Goal: Task Accomplishment & Management: Manage account settings

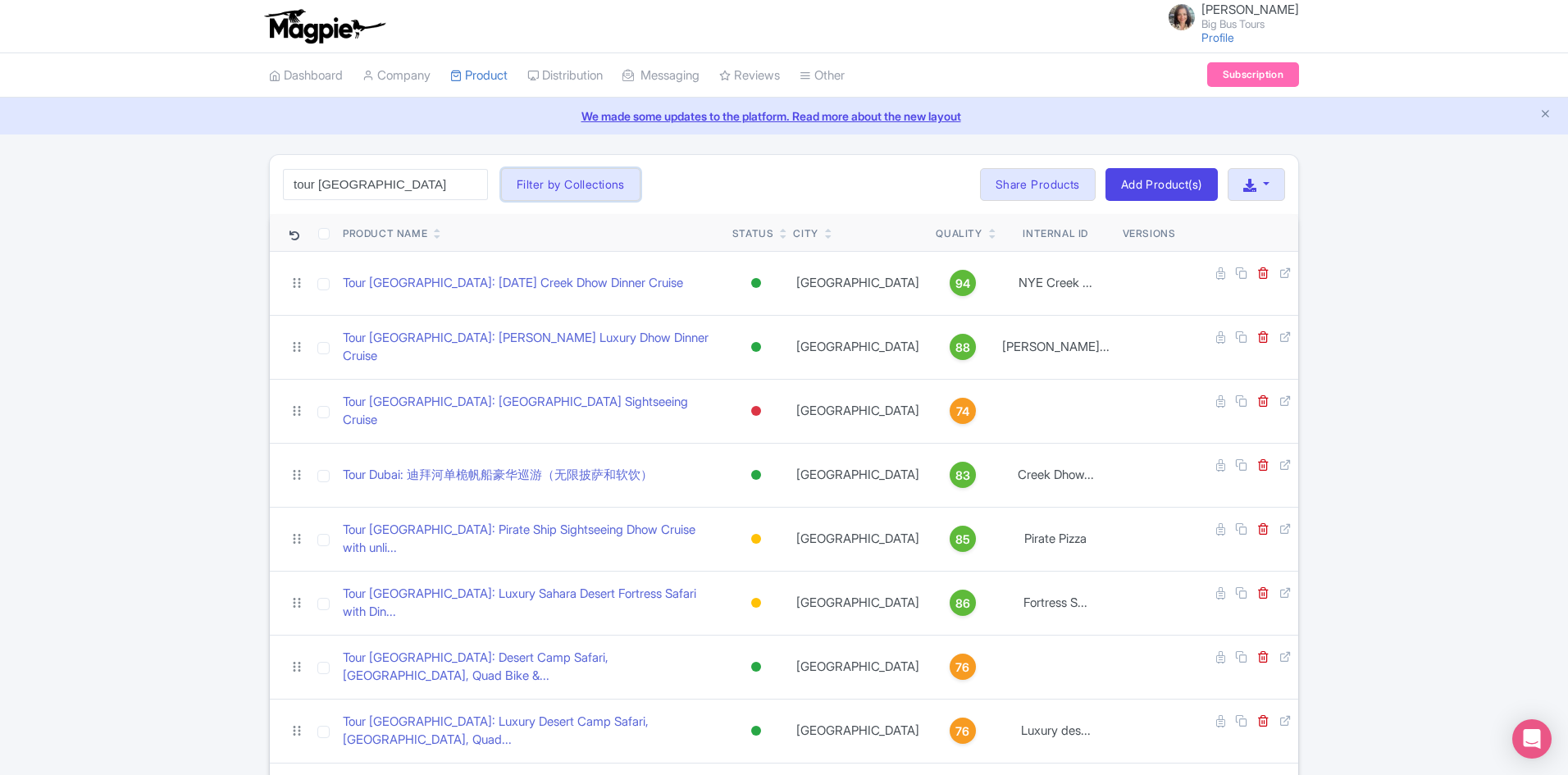
drag, startPoint x: 557, startPoint y: 183, endPoint x: 612, endPoint y: 213, distance: 62.6
click at [558, 183] on button "Filter by Collections" at bounding box center [570, 185] width 139 height 33
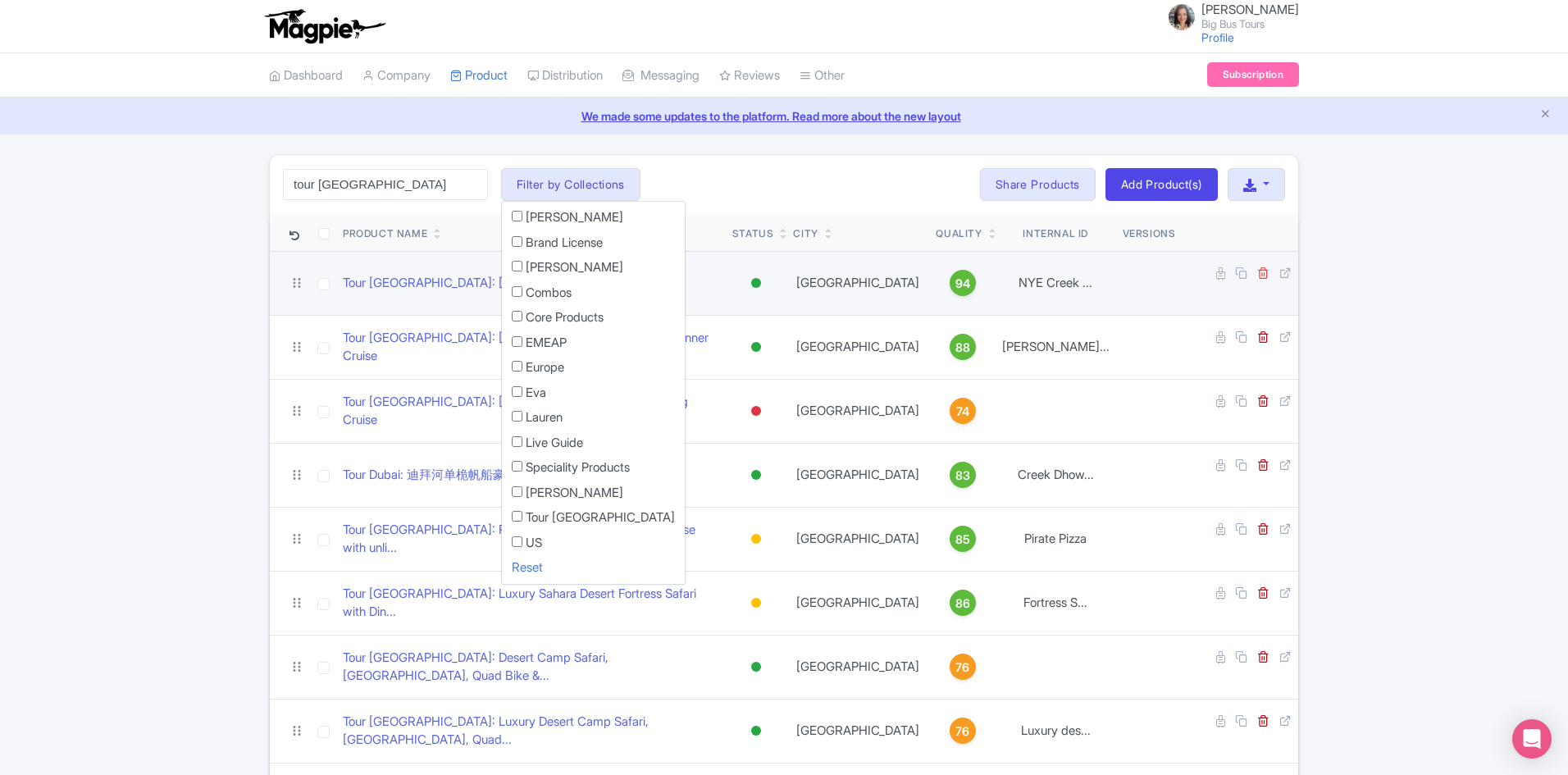
drag, startPoint x: 1381, startPoint y: 291, endPoint x: 1237, endPoint y: 273, distance: 145.1
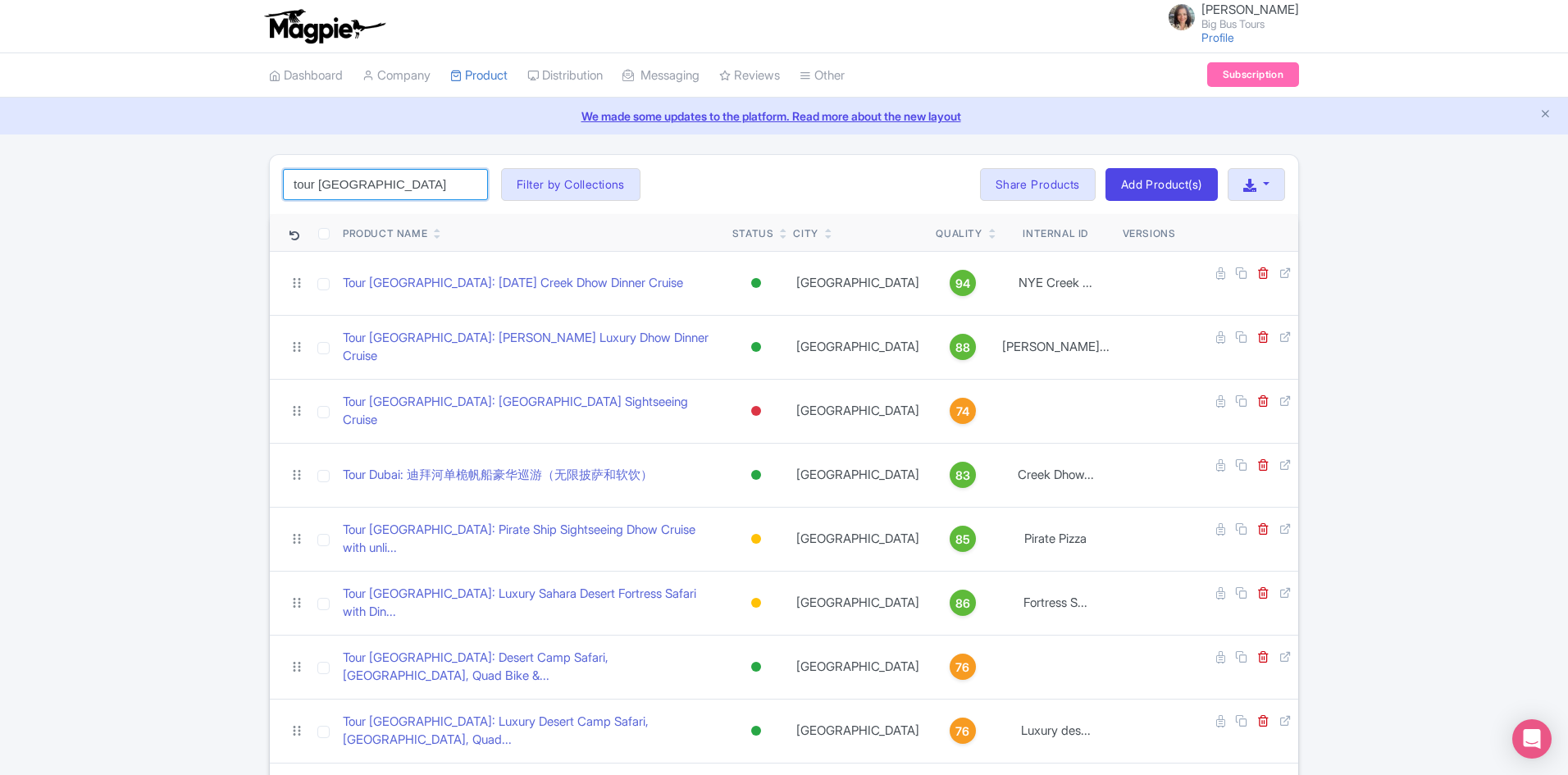
click at [438, 184] on input "tour dubai" at bounding box center [385, 185] width 205 height 31
click button "Search" at bounding box center [0, 0] width 0 height 0
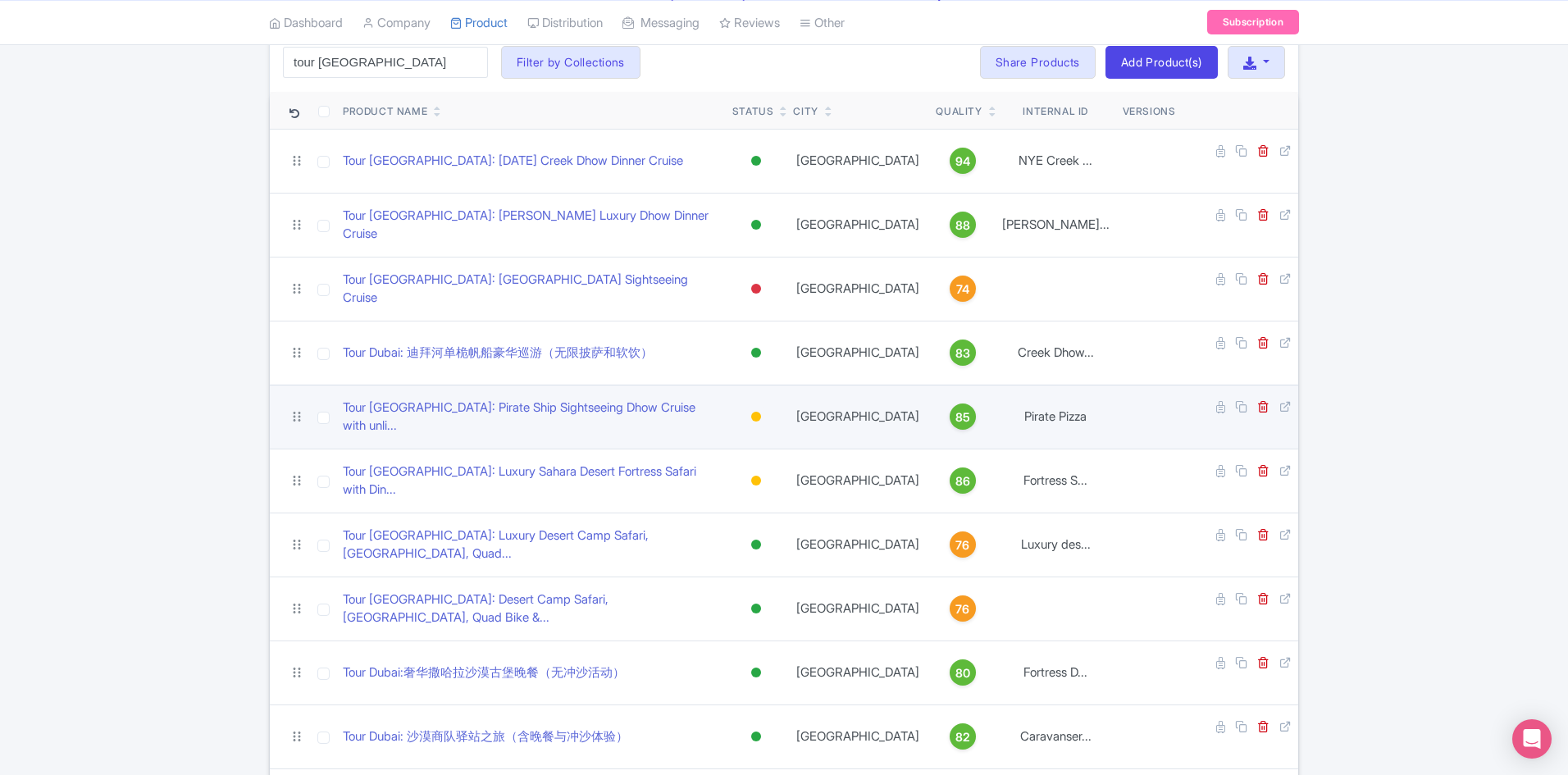
scroll to position [328, 0]
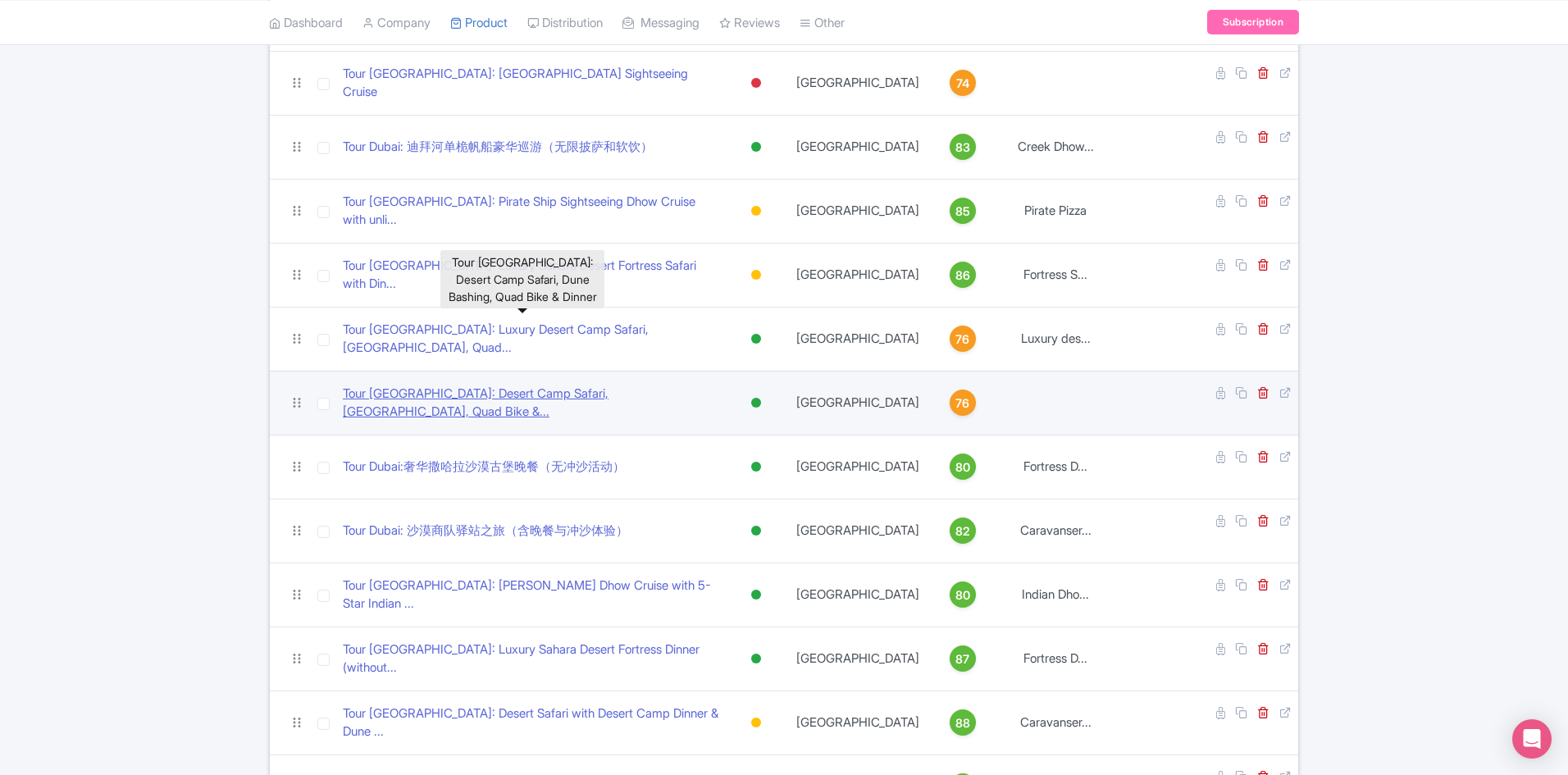
drag, startPoint x: 517, startPoint y: 322, endPoint x: 535, endPoint y: 327, distance: 18.7
click at [517, 385] on link "Tour Dubai: Desert Camp Safari, Dune Bashing, Quad Bike &..." at bounding box center [532, 403] width 377 height 37
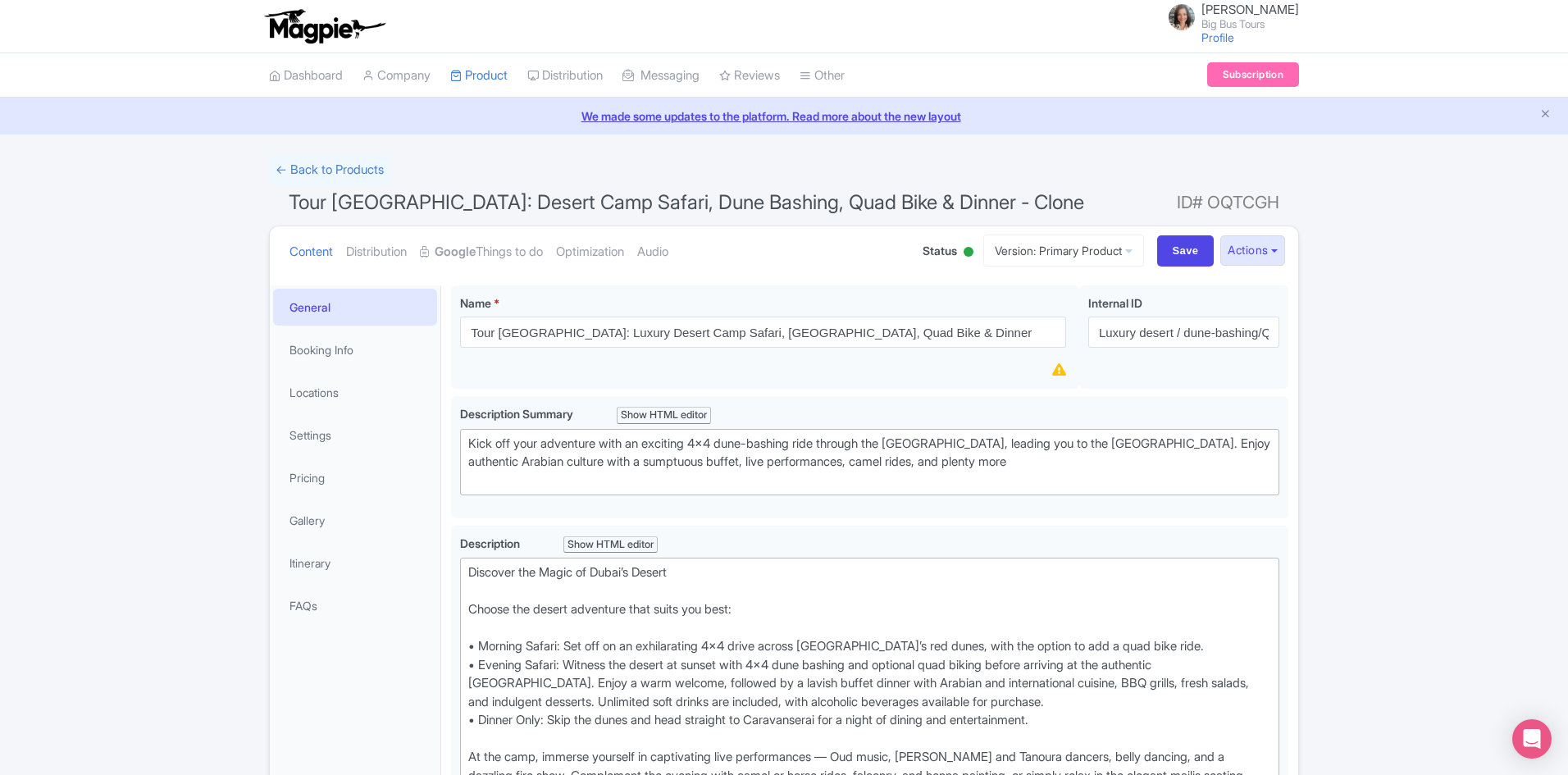
scroll to position [164, 0]
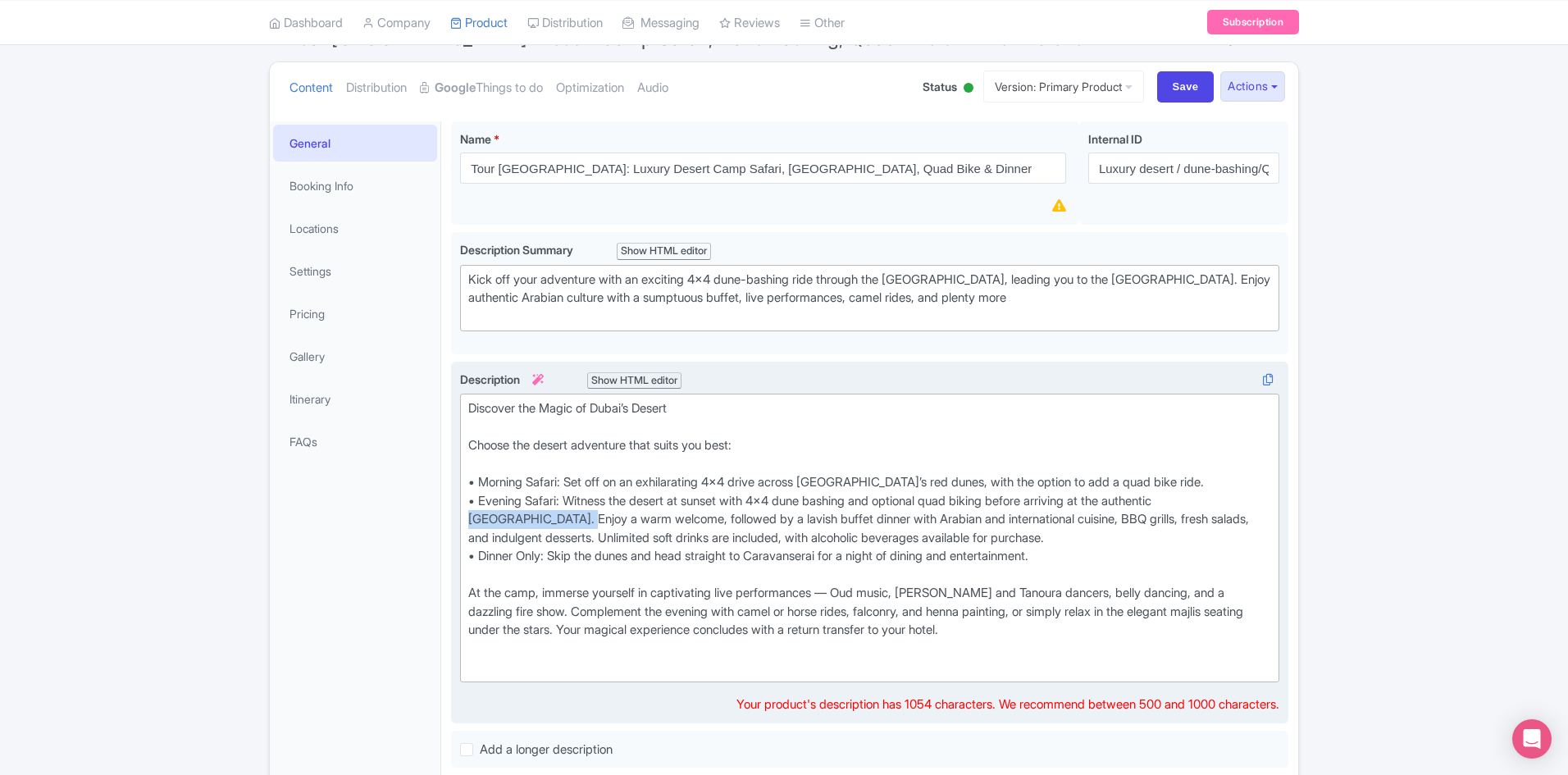
drag, startPoint x: 587, startPoint y: 516, endPoint x: 464, endPoint y: 518, distance: 123.0
click at [464, 518] on trix-editor "Discover the Magic of Dubai’s Desert Choose the desert adventure that suits you…" at bounding box center [870, 538] width 819 height 288
paste trix-editor "<br>• Evening Safari: Witness the desert at sunset with 4x4 dune bashing and op…"
click at [1165, 500] on div "Discover the Magic of Dubai’s Desert Choose the desert adventure that suits you…" at bounding box center [869, 538] width 803 height 277
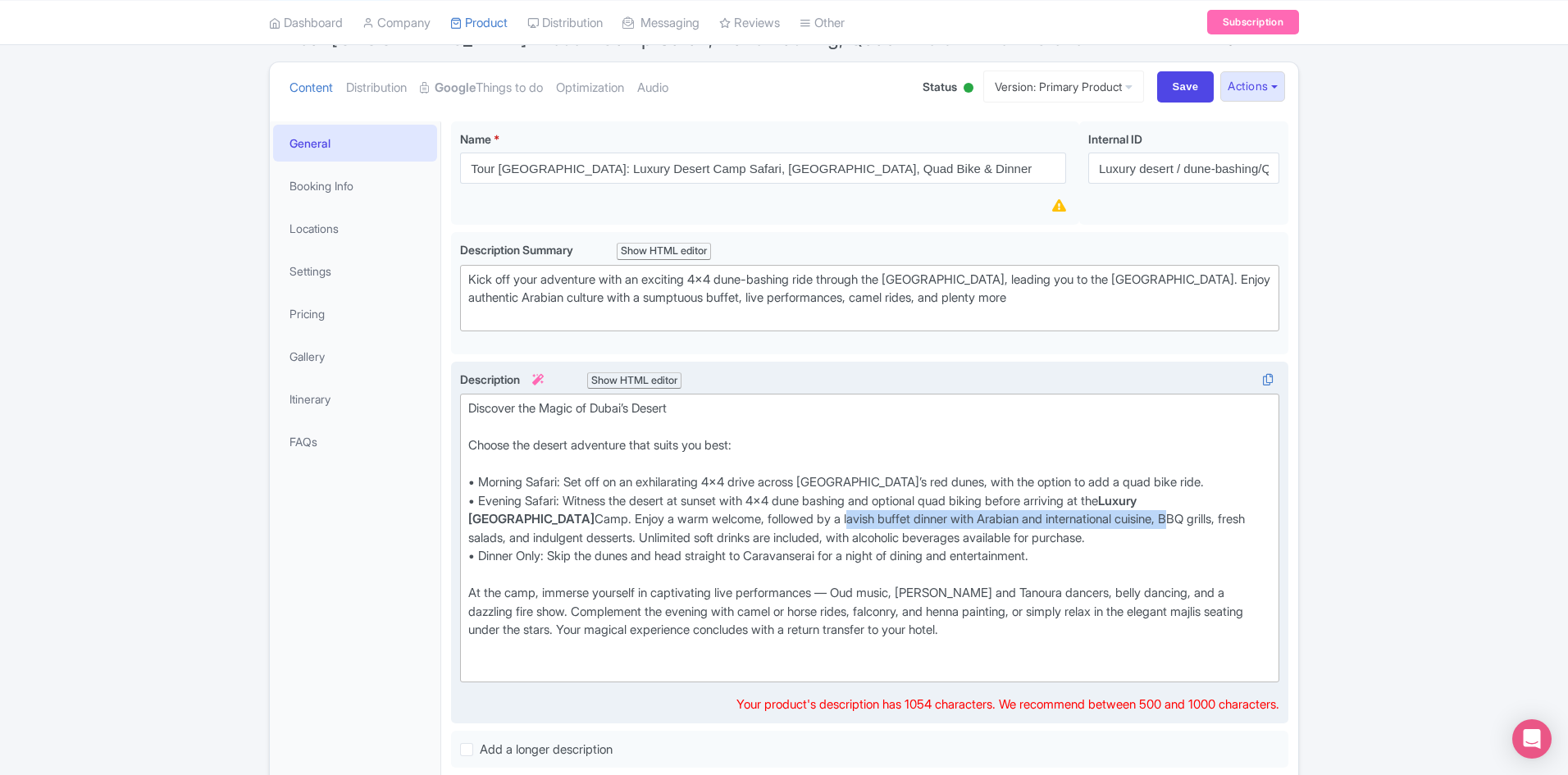
drag, startPoint x: 825, startPoint y: 518, endPoint x: 1161, endPoint y: 526, distance: 336.1
click at [1161, 526] on div "Discover the Magic of Dubai’s Desert Choose the desert adventure that suits you…" at bounding box center [869, 538] width 803 height 277
click at [1205, 536] on div "Discover the Magic of Dubai’s Desert Choose the desert adventure that suits you…" at bounding box center [869, 538] width 803 height 277
drag, startPoint x: 862, startPoint y: 517, endPoint x: 880, endPoint y: 522, distance: 18.7
click at [870, 519] on div "Discover the Magic of Dubai’s Desert Choose the desert adventure that suits you…" at bounding box center [869, 538] width 803 height 277
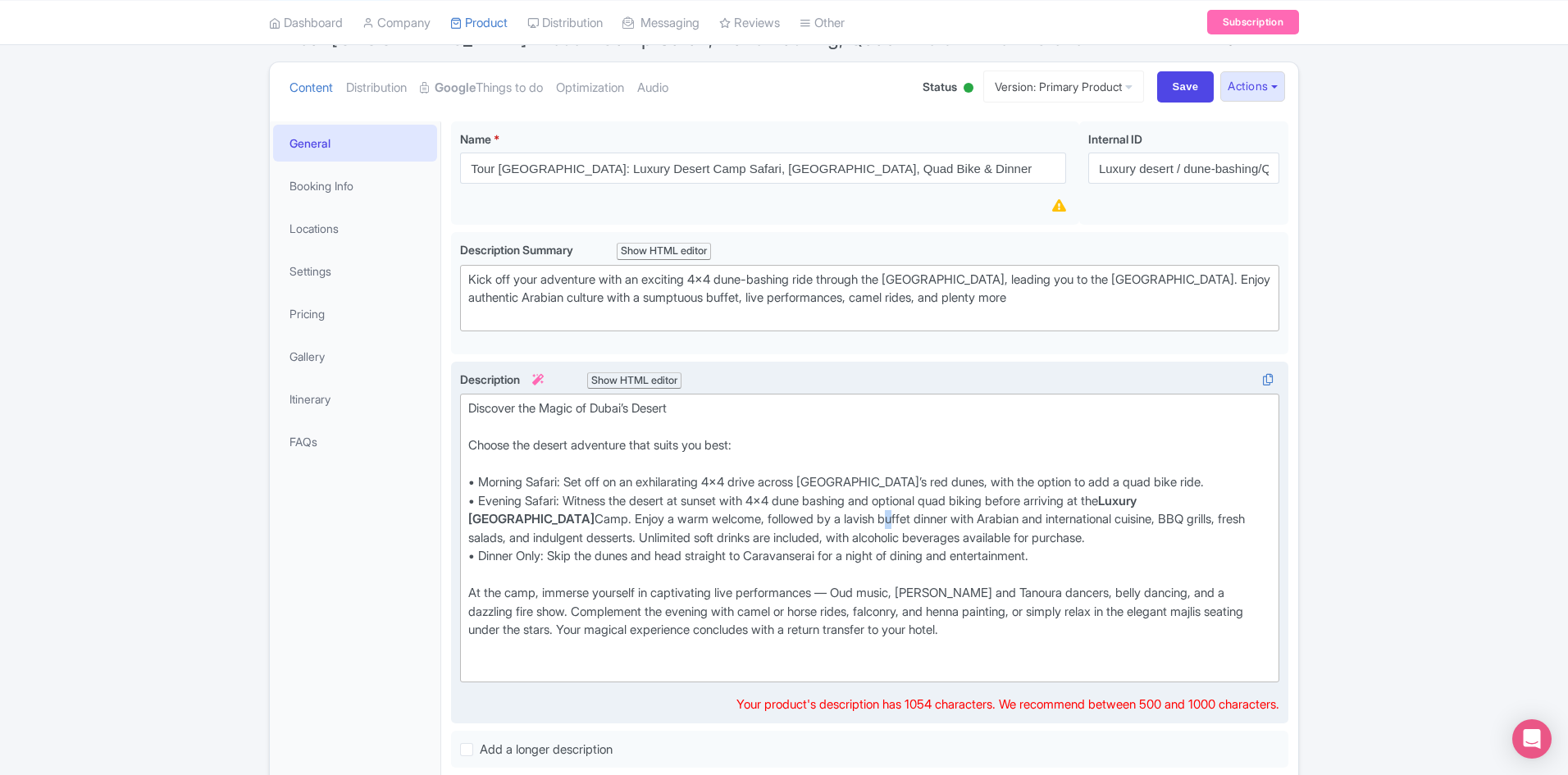
paste trix-editor "<div>Discover the Magic of Dubai’s Desert<br><br>Choose the desert adventure th…"
click at [1048, 564] on div "Discover the Magic of Dubai’s Desert Choose the desert adventure that suits you…" at bounding box center [869, 538] width 803 height 277
drag, startPoint x: 1226, startPoint y: 523, endPoint x: 1163, endPoint y: 523, distance: 63.0
click at [1163, 523] on div "Discover the Magic of Dubai’s Desert Choose the desert adventure that suits you…" at bounding box center [869, 538] width 803 height 277
type trix-editor "<div>Discover the Magic of Dubai’s Desert<br><br>Choose the desert adventure th…"
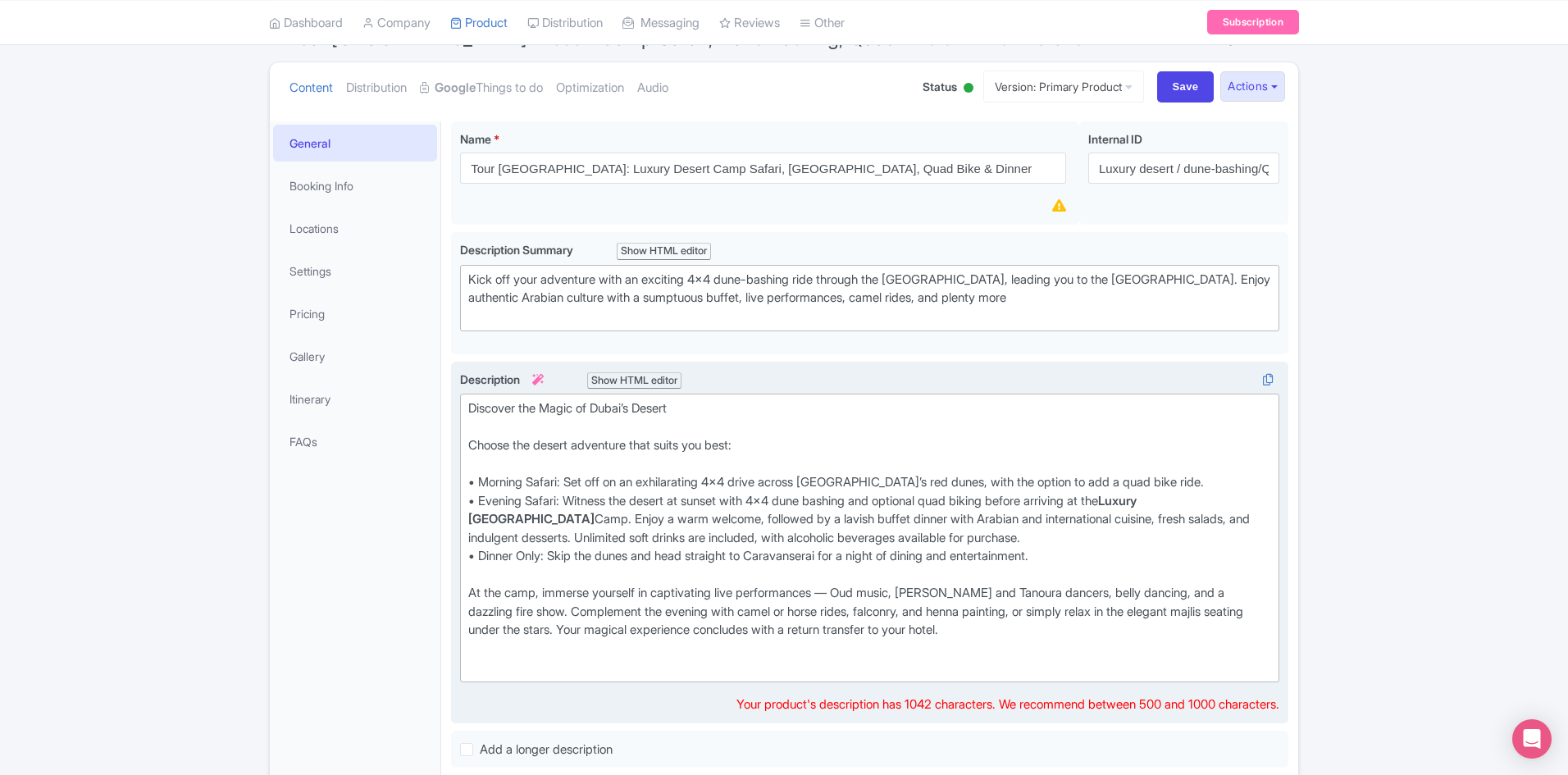
drag, startPoint x: 1146, startPoint y: 498, endPoint x: 560, endPoint y: 516, distance: 586.3
click at [560, 516] on div "Discover the Magic of Dubai’s Desert Choose the desert adventure that suits you…" at bounding box center [869, 538] width 803 height 277
copy strong "Luxury Sahara Desert Fortress"
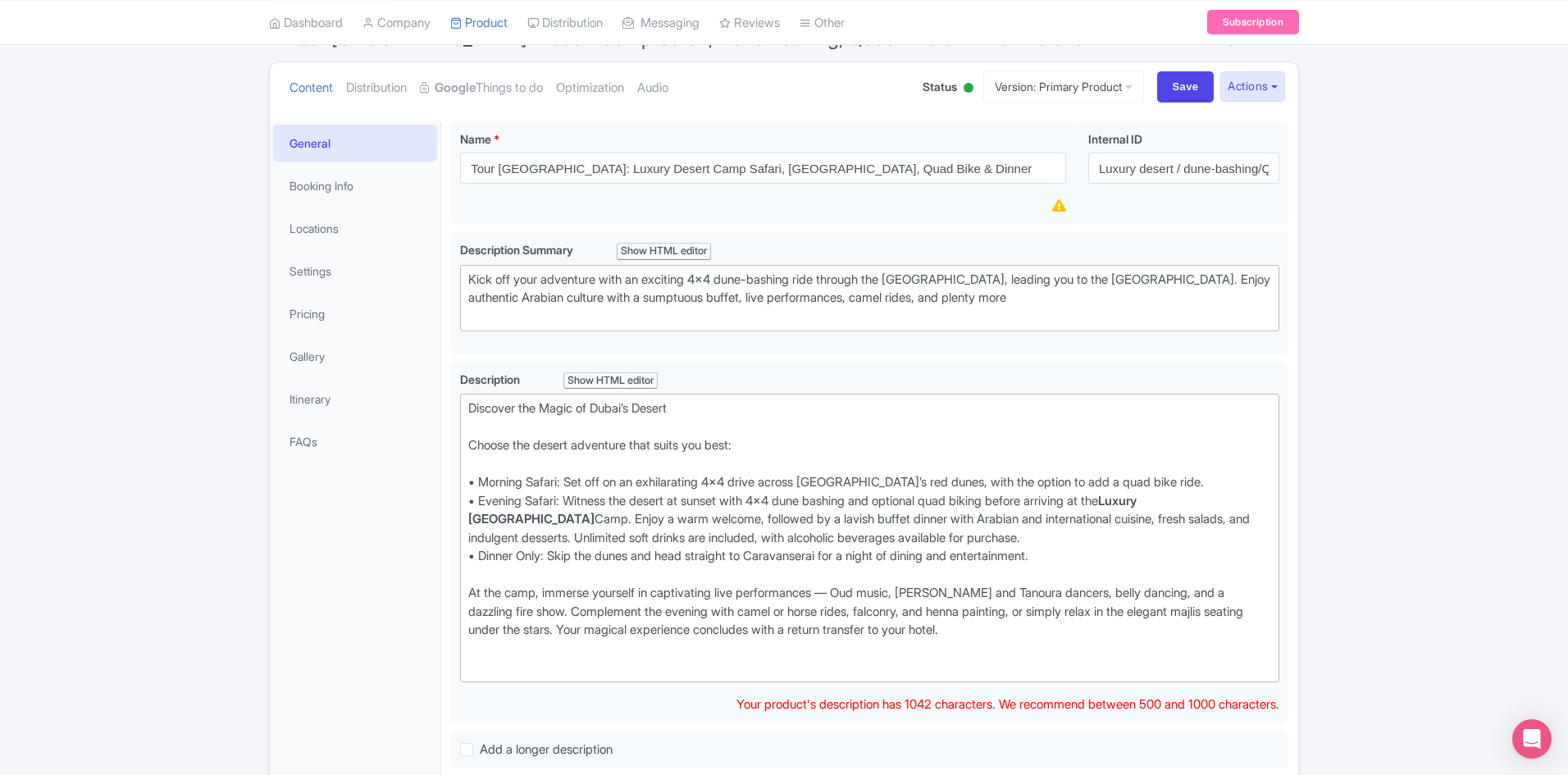
scroll to position [657, 0]
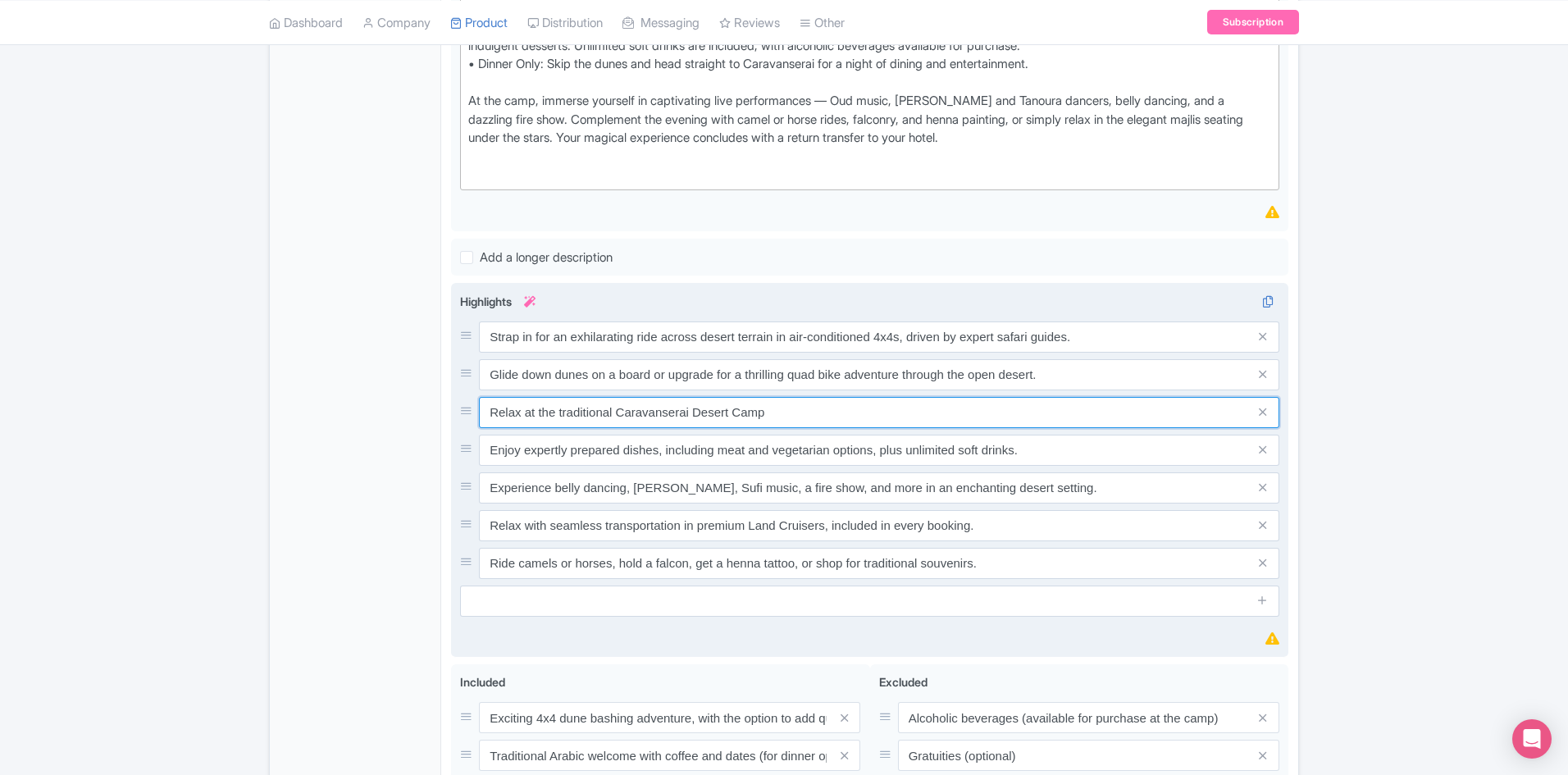
drag, startPoint x: 770, startPoint y: 415, endPoint x: 613, endPoint y: 415, distance: 157.0
click at [613, 415] on input "Relax at the traditional Caravanserai Desert Camp" at bounding box center [879, 412] width 801 height 31
paste input "Luxury Sahara Desert Fortress"
drag, startPoint x: 608, startPoint y: 412, endPoint x: 560, endPoint y: 411, distance: 48.0
click at [560, 411] on input "Relax at the traditionalLuxury Sahara Desert Fortress" at bounding box center [879, 412] width 801 height 31
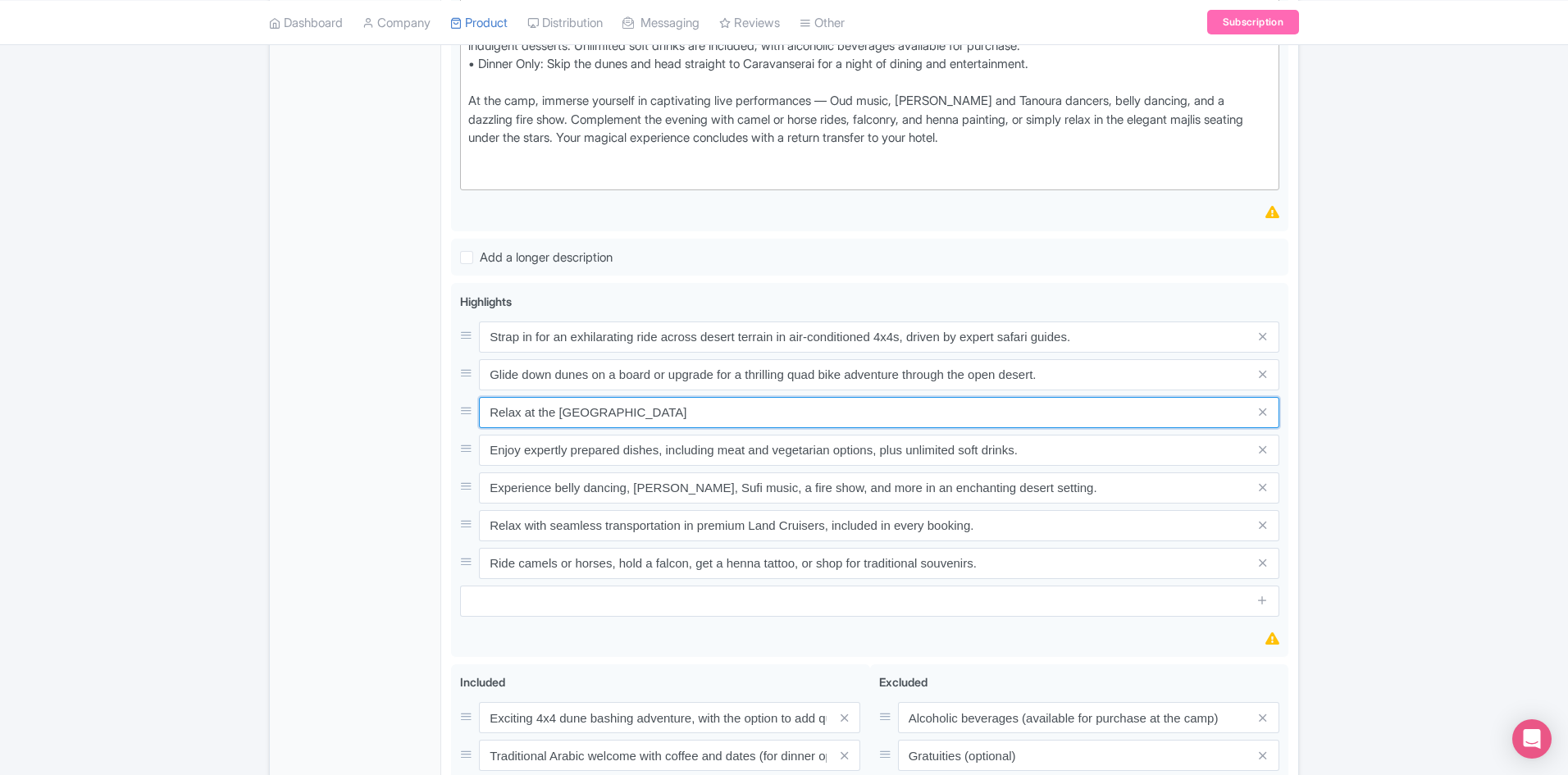
type input "Relax at the [GEOGRAPHIC_DATA]"
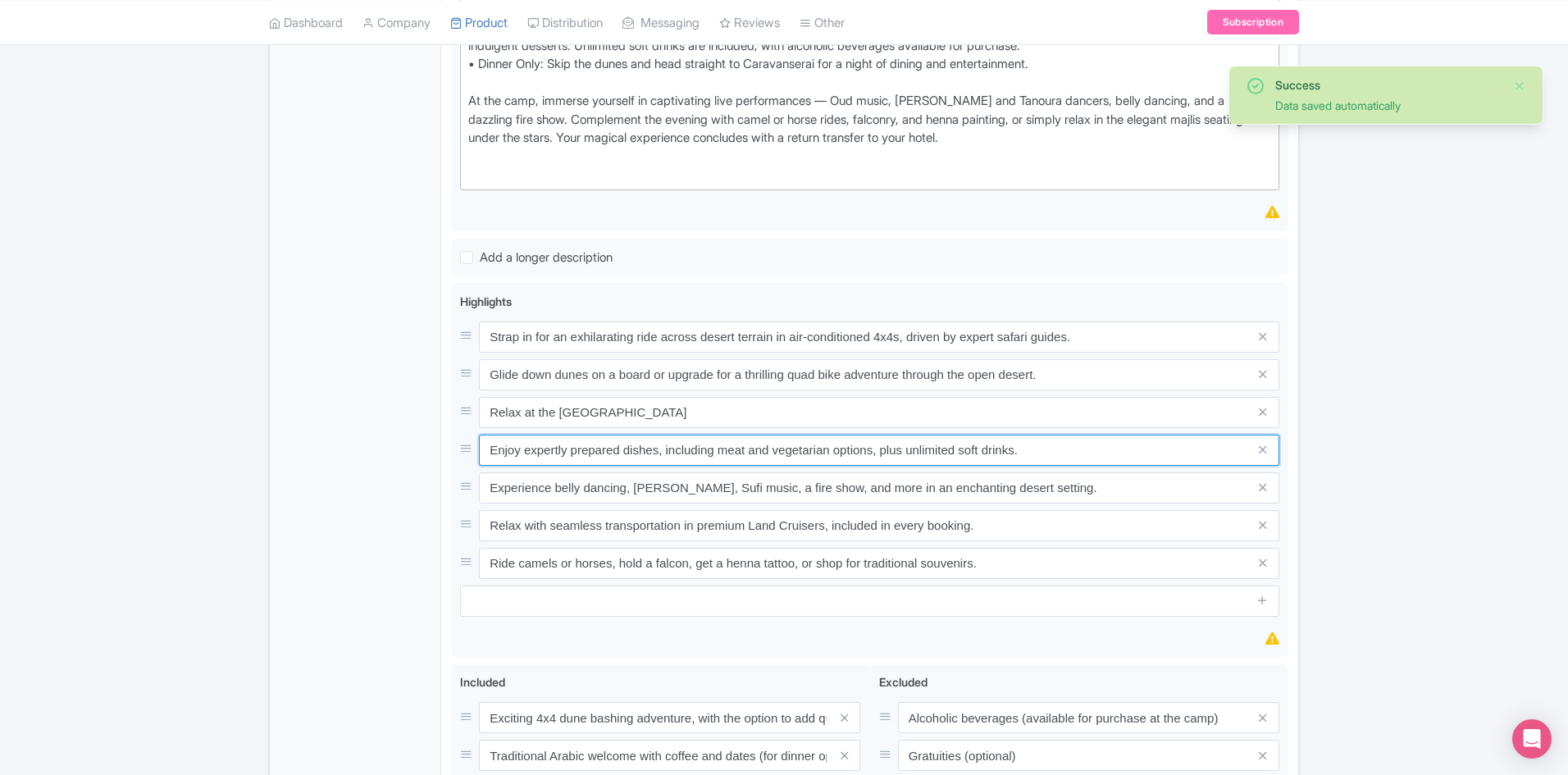
drag, startPoint x: 1047, startPoint y: 436, endPoint x: 277, endPoint y: 431, distance: 770.0
click at [277, 431] on div "General Booking Info Locations Settings Pricing Gallery Itinerary FAQs Tour Dub…" at bounding box center [784, 362] width 1029 height 1488
paste input "Indulge in a 5-star buffet with Arabian and international flavor"
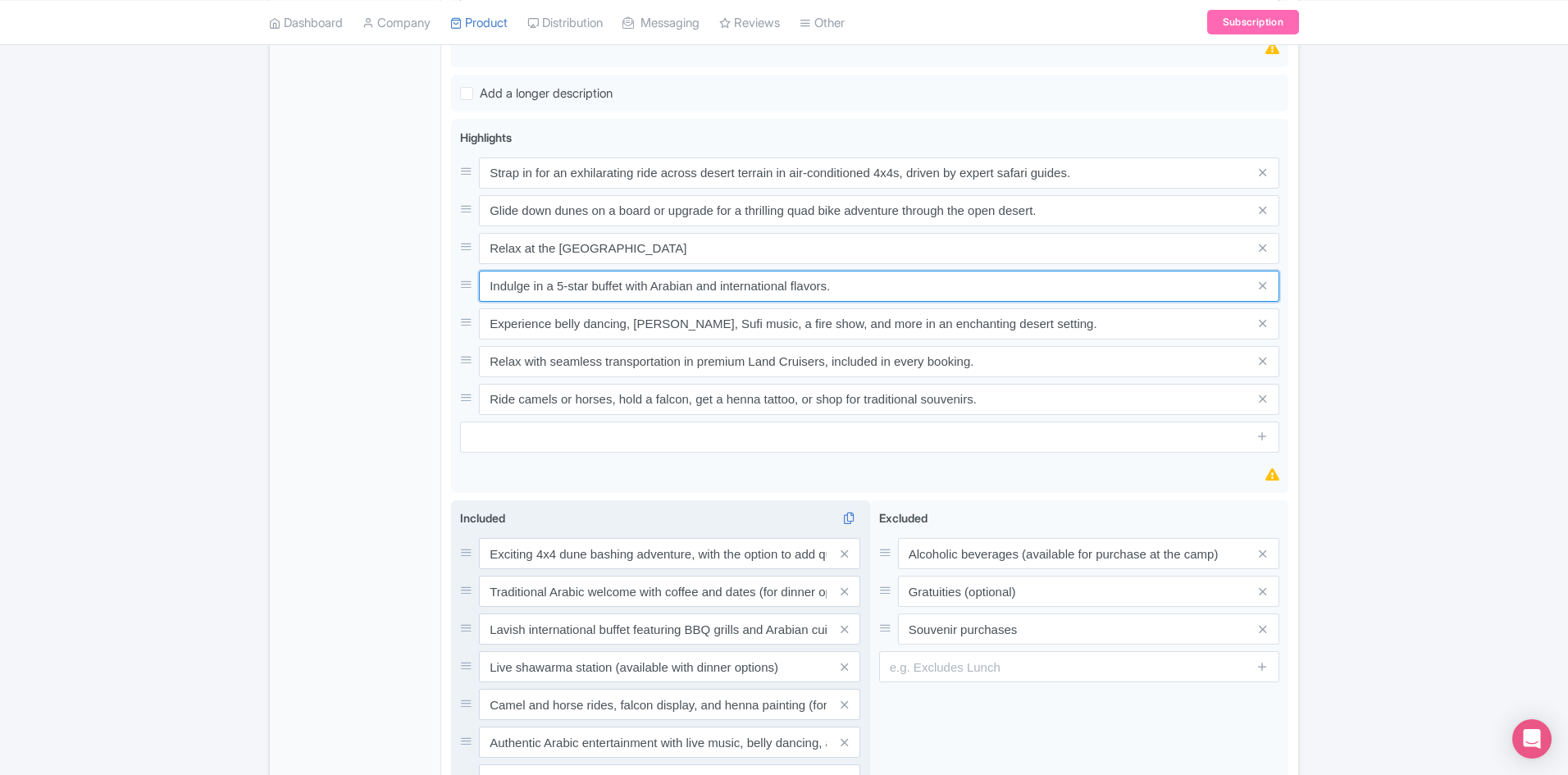
scroll to position [903, 0]
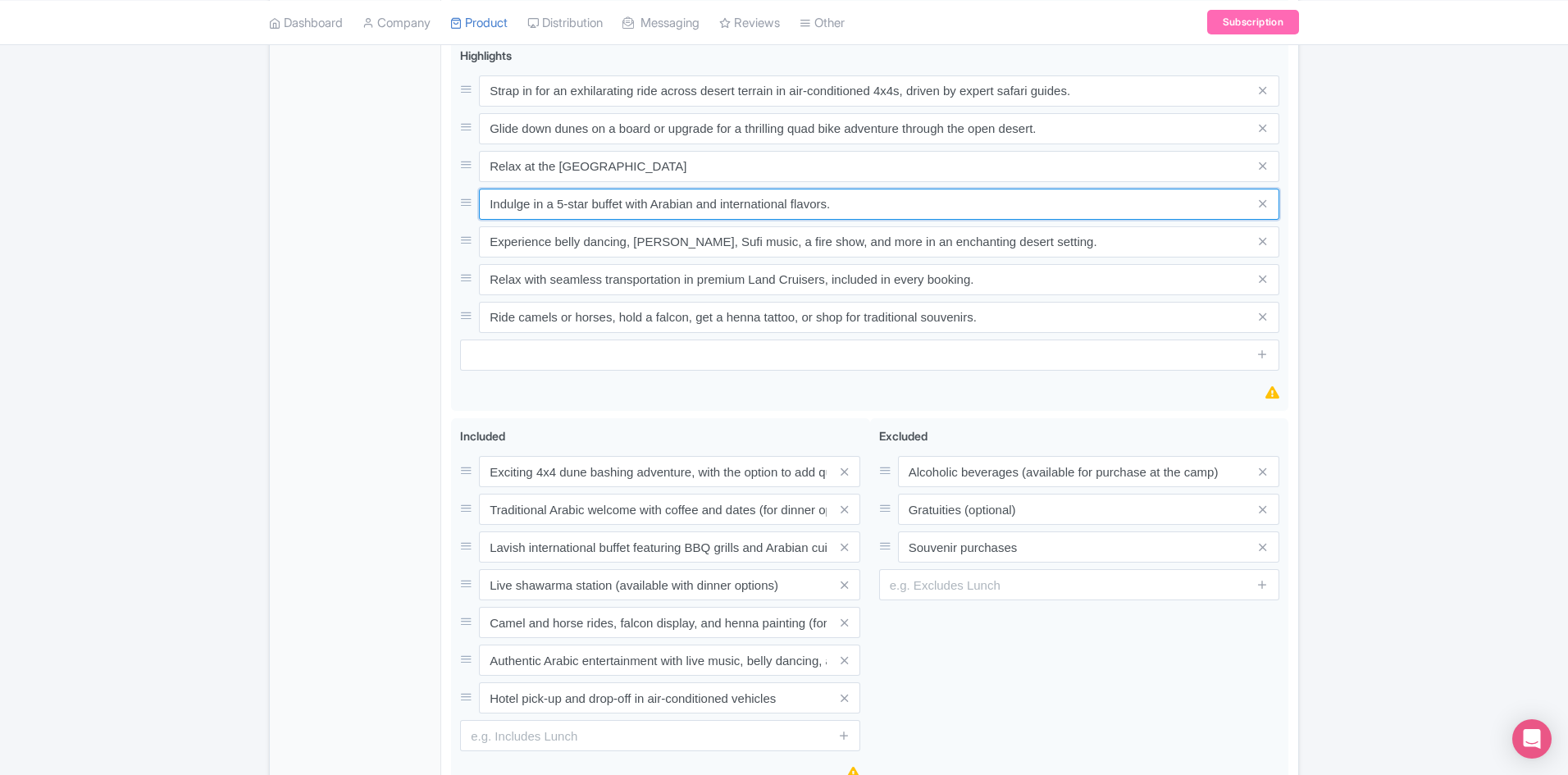
type input "Indulge in a 5-star buffet with Arabian and international flavors."
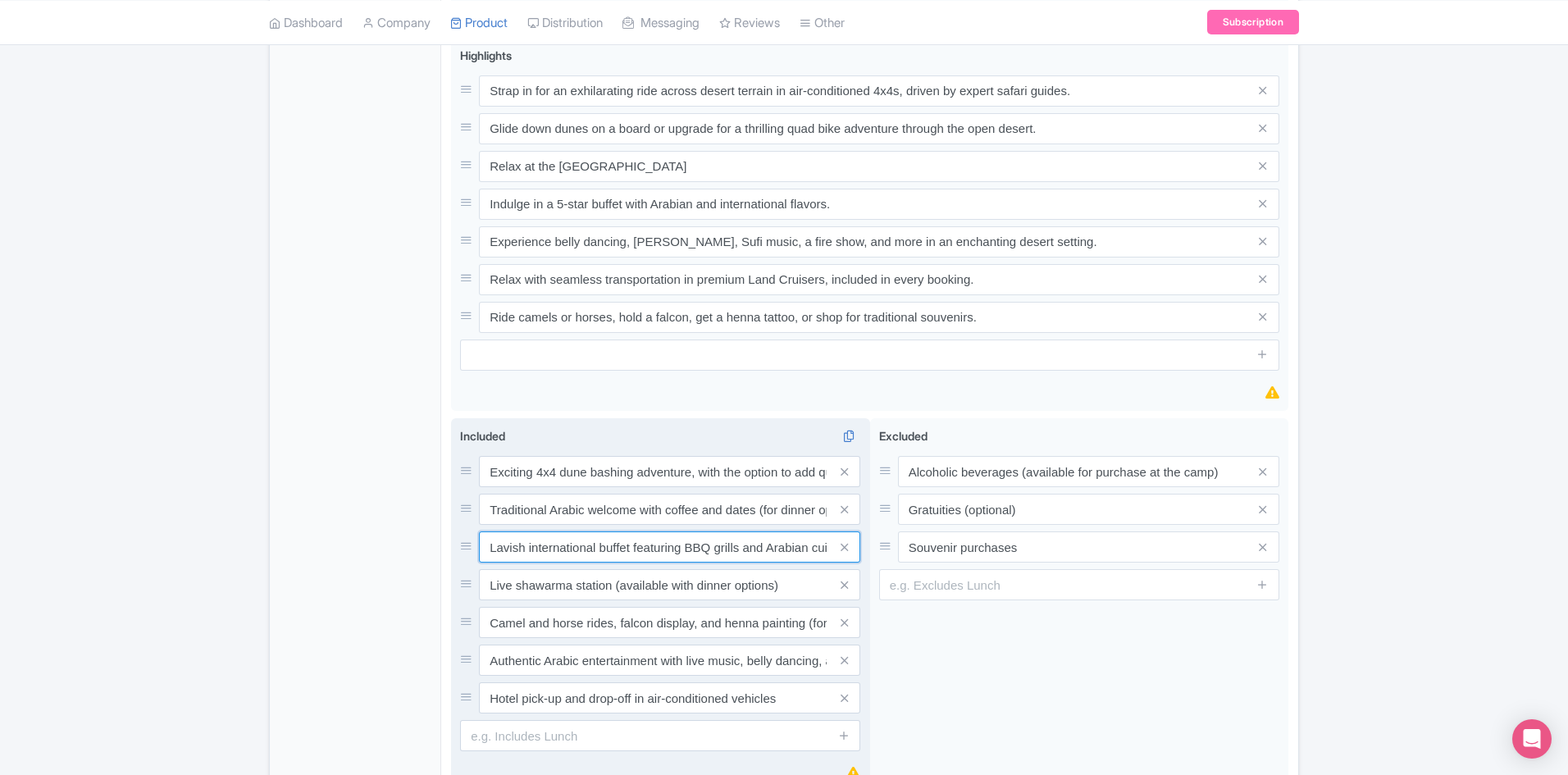
scroll to position [0, 130]
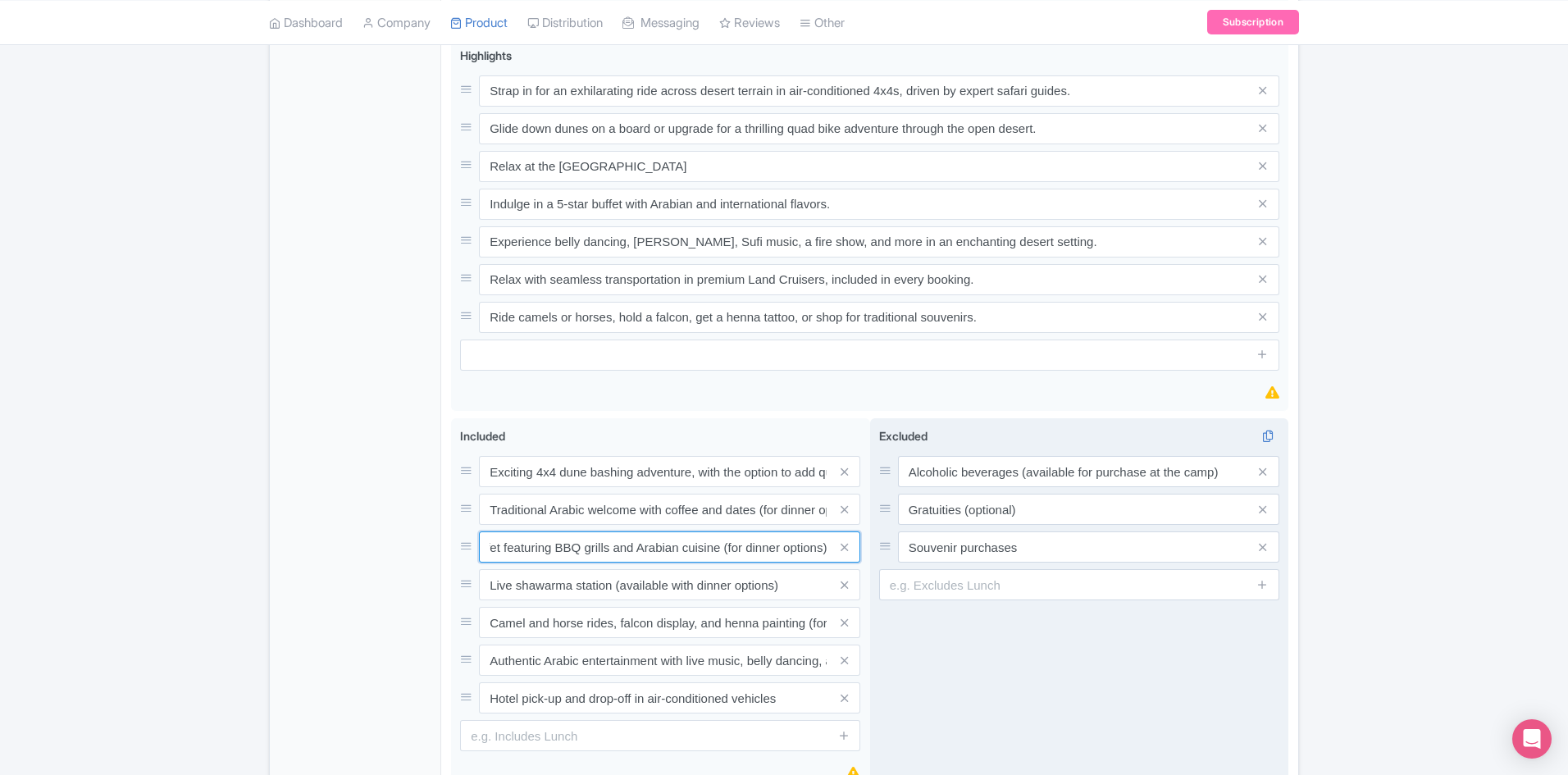
drag, startPoint x: 486, startPoint y: 550, endPoint x: 896, endPoint y: 548, distance: 410.0
click at [896, 548] on div "Exciting 4x4 dune bashing adventure, with the option to add quad biking Traditi…" at bounding box center [869, 609] width 837 height 382
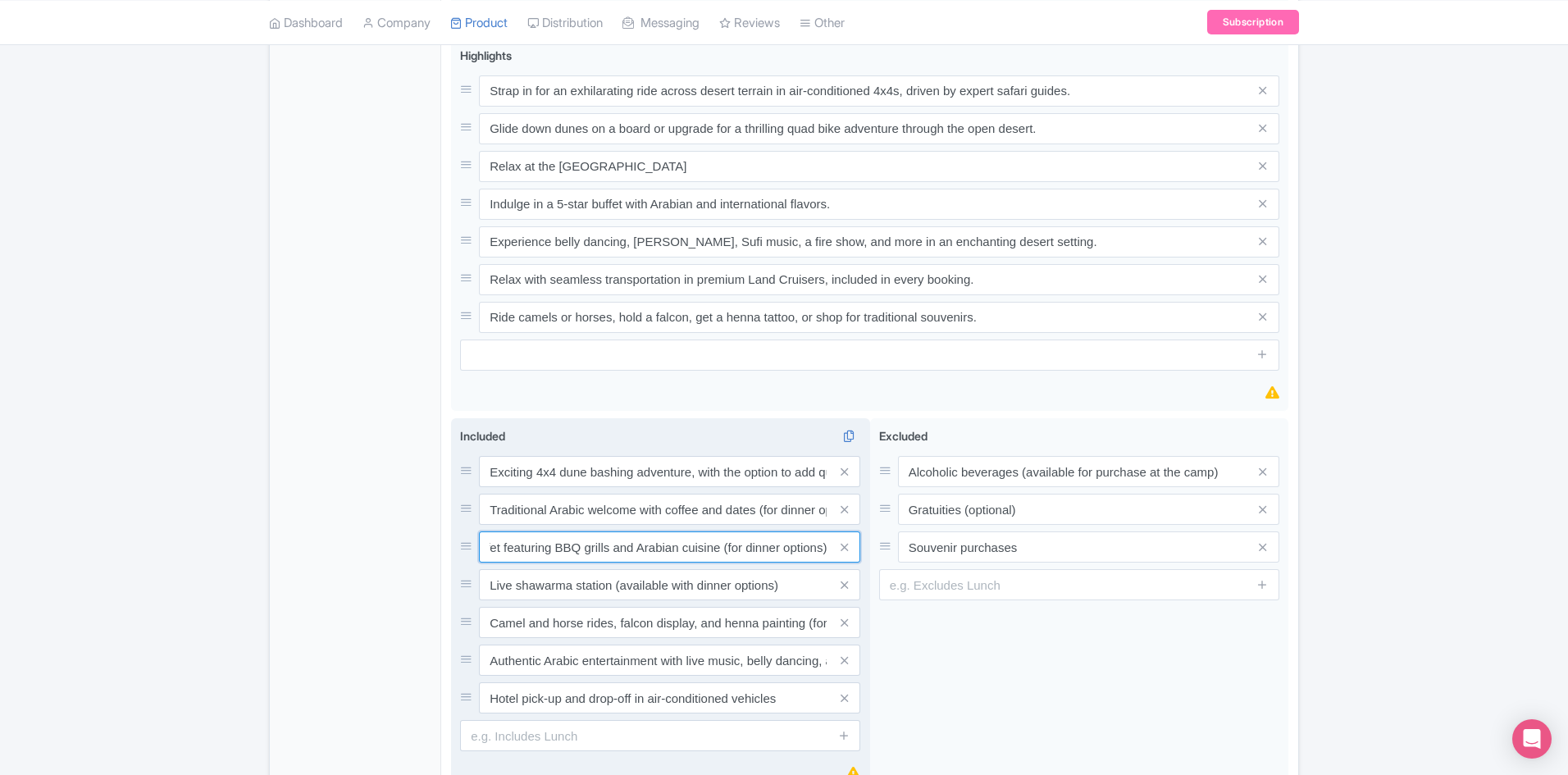
click at [725, 545] on input "Lavish international buffet featuring BBQ grills and Arabian cuisine (for dinne…" at bounding box center [669, 547] width 382 height 31
drag, startPoint x: 723, startPoint y: 548, endPoint x: 729, endPoint y: 559, distance: 12.5
click at [723, 549] on input "Lavish international buffet featuring BBQ grills and Arabian cuisine (for dinne…" at bounding box center [669, 547] width 382 height 31
click at [721, 550] on input "Lavish international buffet featuring BBQ grills and Arabian cuisine (for dinne…" at bounding box center [669, 547] width 382 height 31
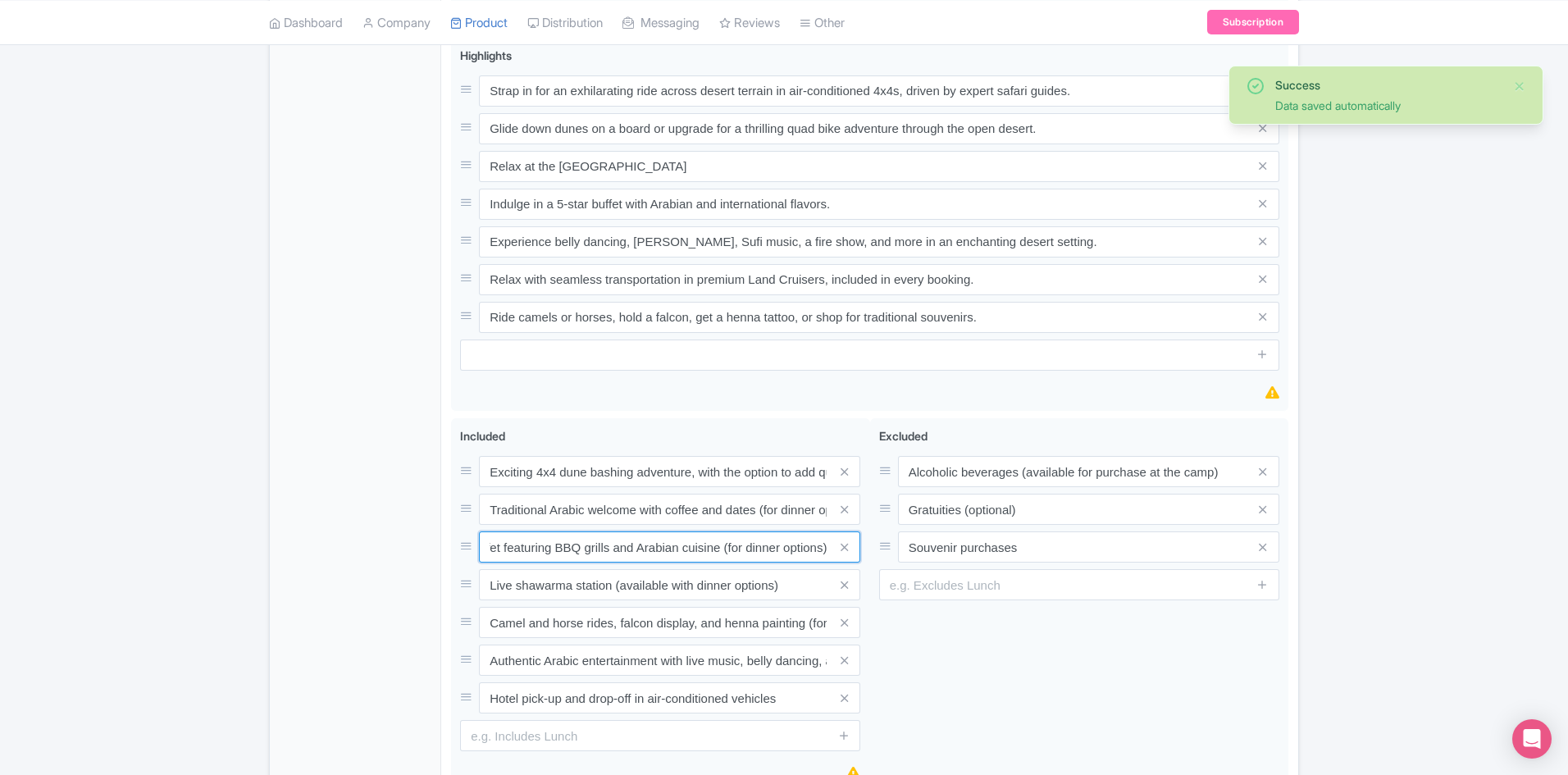
scroll to position [0, 0]
drag, startPoint x: 721, startPoint y: 547, endPoint x: 436, endPoint y: 545, distance: 285.0
click at [436, 545] on div "General Booking Info Locations Settings Pricing Gallery Itinerary FAQs Tour Dub…" at bounding box center [784, 116] width 1029 height 1488
paste input "buffet dinner with vegetarian and meat options"
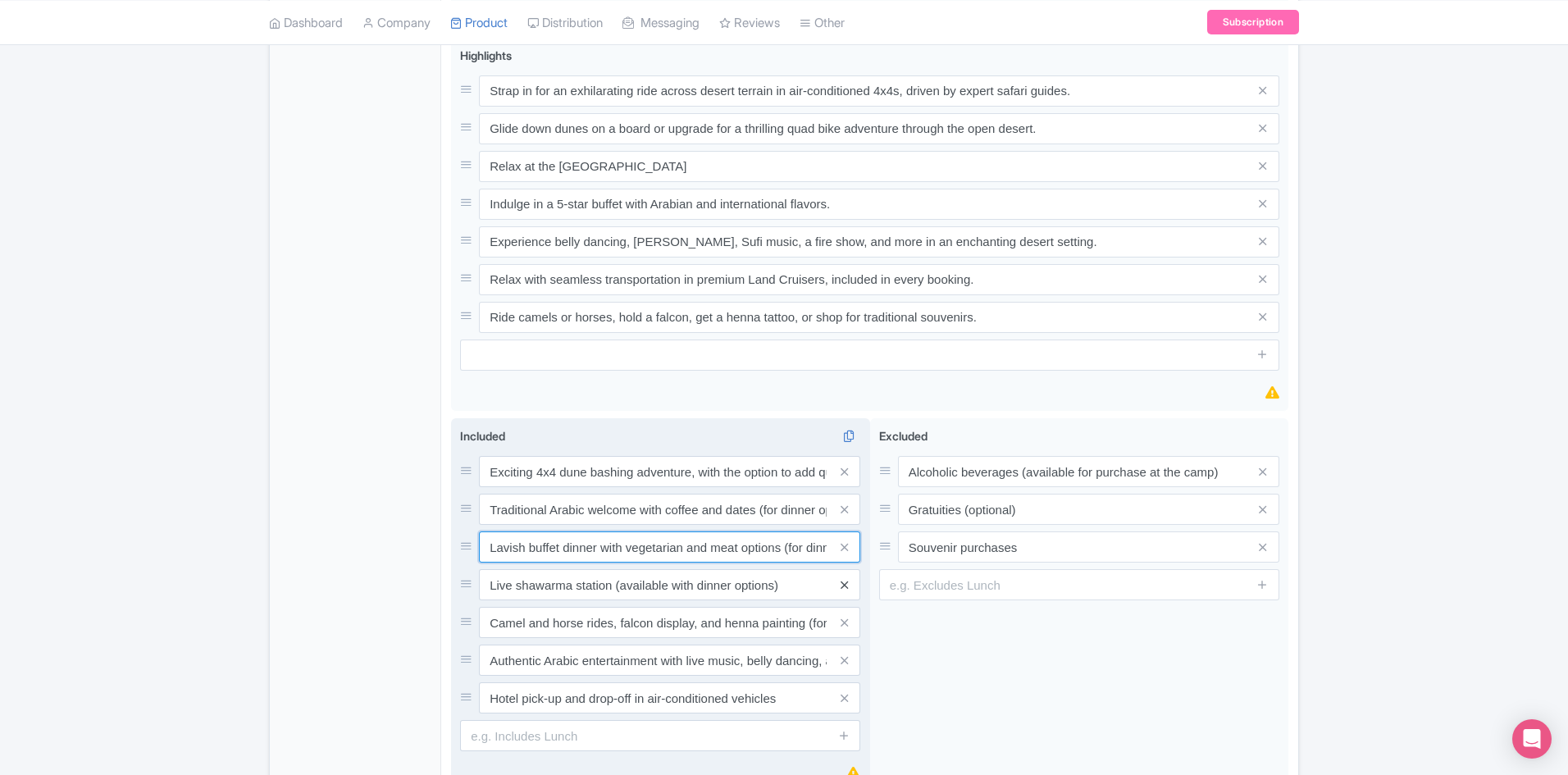
type input "Lavish buffet dinner with vegetarian and meat options (for dinner options)"
click at [843, 584] on icon at bounding box center [845, 585] width 8 height 12
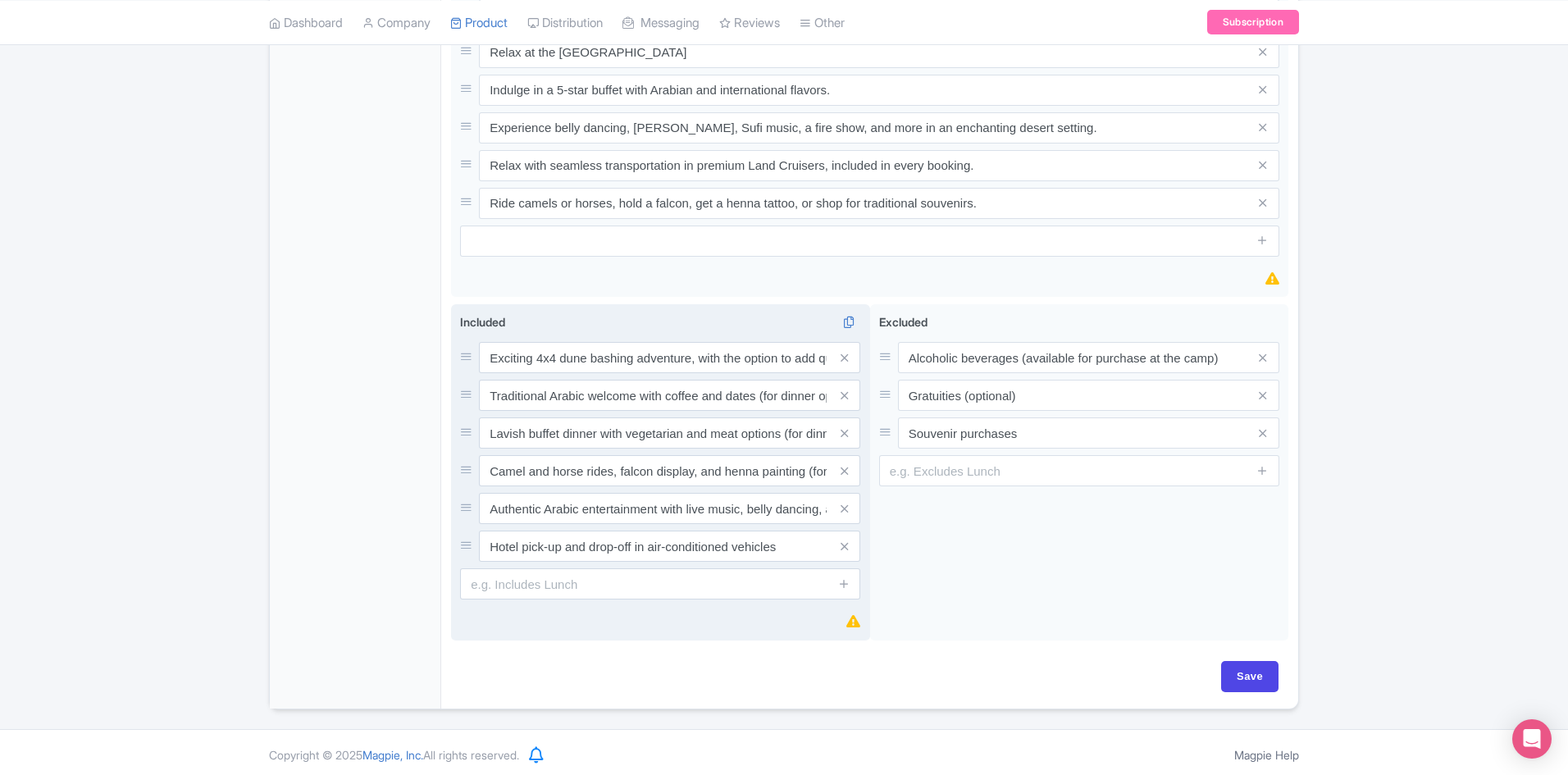
scroll to position [1021, 0]
click at [1237, 668] on input "Save" at bounding box center [1251, 672] width 58 height 31
type input "Saving..."
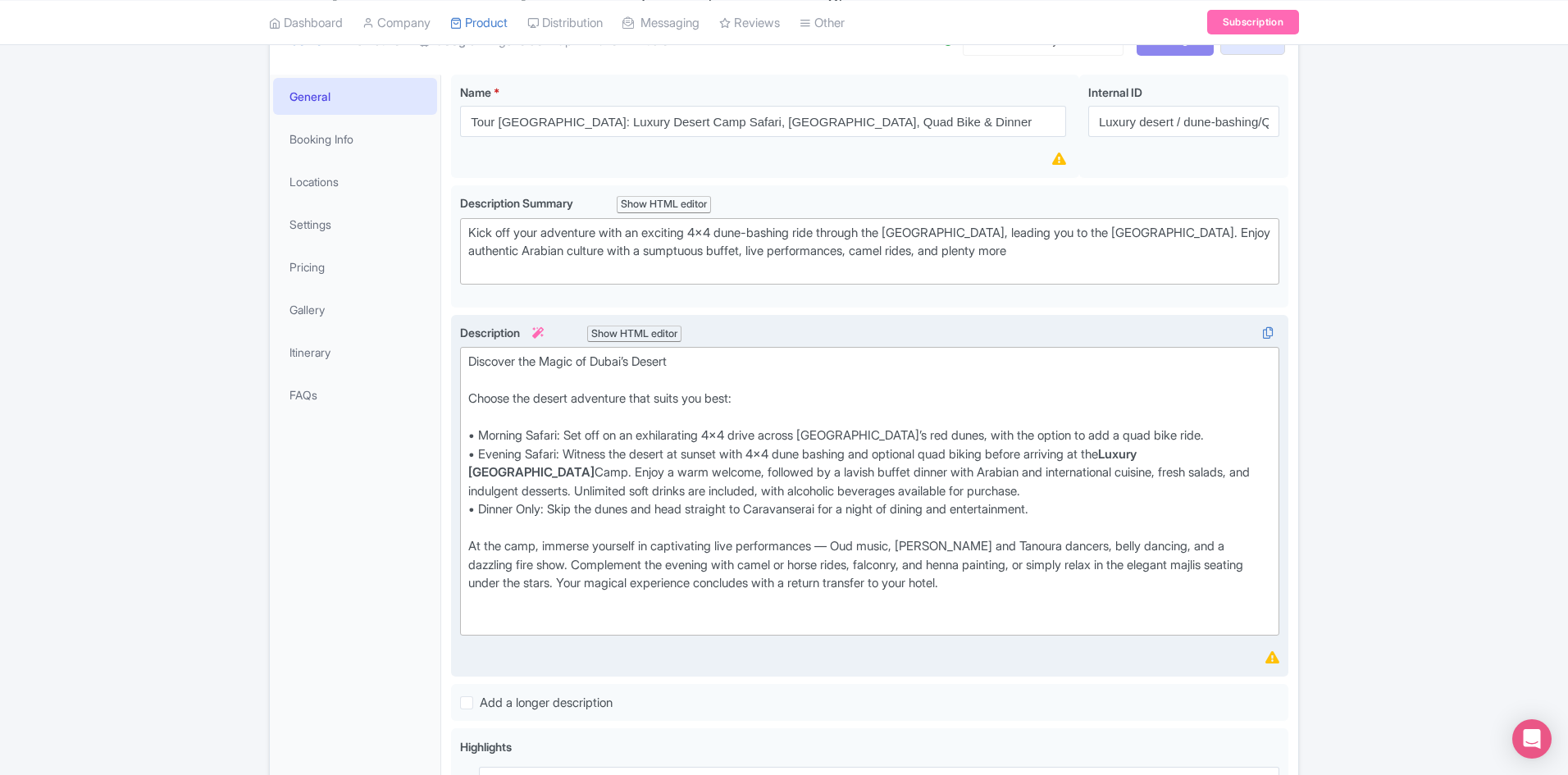
scroll to position [37, 0]
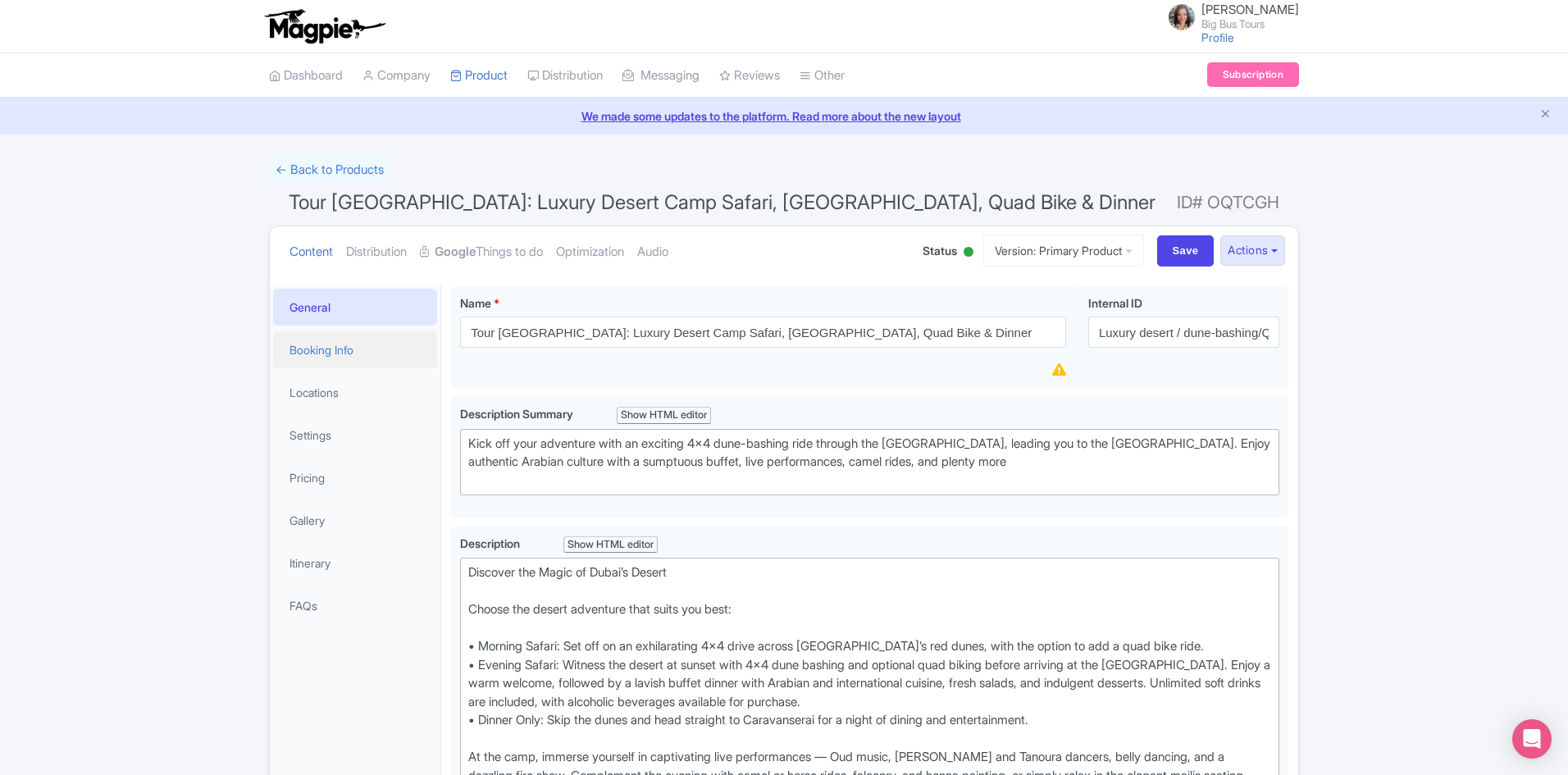
click at [312, 351] on link "Booking Info" at bounding box center [355, 350] width 164 height 37
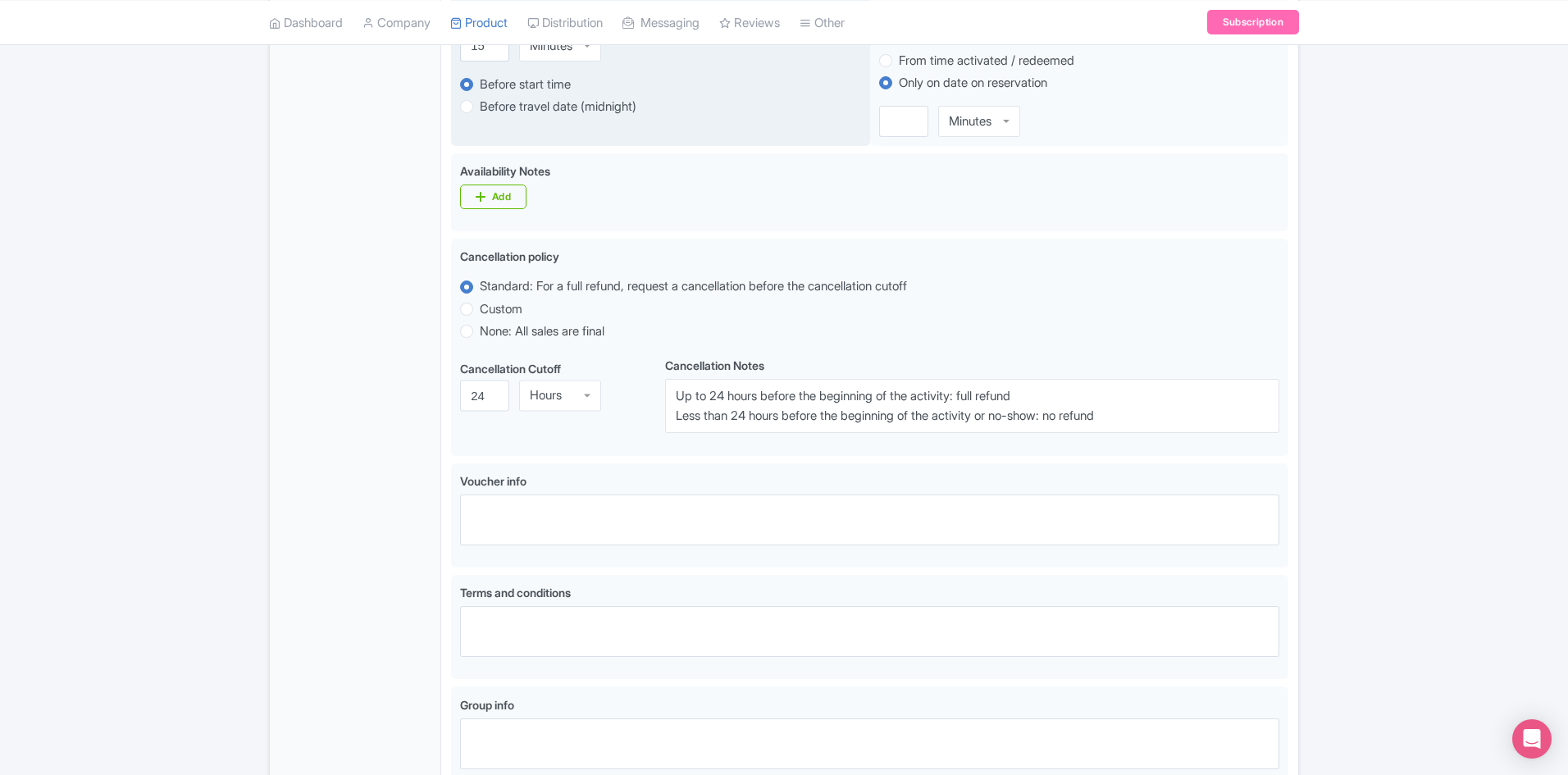
scroll to position [657, 0]
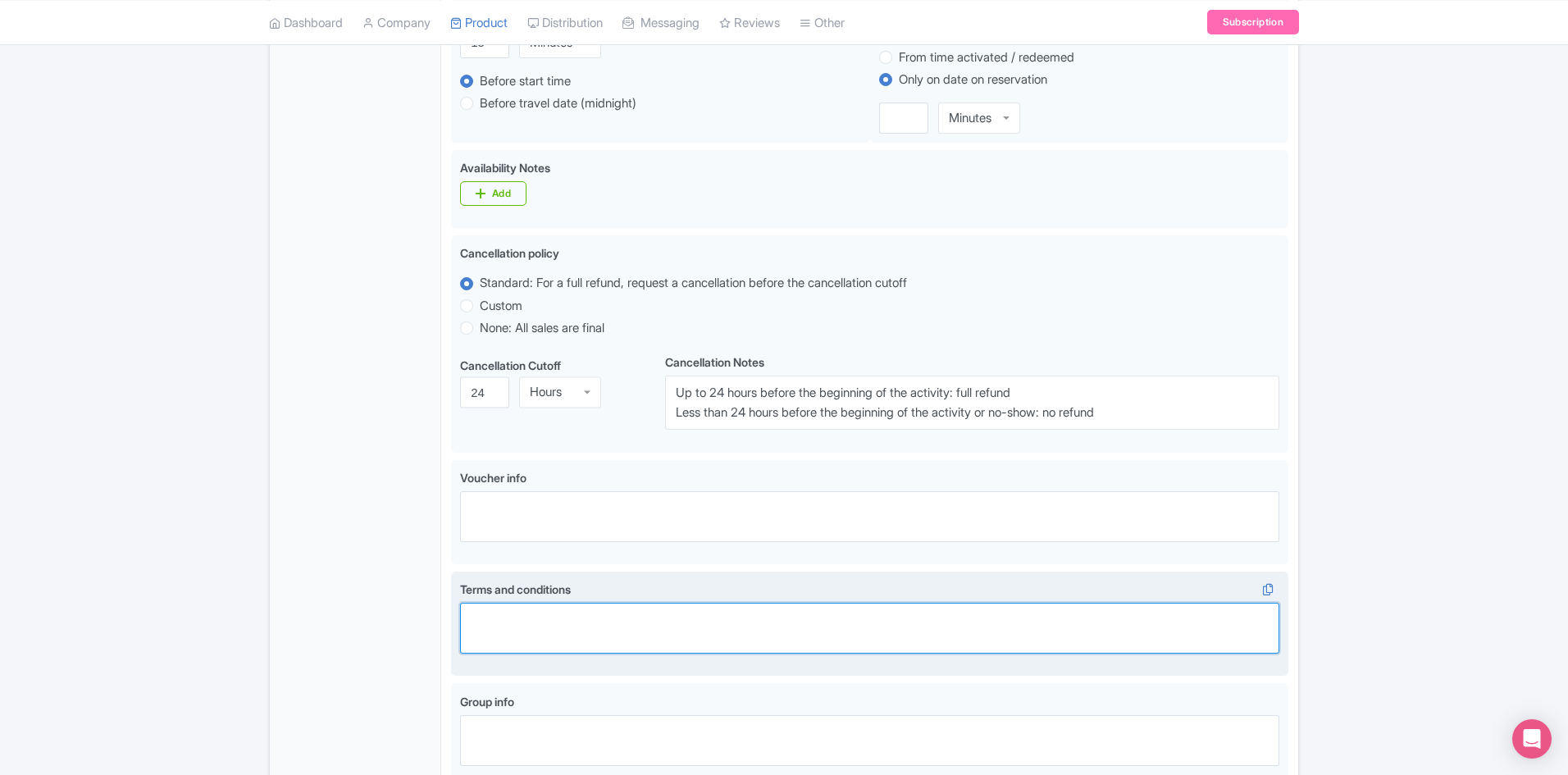
click at [564, 604] on textarea "Terms and conditions i" at bounding box center [870, 628] width 819 height 51
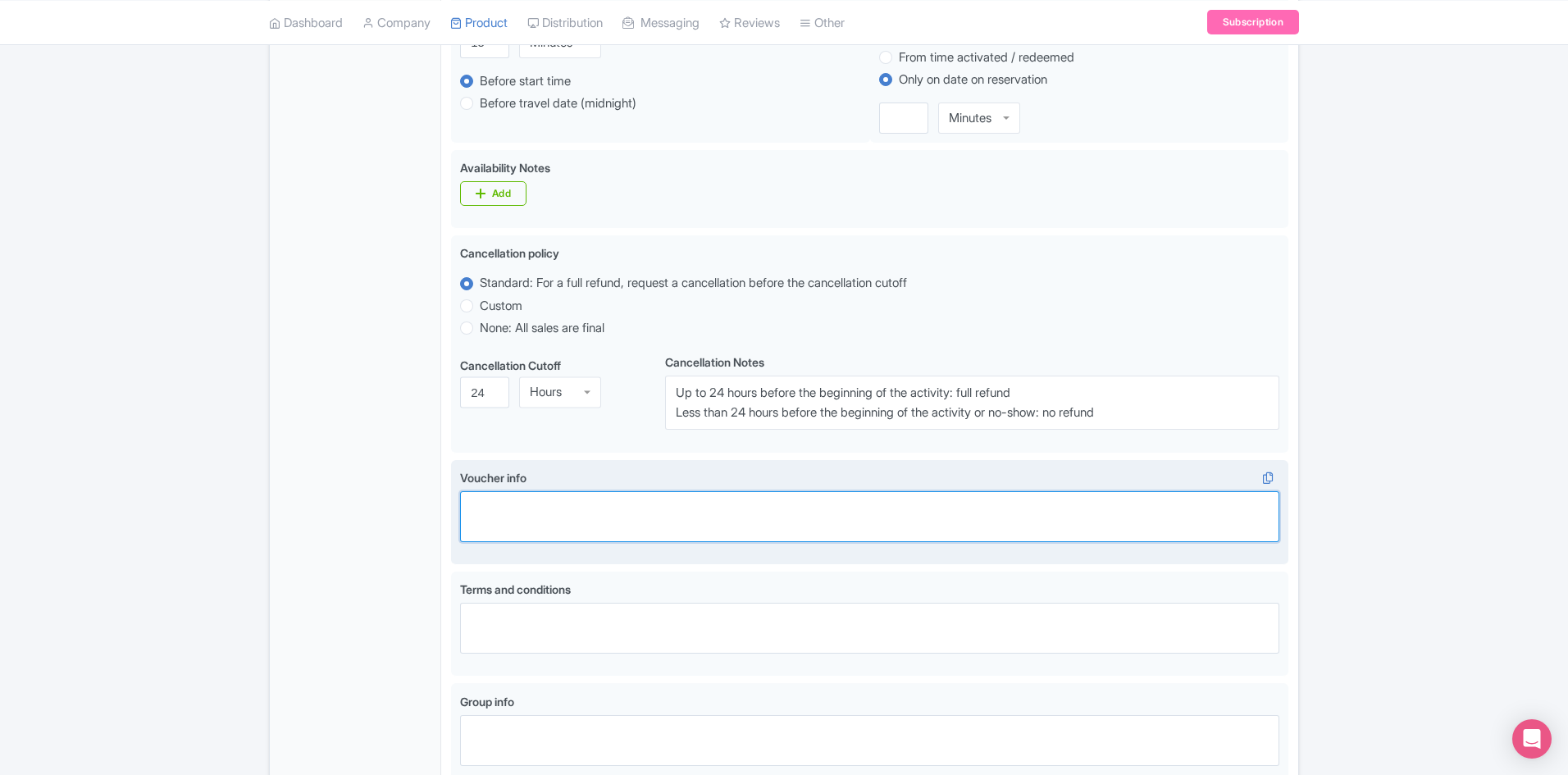
click at [557, 513] on textarea "Voucher info i" at bounding box center [870, 516] width 819 height 51
paste textarea "We will contact you to confirm your reservation, pickup location and pick-up ti…"
type textarea "We will contact you to confirm your reservation, pickup location and pick-up ti…"
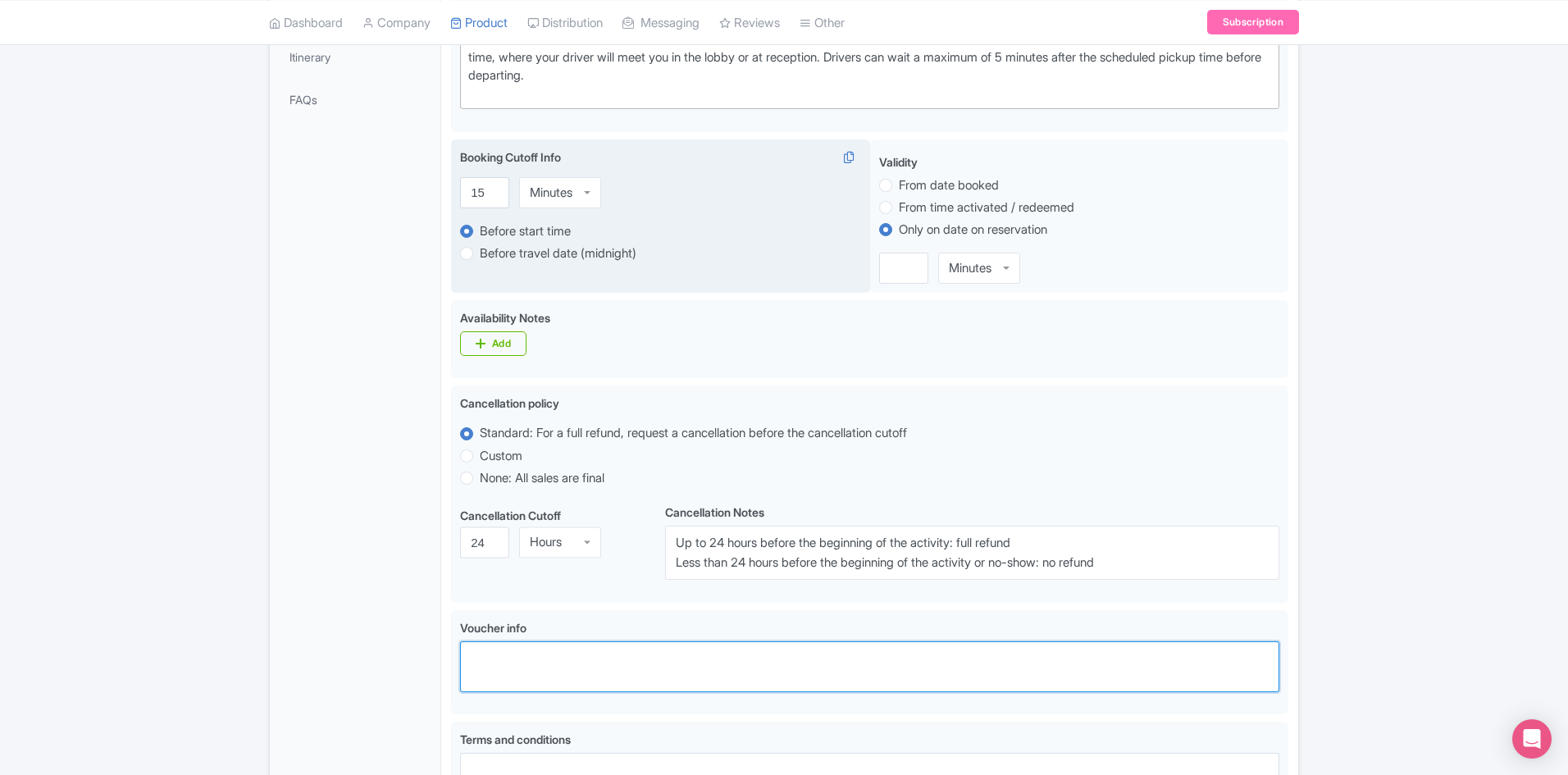
scroll to position [328, 0]
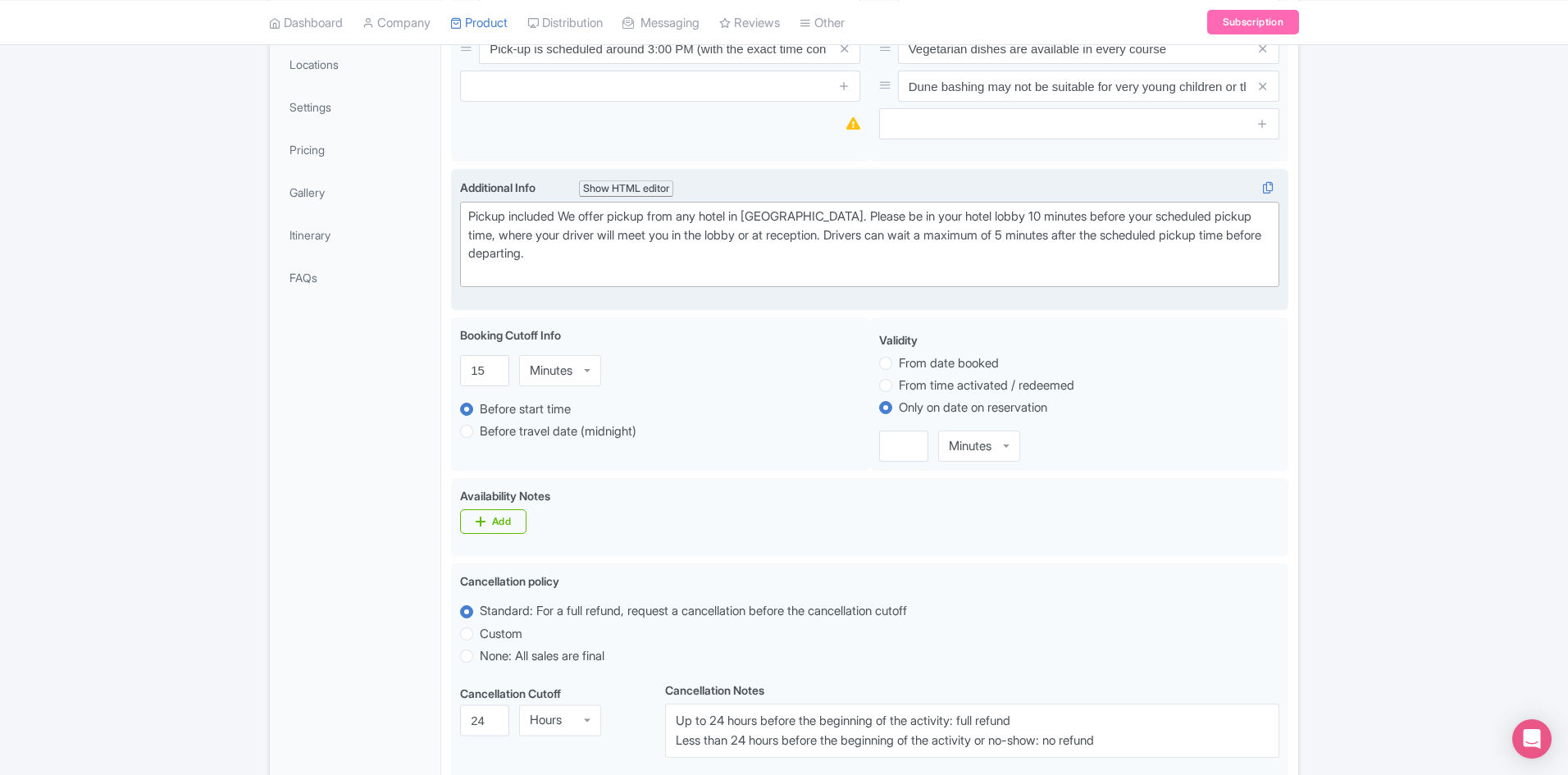
click at [609, 257] on div "Pickup included We offer pickup from any hotel in [GEOGRAPHIC_DATA]. Please be …" at bounding box center [869, 244] width 803 height 74
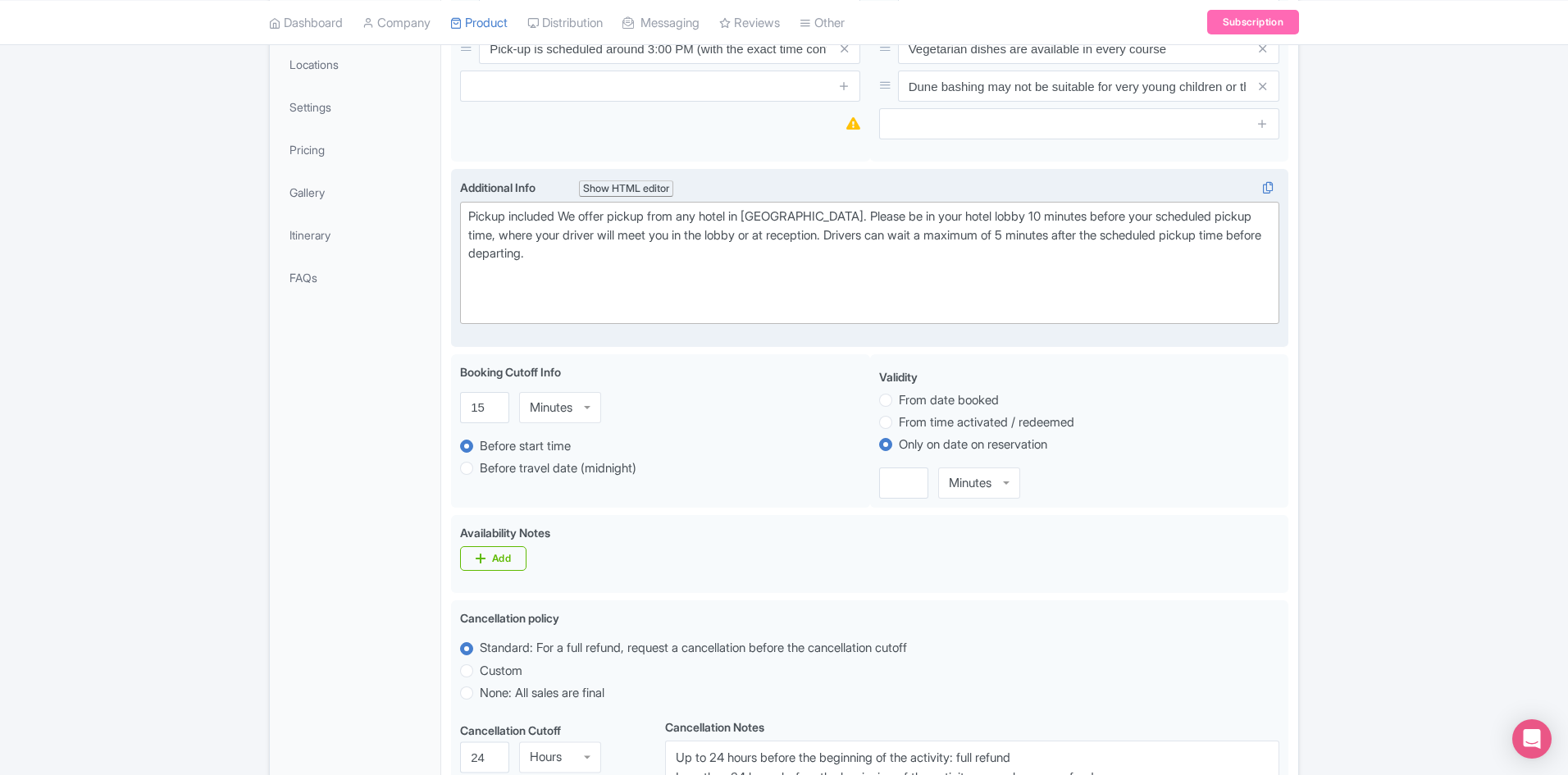
paste trix-editor "We will contact you to confirm your reservation, pickup location and pick-up ti…"
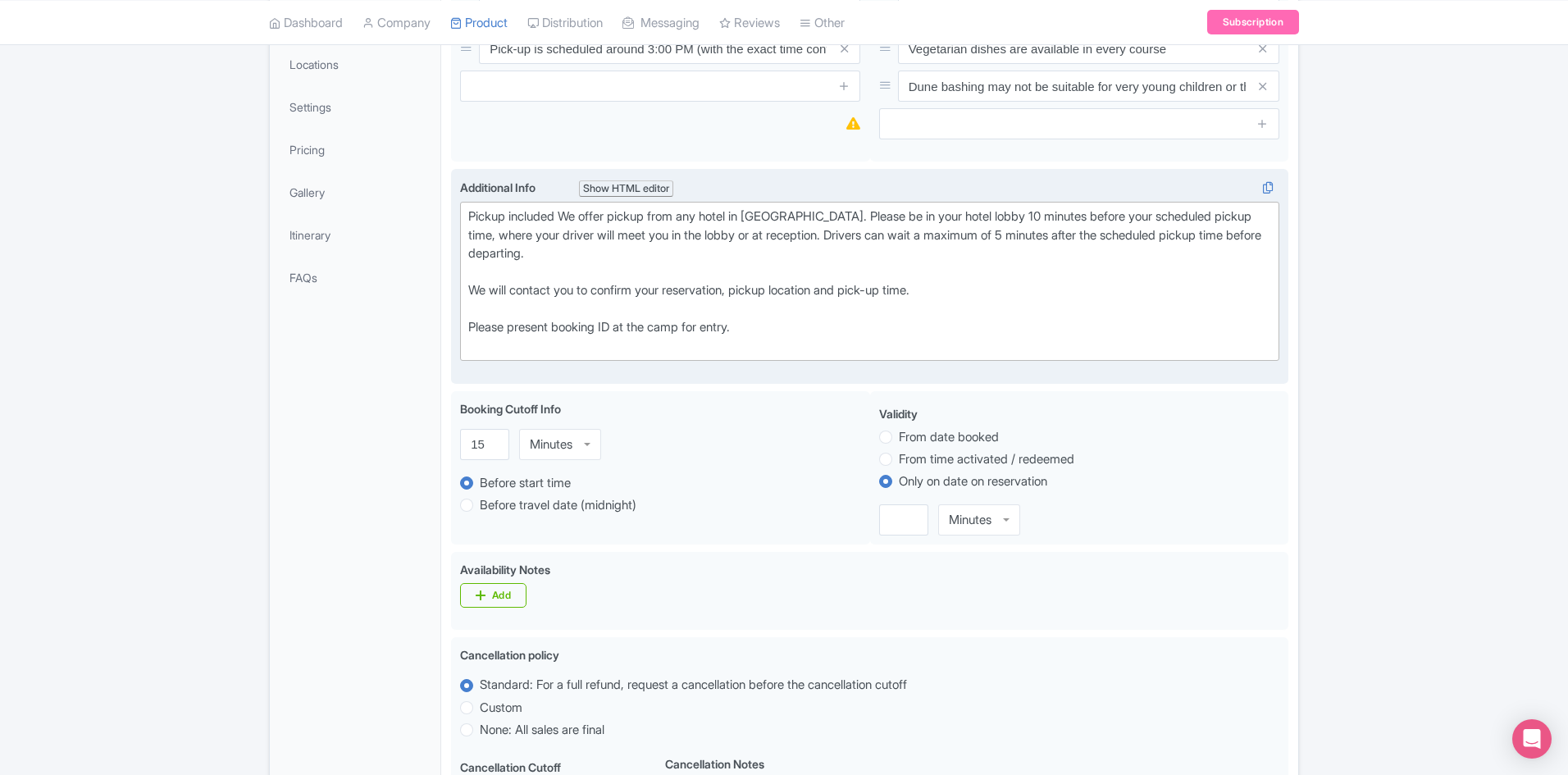
type trix-editor "<div>Pickup included We offer pickup from any hotel in [GEOGRAPHIC_DATA]. Pleas…"
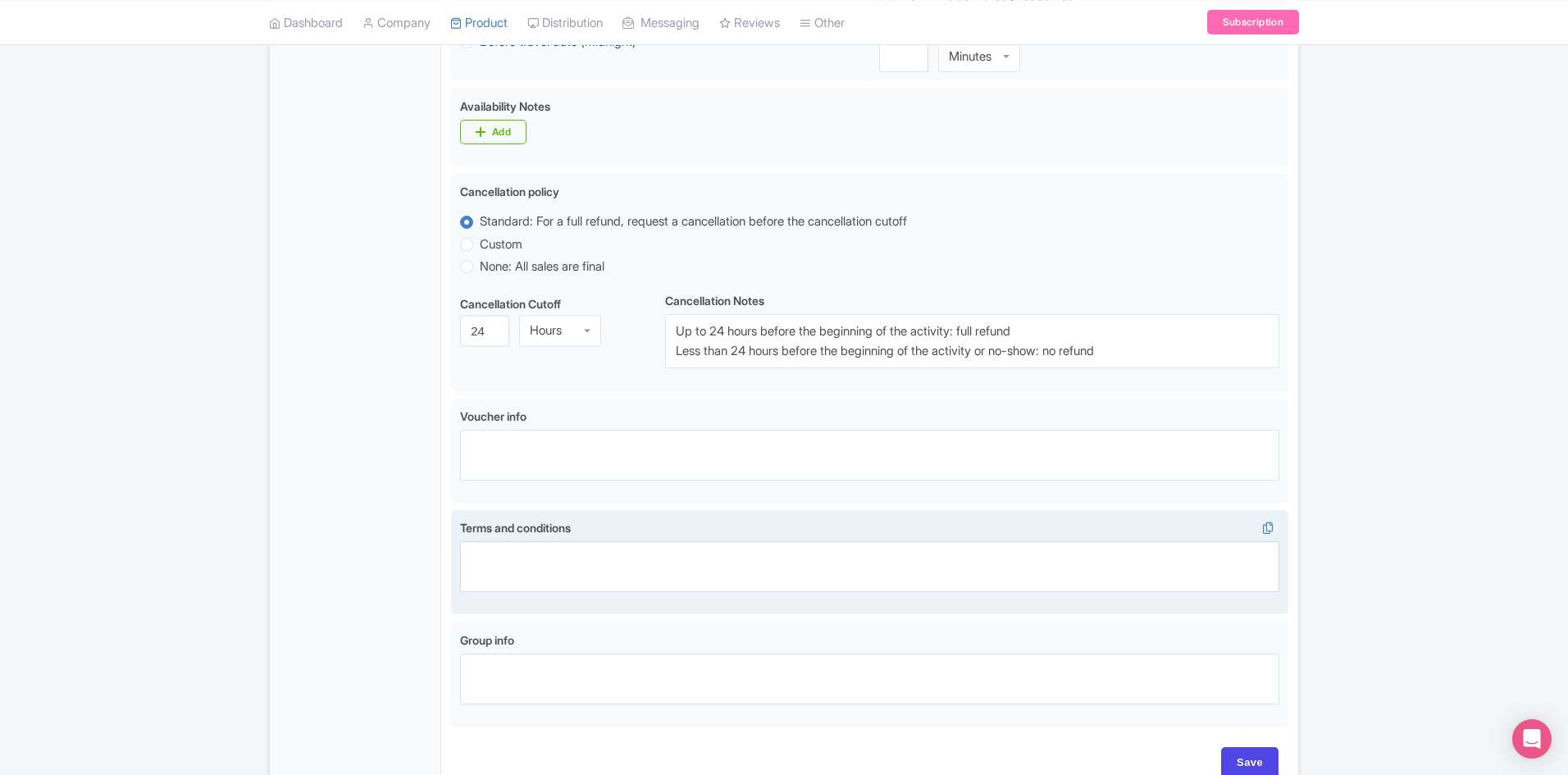
scroll to position [882, 0]
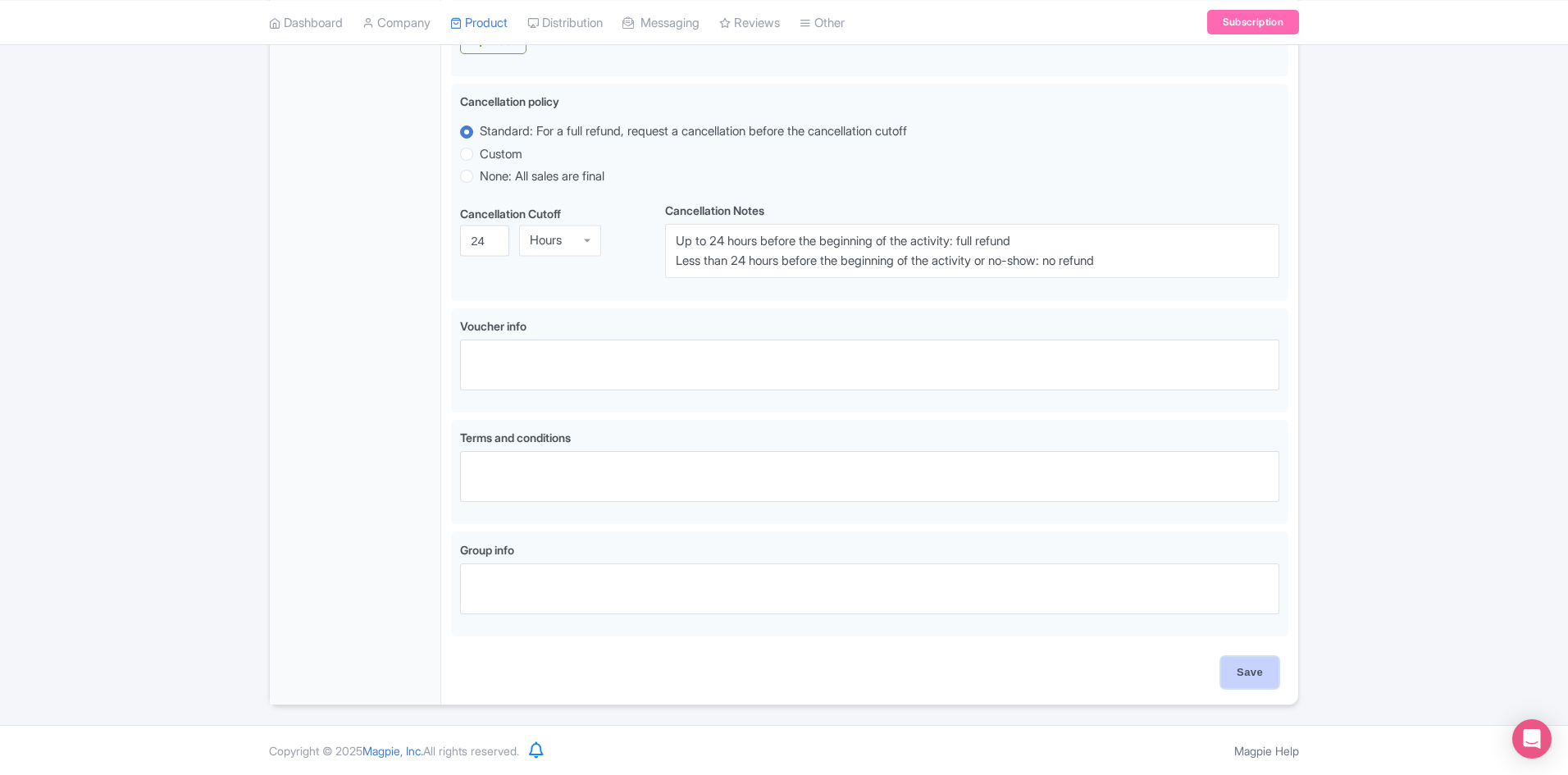
click at [1238, 673] on input "Save" at bounding box center [1251, 672] width 58 height 31
type input "Saving..."
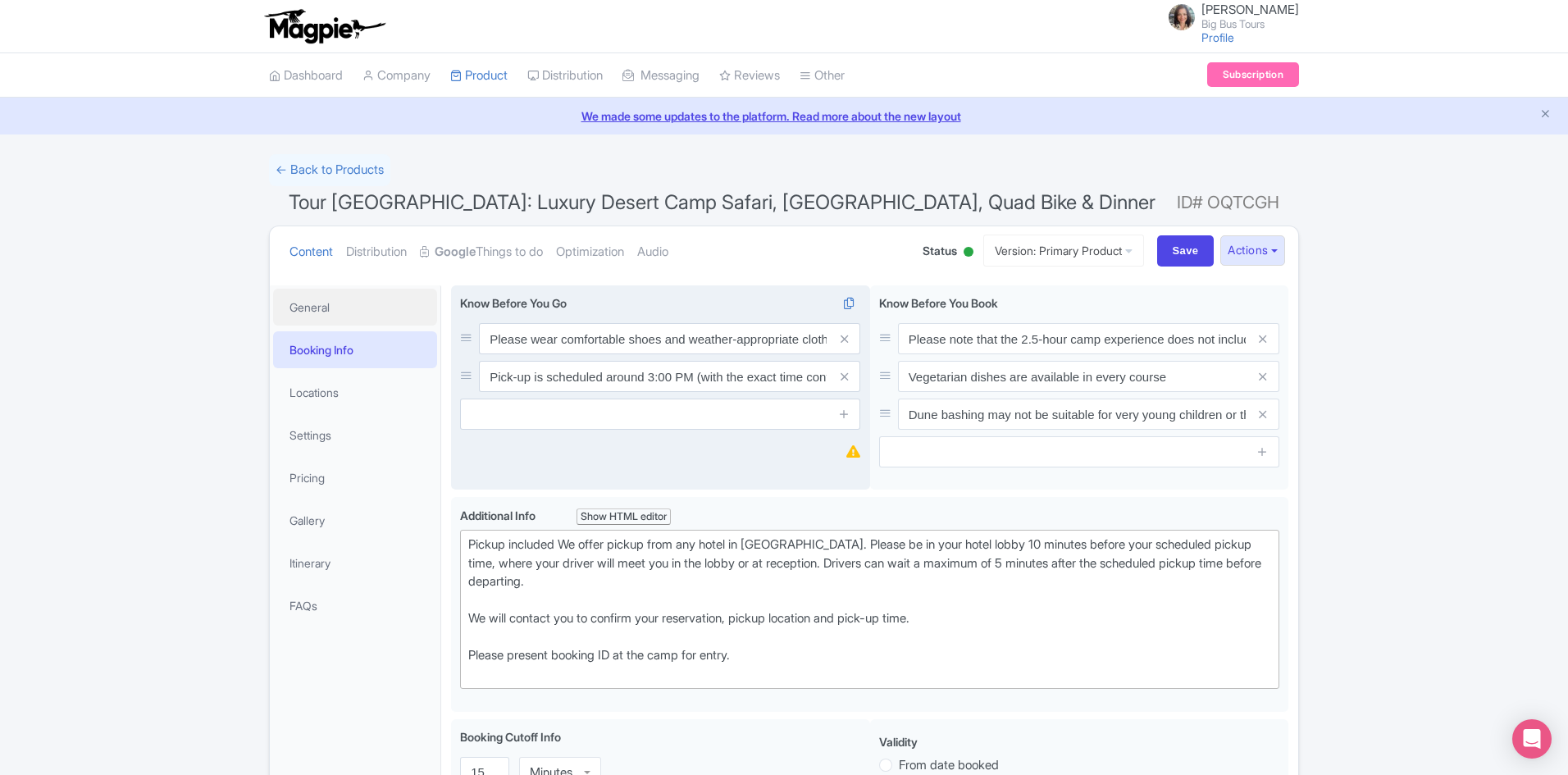
drag, startPoint x: 311, startPoint y: 303, endPoint x: 506, endPoint y: 370, distance: 206.2
click at [311, 302] on link "General" at bounding box center [355, 307] width 164 height 37
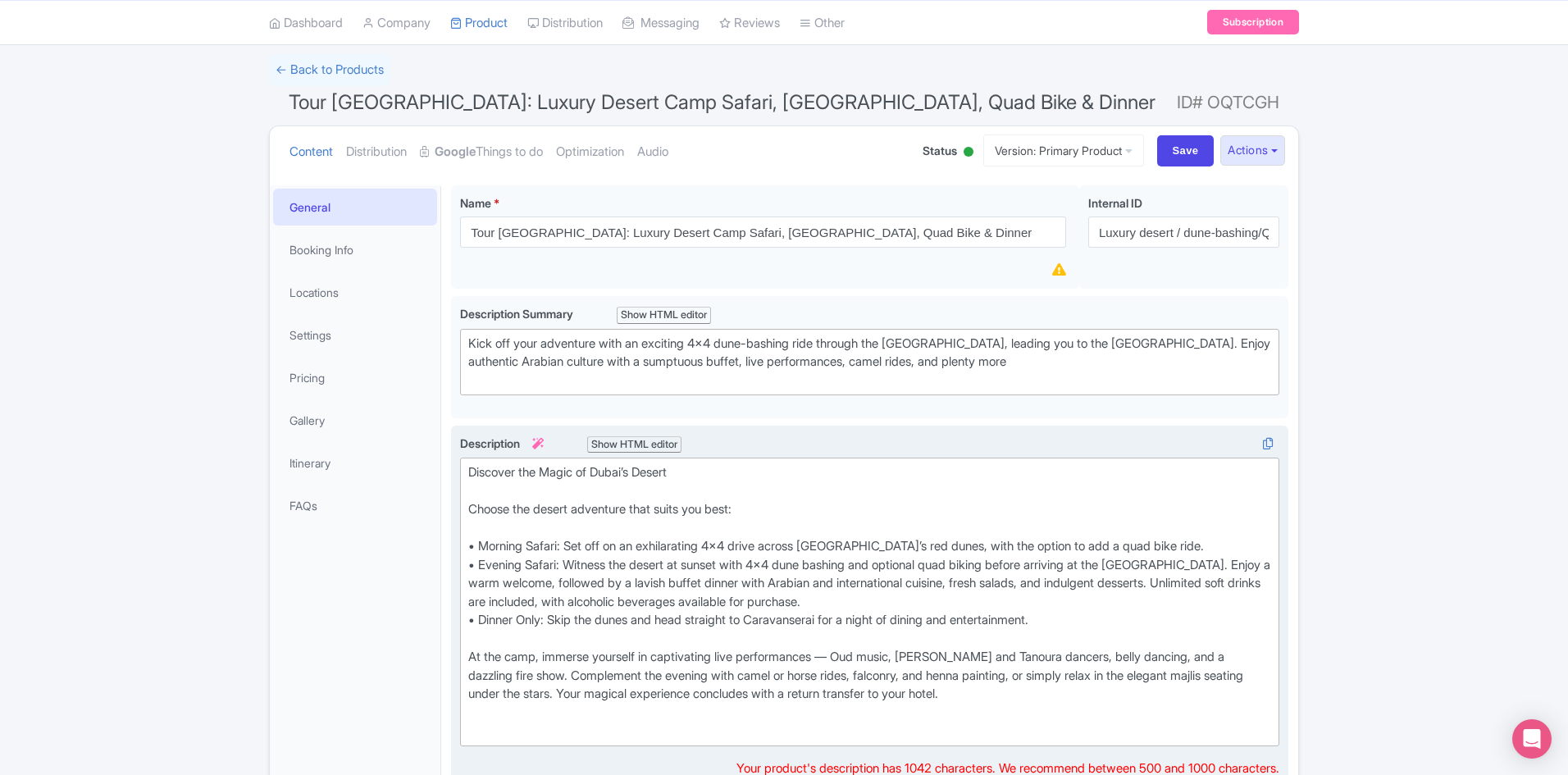
scroll to position [246, 0]
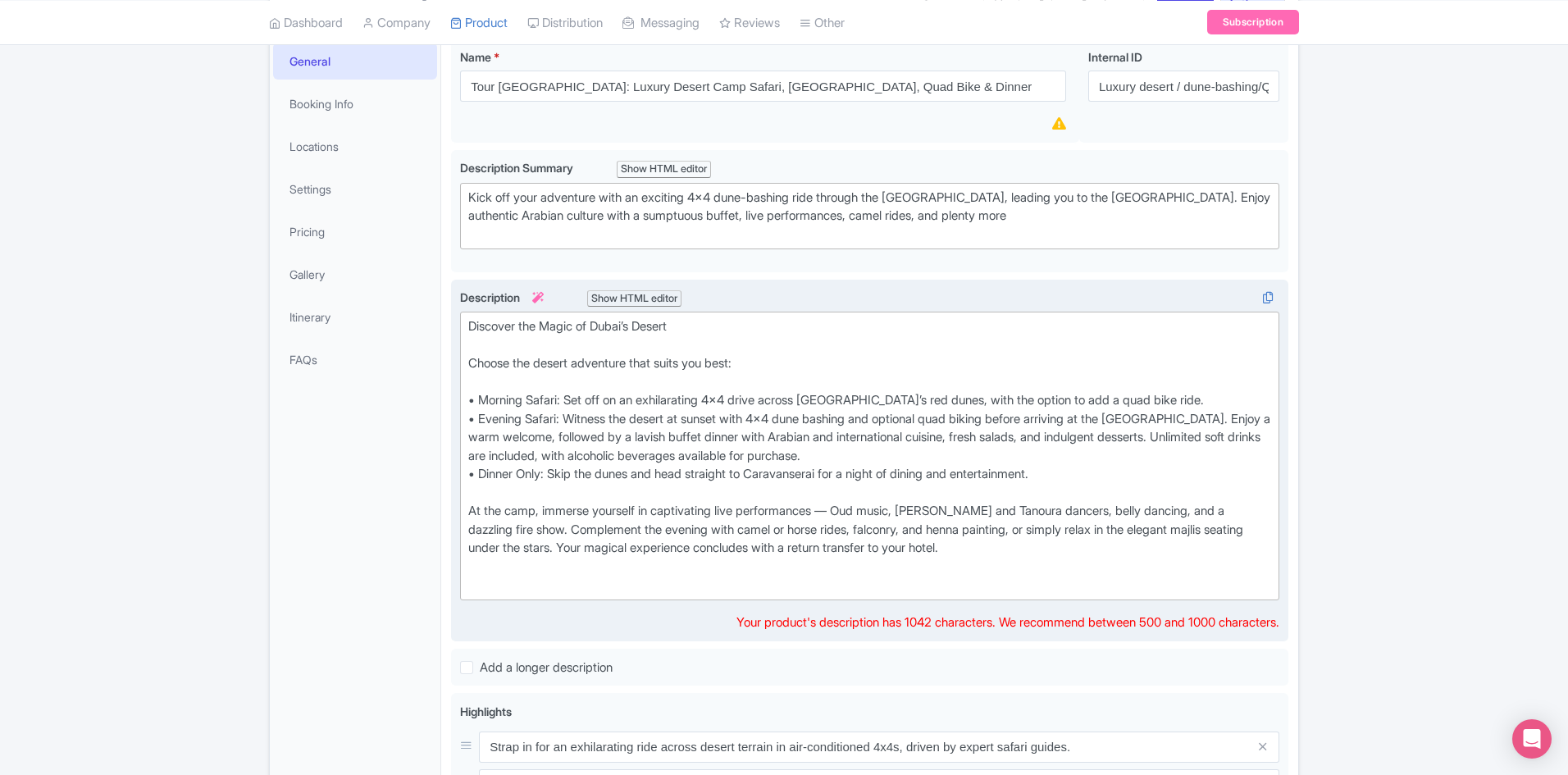
click at [529, 548] on div "Discover the Magic of Dubai’s Desert Choose the desert adventure that suits you…" at bounding box center [869, 456] width 803 height 277
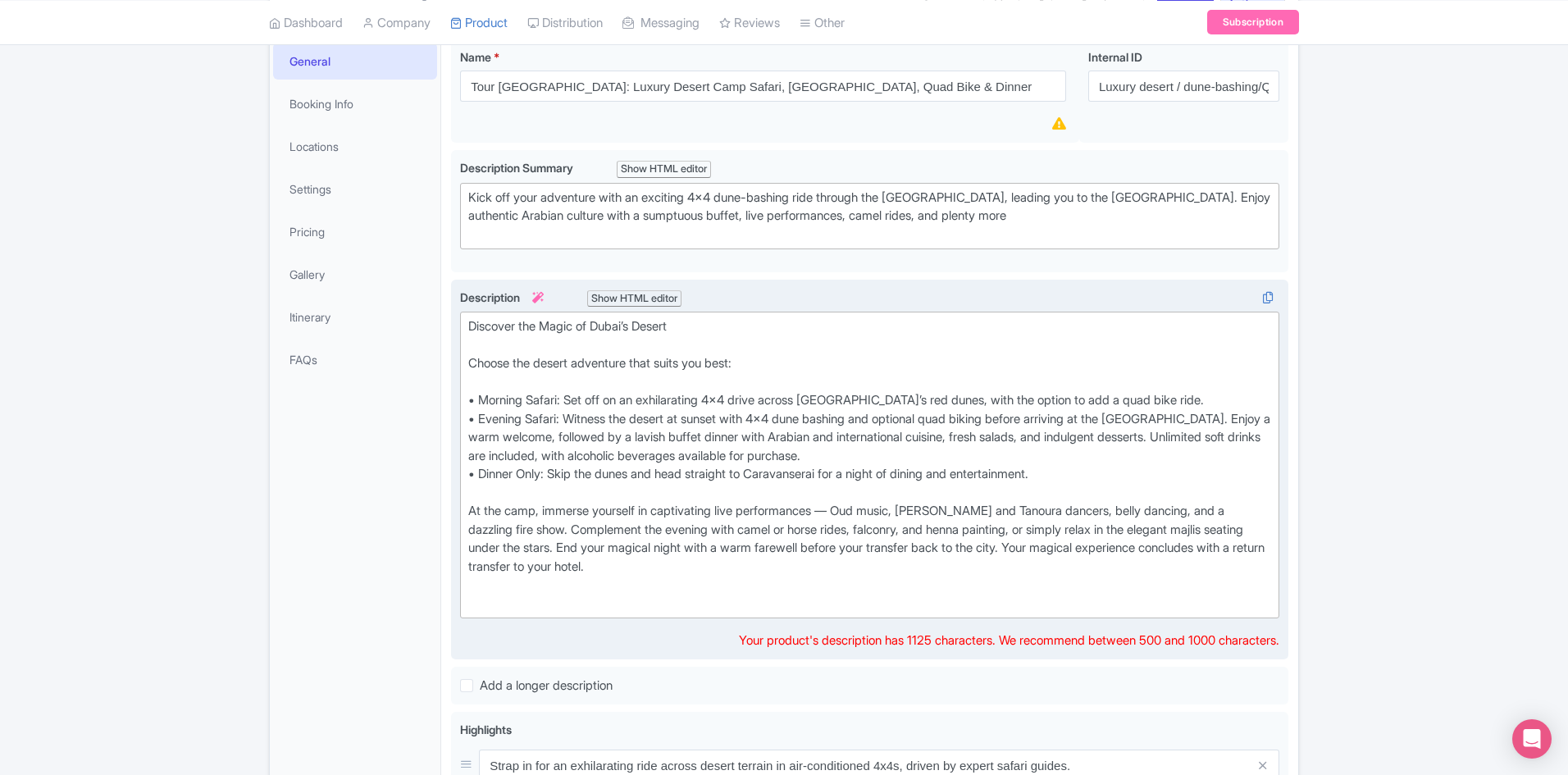
type trix-editor "<div>Discover the Magic of Dubai’s Desert<br><br>Choose the desert adventure th…"
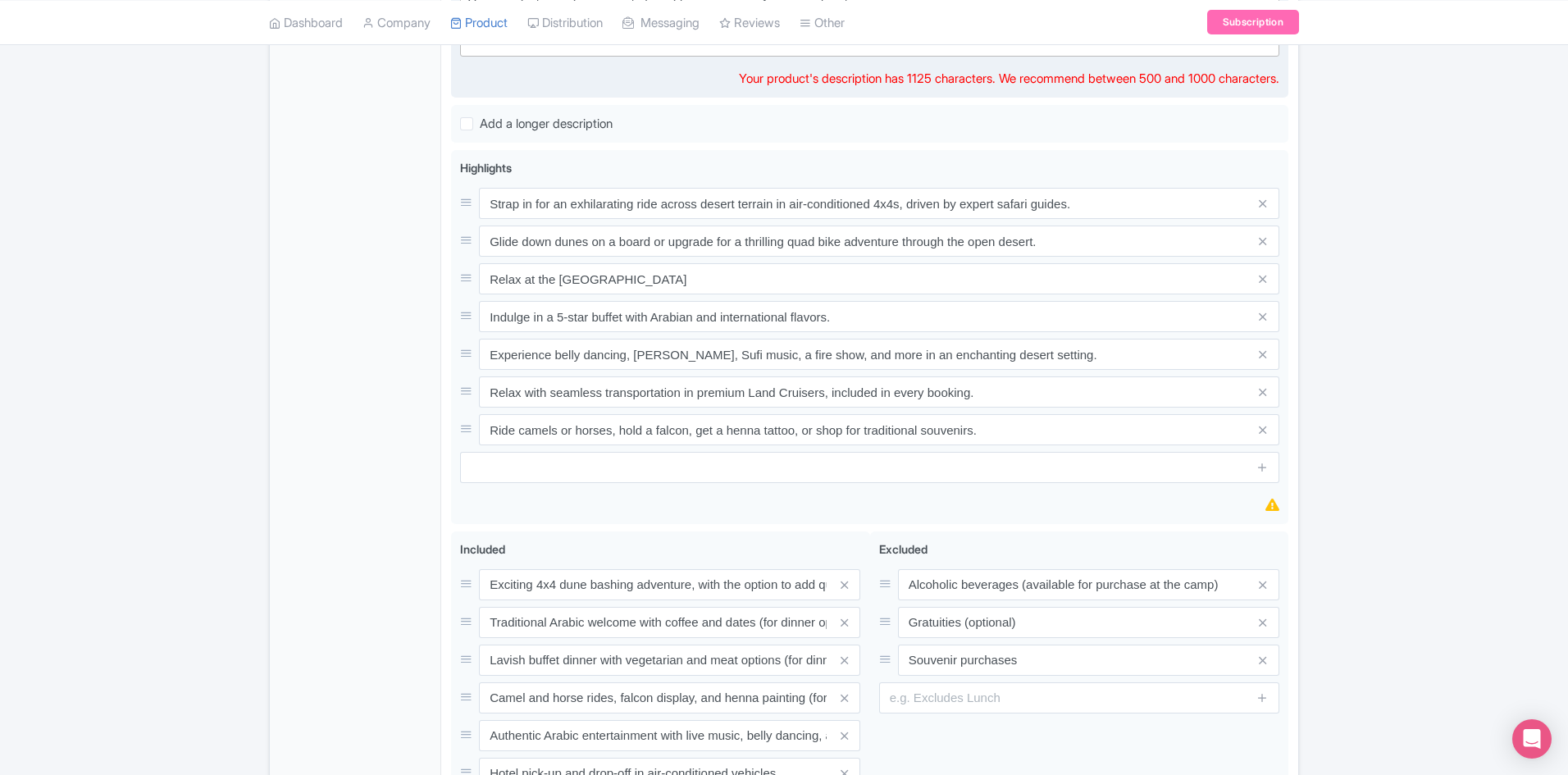
scroll to position [1026, 0]
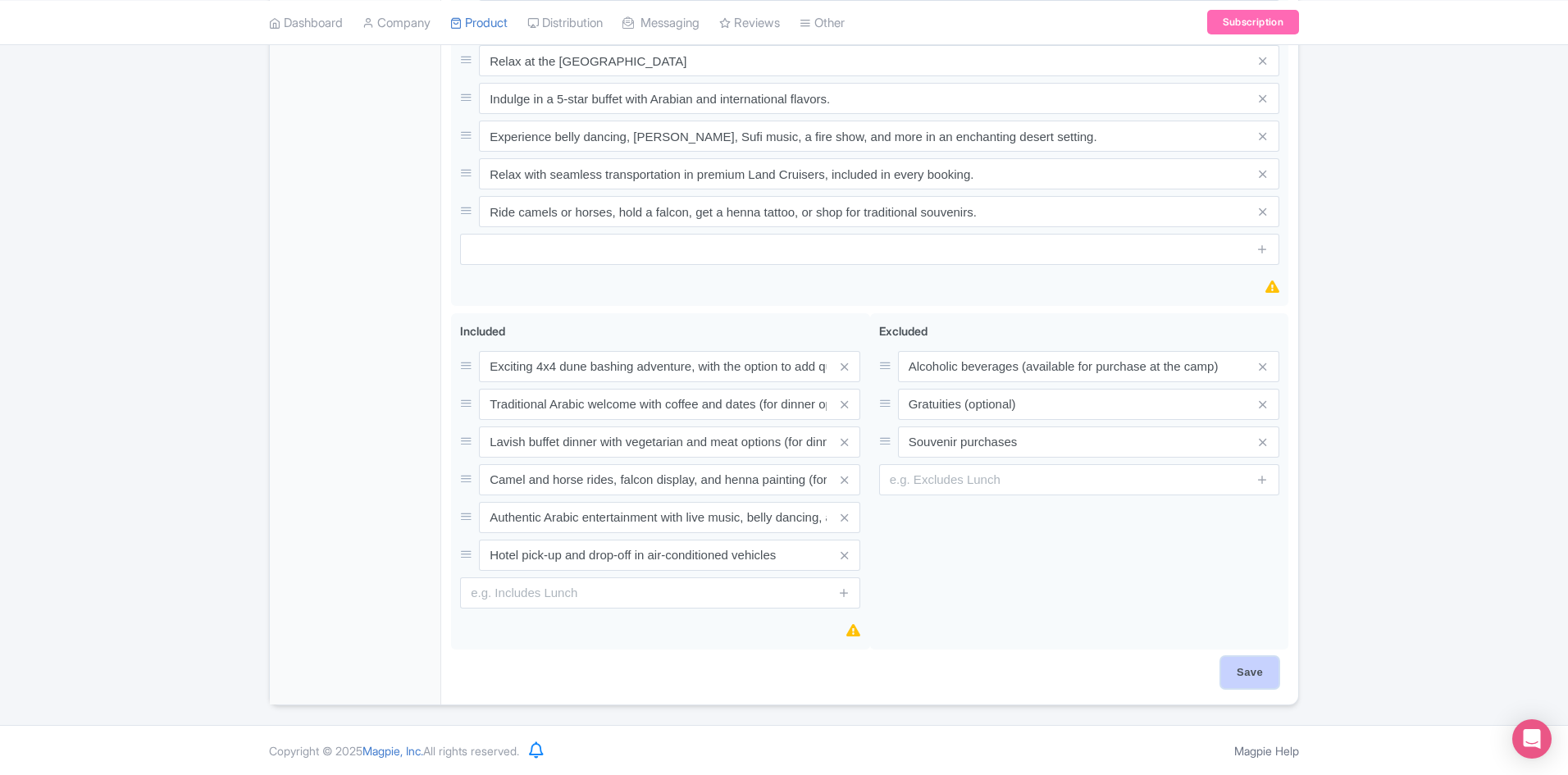
click at [1239, 674] on input "Save" at bounding box center [1251, 672] width 58 height 31
type input "Saving..."
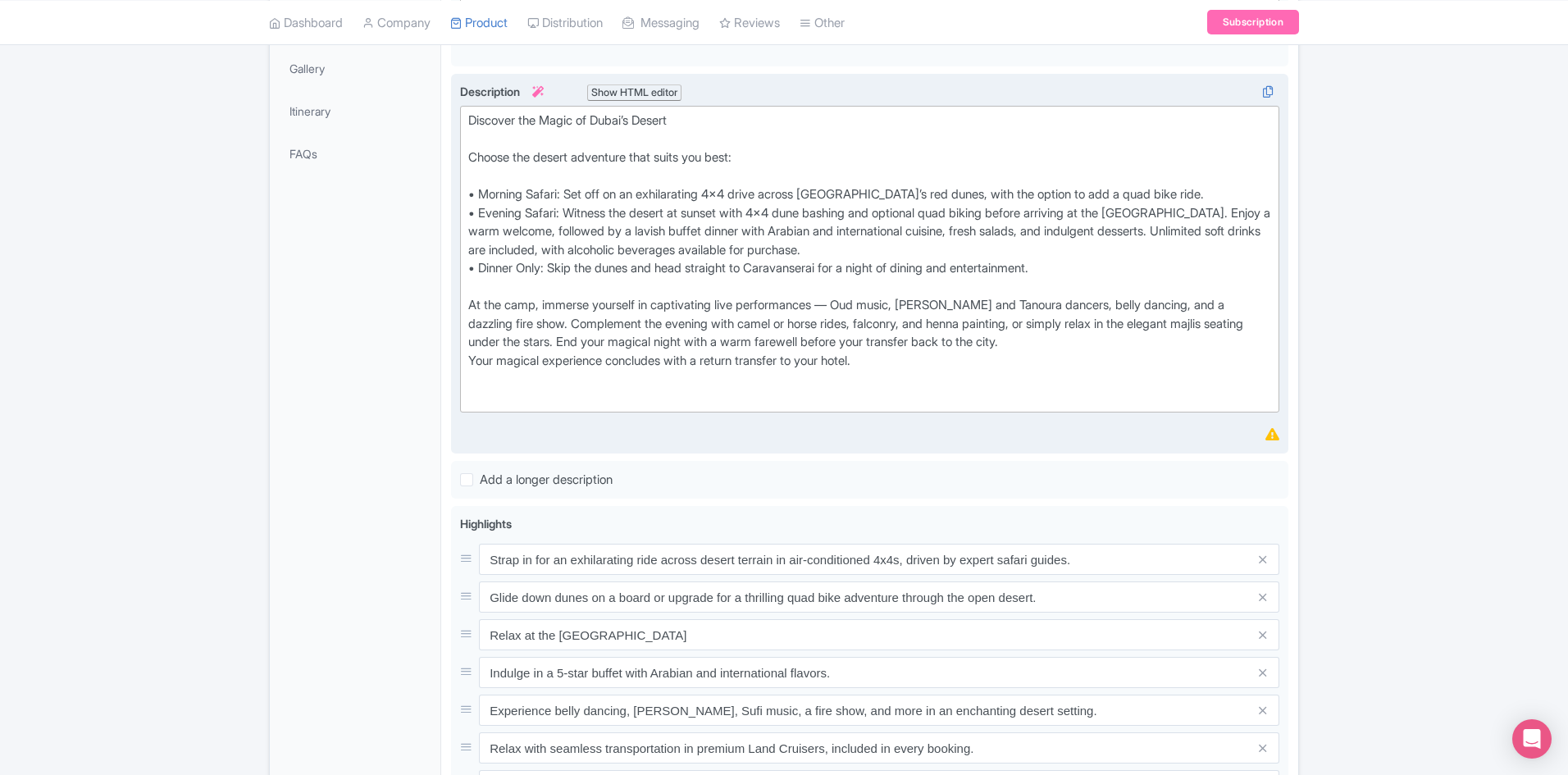
scroll to position [305, 0]
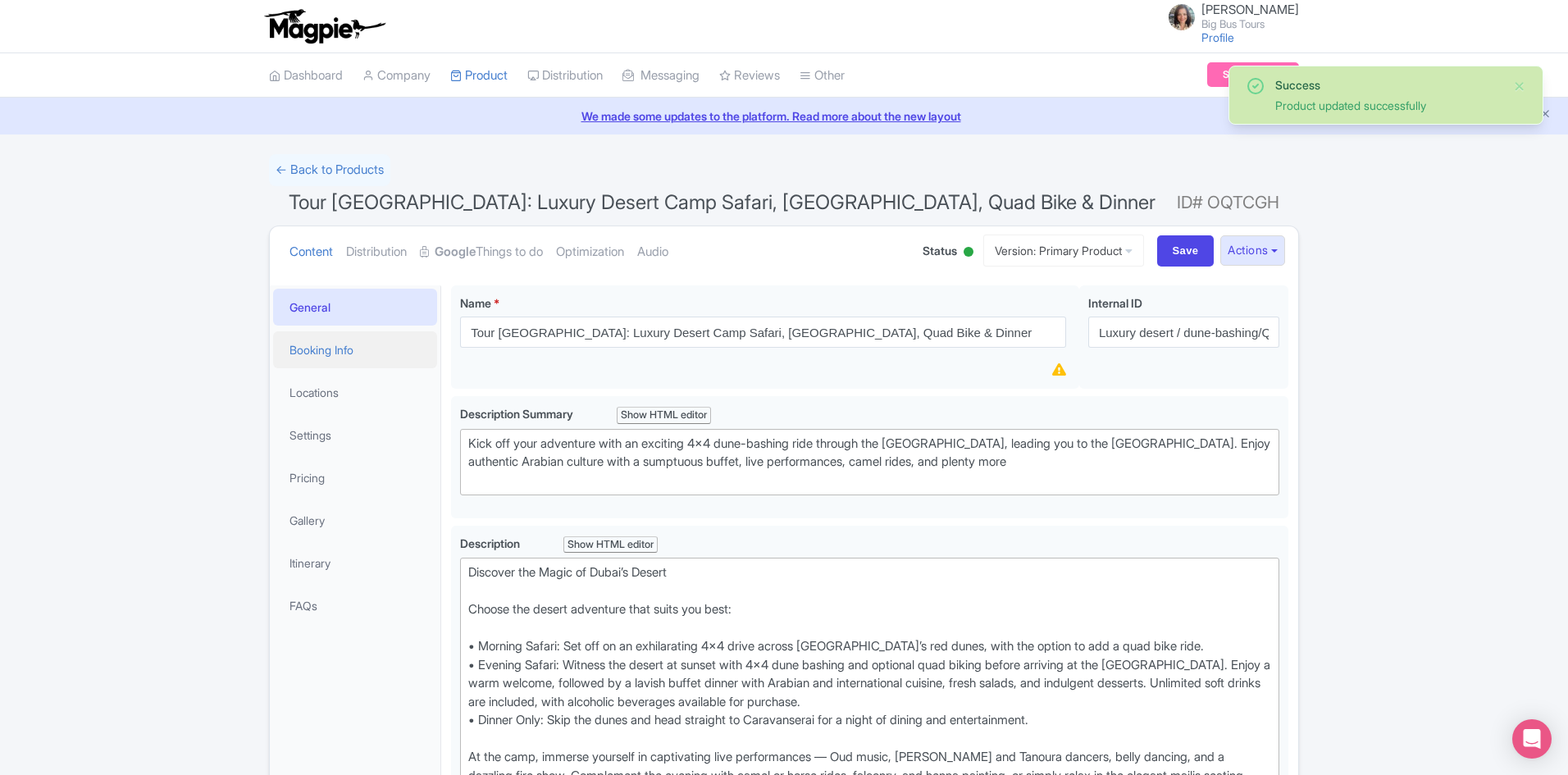
click at [333, 340] on link "Booking Info" at bounding box center [355, 350] width 164 height 37
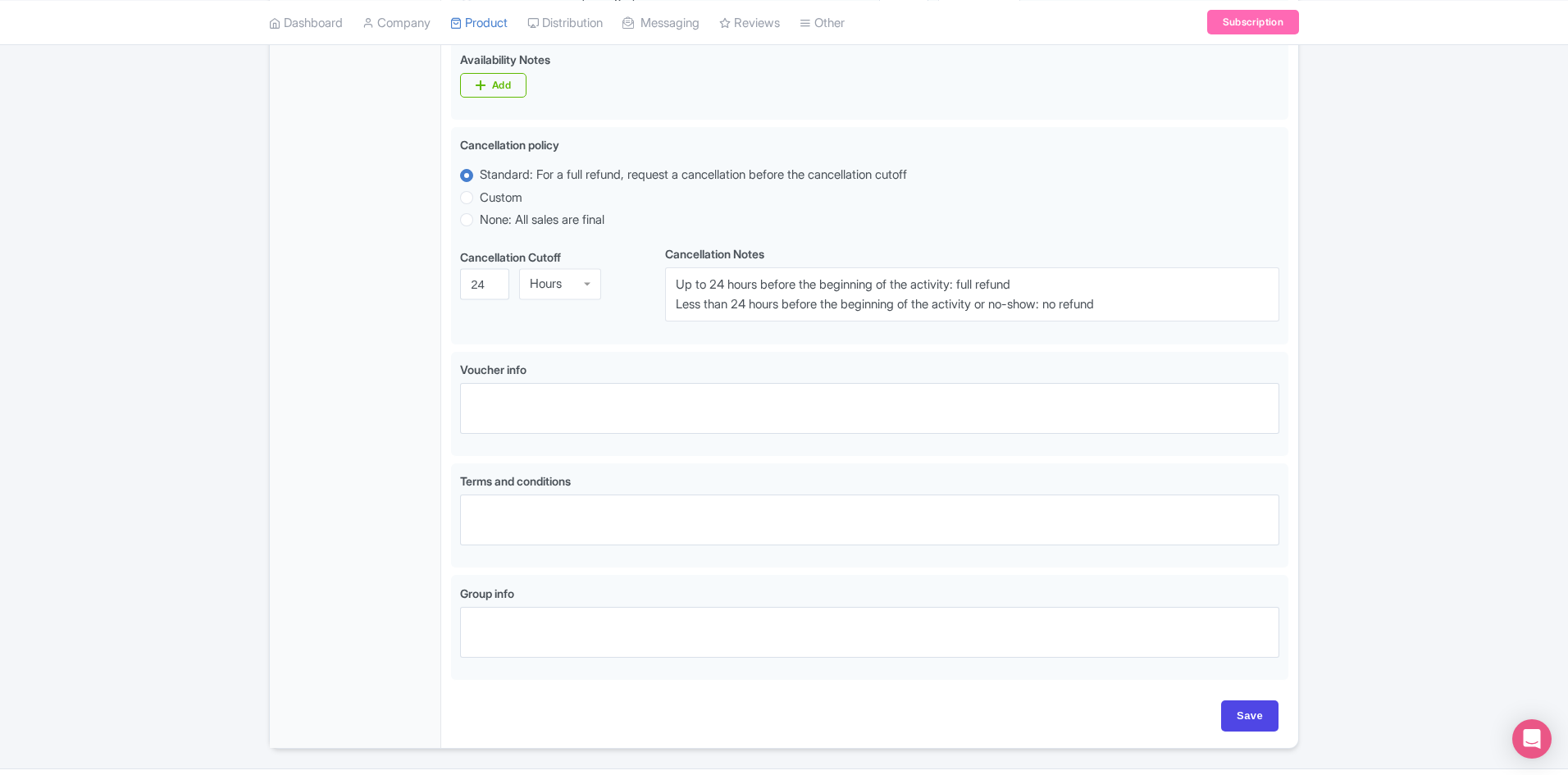
scroll to position [882, 0]
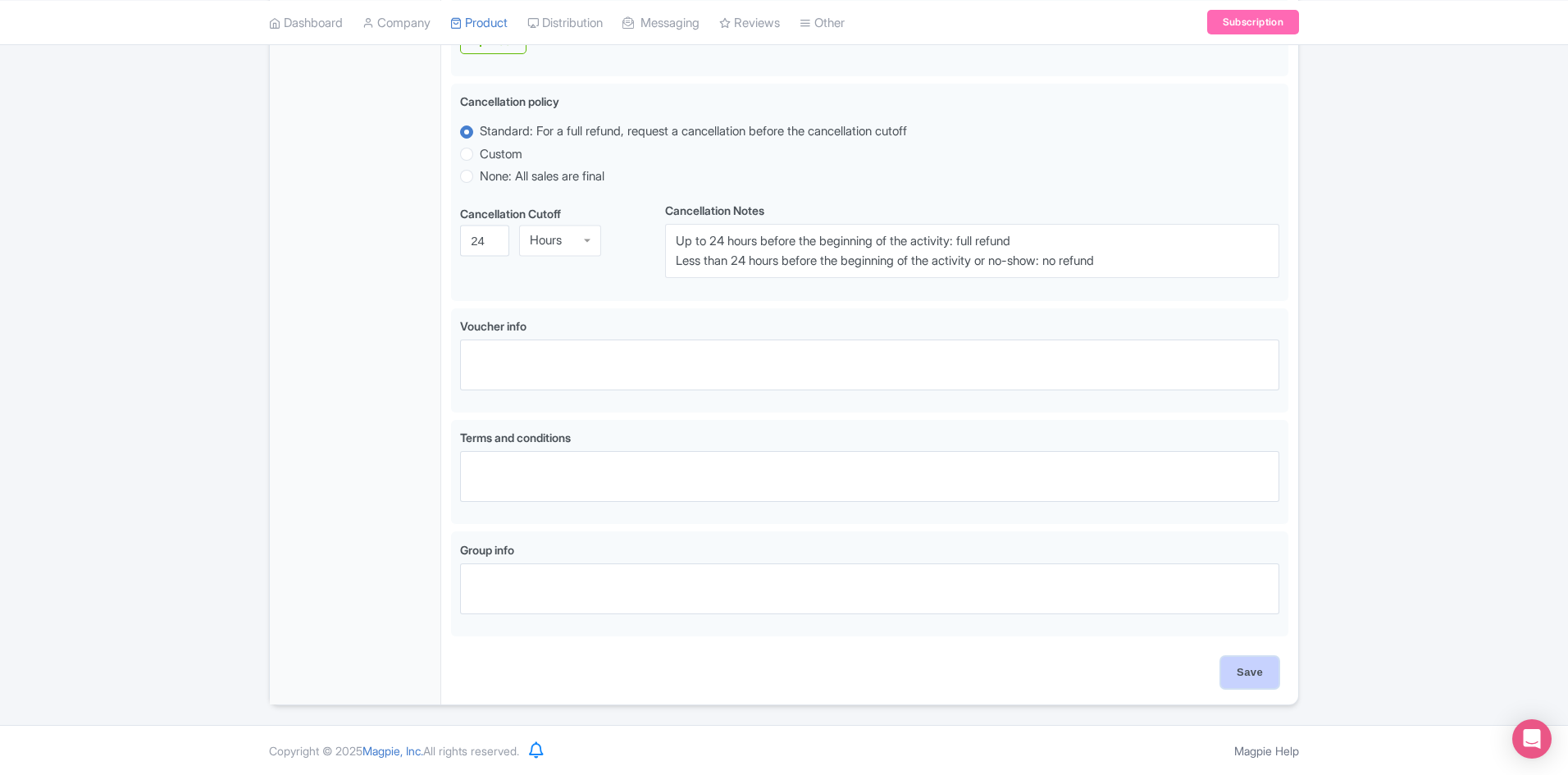
click at [1247, 670] on input "Save" at bounding box center [1251, 672] width 58 height 31
type input "Saving..."
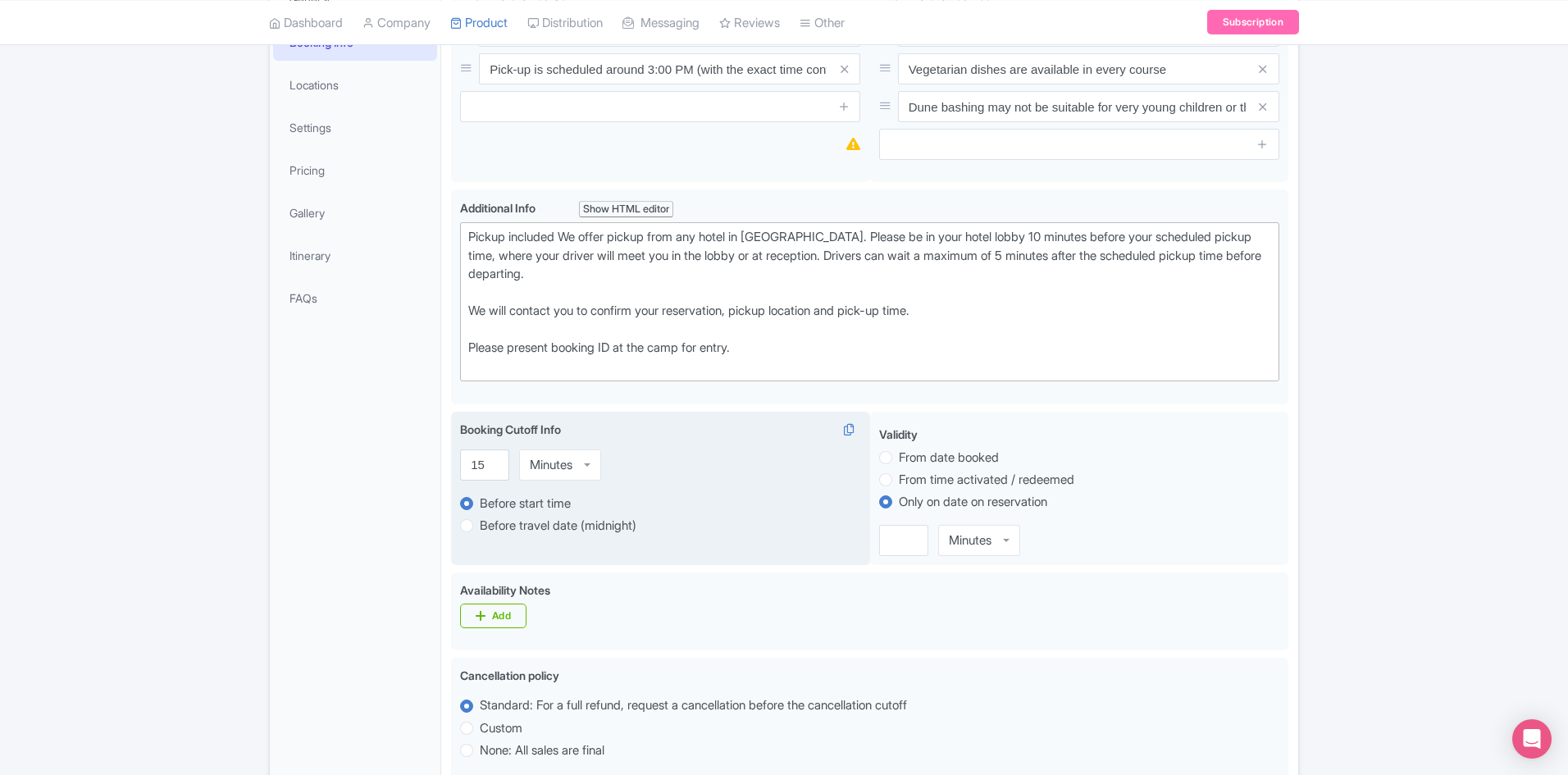
scroll to position [0, 0]
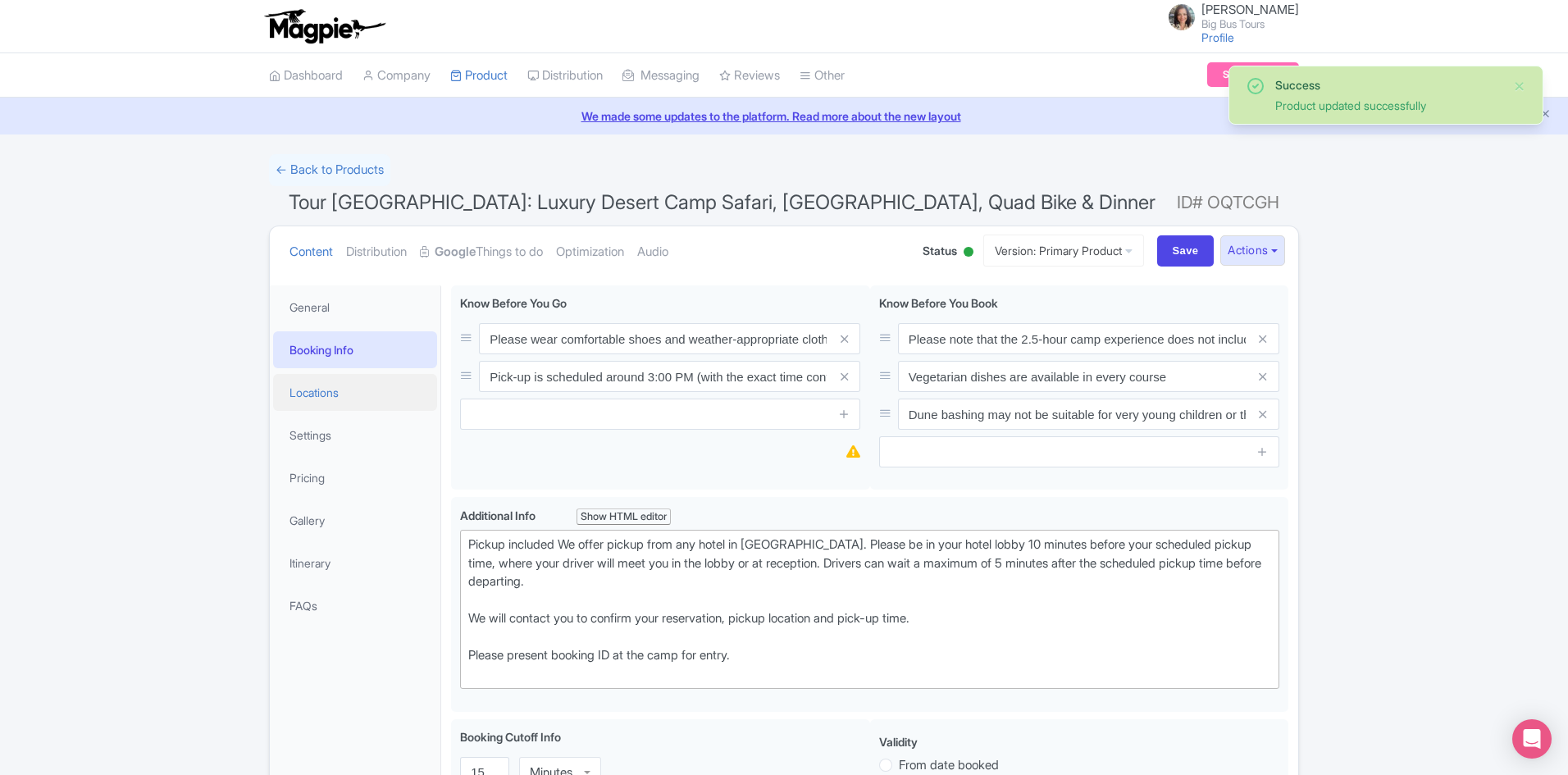
click at [325, 385] on link "Locations" at bounding box center [355, 392] width 164 height 37
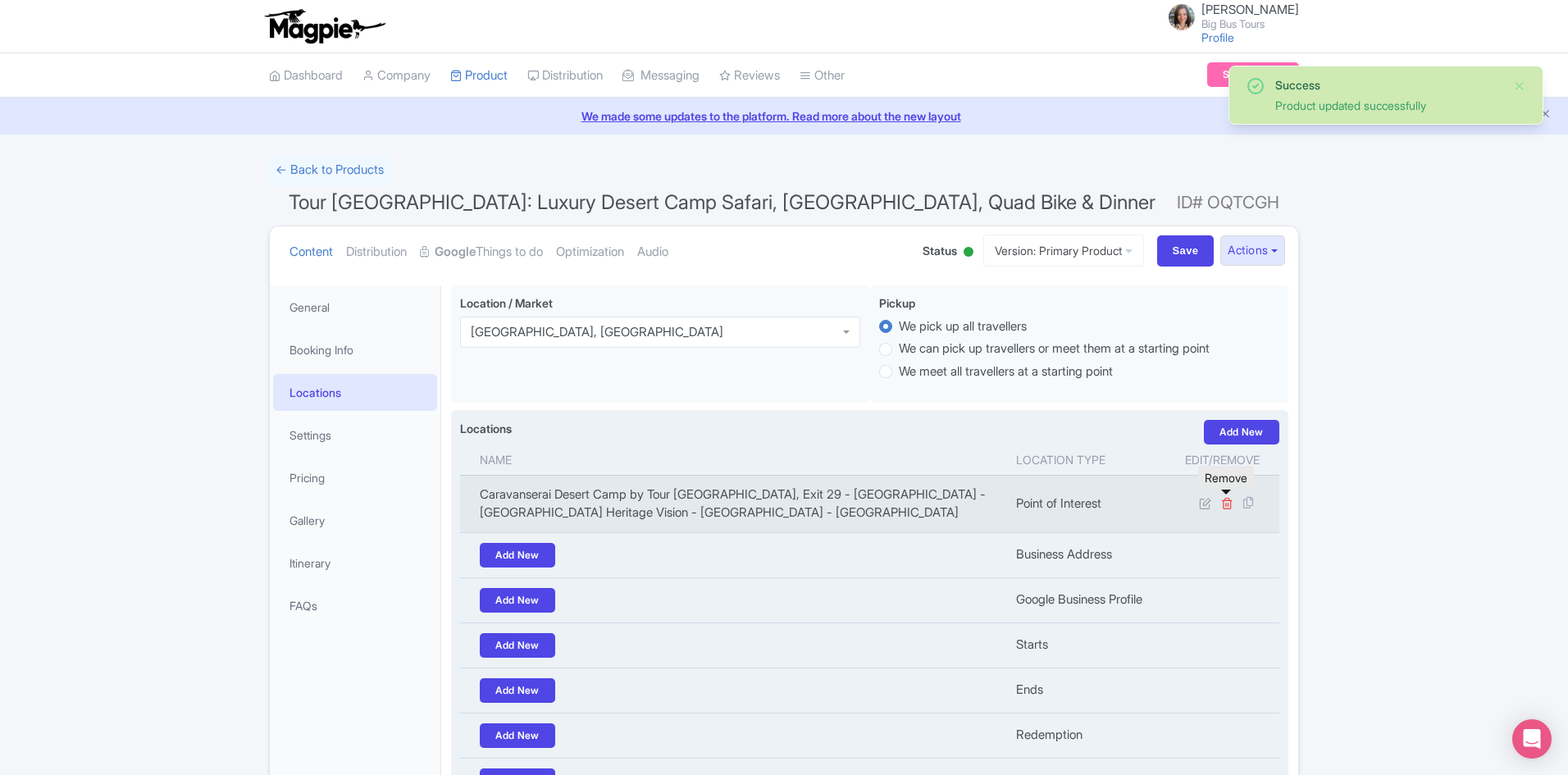
click at [1226, 500] on icon at bounding box center [1228, 503] width 12 height 12
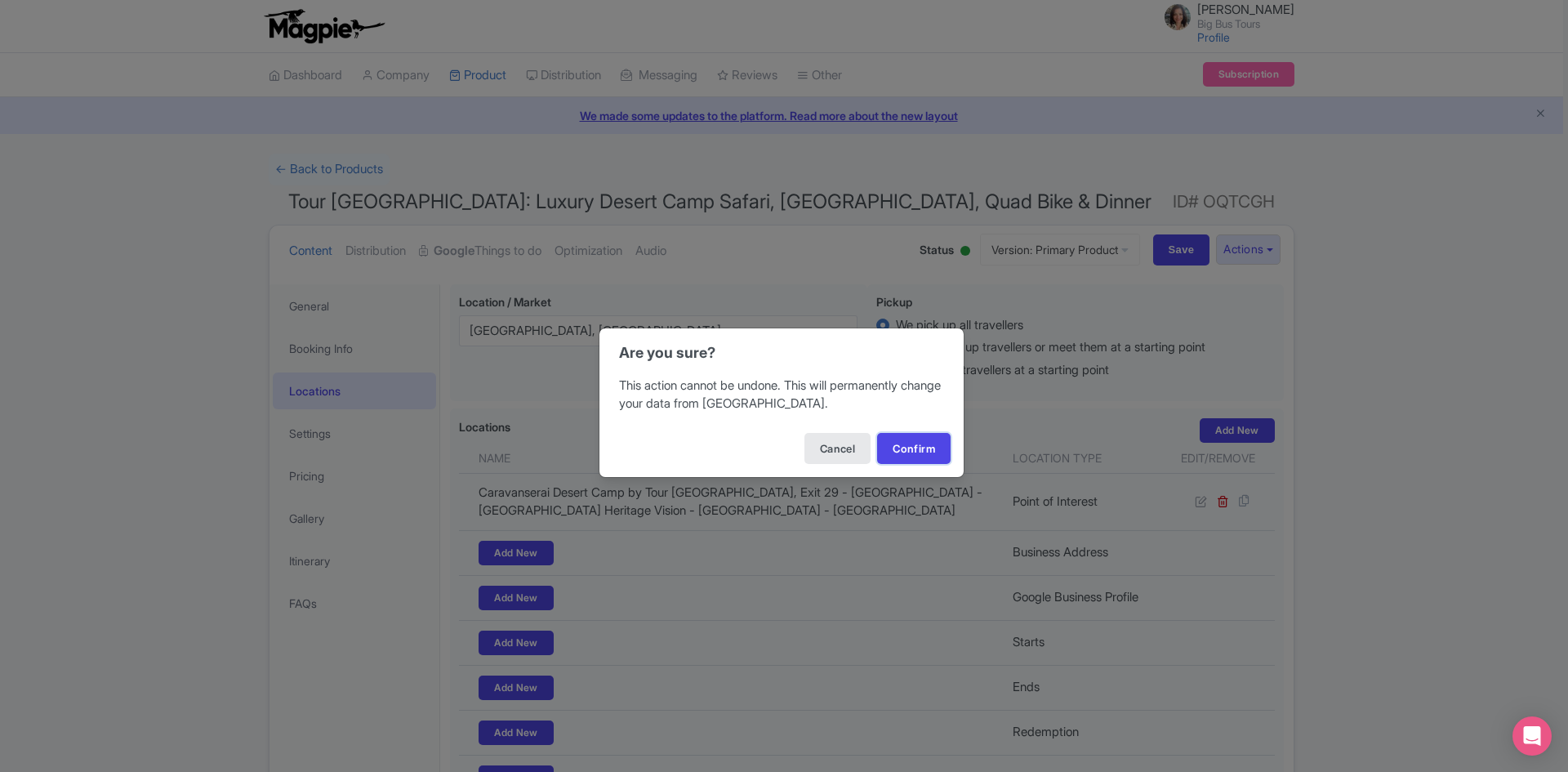
drag, startPoint x: 915, startPoint y: 450, endPoint x: 880, endPoint y: 580, distance: 134.6
click at [916, 450] on button "Confirm" at bounding box center [913, 448] width 74 height 31
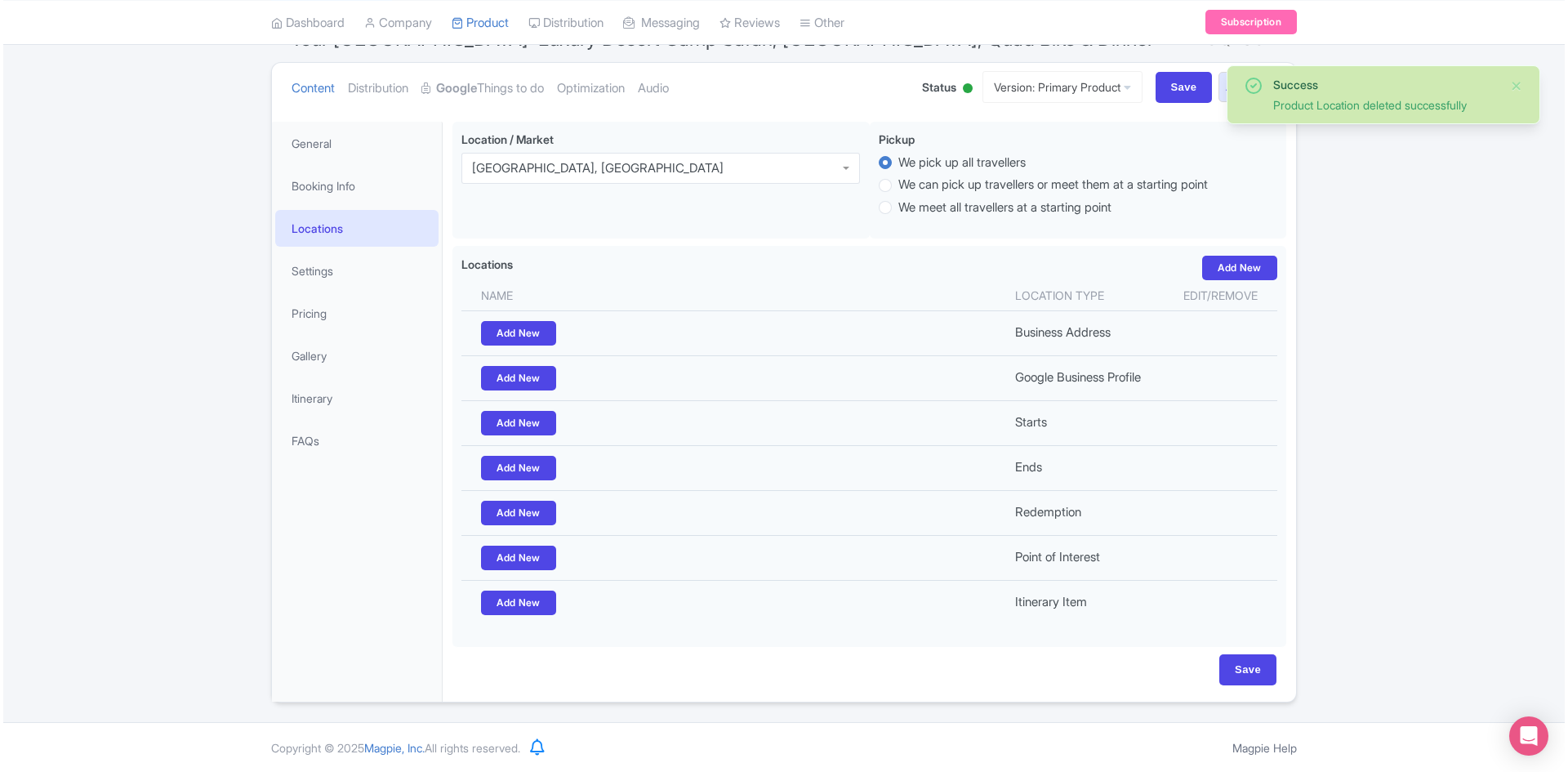
scroll to position [80, 0]
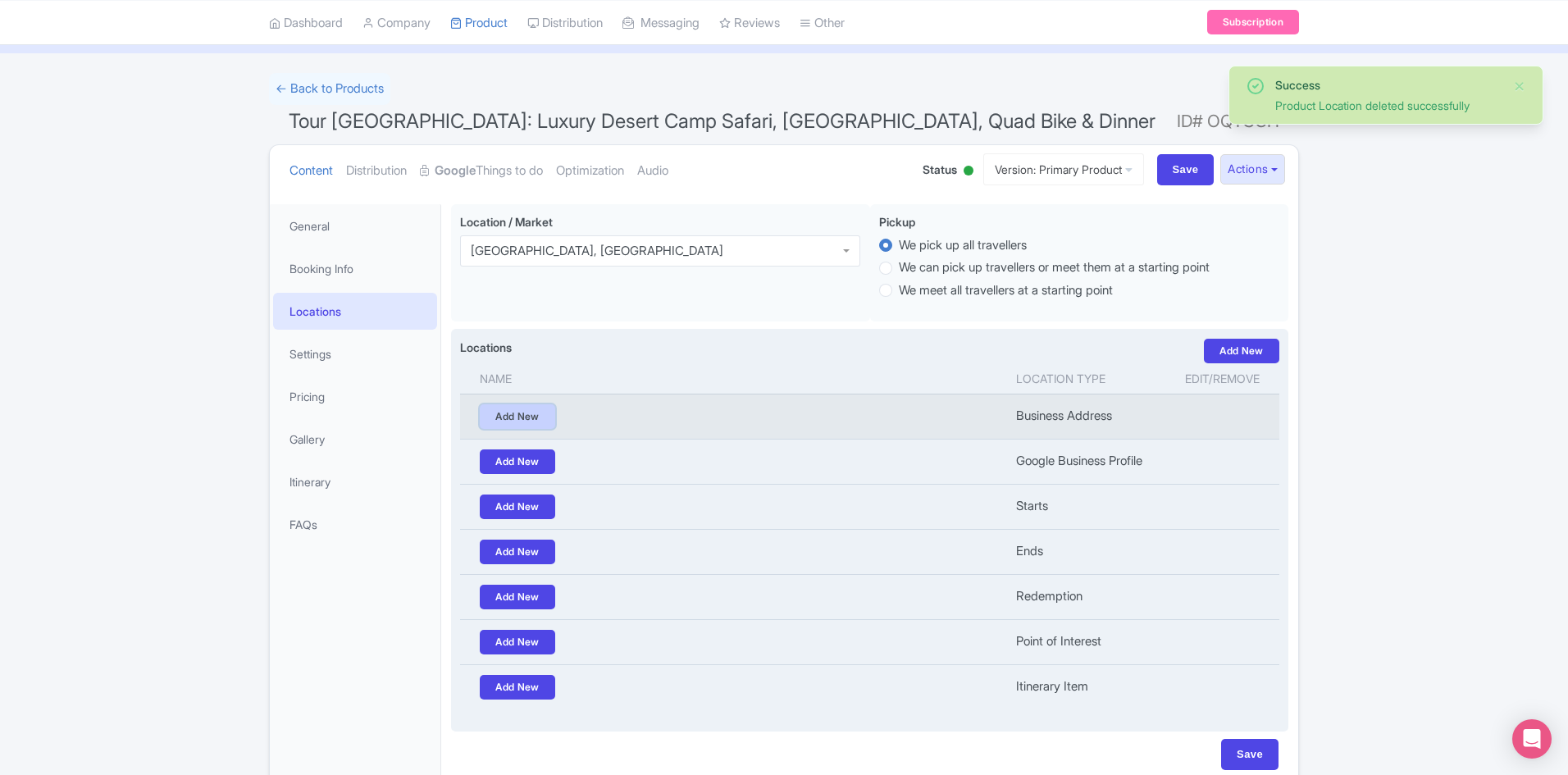
click at [534, 411] on link "Add New" at bounding box center [517, 417] width 76 height 25
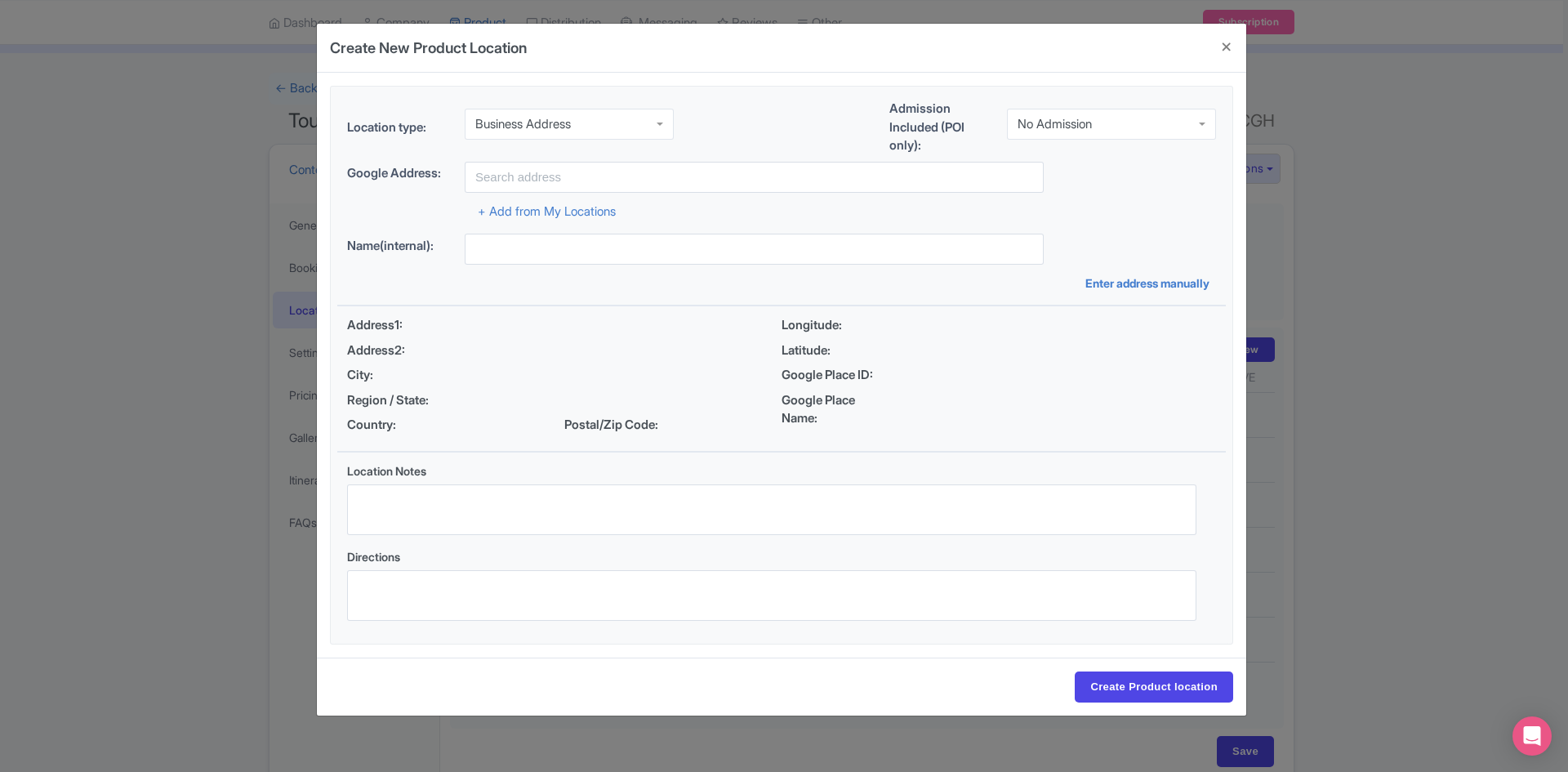
click at [648, 124] on div "Business Address" at bounding box center [570, 124] width 209 height 31
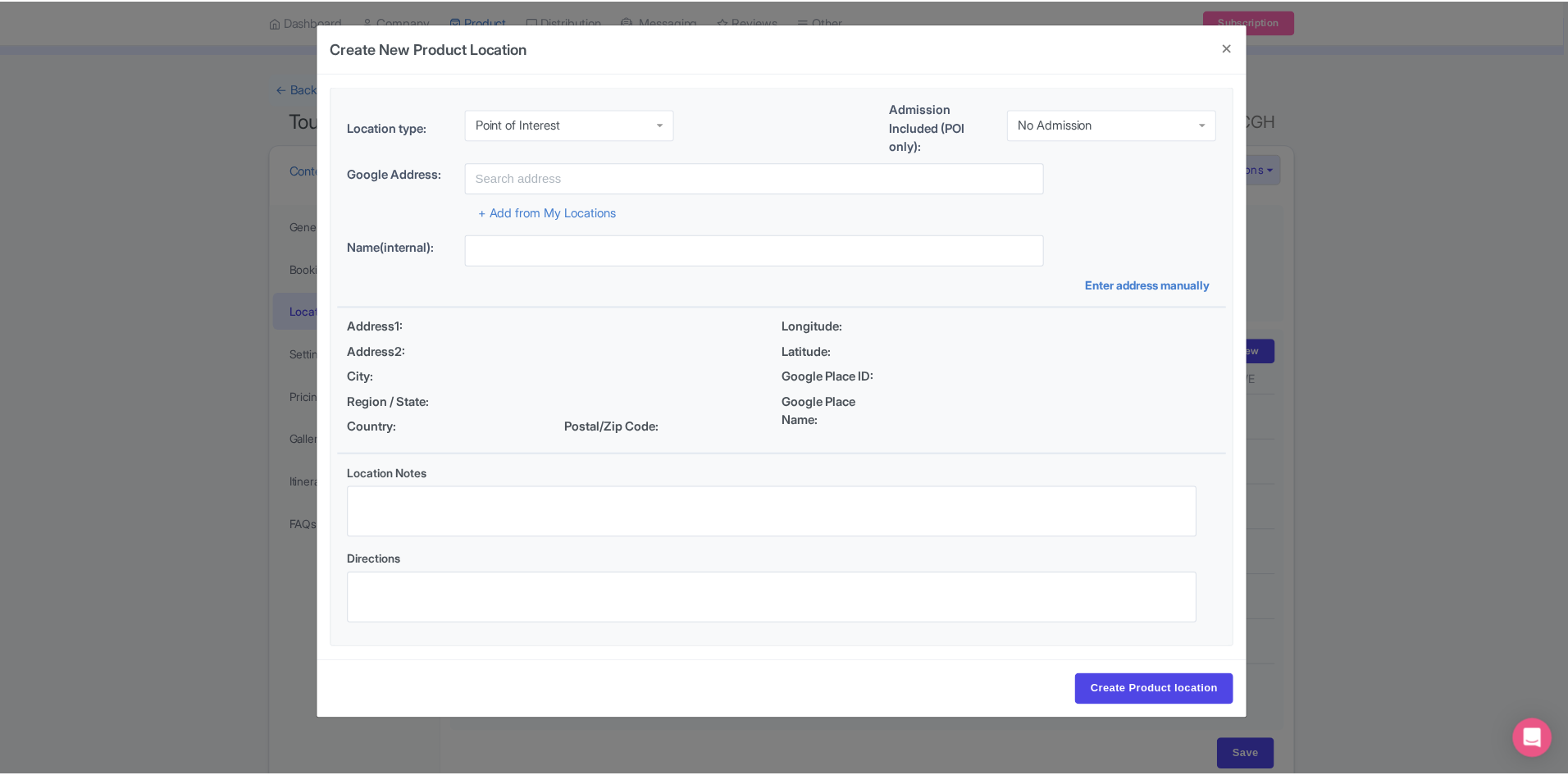
scroll to position [0, 0]
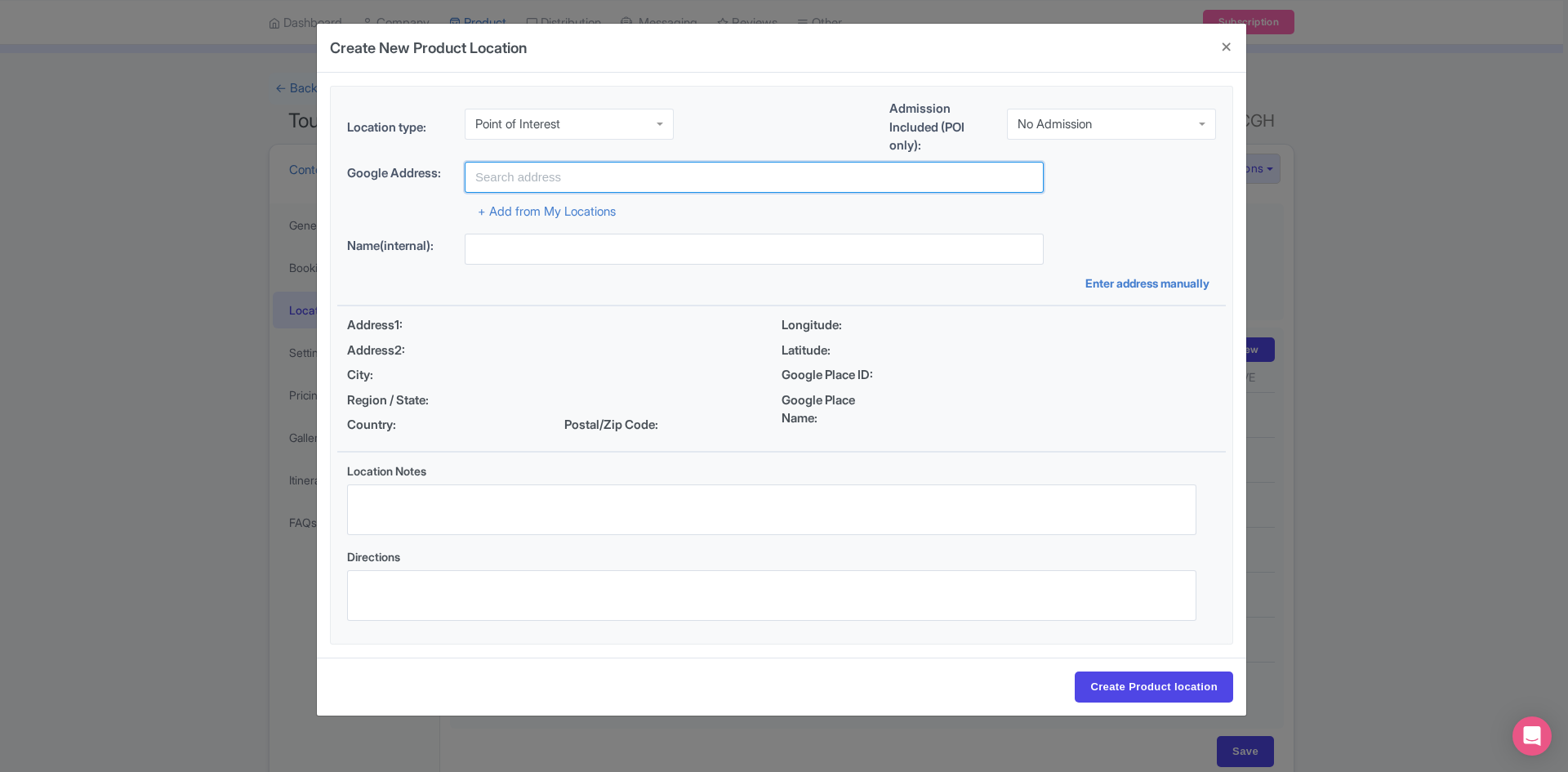
click at [554, 170] on input "text" at bounding box center [754, 177] width 579 height 31
paste input "Luxury Sahara Desert Fortress"
drag, startPoint x: 516, startPoint y: 175, endPoint x: 404, endPoint y: 169, distance: 112.2
click at [404, 169] on div "Google Address: Luxury Sahara Desert Fortress" at bounding box center [782, 177] width 869 height 31
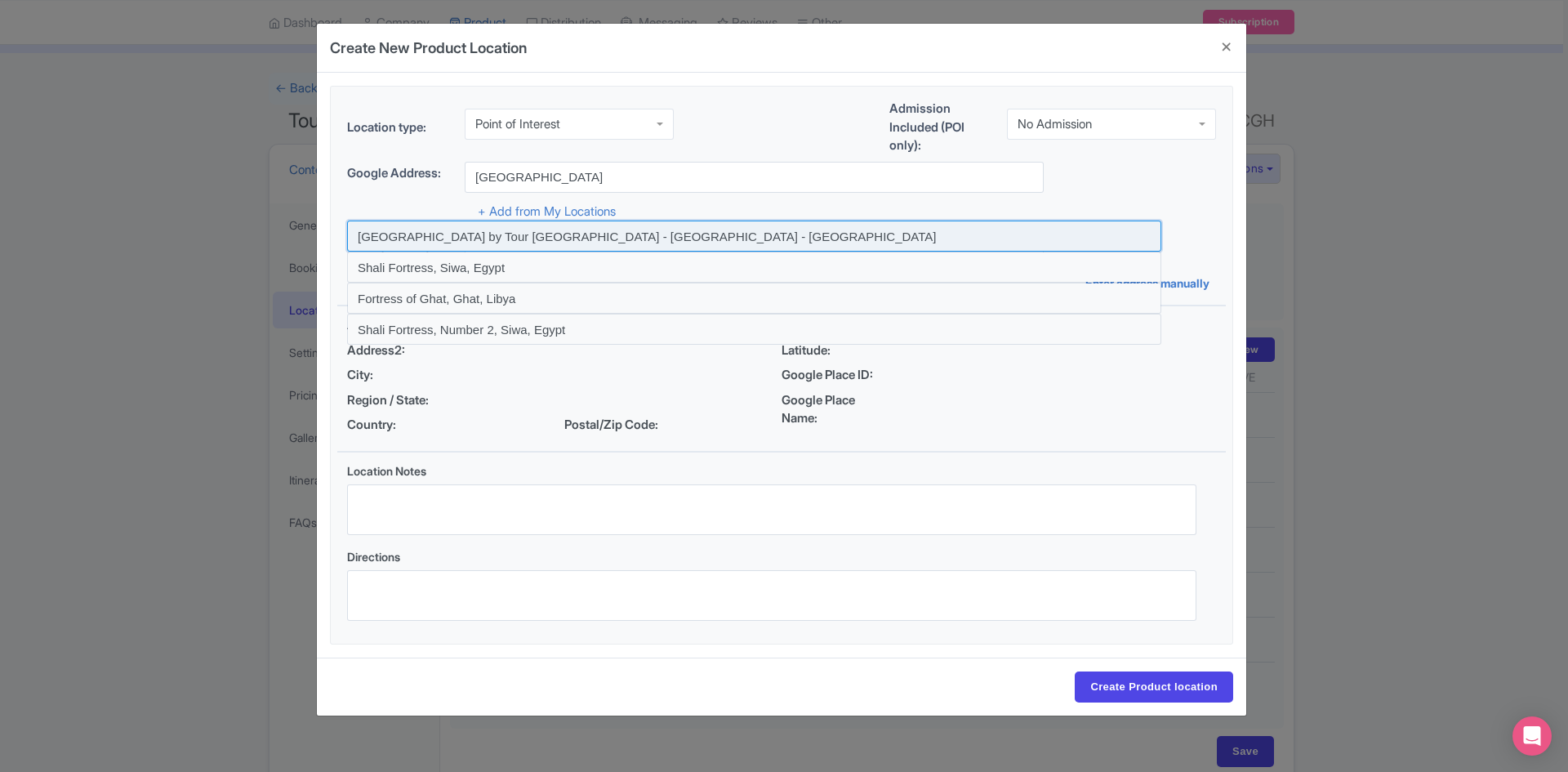
click at [610, 235] on input at bounding box center [754, 236] width 815 height 31
type input "Al Sahra Desert Fortress by Tour Dubai - Dubai - United Arab Emirates"
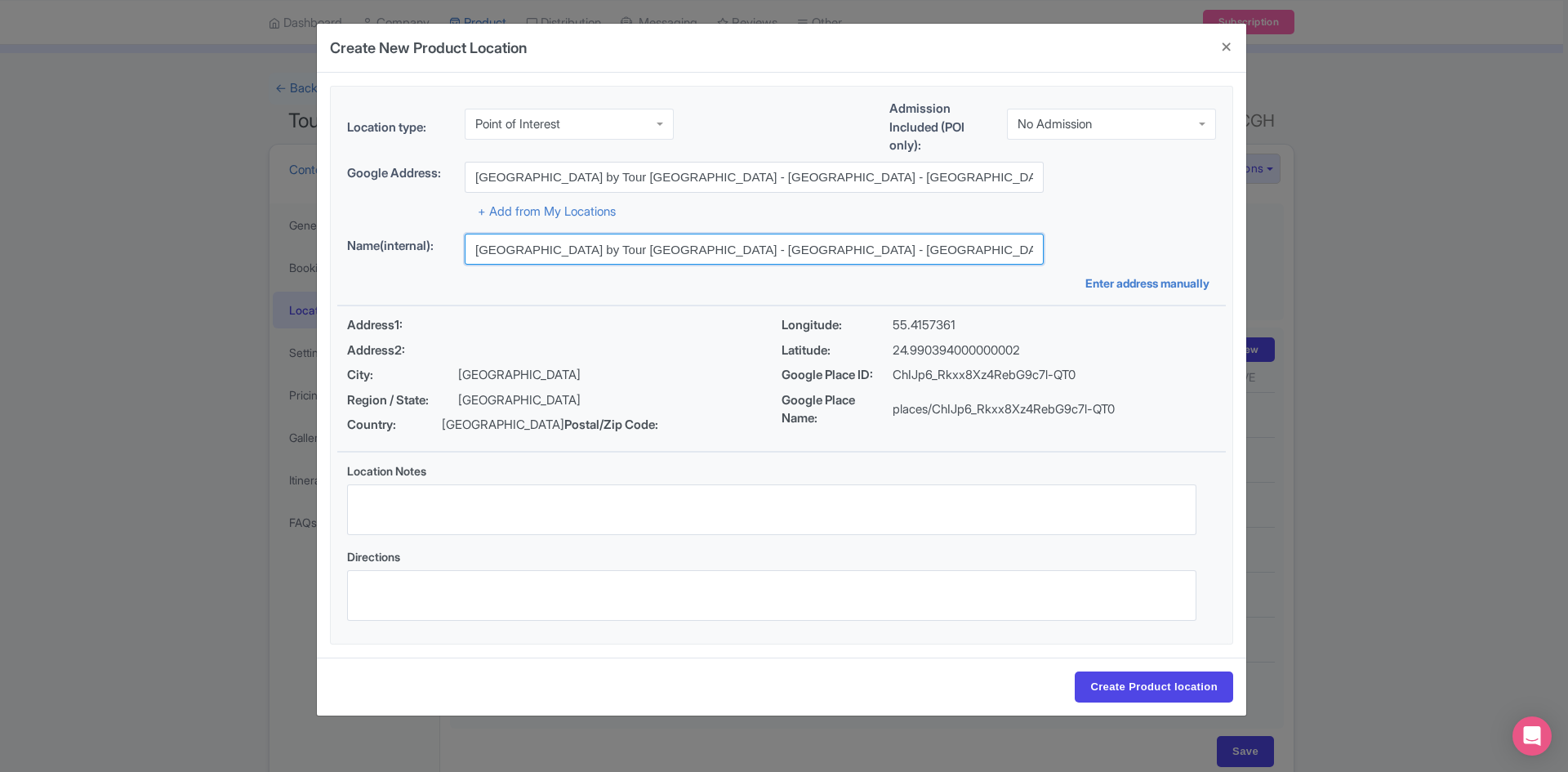
drag, startPoint x: 487, startPoint y: 249, endPoint x: 463, endPoint y: 248, distance: 24.0
click at [463, 248] on div "Name(internal): Al Sahra Desert Fortress by Tour Dubai - Dubai - United Arab Em…" at bounding box center [782, 249] width 869 height 31
type input "Sahra Desert Fortress by Tour Dubai - Dubai - United Arab Emirates"
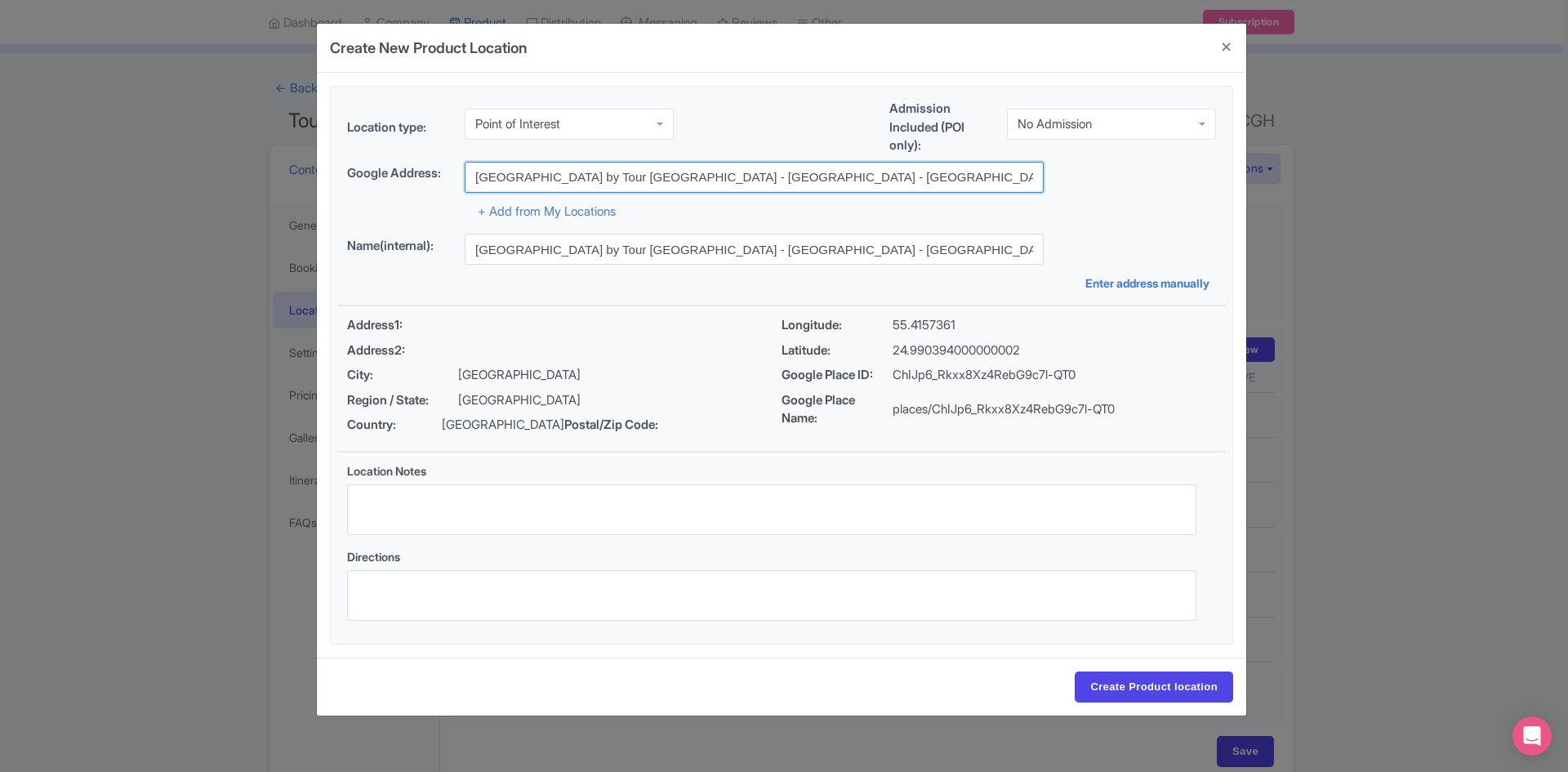
drag, startPoint x: 490, startPoint y: 177, endPoint x: 414, endPoint y: 169, distance: 76.4
click at [414, 169] on div "Google Address: Al Sahra Desert Fortress by Tour Dubai - Dubai - United Arab Em…" at bounding box center [782, 177] width 869 height 31
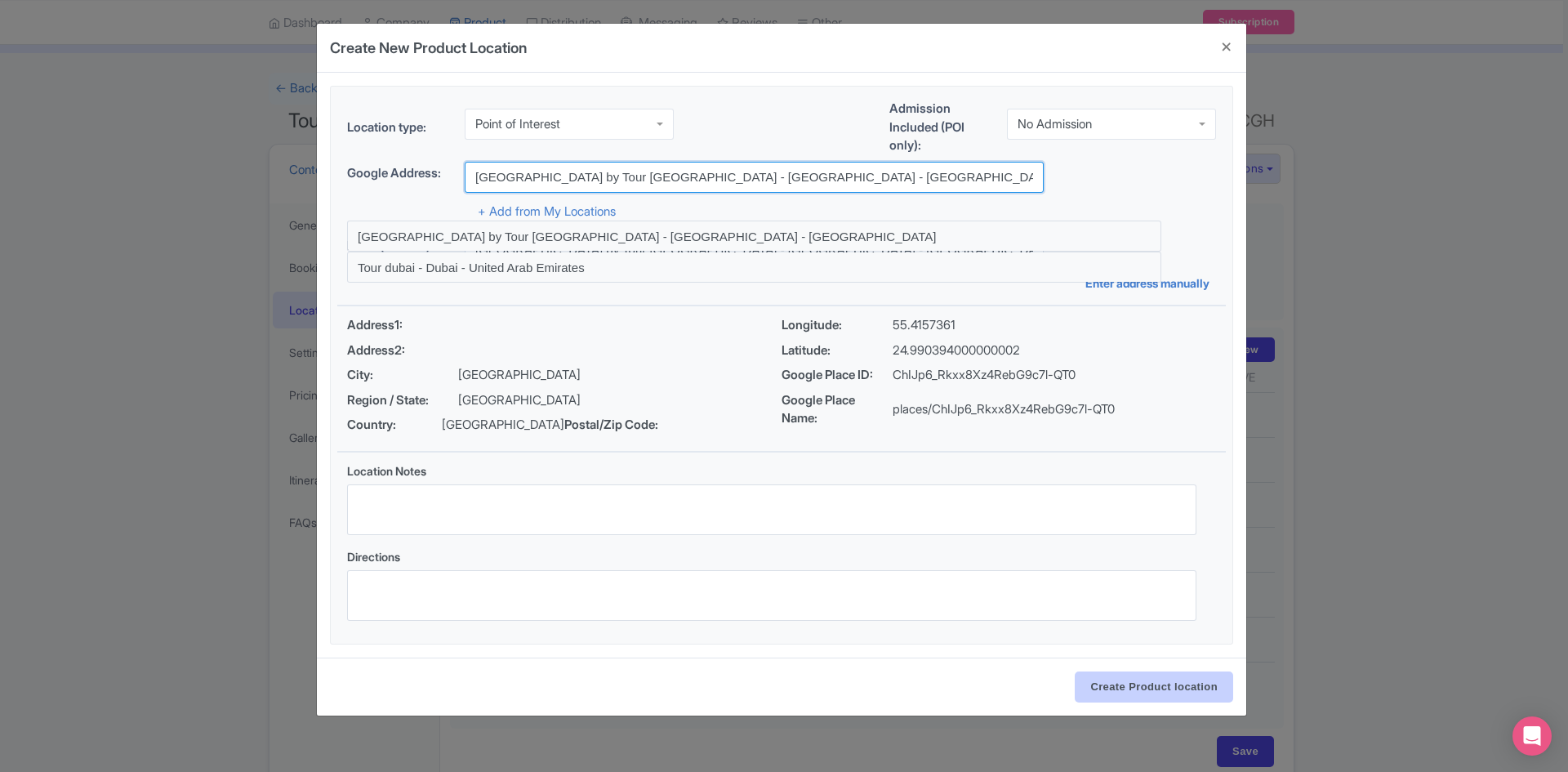
type input "Sahra Desert Fortress by Tour Dubai - Dubai - United Arab Emirates"
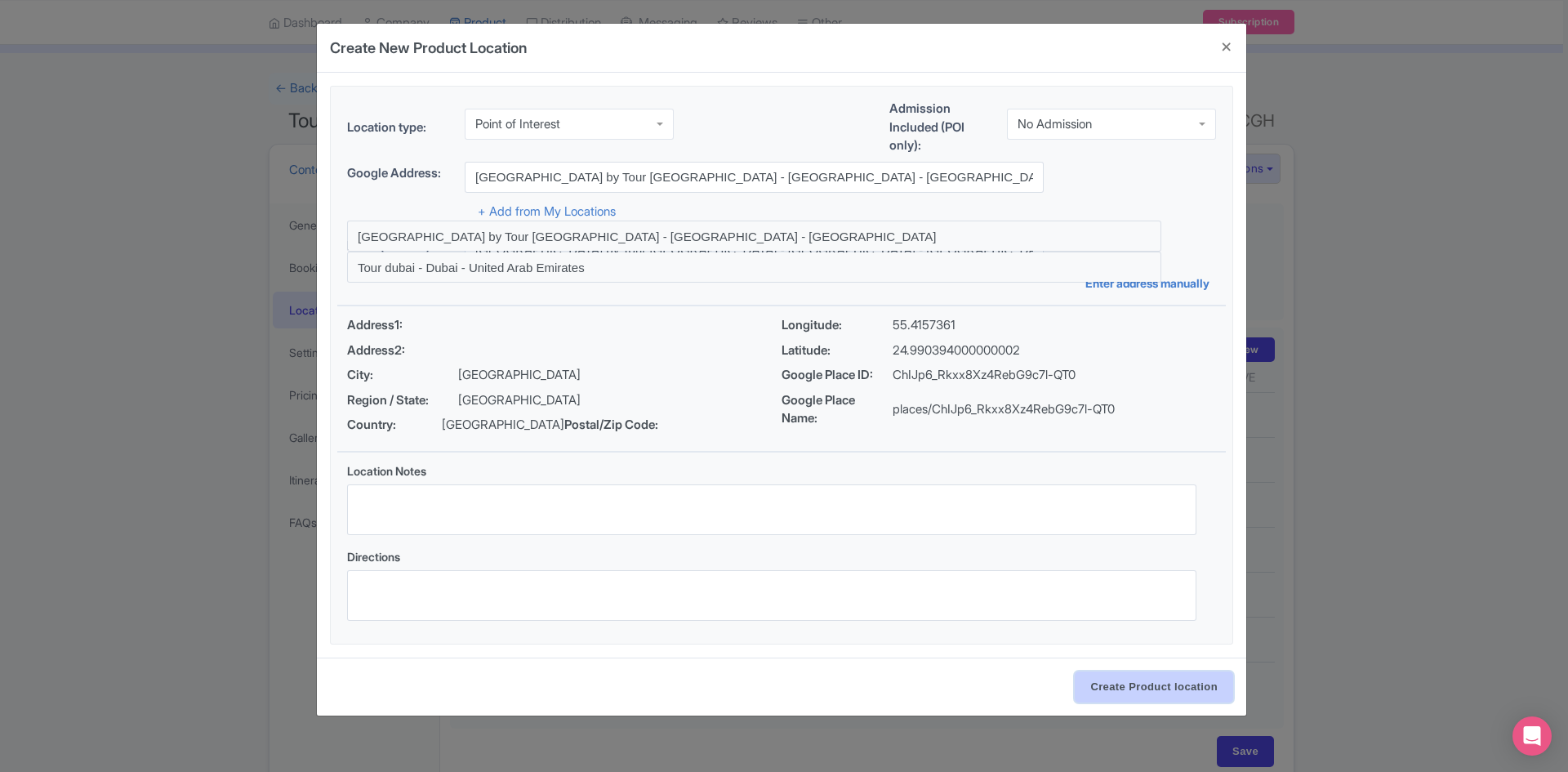
click at [1154, 698] on input "Create Product location" at bounding box center [1154, 687] width 159 height 31
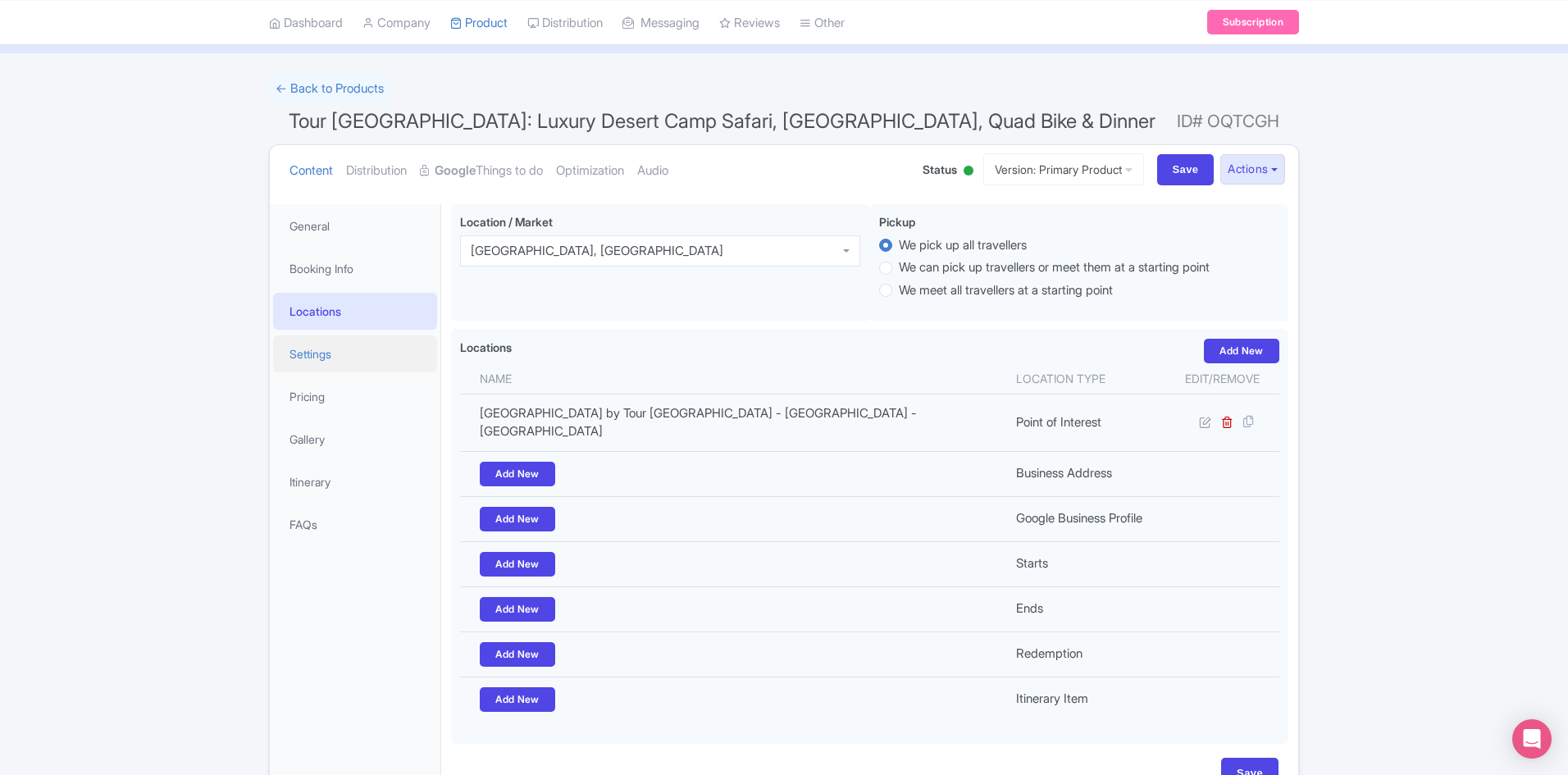
click at [329, 353] on link "Settings" at bounding box center [355, 354] width 164 height 37
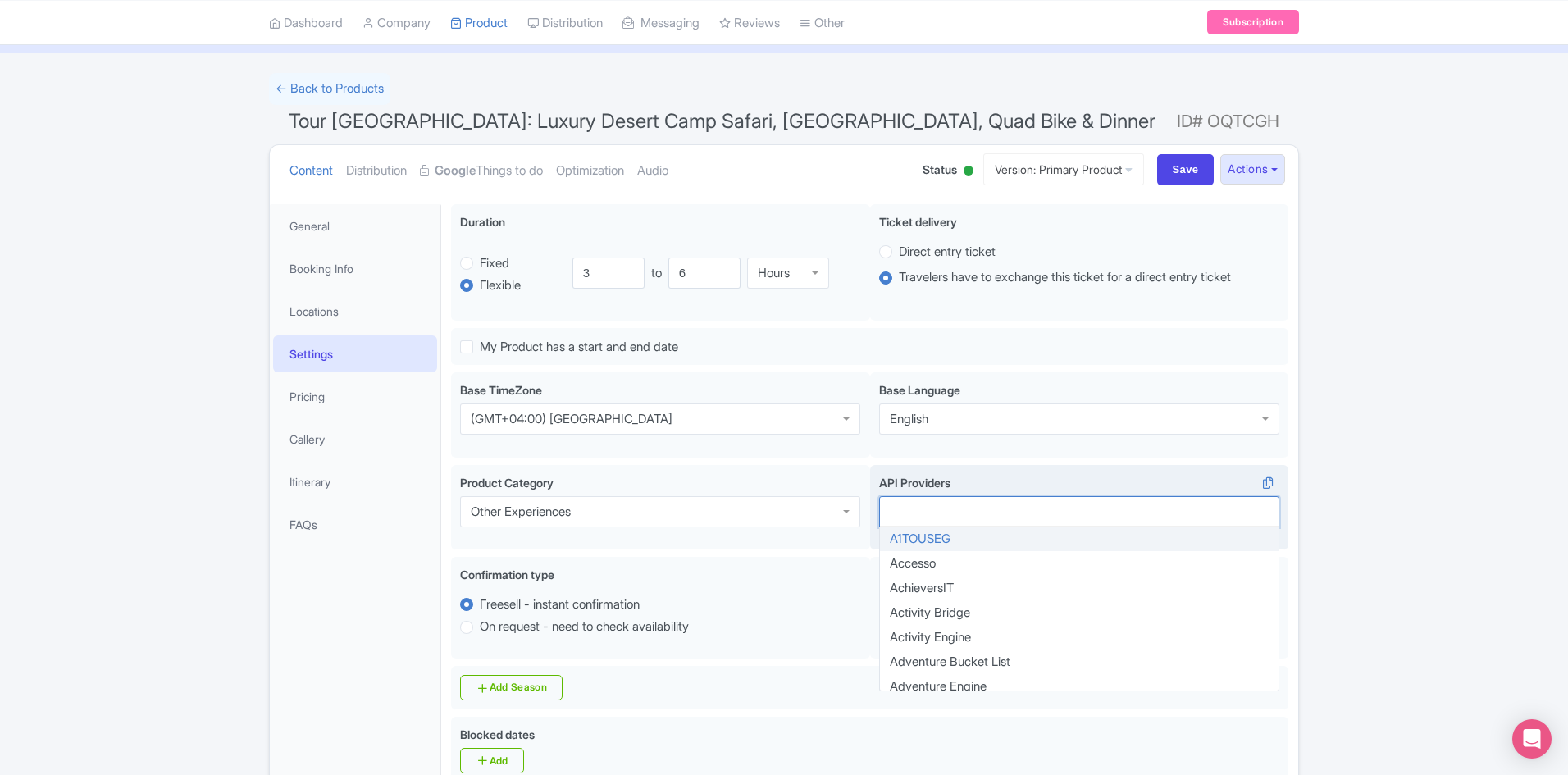
click at [953, 505] on div at bounding box center [1080, 512] width 400 height 31
type input "vent"
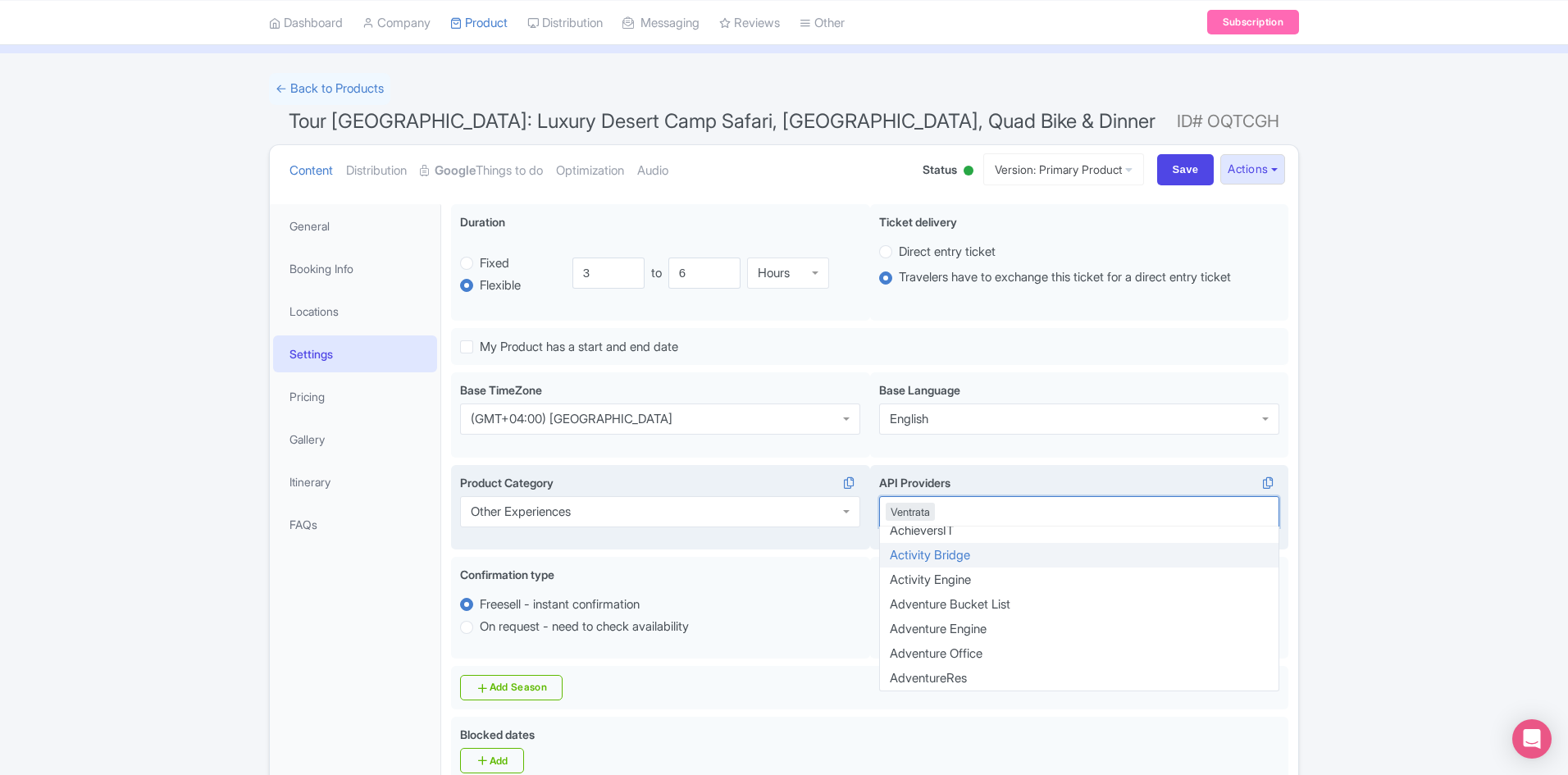
click at [736, 509] on div "Other Experiences" at bounding box center [660, 512] width 400 height 31
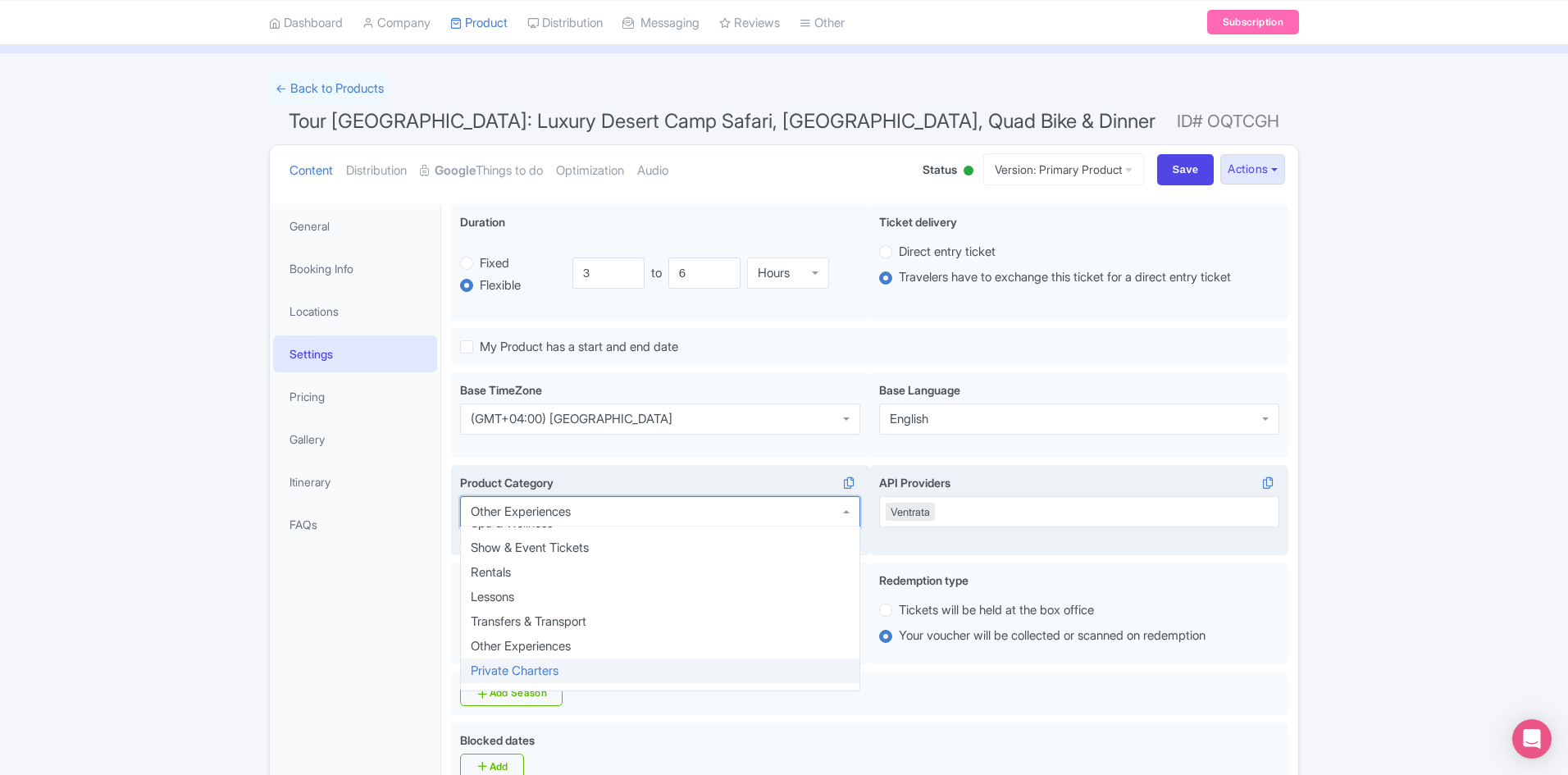
scroll to position [378, 0]
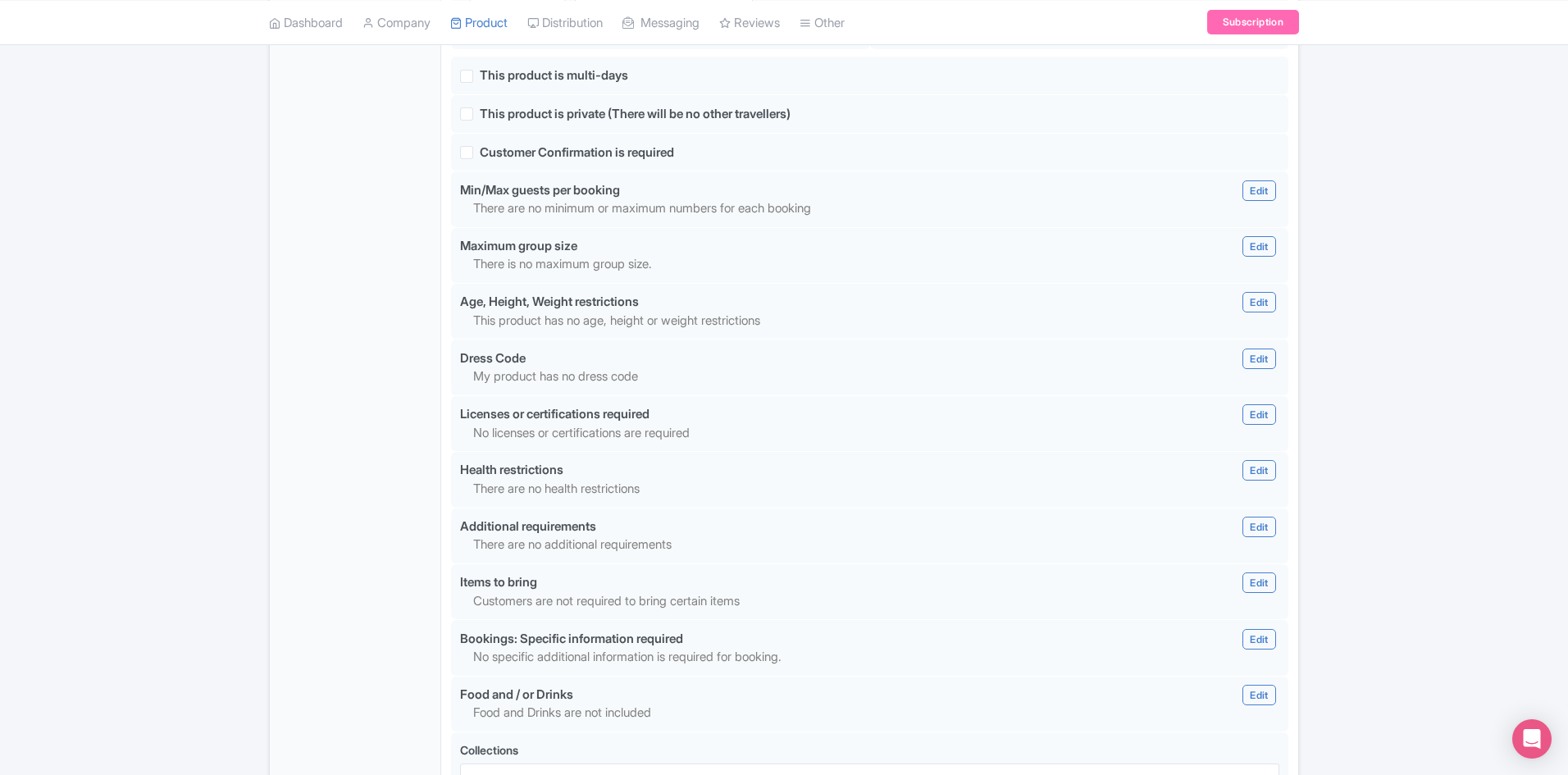
scroll to position [1416, 0]
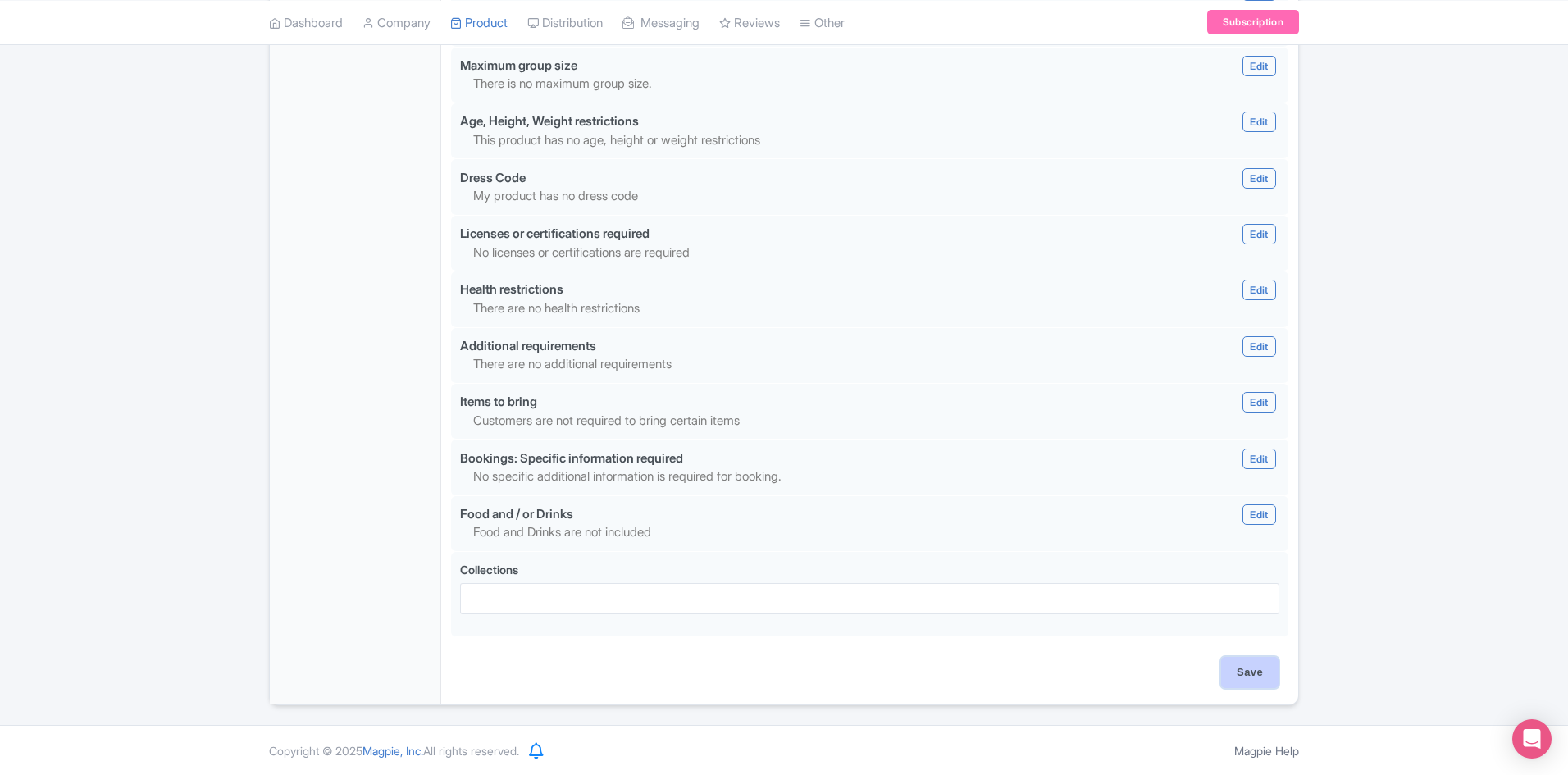
click at [1237, 664] on input "Save" at bounding box center [1251, 672] width 58 height 31
type input "Update Product"
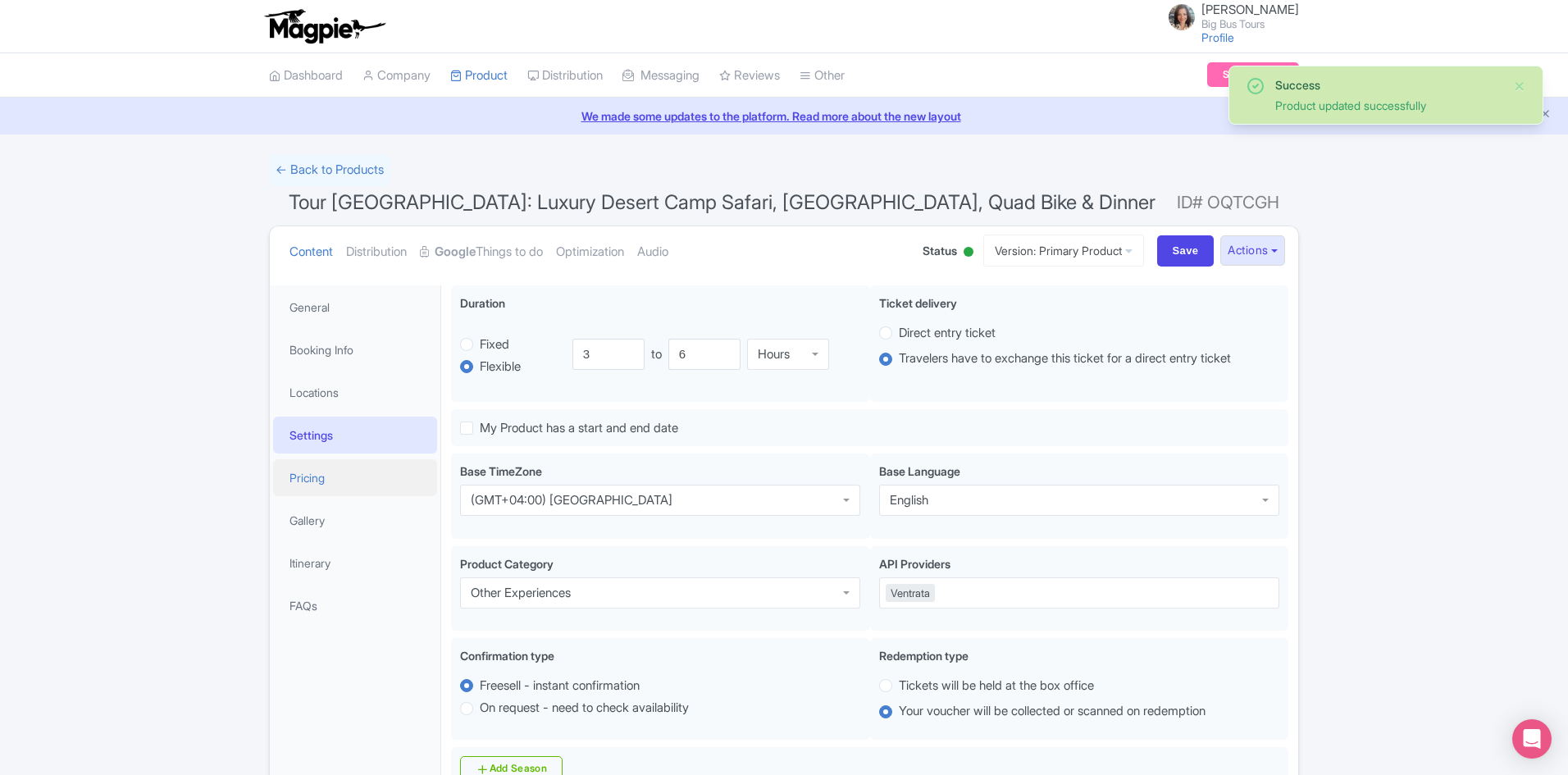
click at [306, 475] on link "Pricing" at bounding box center [355, 478] width 164 height 37
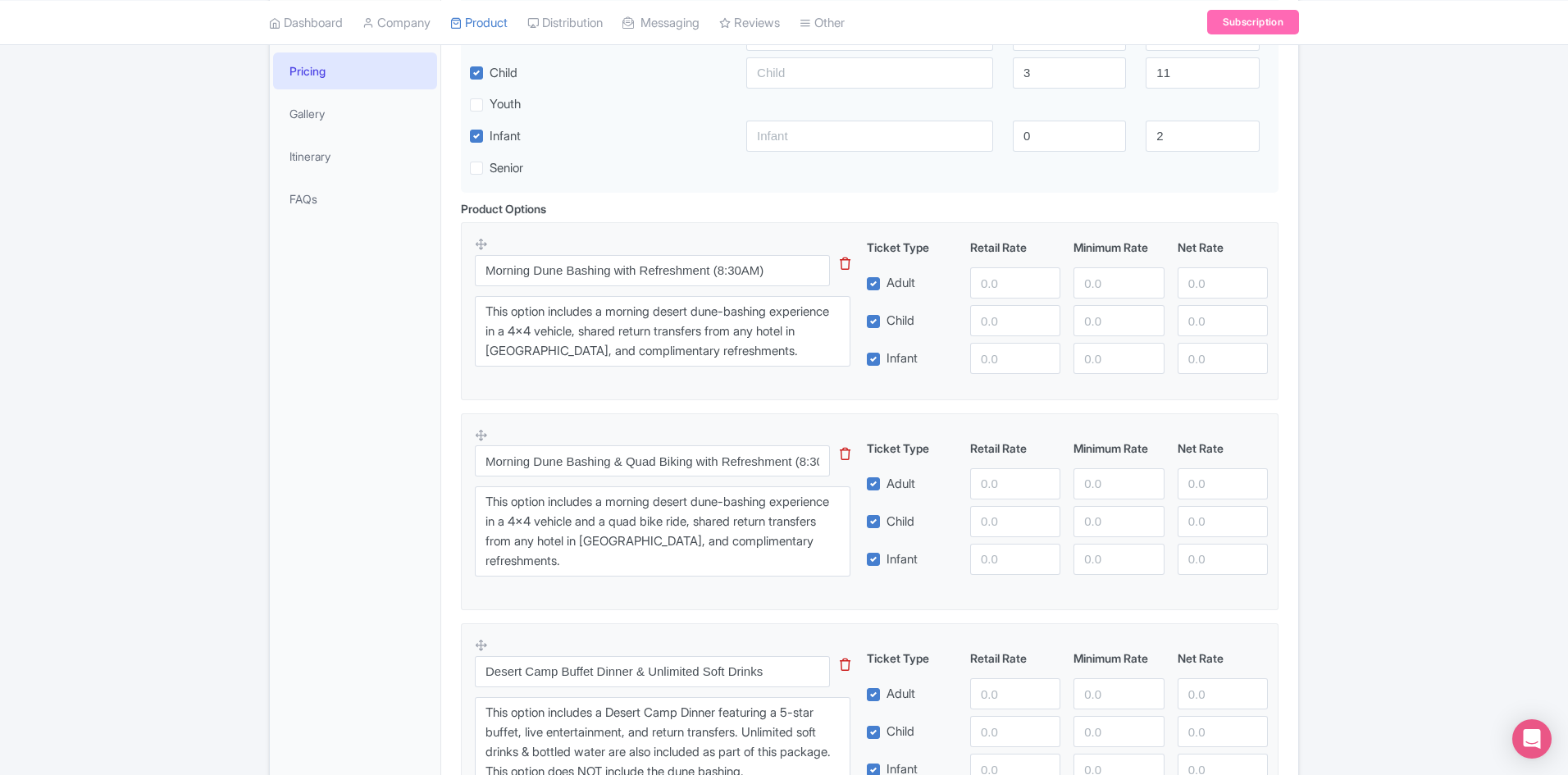
scroll to position [411, 0]
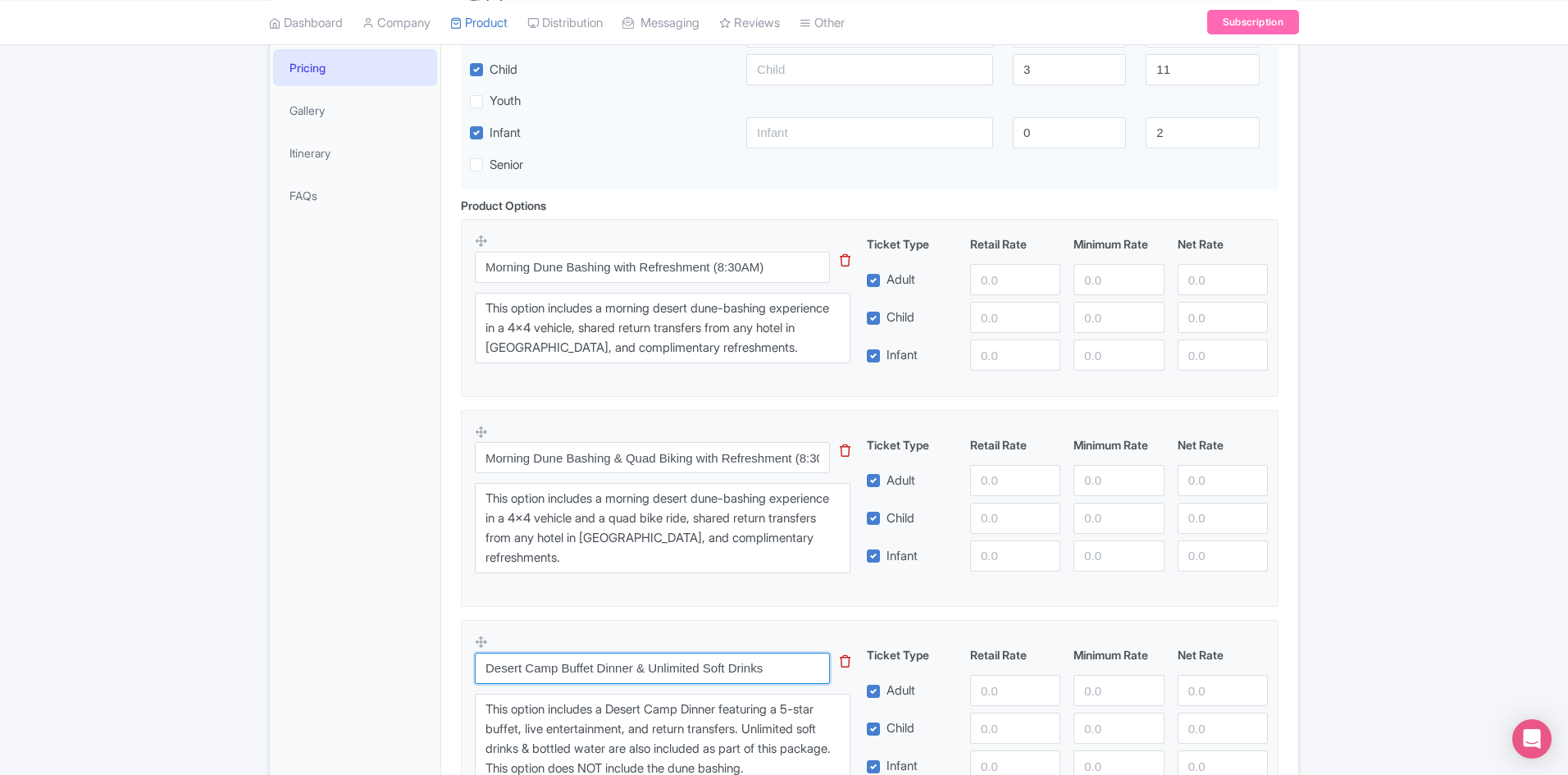
click at [483, 668] on input "Desert Camp Buffet Dinner & Unlimited Soft Drinks" at bounding box center [652, 668] width 355 height 31
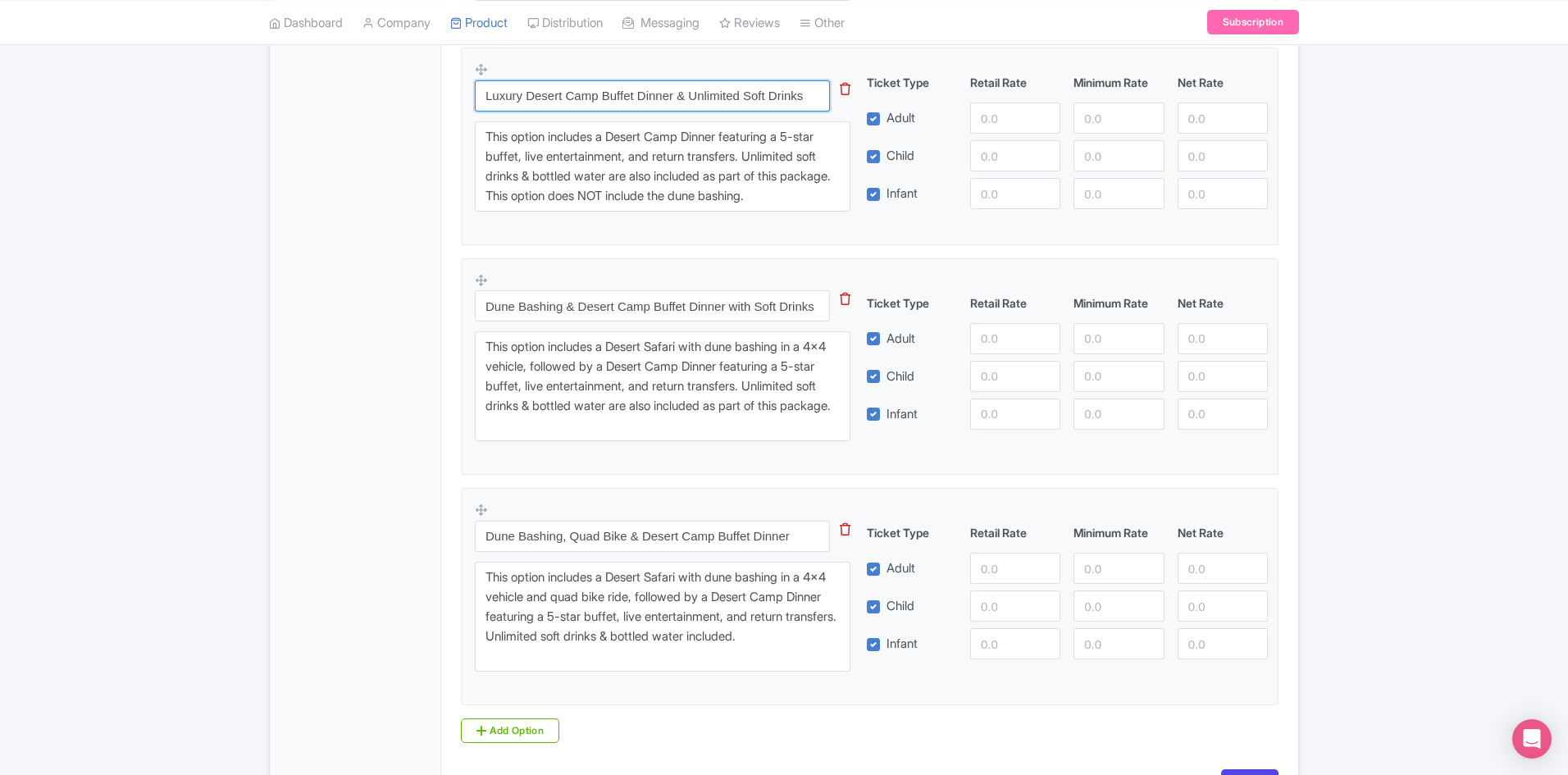
scroll to position [985, 0]
type input "Luxury Desert Camp Buffet Dinner & Unlimited Soft Drinks"
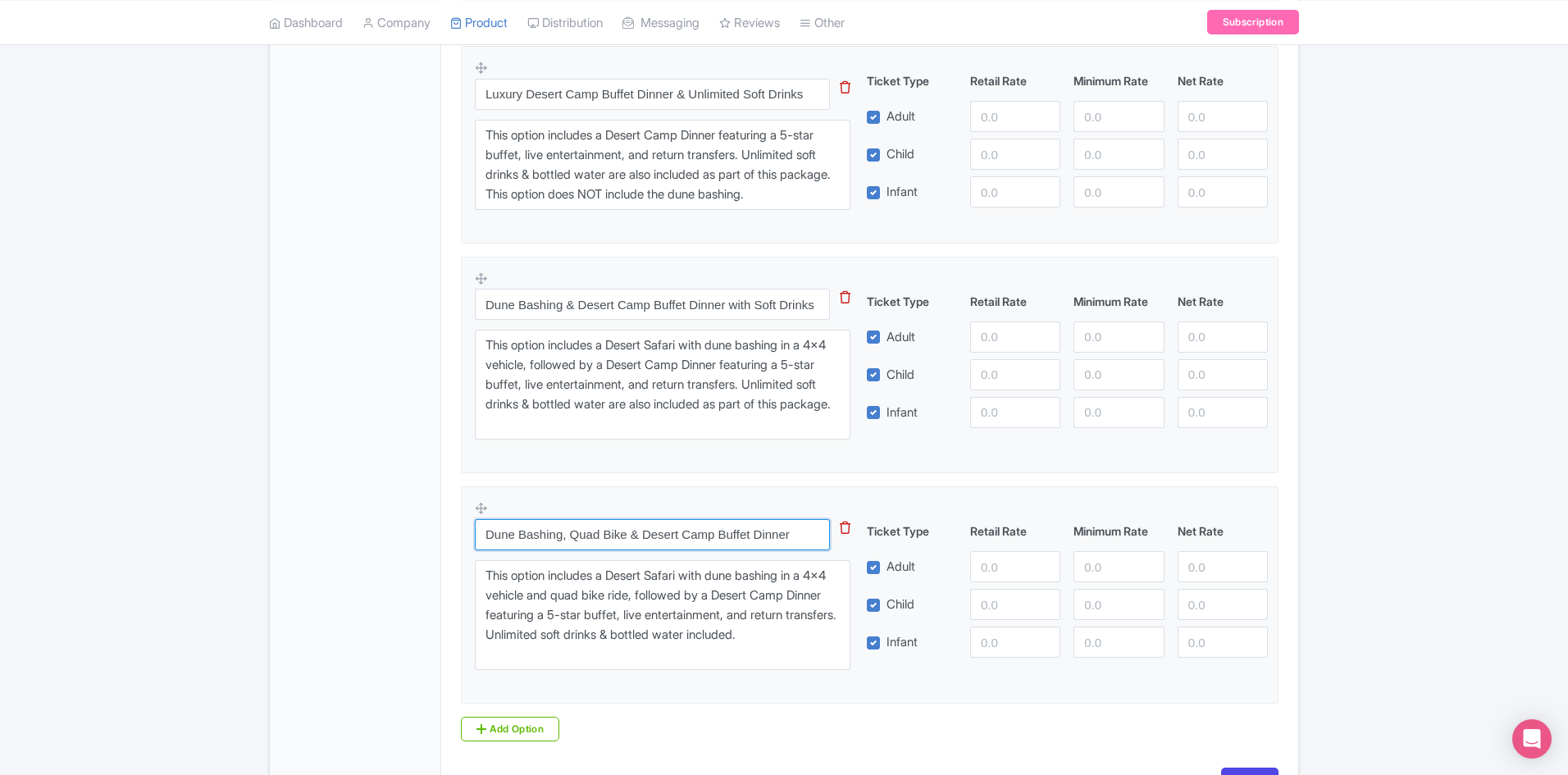
click at [649, 535] on input "Dune Bashing, Quad Bike & Desert Camp Buffet Dinner" at bounding box center [652, 535] width 355 height 31
click at [649, 533] on input "Dune Bashing, Quad Bike & Desert Camp Buffet Dinner" at bounding box center [652, 535] width 355 height 31
click at [645, 536] on input "Dune Bashing, Quad Bike & Desert Camp Buffet Dinner" at bounding box center [652, 535] width 355 height 31
drag, startPoint x: 688, startPoint y: 529, endPoint x: 642, endPoint y: 530, distance: 46.0
click at [642, 530] on input "Dune Bashing, Quad Bike & lUXURY Desert Camp Buffet Dinner" at bounding box center [652, 535] width 355 height 31
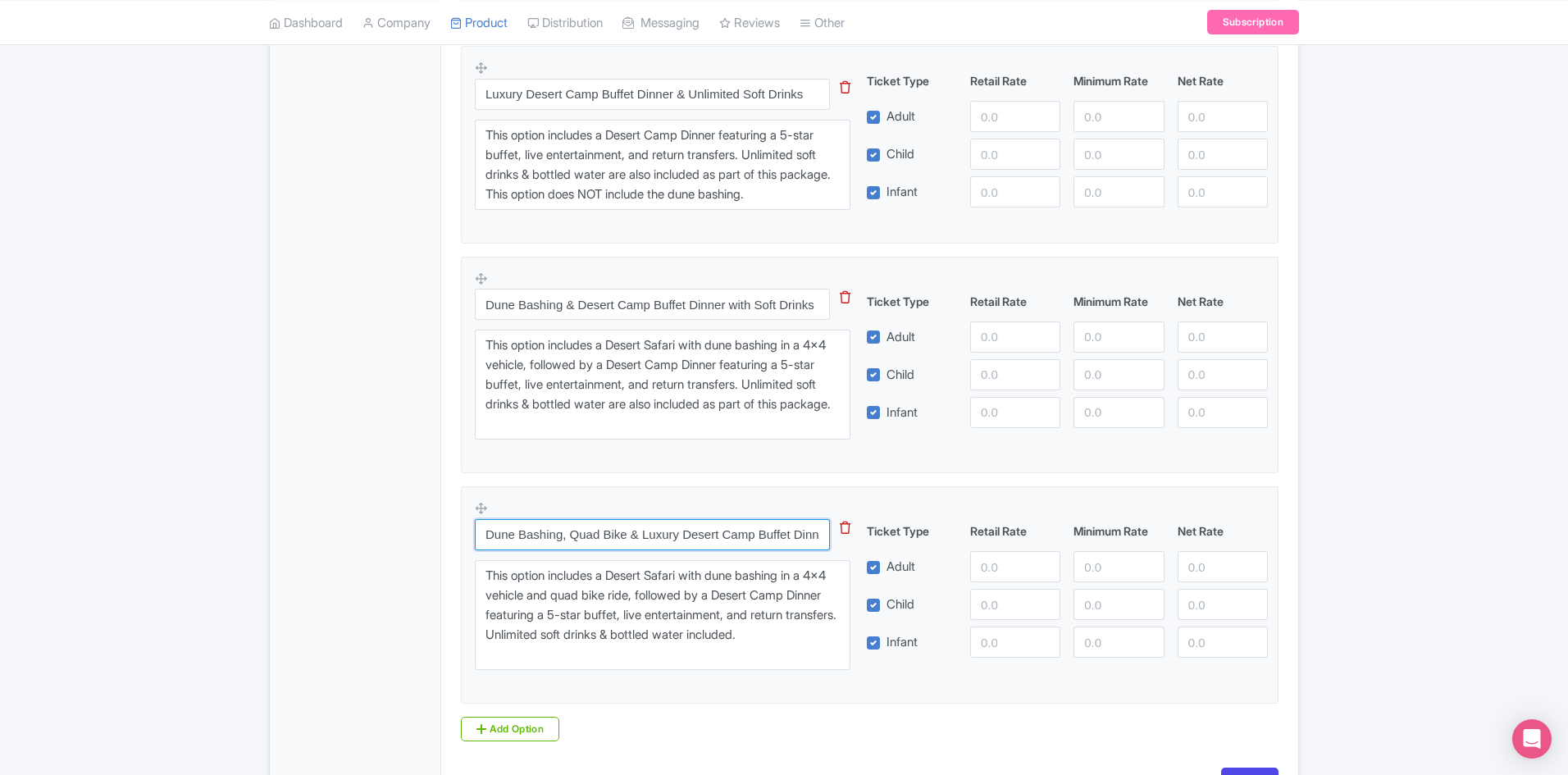
scroll to position [1096, 0]
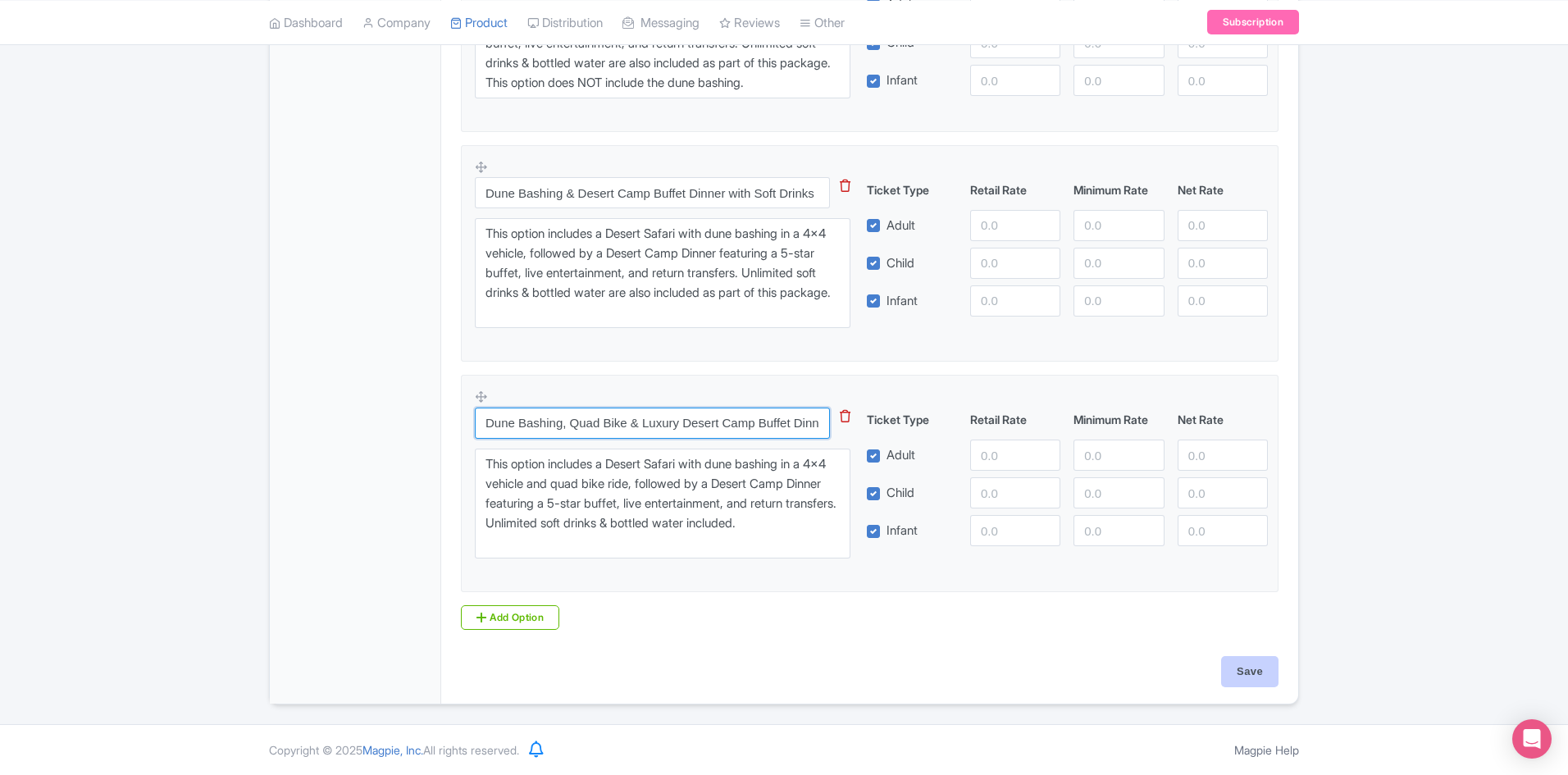
type input "Dune Bashing, Quad Bike & Luxury Desert Camp Buffet Dinner"
click at [1239, 674] on input "Save" at bounding box center [1251, 672] width 58 height 31
type input "Saving..."
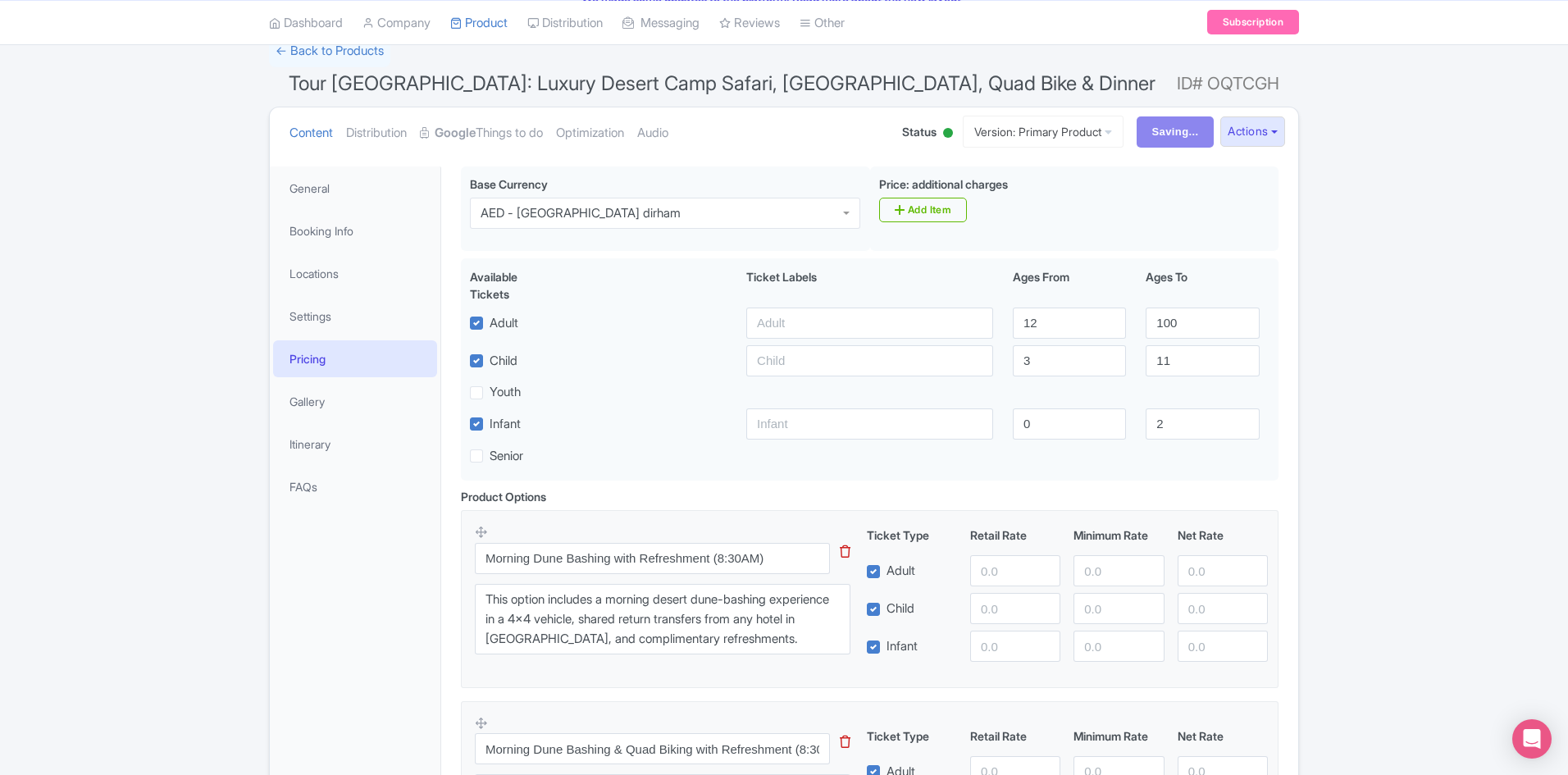
scroll to position [0, 0]
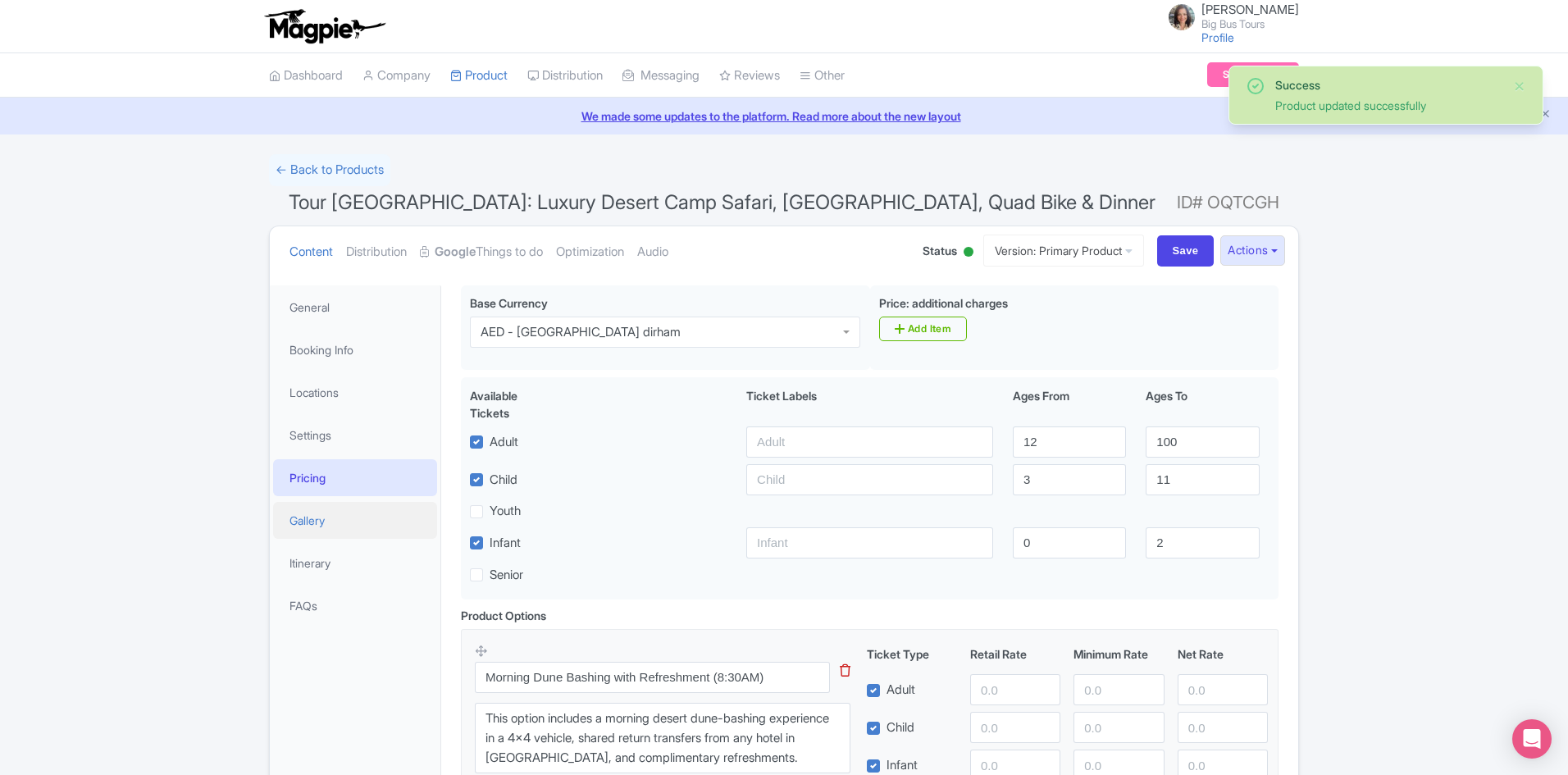
click at [311, 515] on link "Gallery" at bounding box center [355, 520] width 164 height 37
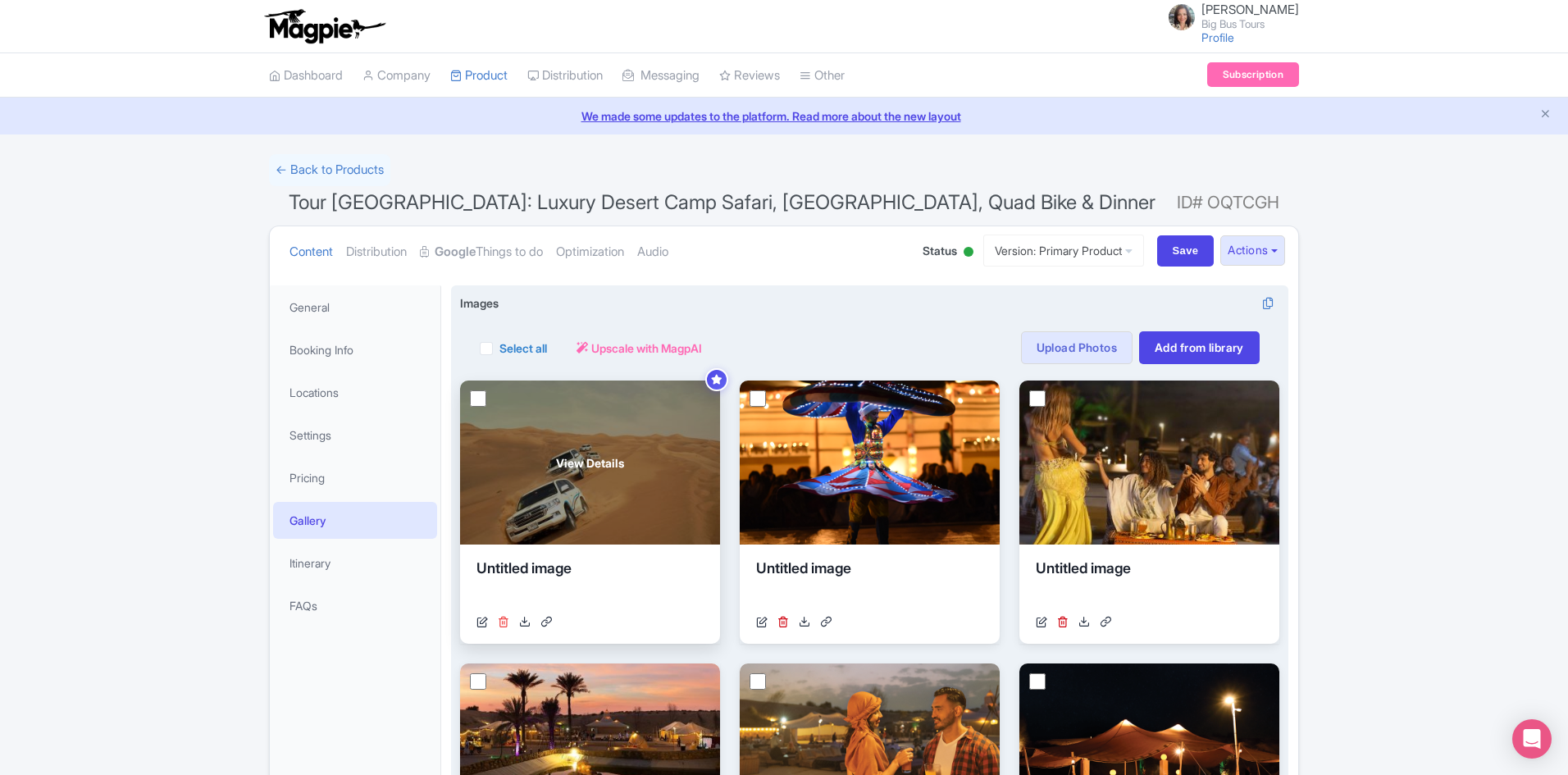
click at [499, 618] on icon at bounding box center [504, 622] width 12 height 12
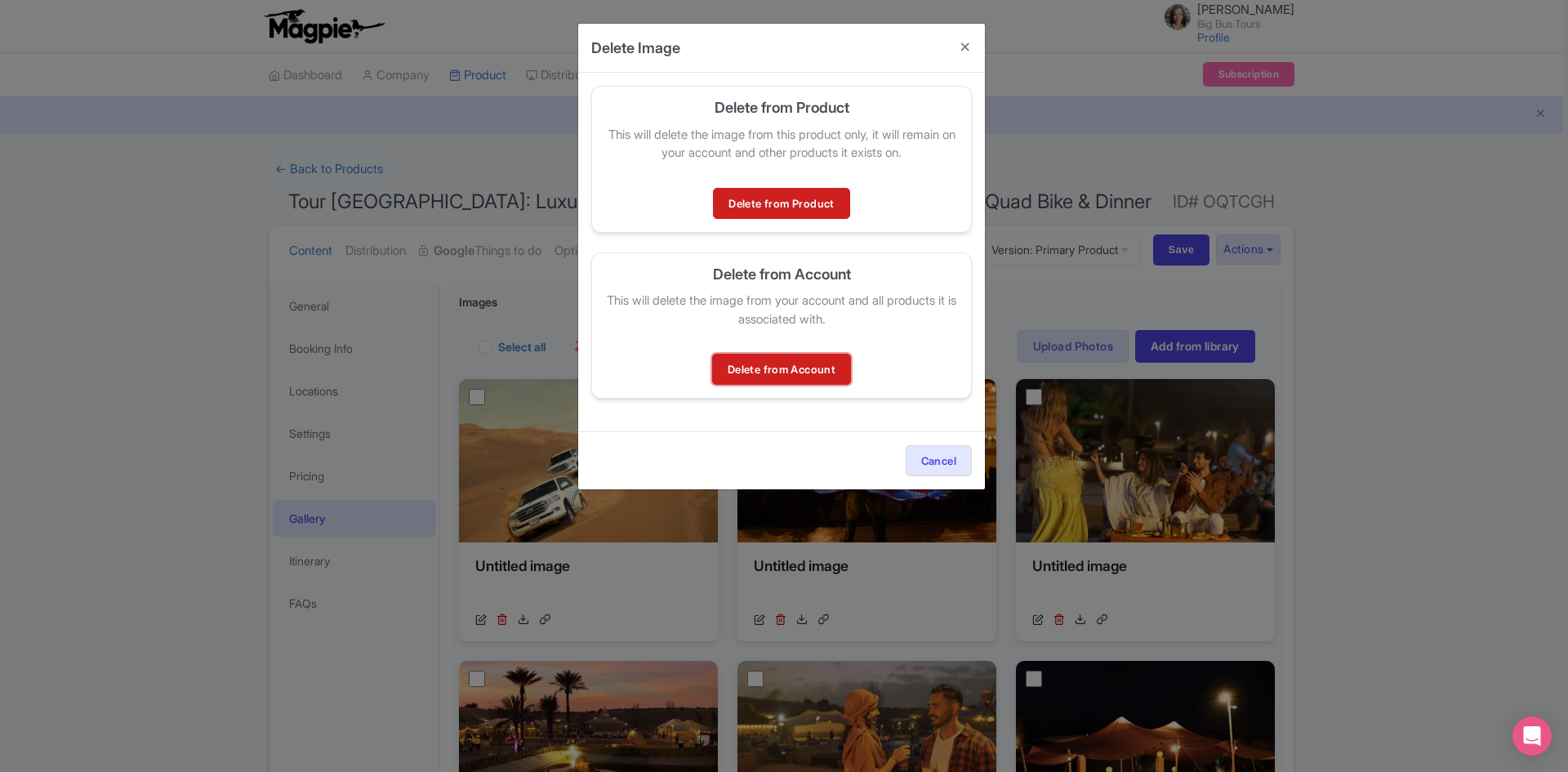
click at [818, 371] on link "Delete from Account" at bounding box center [781, 369] width 139 height 31
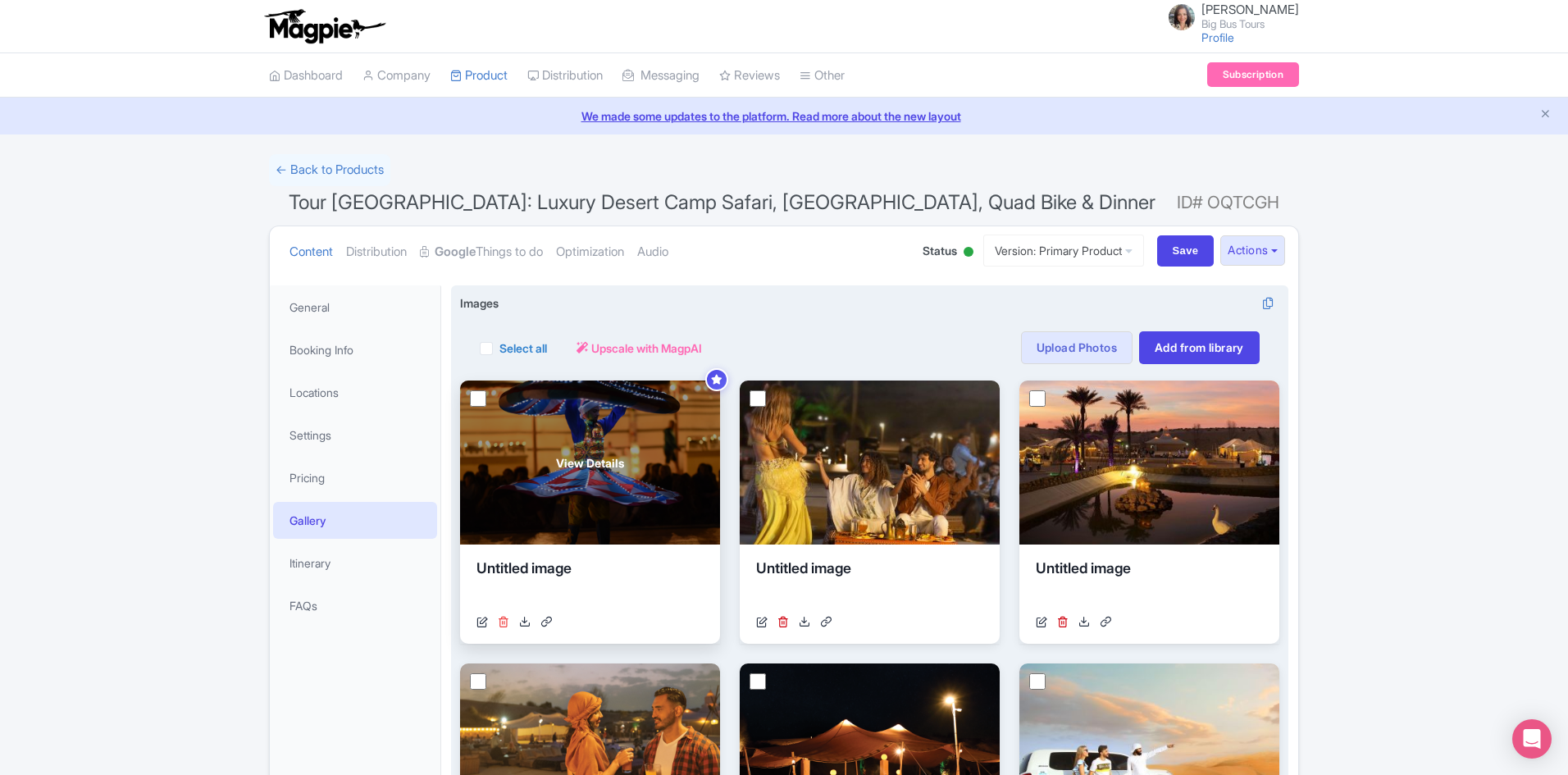
click at [506, 624] on icon at bounding box center [504, 622] width 12 height 12
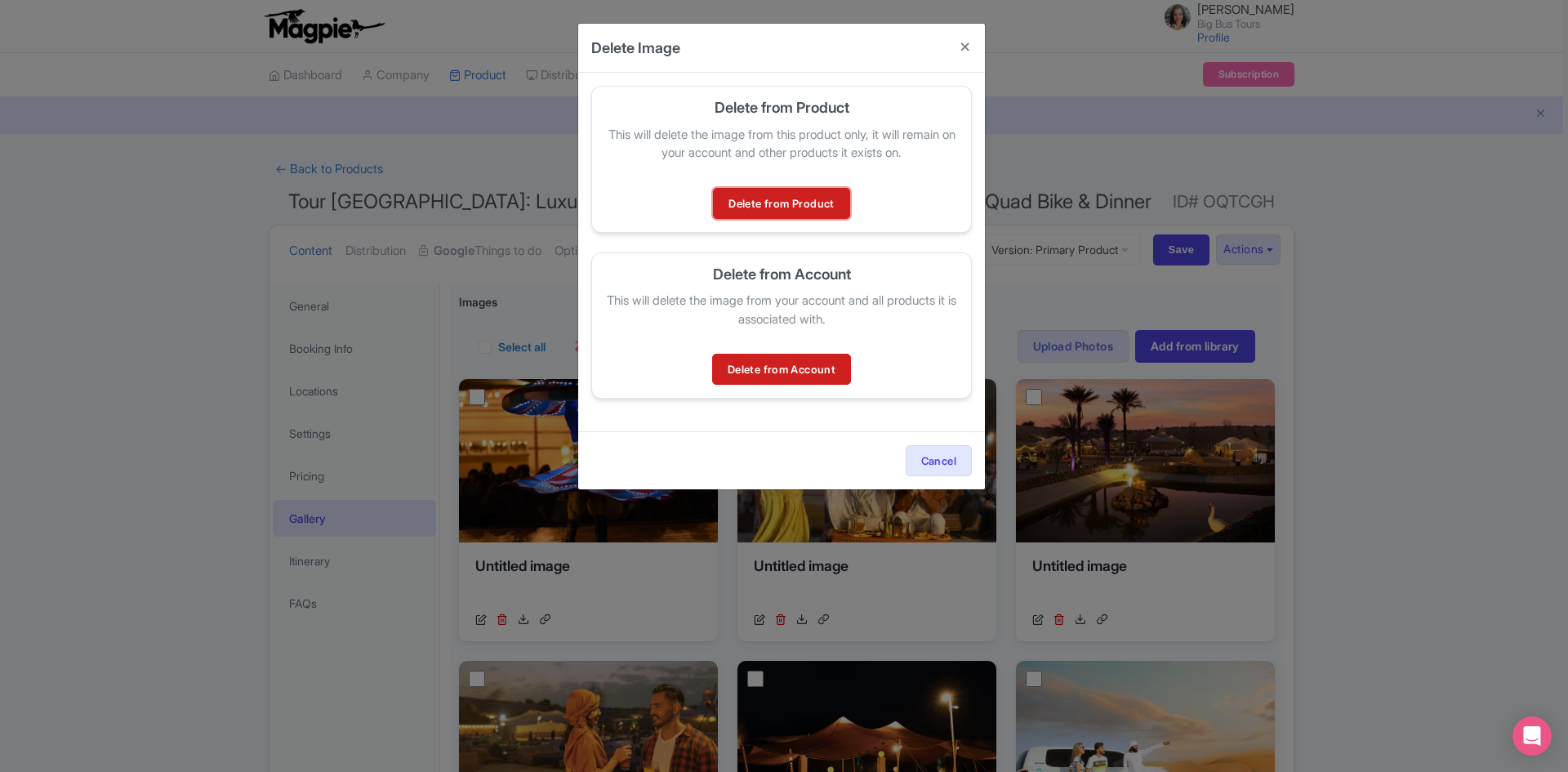
click at [809, 197] on link "Delete from Product" at bounding box center [781, 203] width 136 height 31
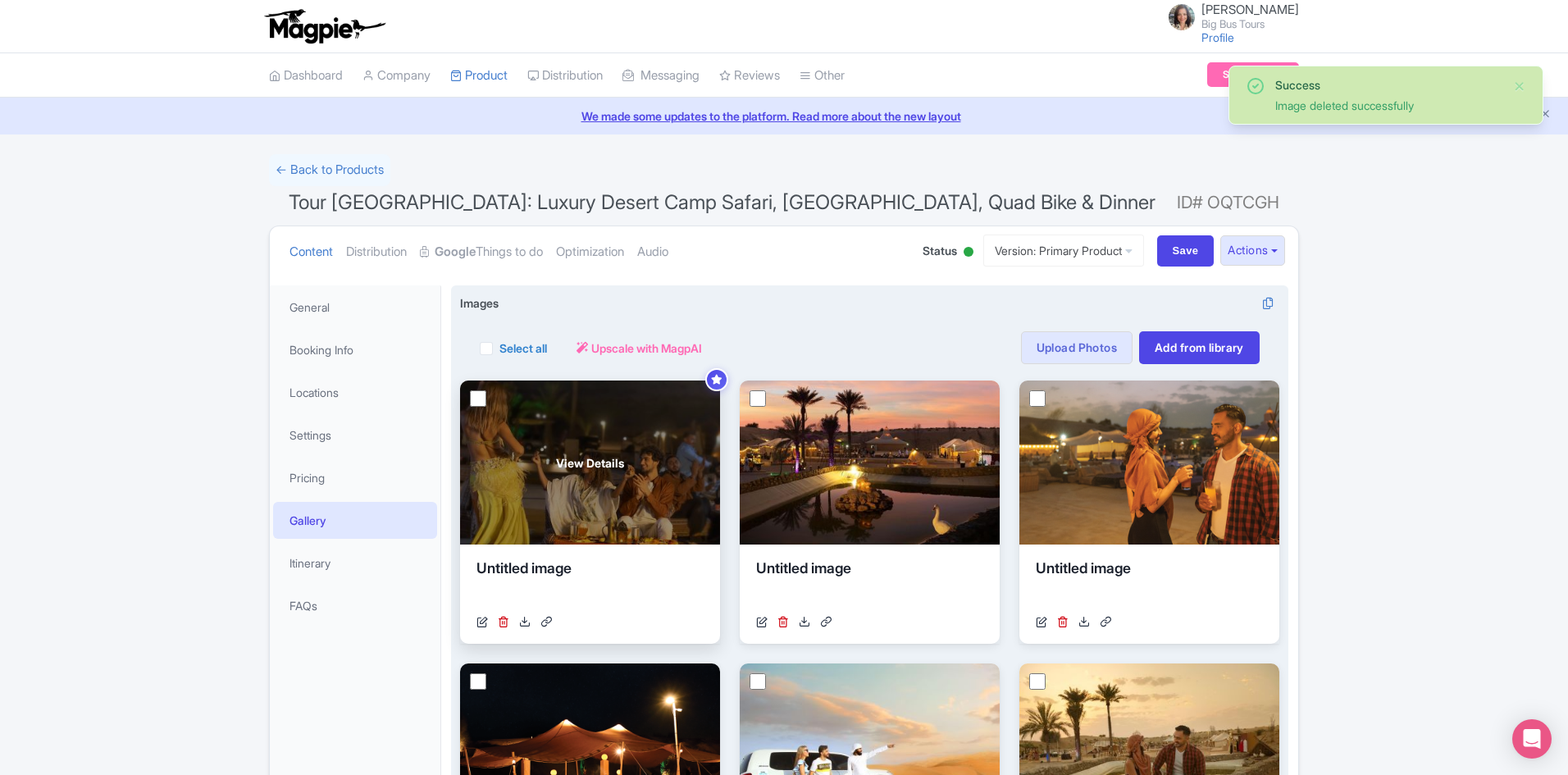
click at [480, 394] on input "checkbox" at bounding box center [478, 398] width 16 height 16
checkbox input "true"
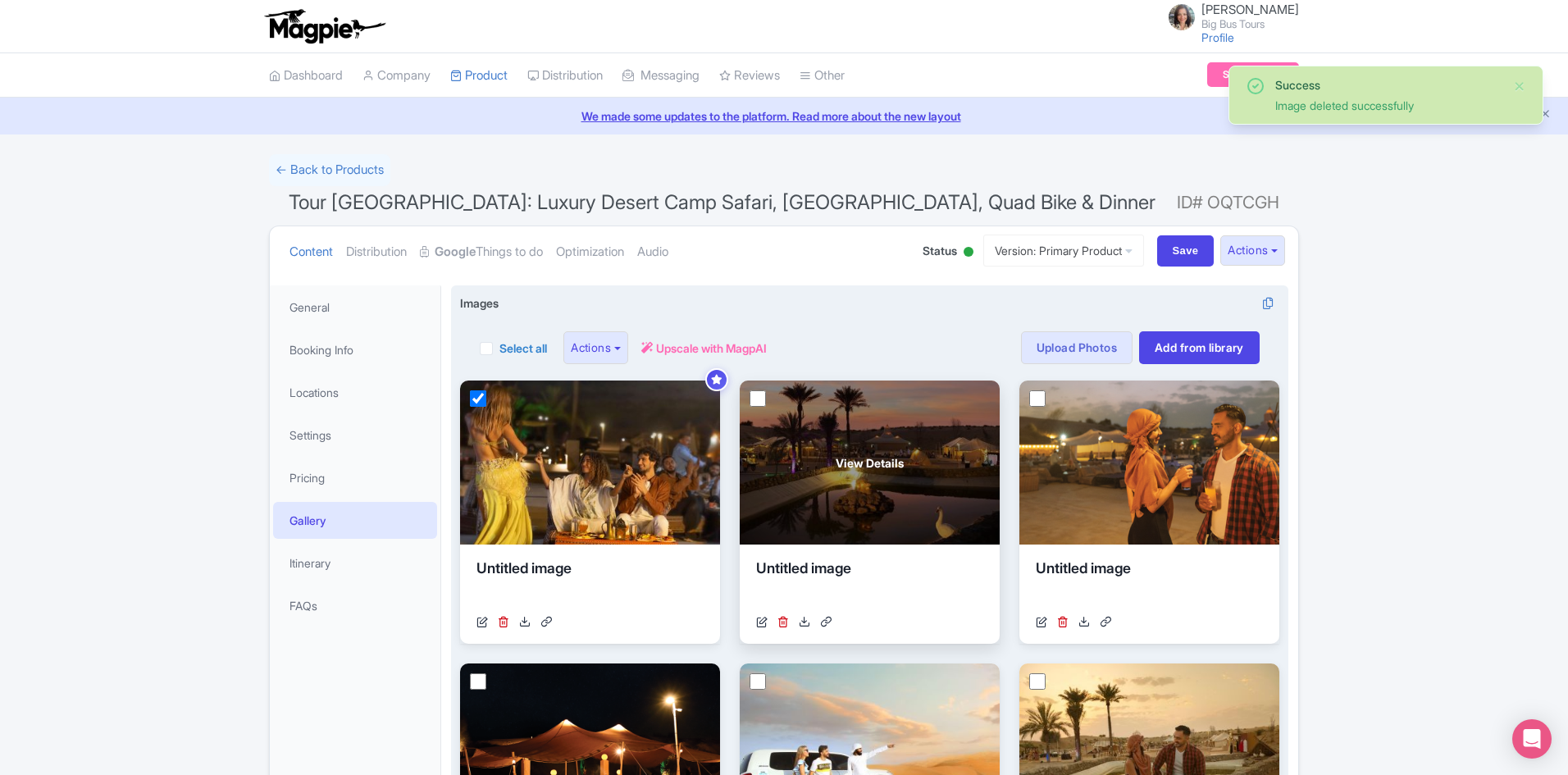
click at [763, 392] on input "checkbox" at bounding box center [758, 398] width 16 height 16
checkbox input "true"
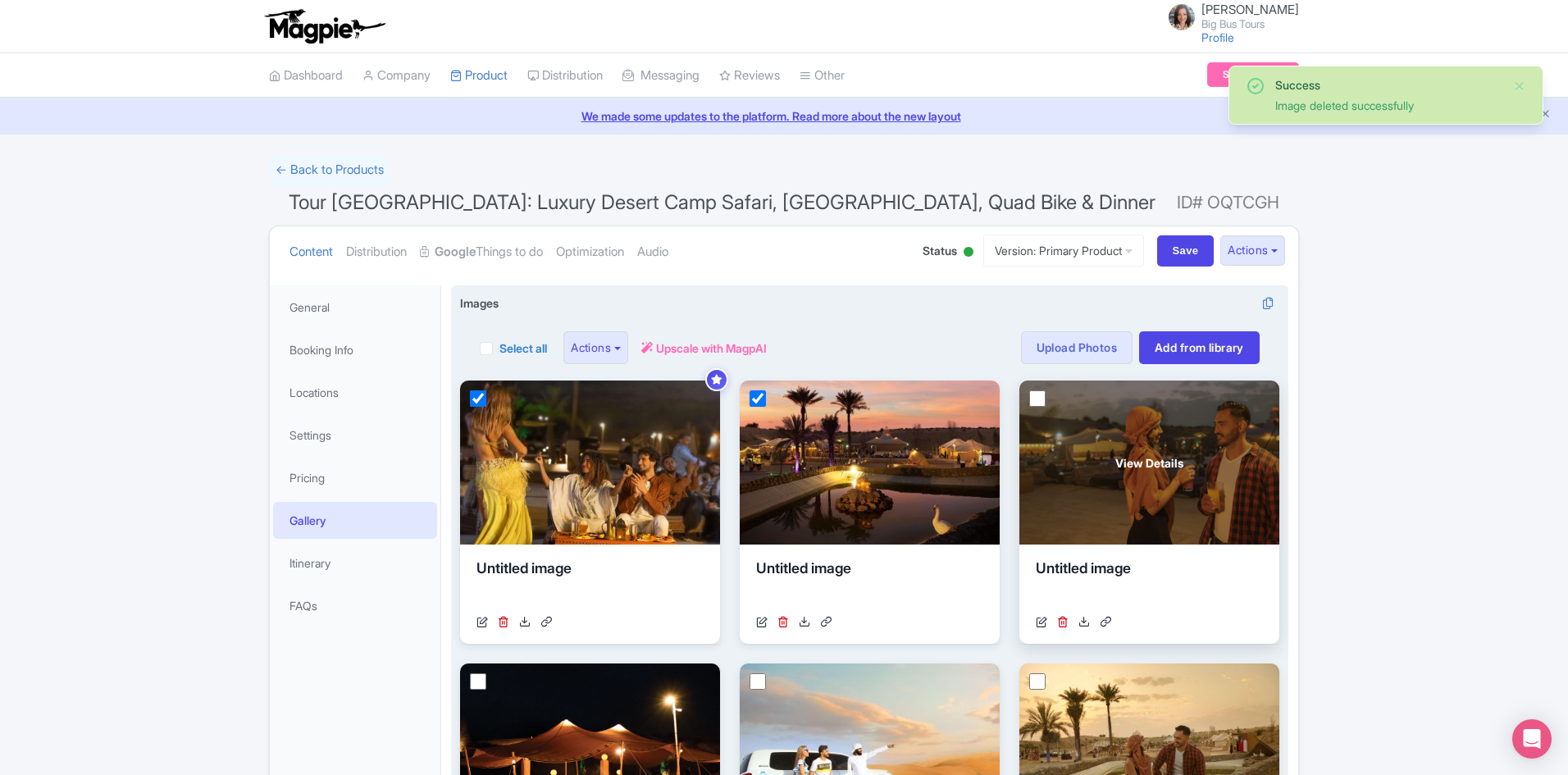
drag, startPoint x: 1037, startPoint y: 394, endPoint x: 1033, endPoint y: 445, distance: 51.2
click at [1038, 394] on input "checkbox" at bounding box center [1037, 398] width 16 height 16
checkbox input "true"
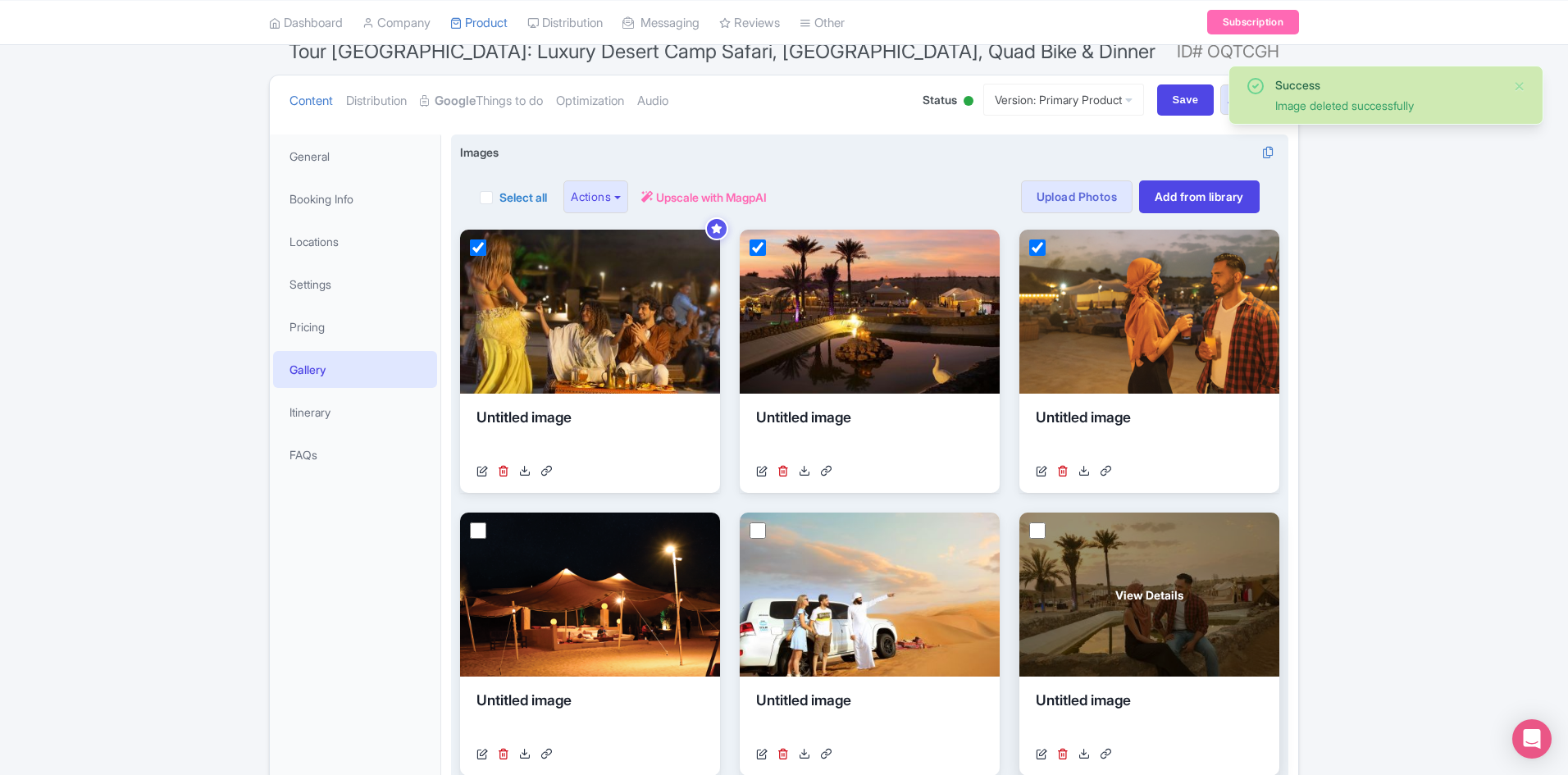
scroll to position [328, 0]
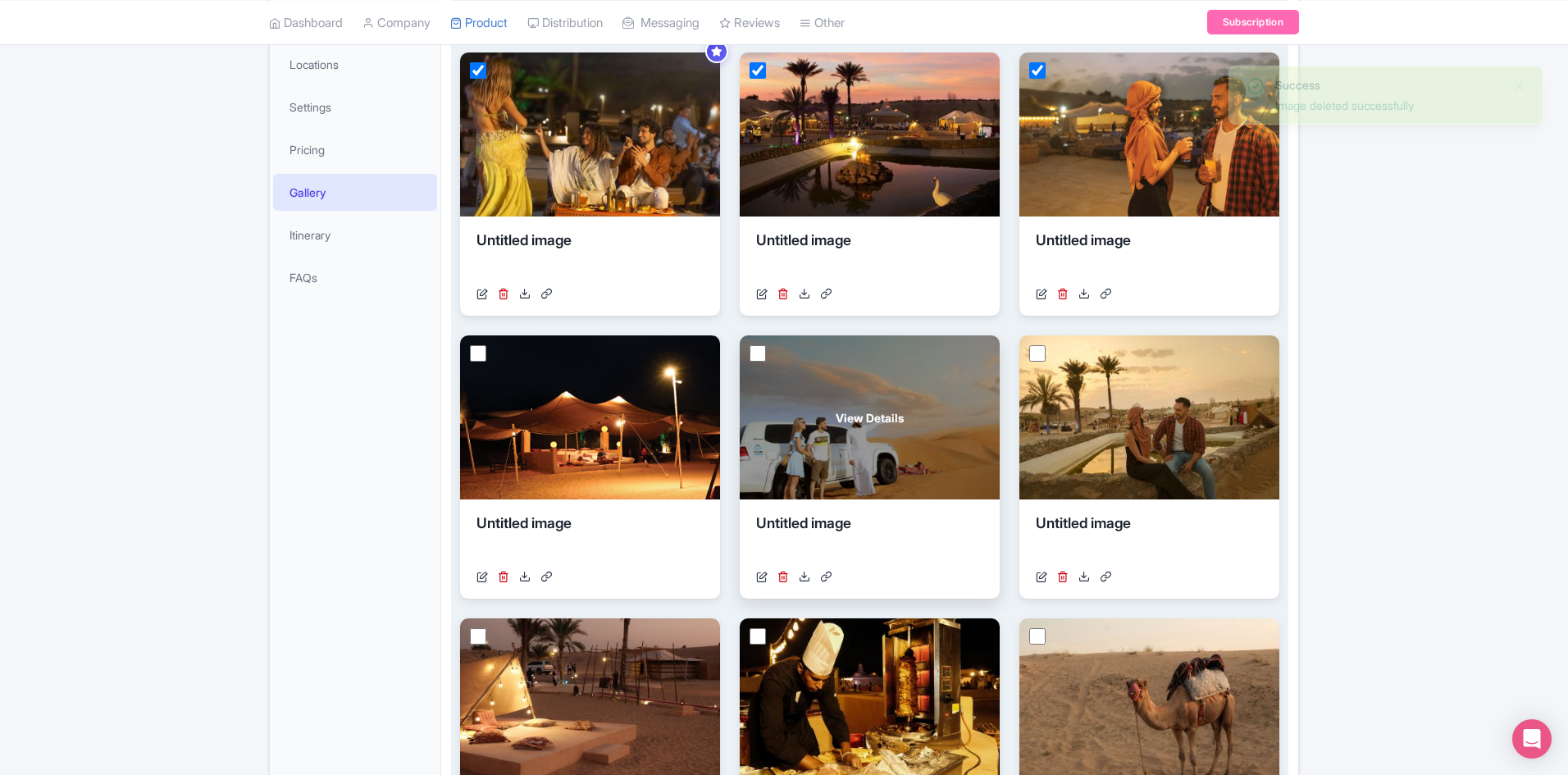
drag, startPoint x: 1037, startPoint y: 354, endPoint x: 803, endPoint y: 354, distance: 234.0
click at [1038, 354] on input "checkbox" at bounding box center [1037, 353] width 16 height 16
checkbox input "true"
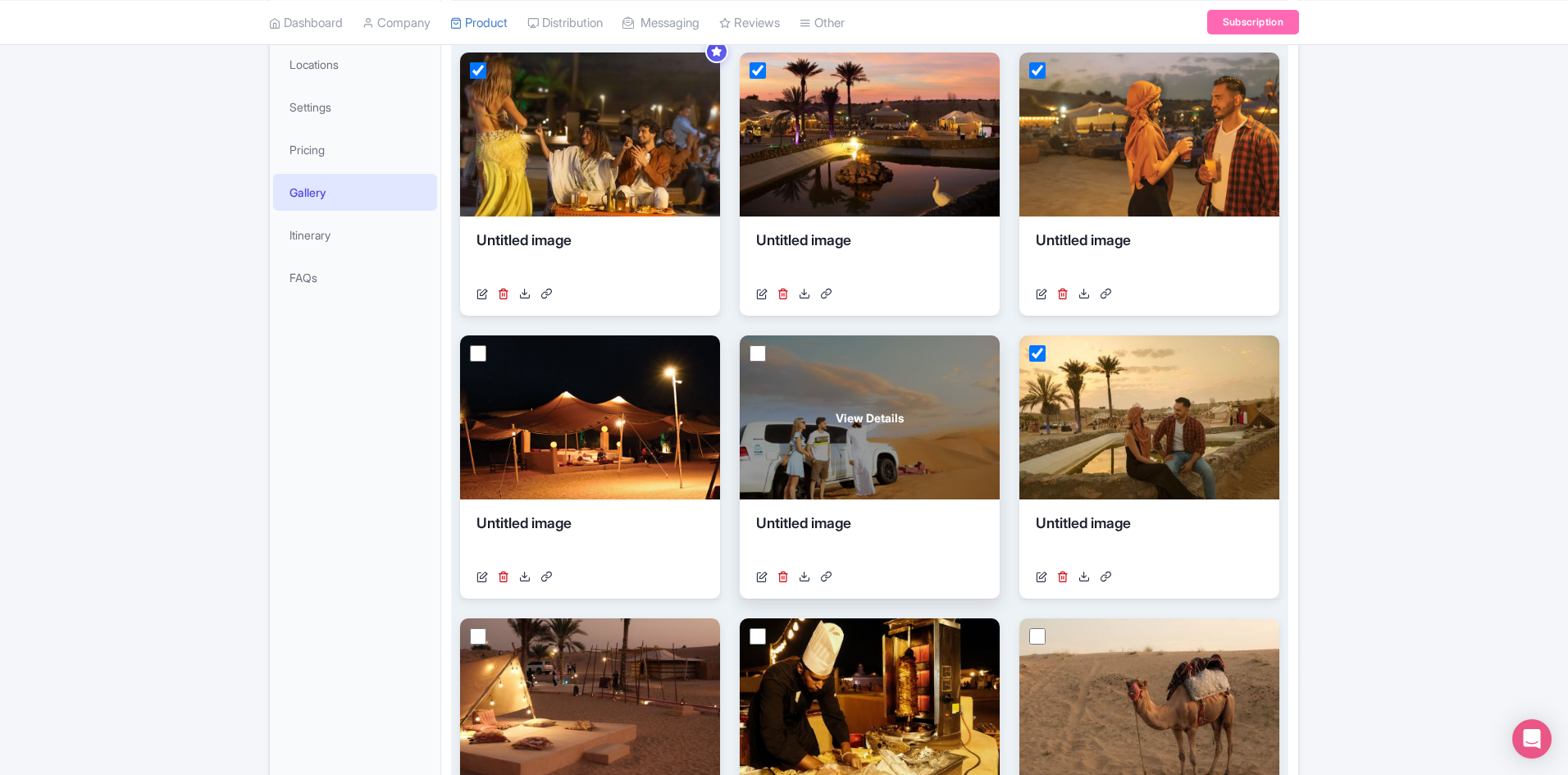
click at [758, 353] on input "checkbox" at bounding box center [758, 353] width 16 height 16
checkbox input "true"
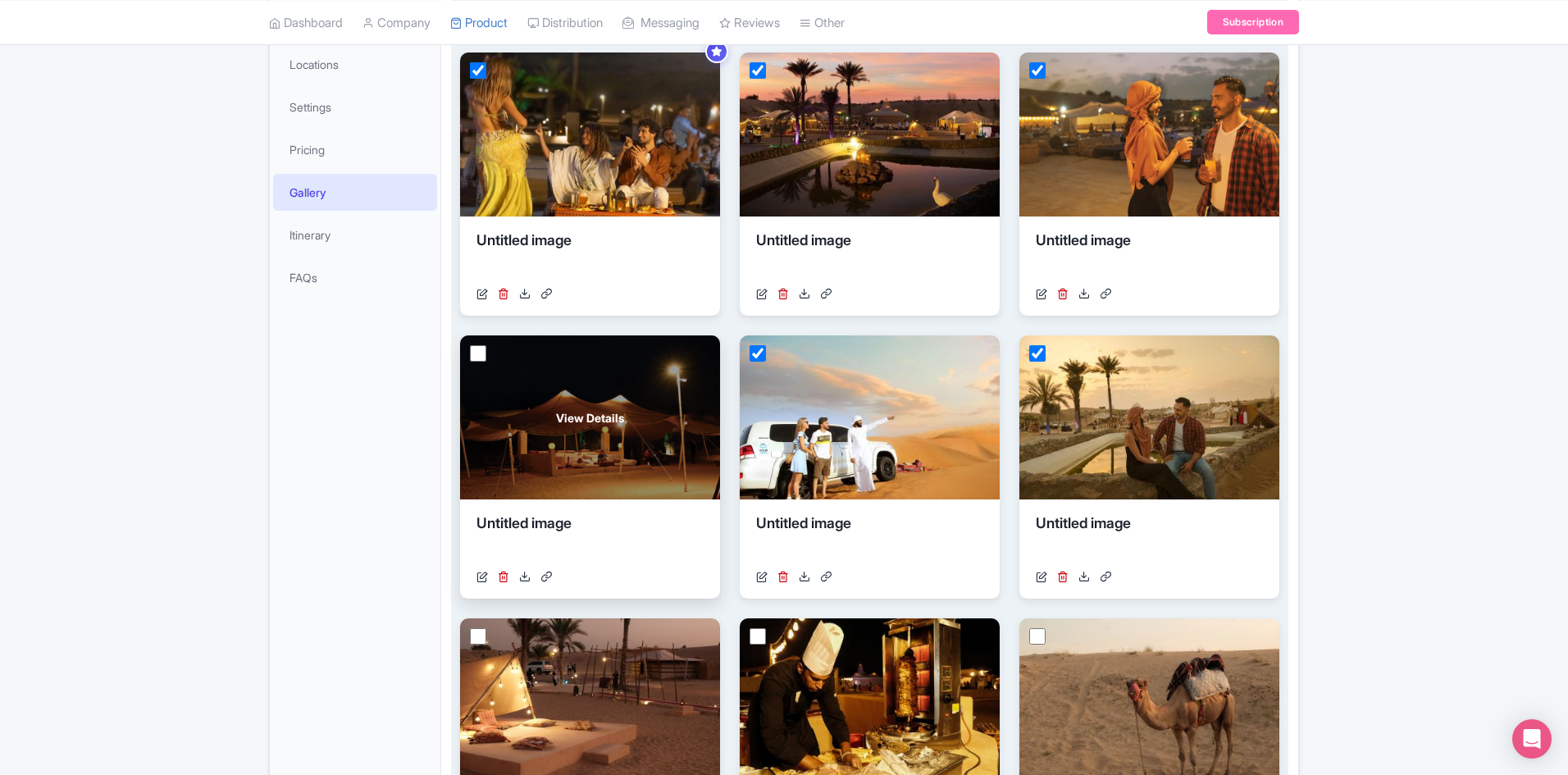
click at [480, 347] on input "checkbox" at bounding box center [478, 353] width 16 height 16
checkbox input "true"
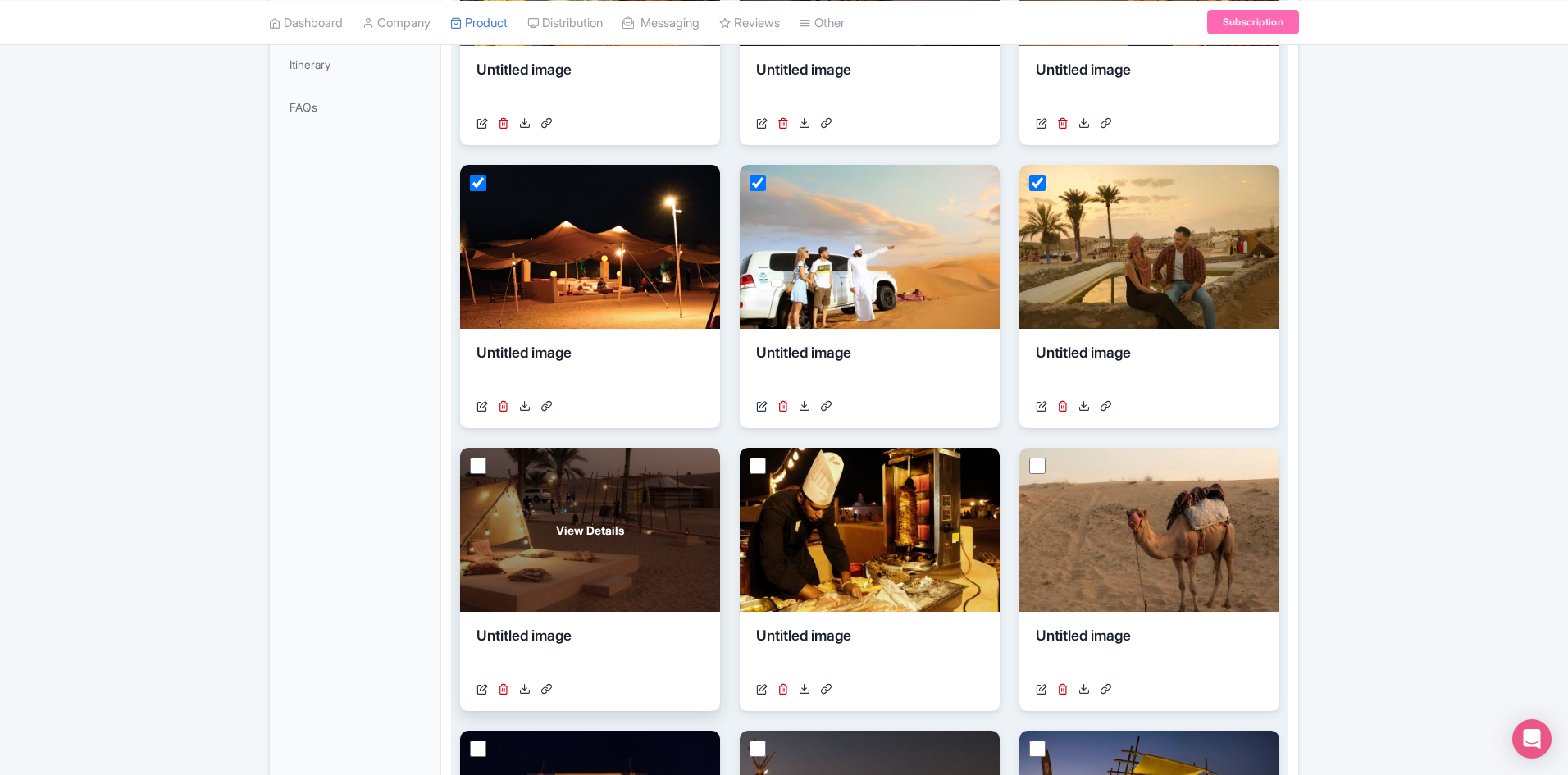
scroll to position [657, 0]
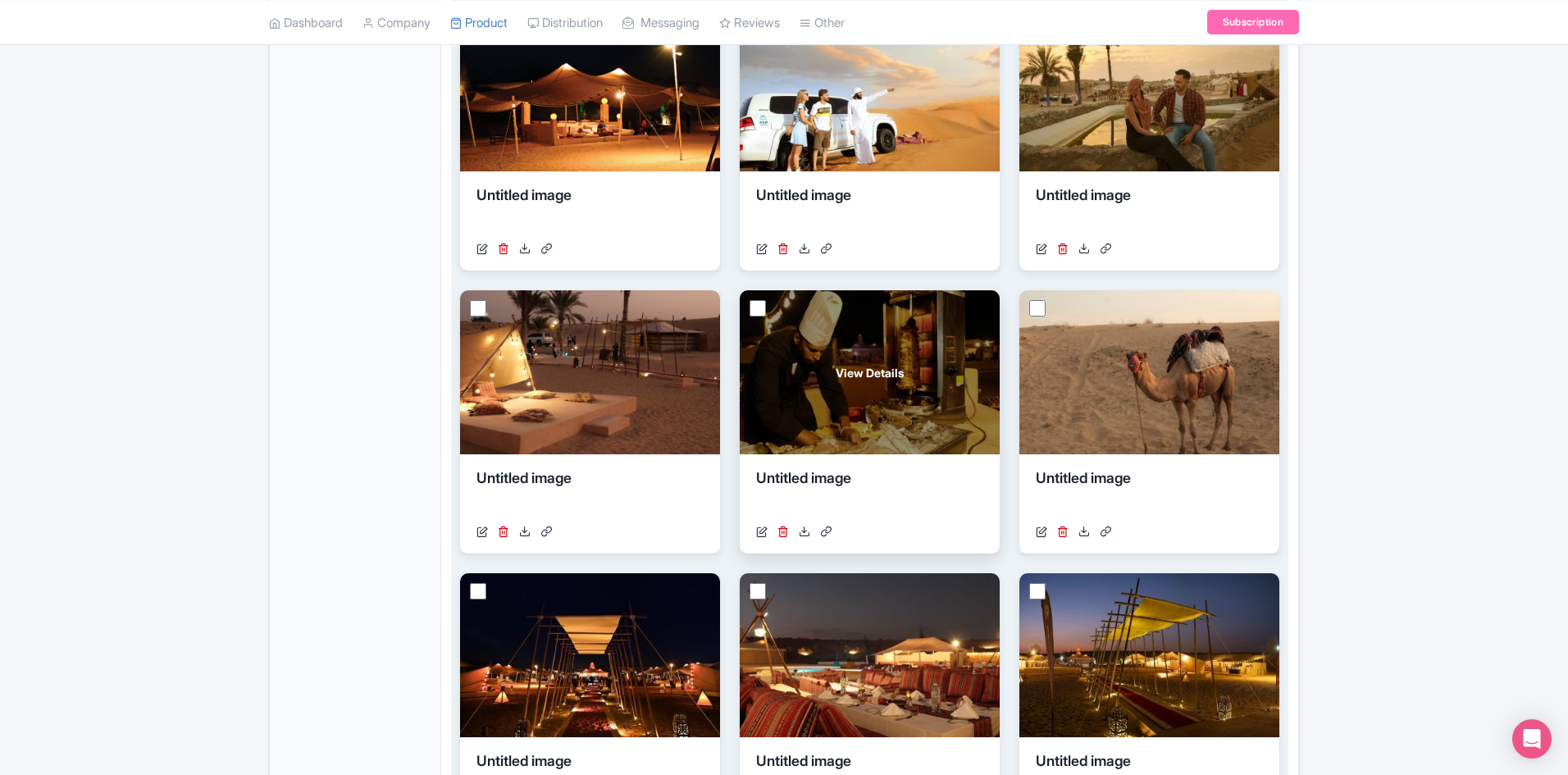
drag, startPoint x: 482, startPoint y: 310, endPoint x: 752, endPoint y: 342, distance: 271.9
click at [483, 309] on input "checkbox" at bounding box center [478, 308] width 16 height 16
checkbox input "true"
click at [757, 305] on input "checkbox" at bounding box center [758, 308] width 16 height 16
checkbox input "true"
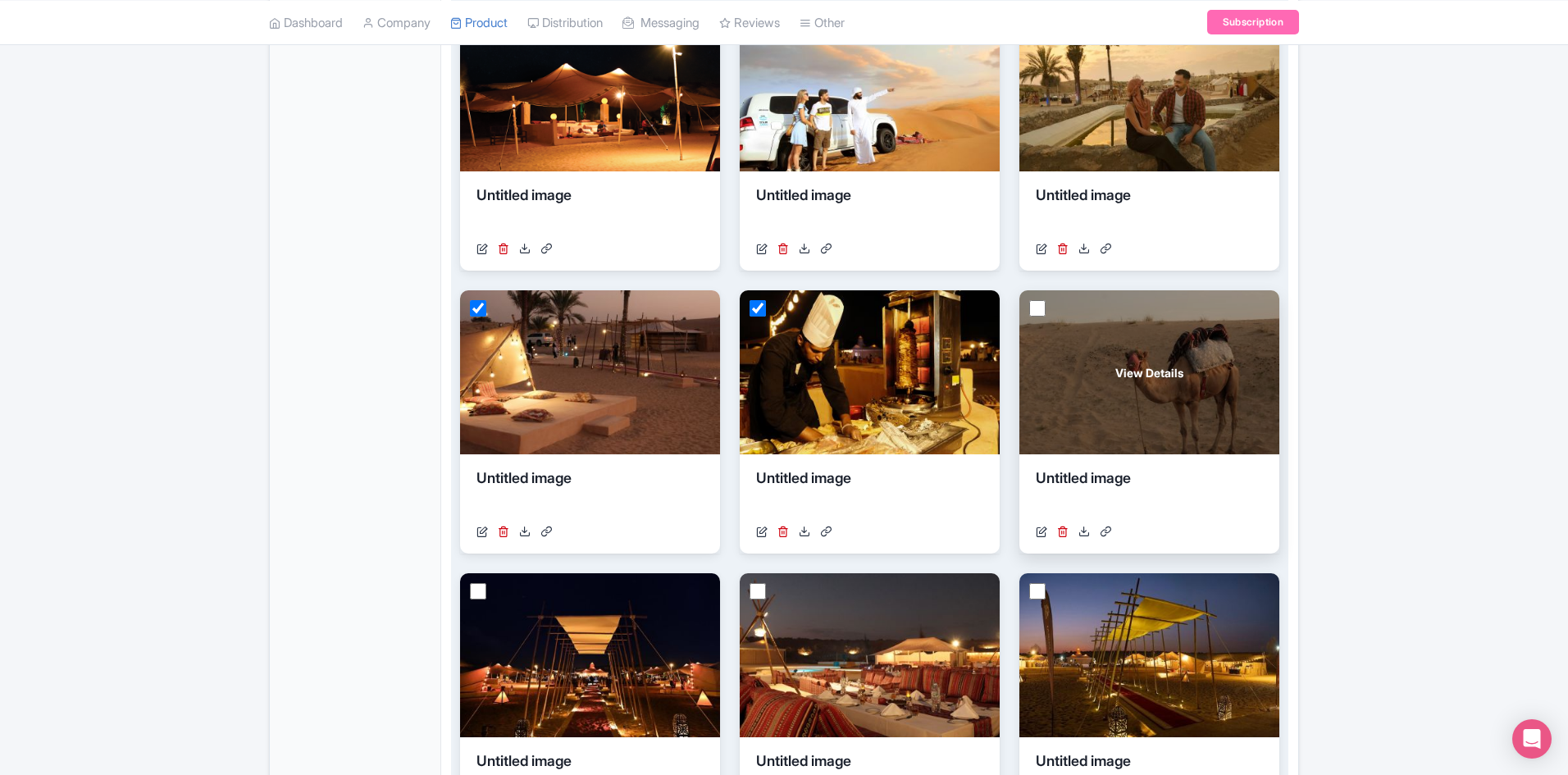
drag, startPoint x: 1039, startPoint y: 310, endPoint x: 1042, endPoint y: 335, distance: 25.2
click at [1039, 310] on input "checkbox" at bounding box center [1037, 308] width 16 height 16
checkbox input "true"
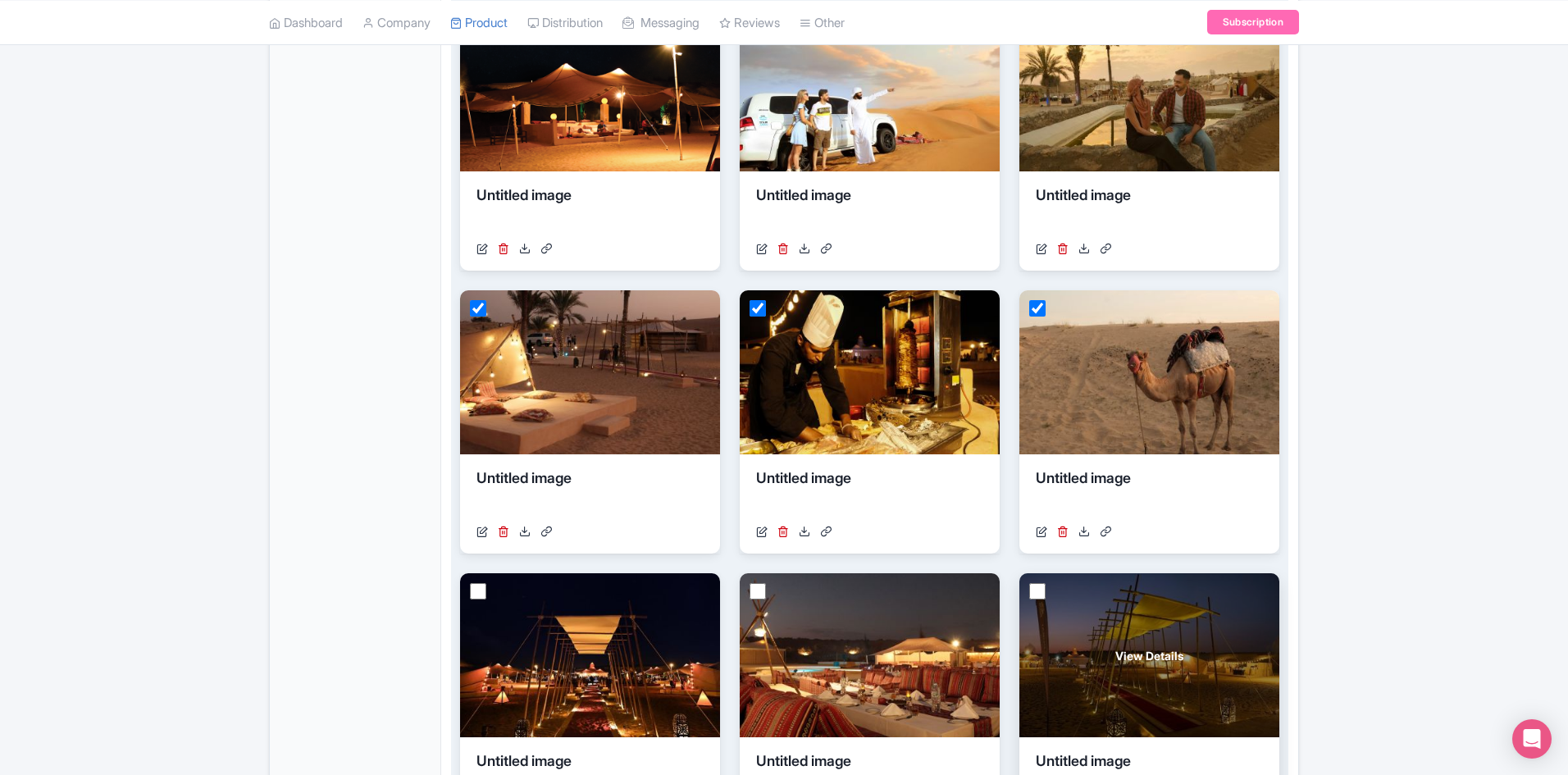
click at [1038, 591] on input "checkbox" at bounding box center [1037, 591] width 16 height 16
checkbox input "true"
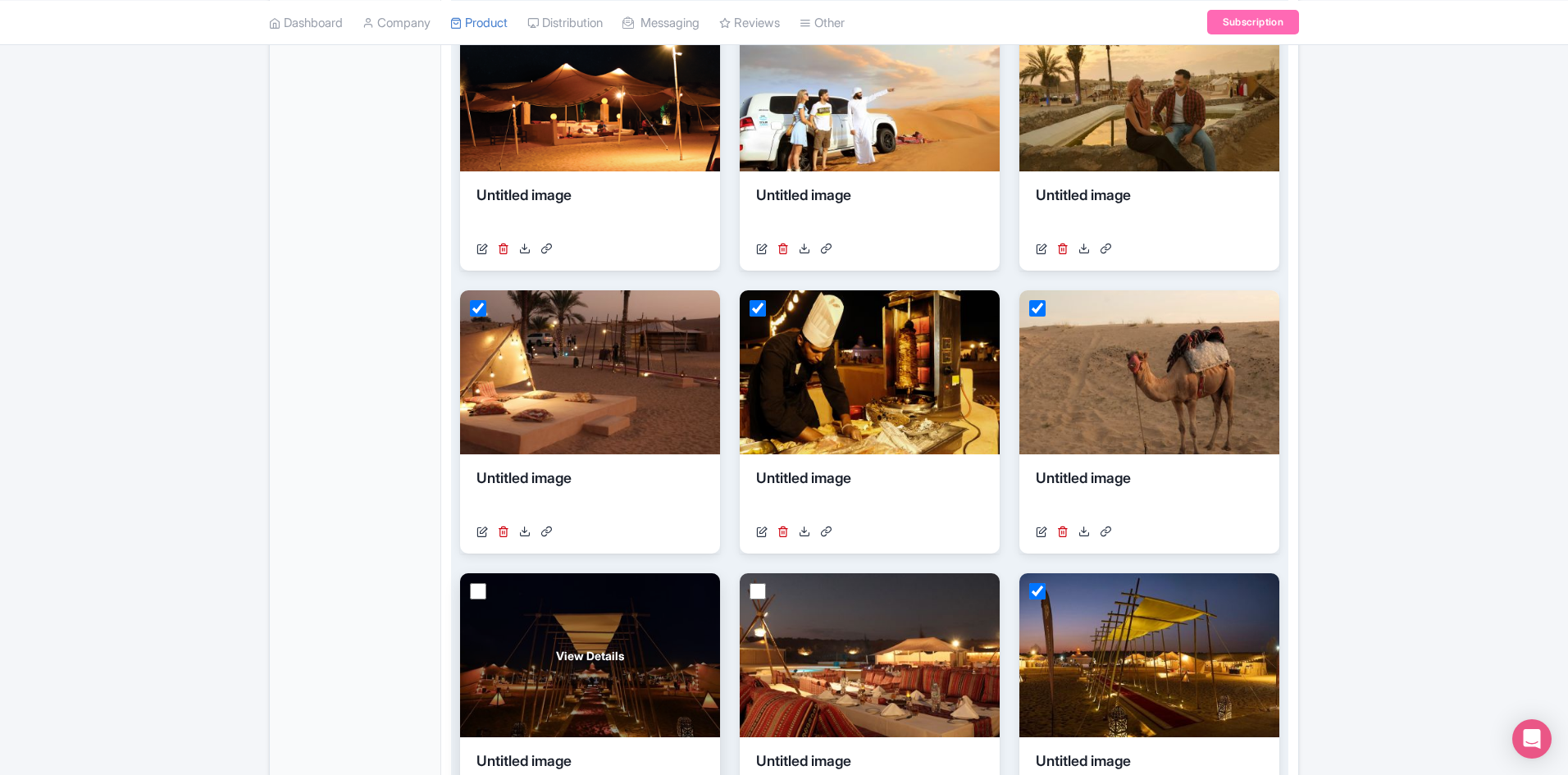
drag, startPoint x: 756, startPoint y: 595, endPoint x: 679, endPoint y: 597, distance: 77.0
click at [745, 596] on div "View Details Untitled image https://cdn.getyourguide.com/image/format=auto,fit=…" at bounding box center [870, 705] width 260 height 263
click at [472, 592] on input "checkbox" at bounding box center [478, 591] width 16 height 16
checkbox input "true"
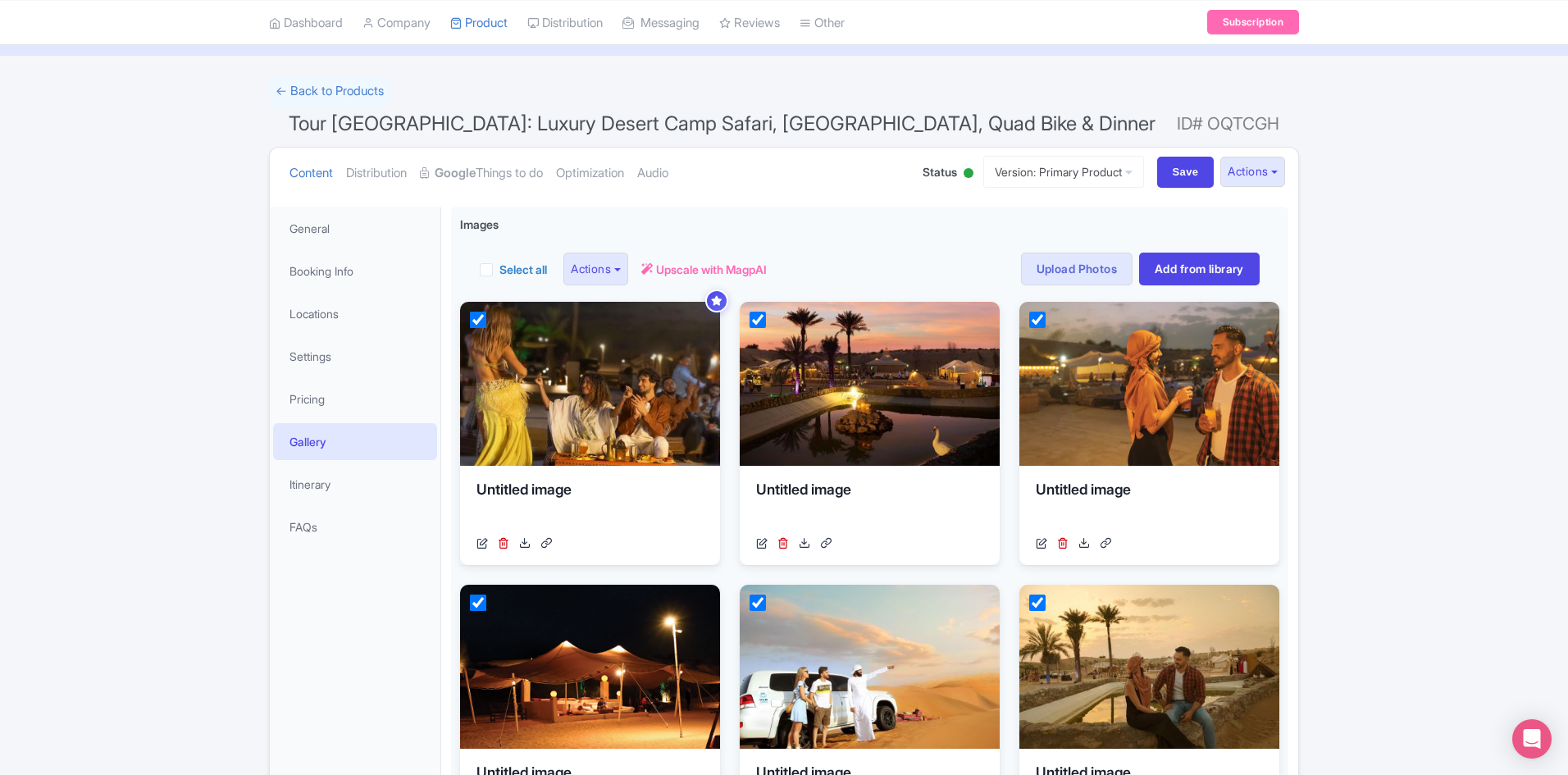
scroll to position [0, 0]
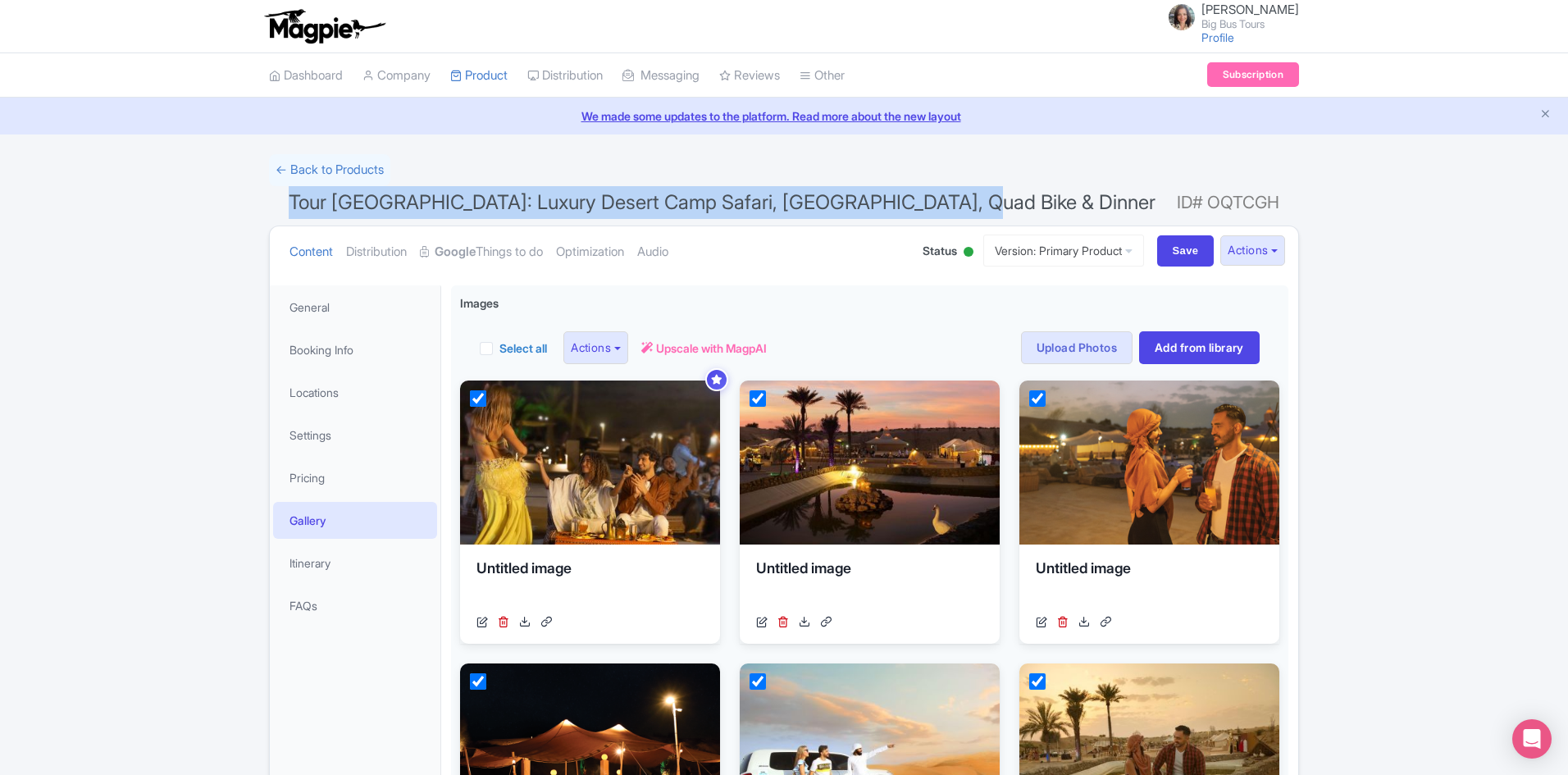
drag, startPoint x: 951, startPoint y: 198, endPoint x: 254, endPoint y: 198, distance: 697.0
copy span "Tour [GEOGRAPHIC_DATA]: Luxury Desert Camp Safari, [GEOGRAPHIC_DATA], Quad Bike…"
click at [493, 114] on link "My Products" at bounding box center [529, 116] width 156 height 25
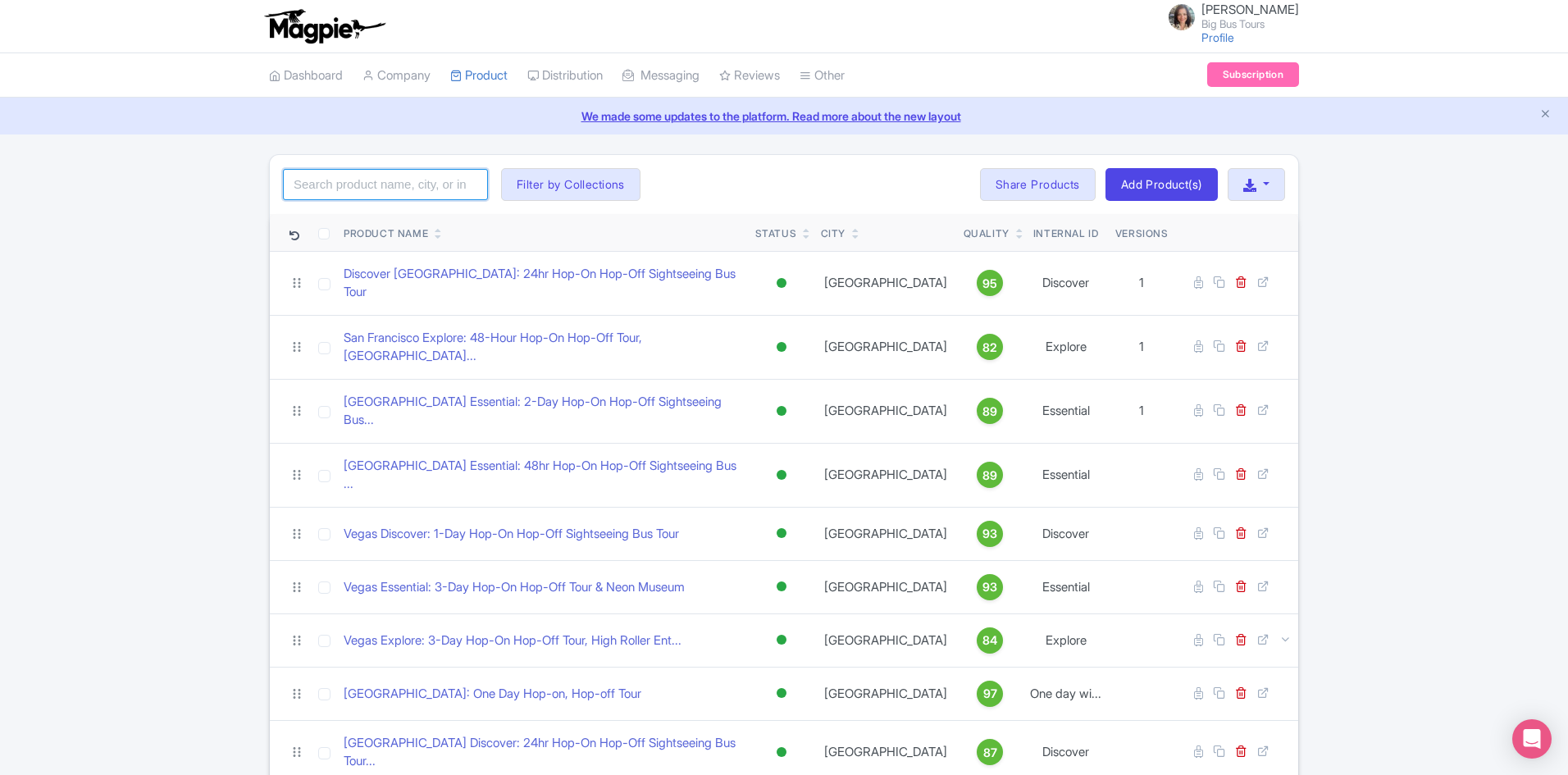
click at [352, 182] on input "search" at bounding box center [385, 185] width 205 height 31
paste input "Tour [GEOGRAPHIC_DATA]: Desert Camp Safari, Dune Bashing, Quad Bike & Dinner"
type input "Tour [GEOGRAPHIC_DATA]: Desert Camp Safari, Dune Bashing, Quad Bike & Dinner"
click button "Search" at bounding box center [0, 0] width 0 height 0
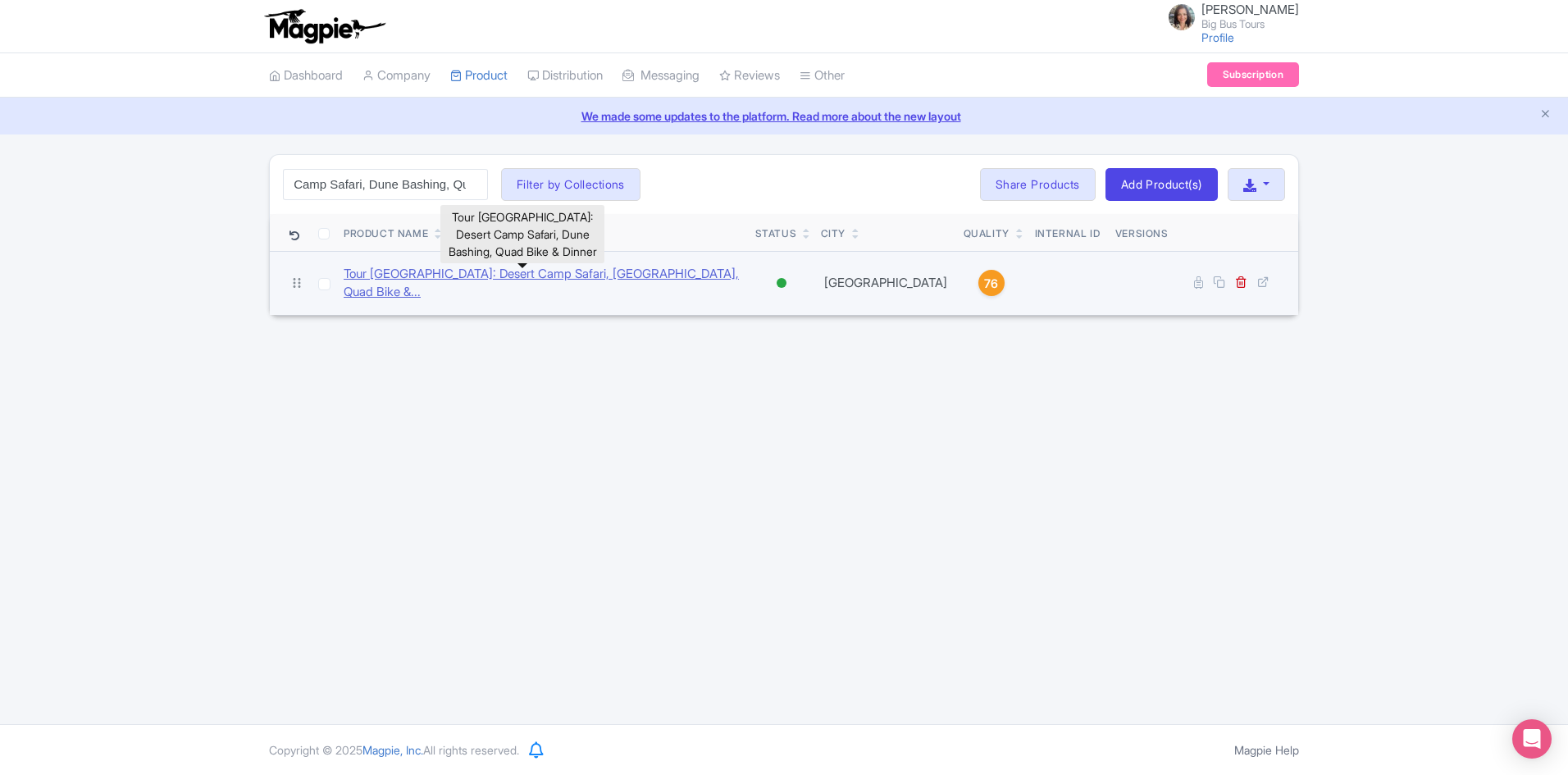
click at [517, 277] on link "Tour Dubai: Desert Camp Safari, Dune Bashing, Quad Bike &..." at bounding box center [543, 284] width 399 height 37
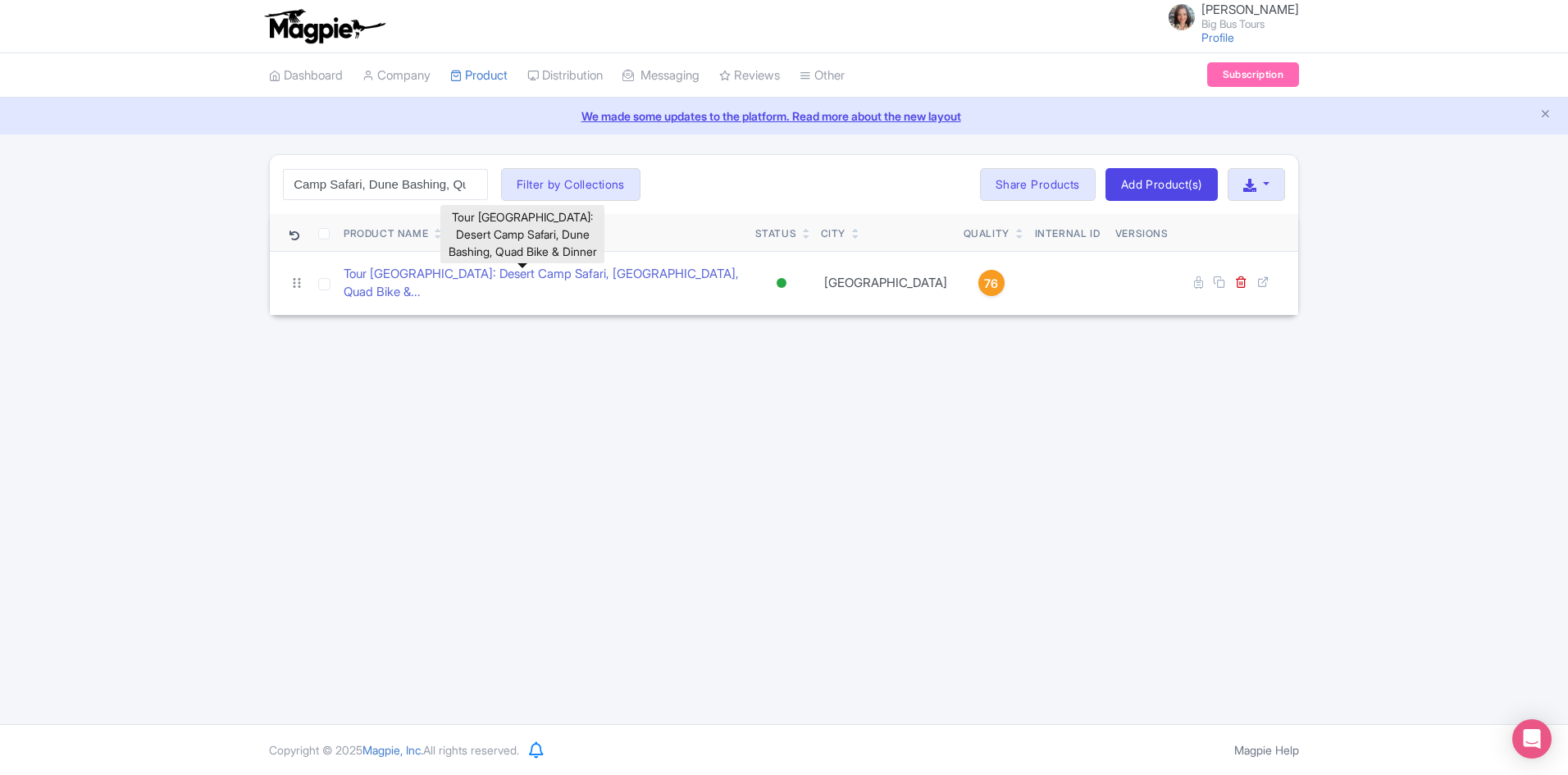
scroll to position [0, 0]
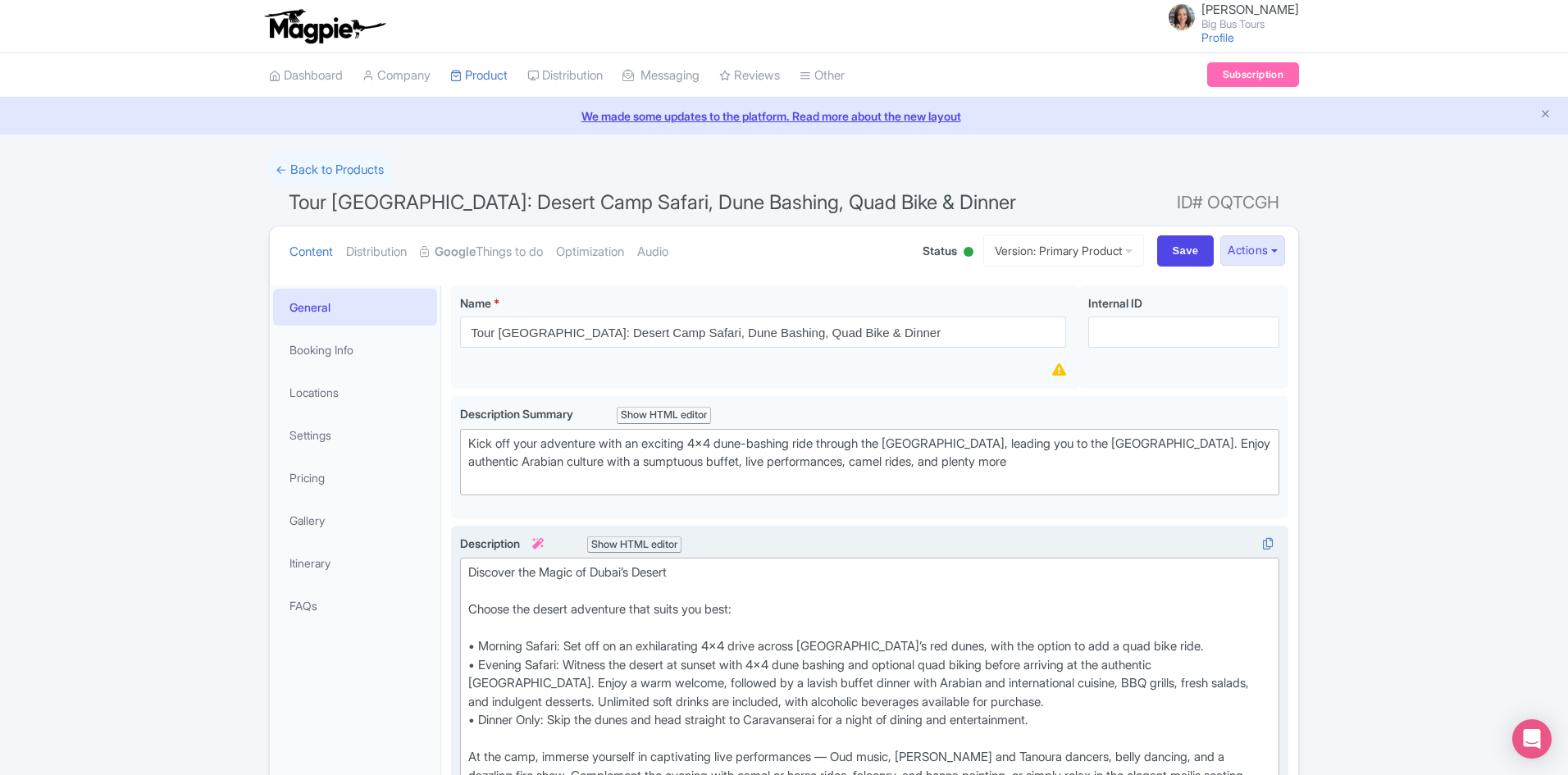
scroll to position [164, 0]
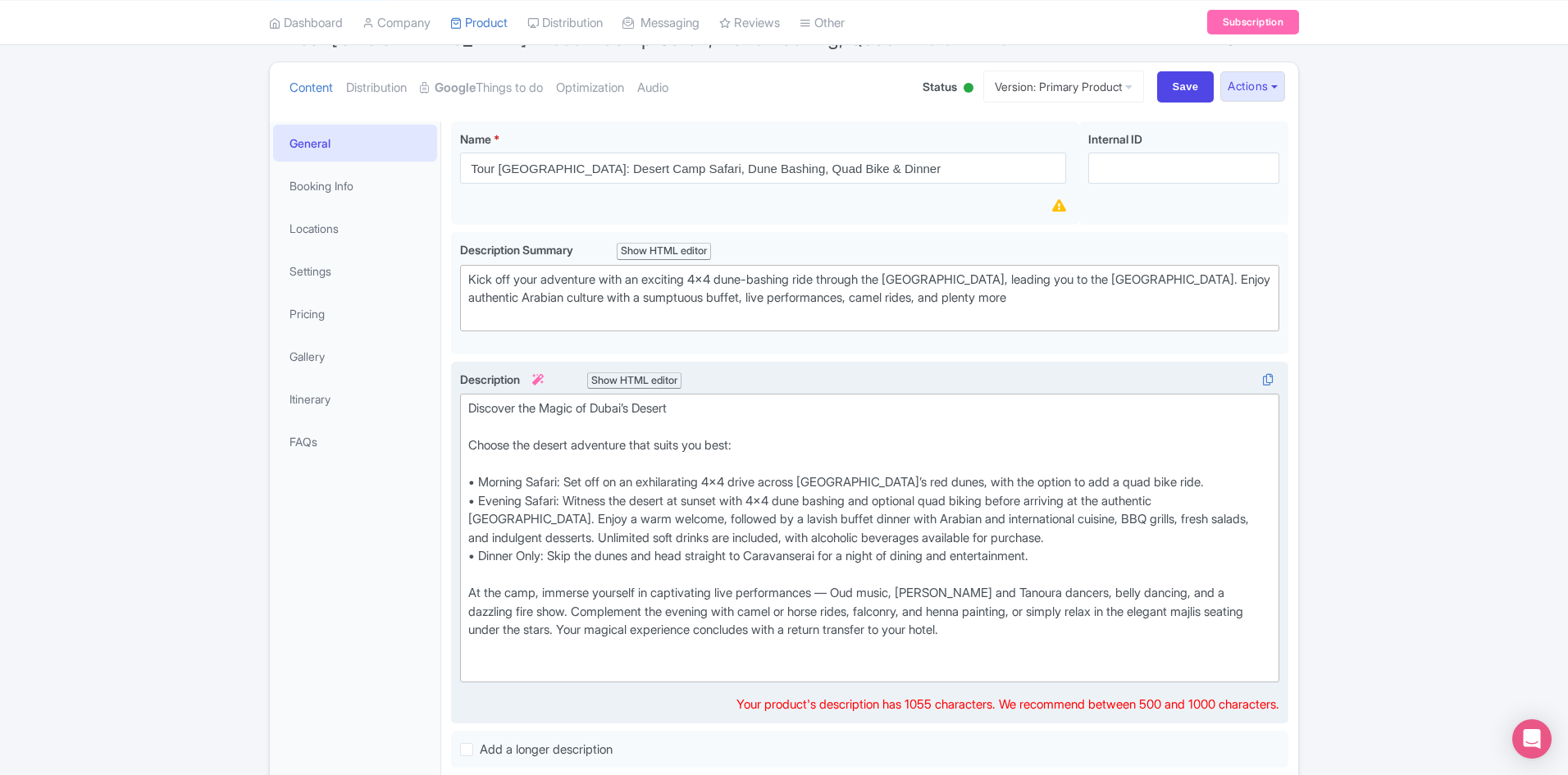
click at [567, 481] on div "Discover the Magic of Dubai’s Desert Choose the desert adventure that suits you…" at bounding box center [869, 538] width 803 height 277
drag, startPoint x: 567, startPoint y: 483, endPoint x: 536, endPoint y: 475, distance: 32.0
click at [536, 475] on div "Discover the Magic of Dubai’s Desert Choose the desert adventure that suits you…" at bounding box center [869, 538] width 803 height 277
click at [468, 479] on trix-editor "Discover the Magic of Dubai’s Desert Choose the desert adventure that suits you…" at bounding box center [870, 538] width 819 height 288
drag, startPoint x: 531, startPoint y: 481, endPoint x: 484, endPoint y: 481, distance: 47.0
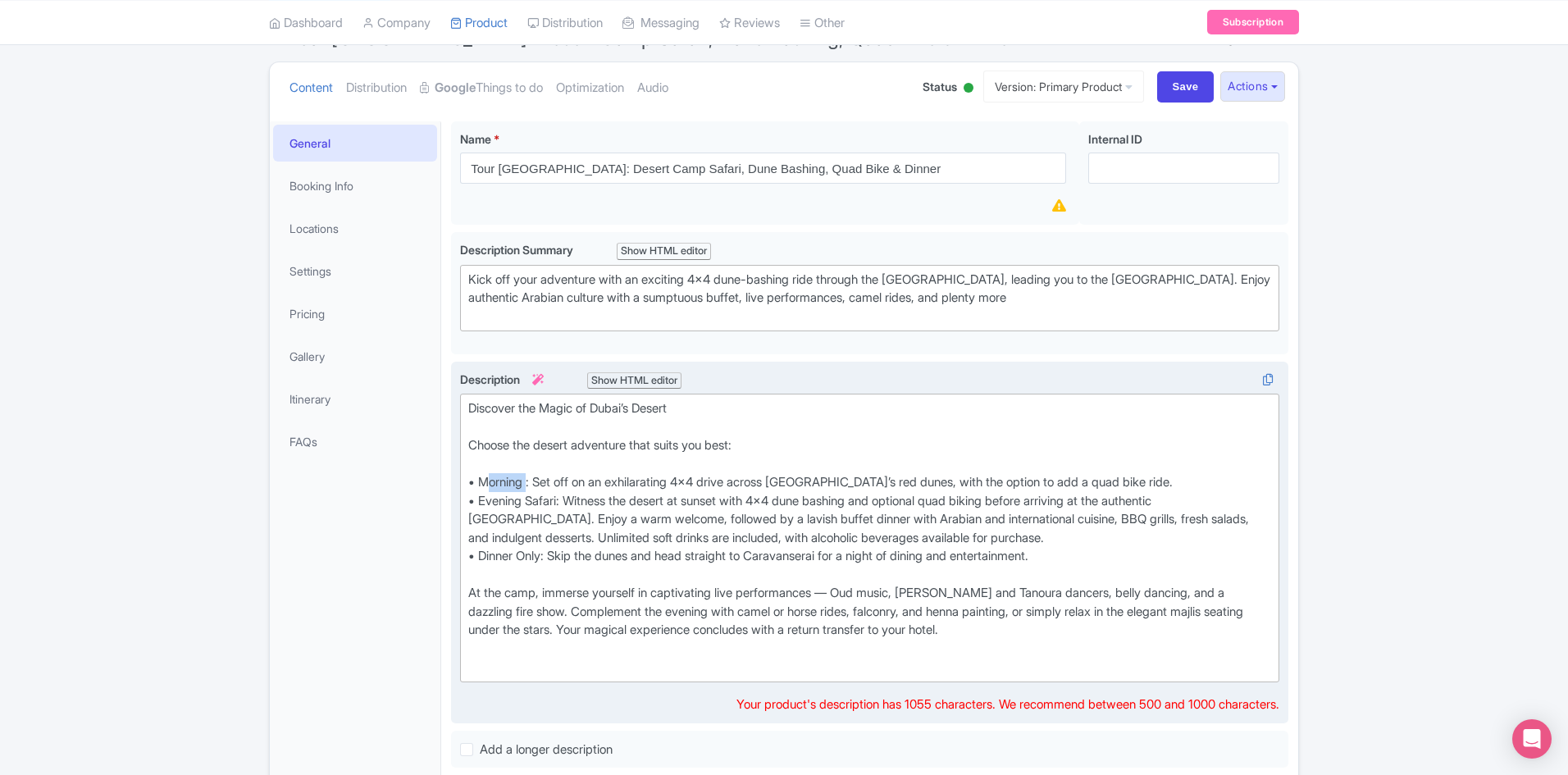
click at [484, 481] on div "Discover the Magic of Dubai’s Desert Choose the desert adventure that suits you…" at bounding box center [869, 538] width 803 height 277
click at [1107, 551] on div "Discover the Magic of Dubai’s Desert Choose the desert adventure that suits you…" at bounding box center [869, 538] width 803 height 277
type trix-editor "<div>Discover the Magic of Dubai’s Desert<br><br>Choose the desert adventure th…"
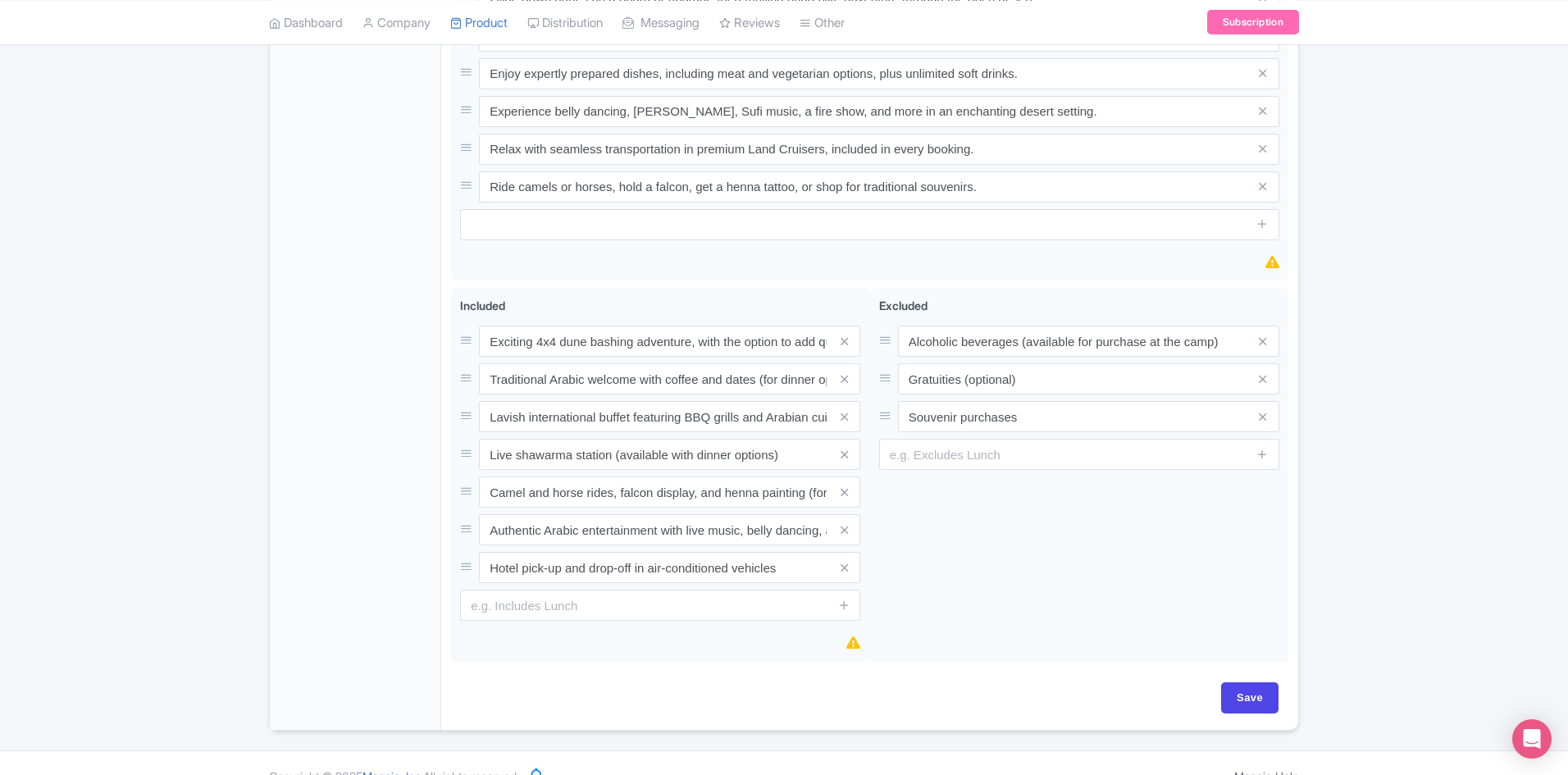
scroll to position [1060, 0]
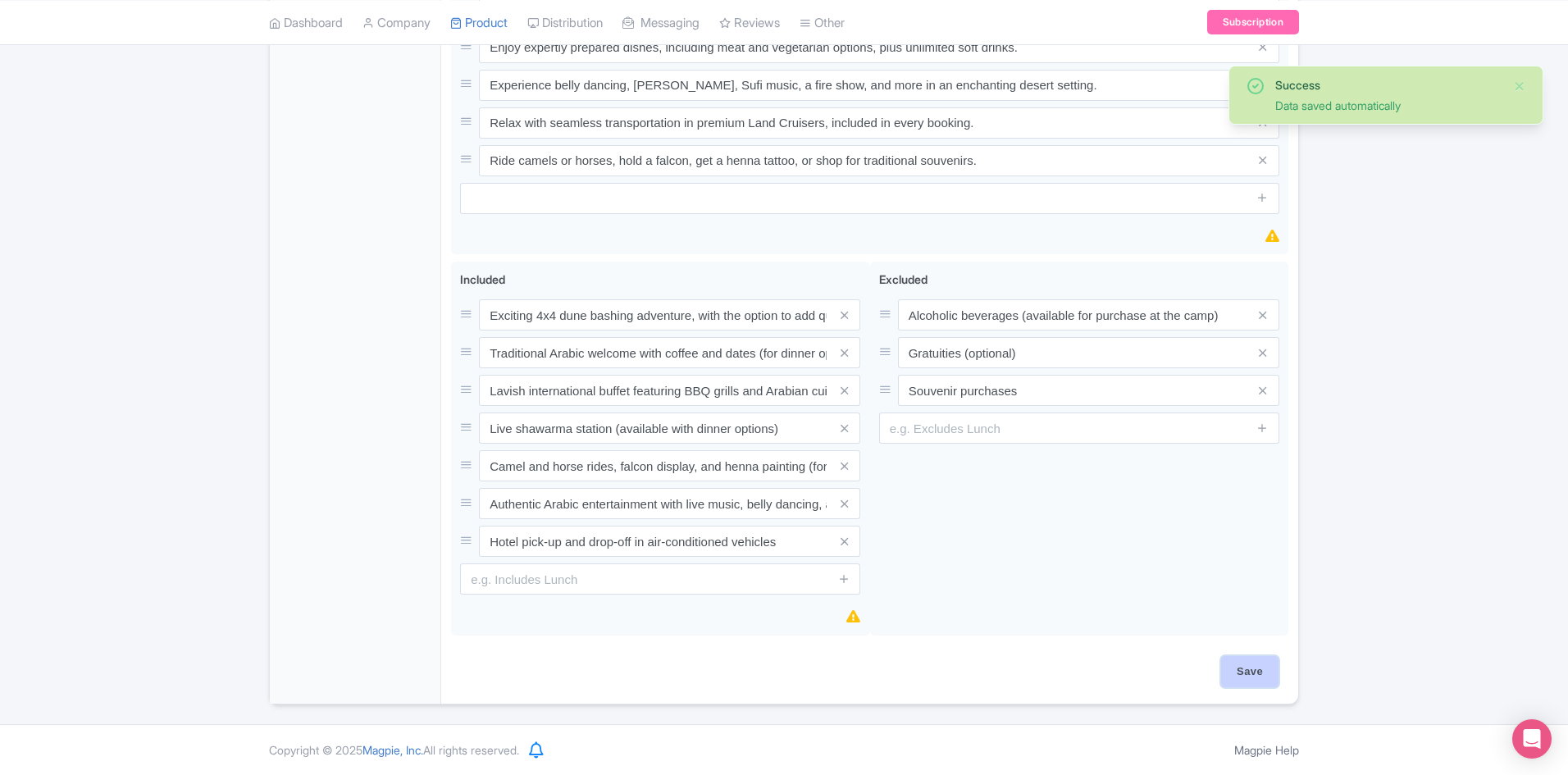
click at [1250, 670] on input "Save" at bounding box center [1251, 672] width 58 height 31
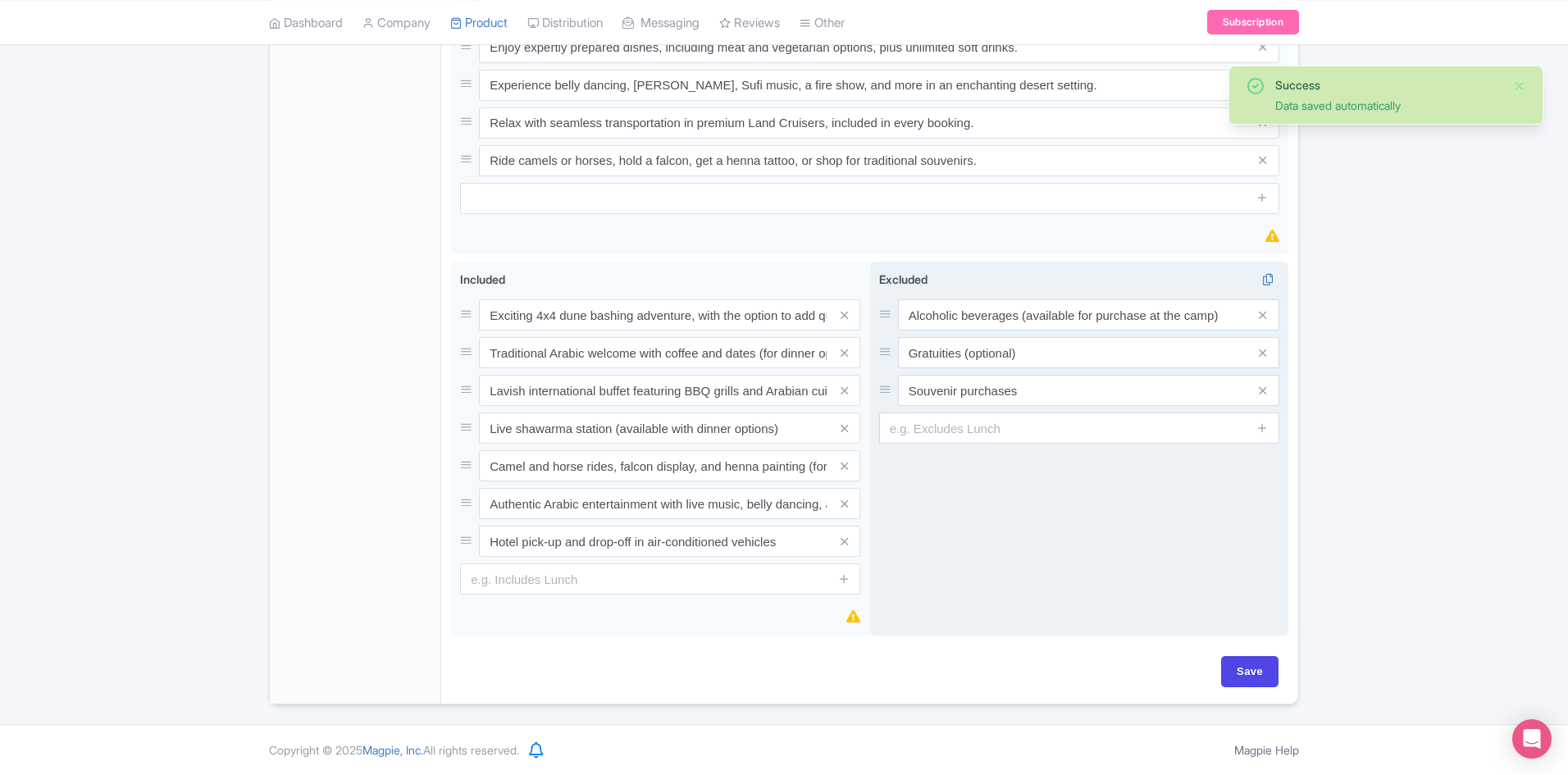
type input "Saving..."
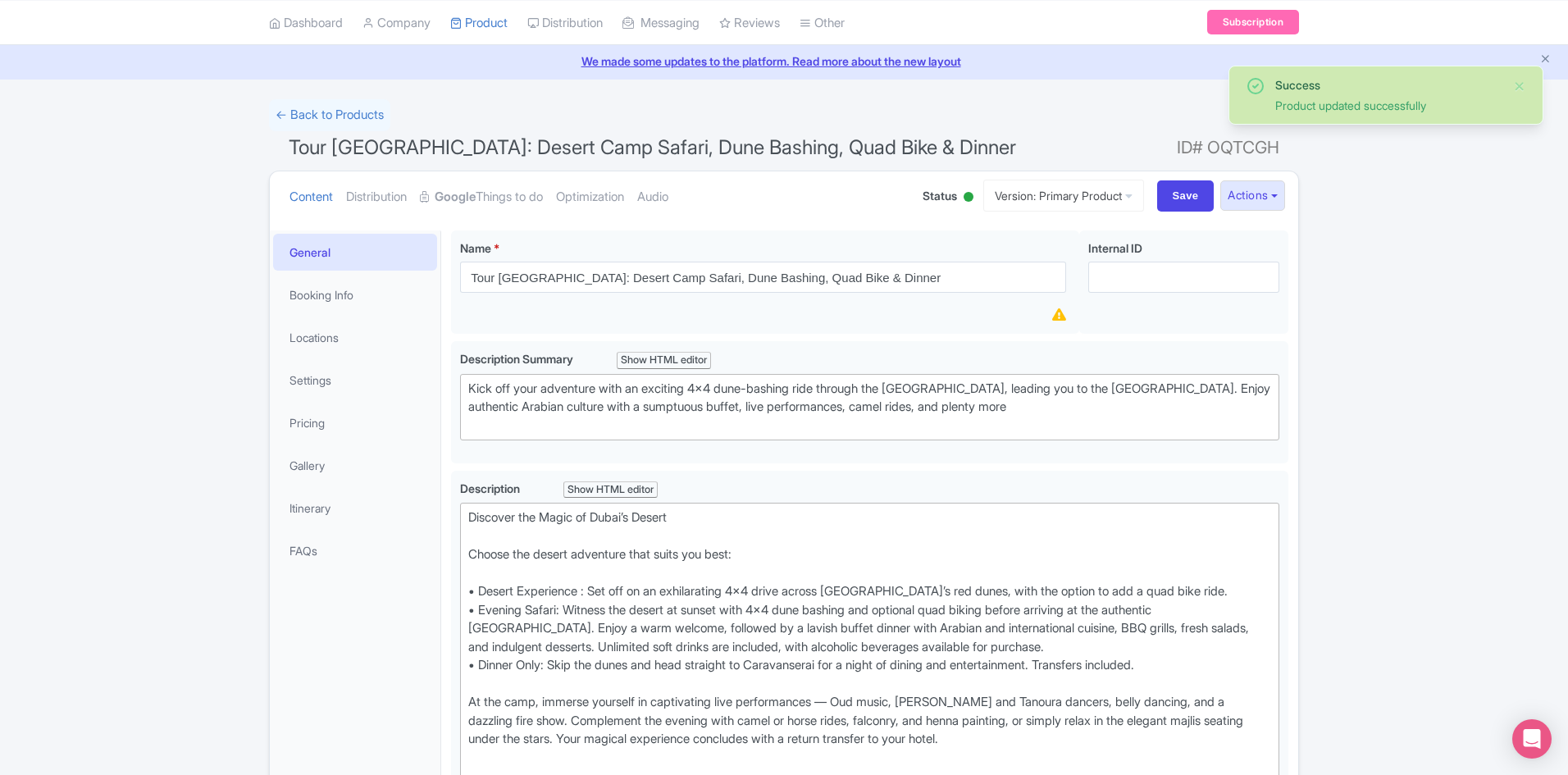
scroll to position [82, 0]
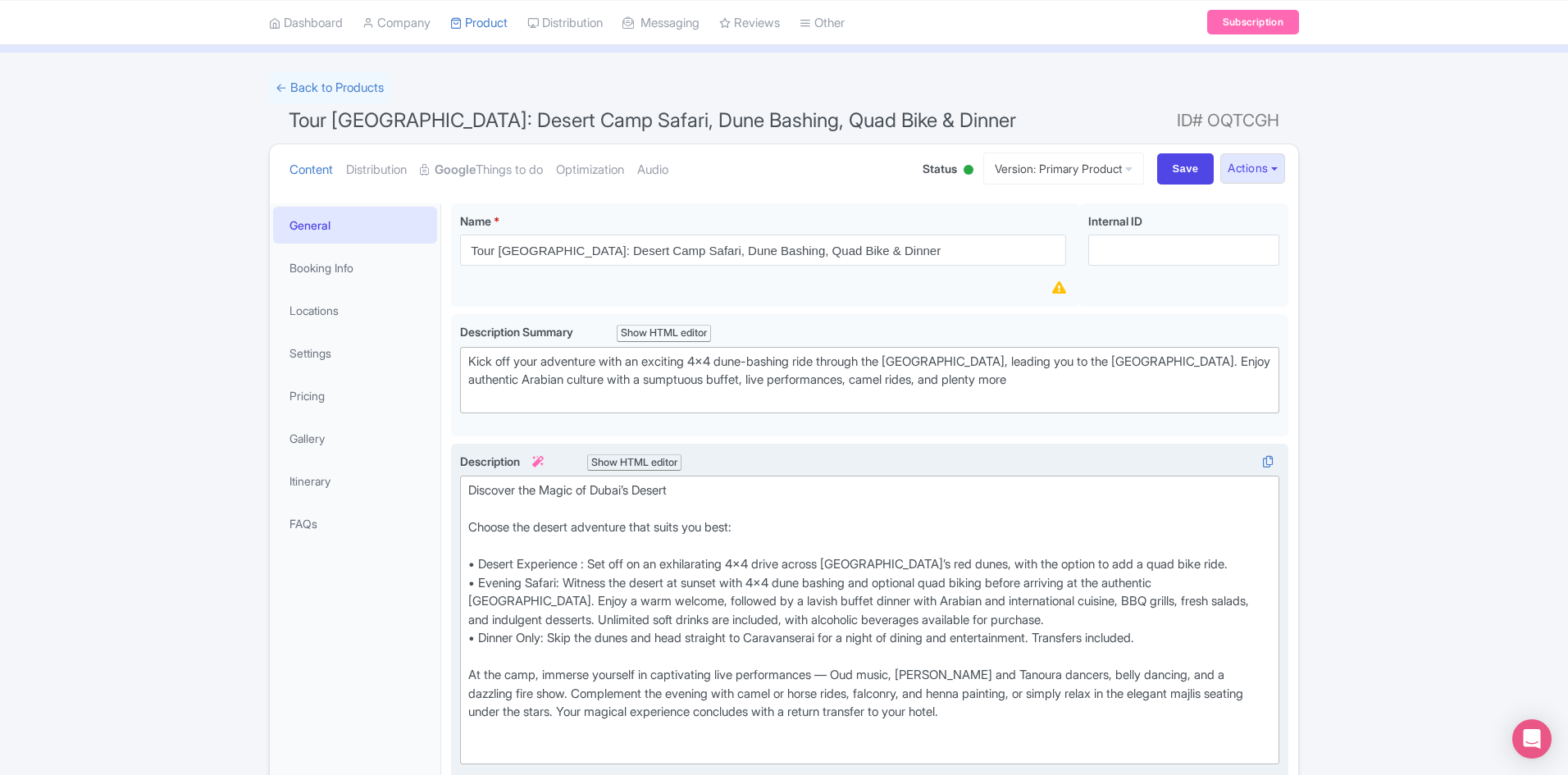
click at [473, 565] on div "Discover the Magic of Dubai’s Desert Choose the desert adventure that suits you…" at bounding box center [869, 620] width 803 height 277
type trix-editor "<lor>Ipsumdol sit Ametc ad Elits’d Eiusmo<te><in>Utlabo etd magnaa enimadmin ve…"
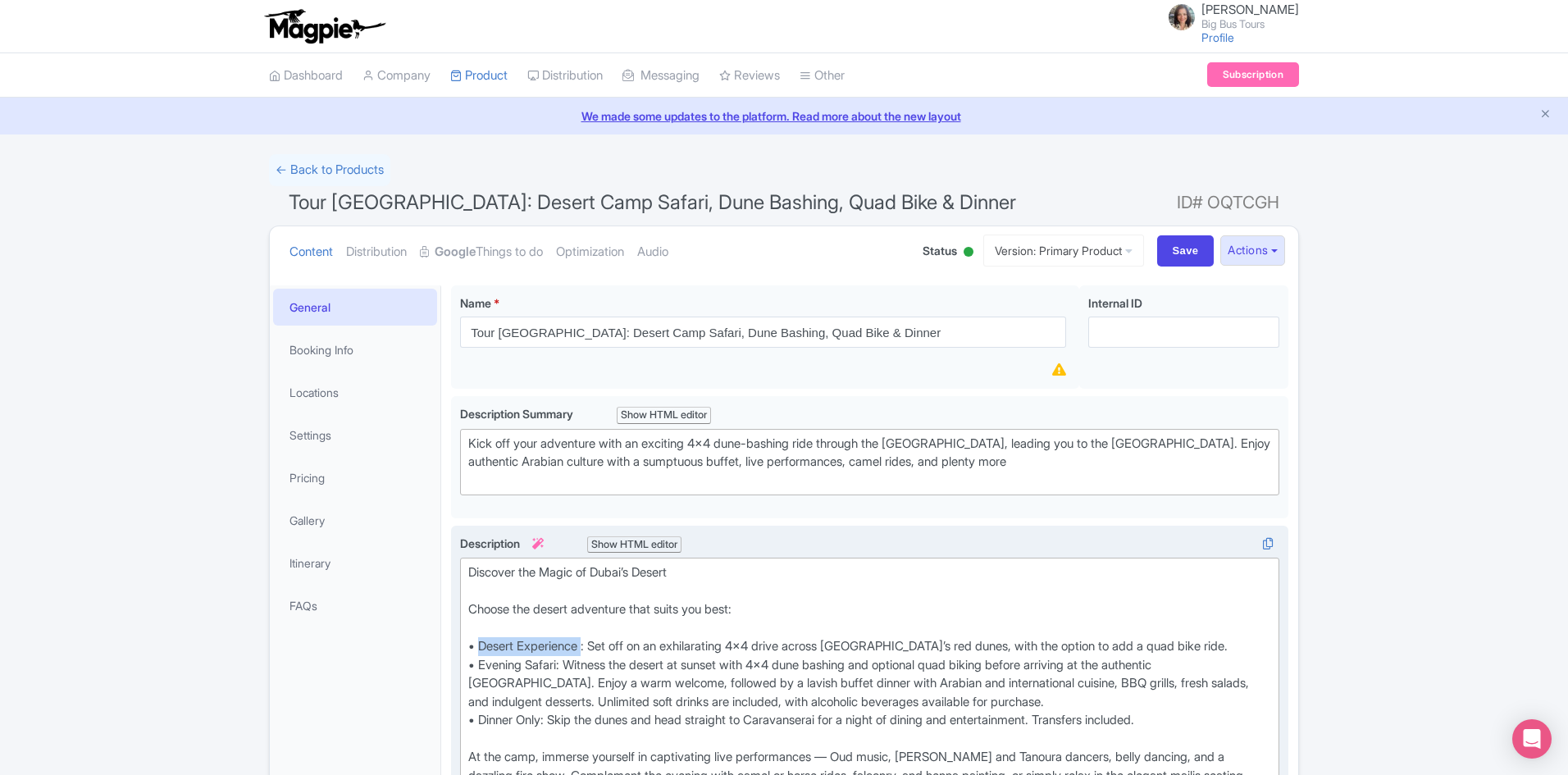
drag, startPoint x: 587, startPoint y: 647, endPoint x: 483, endPoint y: 648, distance: 104.0
click at [483, 648] on div "Discover the Magic of Dubai’s Desert Choose the desert adventure that suits you…" at bounding box center [869, 702] width 803 height 277
copy div "Desert Experience"
drag, startPoint x: 544, startPoint y: 687, endPoint x: 463, endPoint y: 684, distance: 81.1
click at [463, 684] on trix-editor "Discover the Magic of Dubai’s Desert Choose the desert adventure that suits you…" at bounding box center [870, 702] width 819 height 288
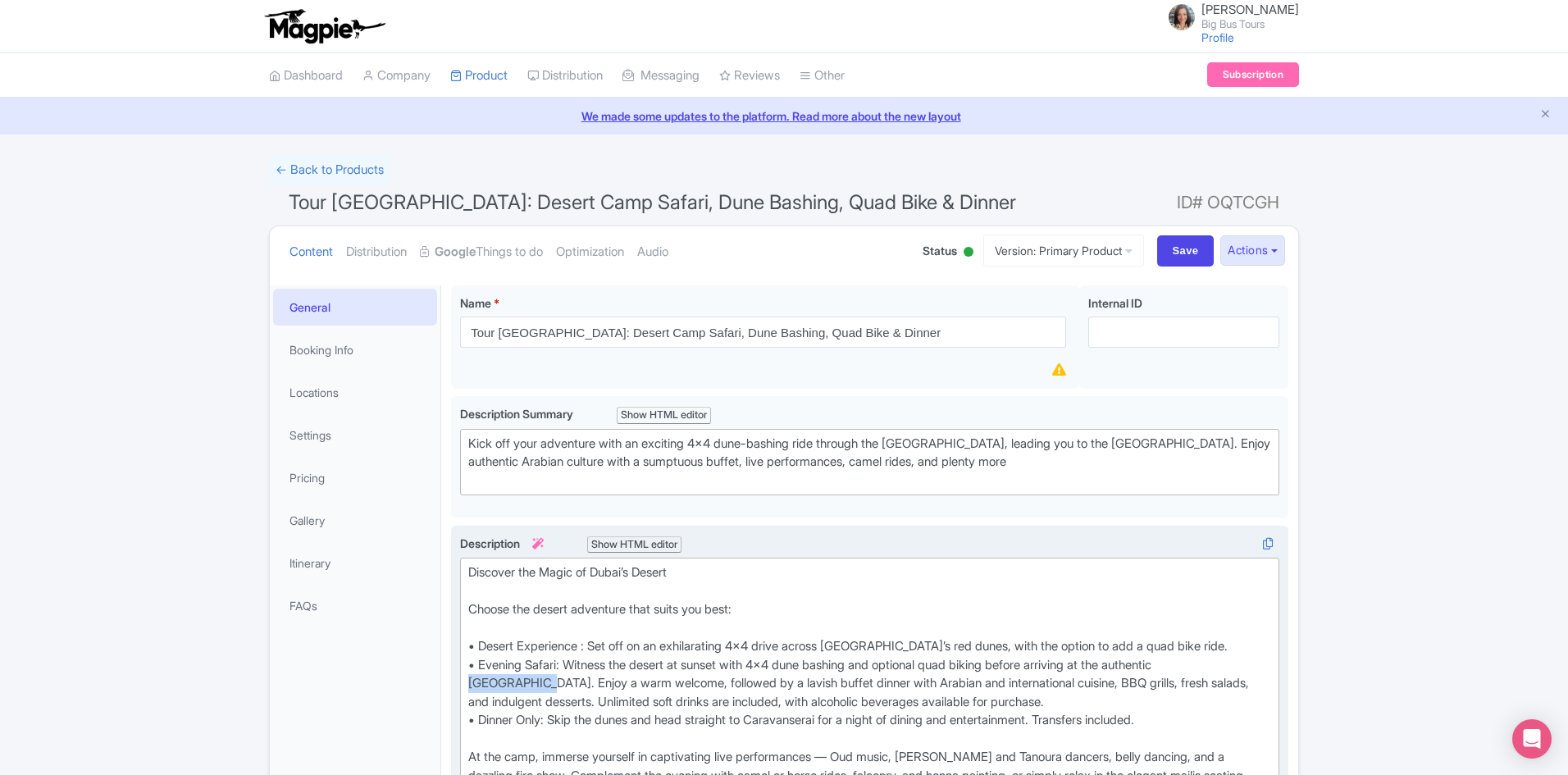
type trix-editor "<div>Discover the Magic of Dubai’s Desert<br><br>Choose the desert adventure th…"
copy div "Caravanserai"
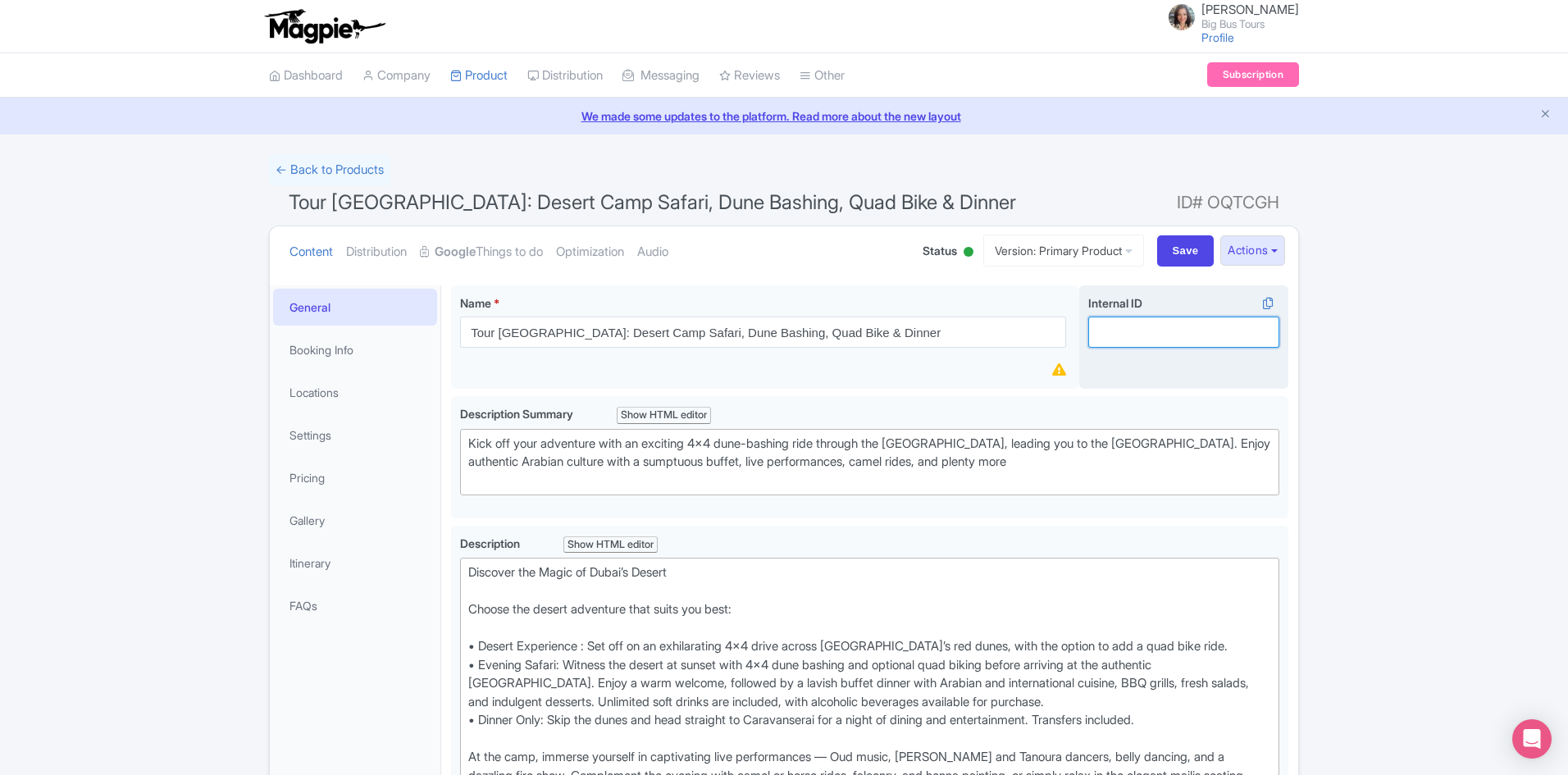
click at [1124, 331] on input "Internal ID i" at bounding box center [1183, 332] width 191 height 31
paste input "Caravanserai"
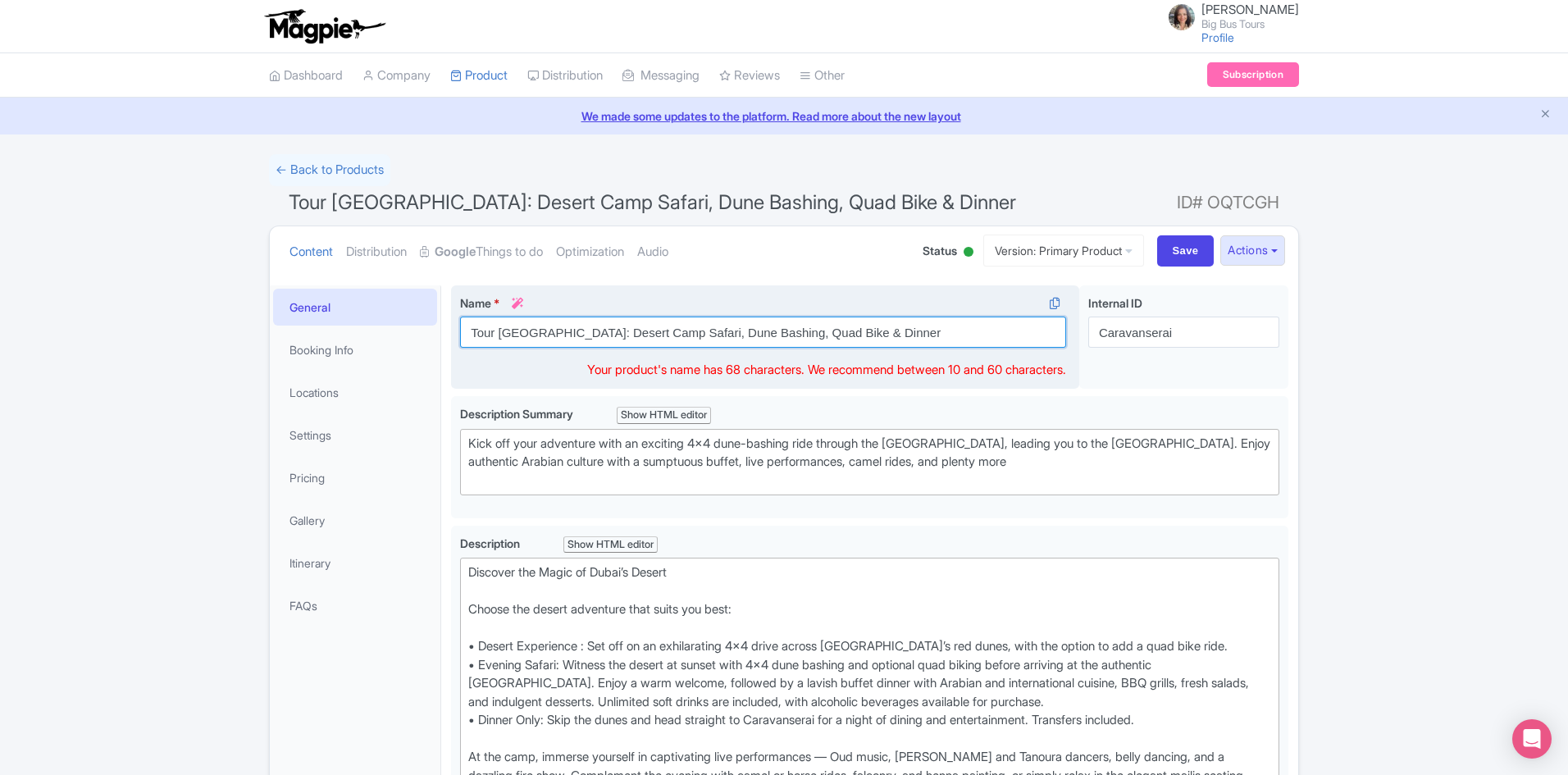
drag, startPoint x: 851, startPoint y: 332, endPoint x: 654, endPoint y: 332, distance: 197.0
click at [654, 332] on input "Tour Dubai: Desert Camp Safari, Dune Bashing, Quad Bike & Dinner" at bounding box center [763, 332] width 607 height 31
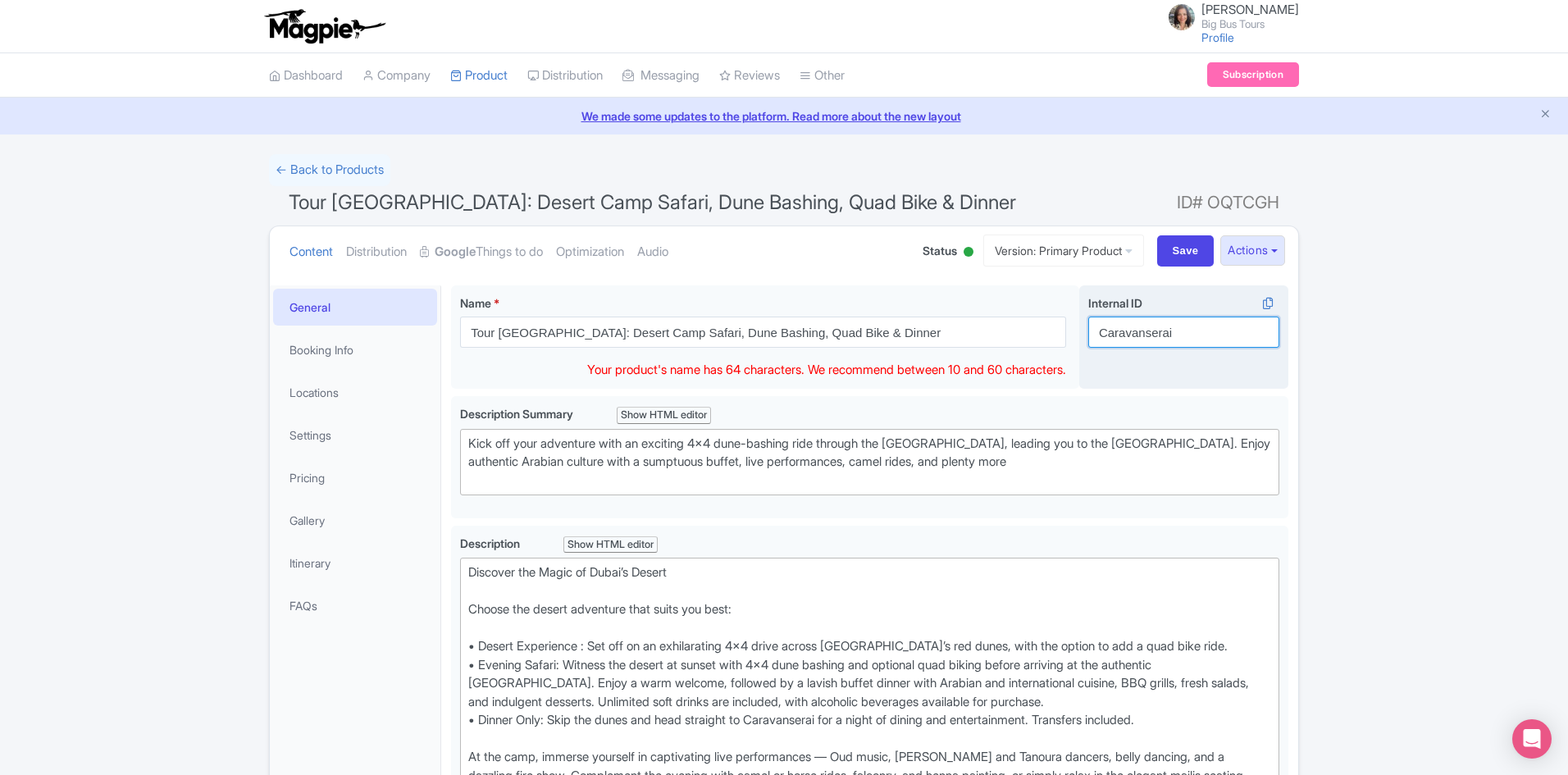
click at [1197, 333] on input "Caravanserai" at bounding box center [1183, 332] width 191 height 31
paste input "Dune Bashing, Quad Bike & Dinner"
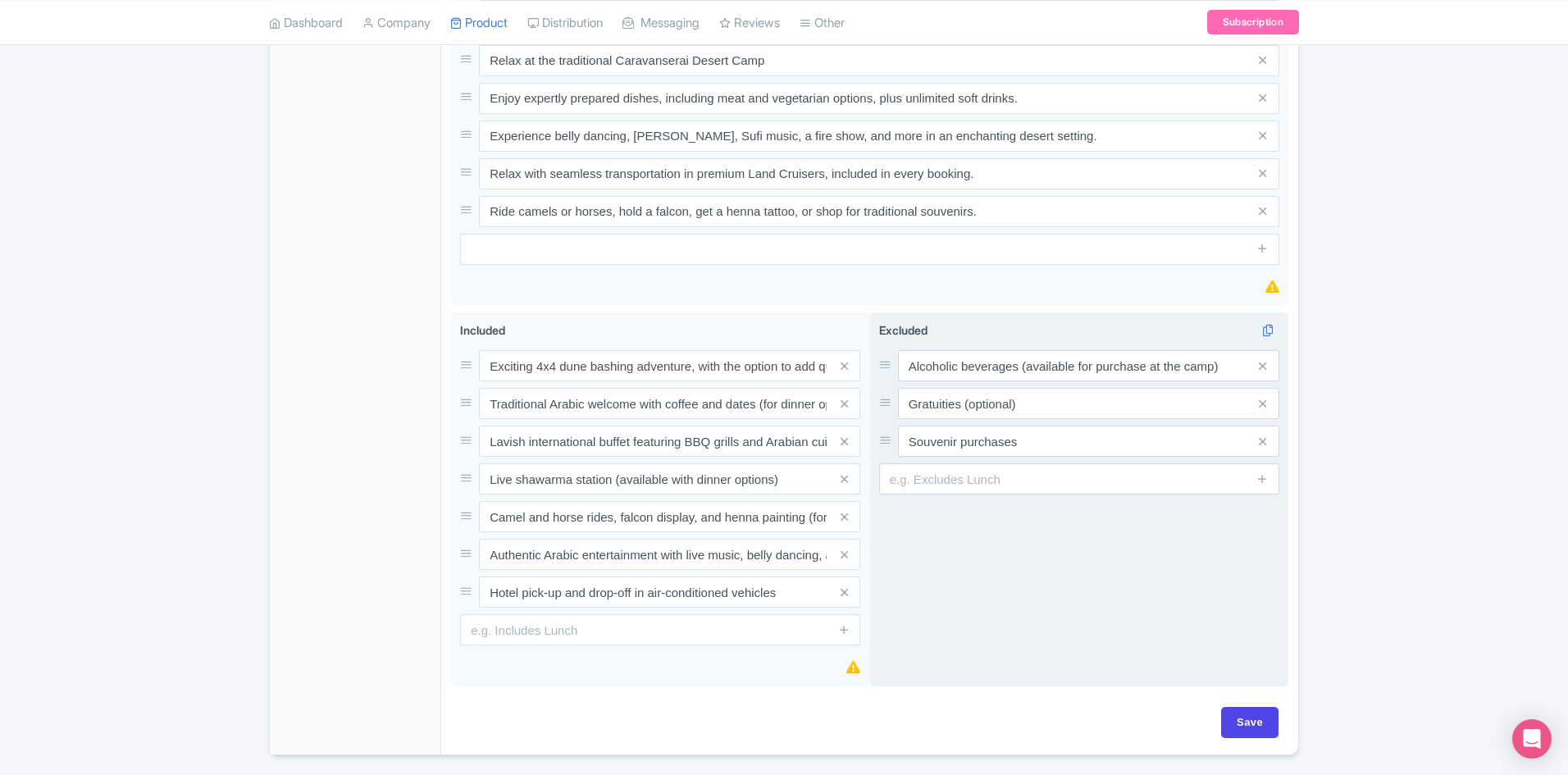
scroll to position [1060, 0]
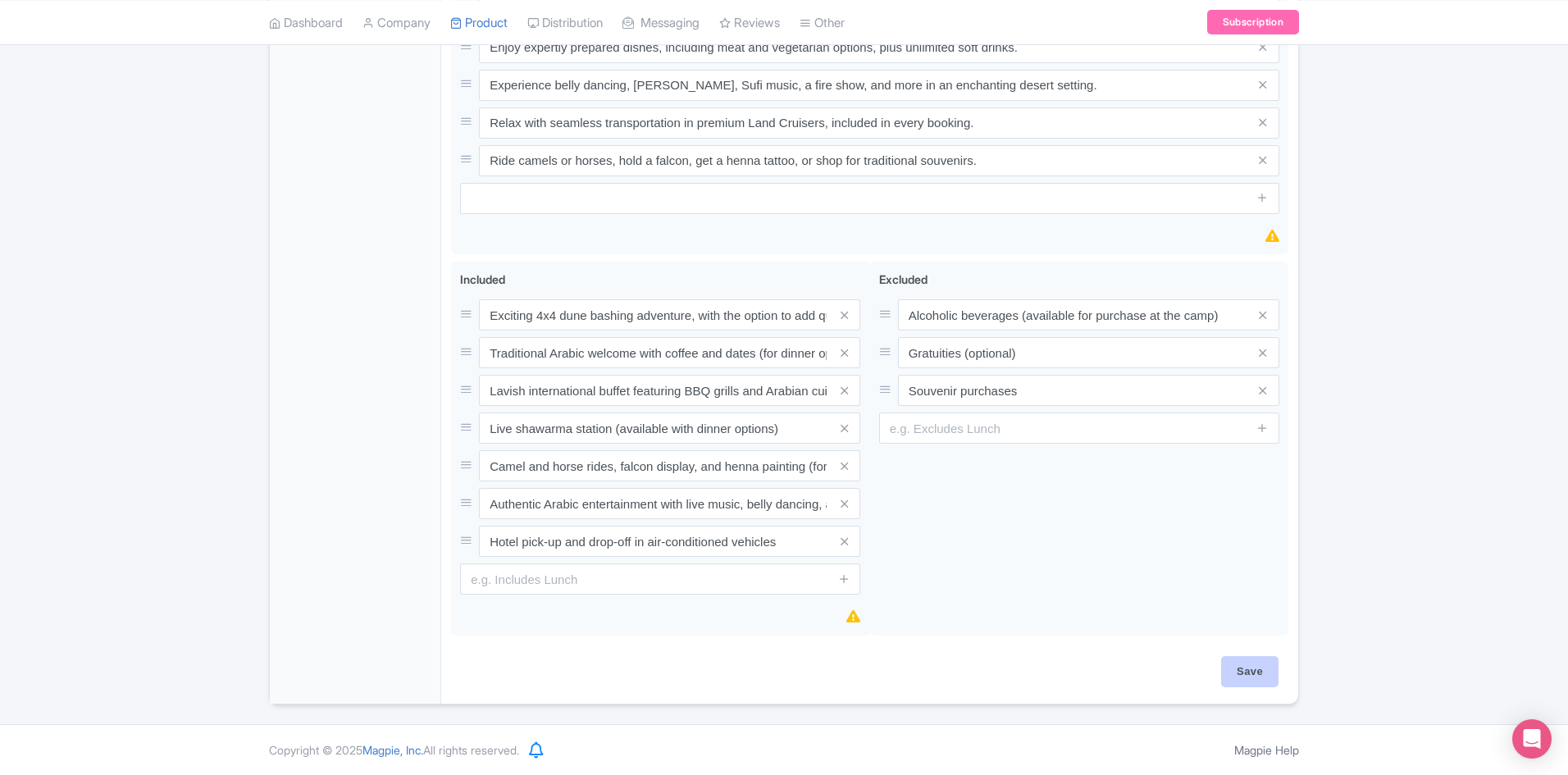
type input "Caravanserai/Dune Bashing, Quad Bike & Dinner"
click at [1232, 662] on input "Save" at bounding box center [1251, 672] width 58 height 31
type input "Saving..."
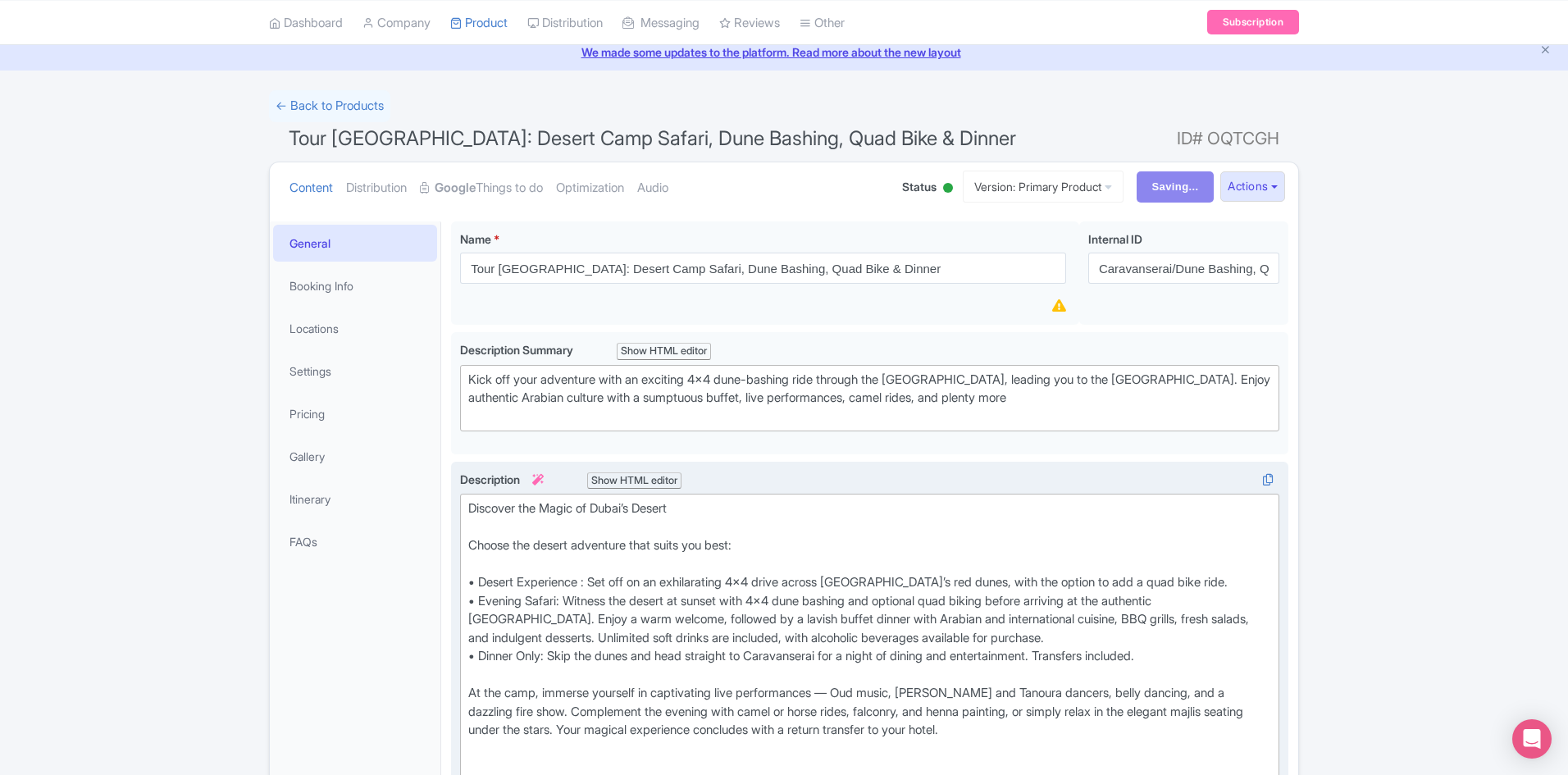
scroll to position [0, 0]
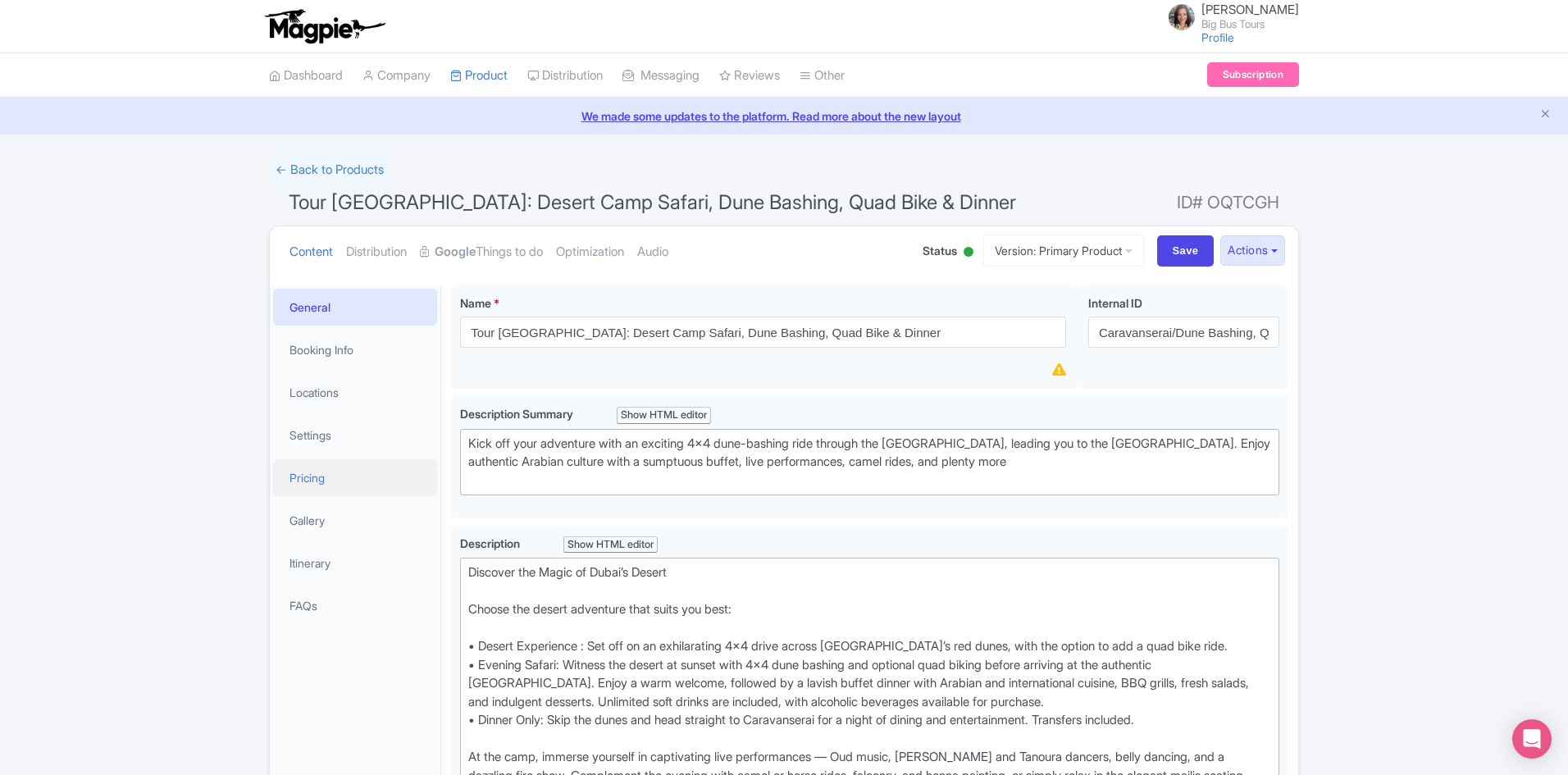
click at [318, 477] on link "Pricing" at bounding box center [355, 478] width 164 height 37
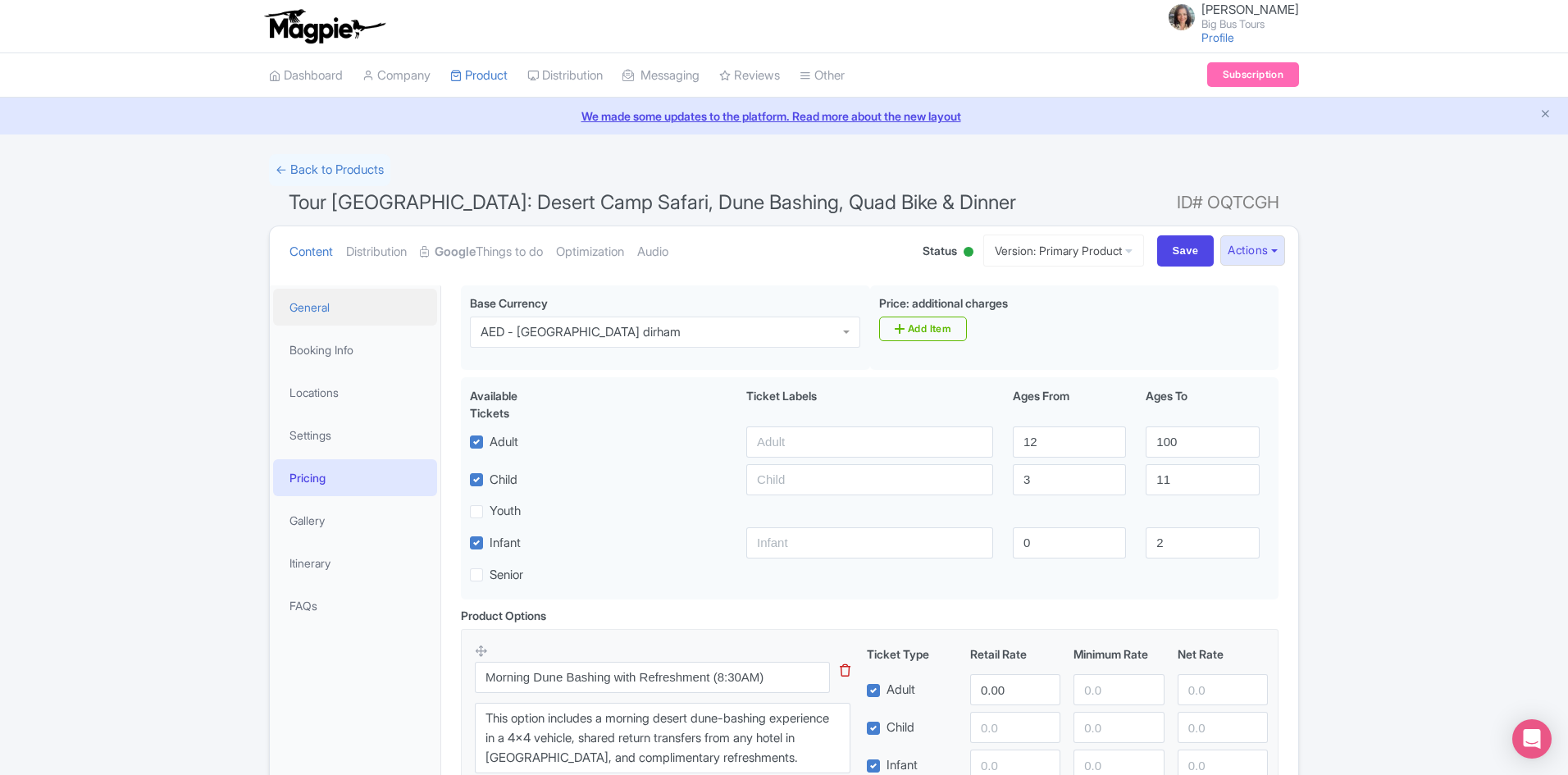
click at [315, 309] on link "General" at bounding box center [355, 307] width 164 height 37
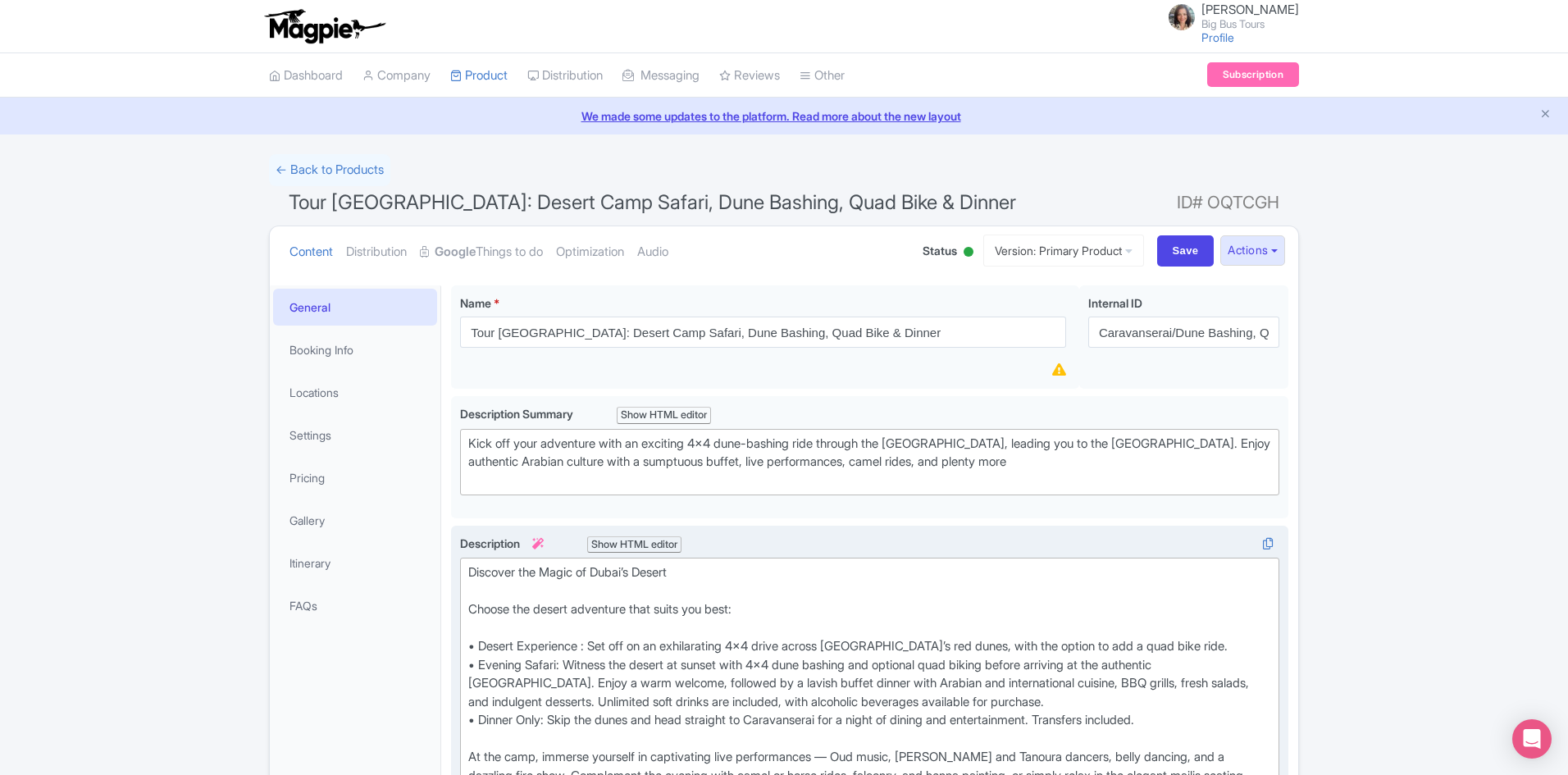
click at [477, 649] on div "Discover the Magic of Dubai’s Desert Choose the desert adventure that suits you…" at bounding box center [869, 702] width 803 height 277
click at [485, 647] on div "Discover the Magic of Dubai’s Desert Choose the desert adventure that suits you…" at bounding box center [869, 702] width 803 height 277
click at [473, 646] on div "Discover the Magic of Dubai’s Desert Choose the desert adventure that suits you…" at bounding box center [869, 702] width 803 height 277
type trix-editor "<div>Discover the Magic of Dubai’s Desert<br><br>Choose the desert adventure th…"
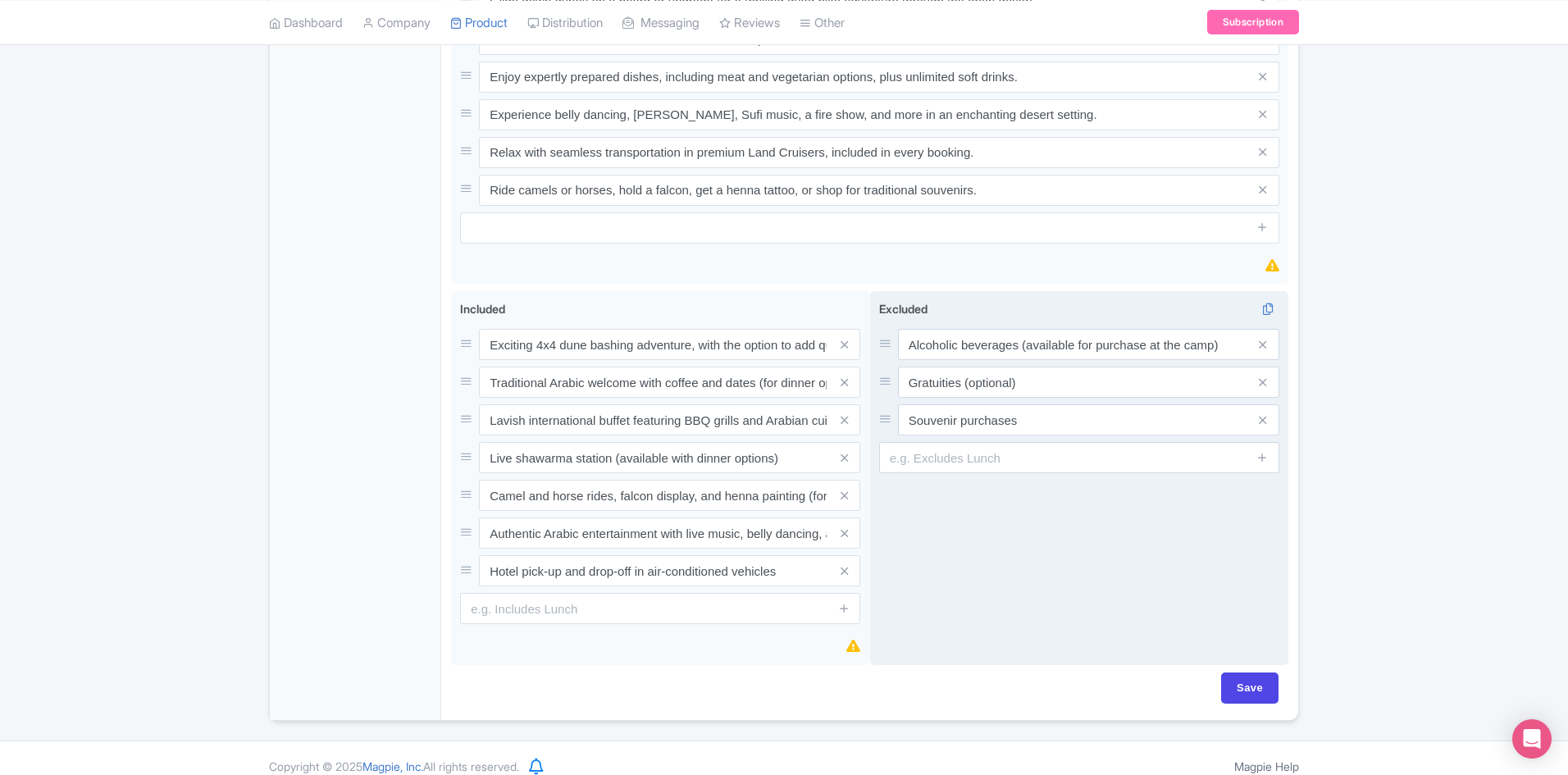
scroll to position [1046, 0]
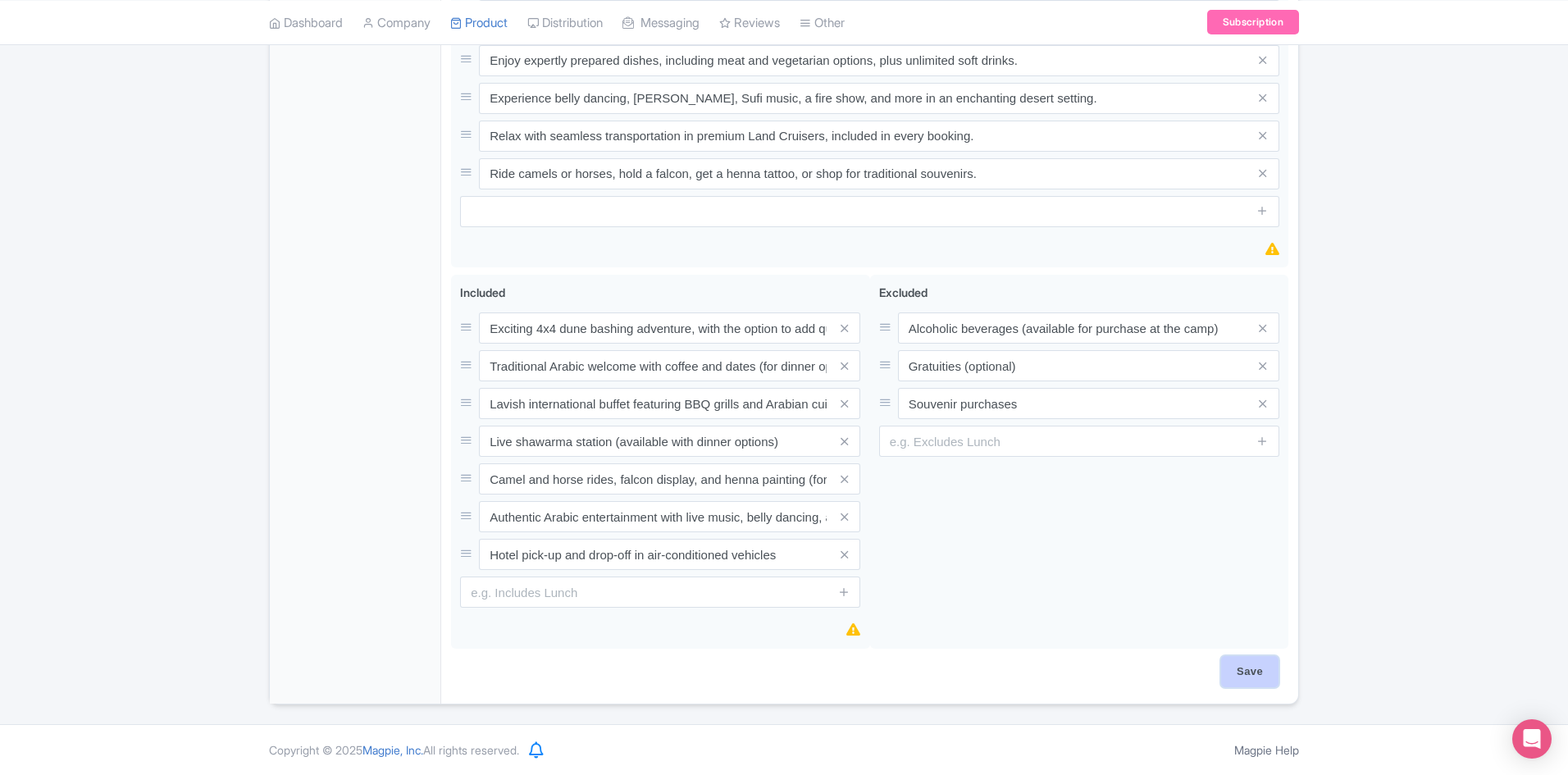
click at [1232, 666] on input "Save" at bounding box center [1251, 672] width 58 height 31
type input "Saving..."
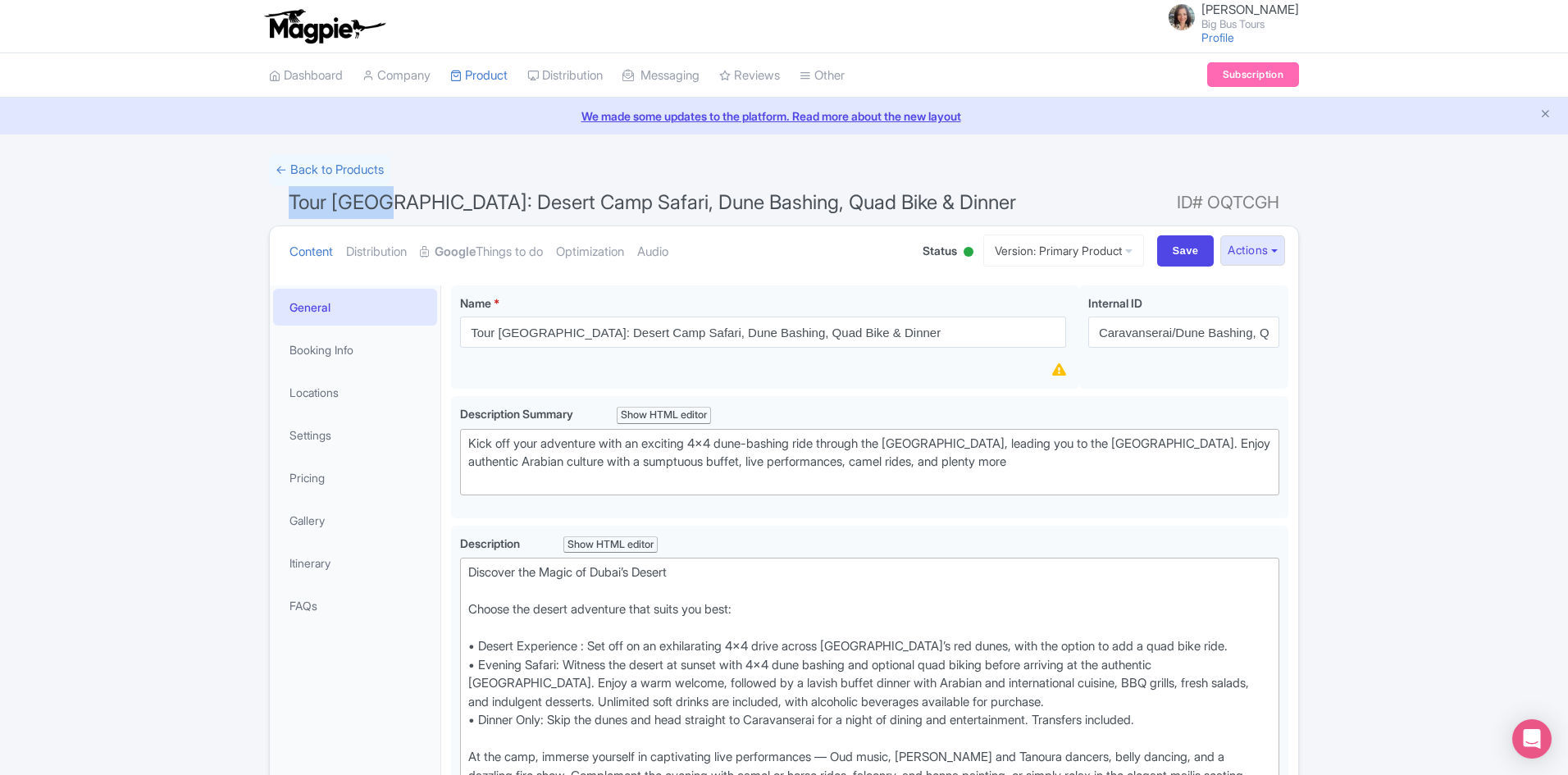
drag, startPoint x: 291, startPoint y: 202, endPoint x: 386, endPoint y: 206, distance: 95.1
click at [386, 206] on span "Tour [GEOGRAPHIC_DATA]: Desert Camp Safari, Dune Bashing, Quad Bike & Dinner" at bounding box center [652, 202] width 728 height 24
copy span "Tour [GEOGRAPHIC_DATA]"
click at [497, 113] on link "My Products" at bounding box center [529, 116] width 156 height 25
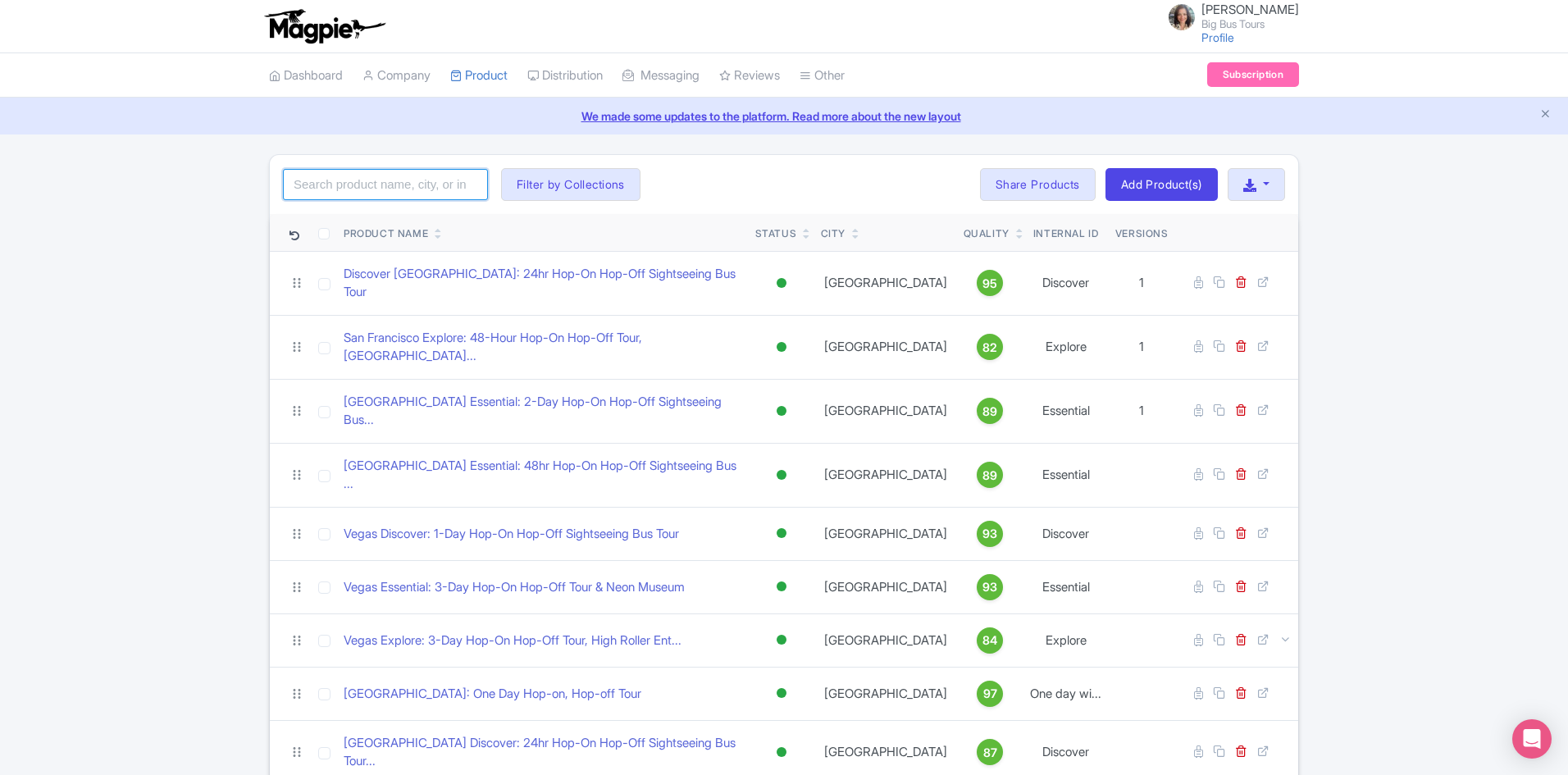
click at [334, 173] on input "search" at bounding box center [385, 185] width 205 height 31
paste input "Tour [GEOGRAPHIC_DATA]"
click button "Search" at bounding box center [0, 0] width 0 height 0
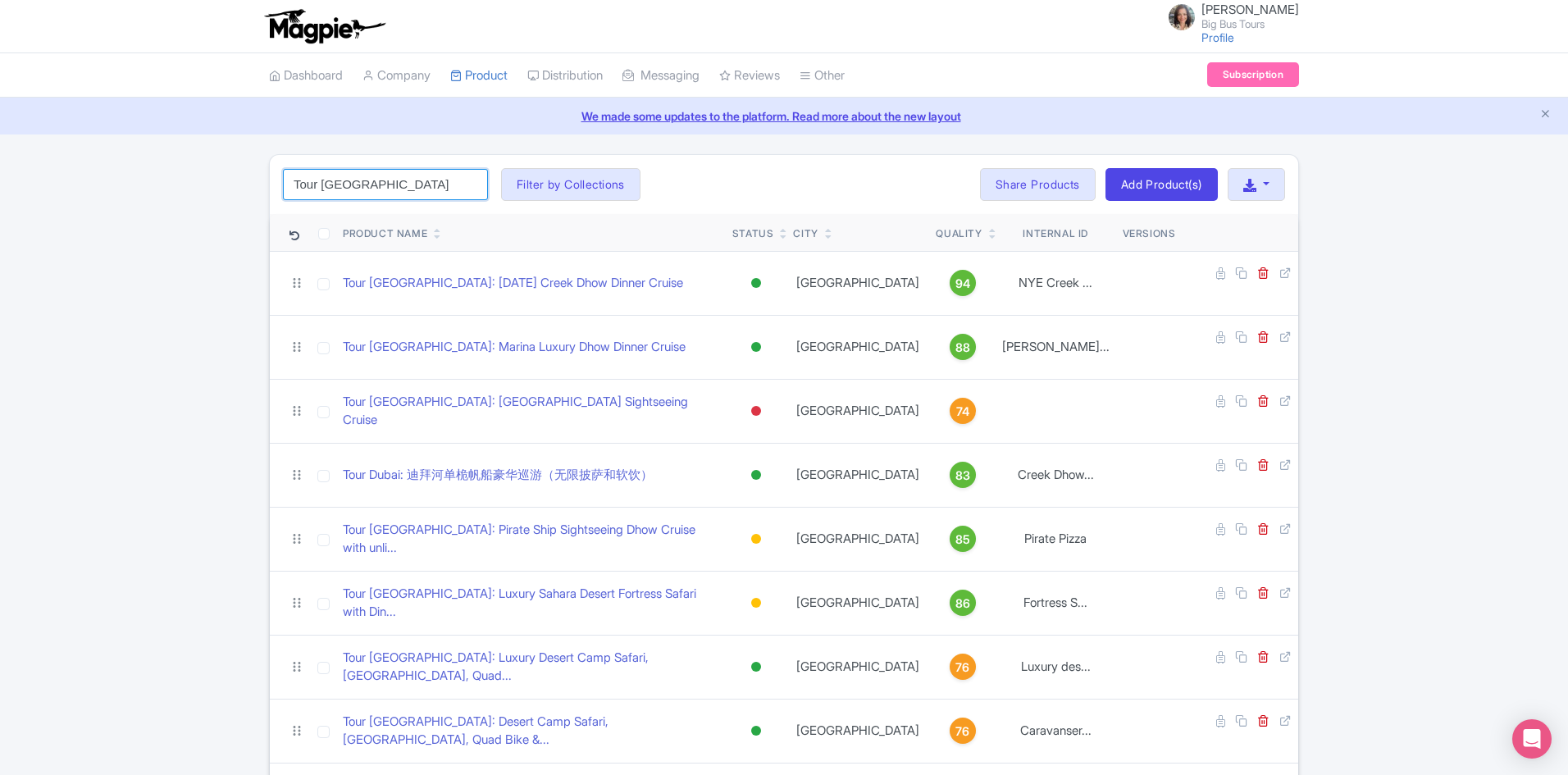
click at [368, 182] on input "Tour [GEOGRAPHIC_DATA]" at bounding box center [385, 185] width 205 height 31
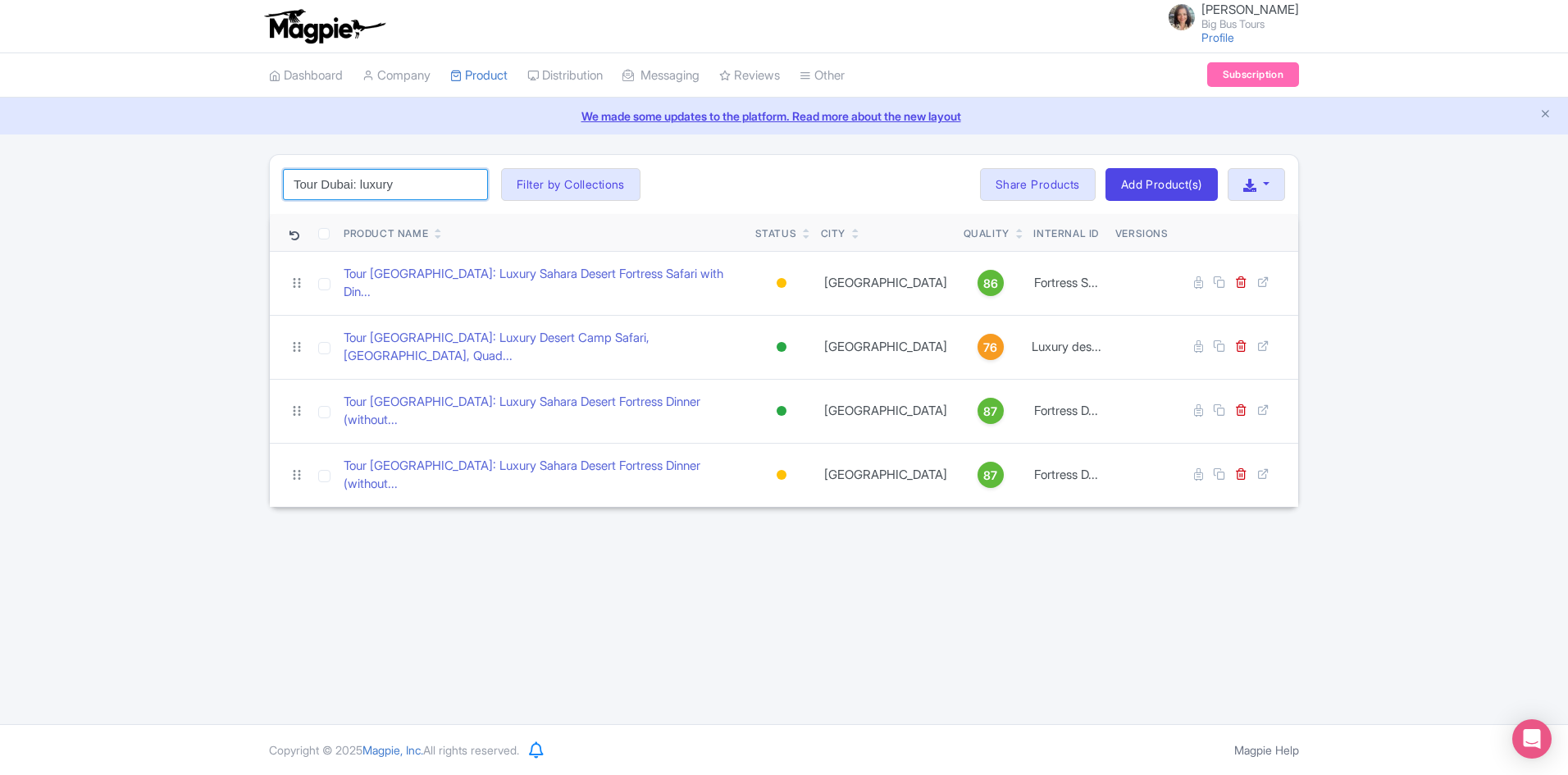
type input "Tour Dubai: luxury"
click button "Search" at bounding box center [0, 0] width 0 height 0
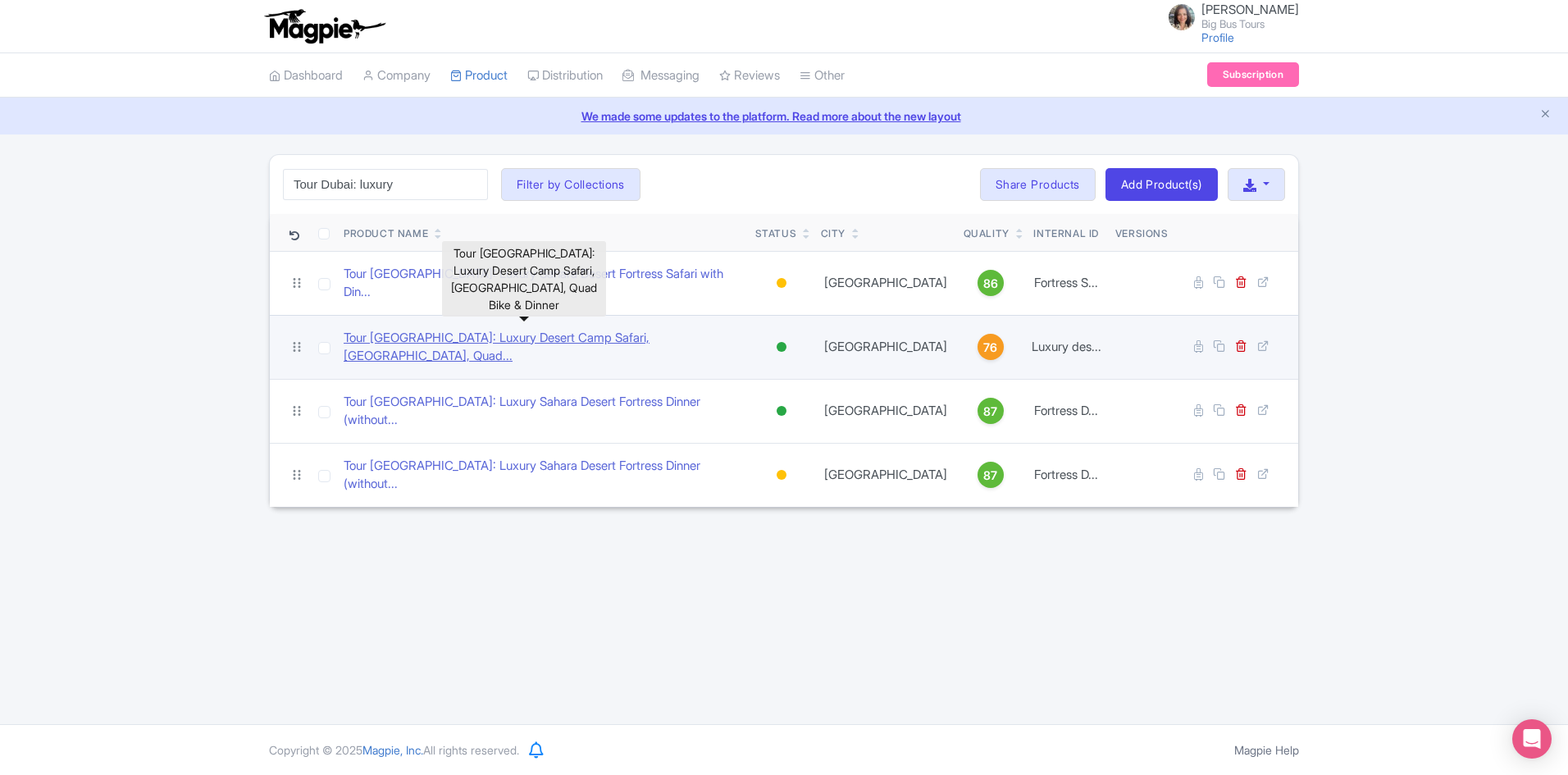
click at [590, 329] on link "Tour [GEOGRAPHIC_DATA]: Luxury Desert Camp Safari, [GEOGRAPHIC_DATA], Quad..." at bounding box center [543, 347] width 399 height 37
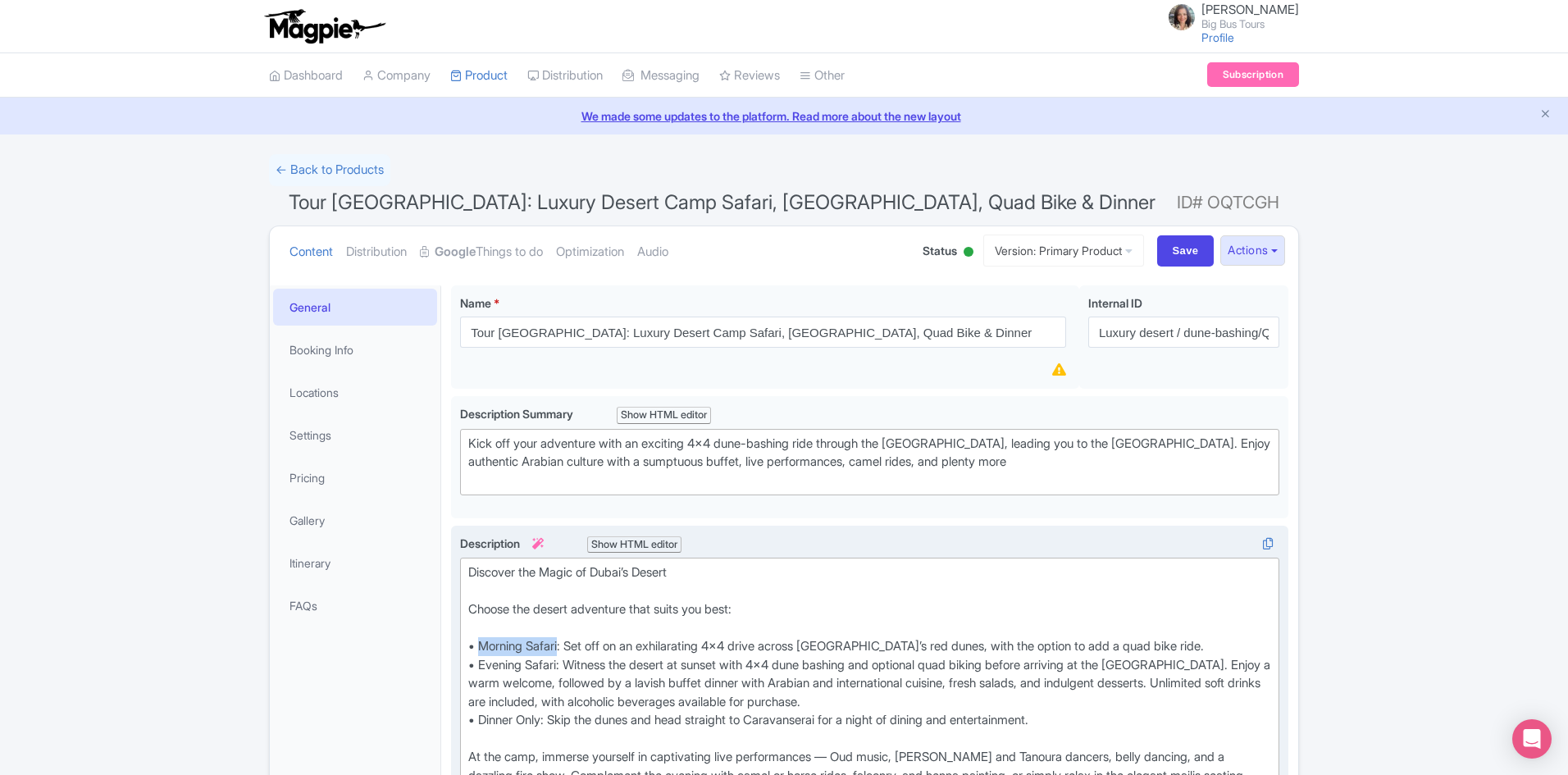
drag, startPoint x: 479, startPoint y: 645, endPoint x: 563, endPoint y: 641, distance: 84.1
click at [563, 641] on div "Discover the Magic of Dubai’s Desert Choose the desert adventure that suits you…" at bounding box center [869, 711] width 803 height 295
paste trix-editor "Desert Experience"
type trix-editor "<lor>Ipsumdol sit Ametc ad Elits’d Eiusmo<te><in>Utlabo etd magnaa enimadmin ve…"
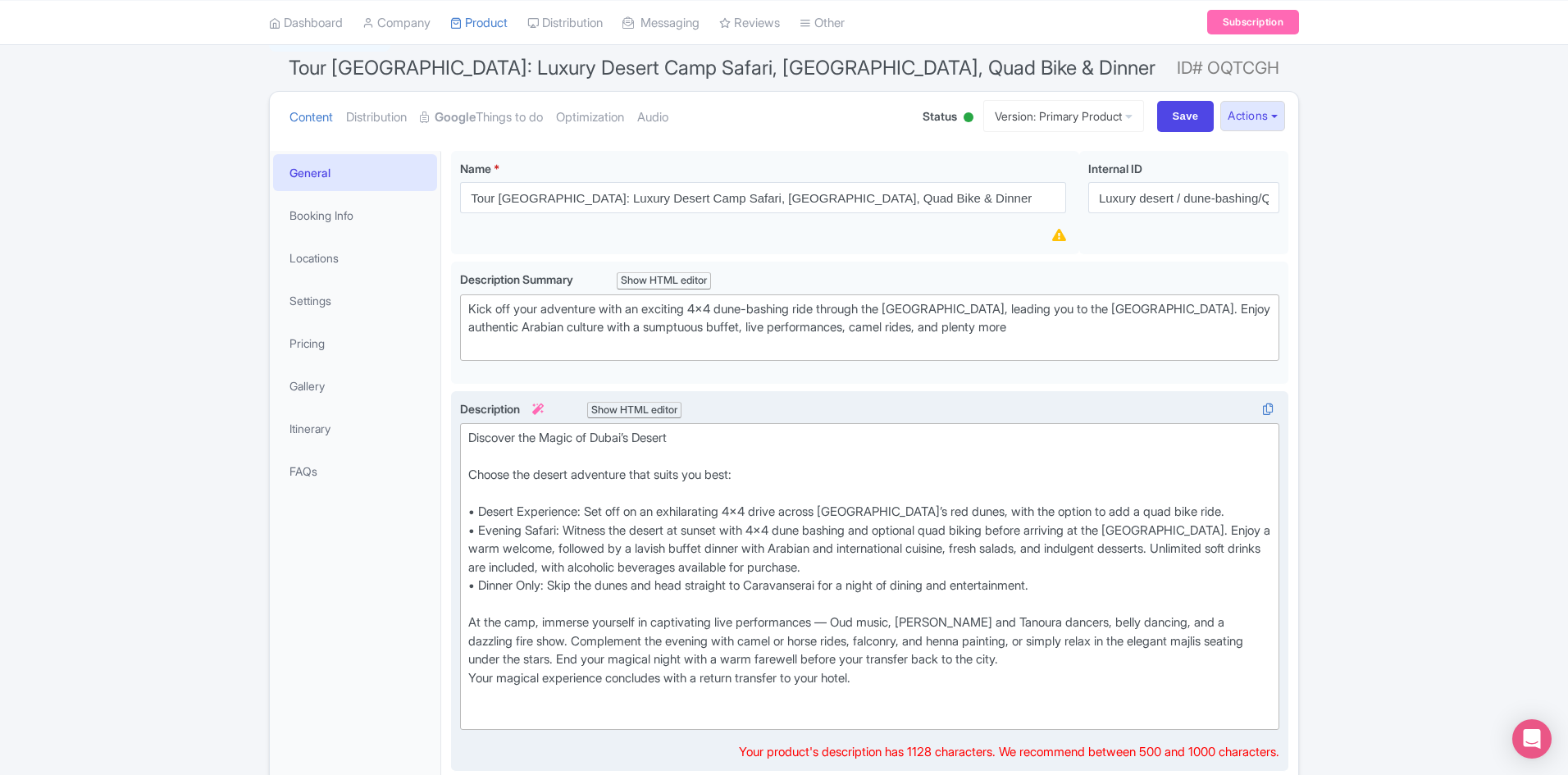
scroll to position [164, 0]
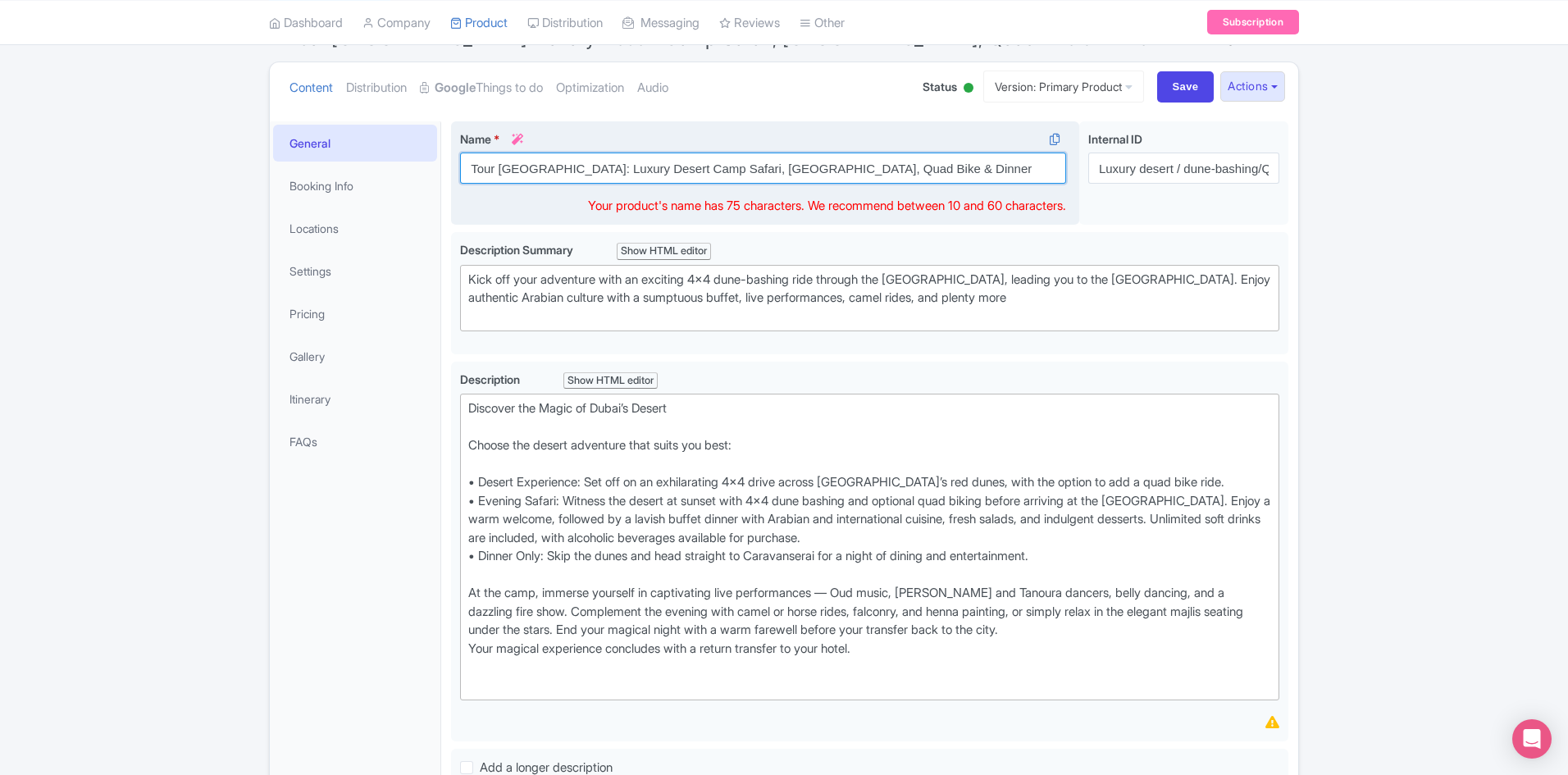
drag, startPoint x: 834, startPoint y: 169, endPoint x: 780, endPoint y: 169, distance: 54.0
click at [780, 169] on input "Tour [GEOGRAPHIC_DATA]: Luxury Desert Camp Safari, [GEOGRAPHIC_DATA], Quad Bike…" at bounding box center [763, 168] width 607 height 31
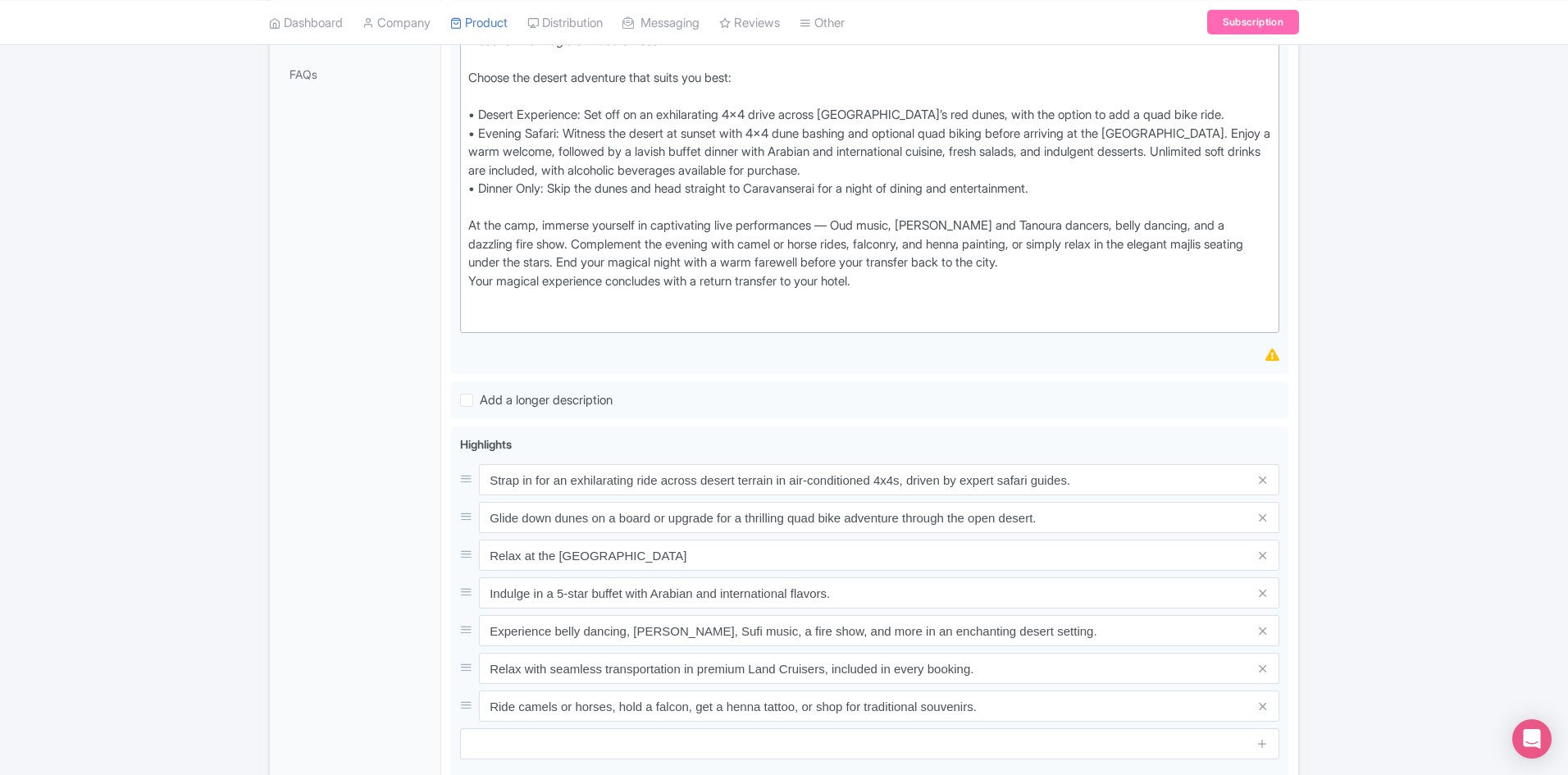
scroll to position [328, 0]
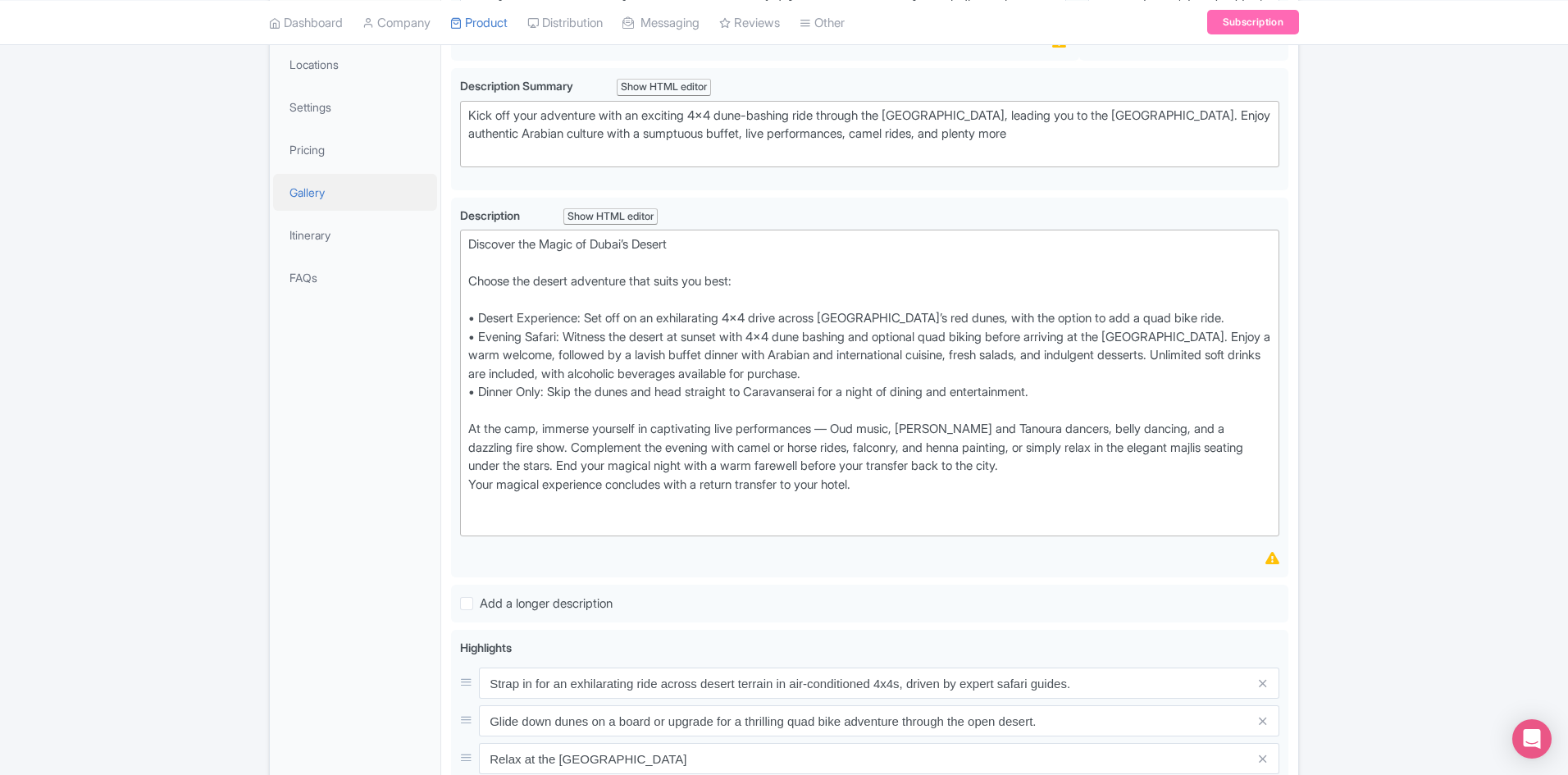
click at [311, 193] on link "Gallery" at bounding box center [355, 192] width 164 height 37
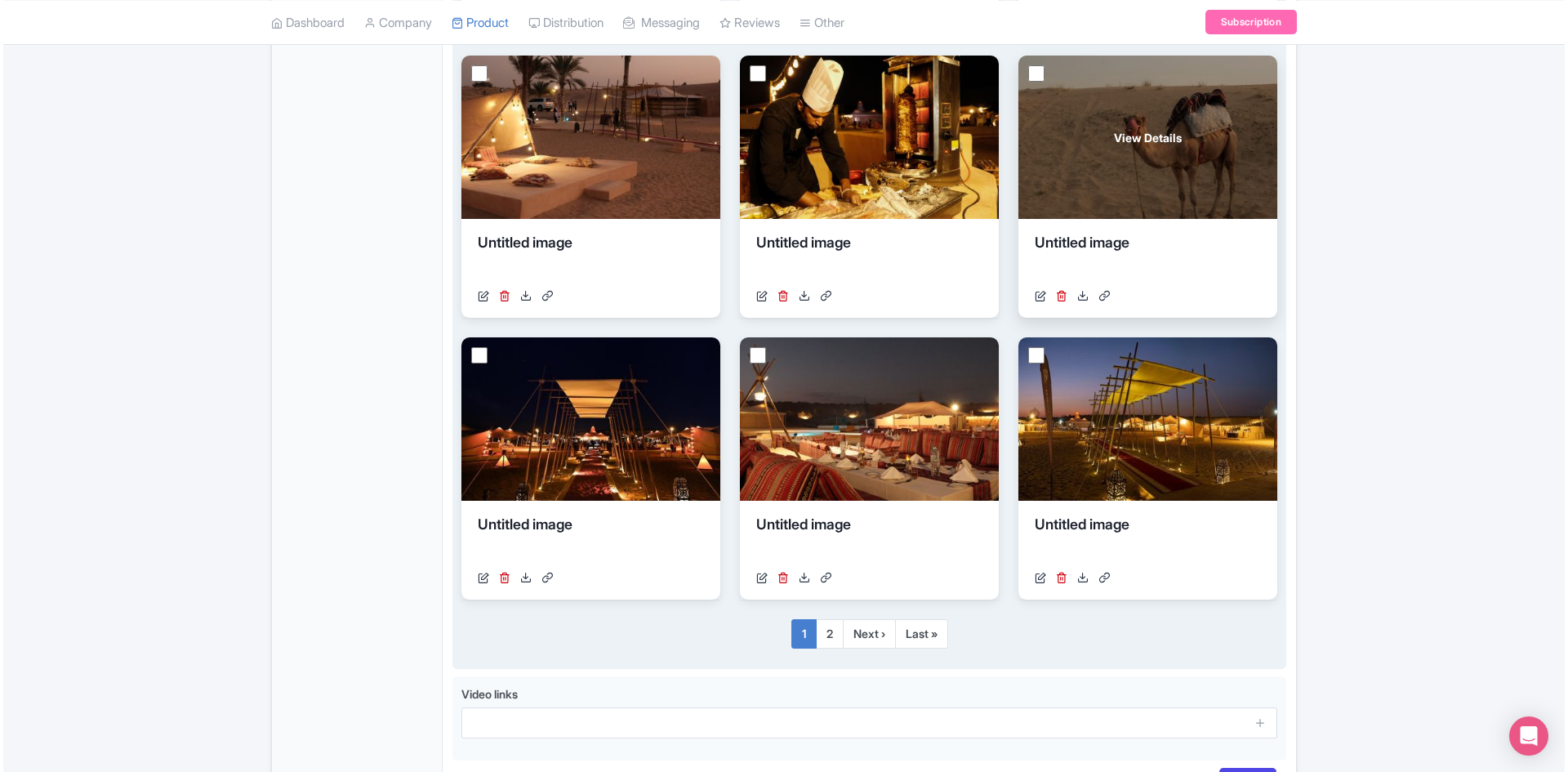
scroll to position [899, 0]
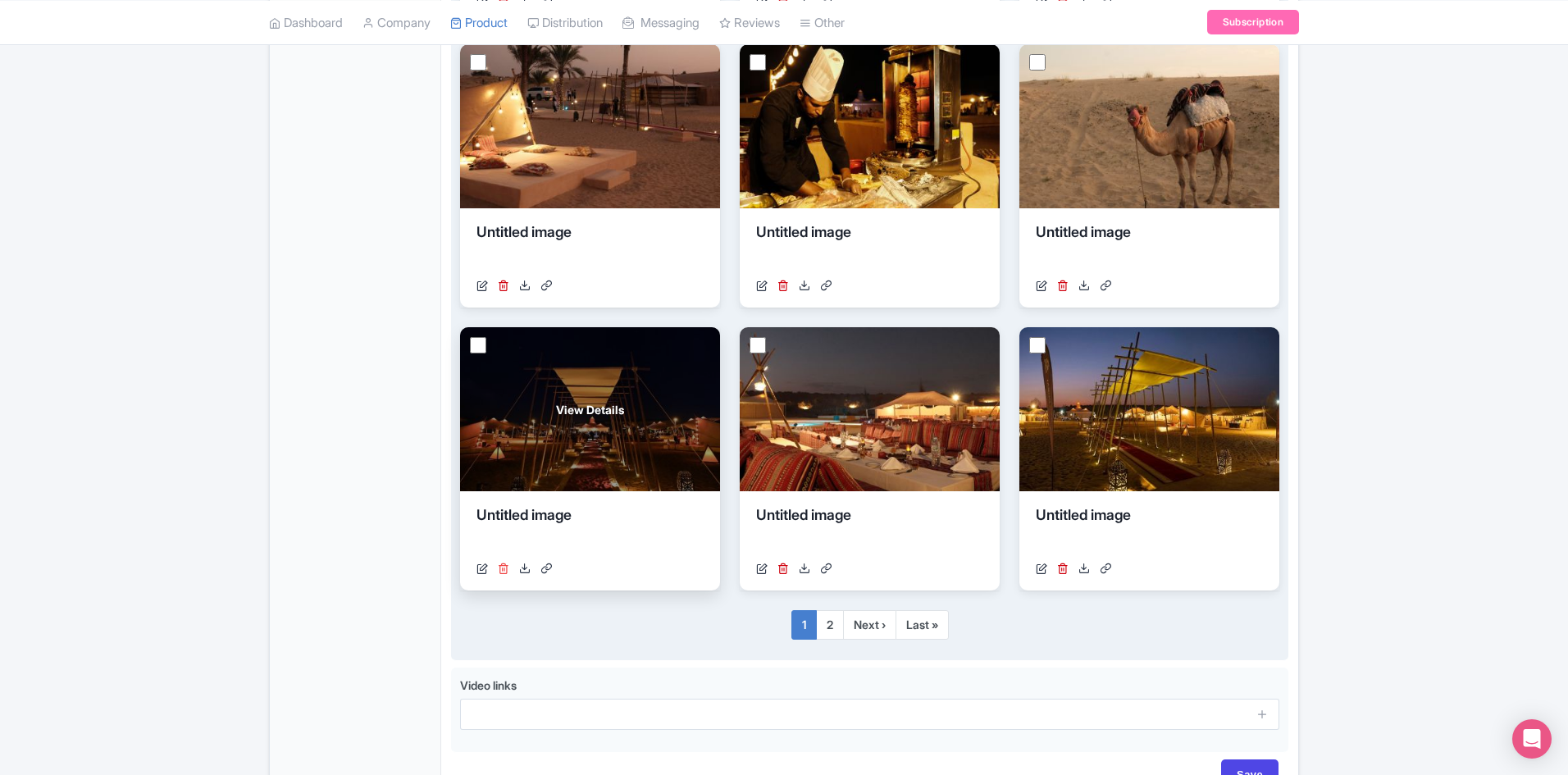
click at [505, 568] on icon at bounding box center [504, 568] width 12 height 12
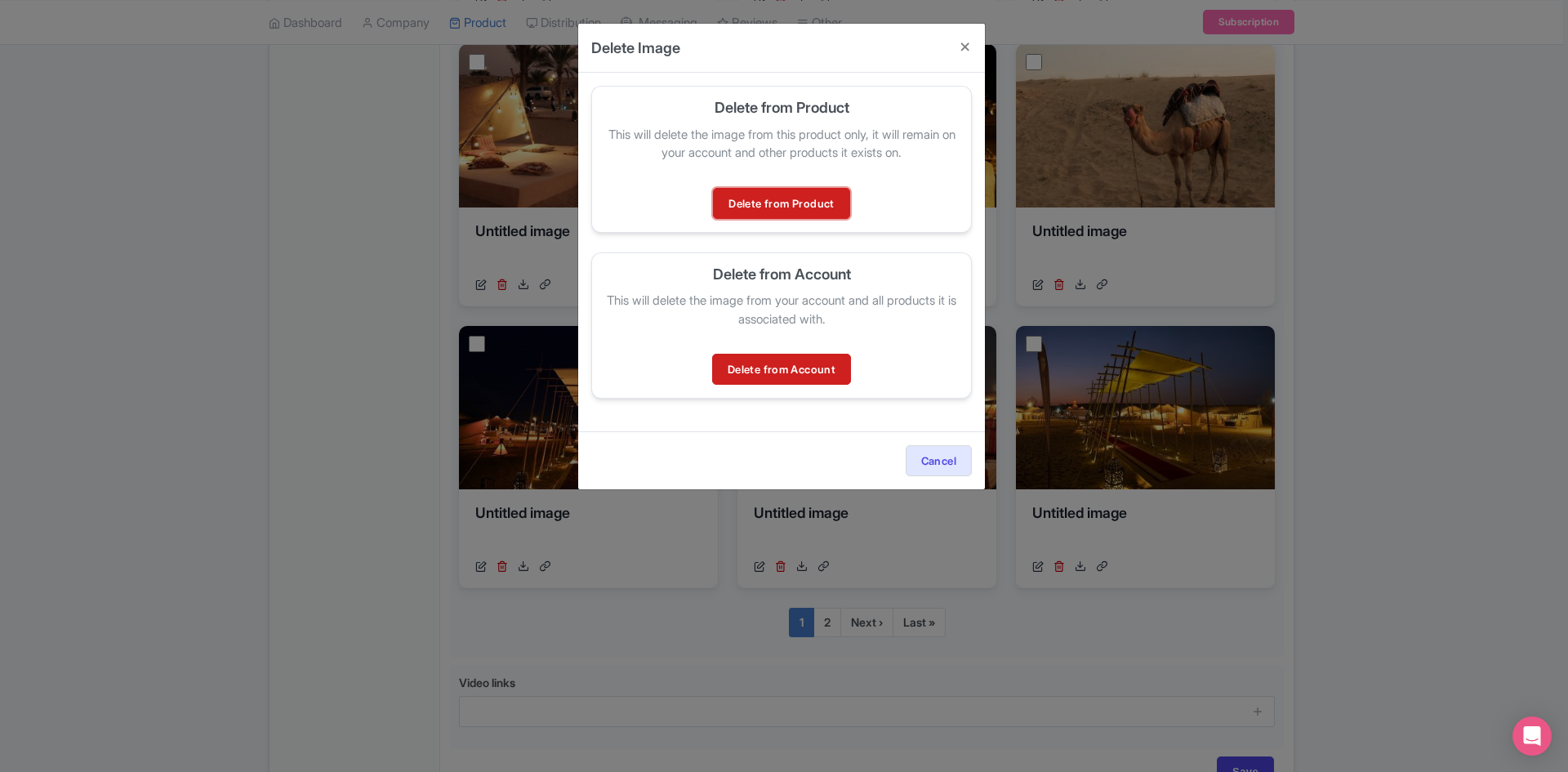
drag, startPoint x: 799, startPoint y: 203, endPoint x: 867, endPoint y: 223, distance: 70.9
click at [799, 203] on link "Delete from Product" at bounding box center [781, 203] width 136 height 31
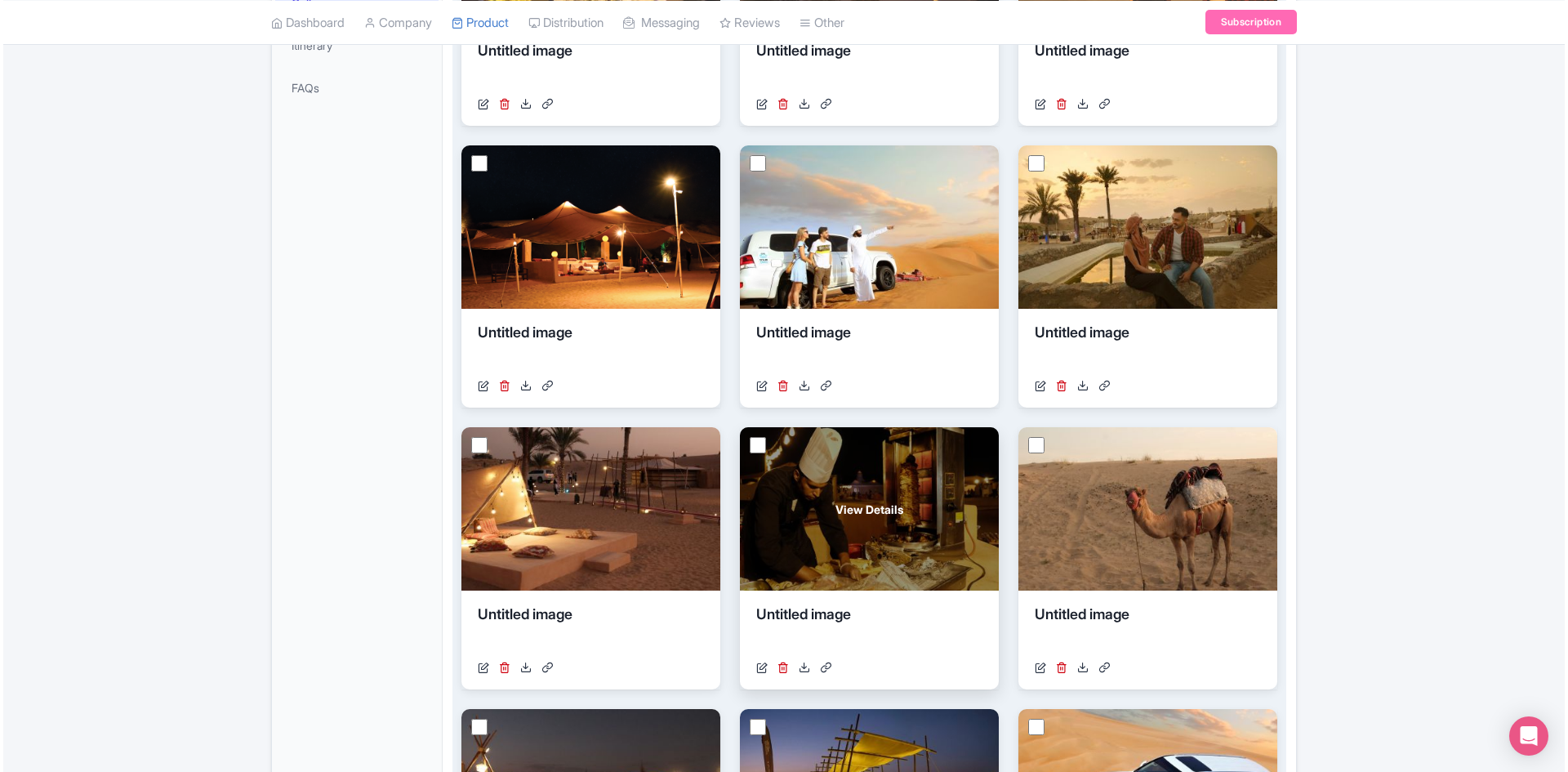
scroll to position [554, 0]
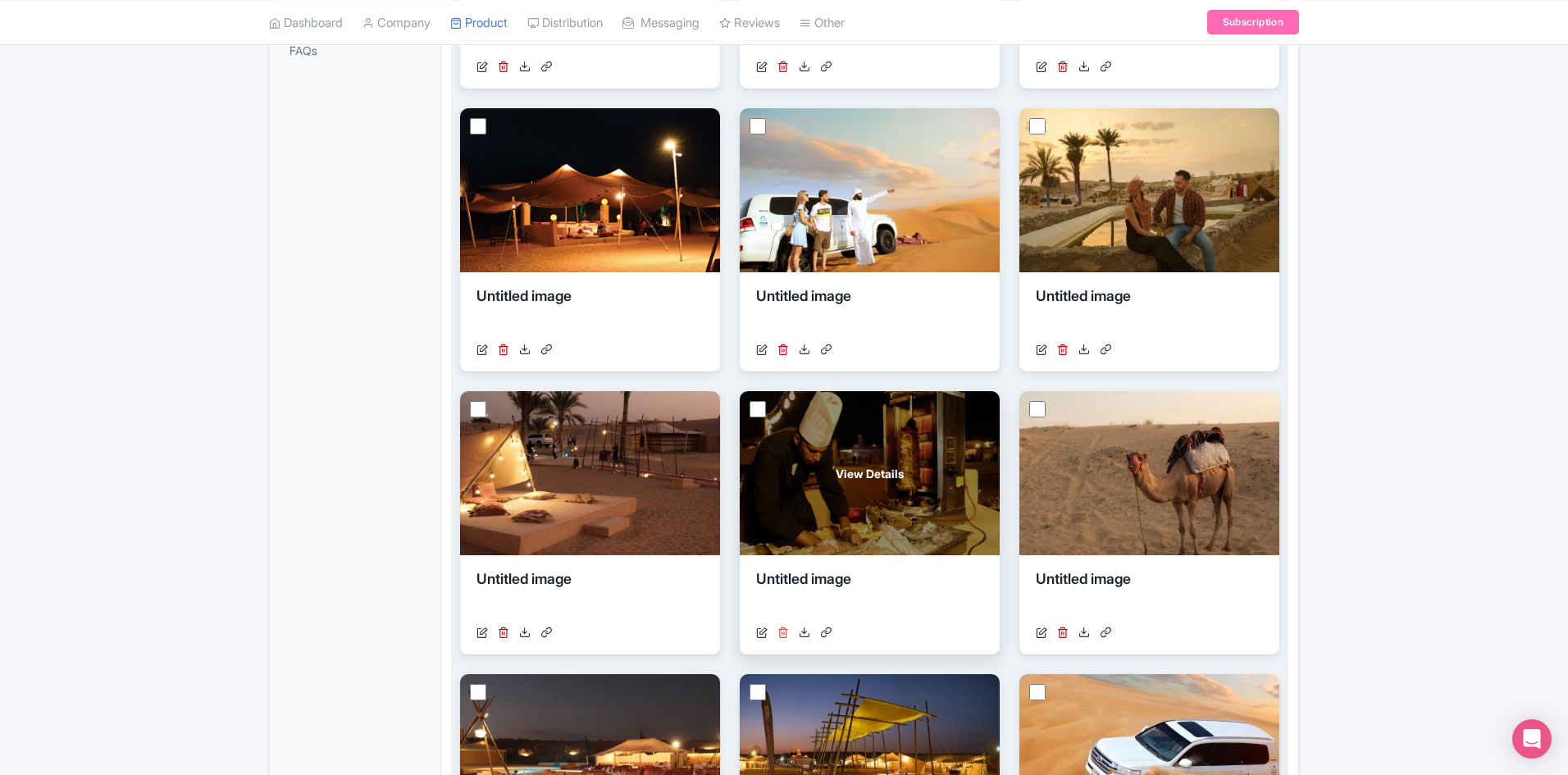
click at [785, 633] on icon at bounding box center [784, 633] width 12 height 12
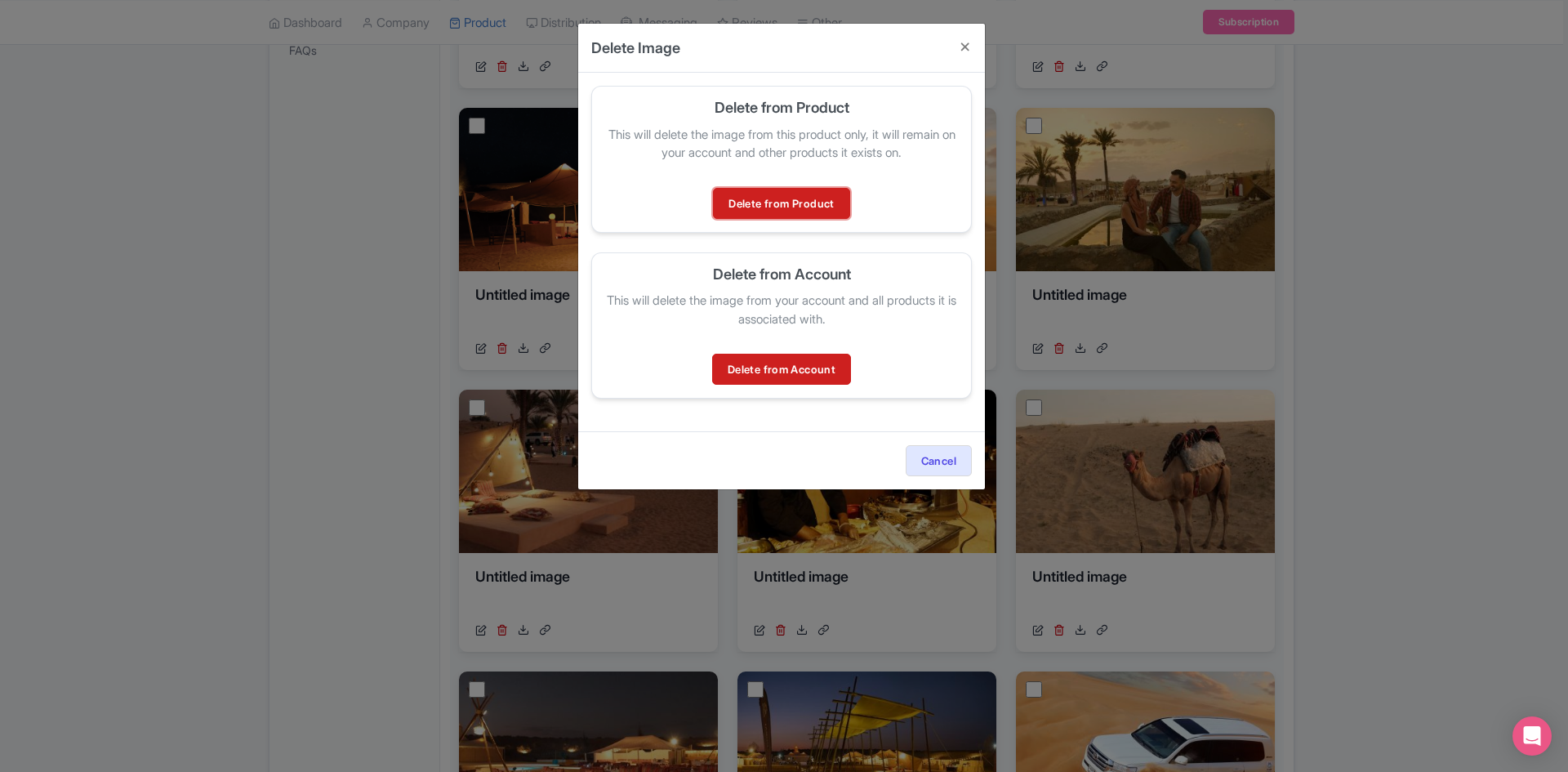
drag, startPoint x: 789, startPoint y: 198, endPoint x: 824, endPoint y: 203, distance: 35.4
click at [792, 198] on link "Delete from Product" at bounding box center [781, 203] width 136 height 31
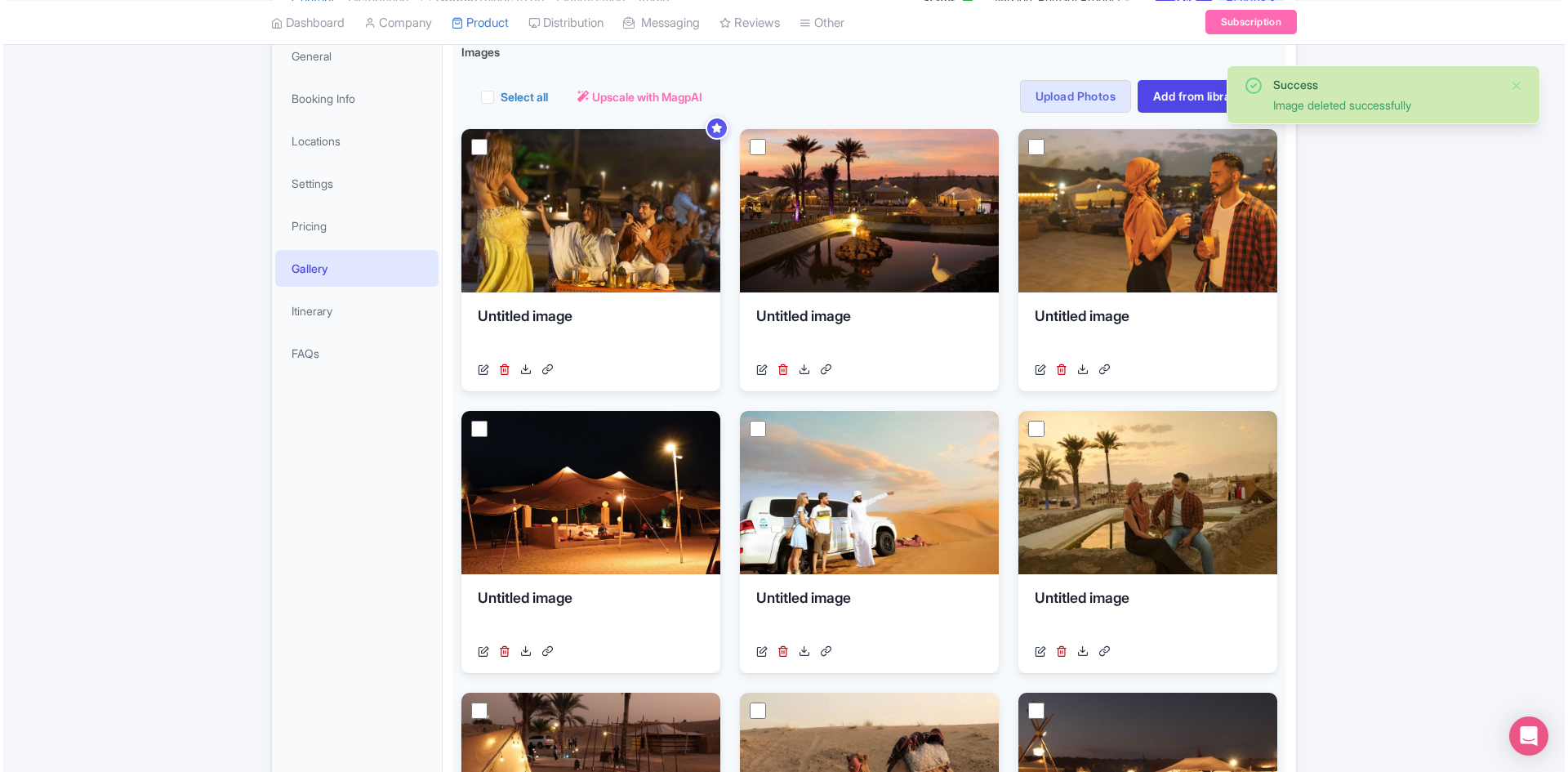
scroll to position [327, 0]
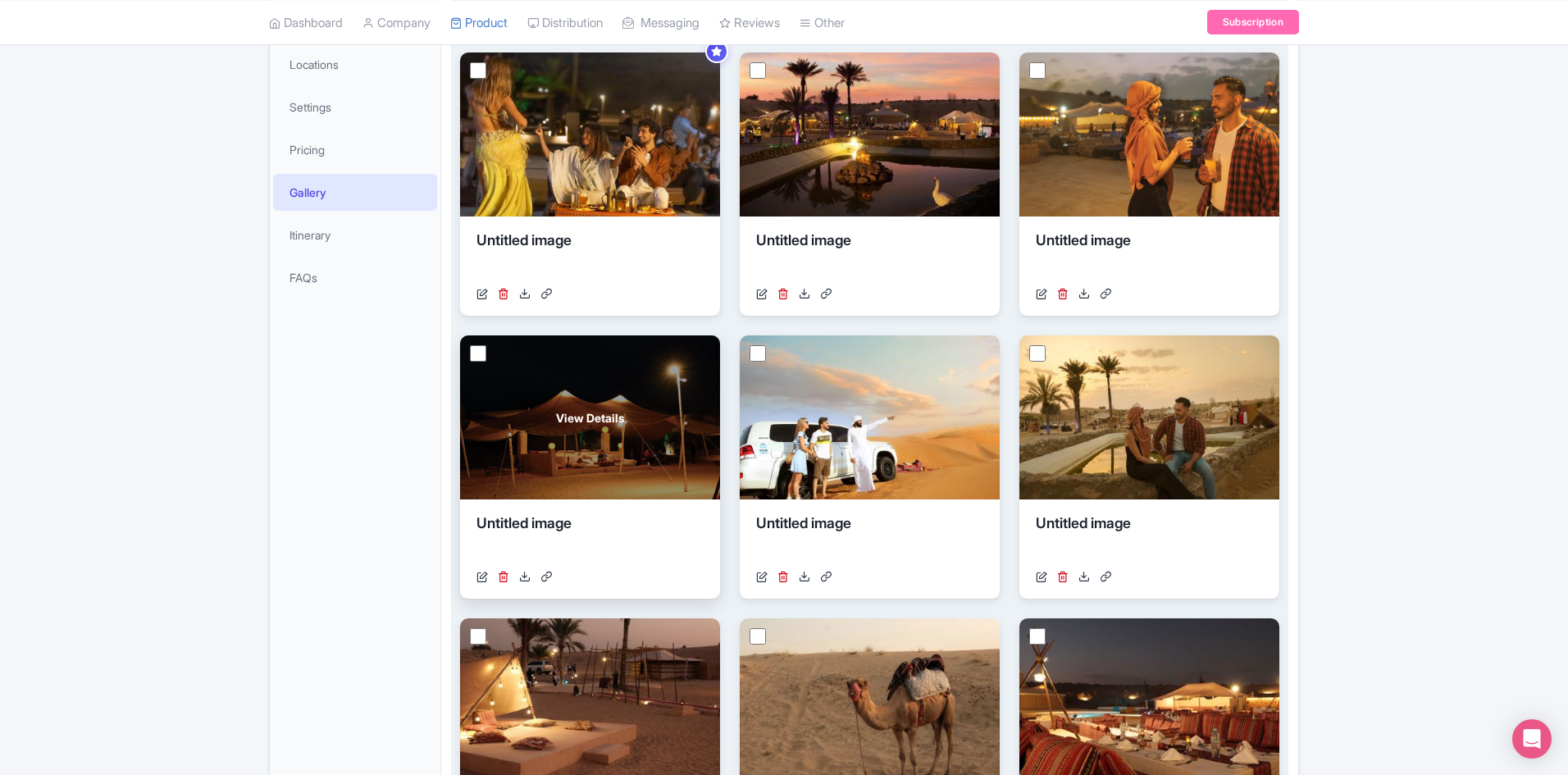
click at [500, 584] on link at bounding box center [504, 577] width 12 height 17
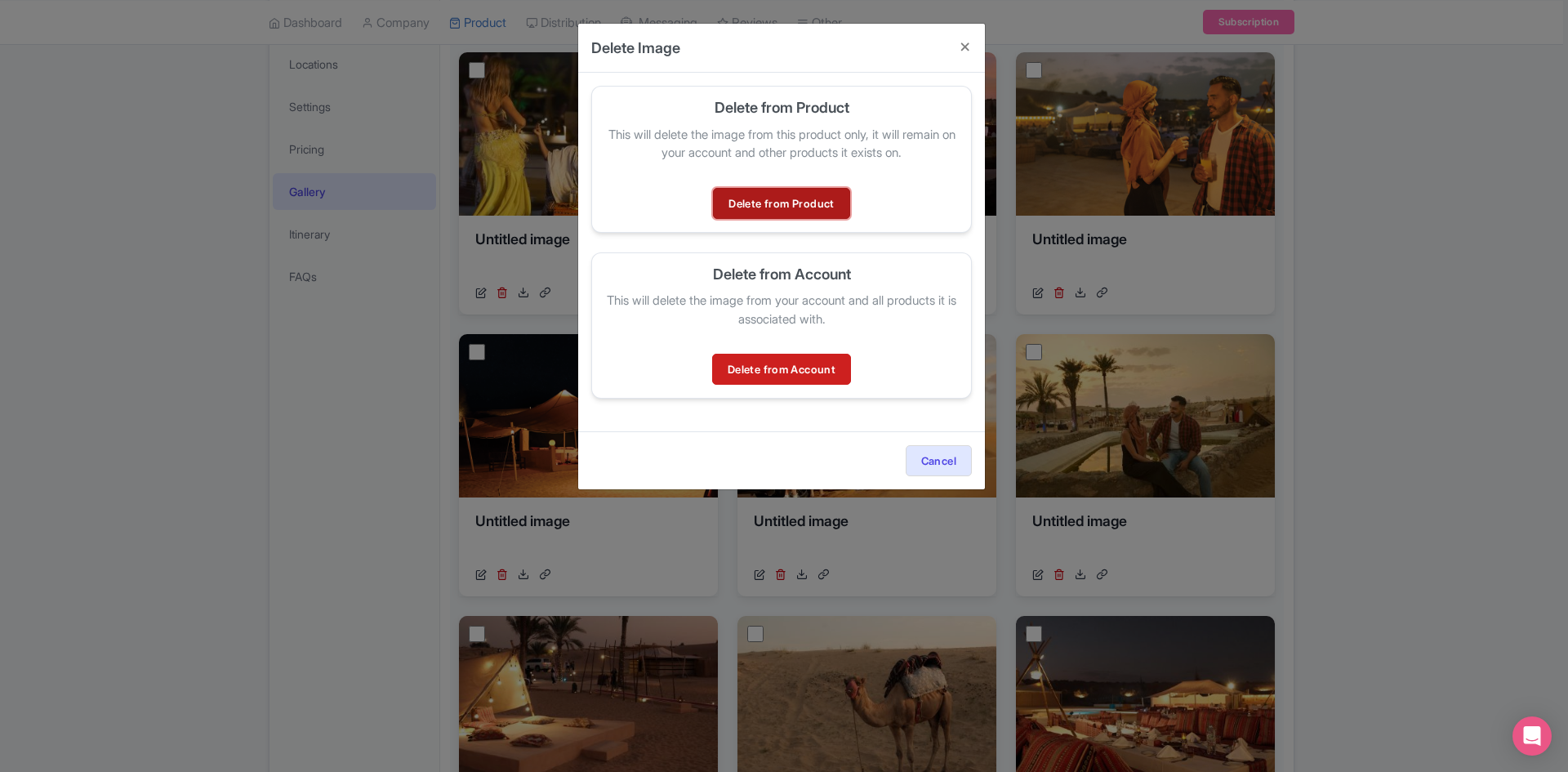
click at [793, 198] on link "Delete from Product" at bounding box center [781, 203] width 136 height 31
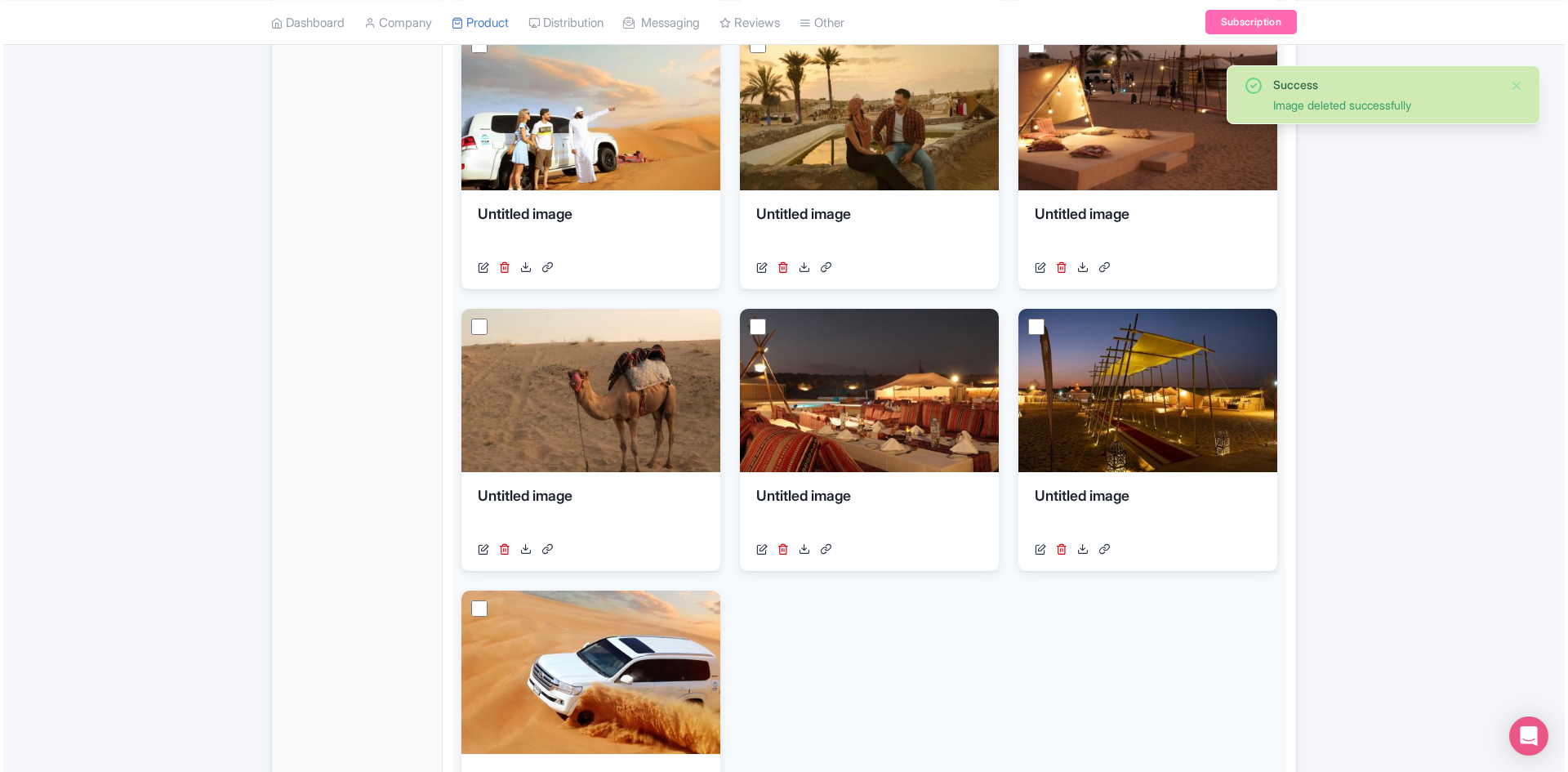
scroll to position [654, 0]
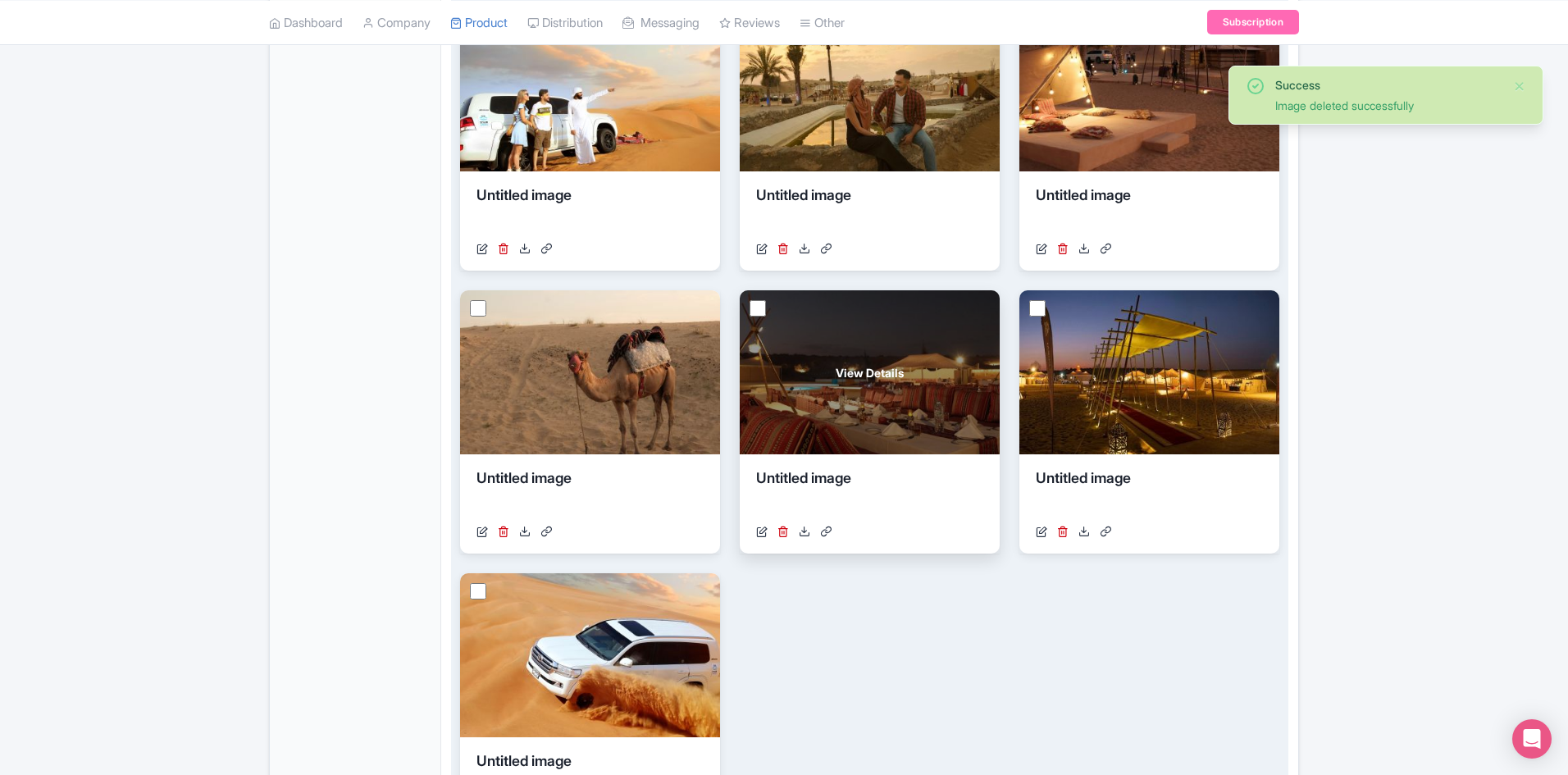
click at [790, 532] on div "[URL][DOMAIN_NAME]" at bounding box center [870, 532] width 227 height 17
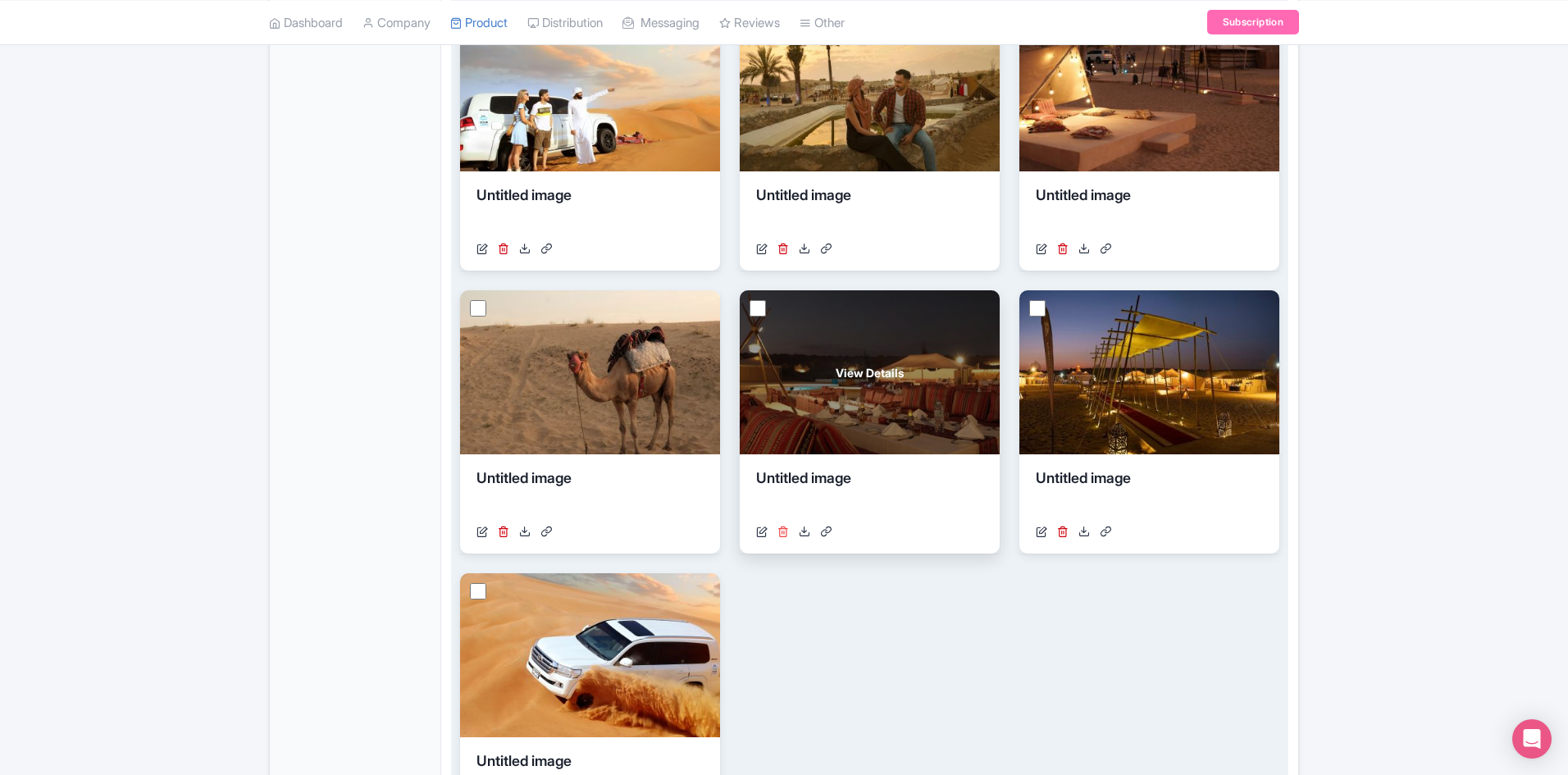
click at [780, 534] on icon at bounding box center [784, 532] width 12 height 12
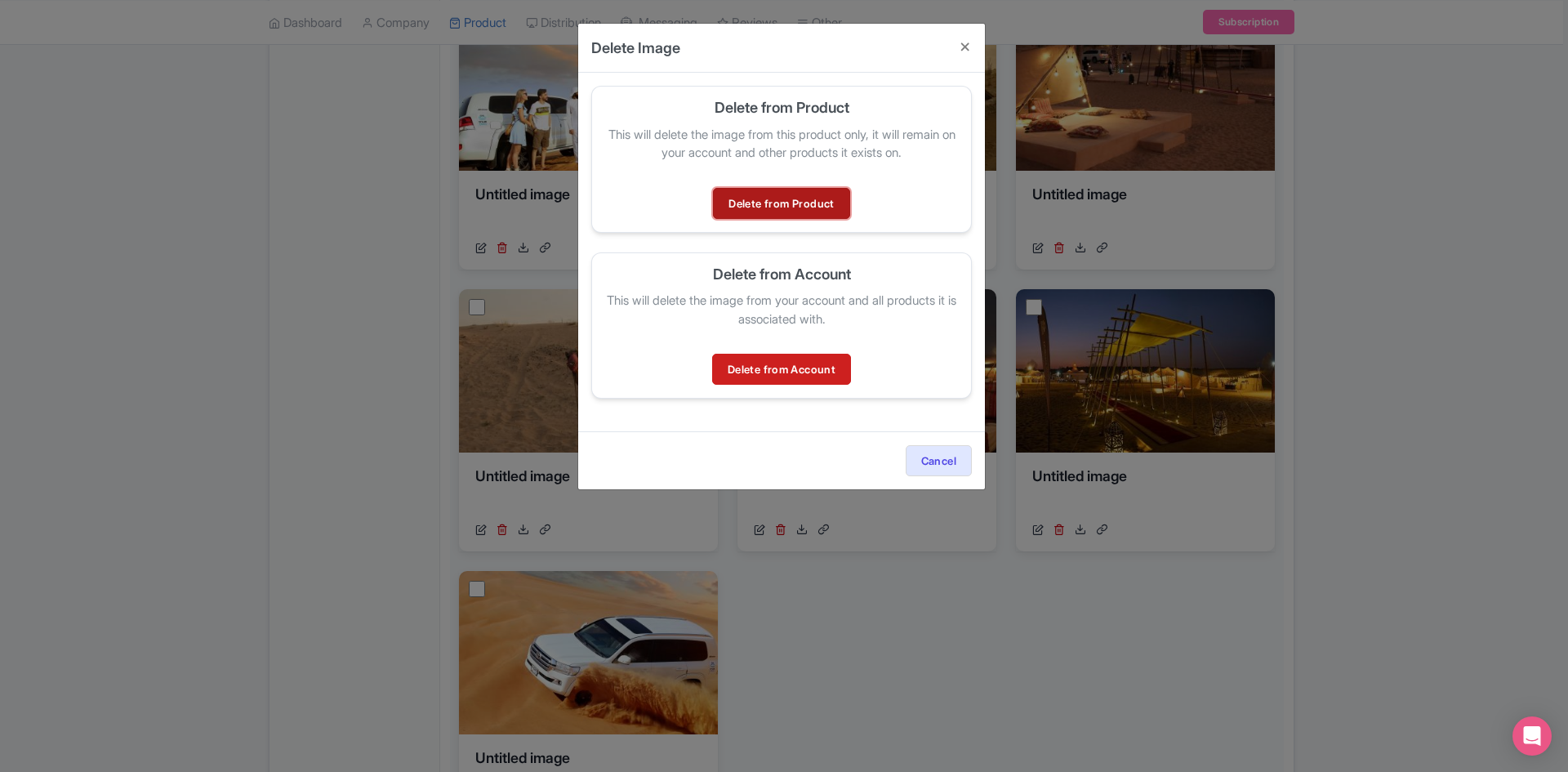
click at [810, 192] on link "Delete from Product" at bounding box center [781, 203] width 136 height 31
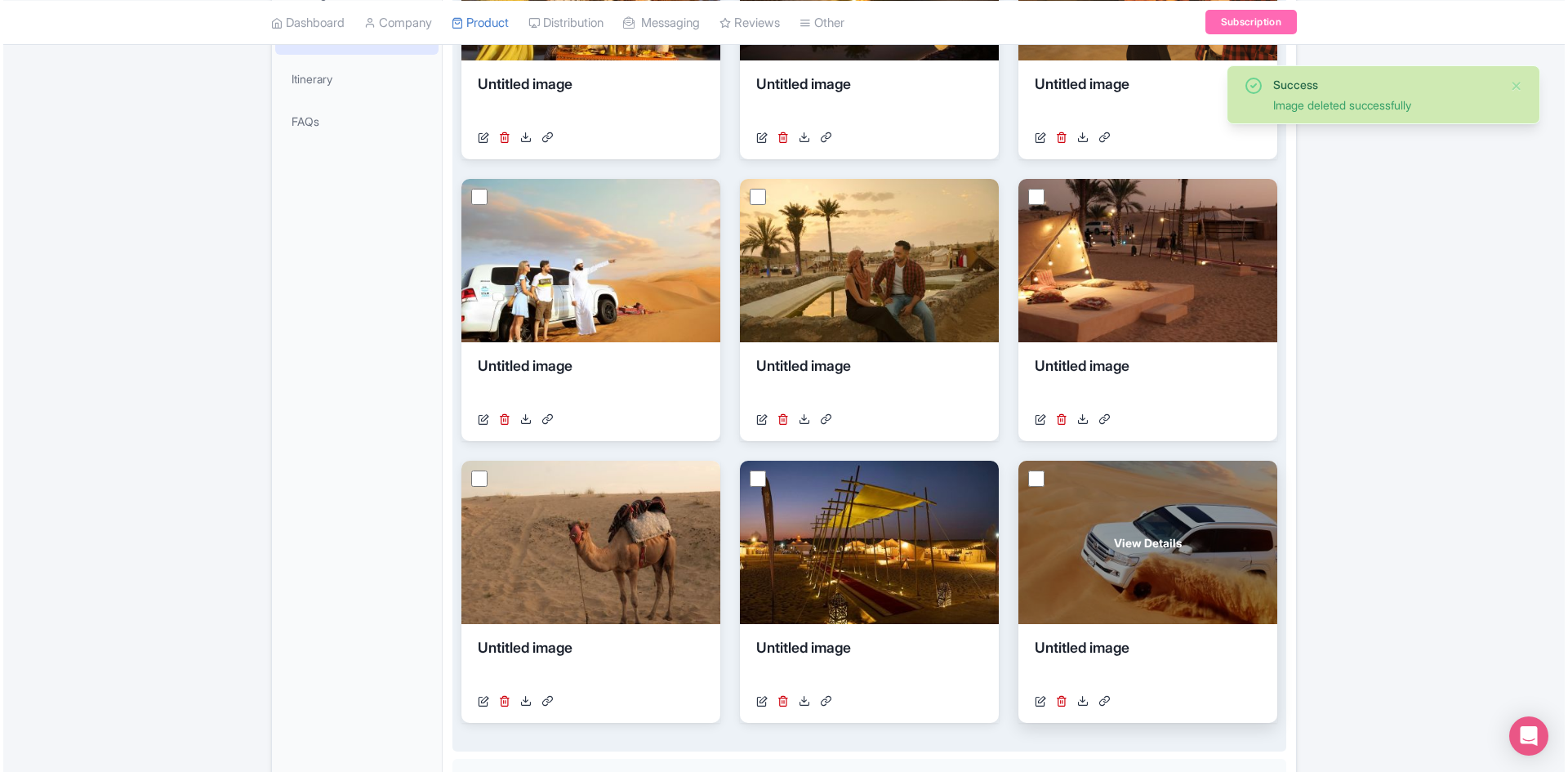
scroll to position [490, 0]
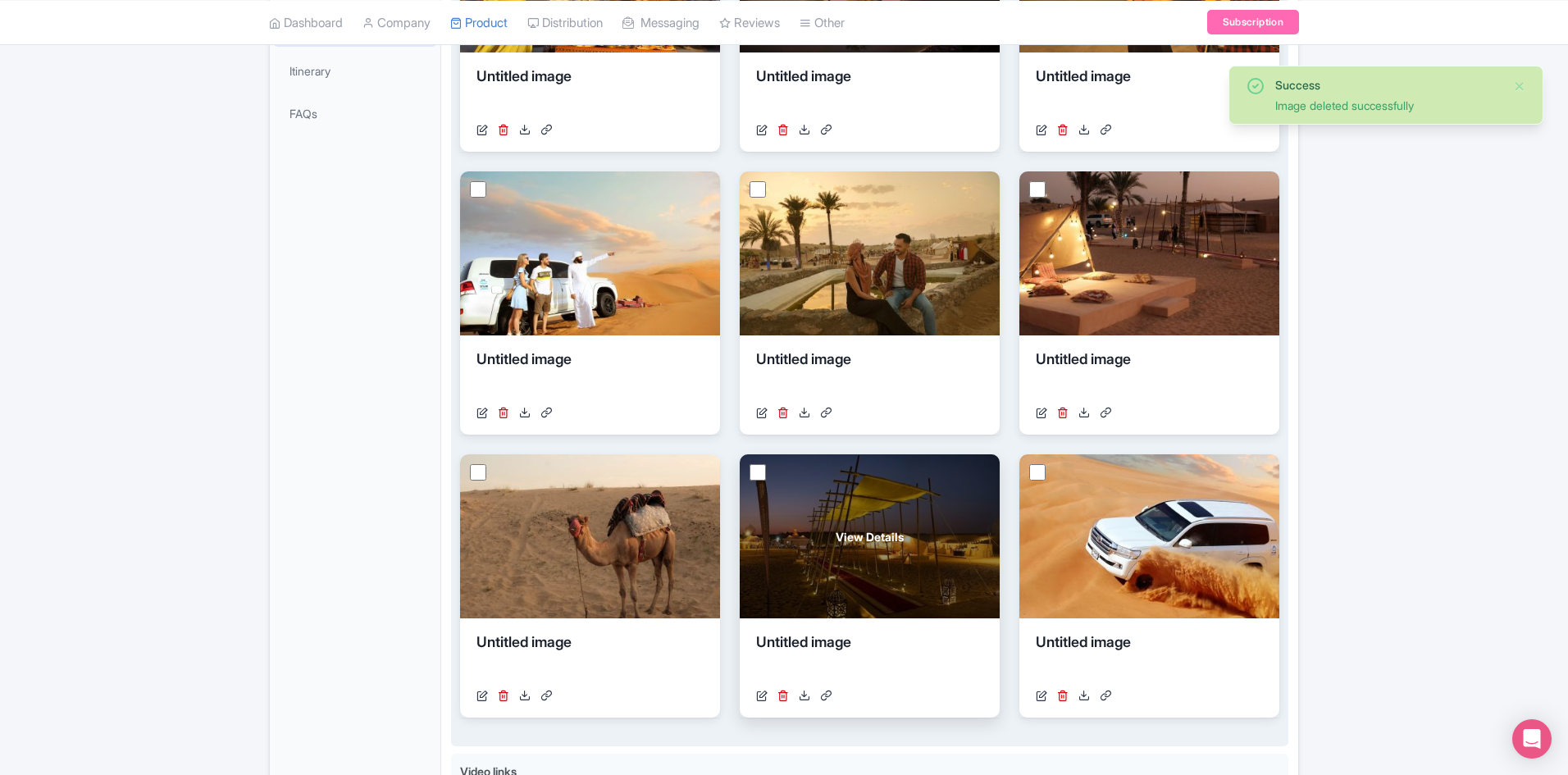
click at [779, 710] on div "Untitled image [URL][DOMAIN_NAME]" at bounding box center [870, 667] width 260 height 99
click at [782, 698] on icon at bounding box center [784, 696] width 12 height 12
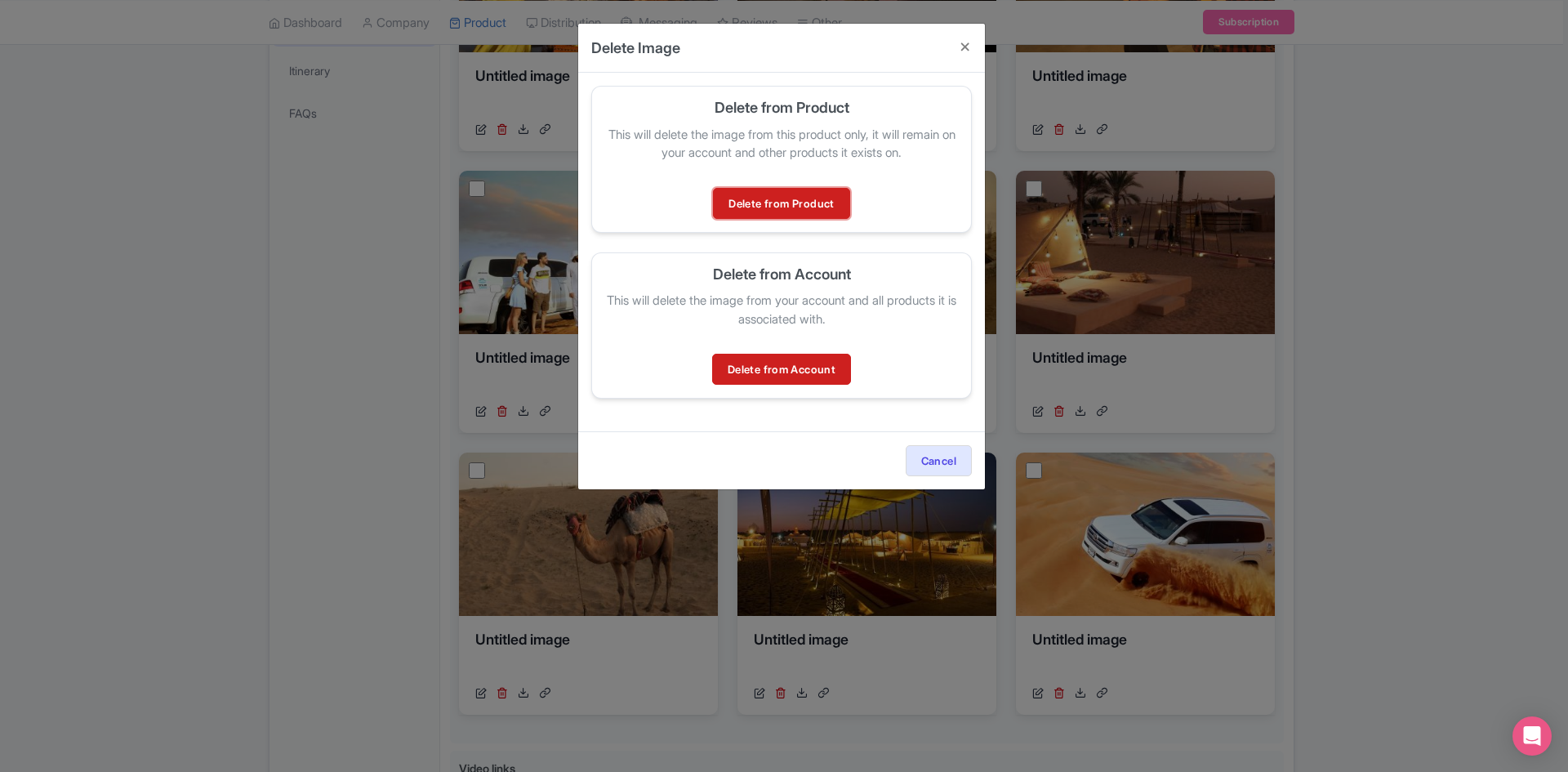
click at [784, 205] on link "Delete from Product" at bounding box center [781, 203] width 136 height 31
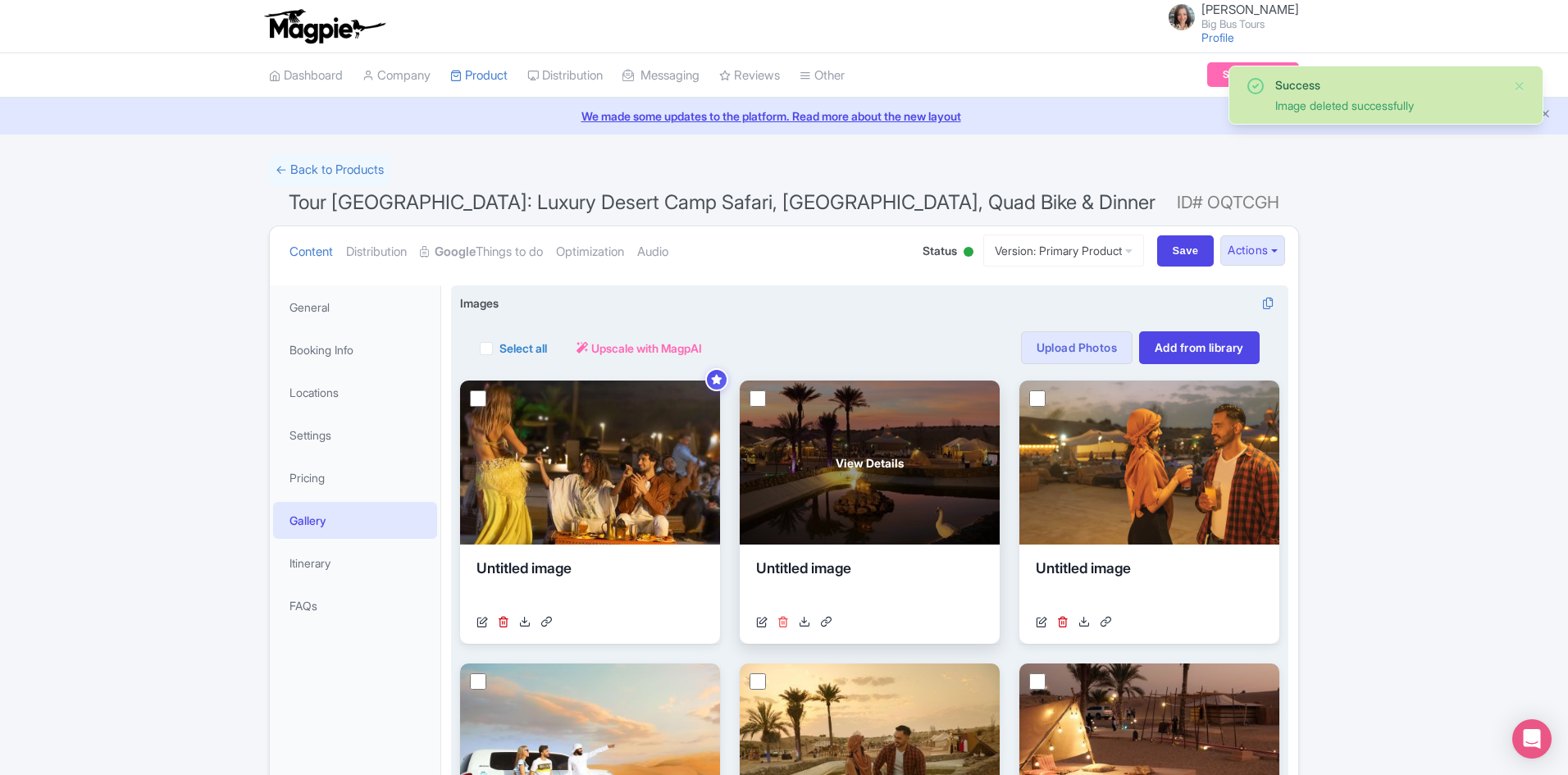
click at [784, 621] on icon at bounding box center [784, 622] width 12 height 12
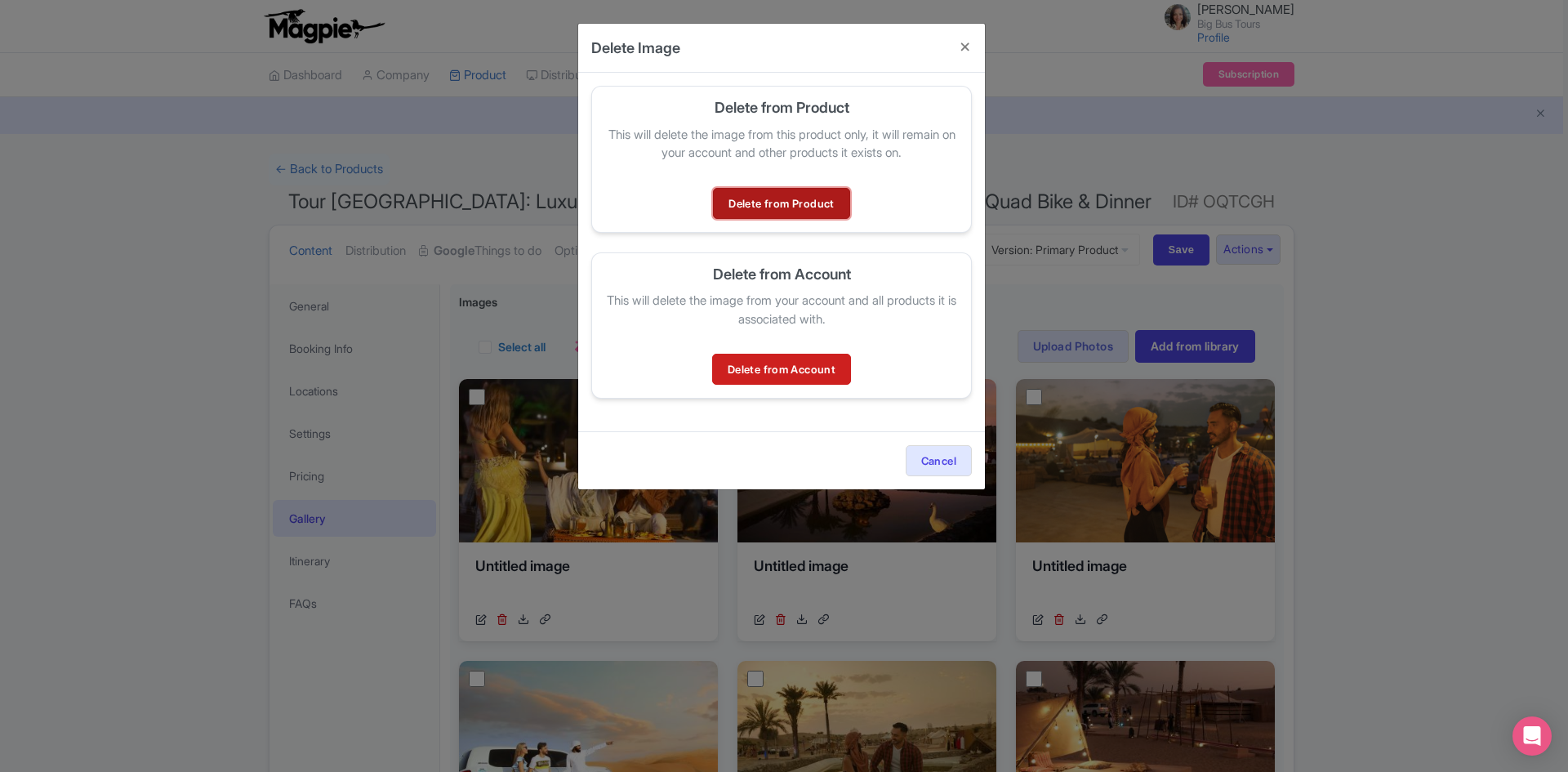
click at [762, 201] on link "Delete from Product" at bounding box center [781, 203] width 136 height 31
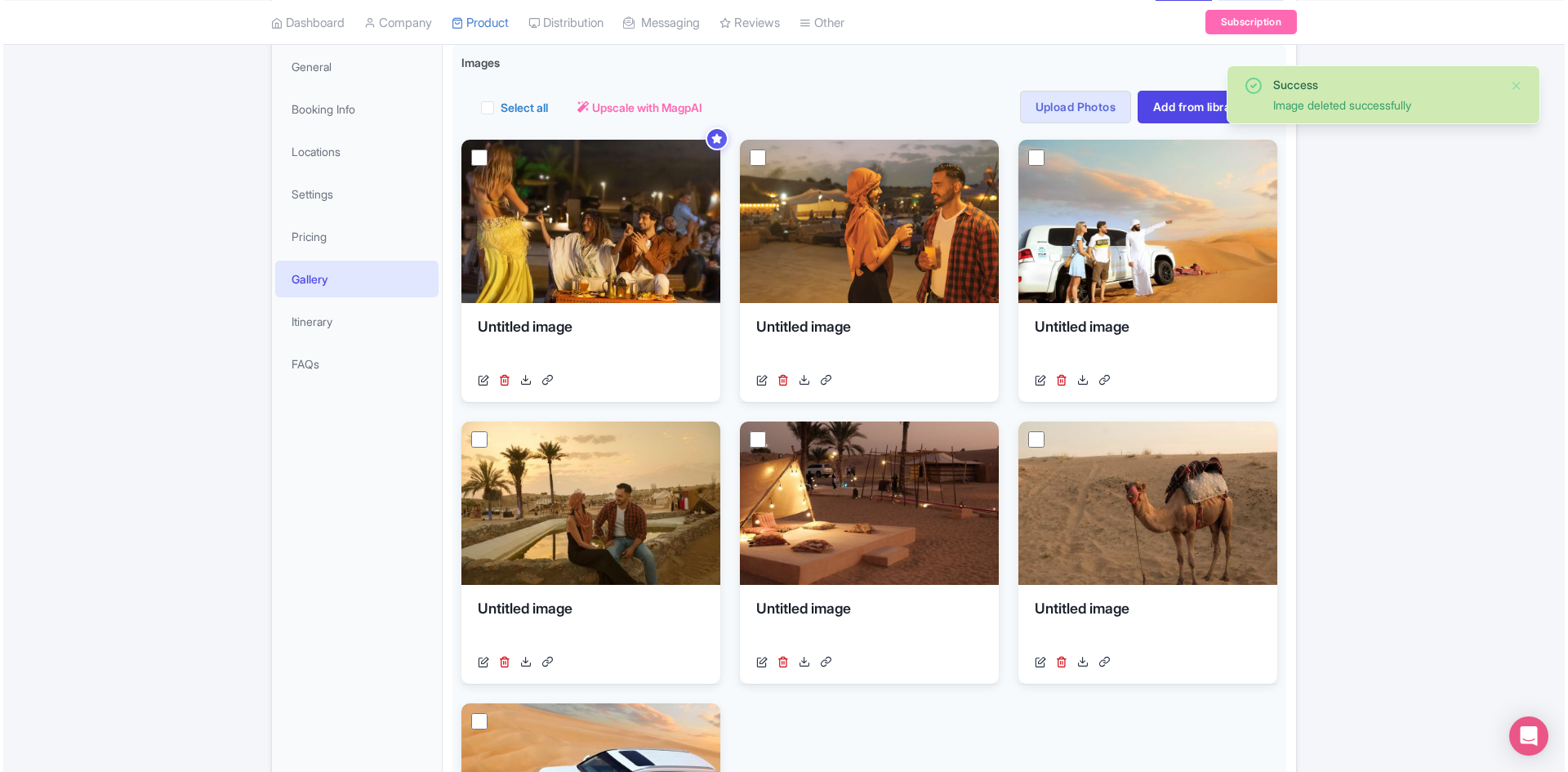
scroll to position [245, 0]
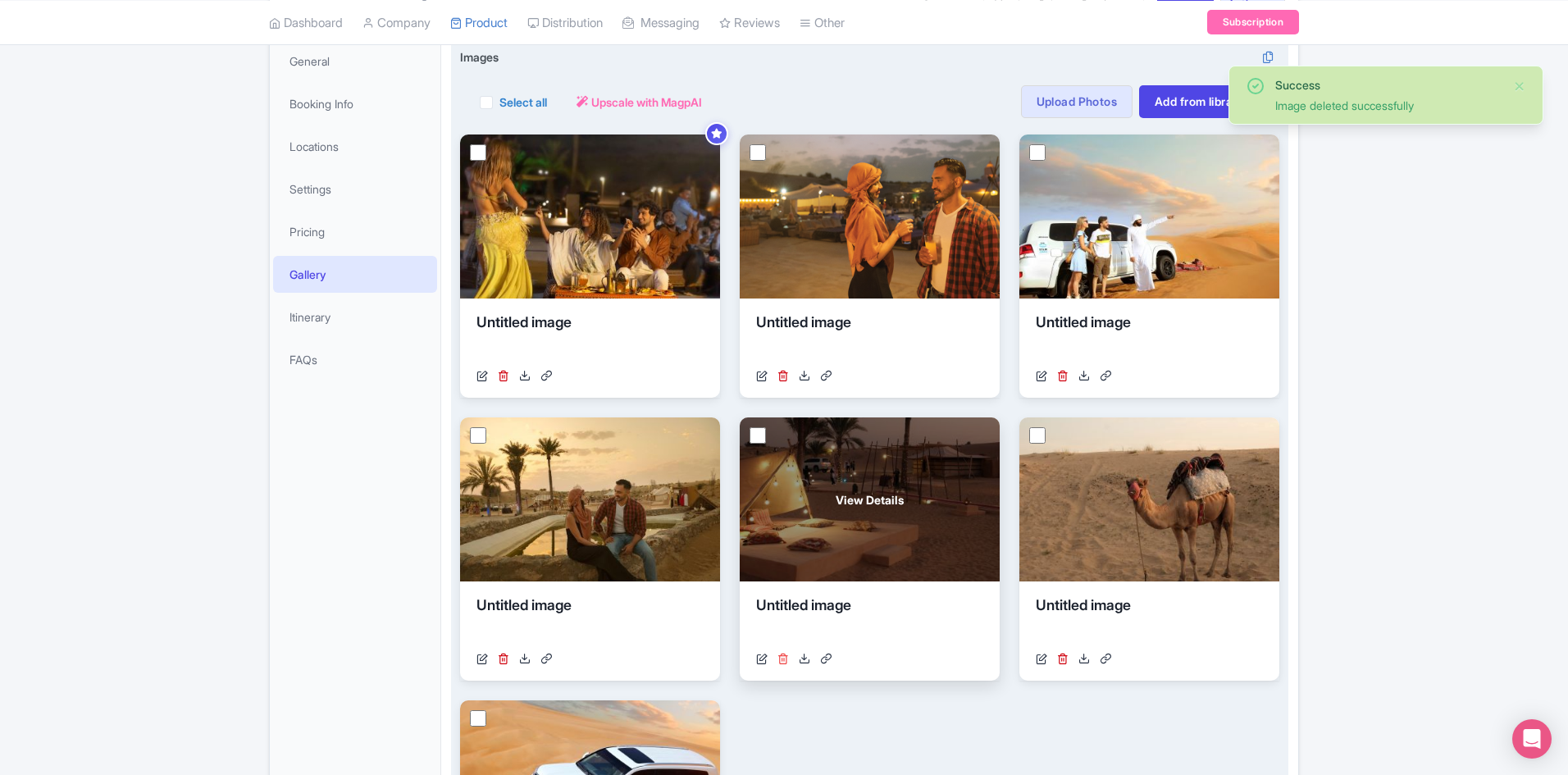
click at [781, 662] on icon at bounding box center [784, 659] width 12 height 12
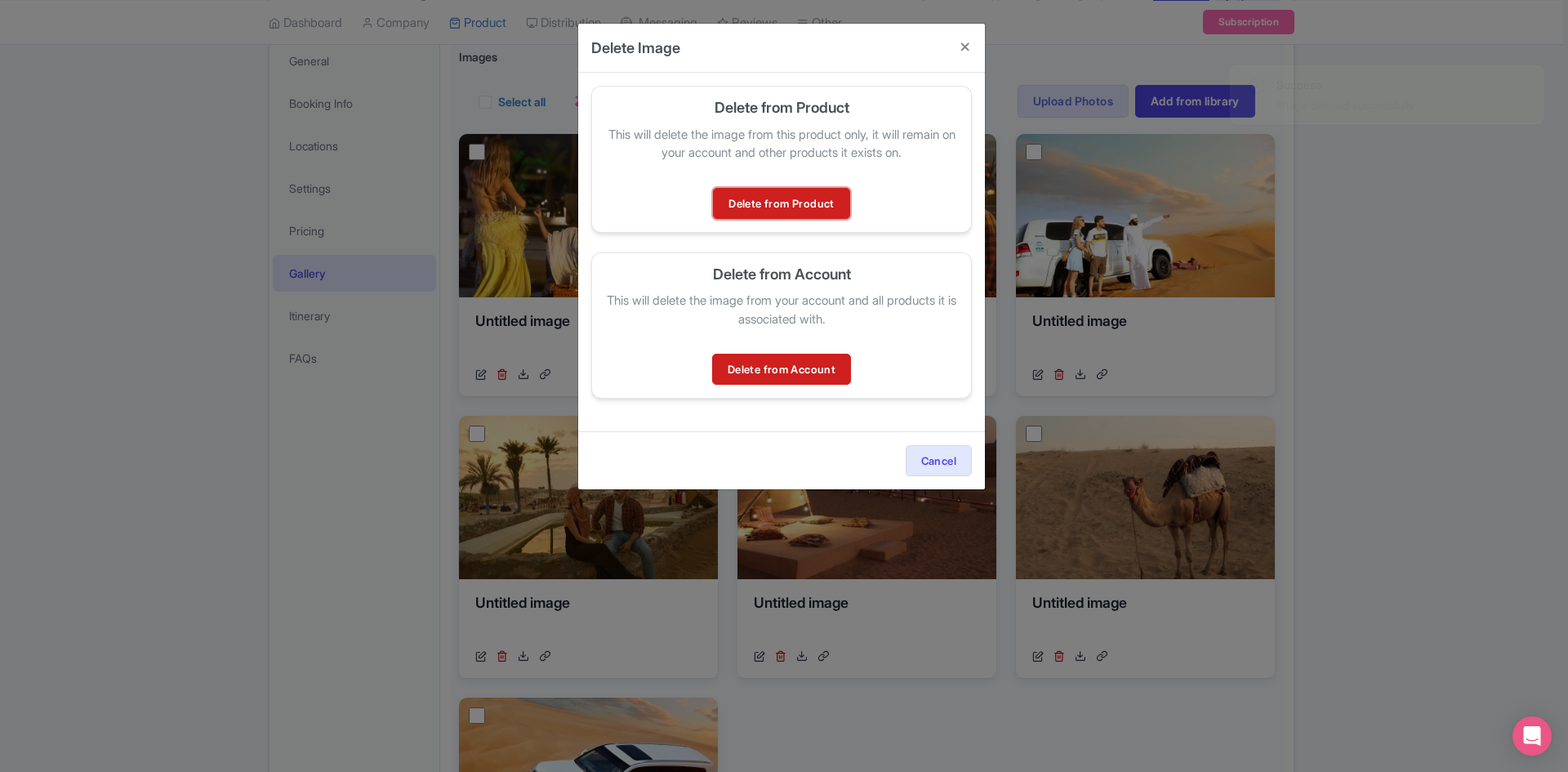
drag, startPoint x: 801, startPoint y: 191, endPoint x: 1264, endPoint y: 333, distance: 484.3
click at [803, 191] on link "Delete from Product" at bounding box center [781, 203] width 136 height 31
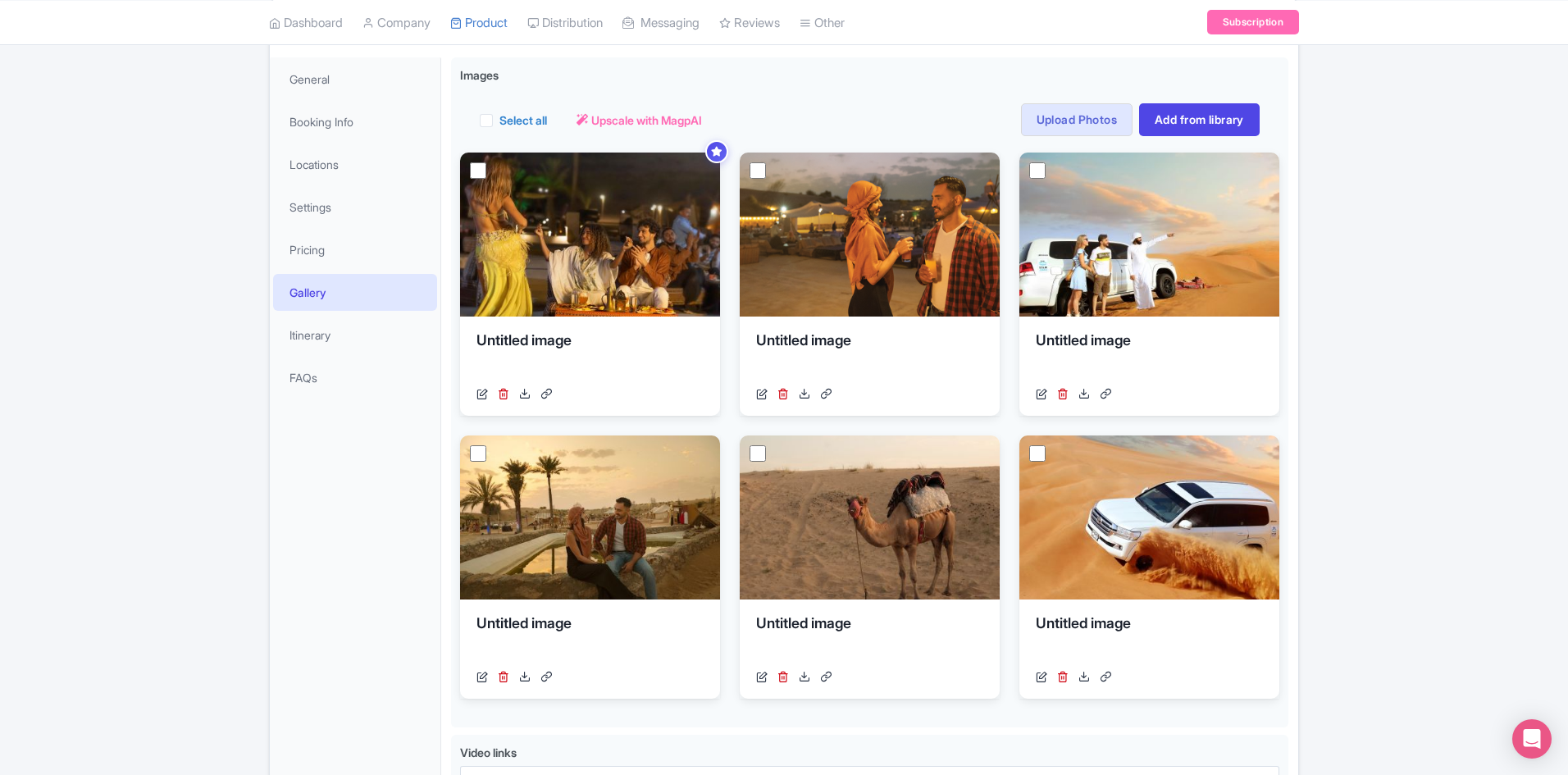
scroll to position [246, 0]
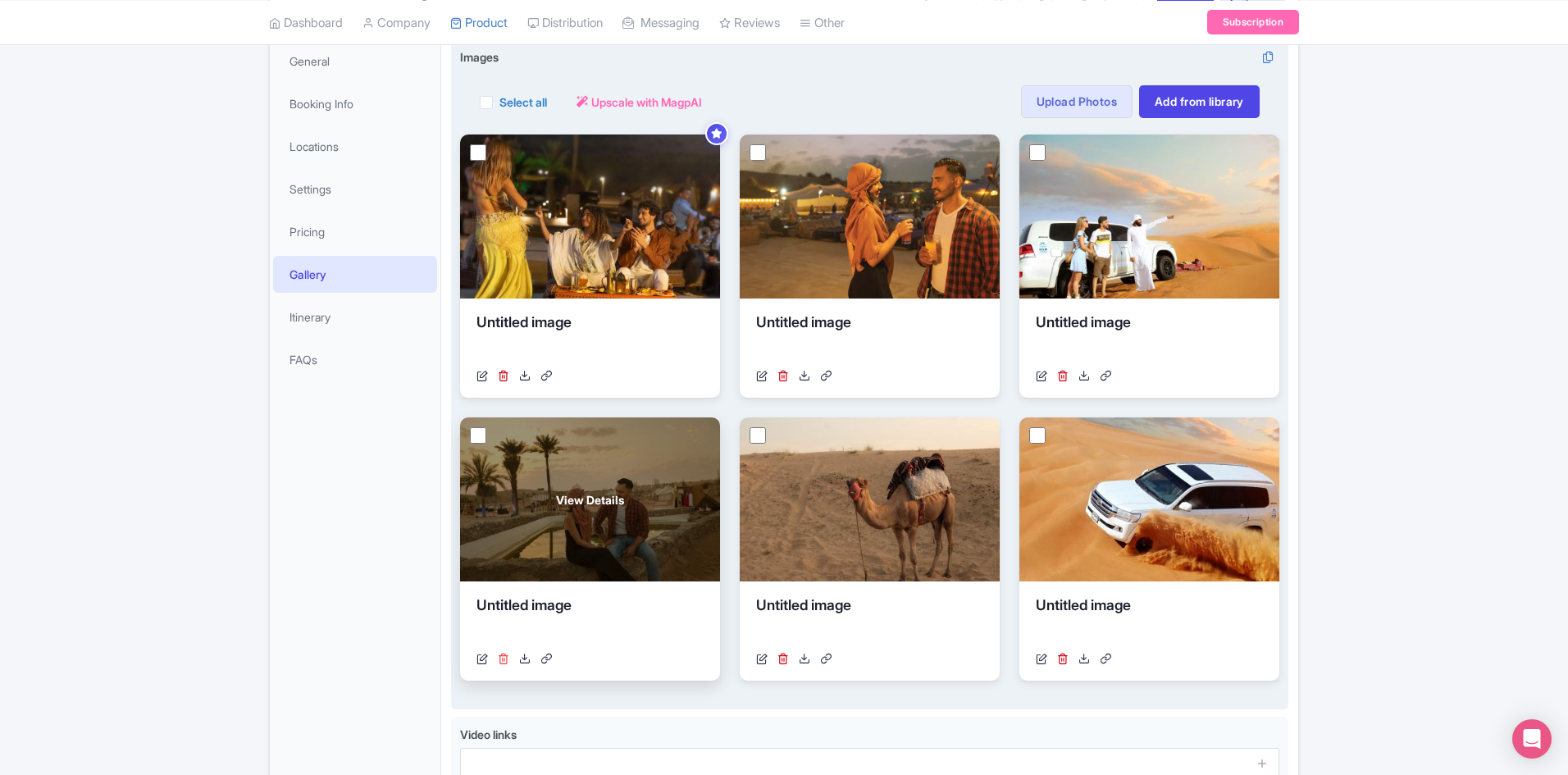
click at [504, 659] on icon at bounding box center [504, 659] width 12 height 12
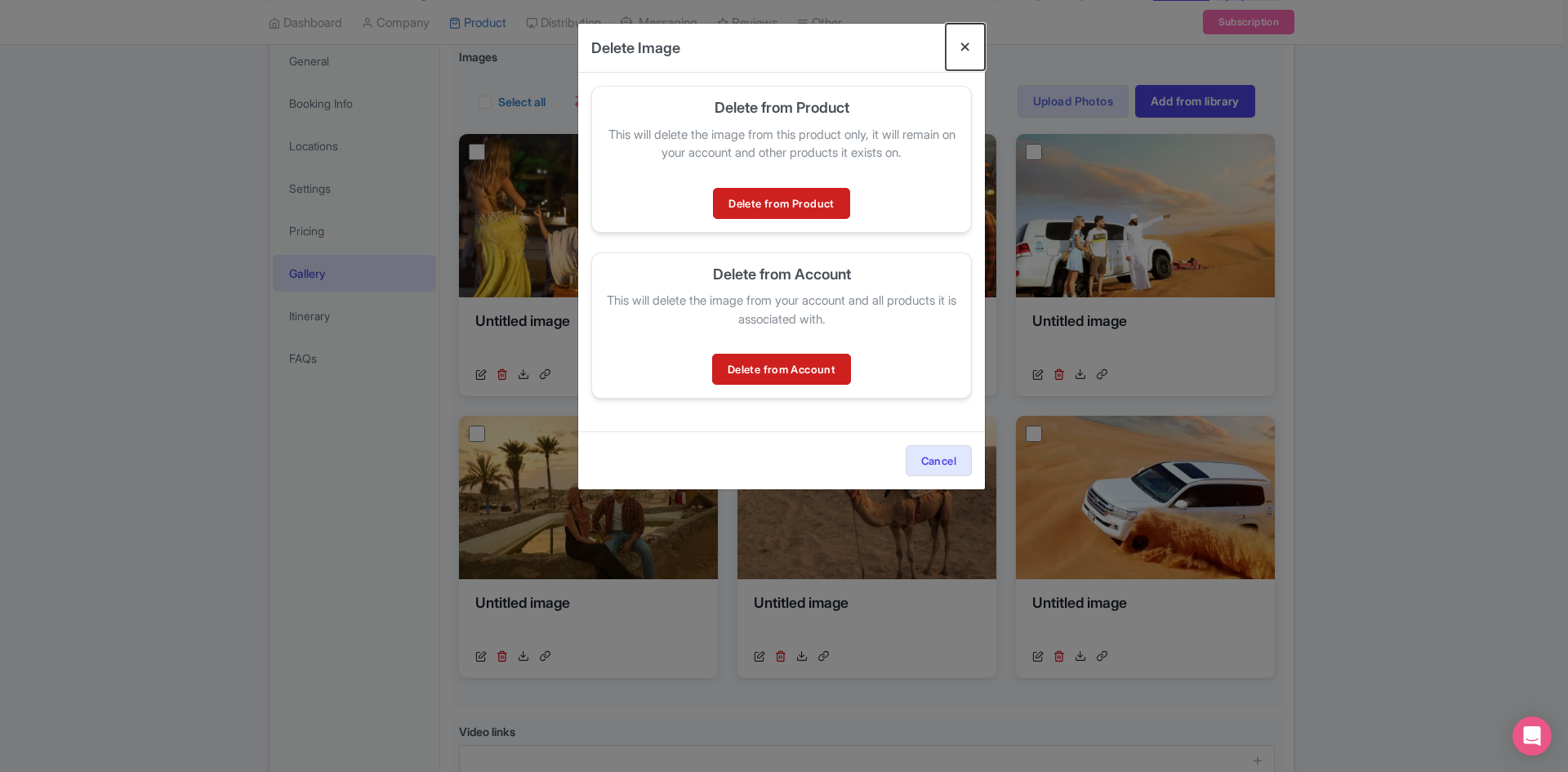
drag, startPoint x: 962, startPoint y: 46, endPoint x: 1160, endPoint y: 135, distance: 217.1
click at [966, 44] on button "Close" at bounding box center [965, 47] width 39 height 47
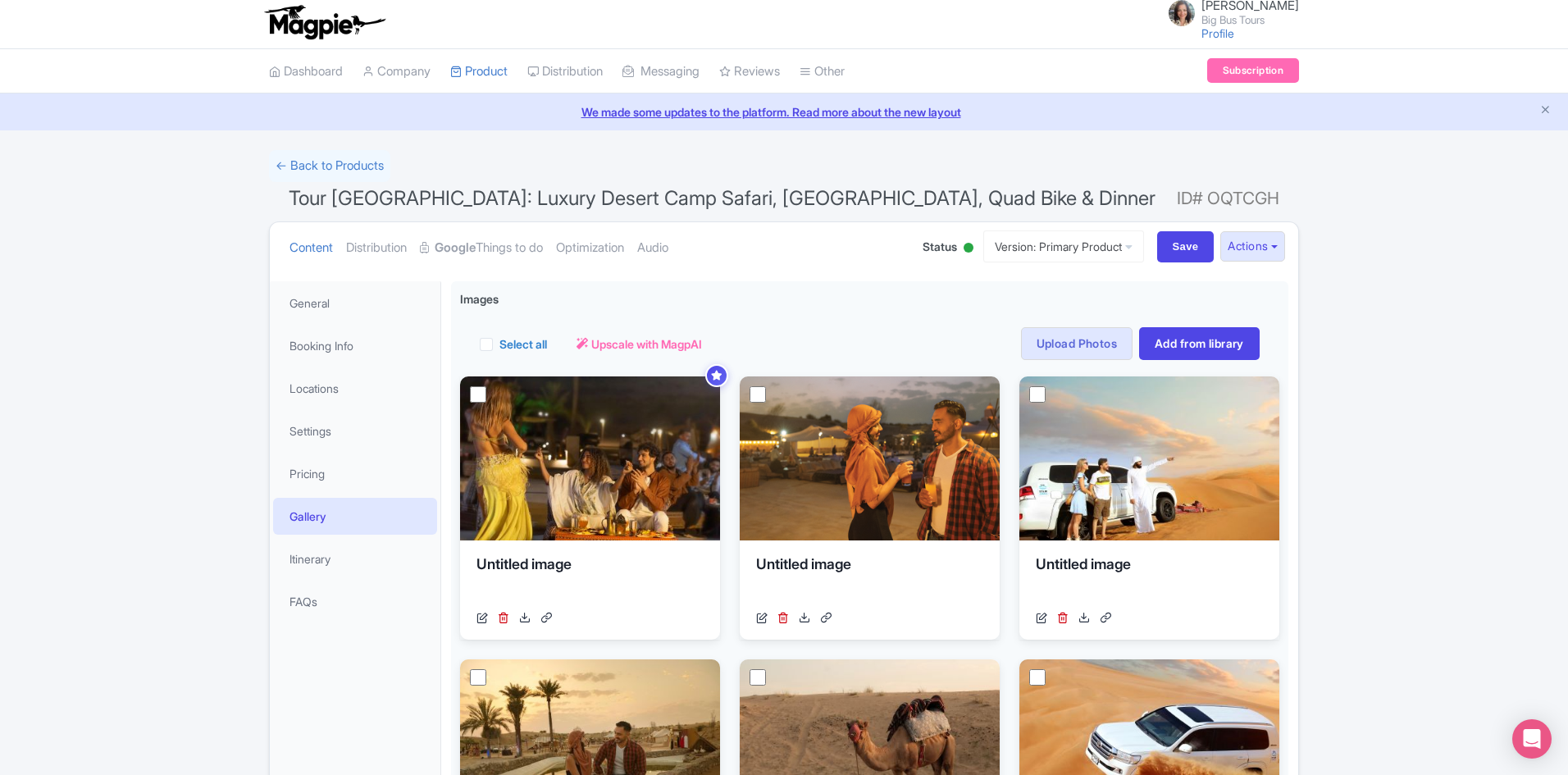
scroll to position [0, 0]
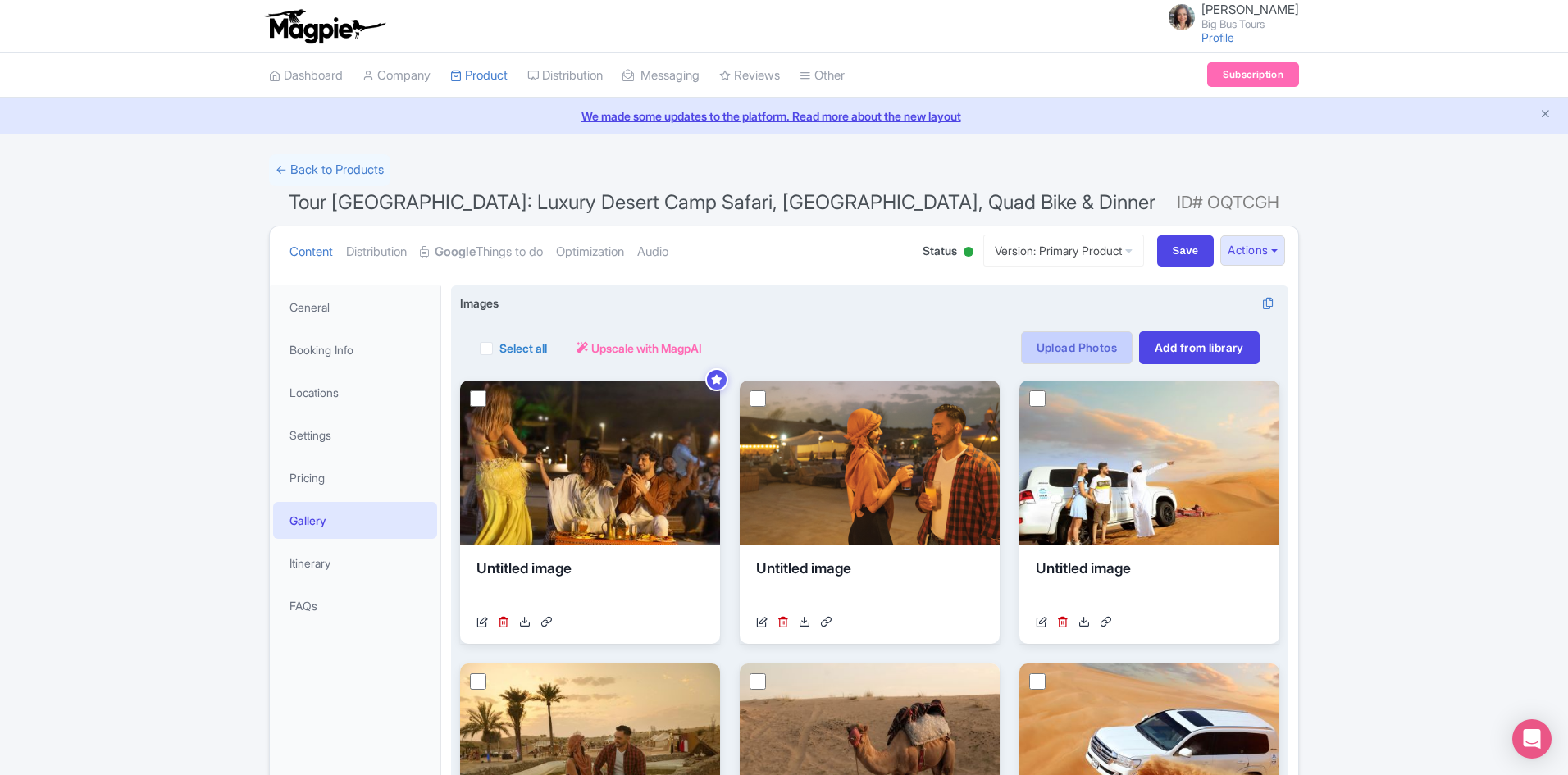
click at [1062, 349] on link "Upload Photos" at bounding box center [1077, 348] width 112 height 33
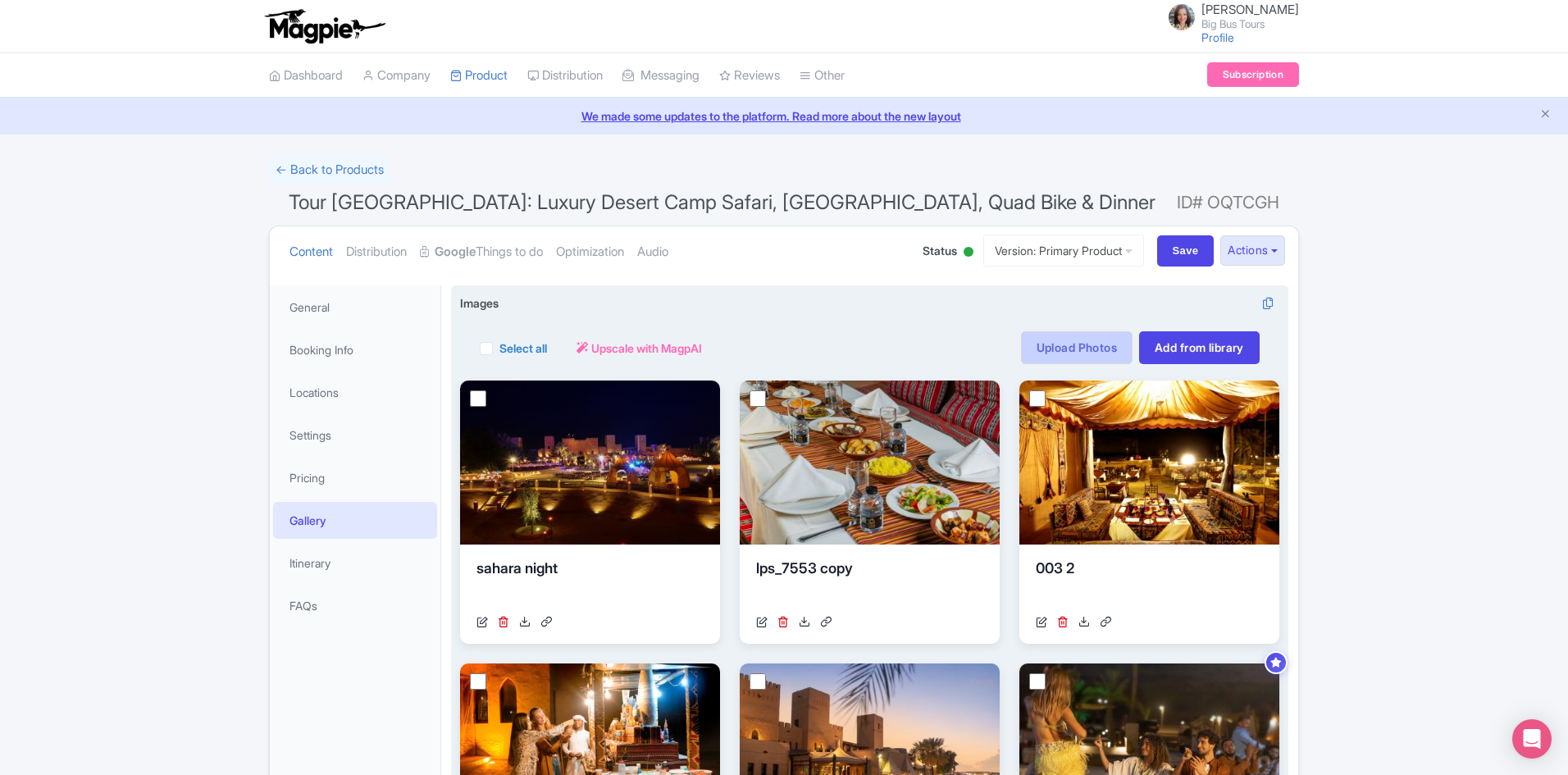
drag, startPoint x: 1087, startPoint y: 340, endPoint x: 1235, endPoint y: 358, distance: 149.1
click at [1087, 341] on link "Upload Photos" at bounding box center [1077, 348] width 112 height 33
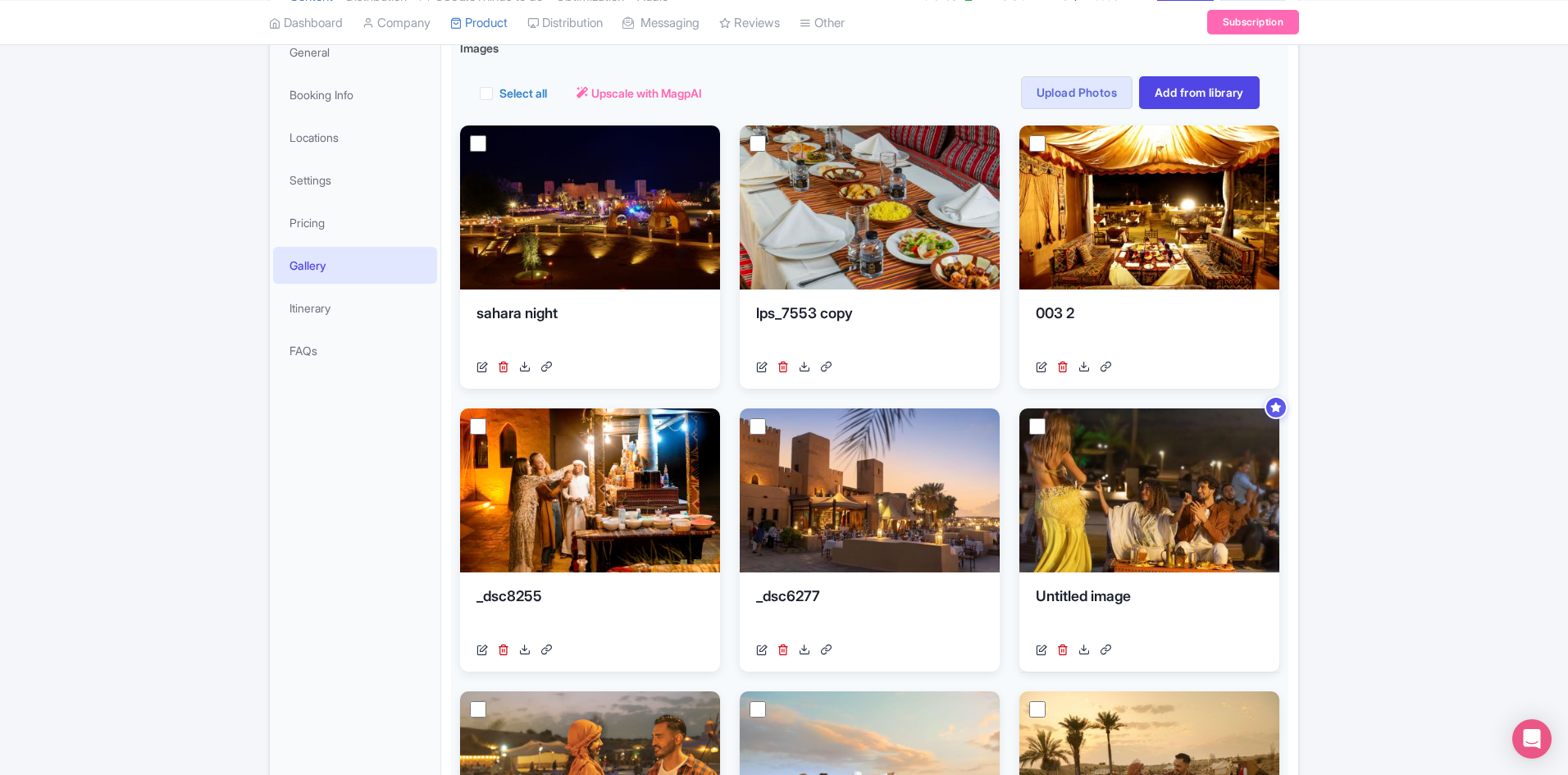
scroll to position [246, 0]
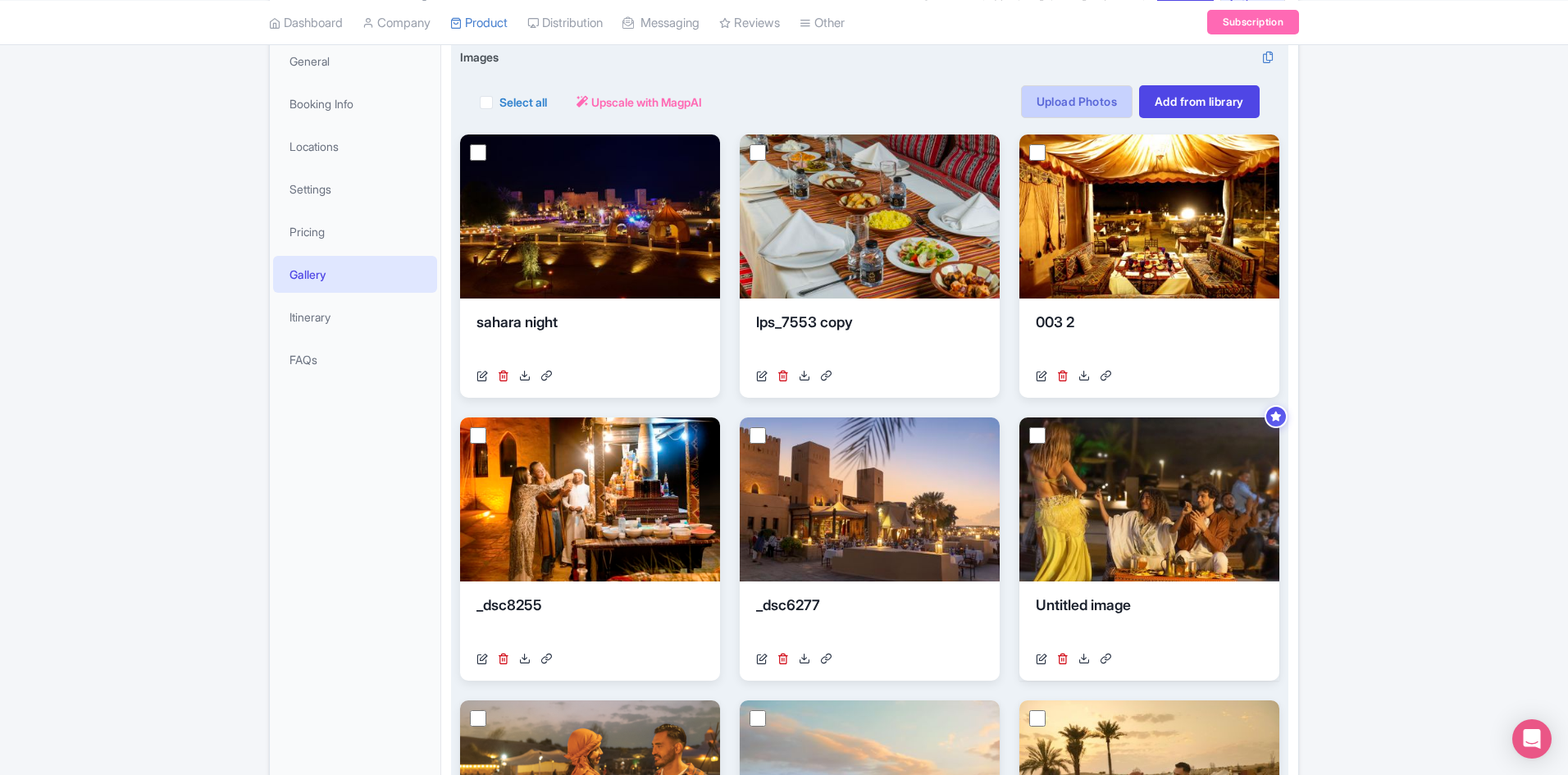
click at [1094, 98] on link "Upload Photos" at bounding box center [1077, 102] width 112 height 33
drag, startPoint x: 1052, startPoint y: 98, endPoint x: 1273, endPoint y: 104, distance: 221.1
click at [1052, 98] on link "Upload Photos" at bounding box center [1077, 102] width 112 height 33
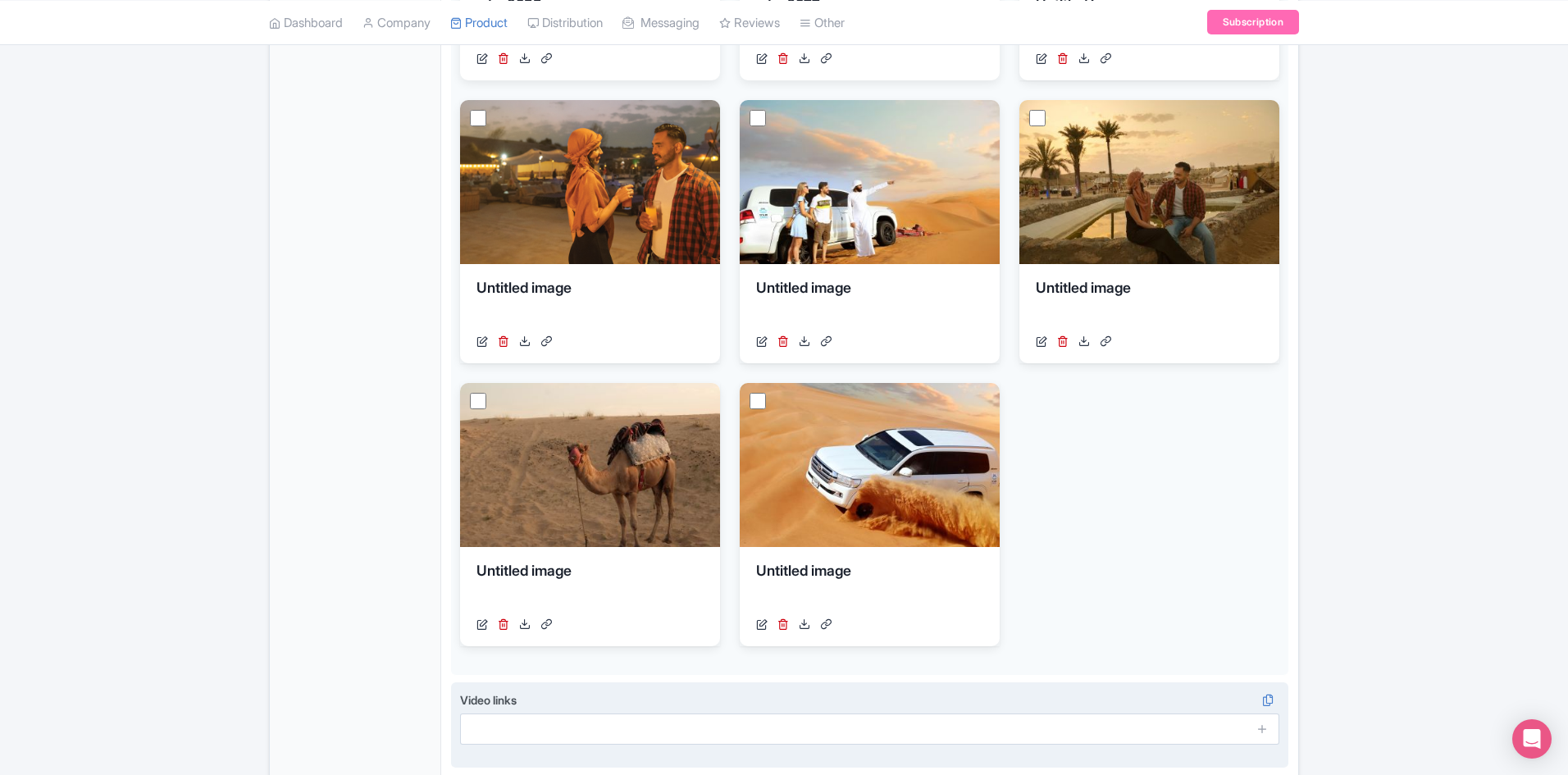
scroll to position [965, 0]
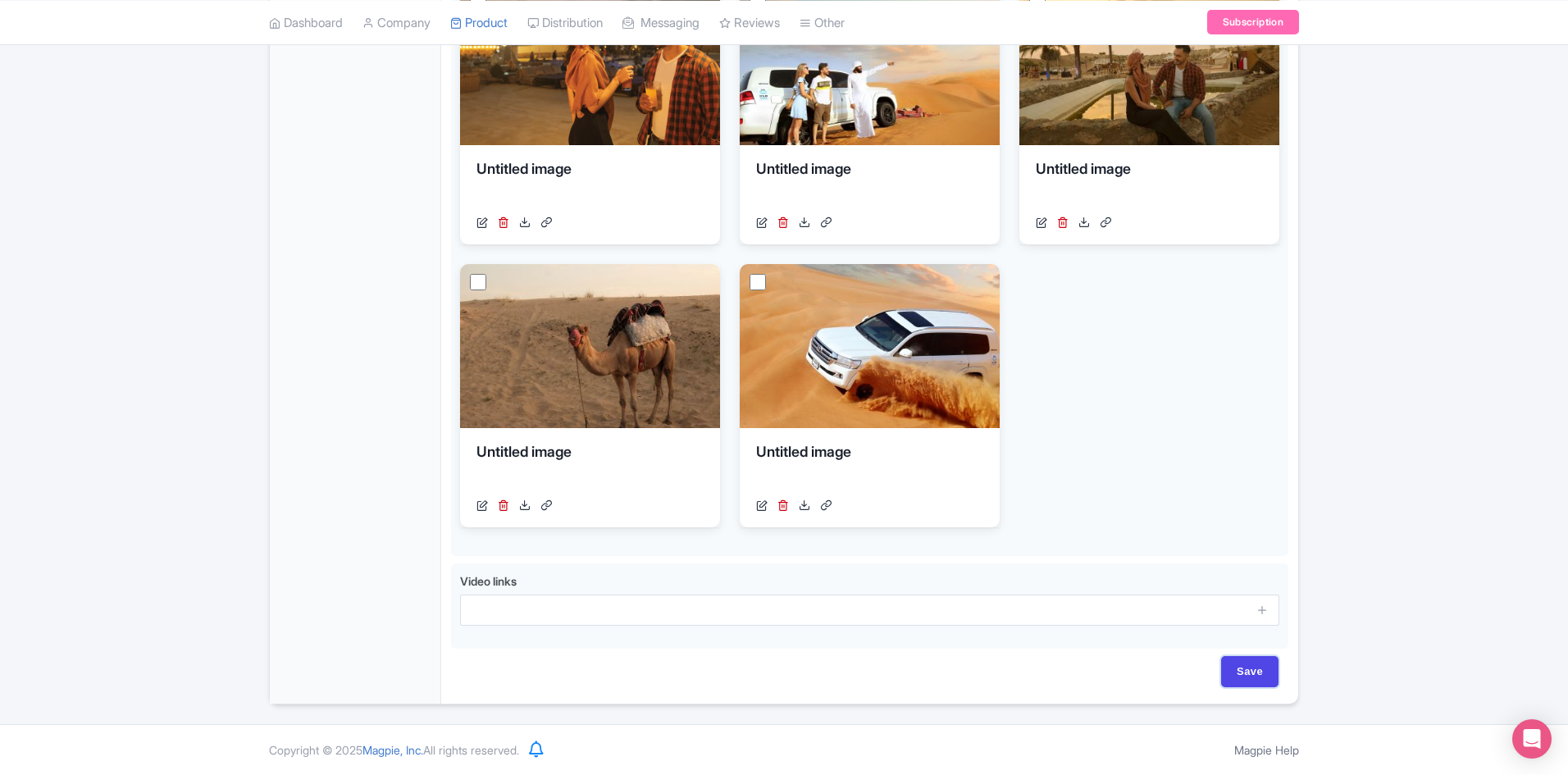
drag, startPoint x: 1245, startPoint y: 674, endPoint x: 1345, endPoint y: 608, distance: 119.8
click at [1245, 673] on input "Save" at bounding box center [1251, 672] width 58 height 31
type input "Saving..."
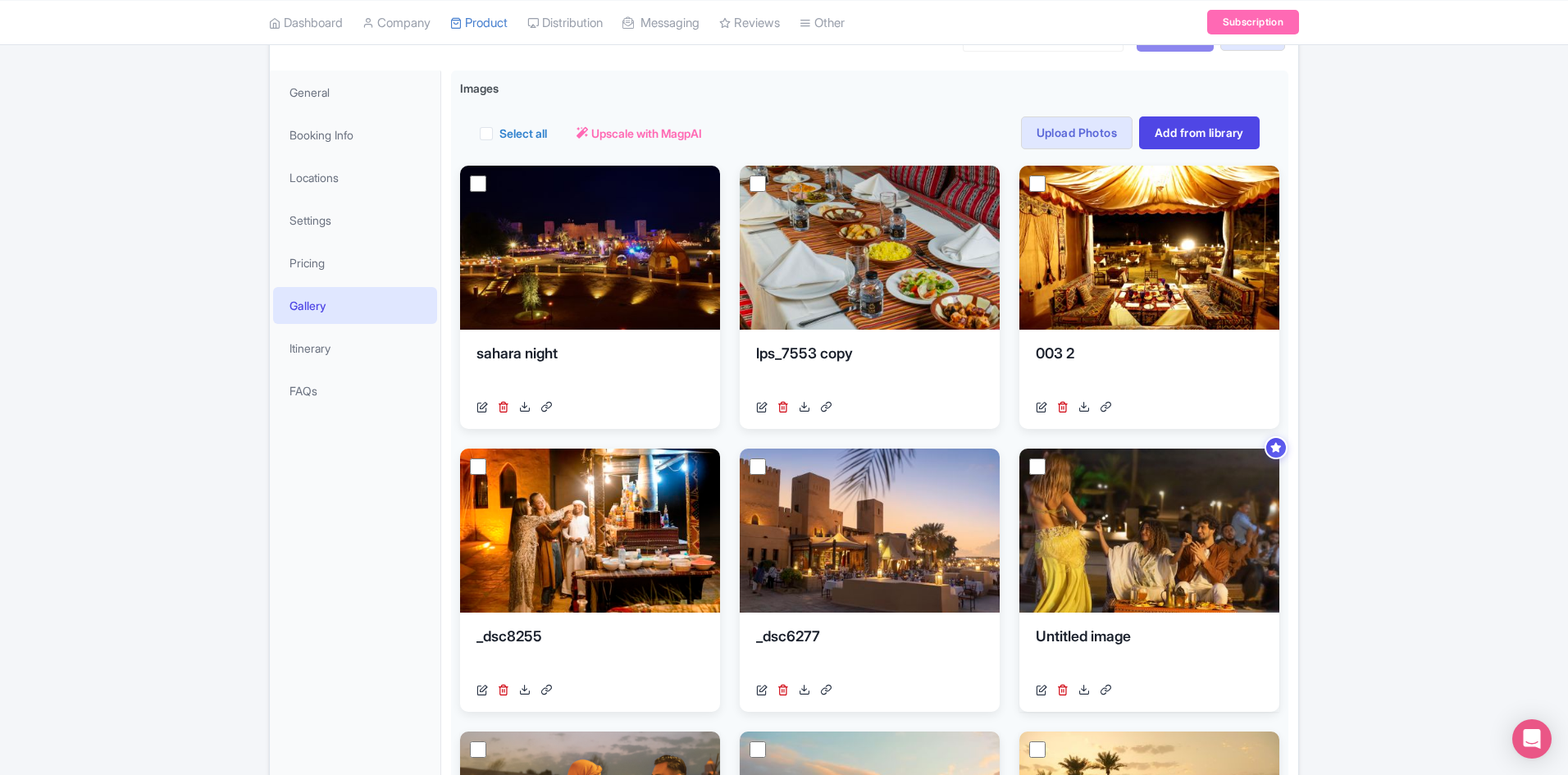
scroll to position [0, 0]
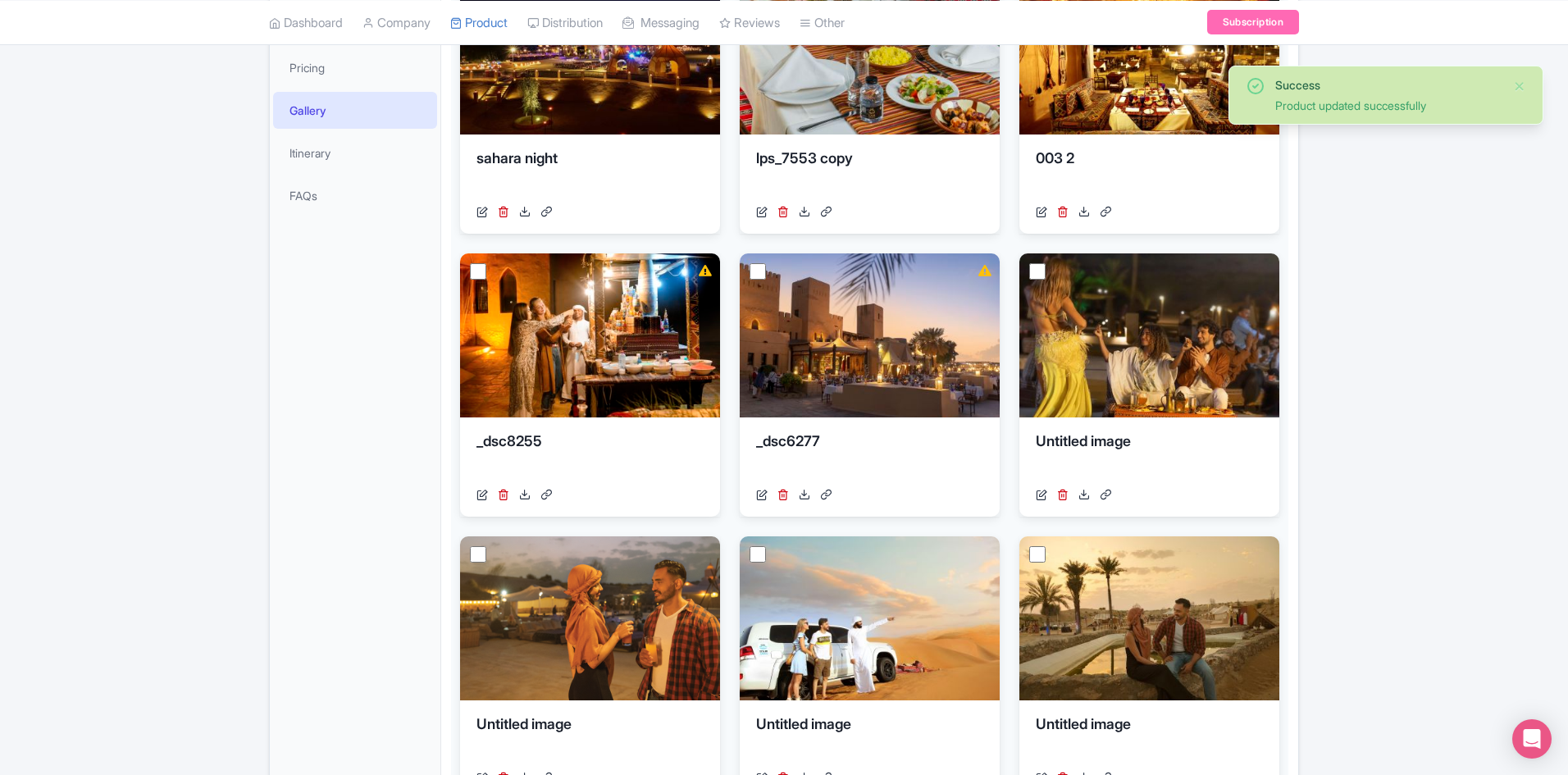
scroll to position [82, 0]
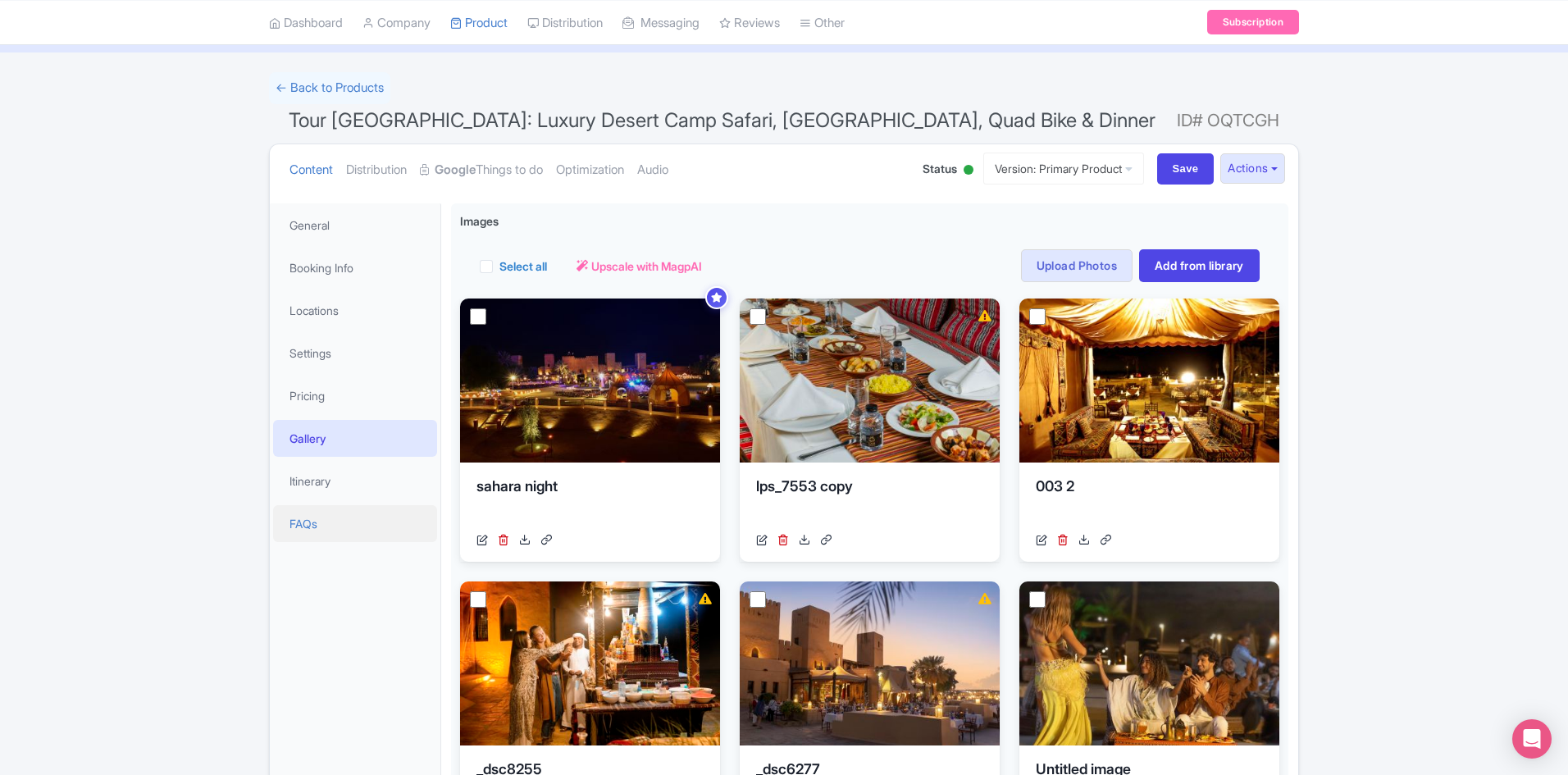
drag, startPoint x: 311, startPoint y: 516, endPoint x: 338, endPoint y: 508, distance: 28.2
click at [311, 516] on link "FAQs" at bounding box center [355, 524] width 164 height 37
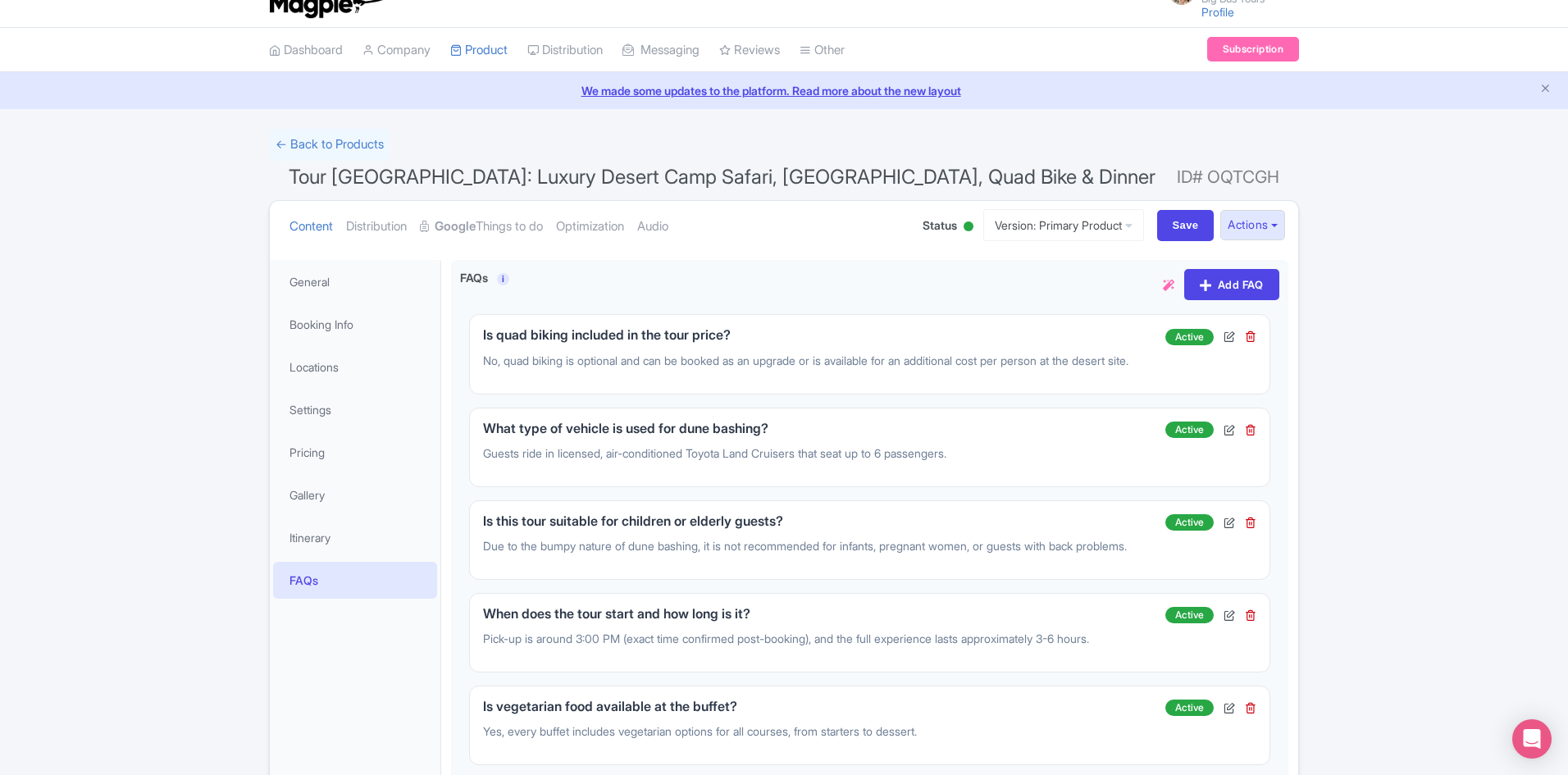
scroll to position [0, 0]
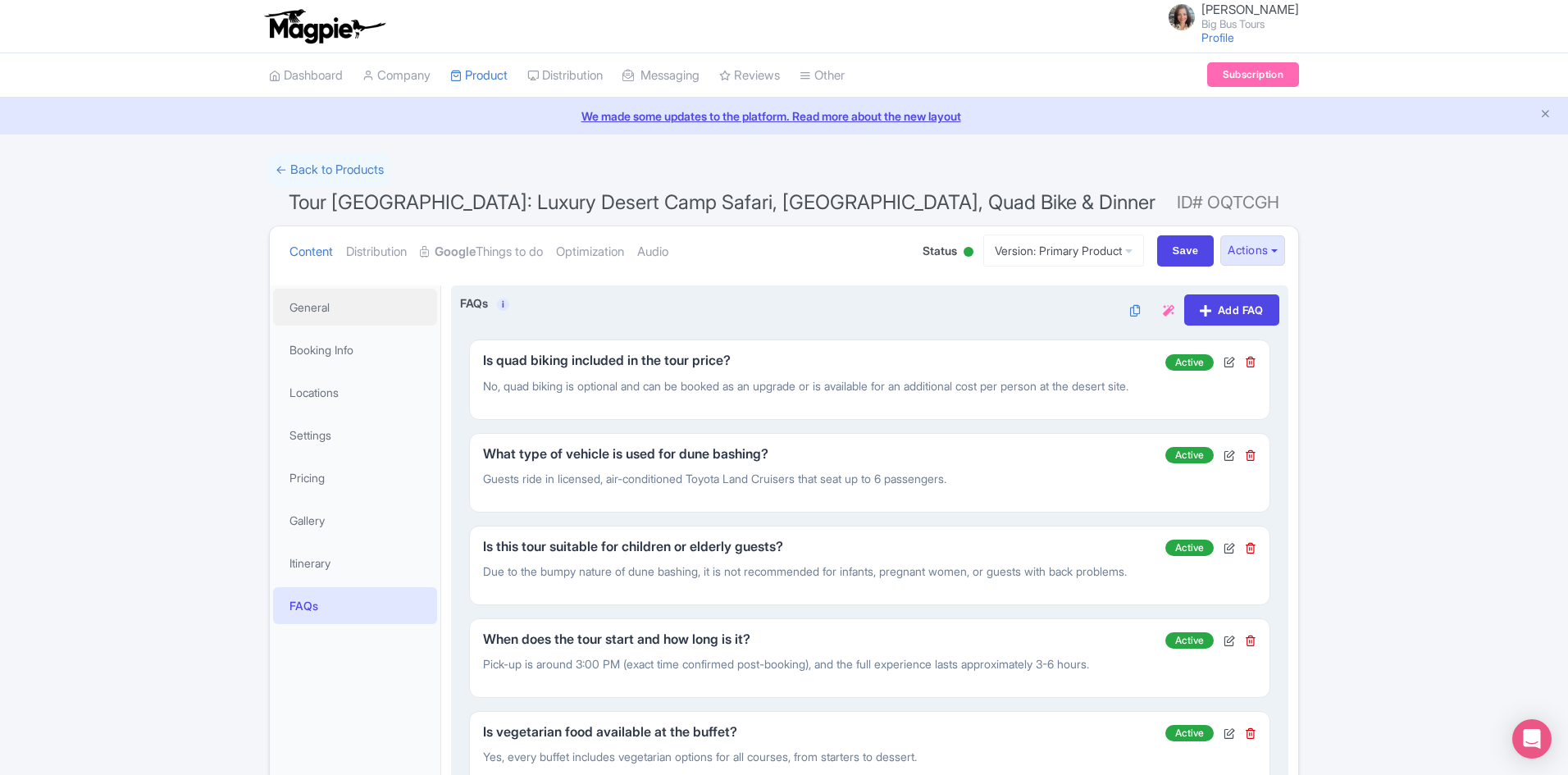
drag, startPoint x: 314, startPoint y: 308, endPoint x: 1035, endPoint y: 406, distance: 727.6
click at [314, 308] on link "General" at bounding box center [355, 307] width 164 height 37
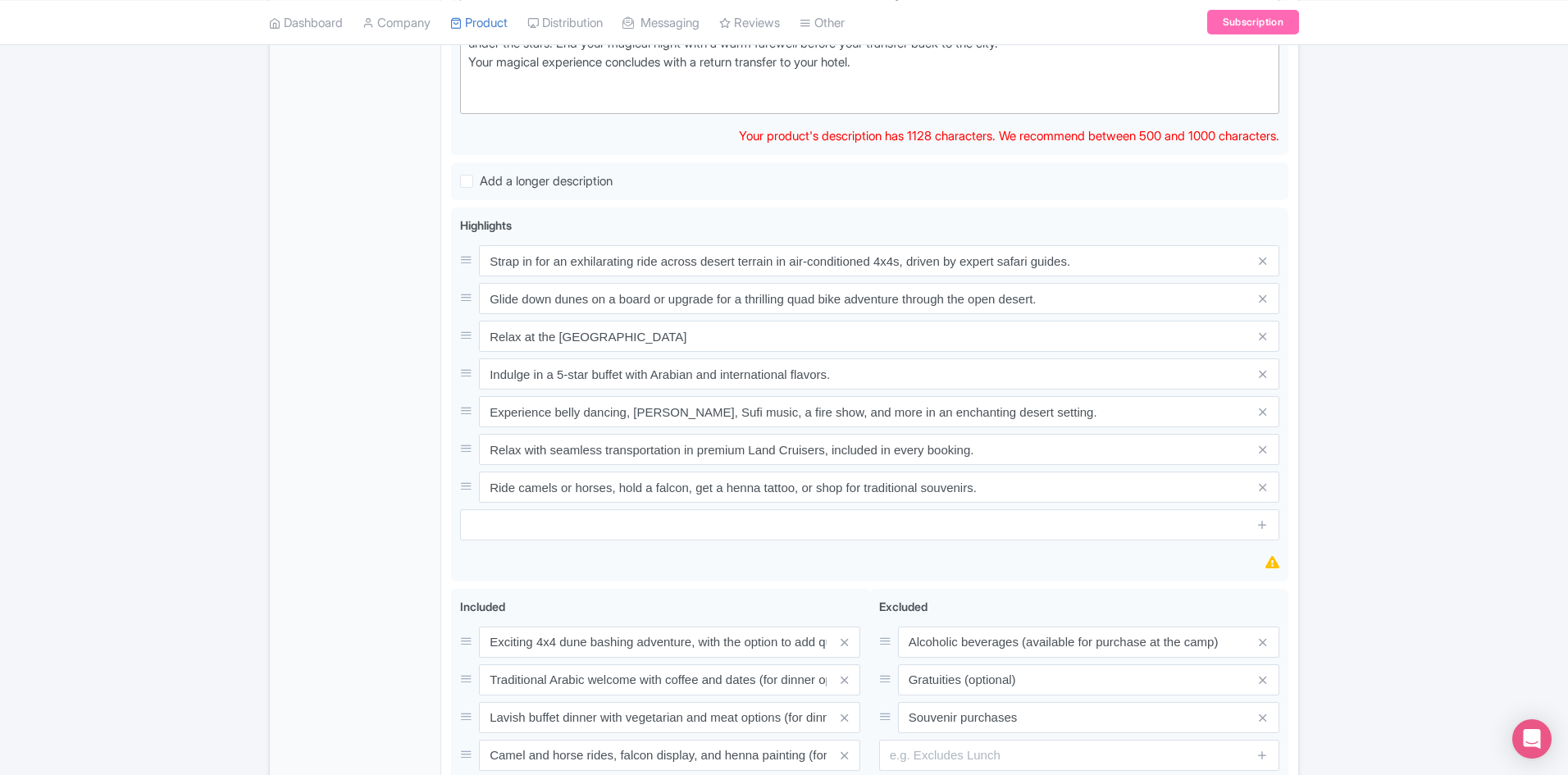
scroll to position [985, 0]
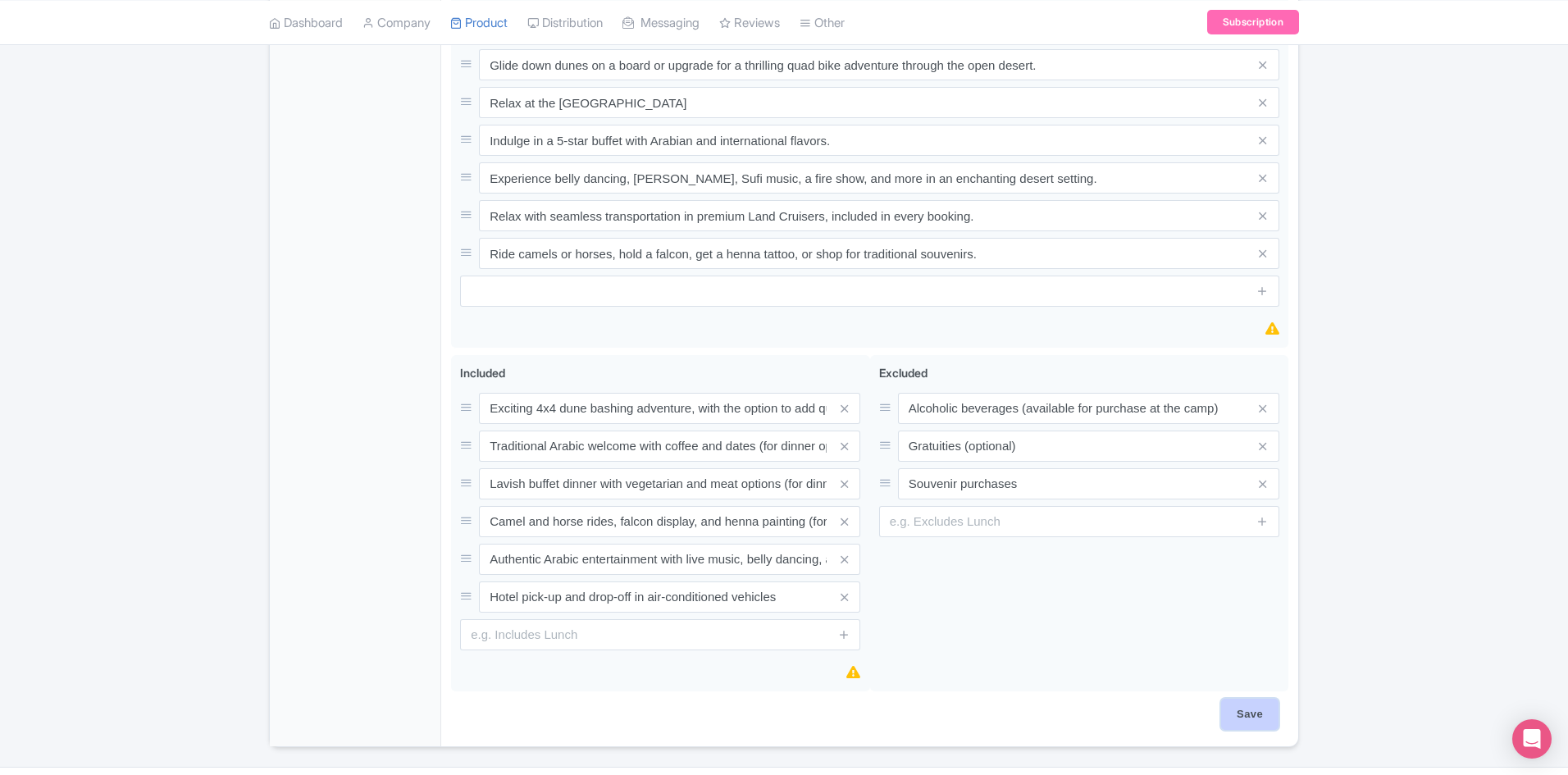
click at [1229, 719] on input "Save" at bounding box center [1251, 714] width 58 height 31
type input "Saving..."
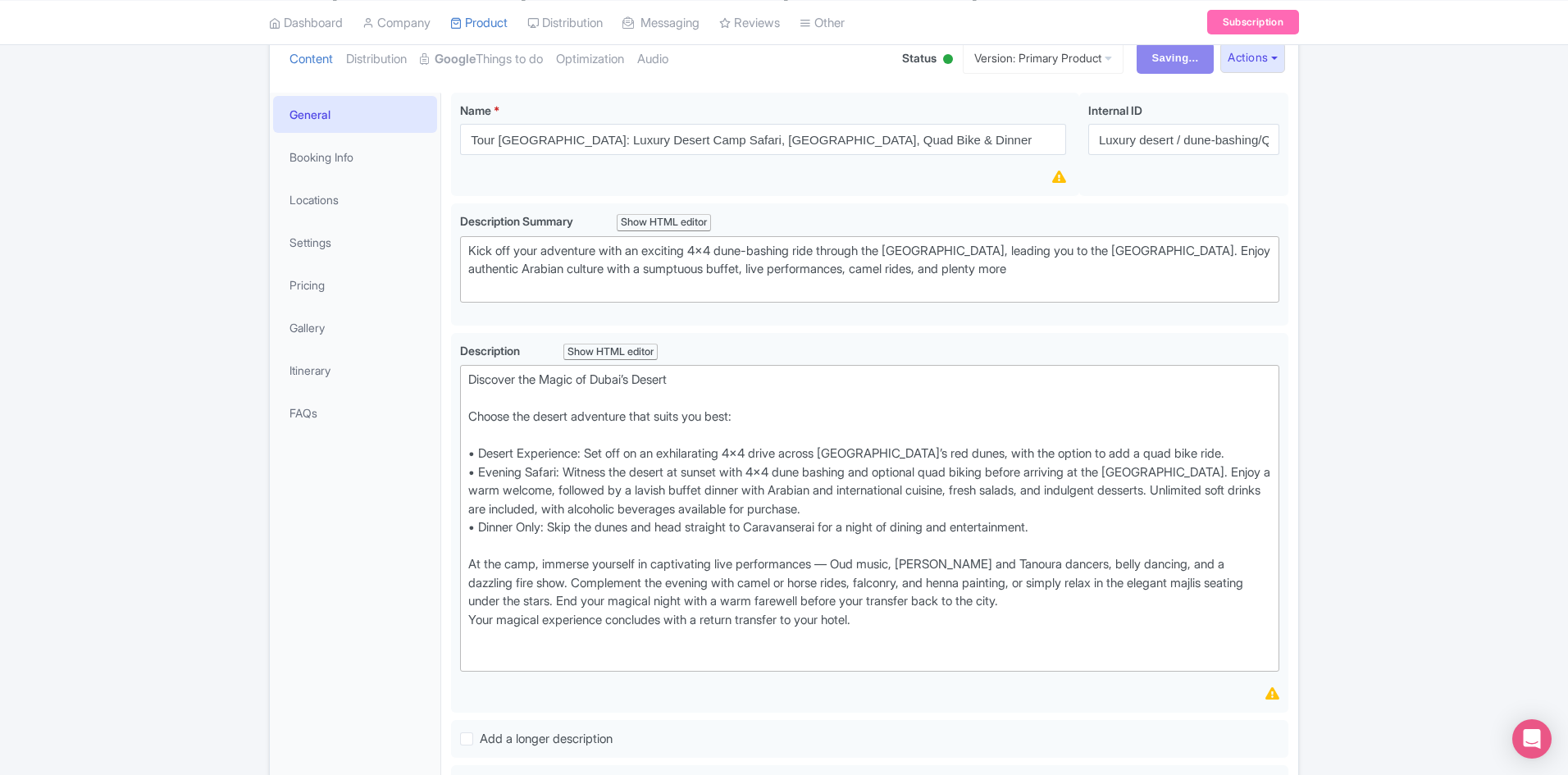
scroll to position [0, 0]
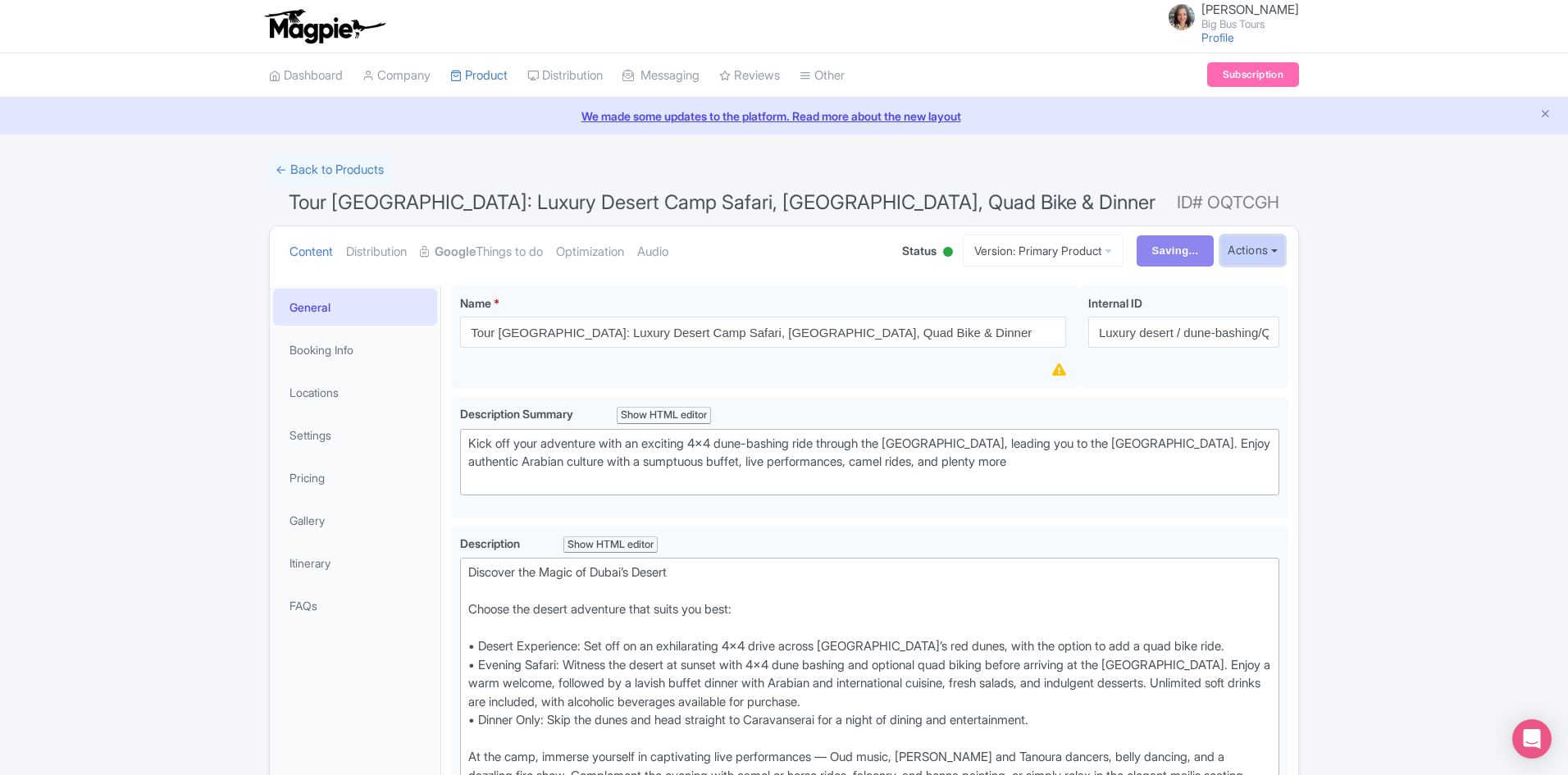
click at [1276, 251] on button "Actions" at bounding box center [1253, 251] width 64 height 31
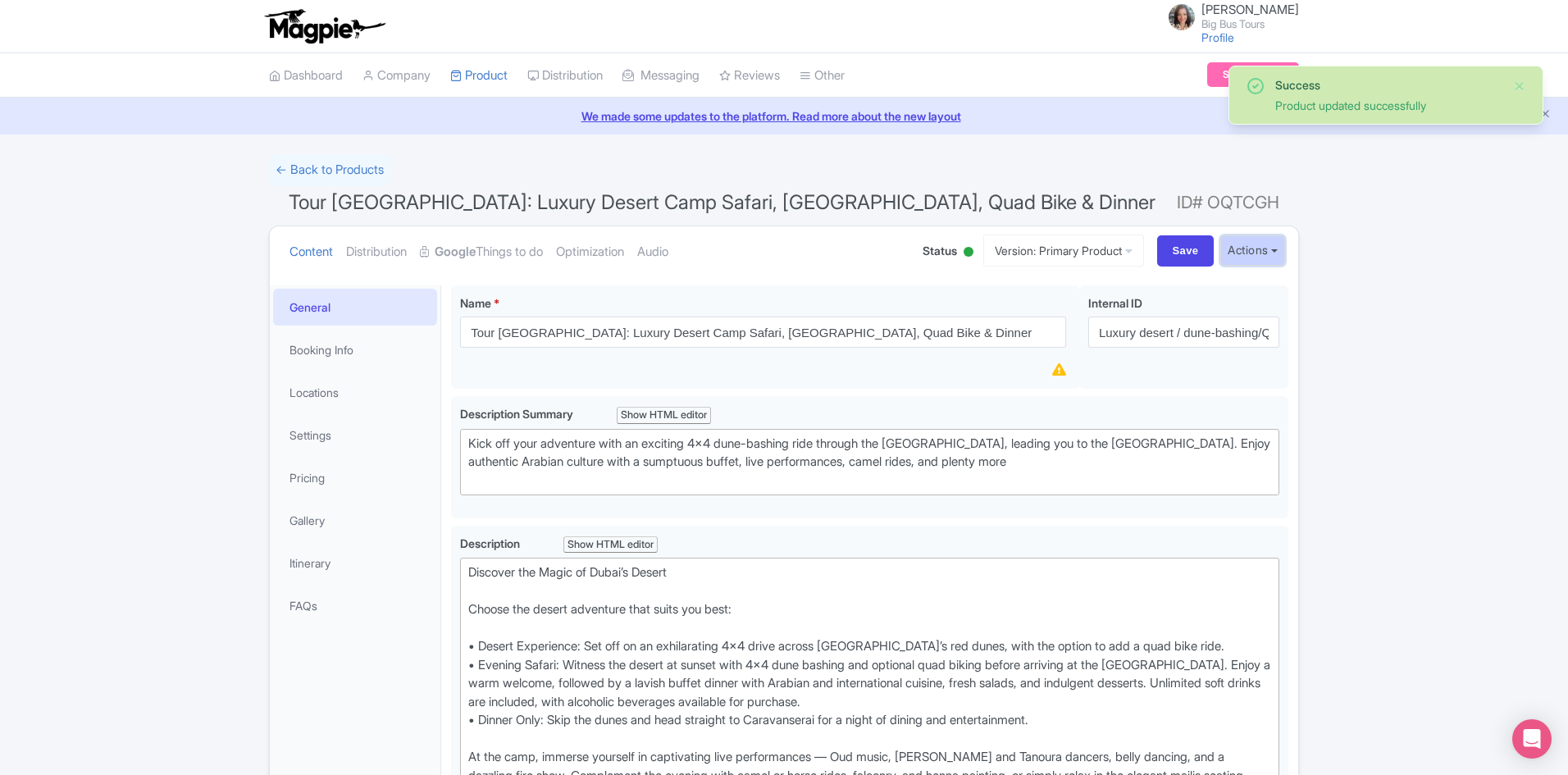
click at [1274, 255] on button "Actions" at bounding box center [1253, 251] width 64 height 31
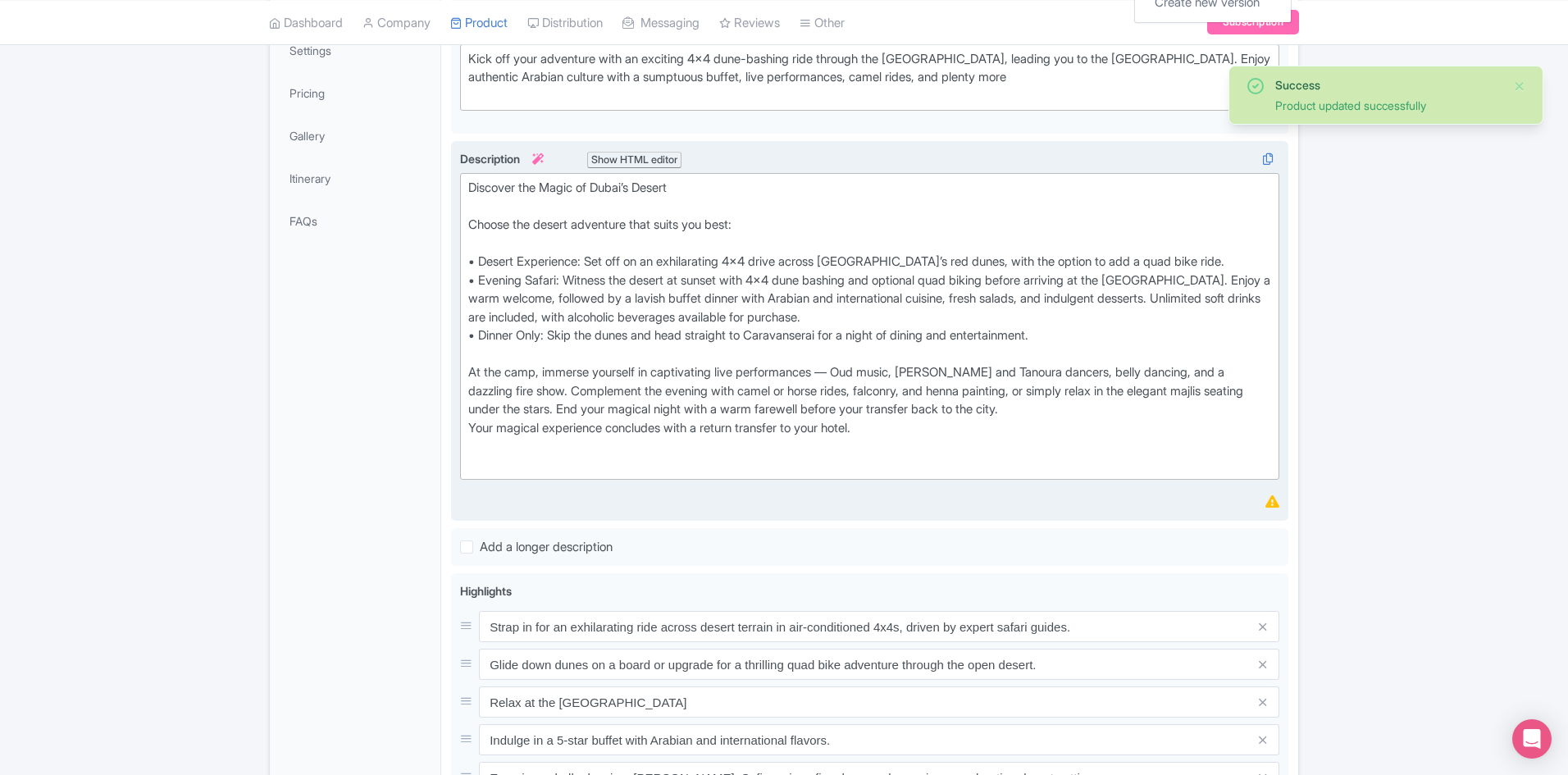
scroll to position [164, 0]
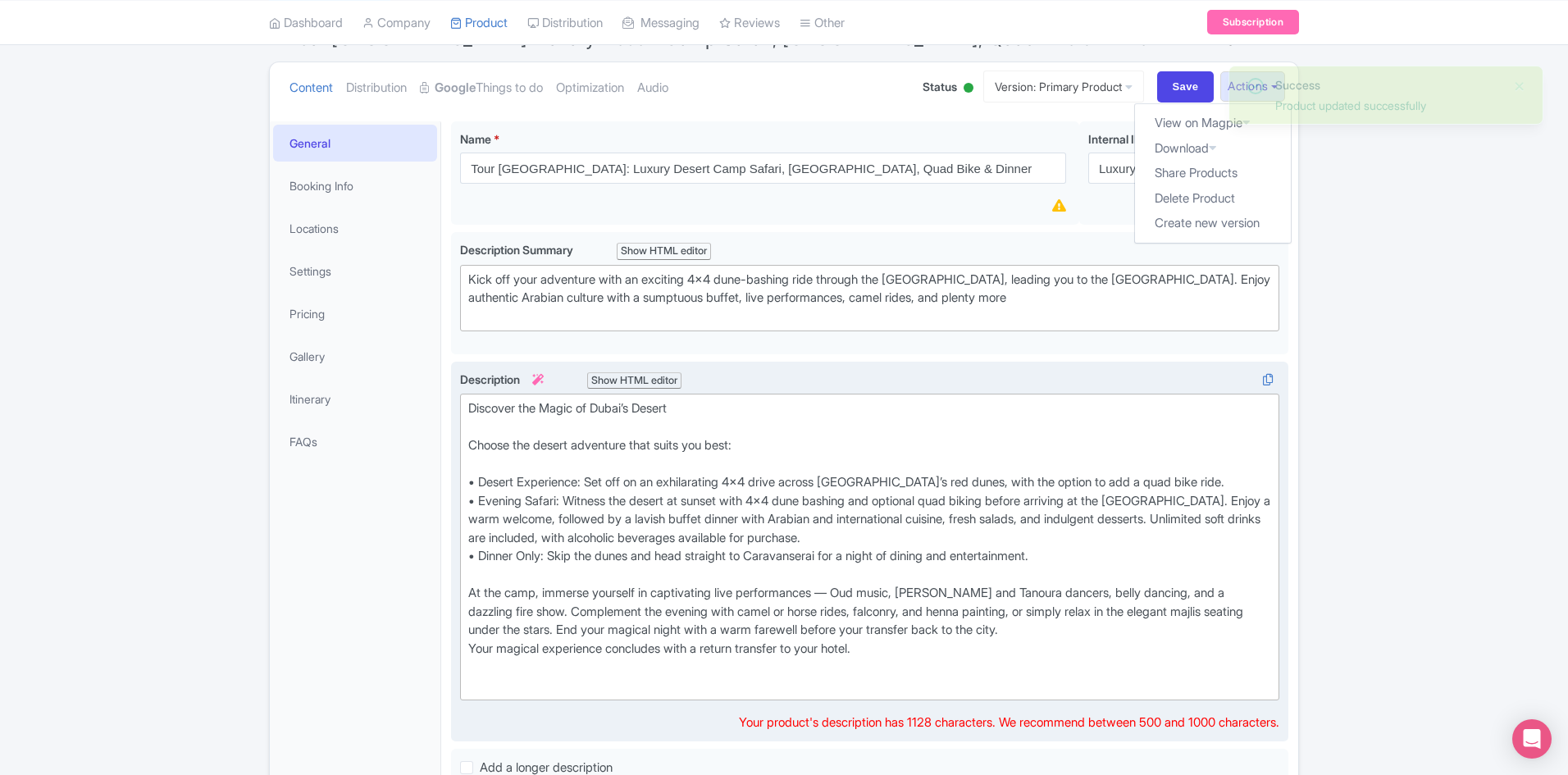
click at [1055, 514] on div "Discover the Magic of Dubai’s Desert Choose the desert adventure that suits you…" at bounding box center [869, 547] width 803 height 295
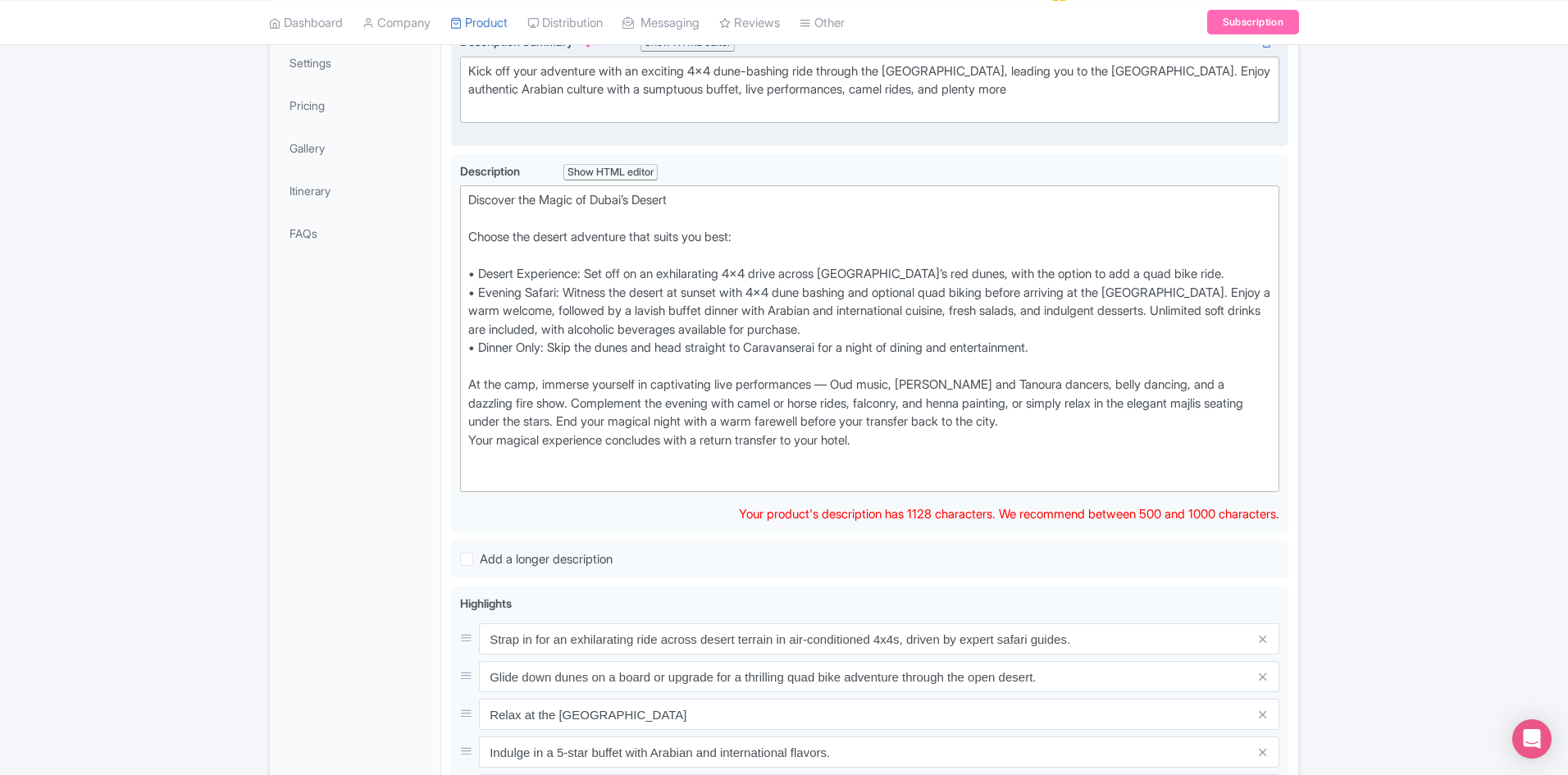
scroll to position [246, 0]
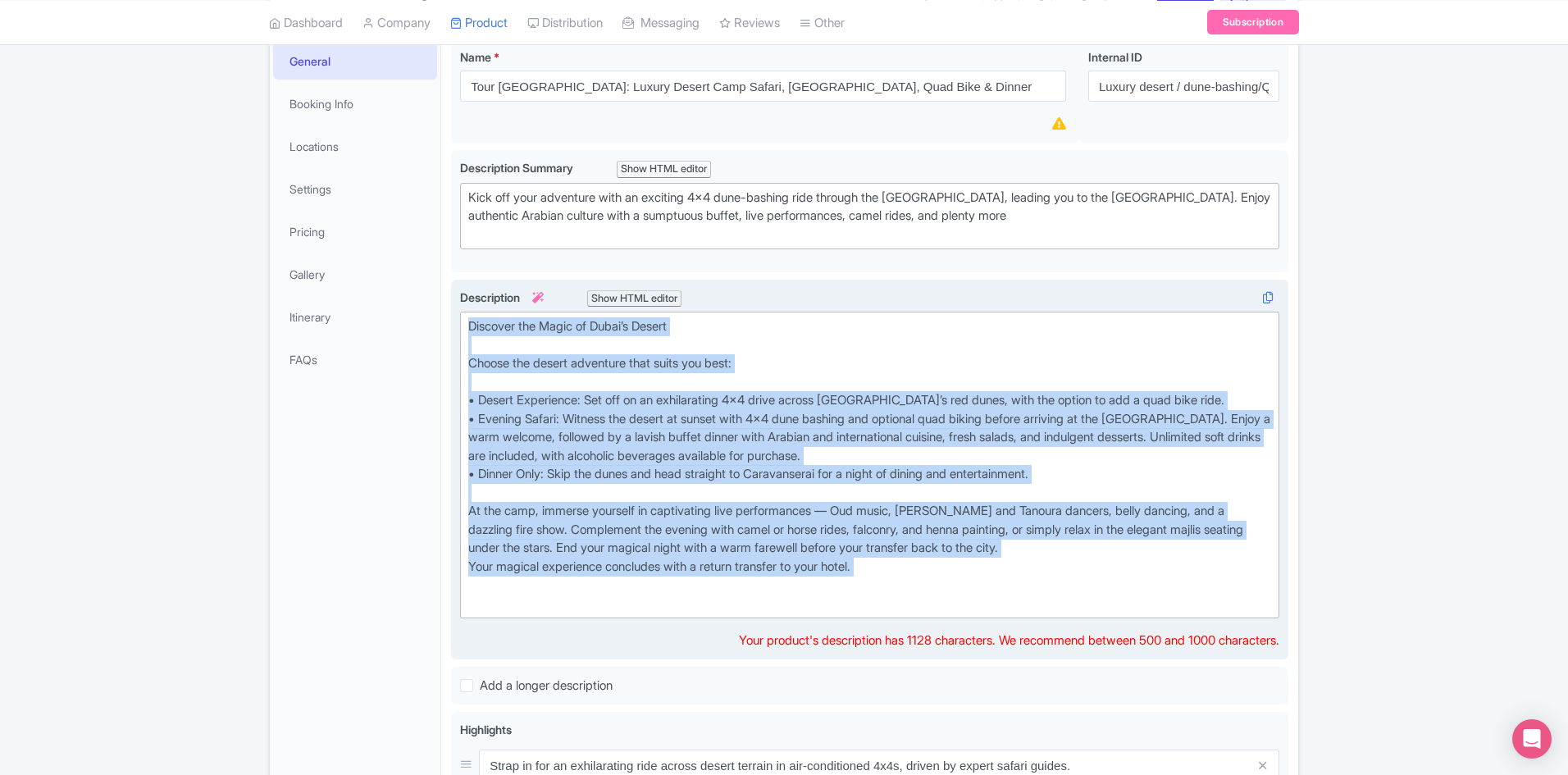
drag, startPoint x: 467, startPoint y: 326, endPoint x: 1183, endPoint y: 586, distance: 761.7
click at [1183, 586] on trix-editor "Discover the Magic of Dubai’s Desert Choose the desert adventure that suits you…" at bounding box center [870, 464] width 819 height 307
copy div "Loremips dol Sitam co Adipi’e Seddoe Tempor inc utlabo etdolorem aliq enima min…"
drag, startPoint x: 1008, startPoint y: 601, endPoint x: 964, endPoint y: 604, distance: 44.1
click at [1008, 601] on div "Discover the Magic of Dubai’s Desert Choose the desert adventure that suits you…" at bounding box center [869, 464] width 803 height 295
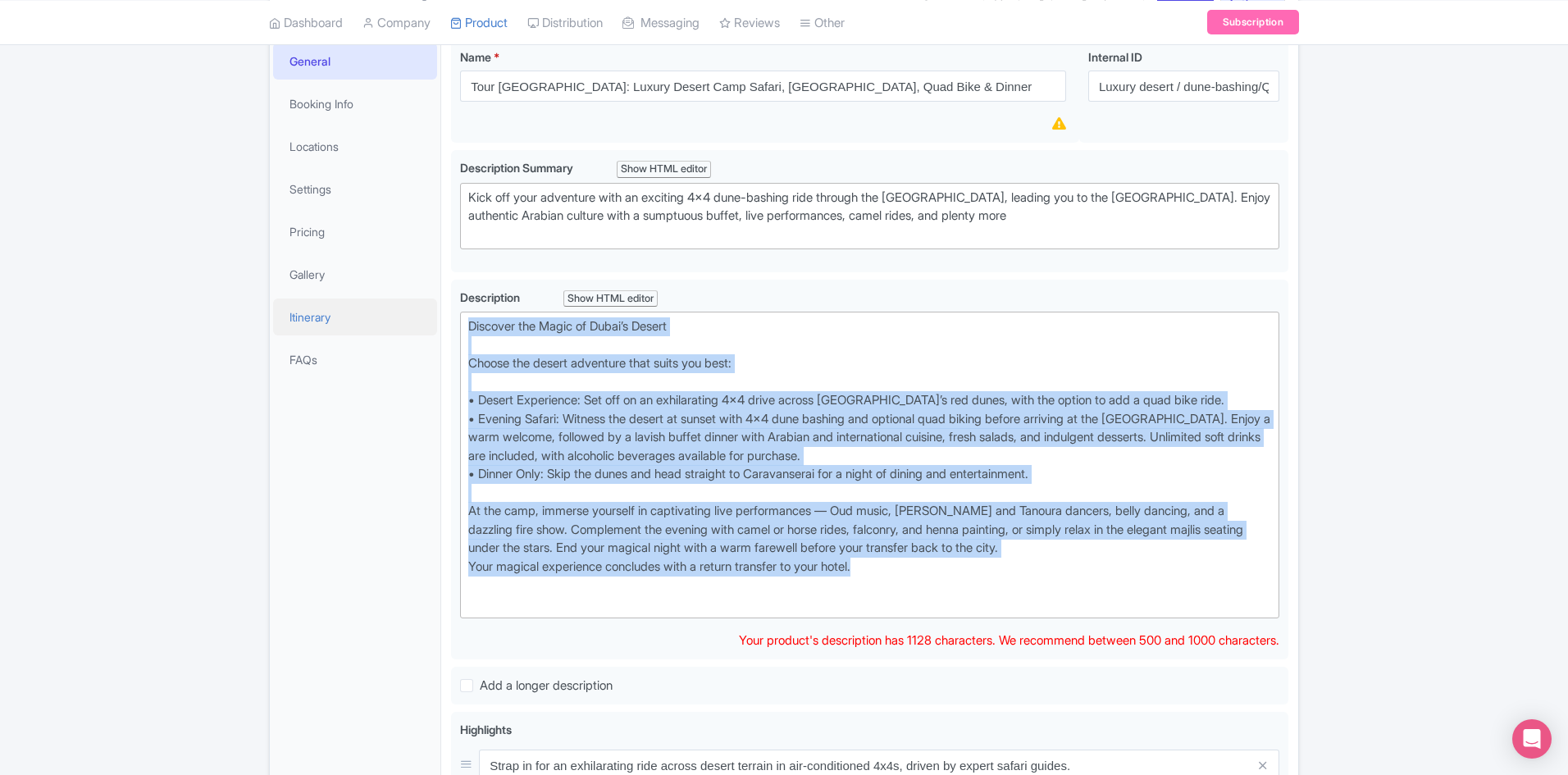
drag, startPoint x: 841, startPoint y: 559, endPoint x: 417, endPoint y: 327, distance: 483.3
click at [417, 327] on div "General Booking Info Locations Settings Pricing Gallery Itinerary FAQs Tour Dub…" at bounding box center [784, 758] width 1029 height 1456
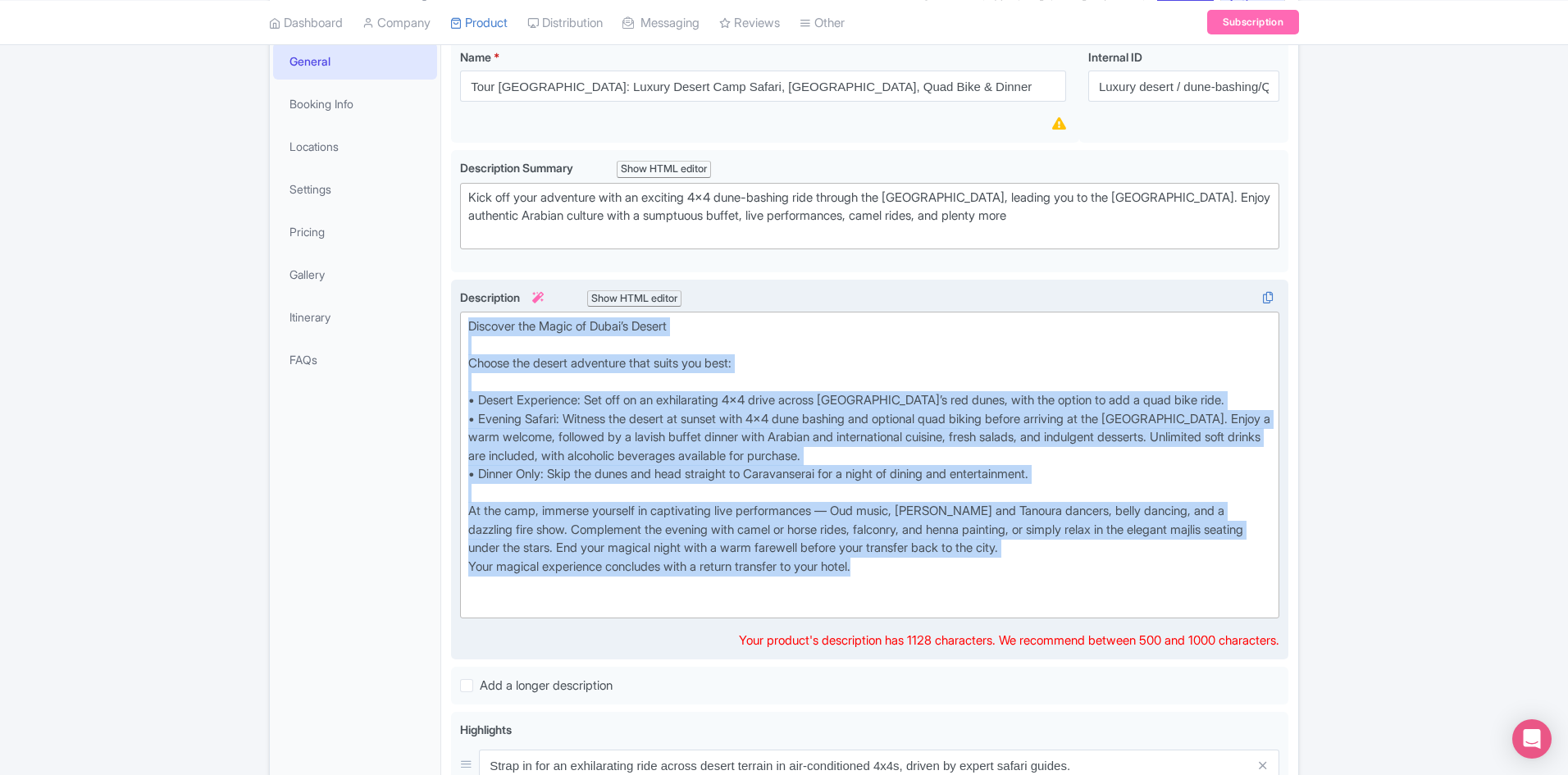
paste trix-editor "<div><strong>Discover the Magic of Dubai’s Desert<br></strong><br></div><div>Ch…"
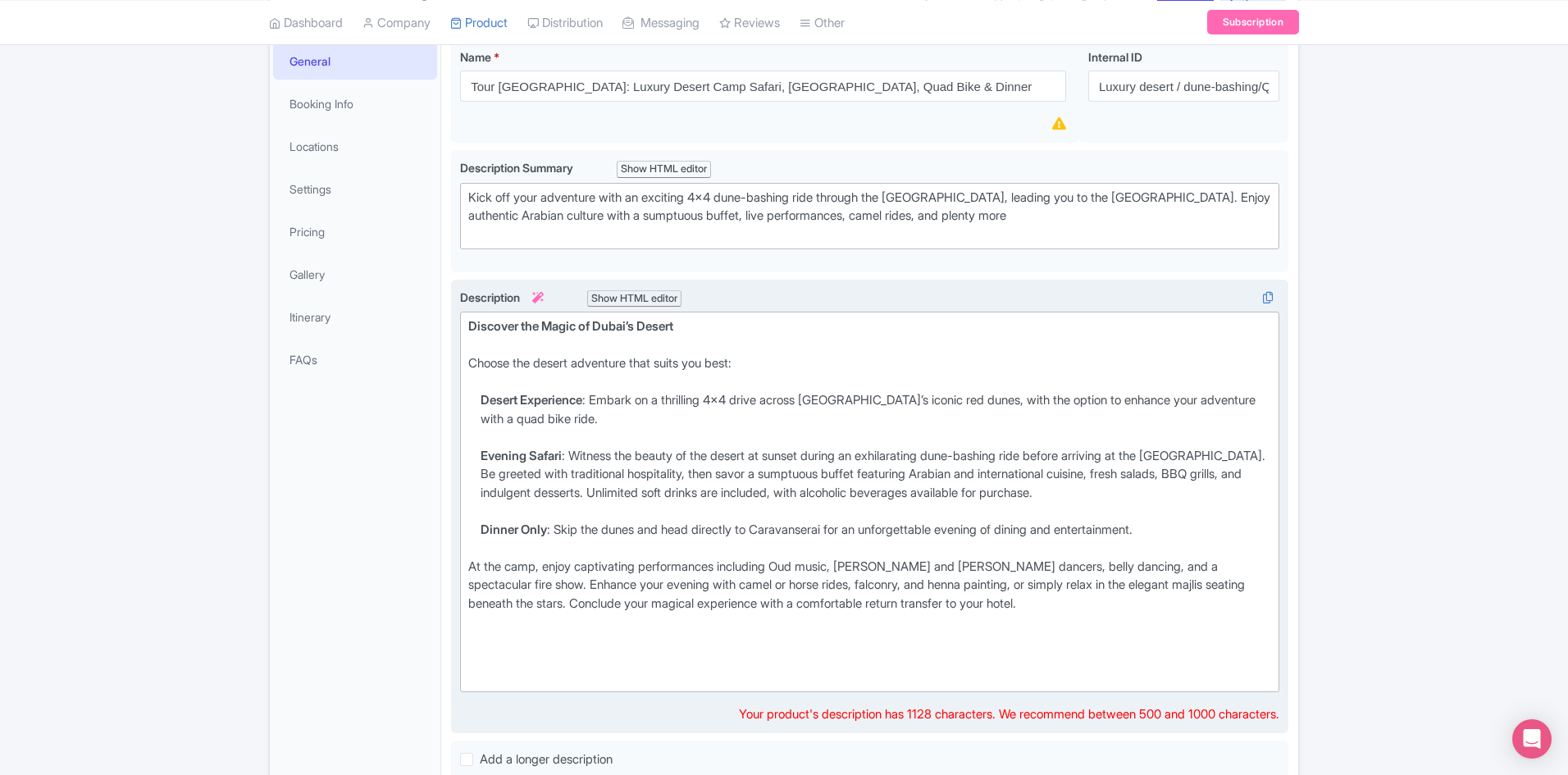
click at [1199, 534] on li "Dinner Only : Skip the dunes and head directly to Caravanserai for an unforgett…" at bounding box center [876, 539] width 791 height 37
type trix-editor "<div><strong>Discover the Magic of Dubai’s Desert<br></strong><br></div><div>Ch…"
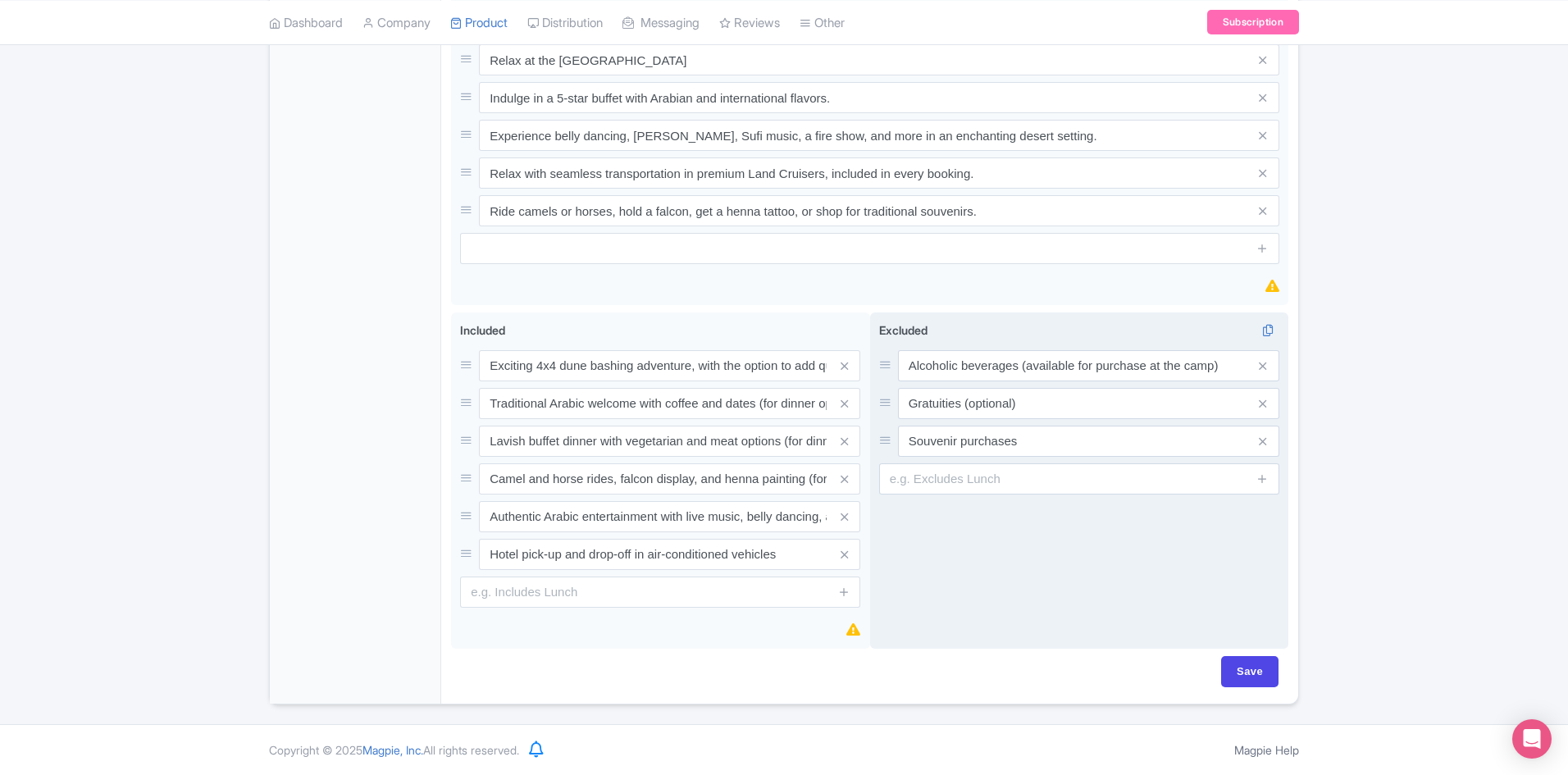
scroll to position [1119, 0]
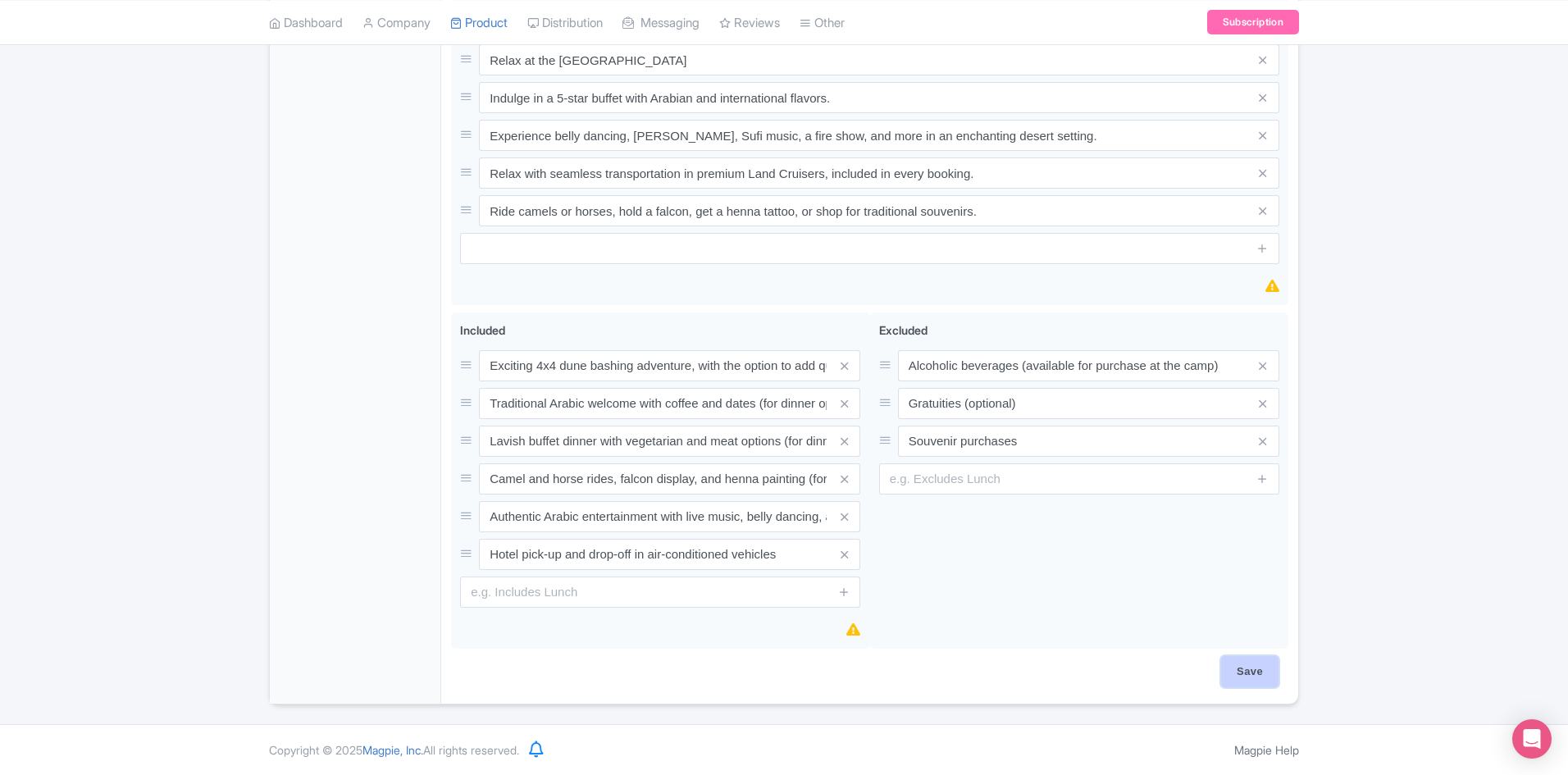
click at [1237, 675] on input "Save" at bounding box center [1251, 672] width 58 height 31
type input "Saving..."
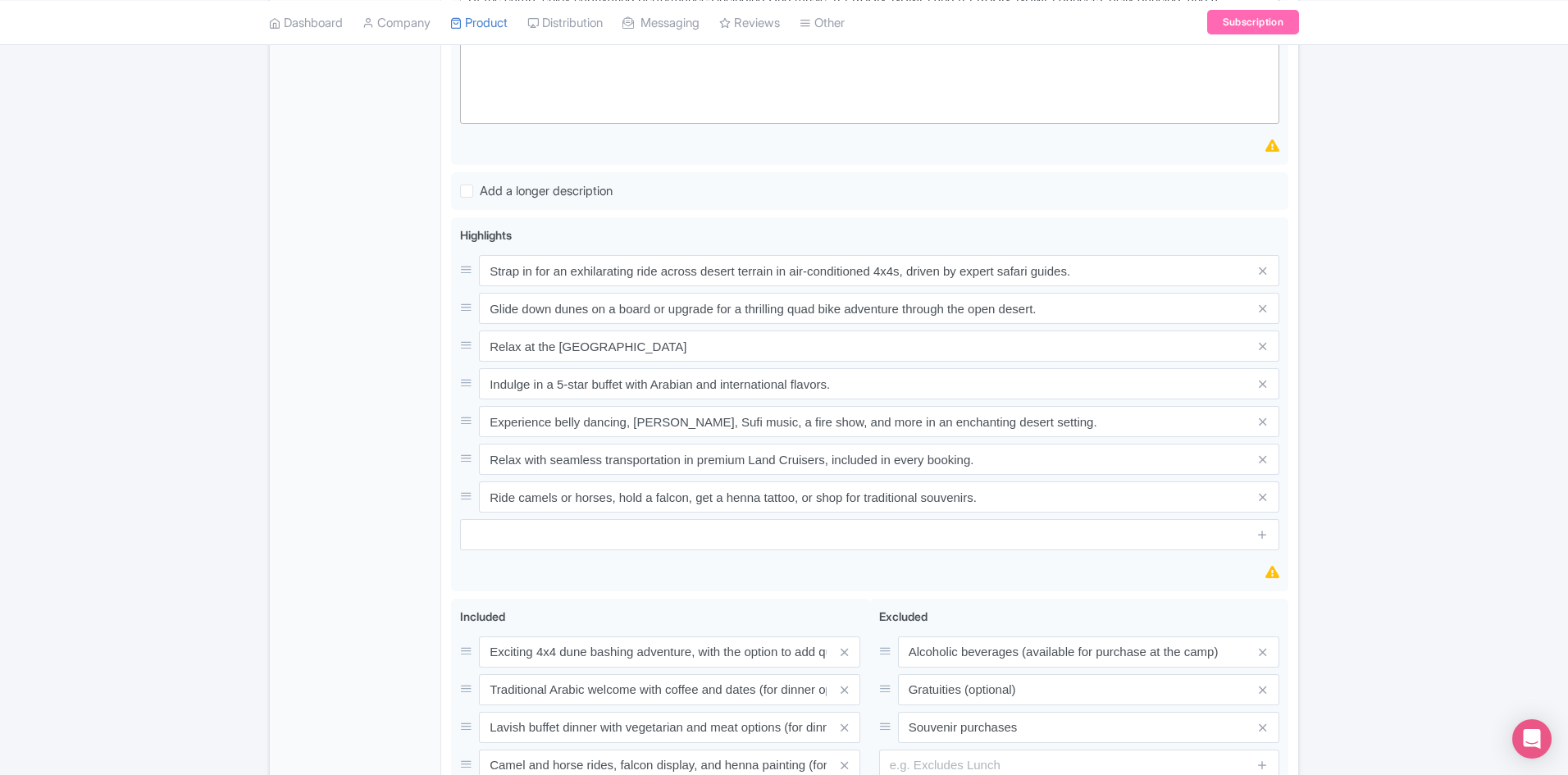
scroll to position [545, 0]
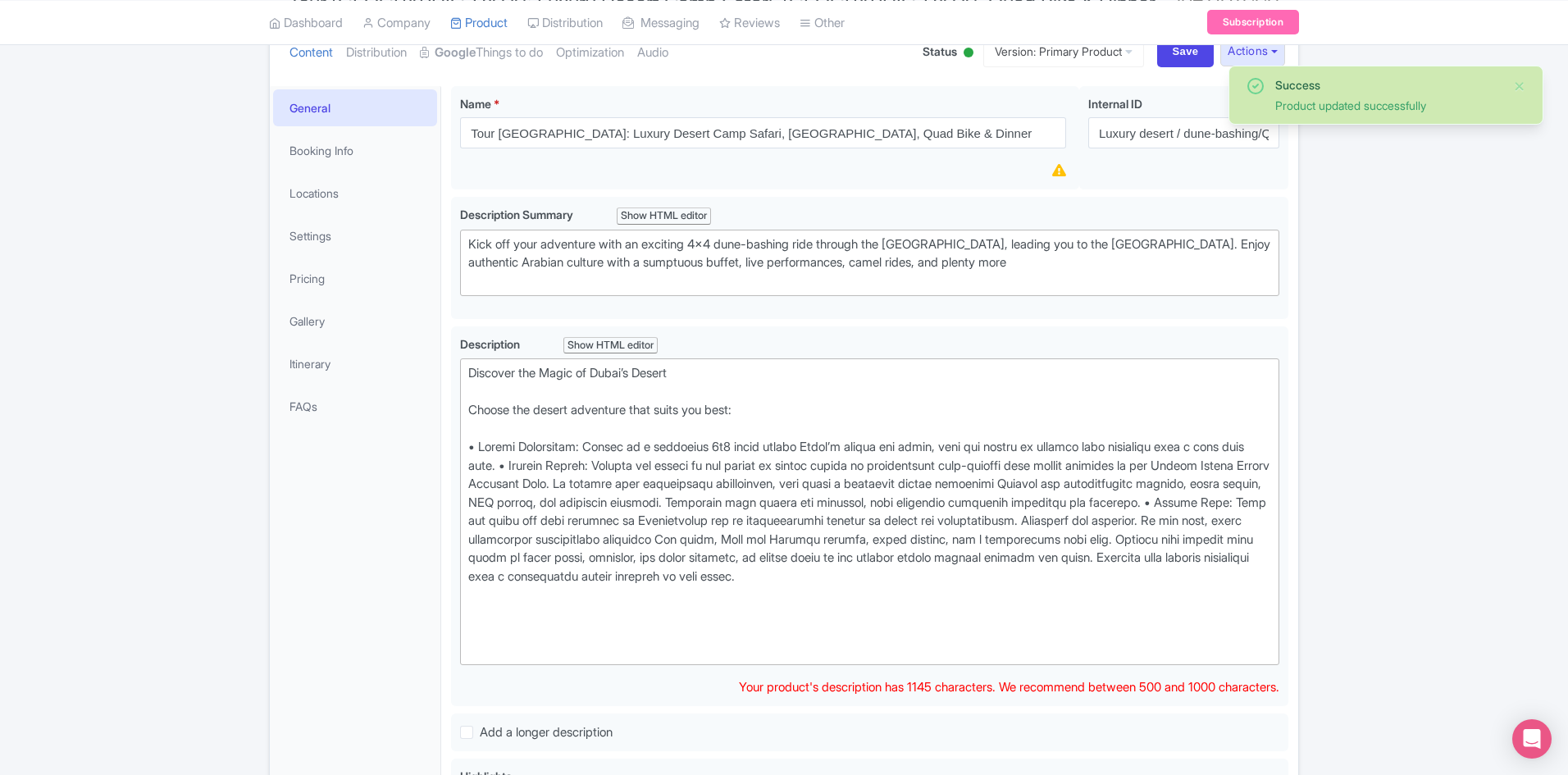
scroll to position [164, 0]
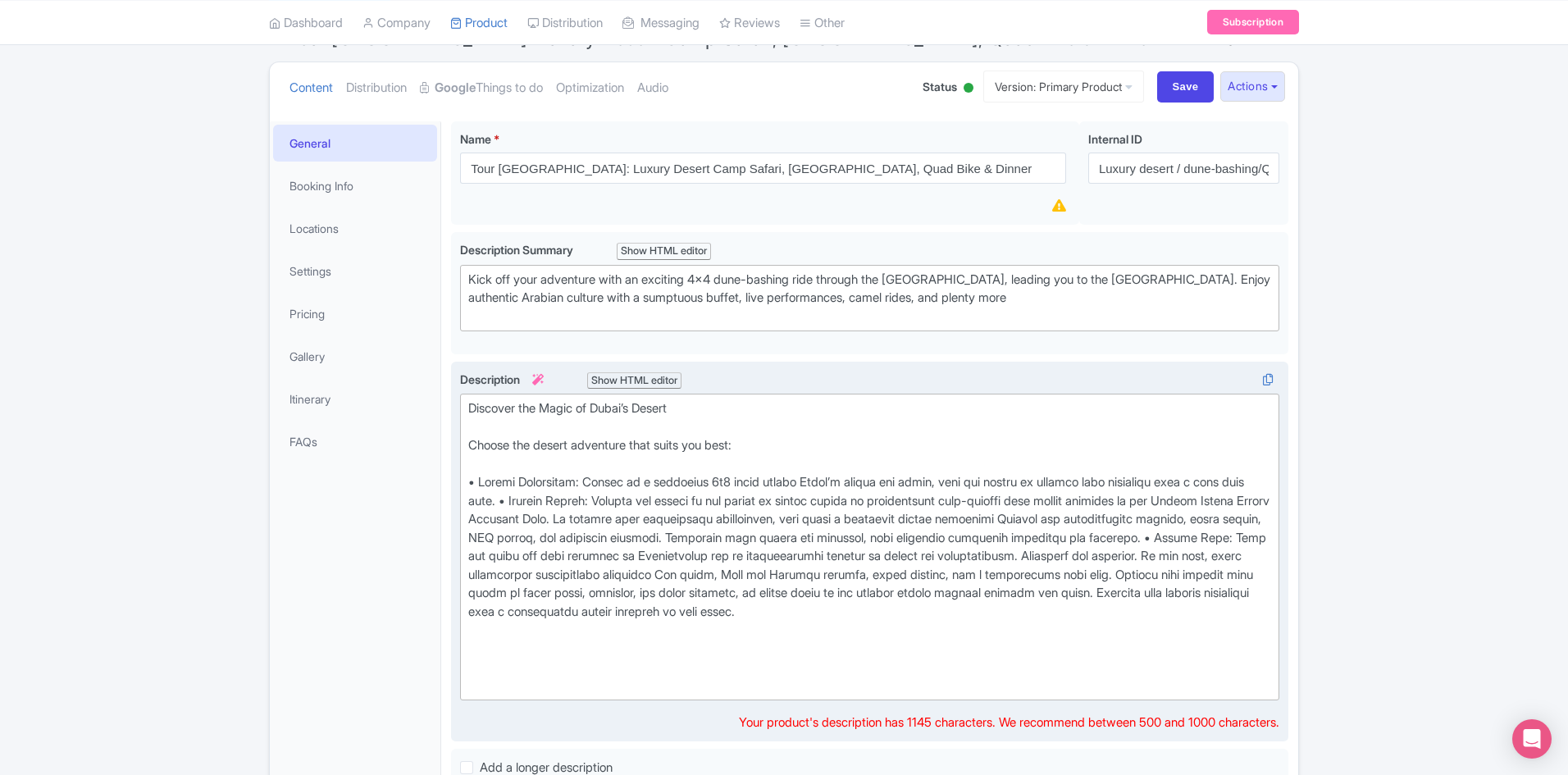
click at [939, 542] on div "Discover the Magic of Dubai’s Desert Choose the desert adventure that suits you…" at bounding box center [869, 547] width 803 height 295
click at [560, 502] on div "Discover the Magic of Dubai’s Desert Choose the desert adventure that suits you…" at bounding box center [869, 547] width 803 height 295
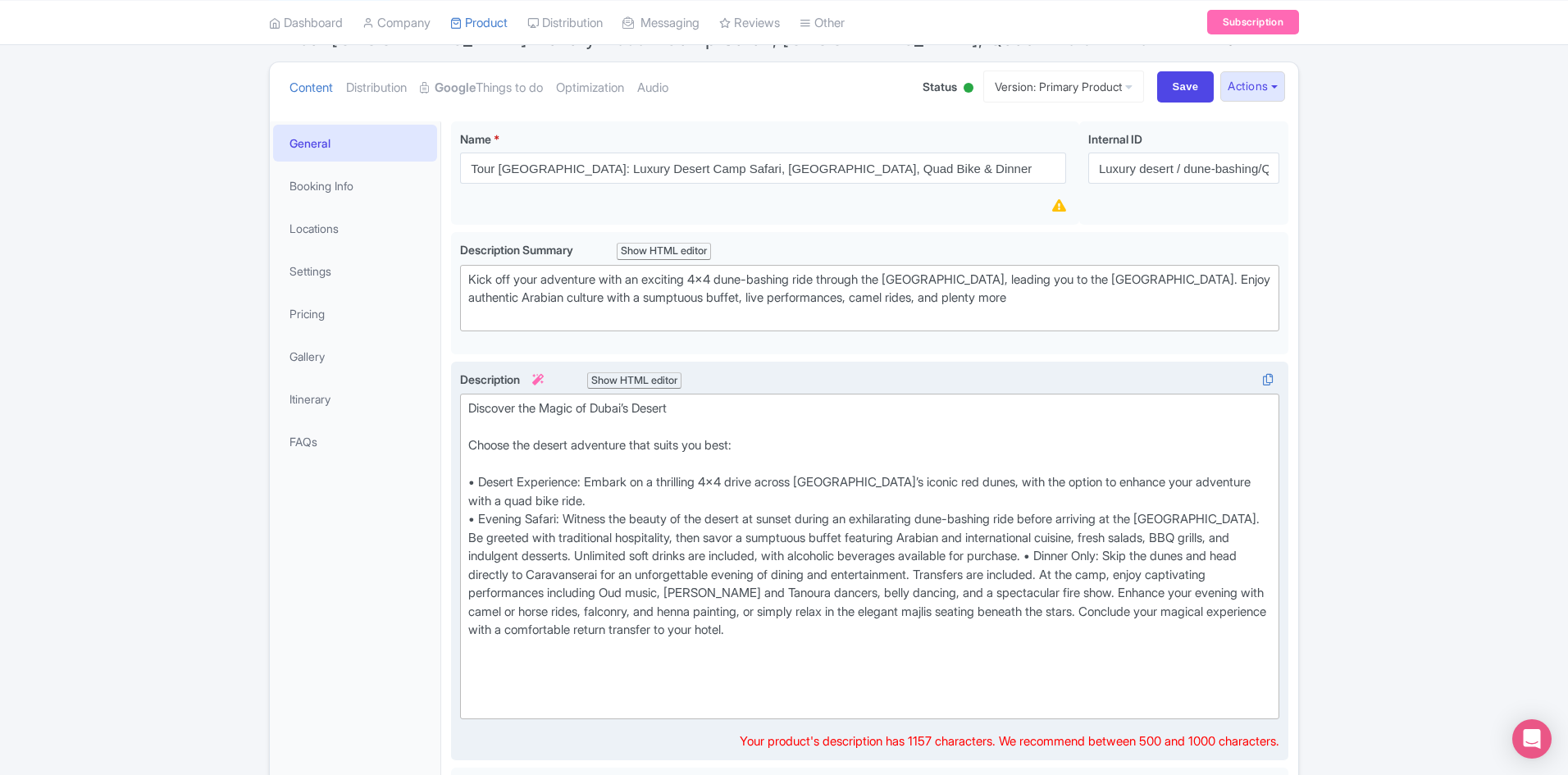
click at [1229, 554] on div "Discover the Magic of Dubai’s Desert Choose the desert adventure that suits you…" at bounding box center [869, 557] width 803 height 314
click at [523, 593] on div "Discover the Magic of Dubai’s Desert Choose the desert adventure that suits you…" at bounding box center [869, 557] width 803 height 314
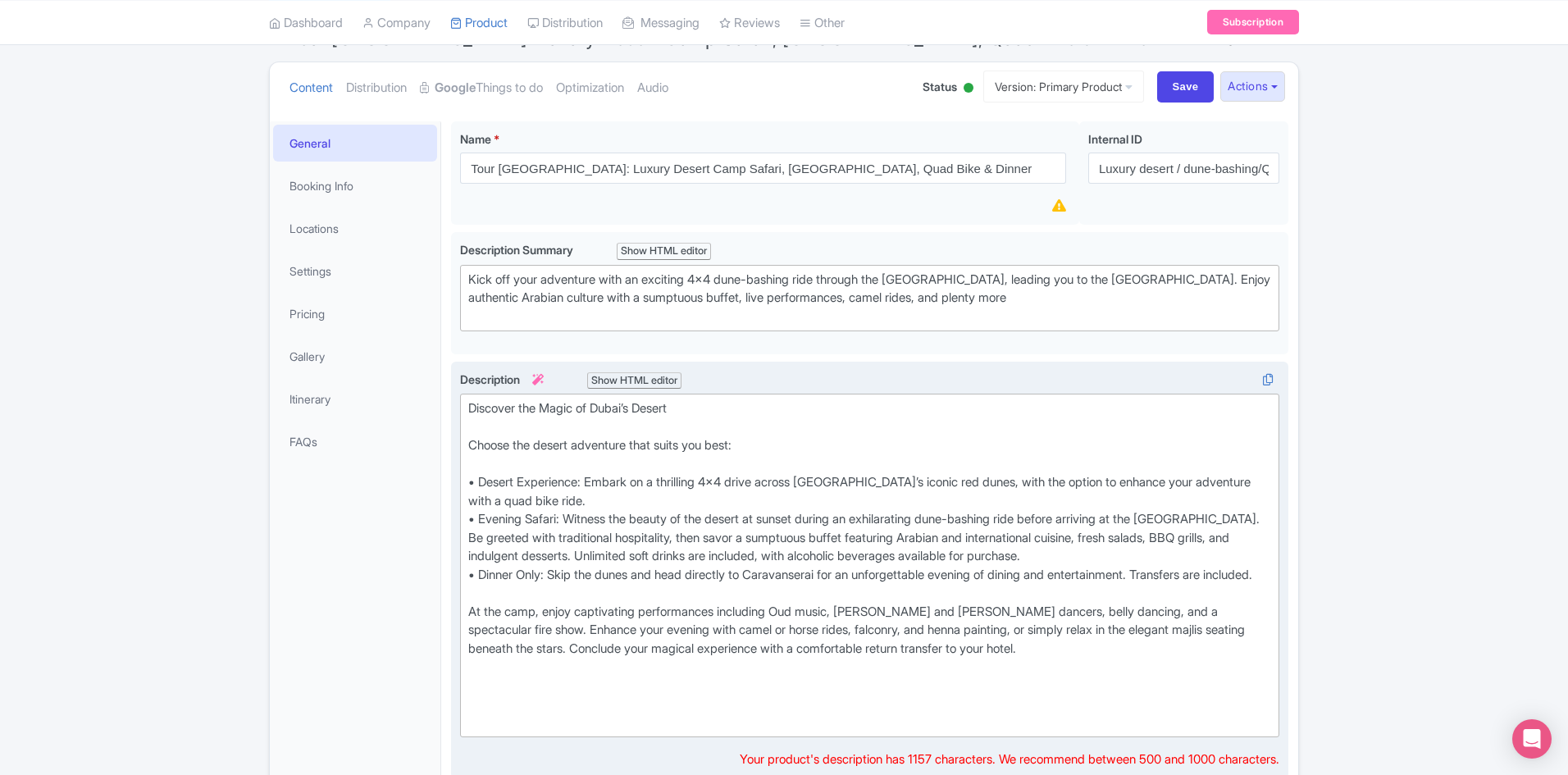
click at [473, 440] on div "Discover the Magic of Dubai’s Desert Choose the desert adventure that suits you…" at bounding box center [869, 566] width 803 height 333
click at [472, 483] on div "Discover the Magic of Dubai’s Desert Choose the desert adventure that suits you…" at bounding box center [869, 566] width 803 height 333
drag, startPoint x: 468, startPoint y: 628, endPoint x: 504, endPoint y: 644, distance: 39.4
click at [469, 629] on div "Discover the Magic of Dubai’s Desert Choose the desert adventure that suits you…" at bounding box center [869, 566] width 803 height 333
type trix-editor "<div>Discover the Magic of Dubai’s Desert<br><br>Choose the desert adventure th…"
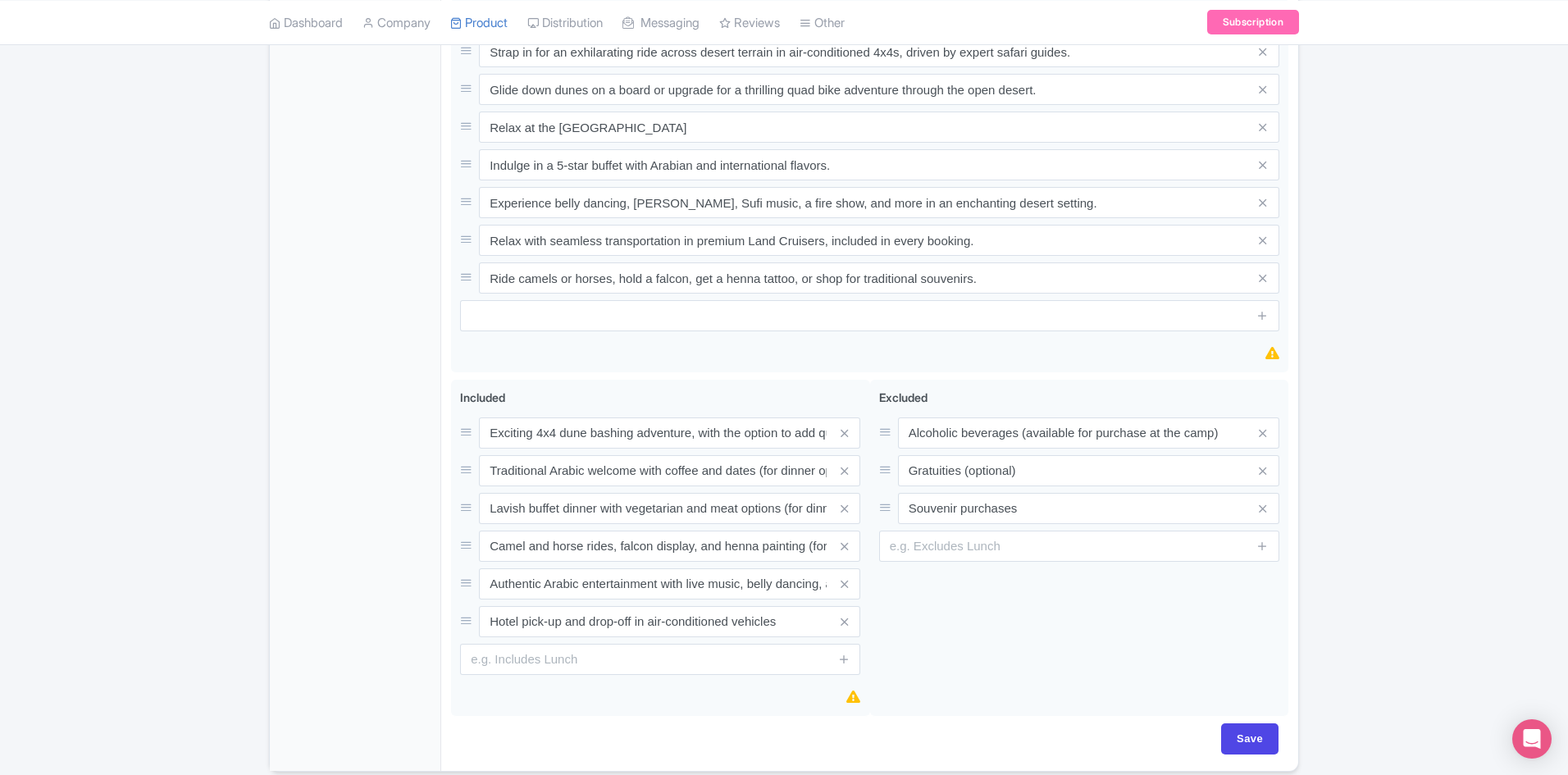
scroll to position [1082, 0]
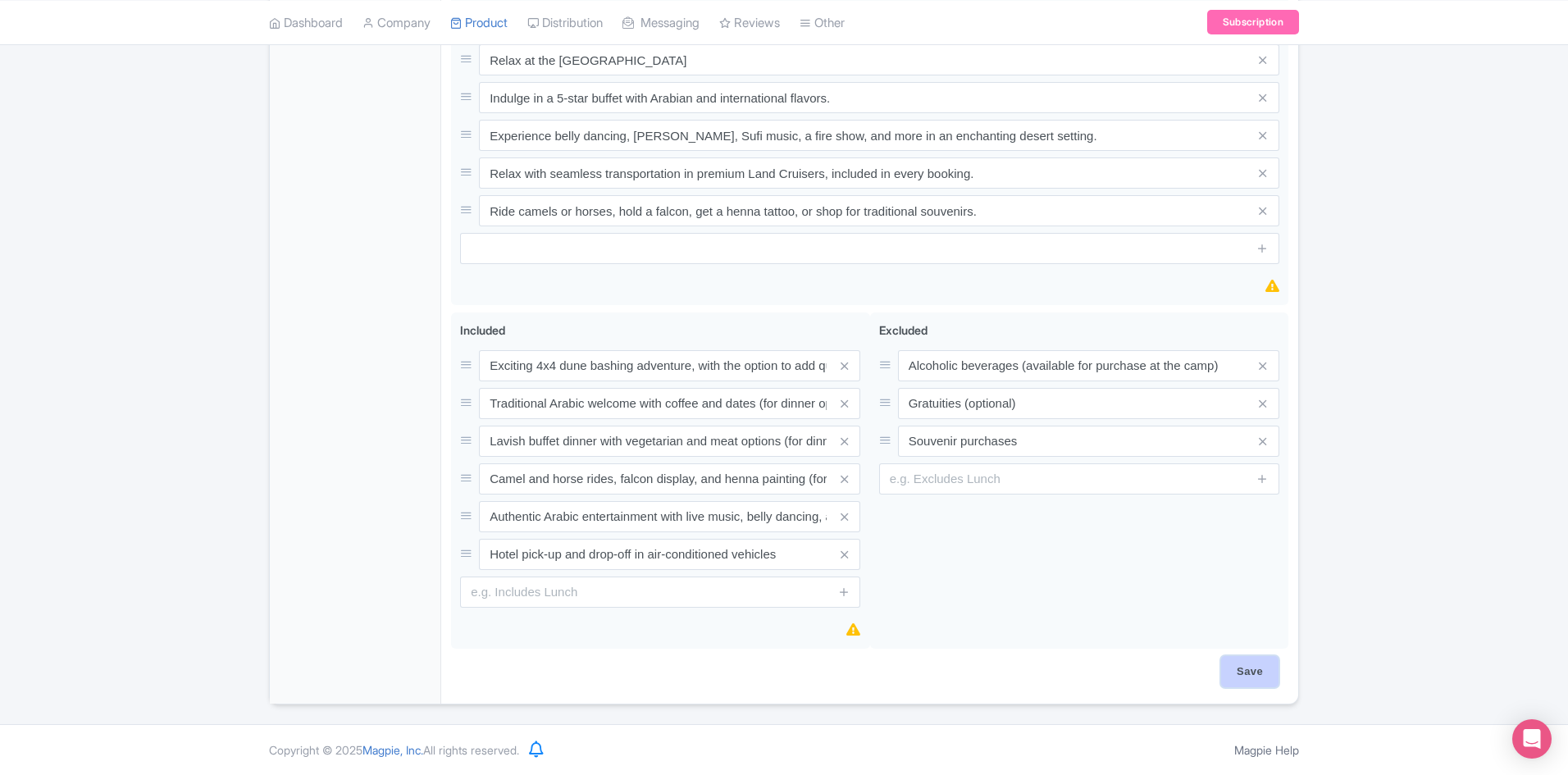
click at [1248, 660] on input "Save" at bounding box center [1251, 672] width 58 height 31
type input "Saving..."
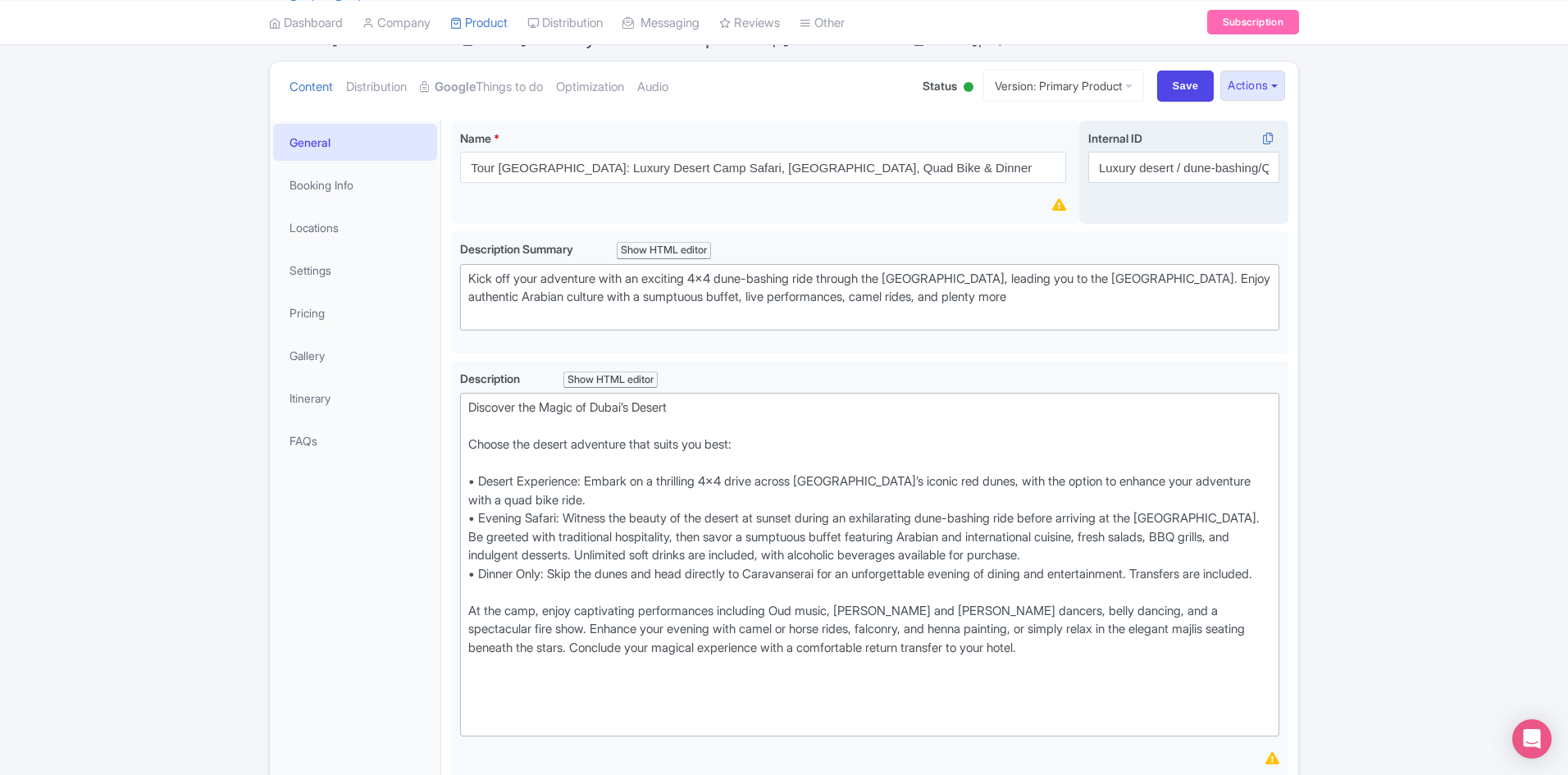
scroll to position [15, 0]
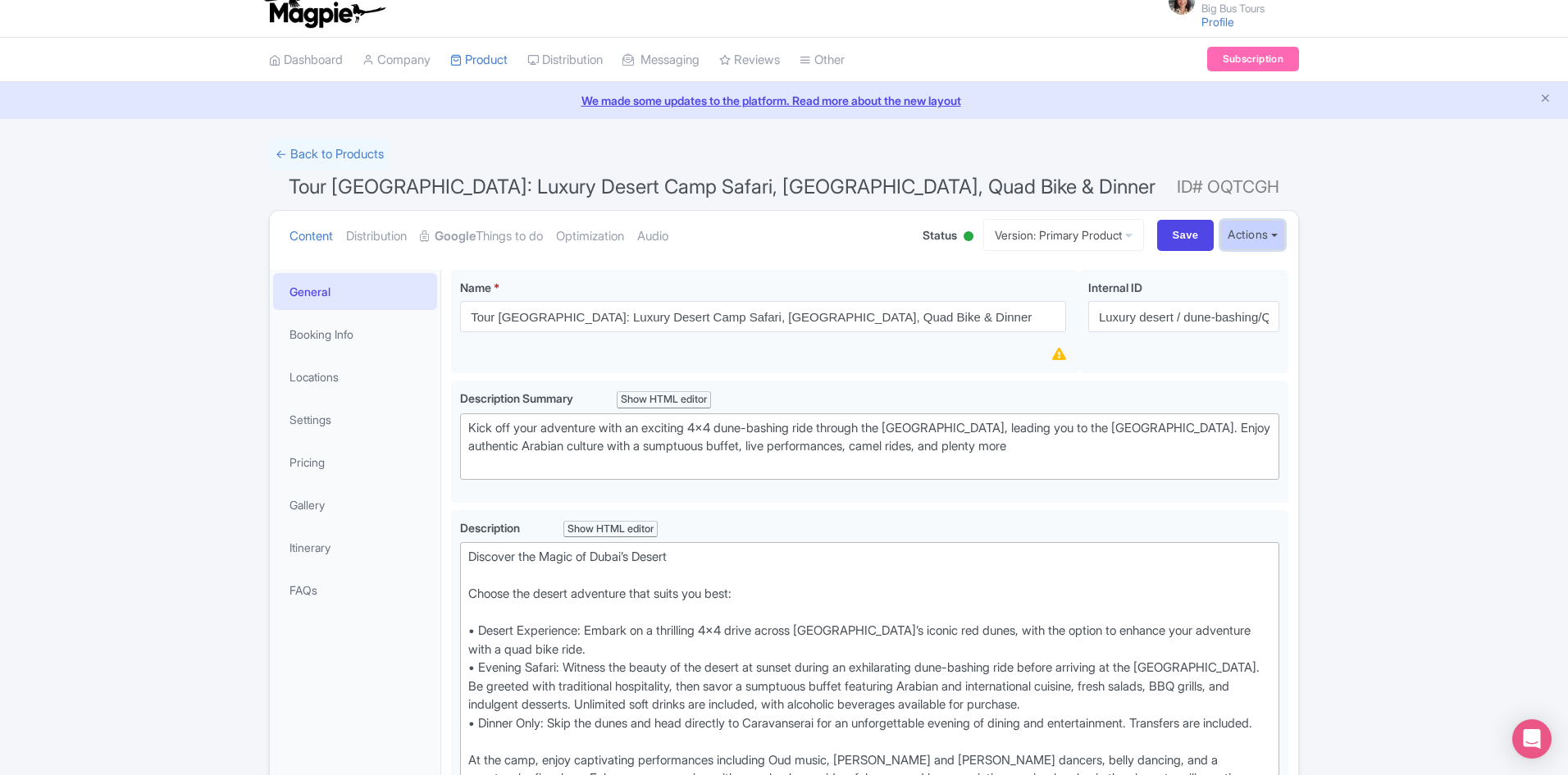
drag, startPoint x: 1281, startPoint y: 237, endPoint x: 1265, endPoint y: 245, distance: 17.9
click at [1281, 237] on button "Actions" at bounding box center [1253, 236] width 64 height 31
click at [1076, 304] on link "Industry Partner View" at bounding box center [1068, 306] width 157 height 25
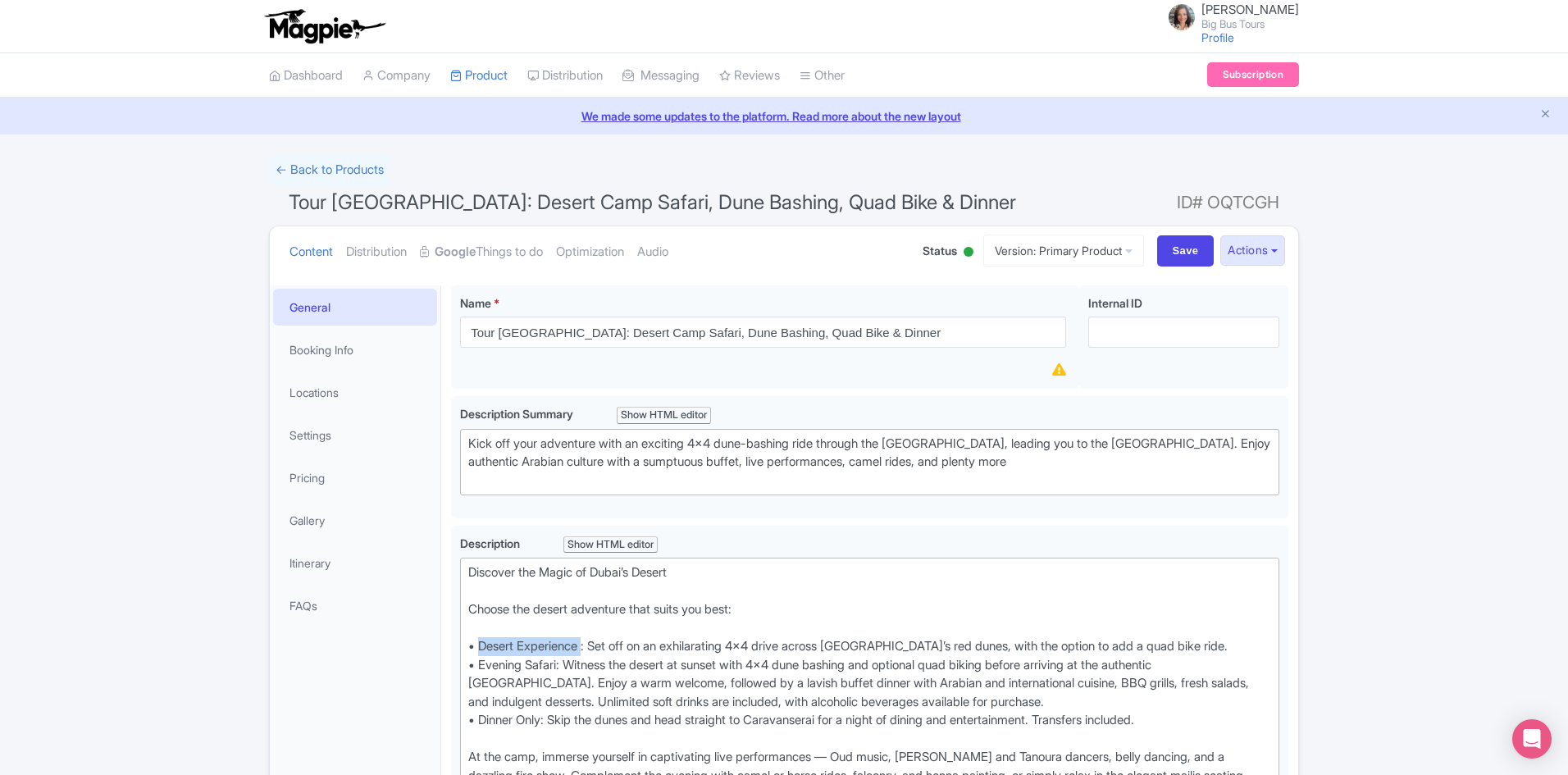
click at [312, 14] on img at bounding box center [324, 27] width 127 height 37
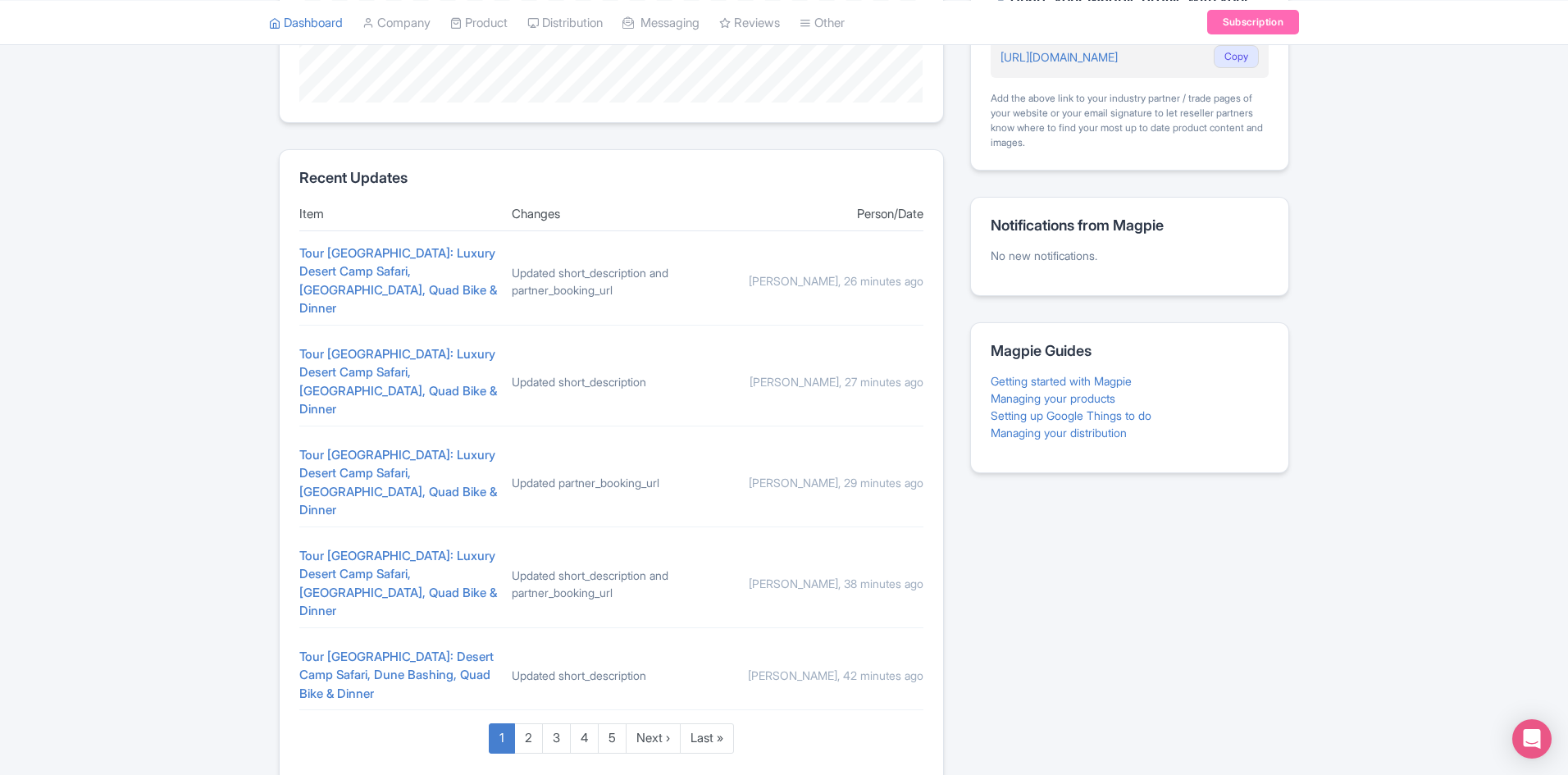
scroll to position [582, 0]
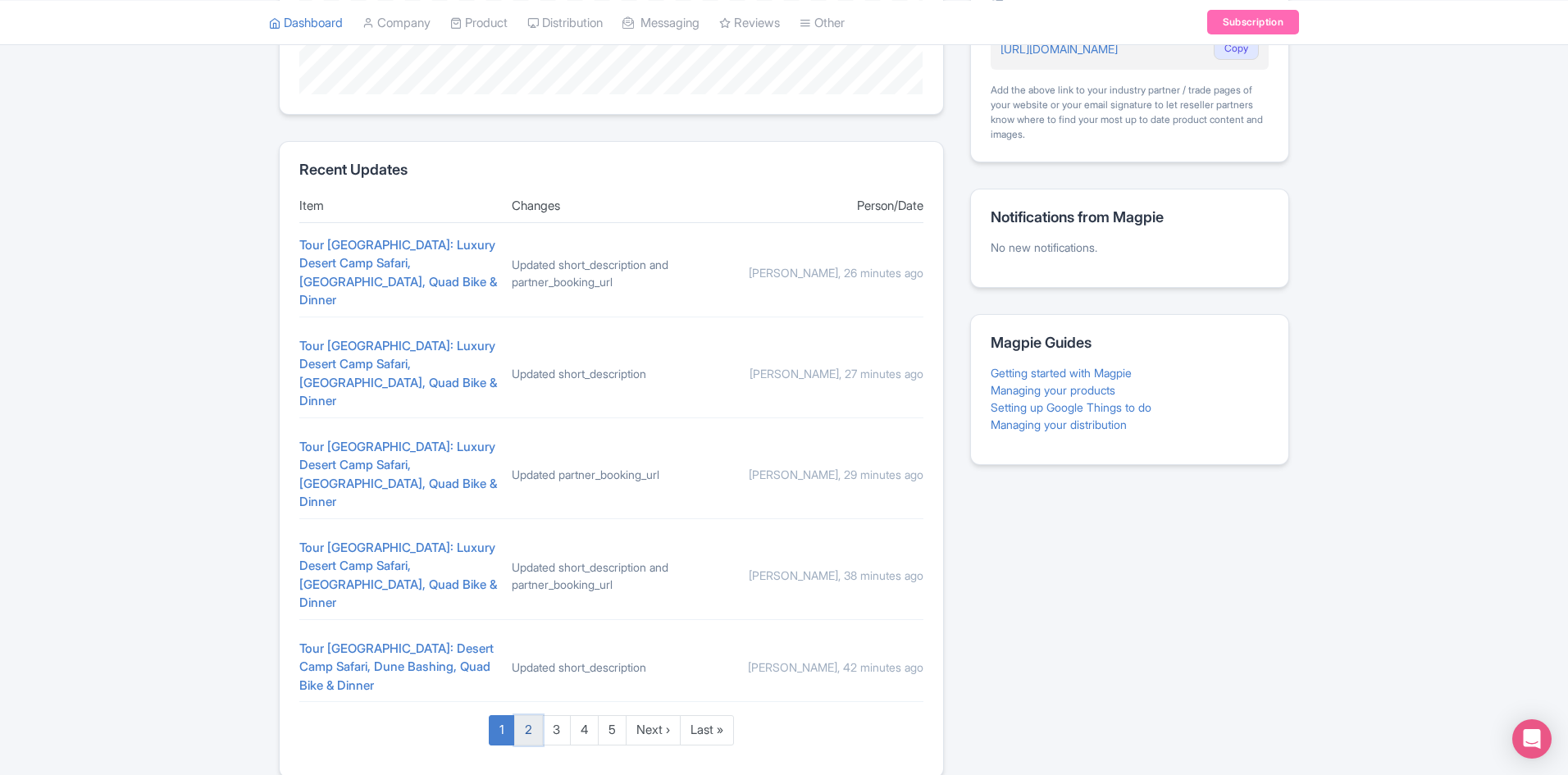
click at [530, 715] on link "2" at bounding box center [529, 731] width 29 height 31
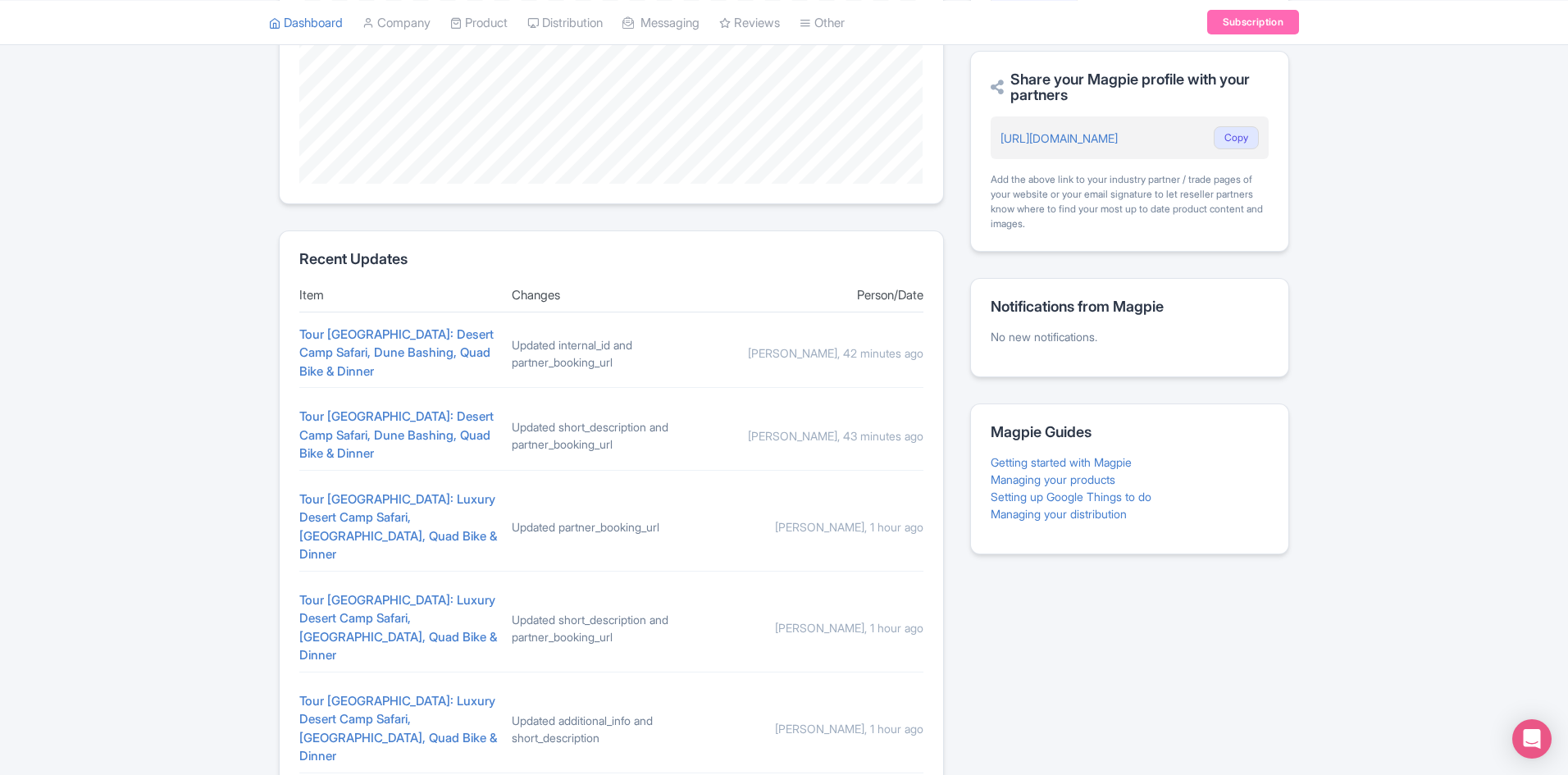
scroll to position [582, 0]
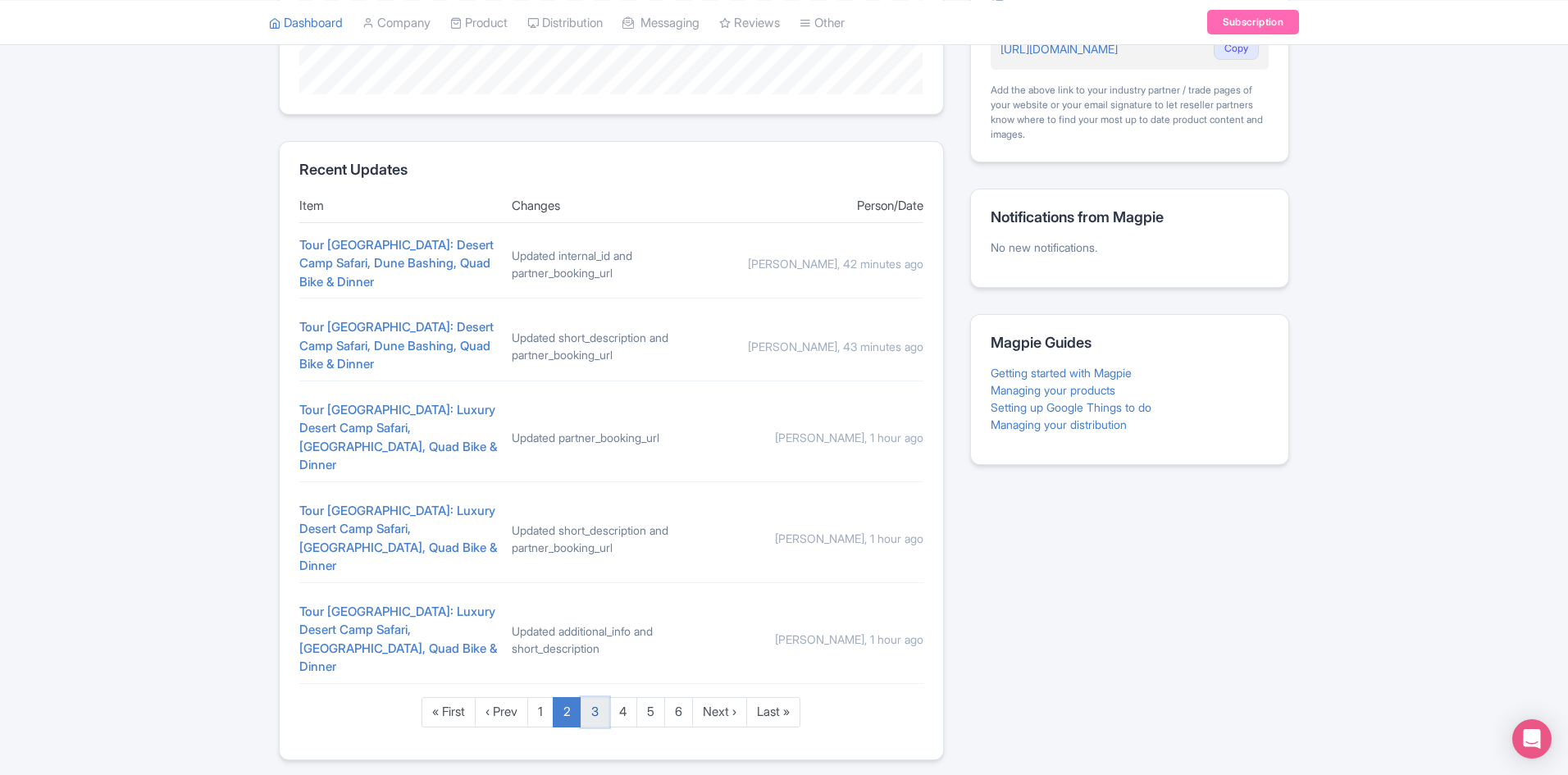
click at [596, 697] on link "3" at bounding box center [595, 712] width 29 height 31
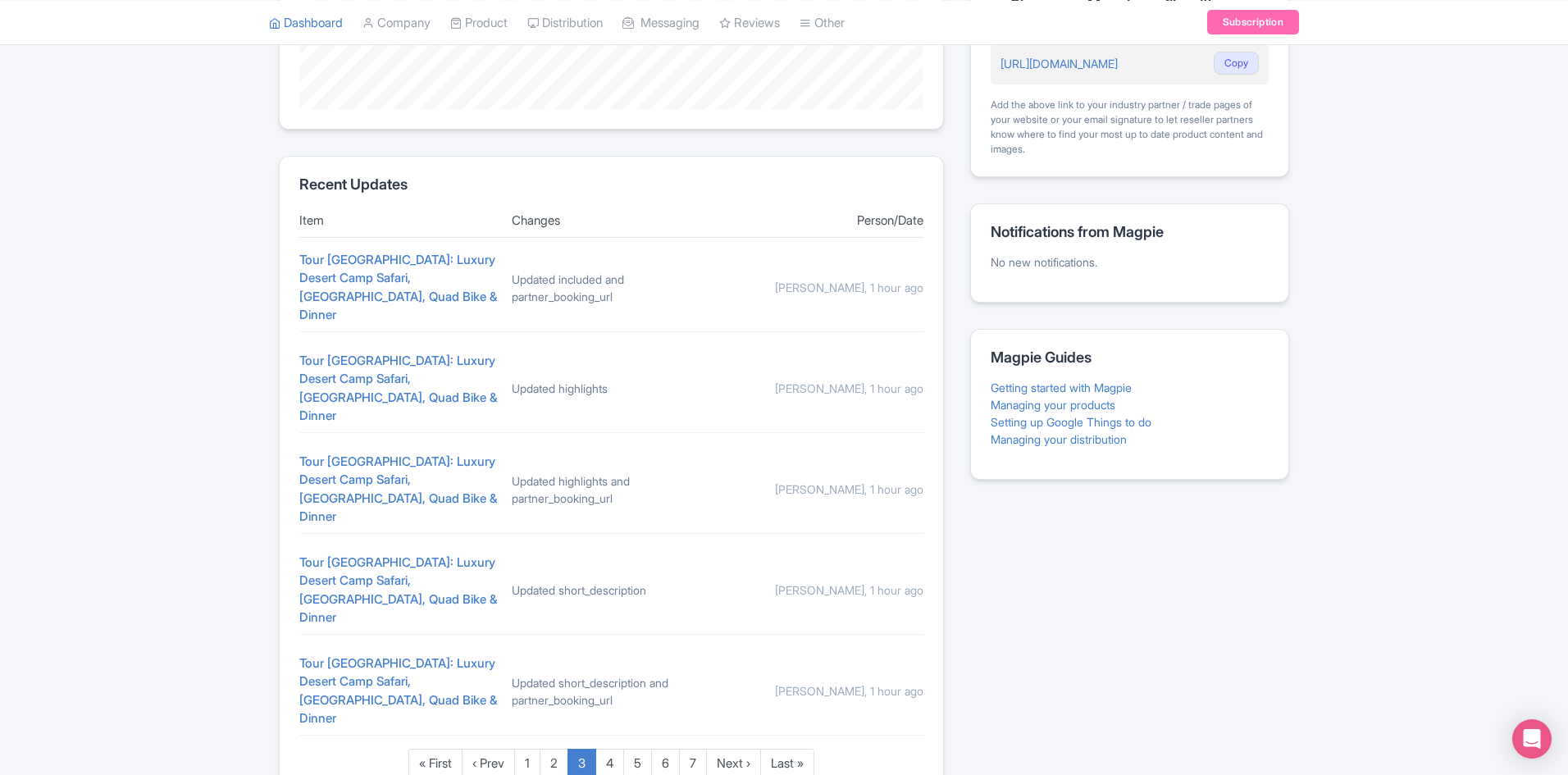
scroll to position [582, 0]
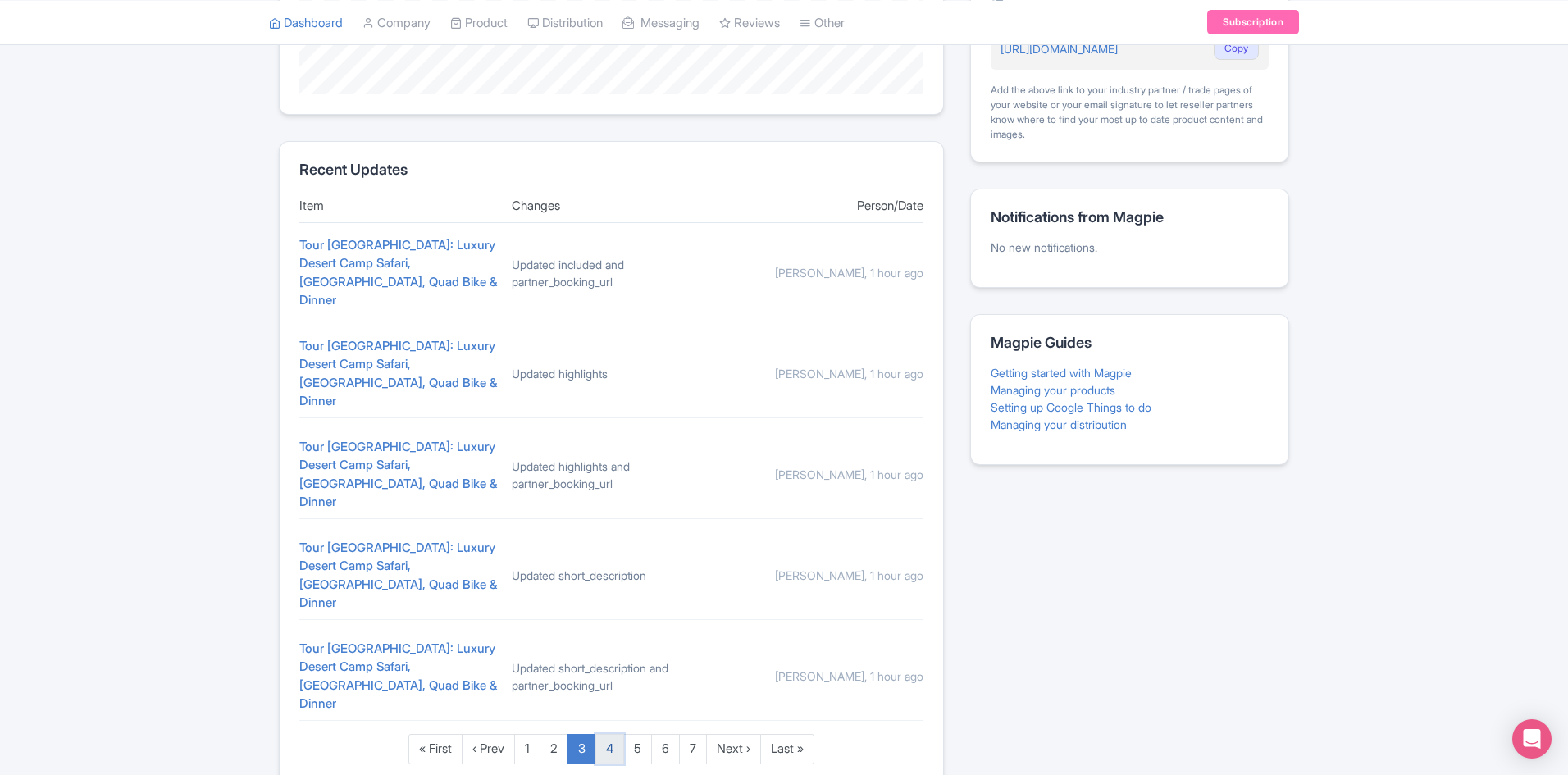
click at [601, 735] on link "4" at bounding box center [610, 750] width 29 height 31
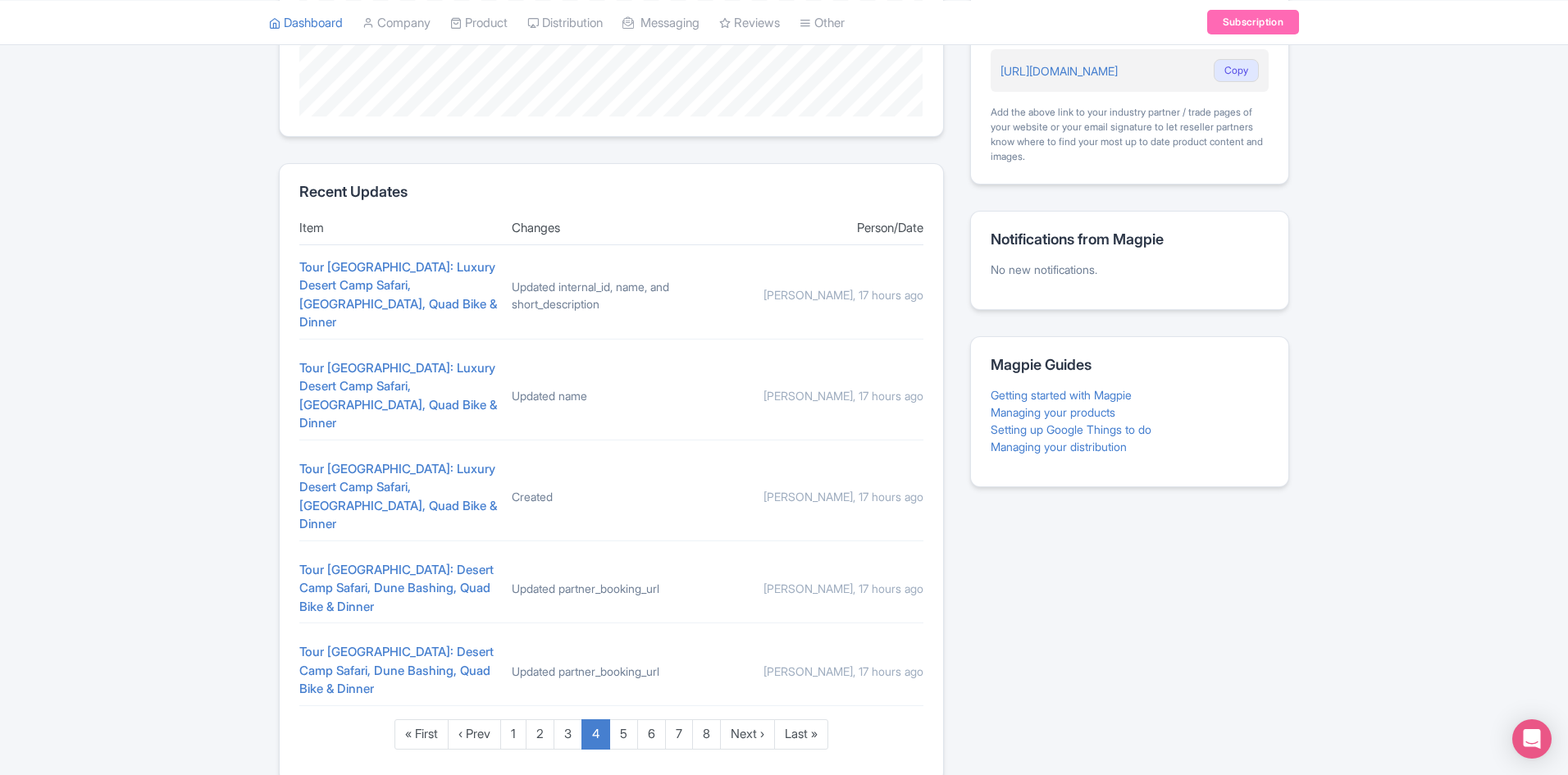
scroll to position [574, 0]
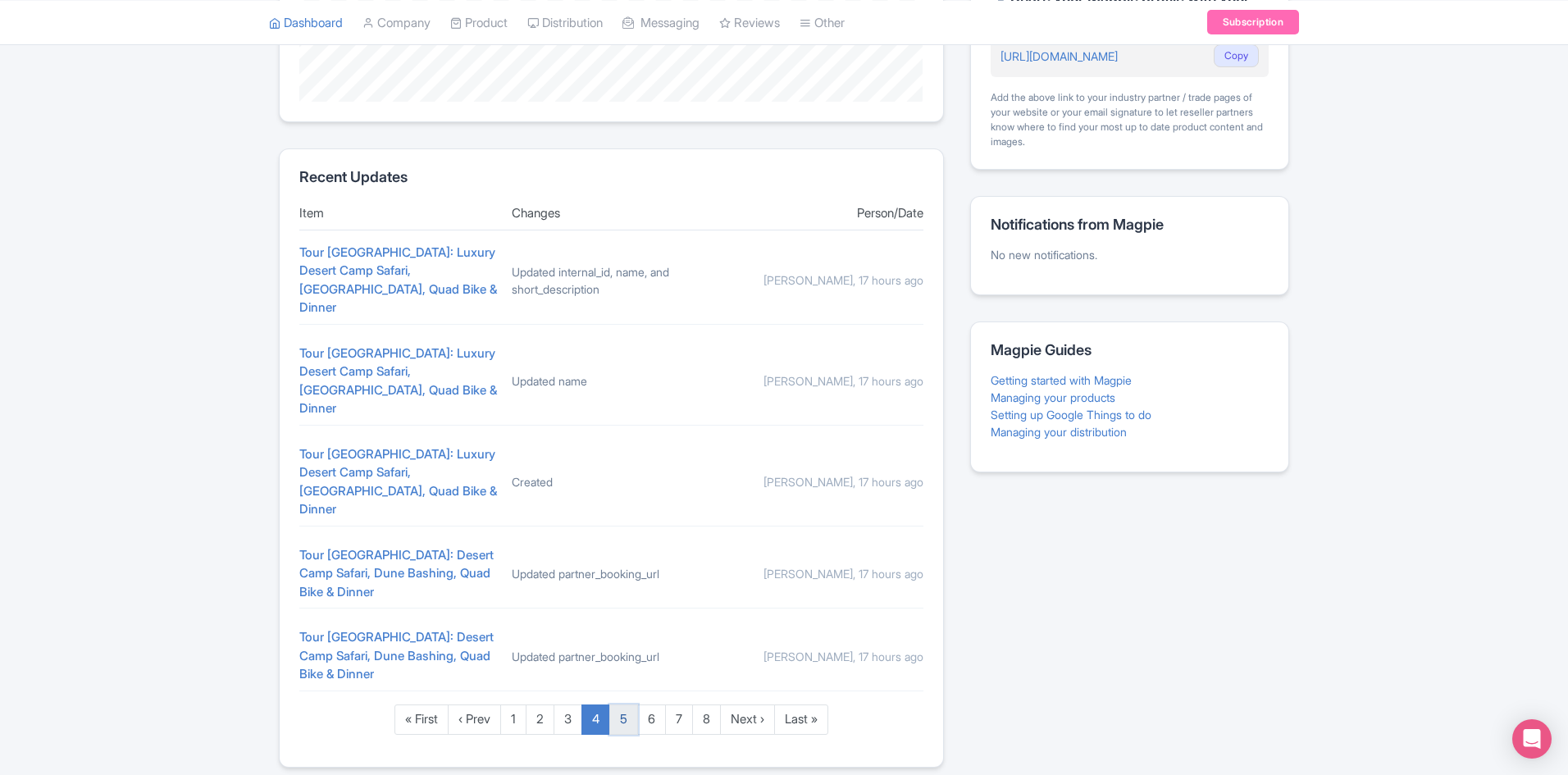
click at [629, 705] on link "5" at bounding box center [624, 720] width 29 height 31
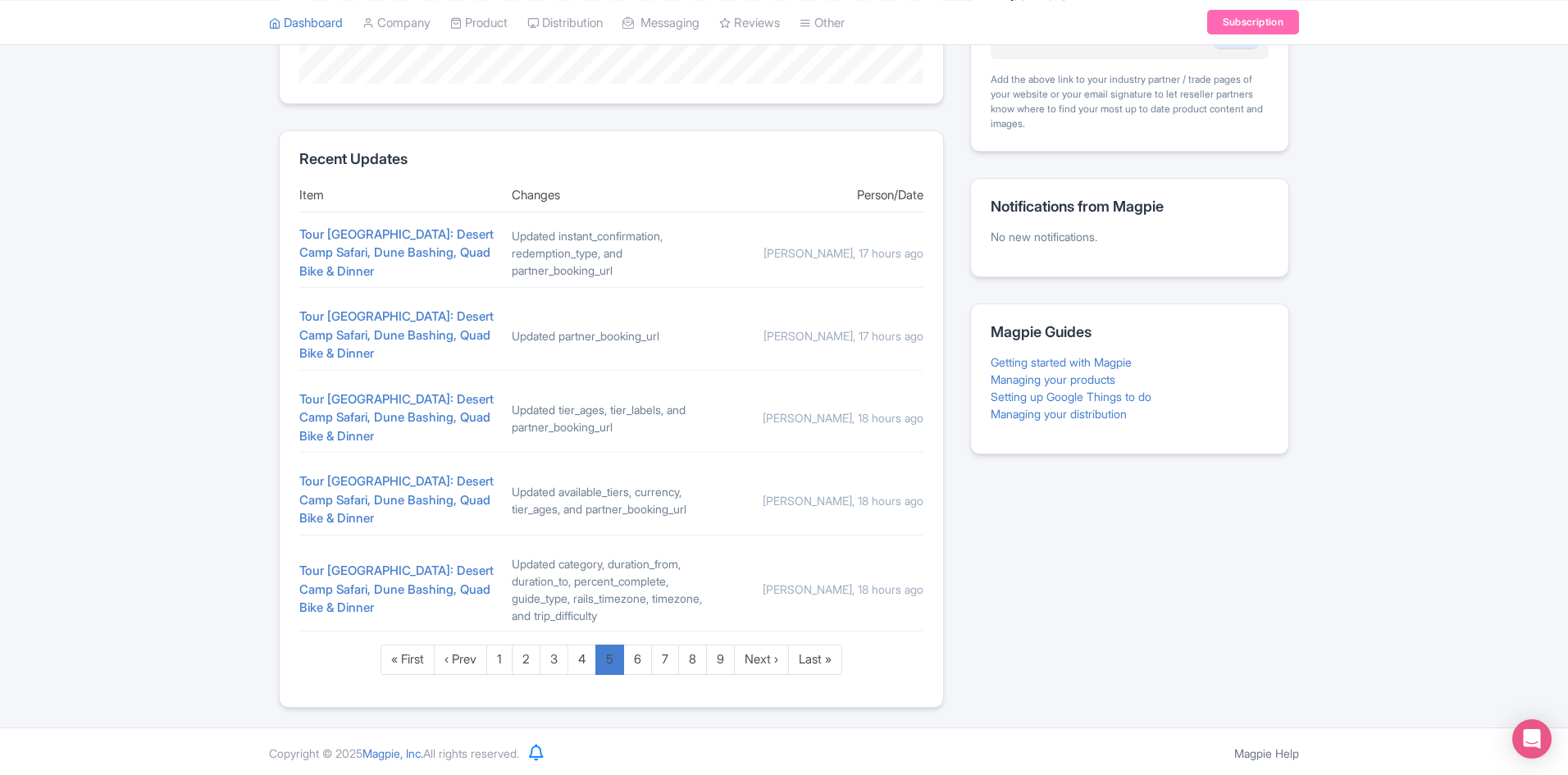
scroll to position [595, 0]
click at [640, 661] on link "6" at bounding box center [637, 657] width 29 height 31
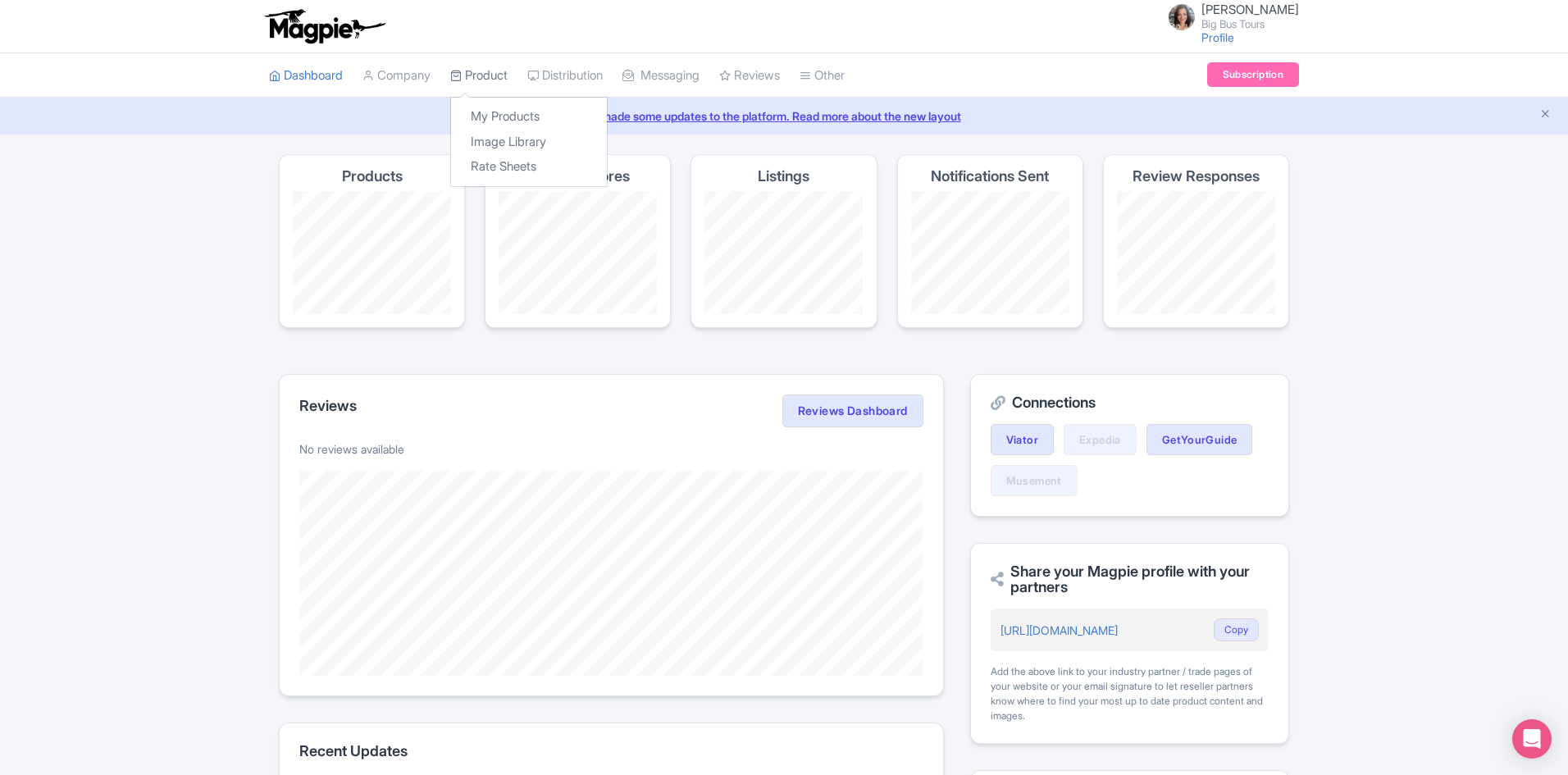
click at [488, 76] on link "Product" at bounding box center [479, 75] width 58 height 45
click at [497, 120] on link "My Products" at bounding box center [529, 116] width 156 height 25
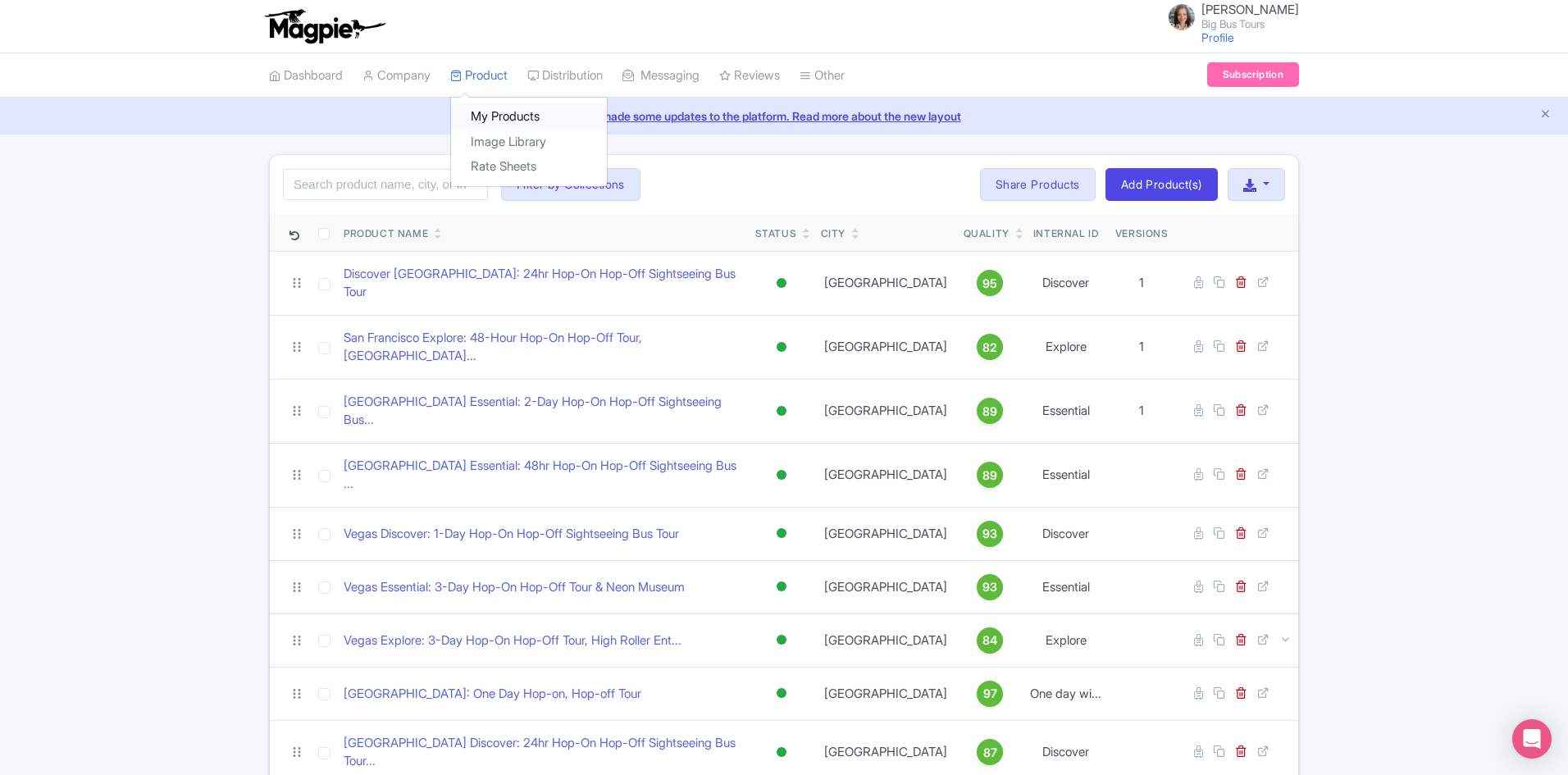
click at [505, 113] on link "My Products" at bounding box center [529, 116] width 156 height 25
type input "tour [GEOGRAPHIC_DATA]"
click button "Search" at bounding box center [0, 0] width 0 height 0
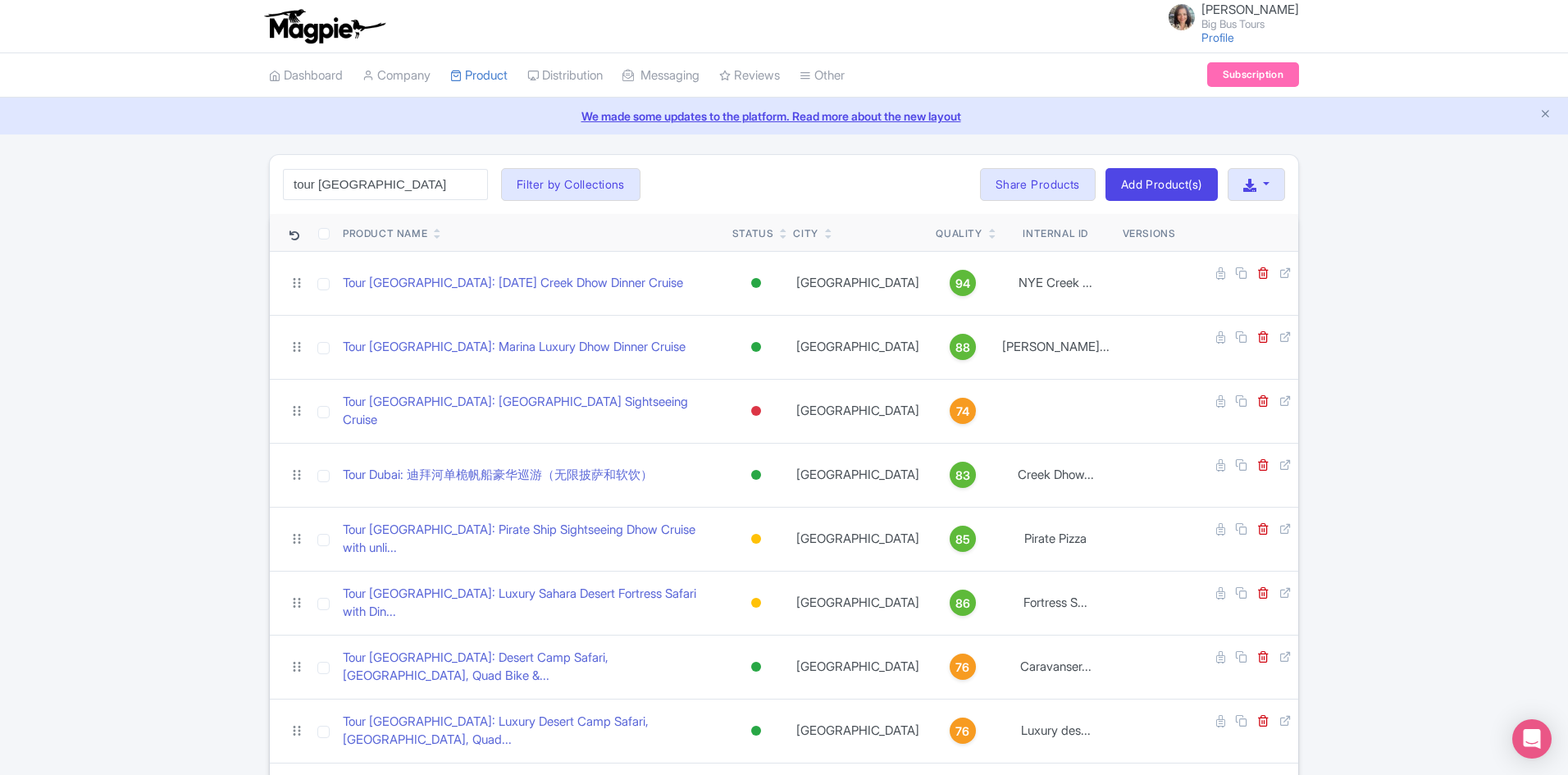
click at [388, 183] on input "tour dubai" at bounding box center [385, 185] width 205 height 31
click button "Search" at bounding box center [0, 0] width 0 height 0
drag, startPoint x: 510, startPoint y: 598, endPoint x: 546, endPoint y: 588, distance: 37.4
click at [510, 649] on link "Tour Dubai: Desert Camp Safari, Dune Bashing, Quad Bike &..." at bounding box center [532, 667] width 377 height 37
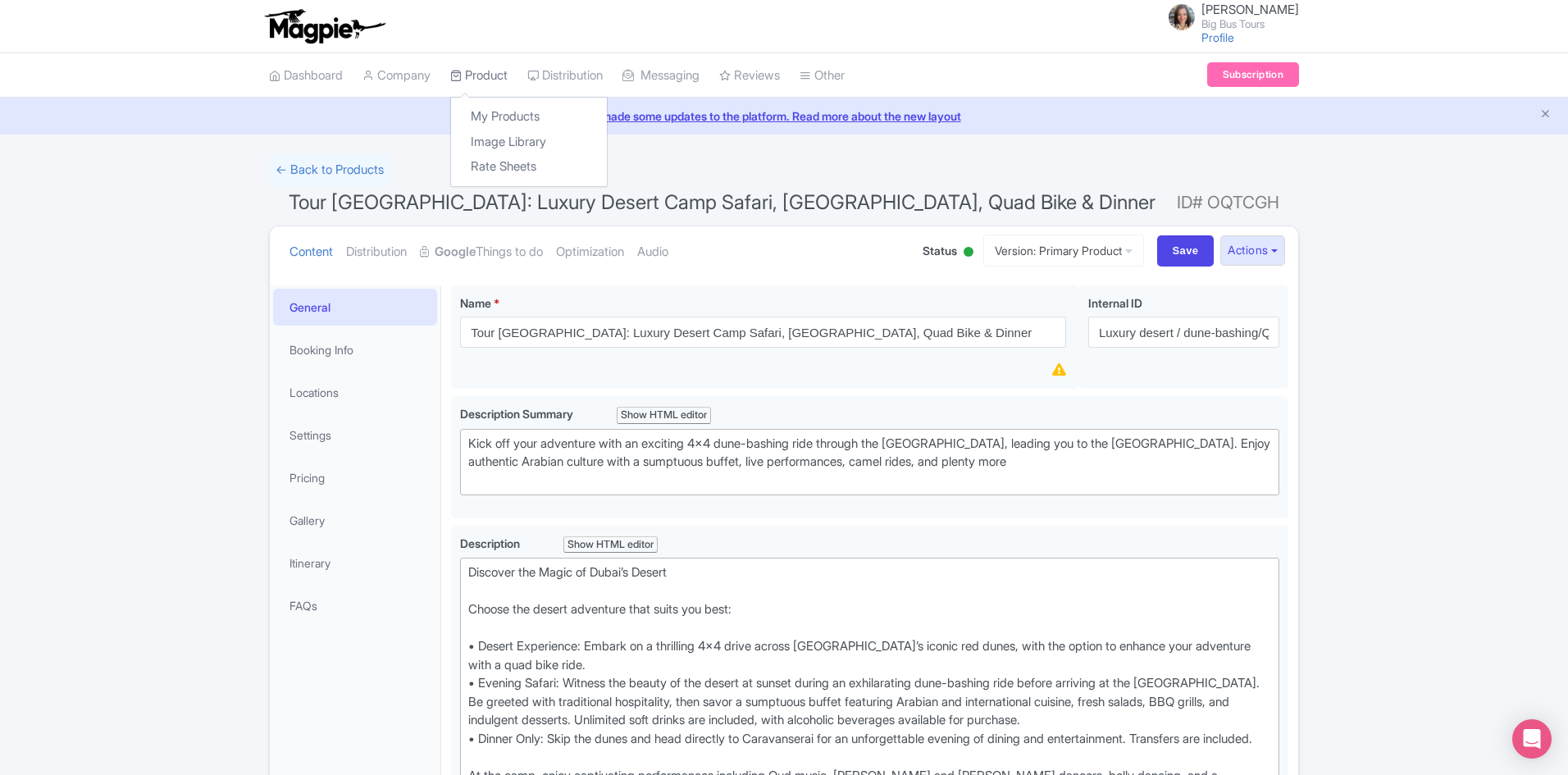
scroll to position [15, 0]
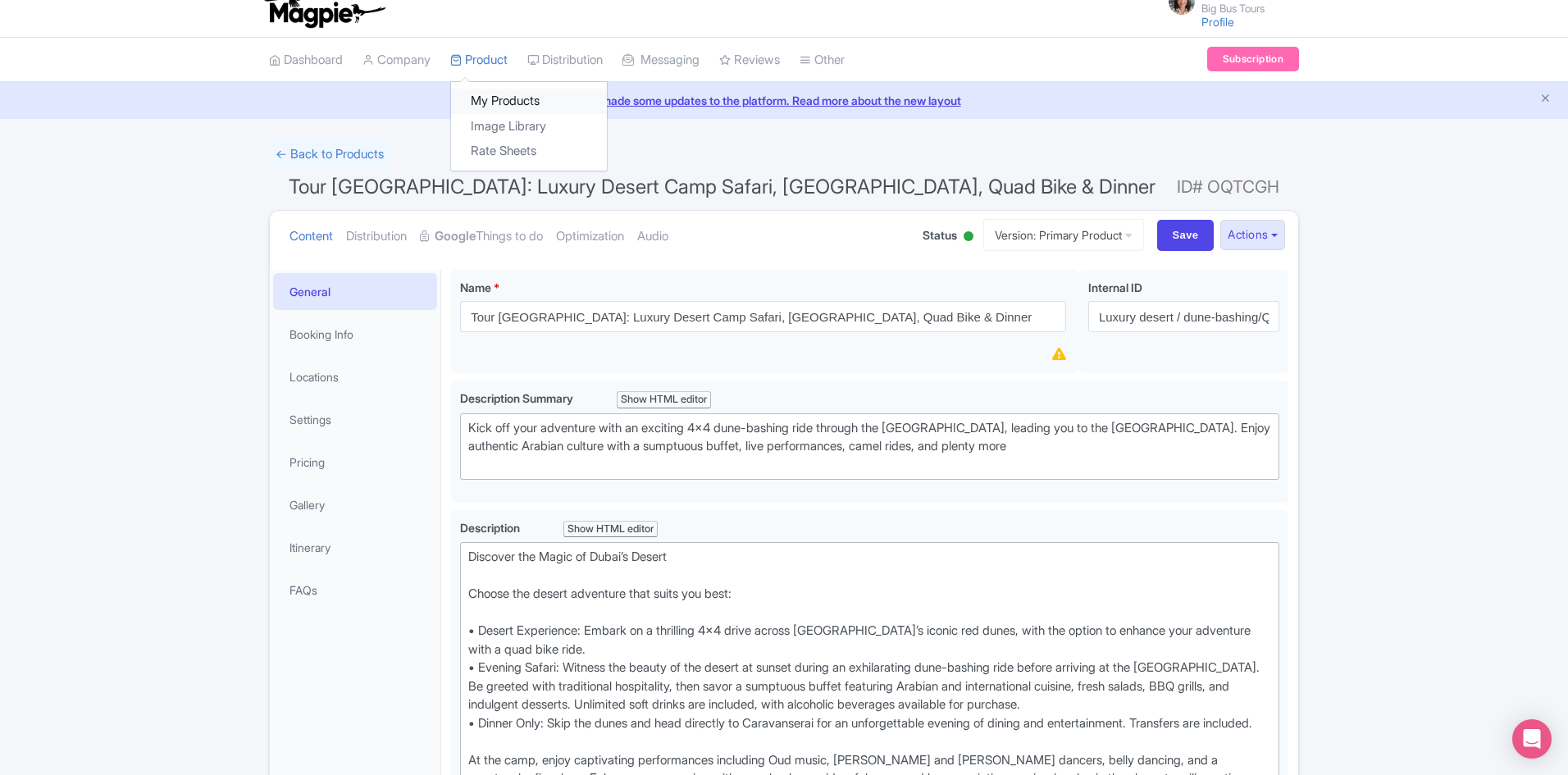
click at [511, 93] on link "My Products" at bounding box center [529, 101] width 156 height 25
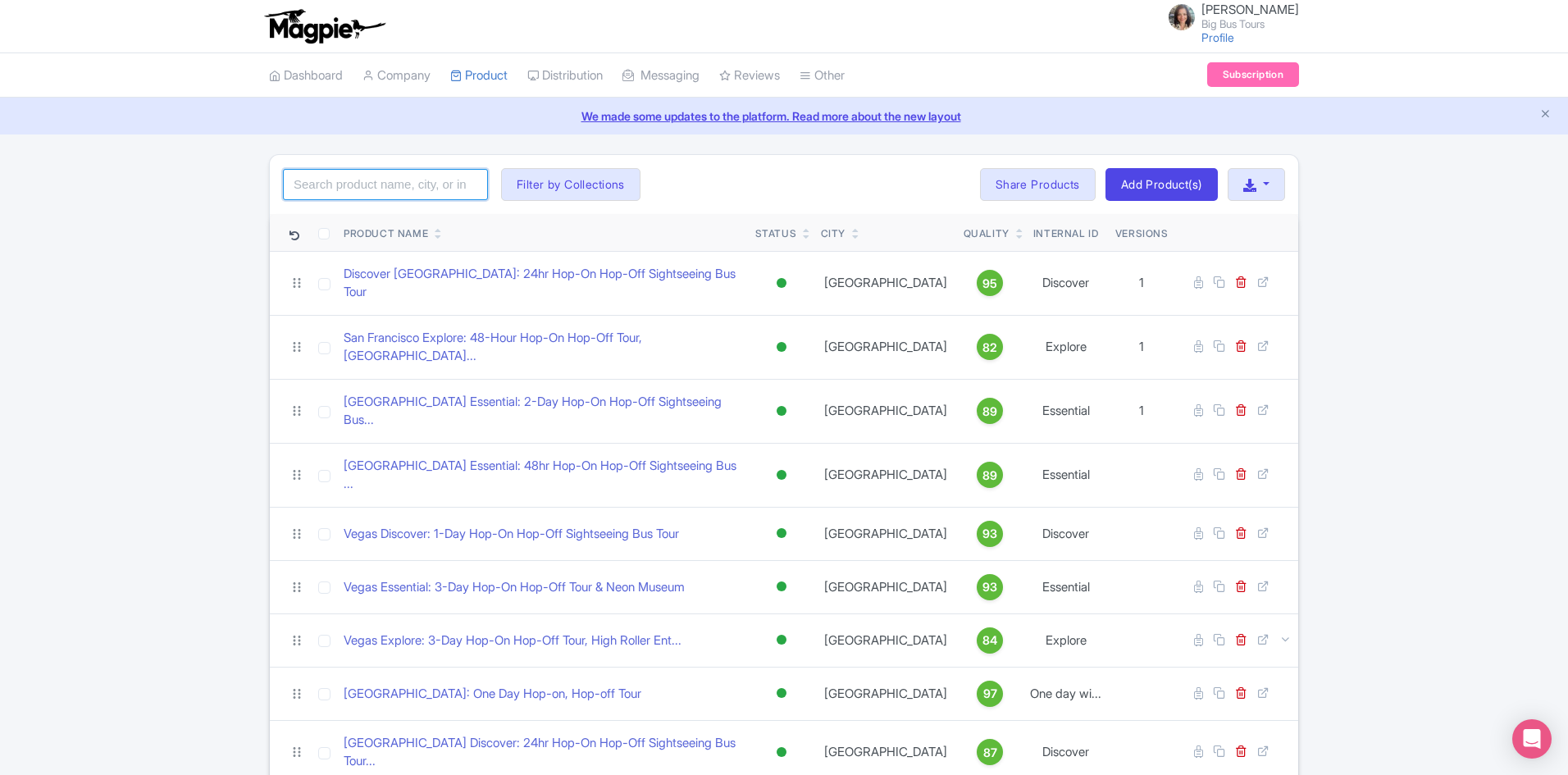
click at [364, 182] on input "search" at bounding box center [385, 185] width 205 height 31
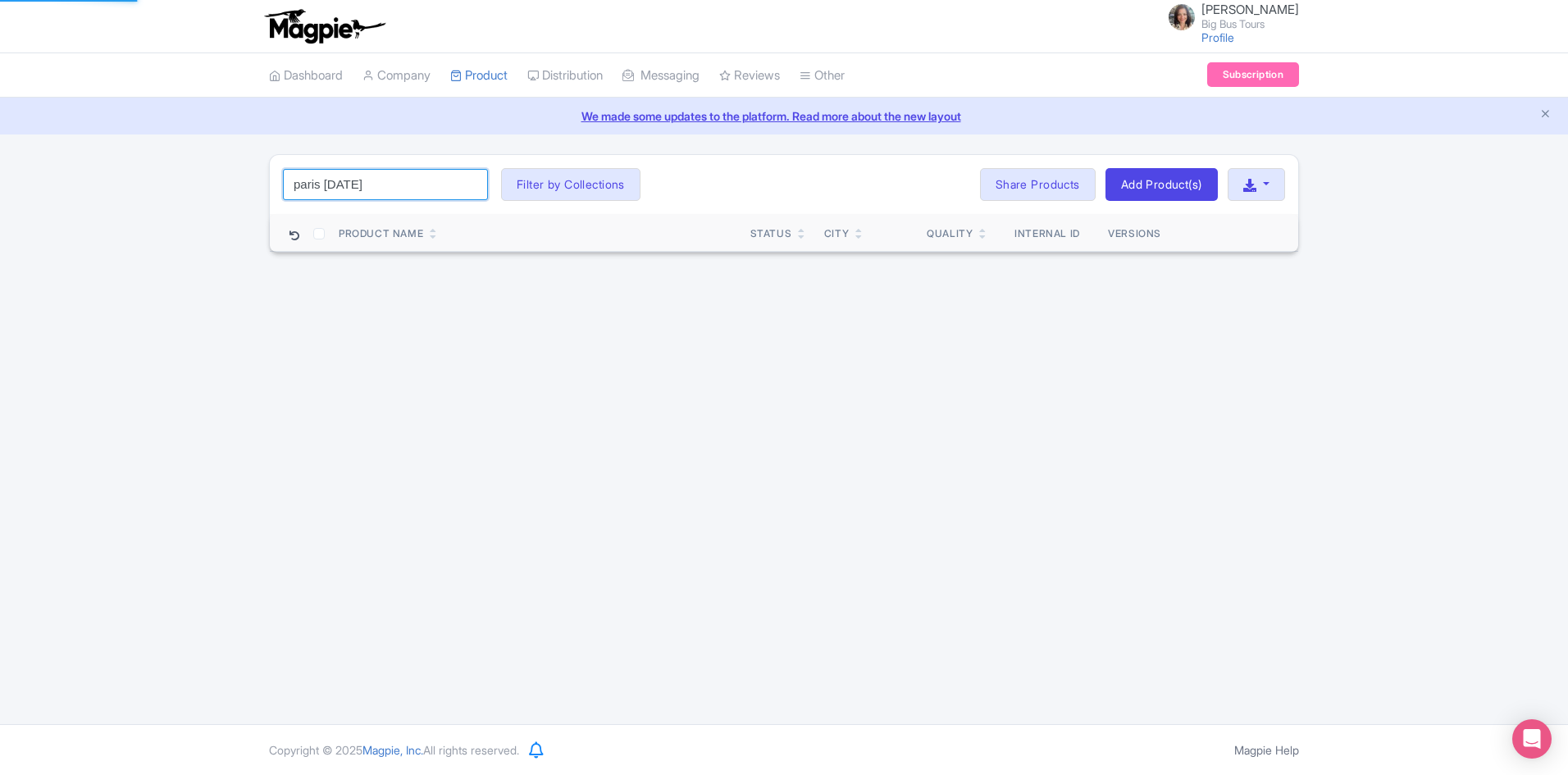
click button "Search" at bounding box center [0, 0] width 0 height 0
click at [529, 188] on button "Filter by Collections" at bounding box center [570, 185] width 139 height 33
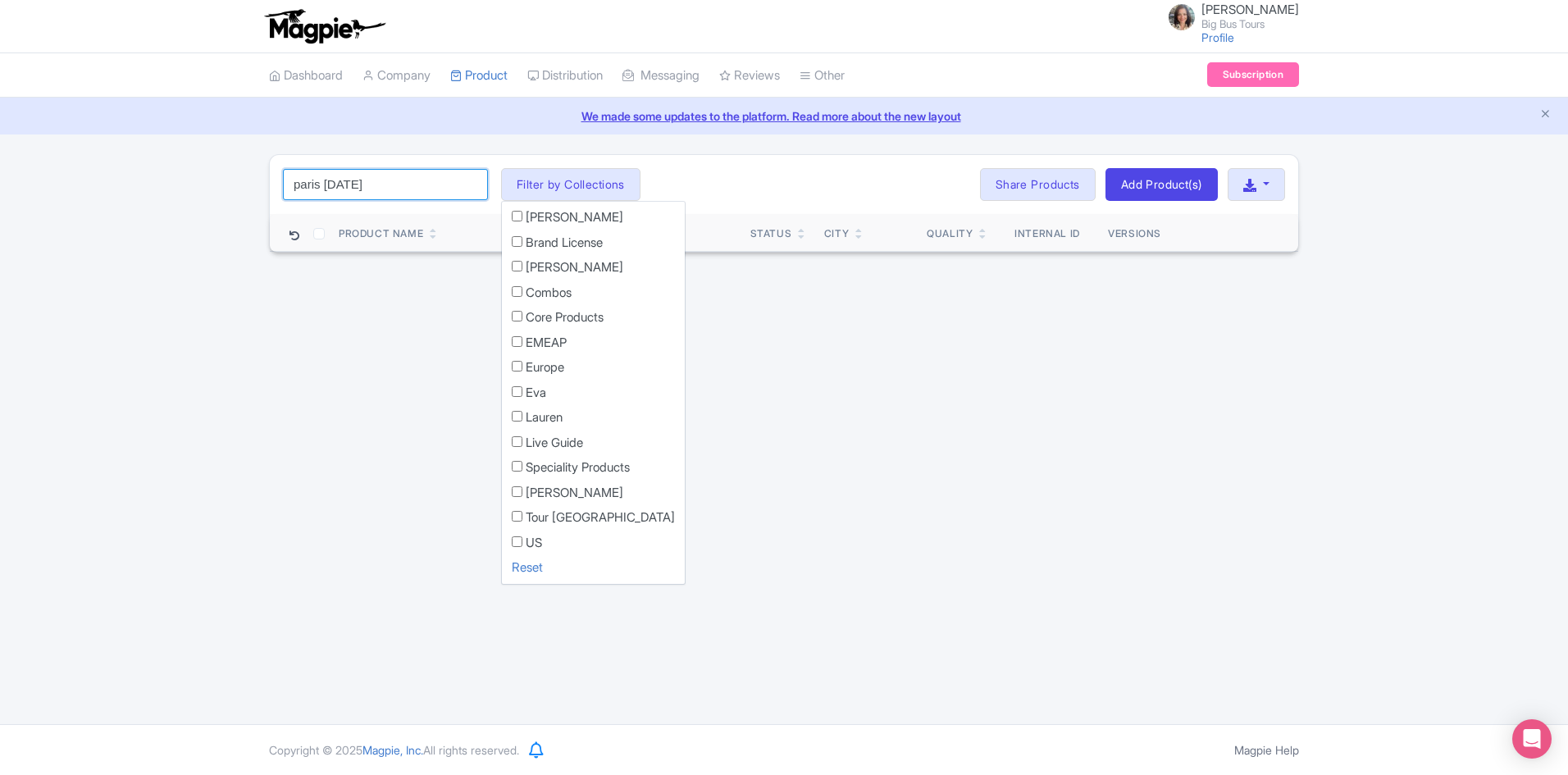
click at [419, 194] on input "paris [DATE]" at bounding box center [385, 185] width 205 height 31
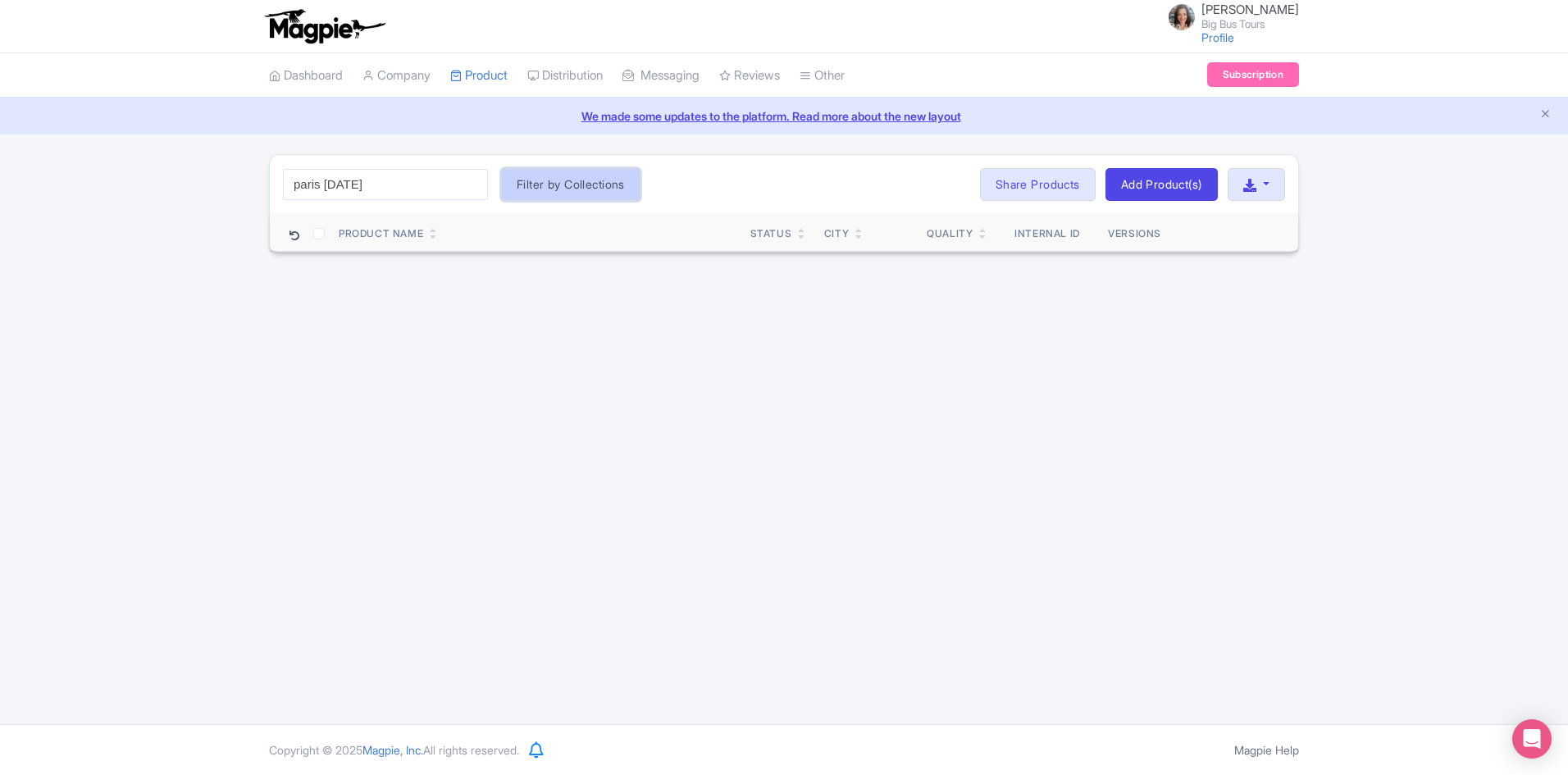
click at [566, 184] on button "Filter by Collections" at bounding box center [570, 185] width 139 height 33
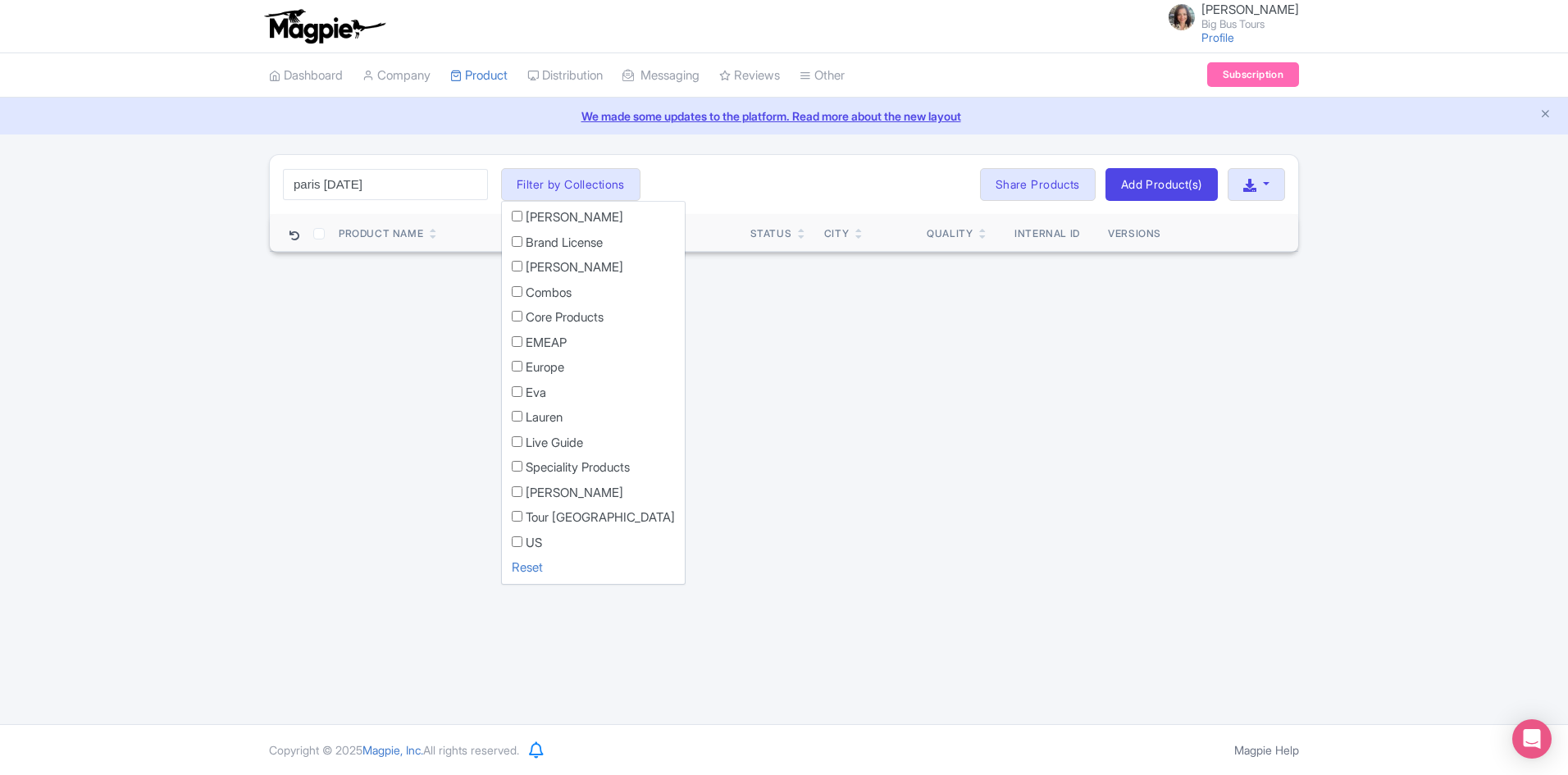
drag, startPoint x: 357, startPoint y: 374, endPoint x: 365, endPoint y: 180, distance: 194.2
click at [361, 372] on div "[PERSON_NAME] Big Bus Tours Profile Users Settings Sign out Dashboard Company P…" at bounding box center [784, 362] width 1568 height 724
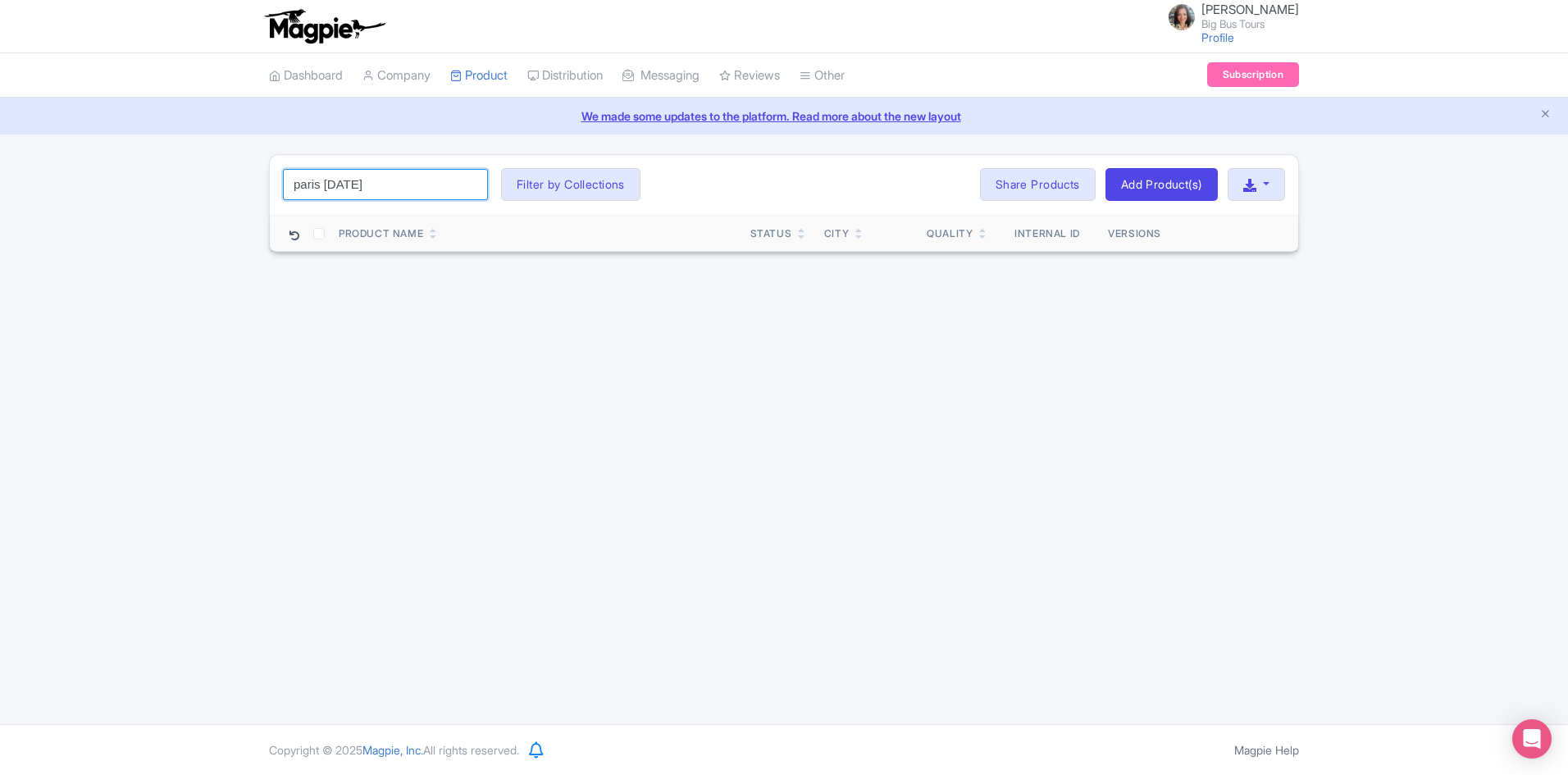
drag, startPoint x: 386, startPoint y: 188, endPoint x: 321, endPoint y: 184, distance: 65.1
click at [321, 184] on input "paris [DATE]" at bounding box center [385, 185] width 205 height 31
type input "[GEOGRAPHIC_DATA]"
click button "Search" at bounding box center [0, 0] width 0 height 0
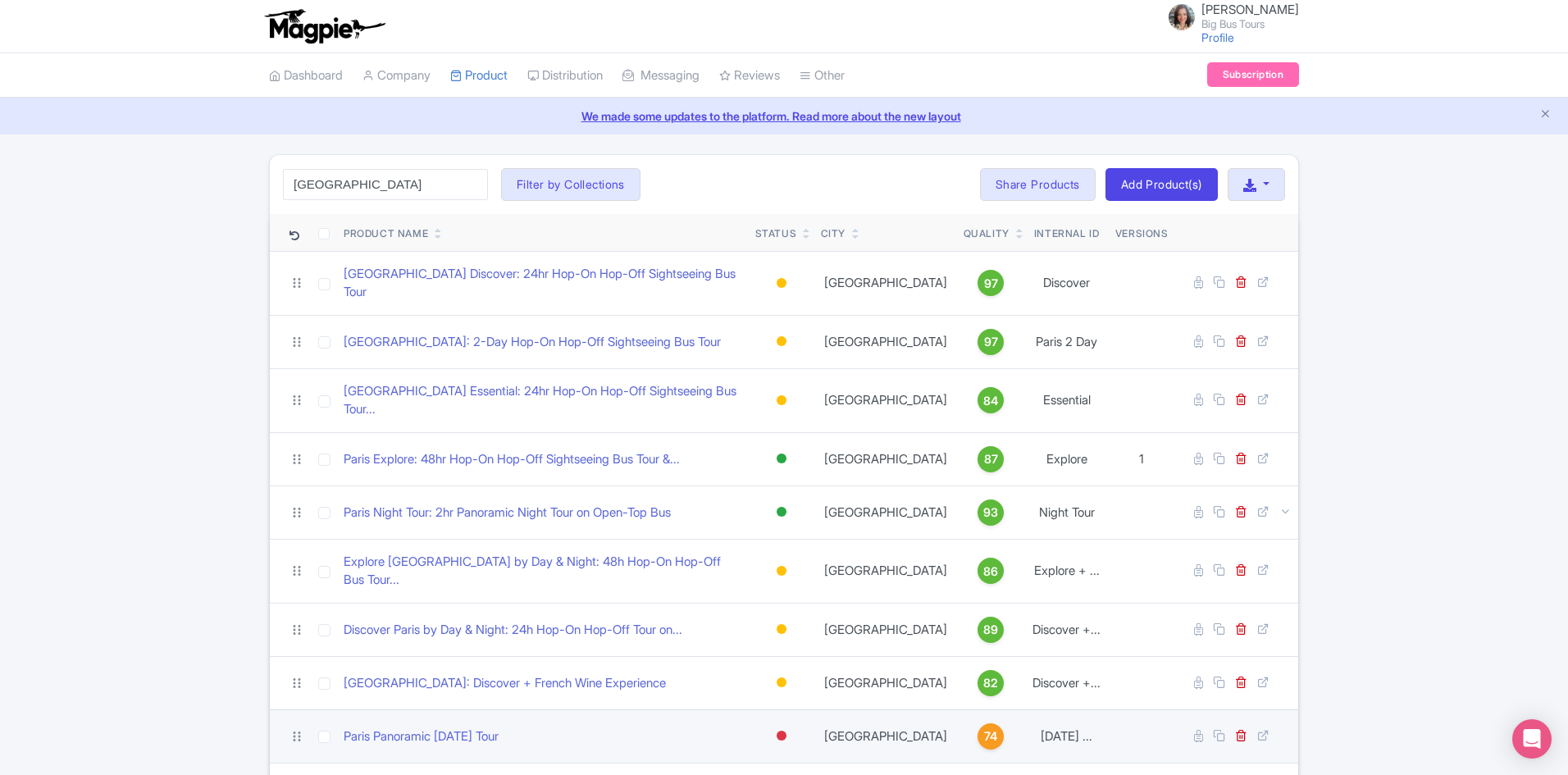
click at [458, 718] on td "Paris Panoramic [DATE] Tour" at bounding box center [543, 736] width 411 height 53
click at [470, 728] on link "Paris Panoramic [DATE] Tour" at bounding box center [421, 738] width 155 height 19
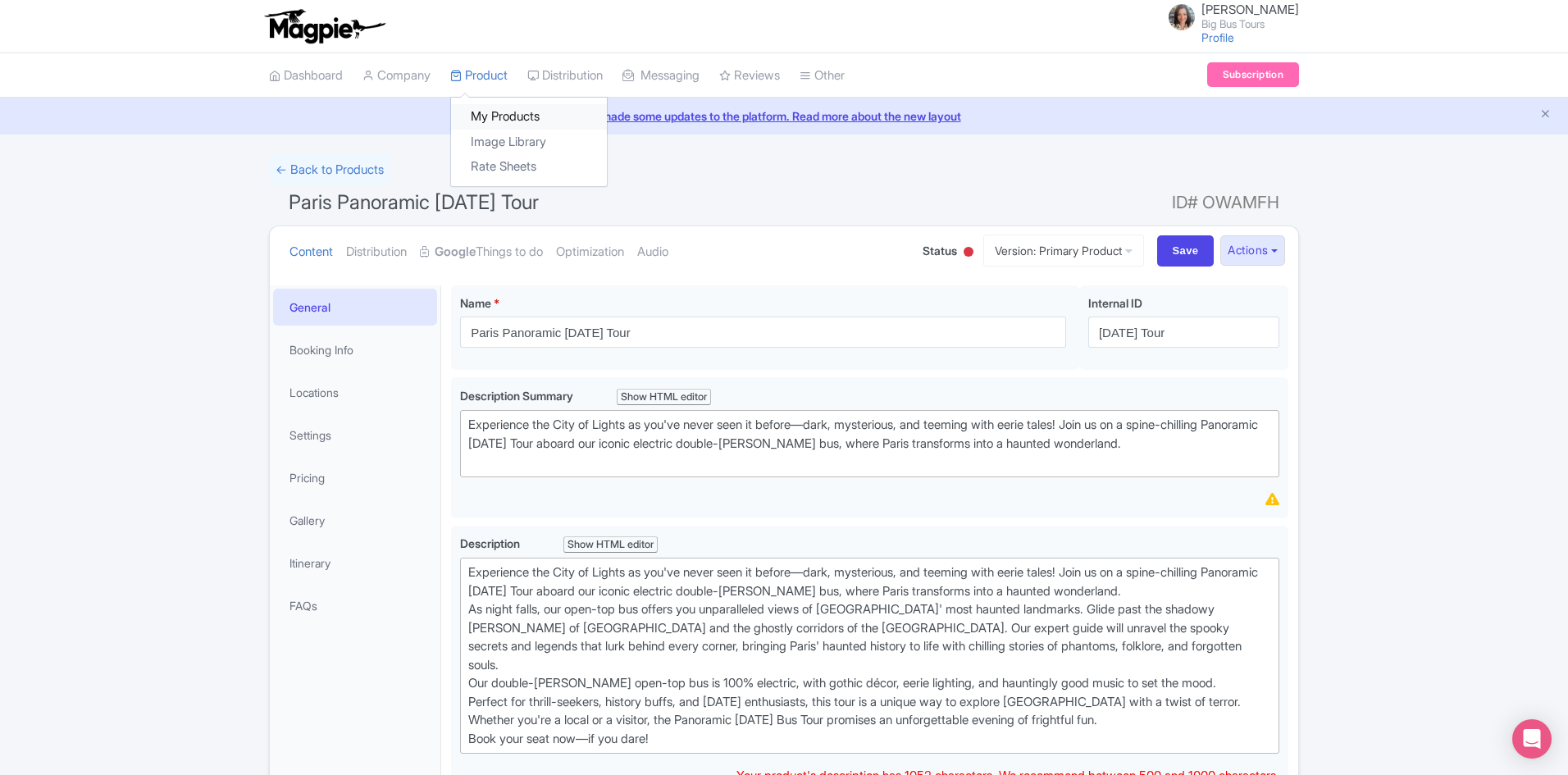
click at [510, 114] on link "My Products" at bounding box center [529, 116] width 156 height 25
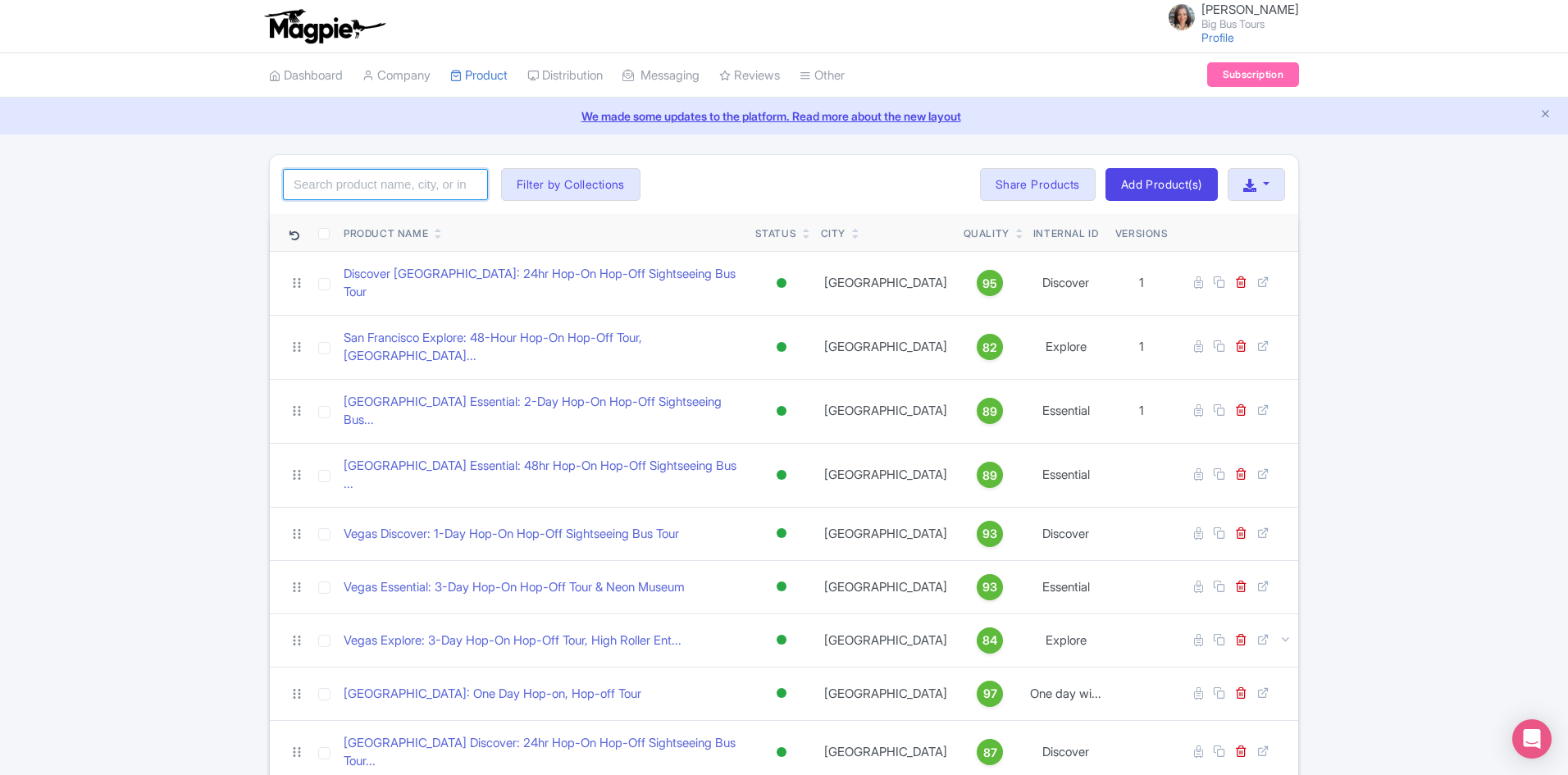
drag, startPoint x: 0, startPoint y: 0, endPoint x: 436, endPoint y: 175, distance: 469.8
click at [443, 175] on input "search" at bounding box center [385, 185] width 205 height 31
type input "london"
click button "Search" at bounding box center [0, 0] width 0 height 0
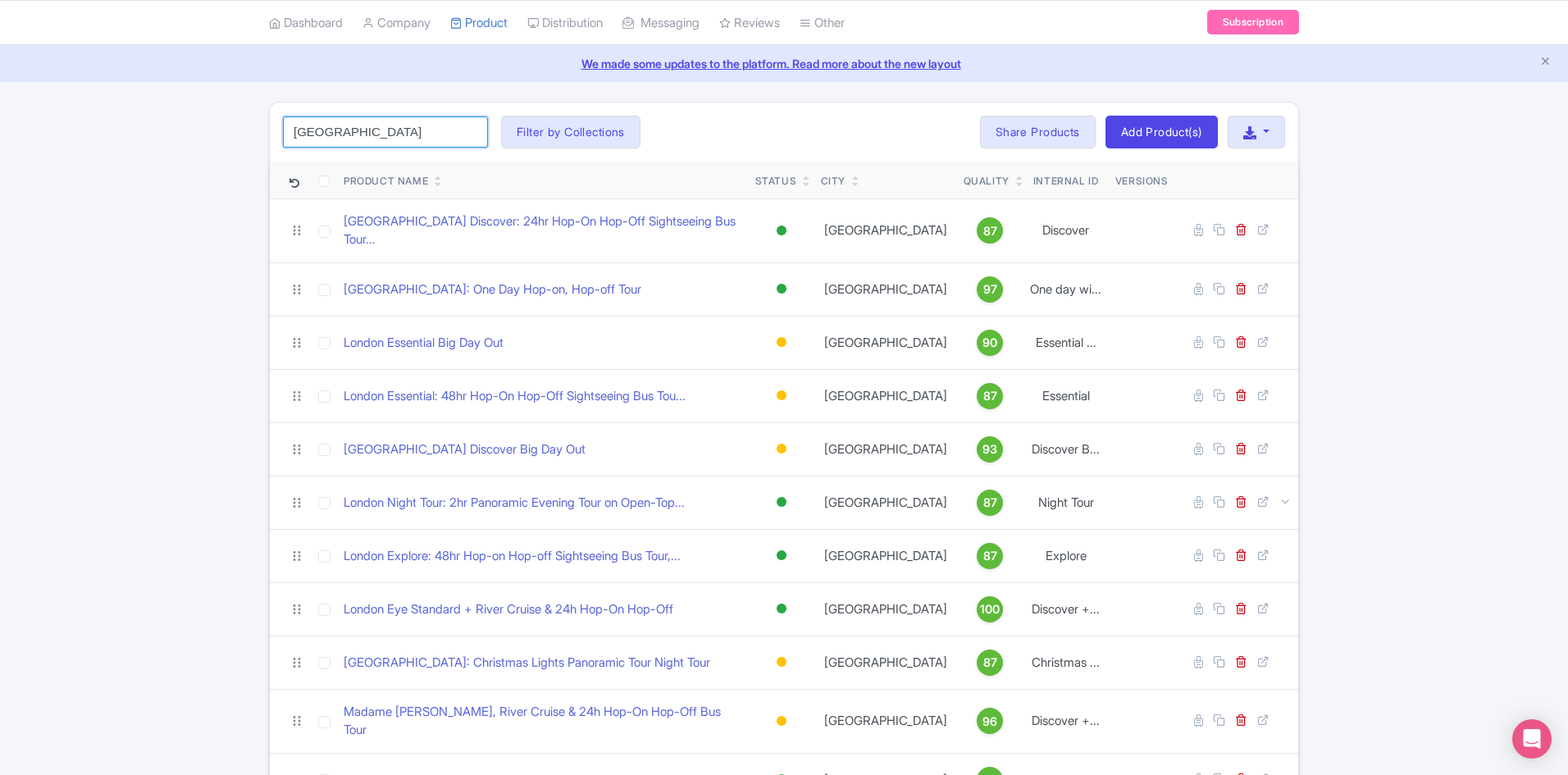
scroll to position [82, 0]
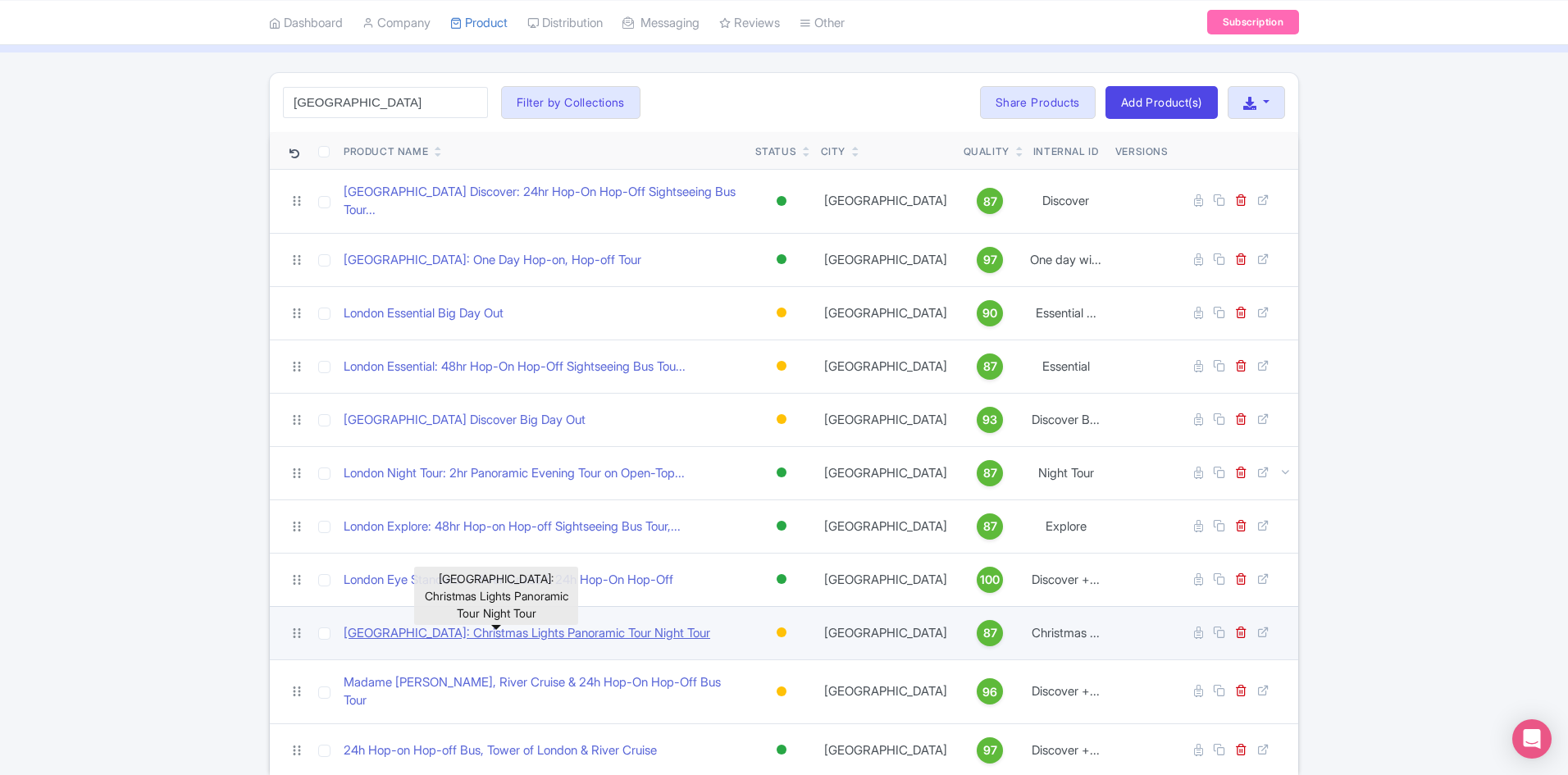
click at [551, 624] on link "London: Christmas Lights Panoramic Tour Night Tour" at bounding box center [527, 634] width 366 height 19
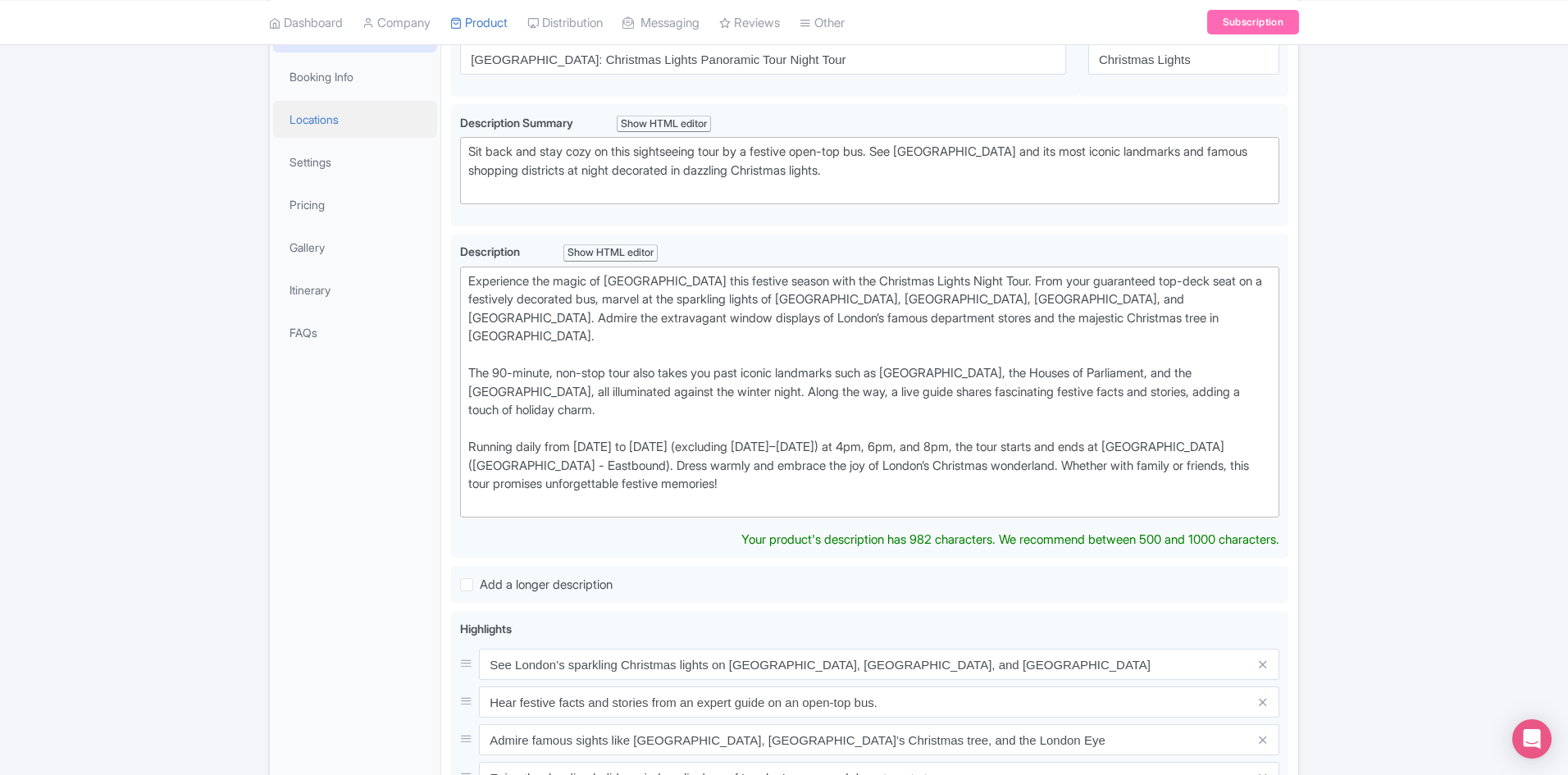
scroll to position [82, 0]
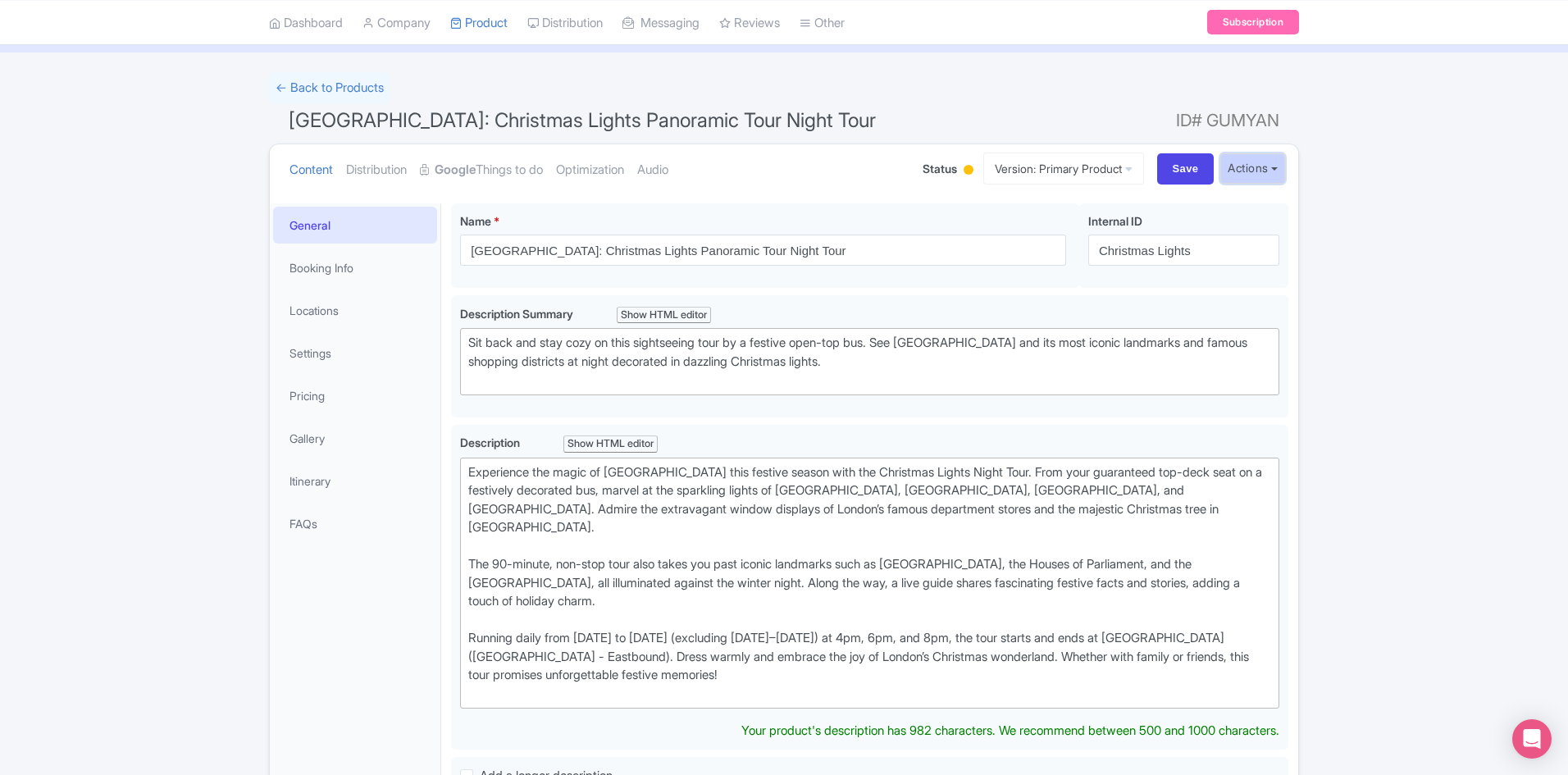
click at [1281, 169] on button "Actions" at bounding box center [1253, 169] width 64 height 31
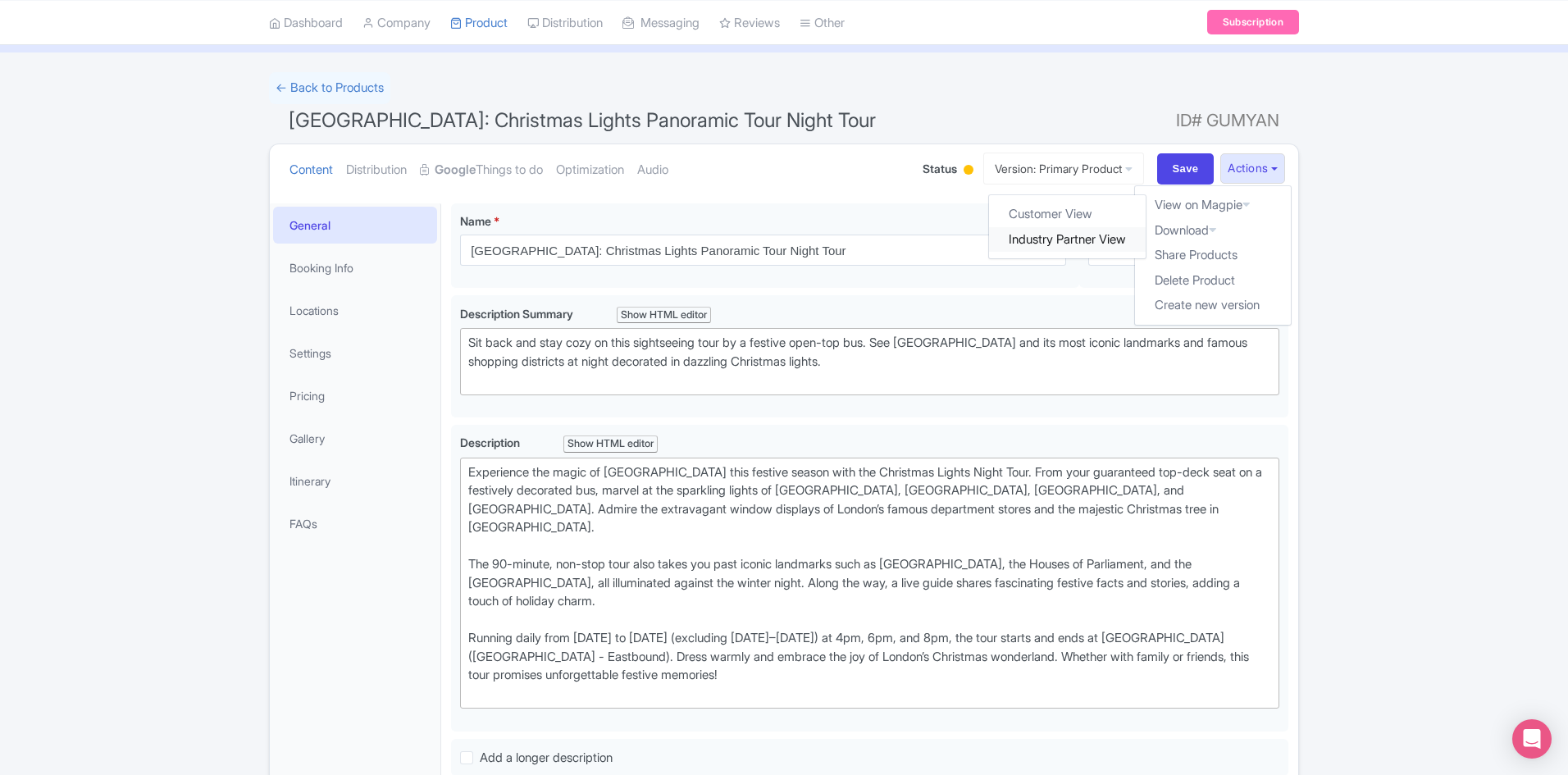
click at [1087, 234] on link "Industry Partner View" at bounding box center [1068, 239] width 157 height 25
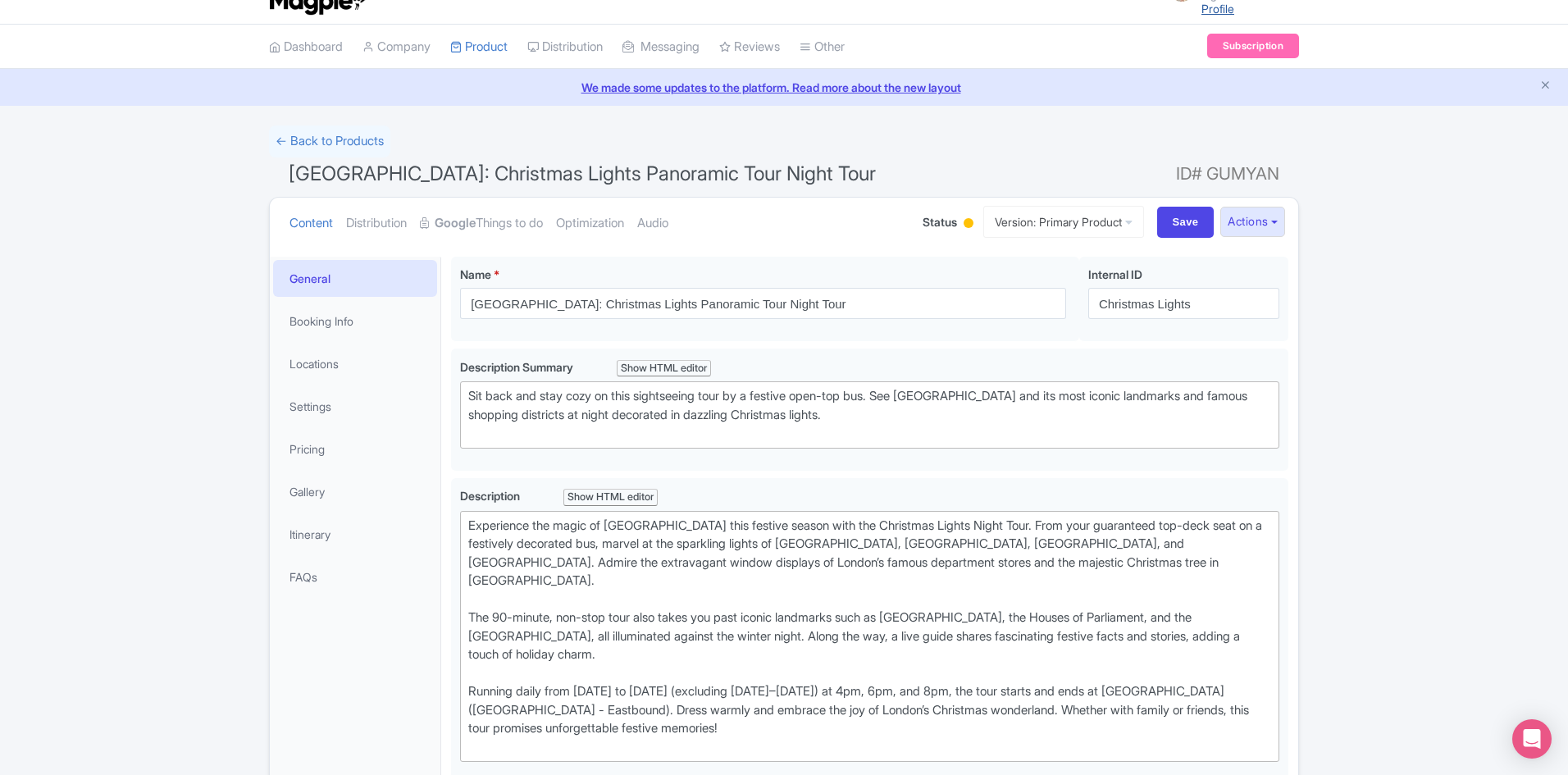
scroll to position [0, 0]
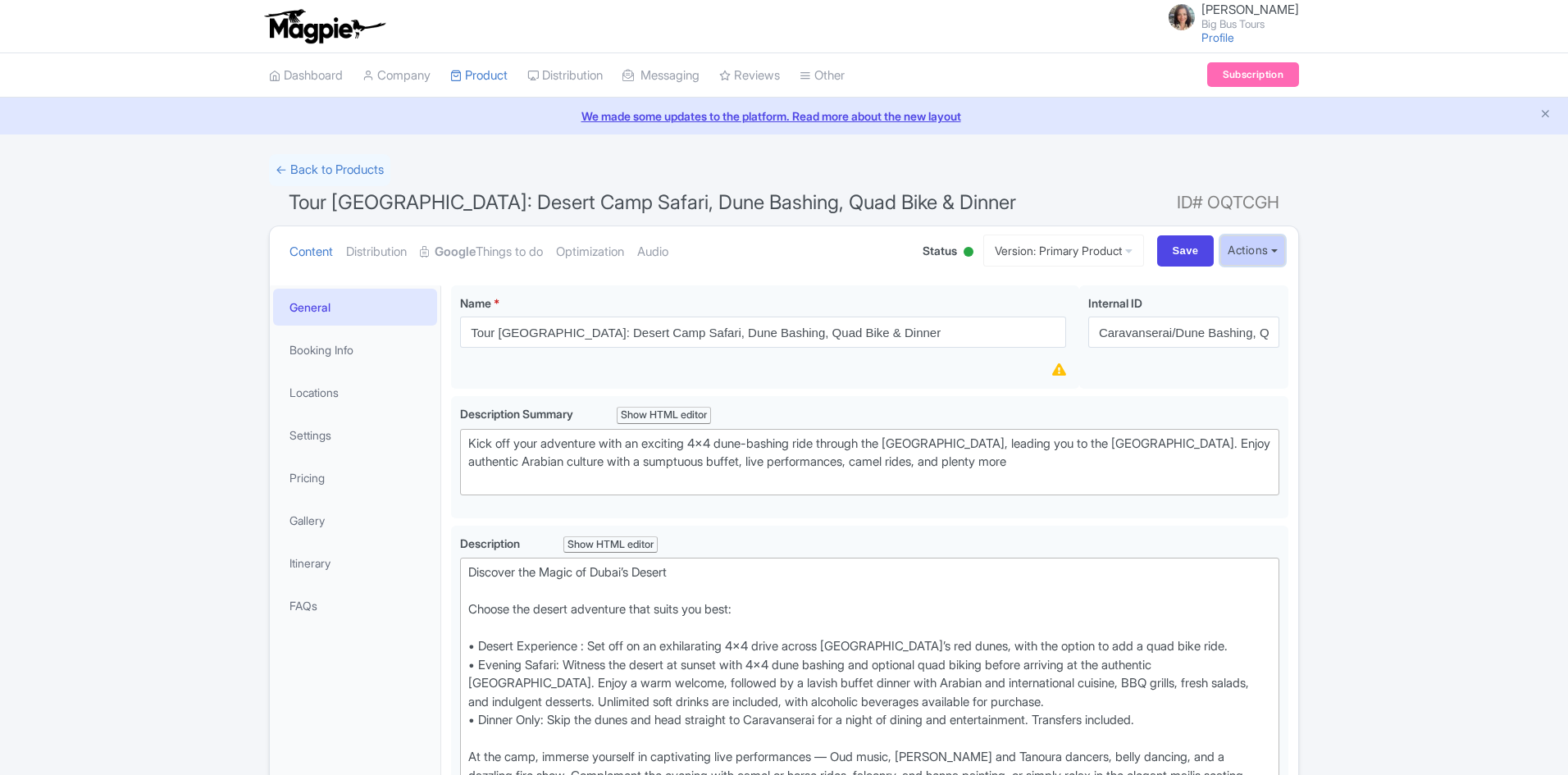
click at [1271, 250] on button "Actions" at bounding box center [1253, 251] width 64 height 31
click at [1075, 325] on link "Industry Partner View" at bounding box center [1068, 322] width 157 height 25
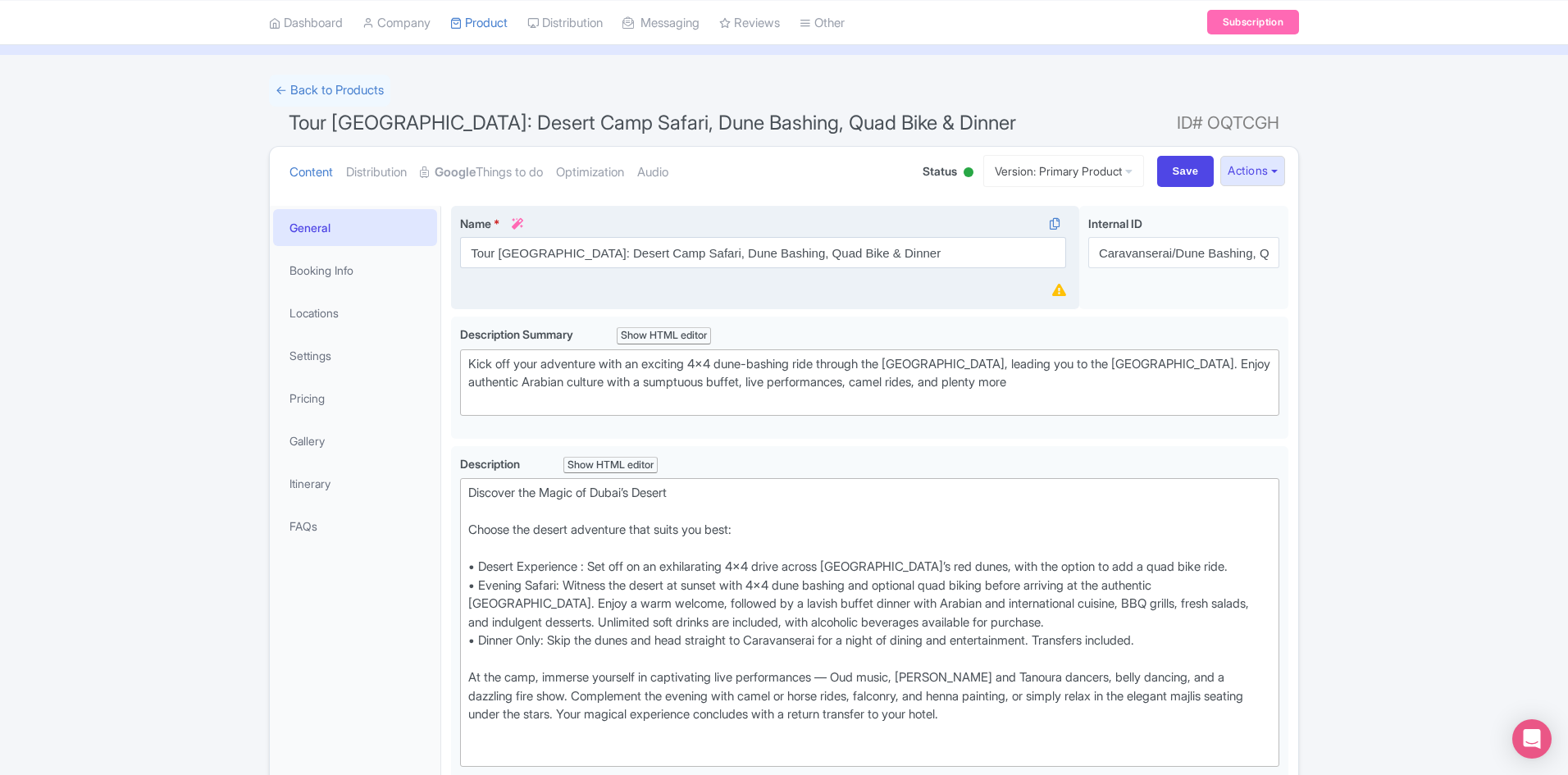
scroll to position [246, 0]
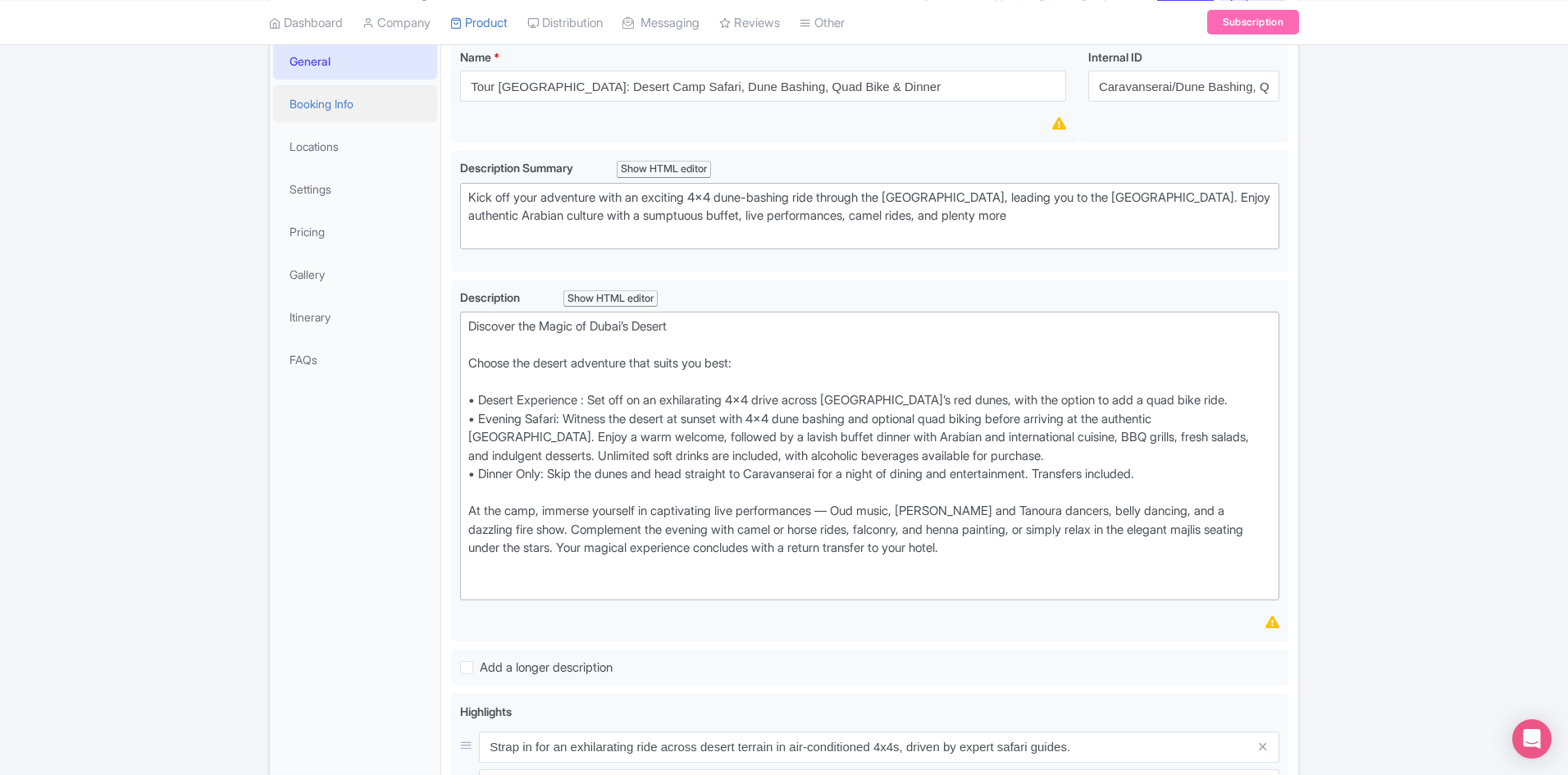
click at [318, 104] on link "Booking Info" at bounding box center [355, 104] width 164 height 37
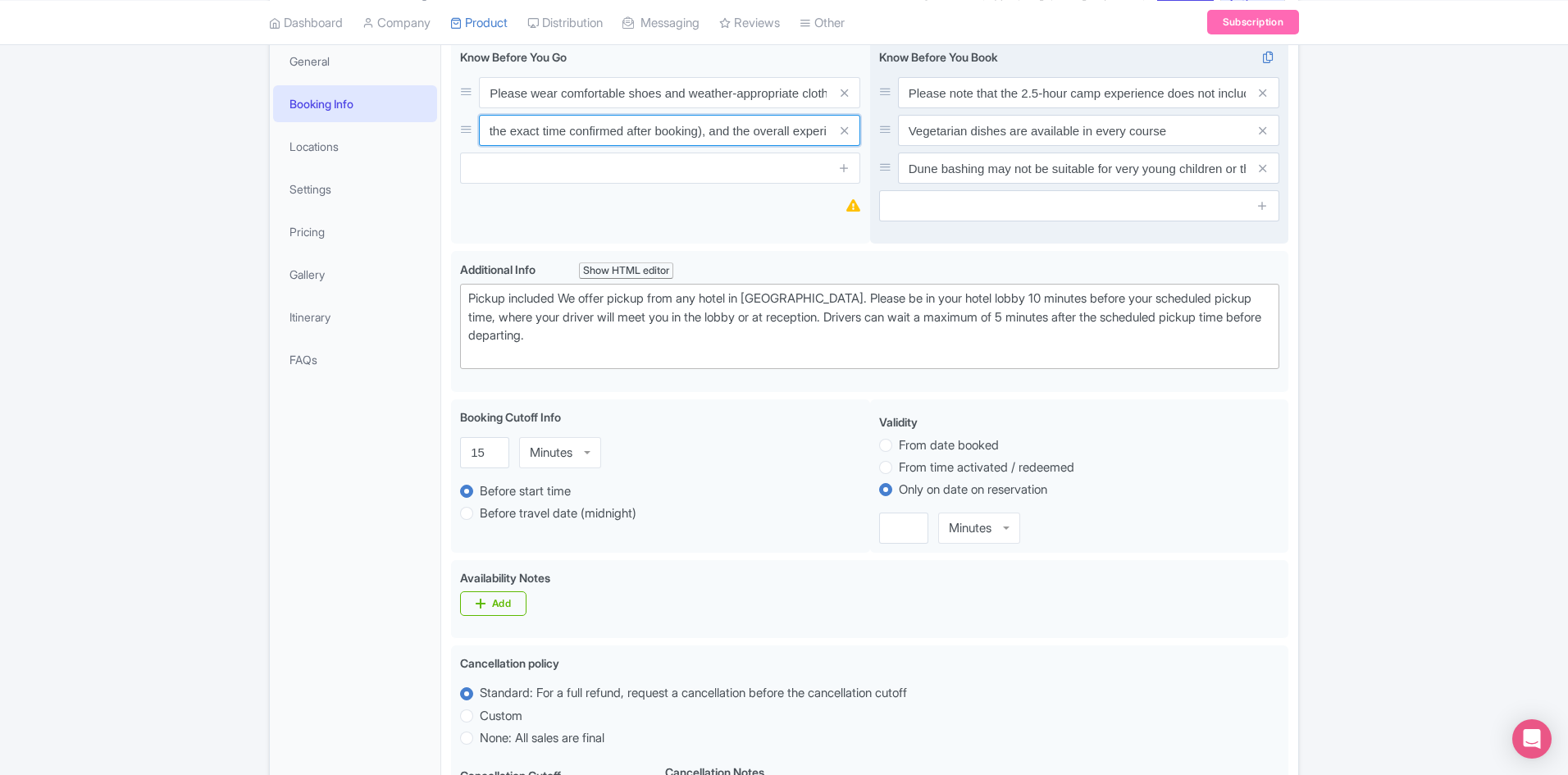
drag, startPoint x: 699, startPoint y: 131, endPoint x: 878, endPoint y: 131, distance: 179.0
click at [878, 131] on div "Please wear comfortable shoes and weather-appropriate clothing Pick-up is sched…" at bounding box center [869, 145] width 837 height 212
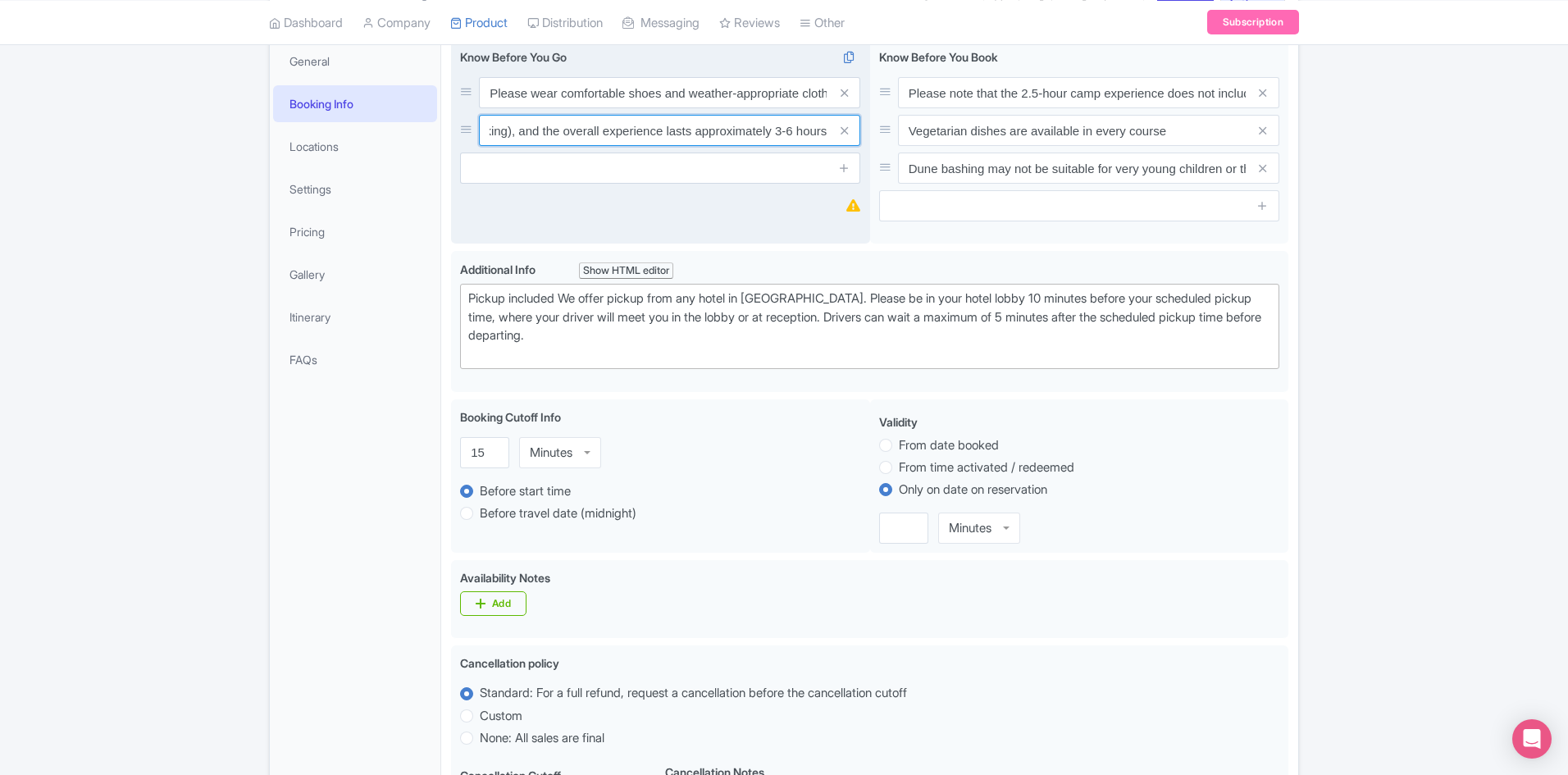
click at [793, 131] on input "Pick-up is scheduled around 3:00 PM (with the exact time confirmed after bookin…" at bounding box center [669, 130] width 382 height 31
click at [787, 128] on input "Pick-up is scheduled around 3:00 PM (with the exact time confirmed after bookin…" at bounding box center [669, 130] width 382 height 31
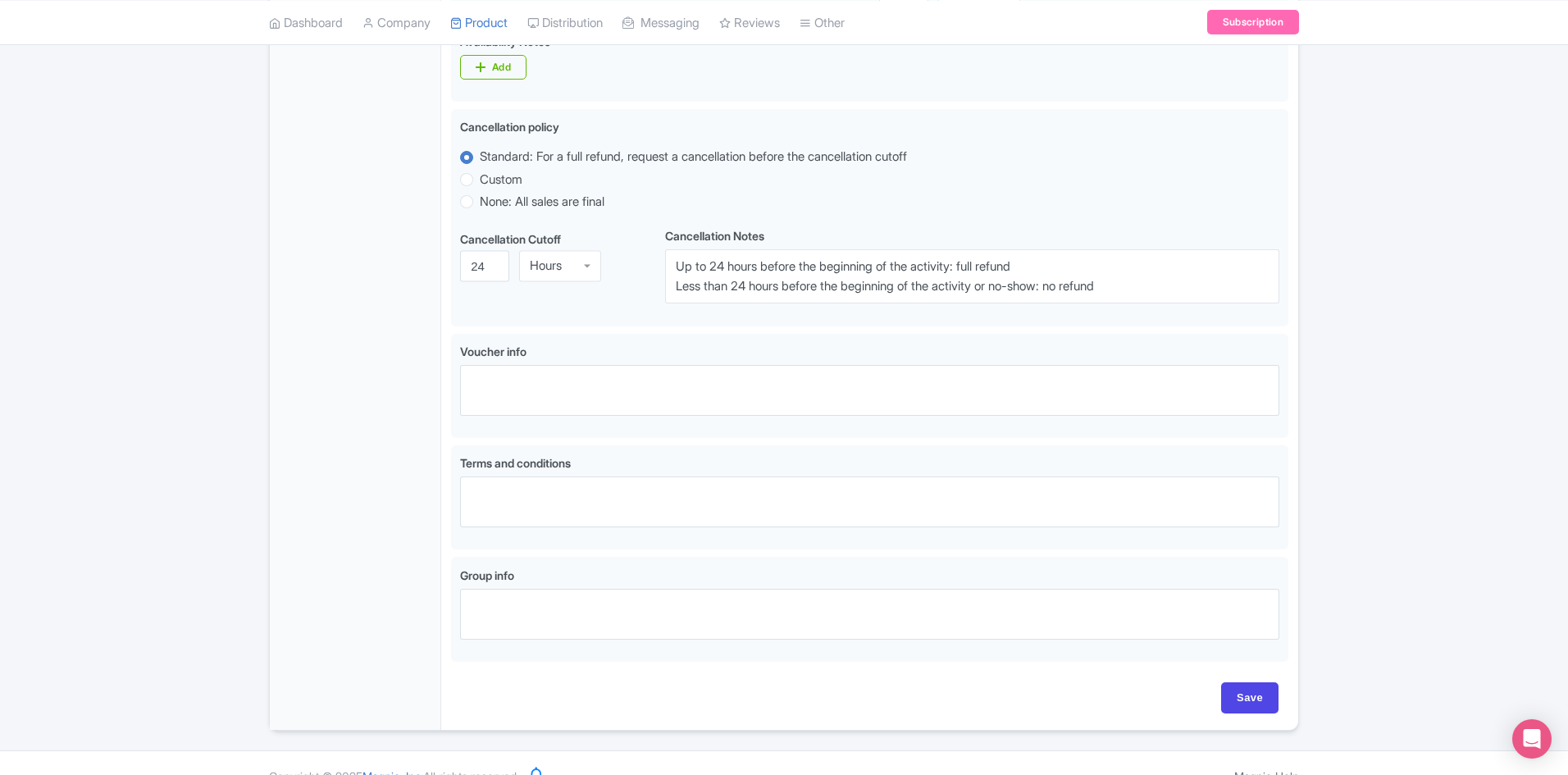
scroll to position [808, 0]
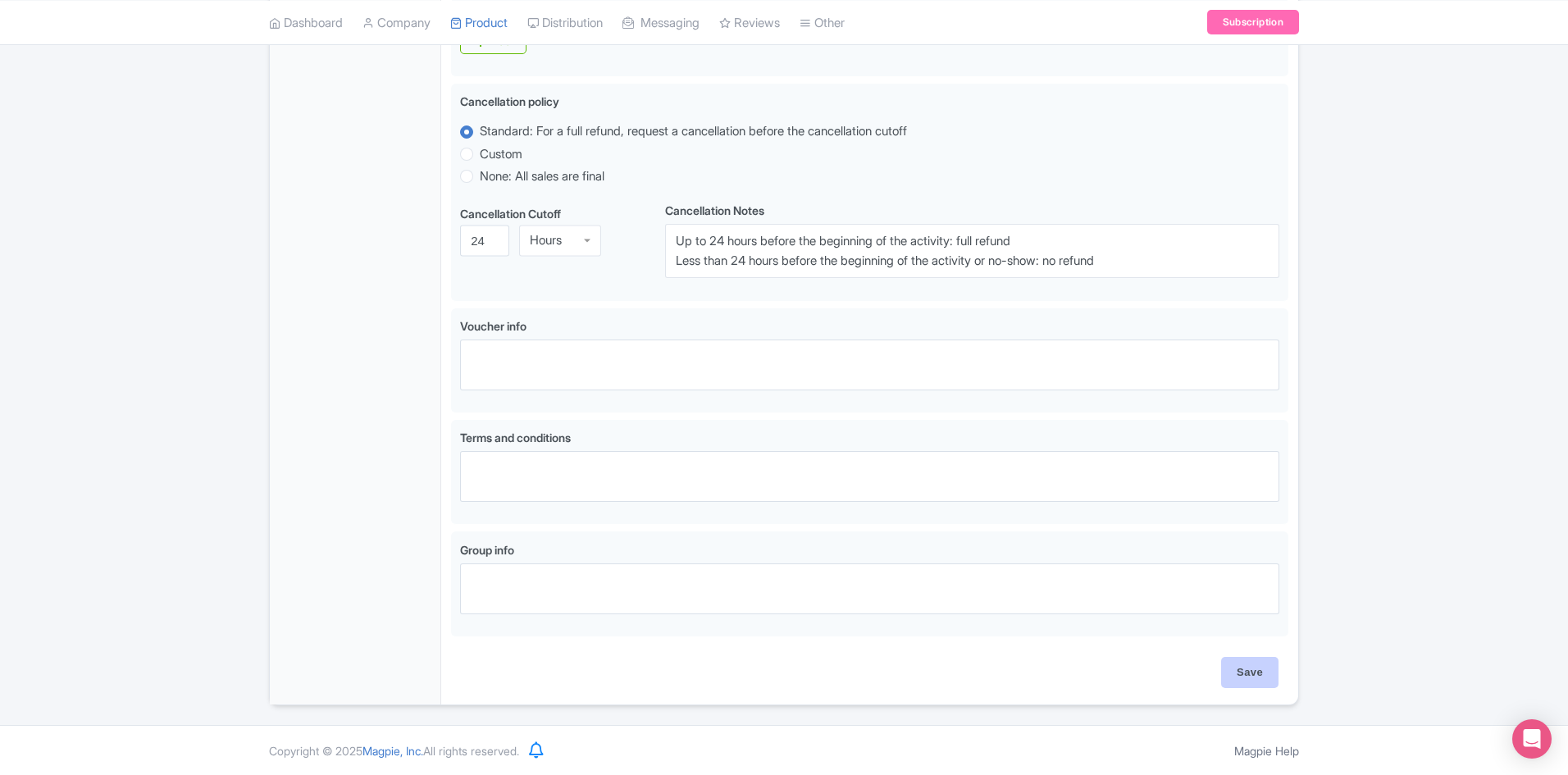
type input "Pick-up is scheduled around 3:00 PM (with the exact time confirmed after bookin…"
click at [1255, 674] on input "Save" at bounding box center [1251, 672] width 58 height 31
type input "Saving..."
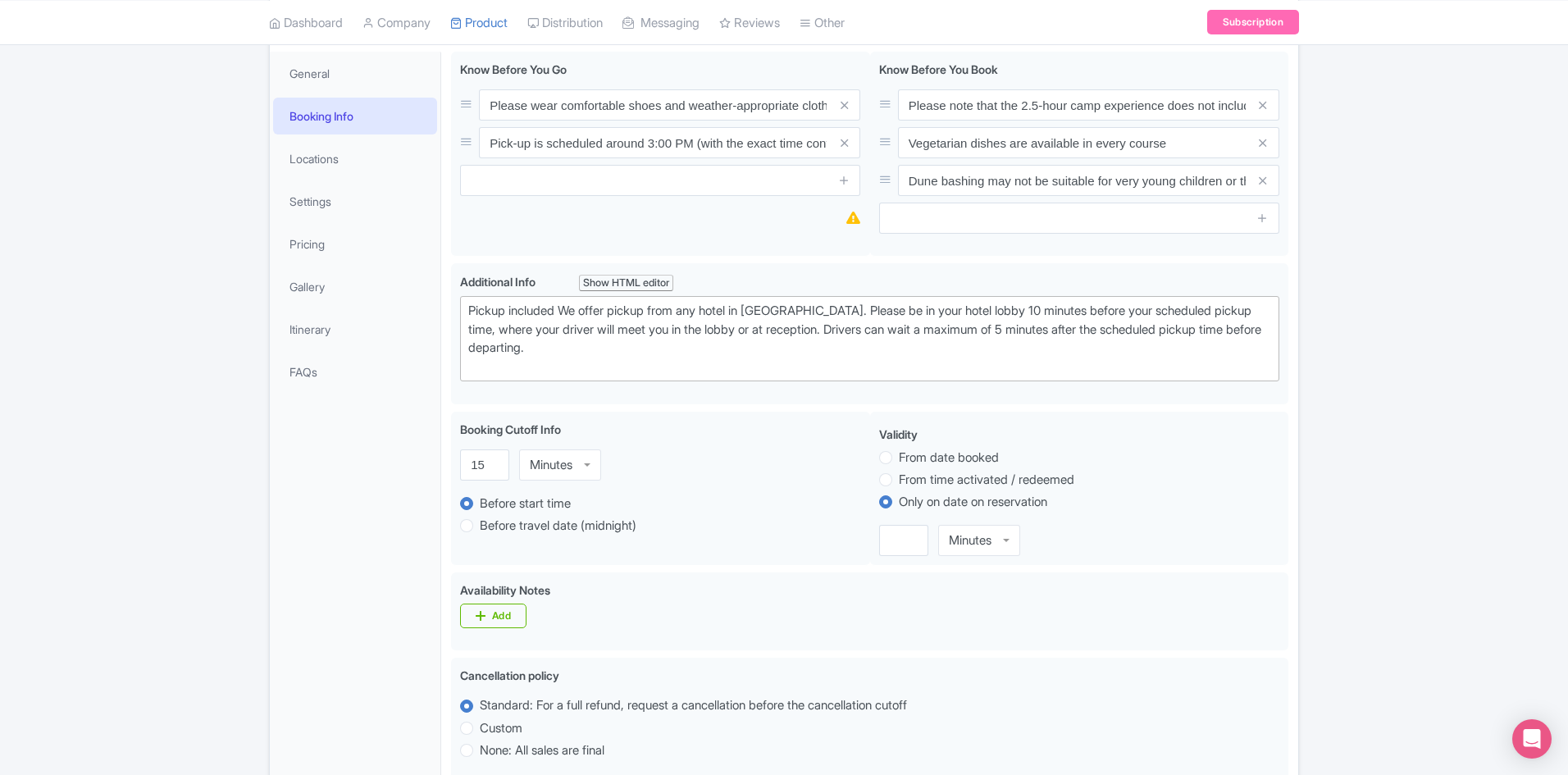
scroll to position [0, 0]
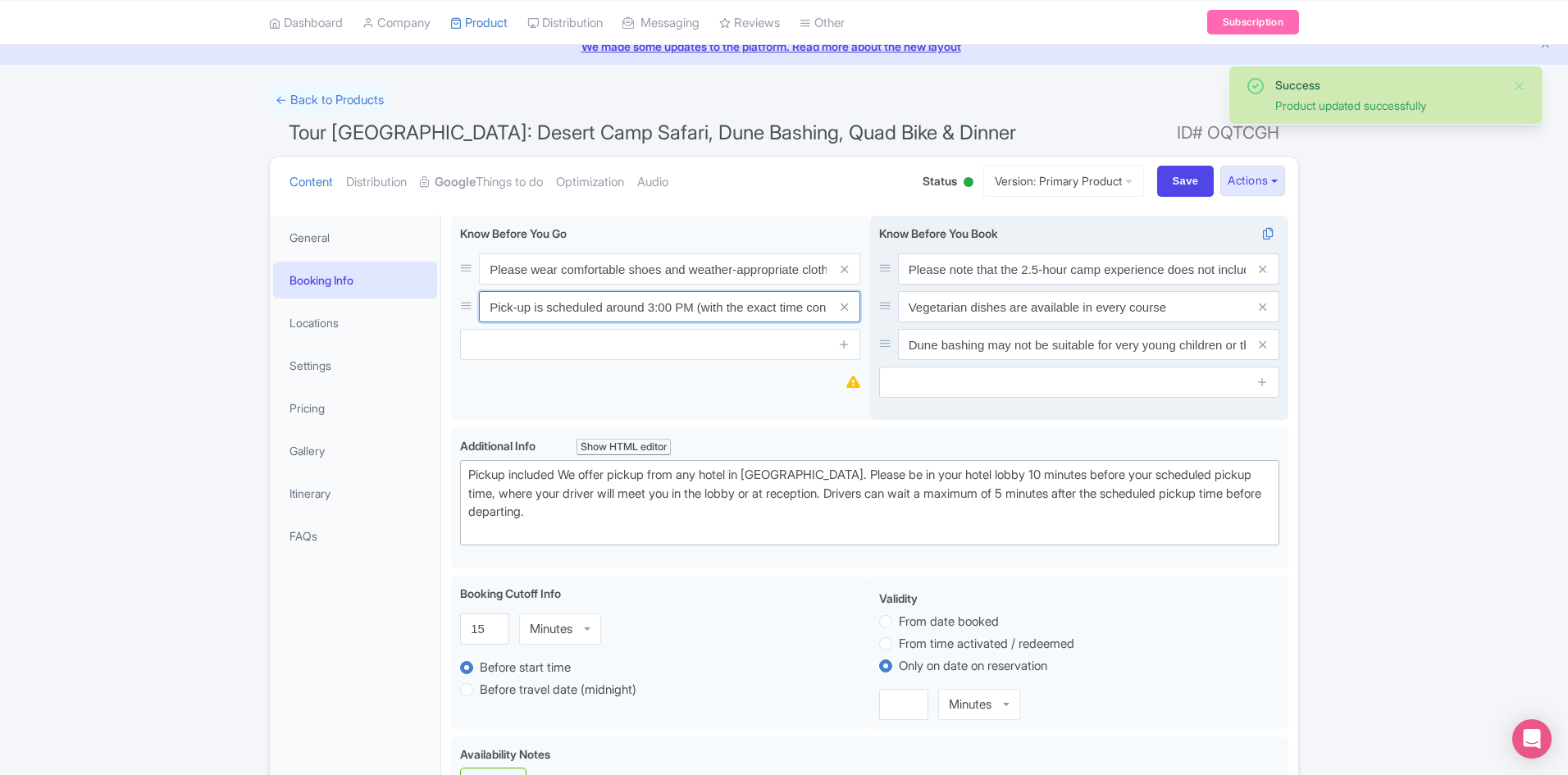
scroll to position [0, 428]
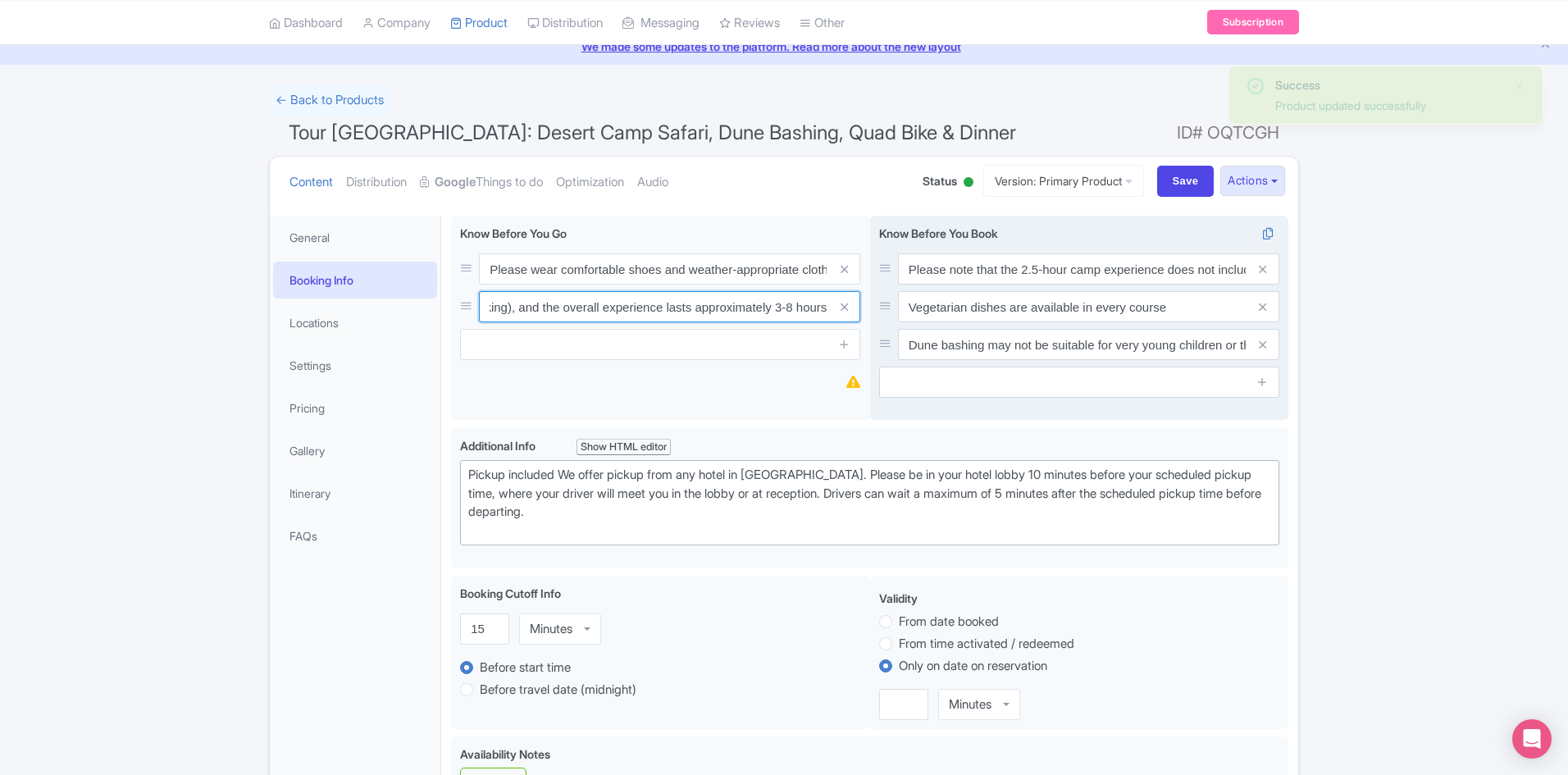
drag, startPoint x: 709, startPoint y: 302, endPoint x: 903, endPoint y: 307, distance: 194.1
click at [903, 307] on div "Please wear comfortable shoes and weather-appropriate clothing Pick-up is sched…" at bounding box center [869, 321] width 837 height 212
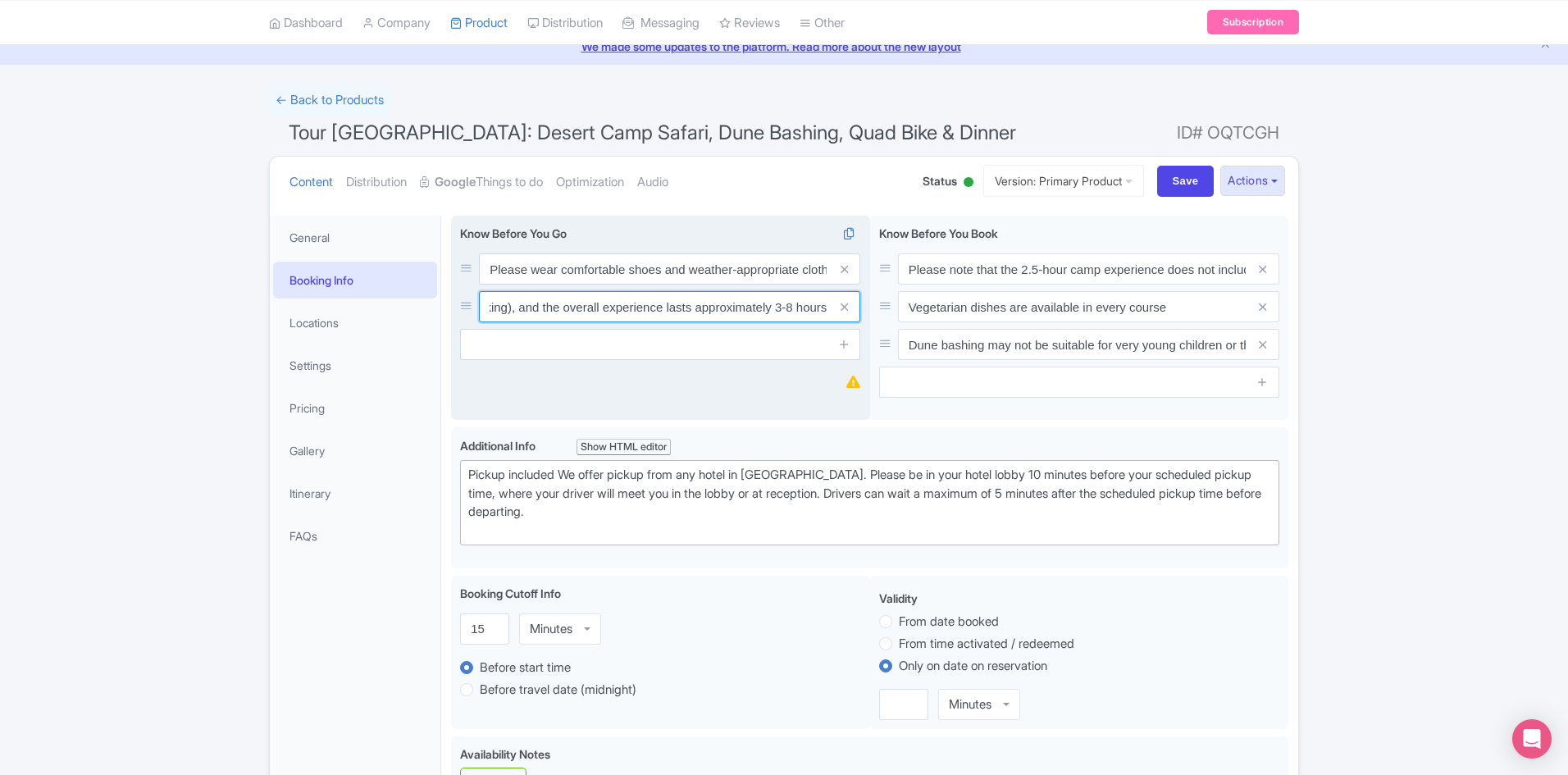
click at [783, 304] on input "Pick-up is scheduled around 3:00 PM (with the exact time confirmed after bookin…" at bounding box center [669, 307] width 382 height 31
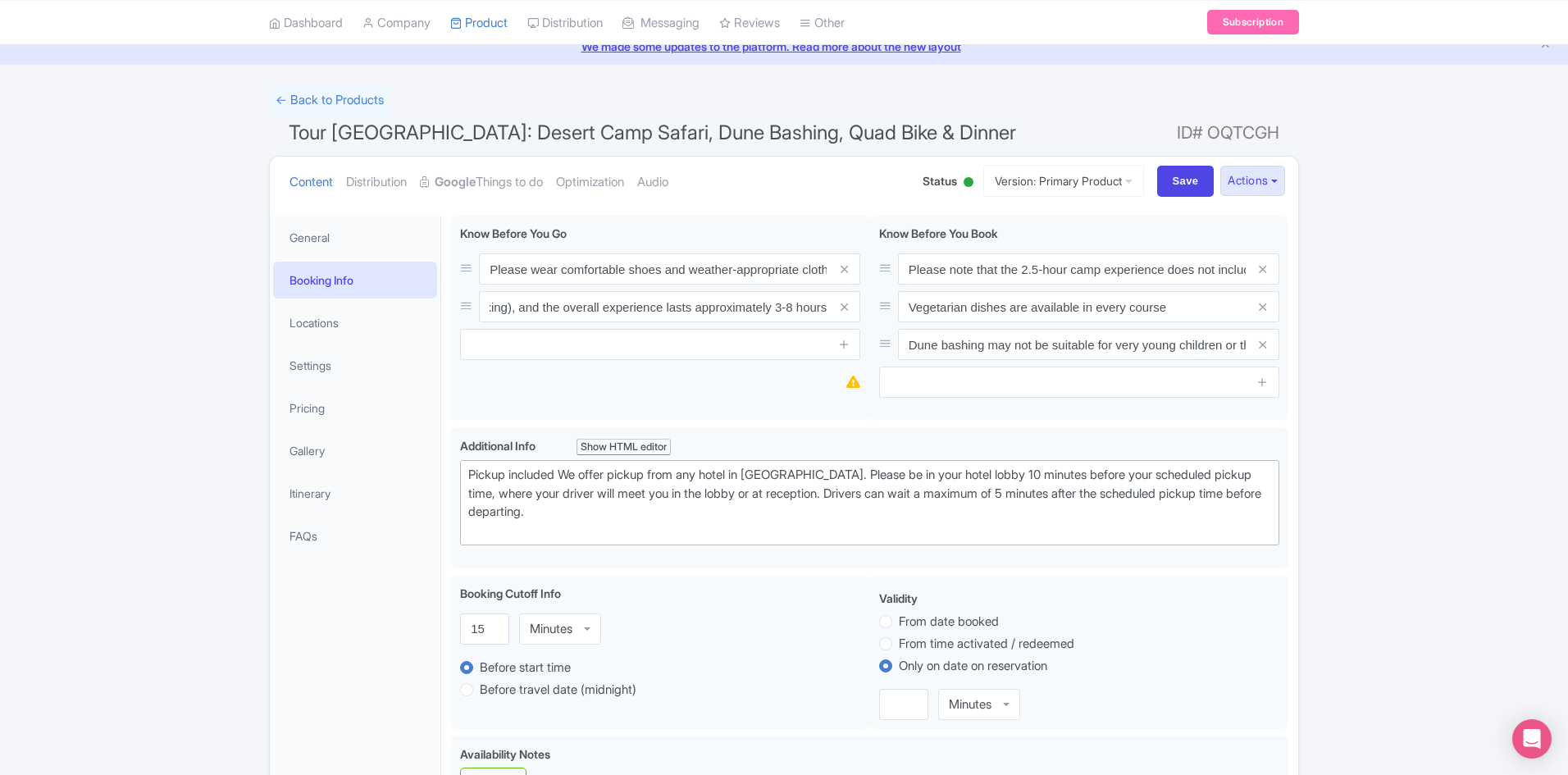
scroll to position [0, 0]
drag, startPoint x: 291, startPoint y: 131, endPoint x: 385, endPoint y: 134, distance: 94.0
click at [385, 134] on span "Tour Dubai: Desert Camp Safari, Dune Bashing, Quad Bike & Dinner" at bounding box center [652, 132] width 728 height 24
copy span "Tour [GEOGRAPHIC_DATA]"
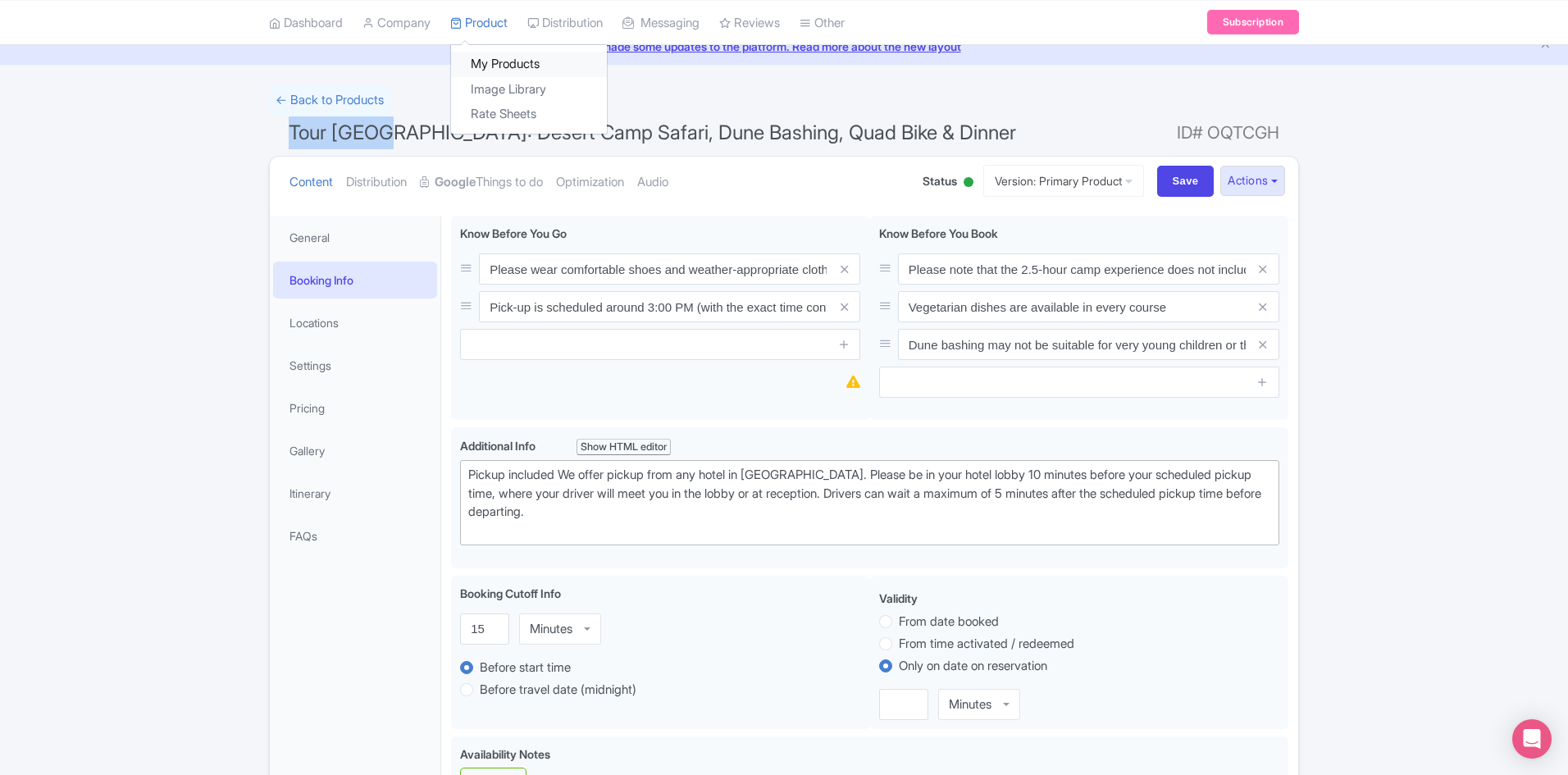
click at [497, 60] on link "My Products" at bounding box center [529, 64] width 156 height 25
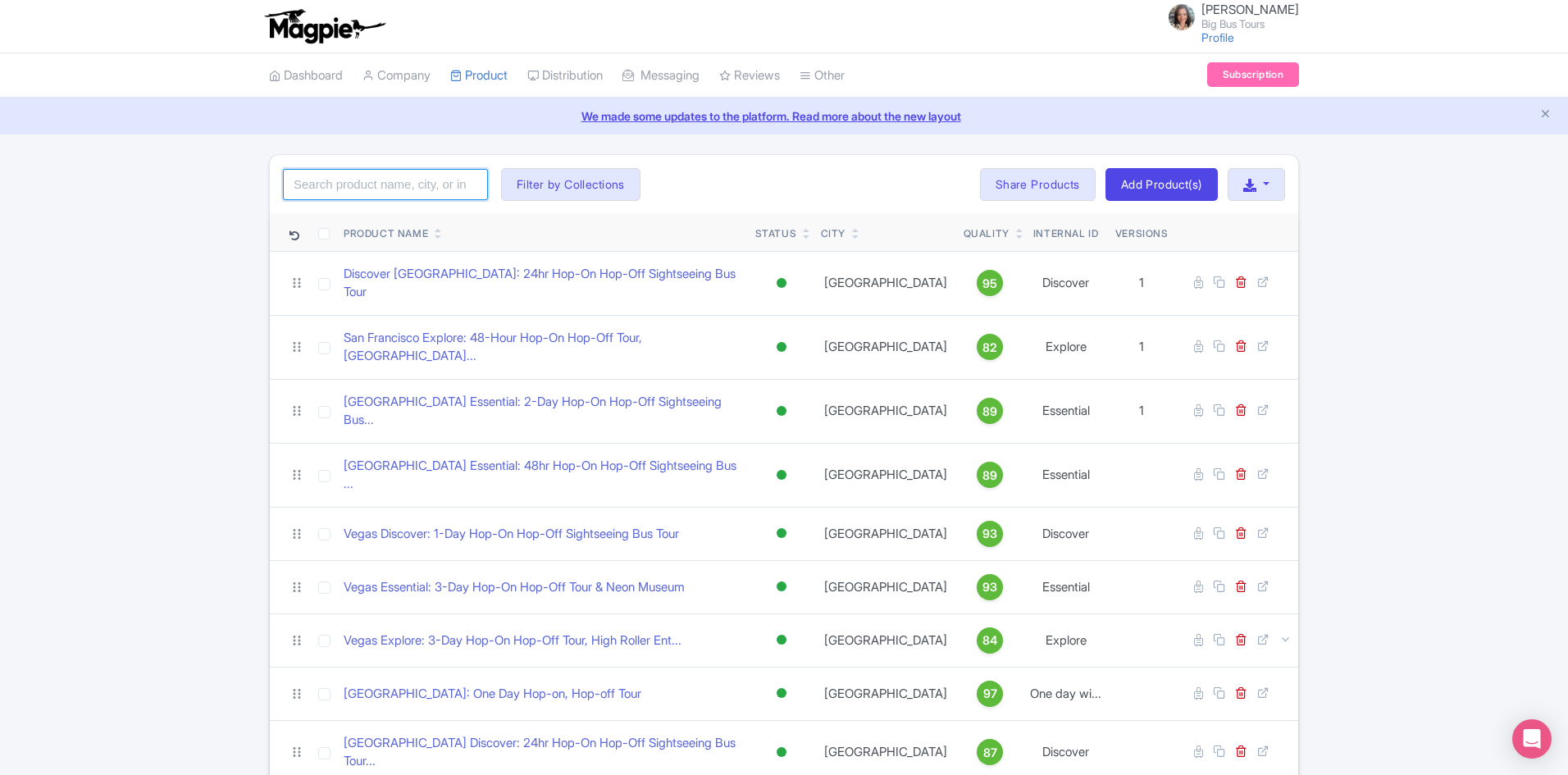
click at [394, 178] on input "search" at bounding box center [385, 185] width 205 height 31
type input "tour dubai"
click button "Search" at bounding box center [0, 0] width 0 height 0
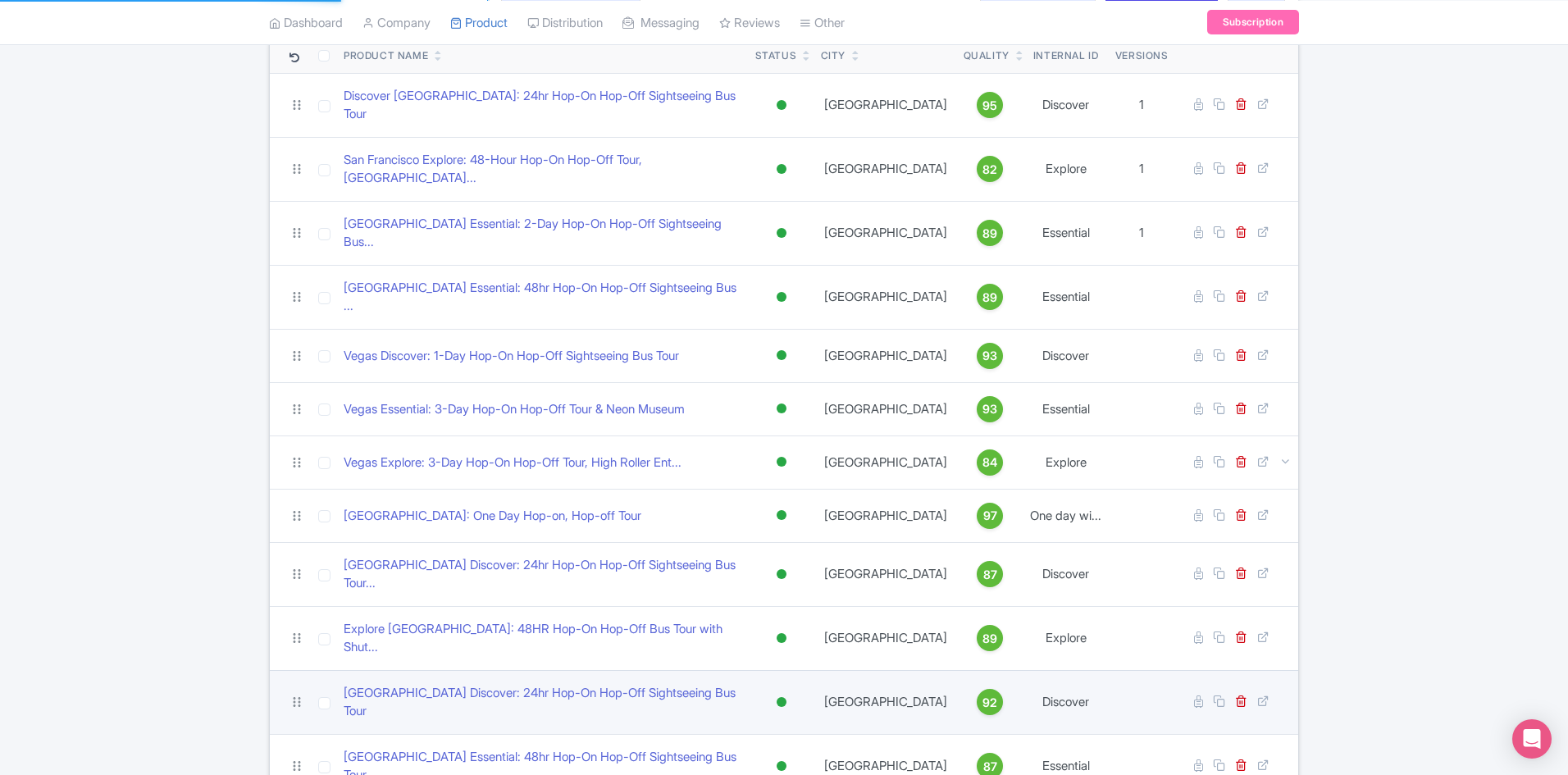
scroll to position [492, 0]
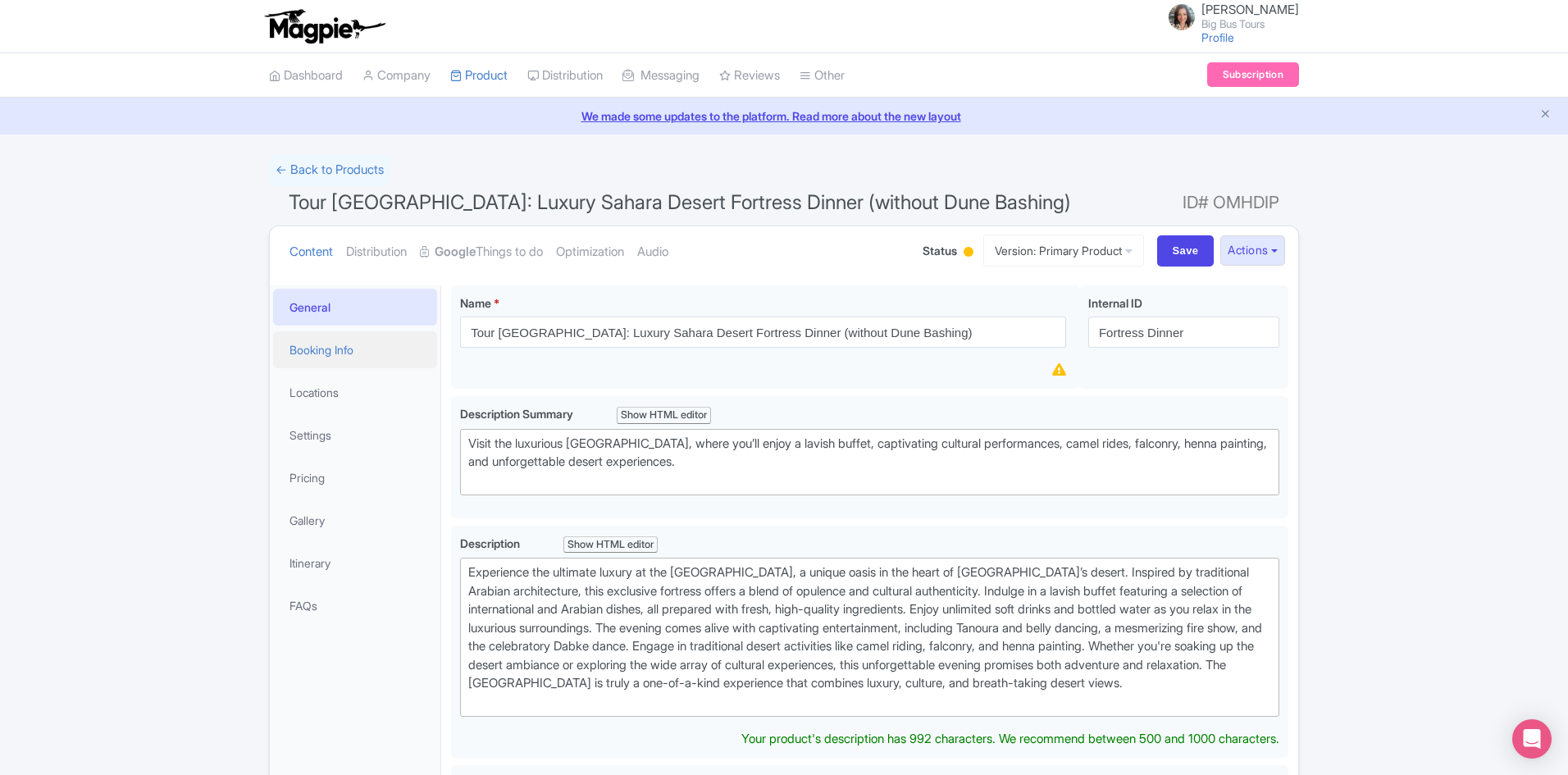
click at [339, 351] on link "Booking Info" at bounding box center [355, 350] width 164 height 37
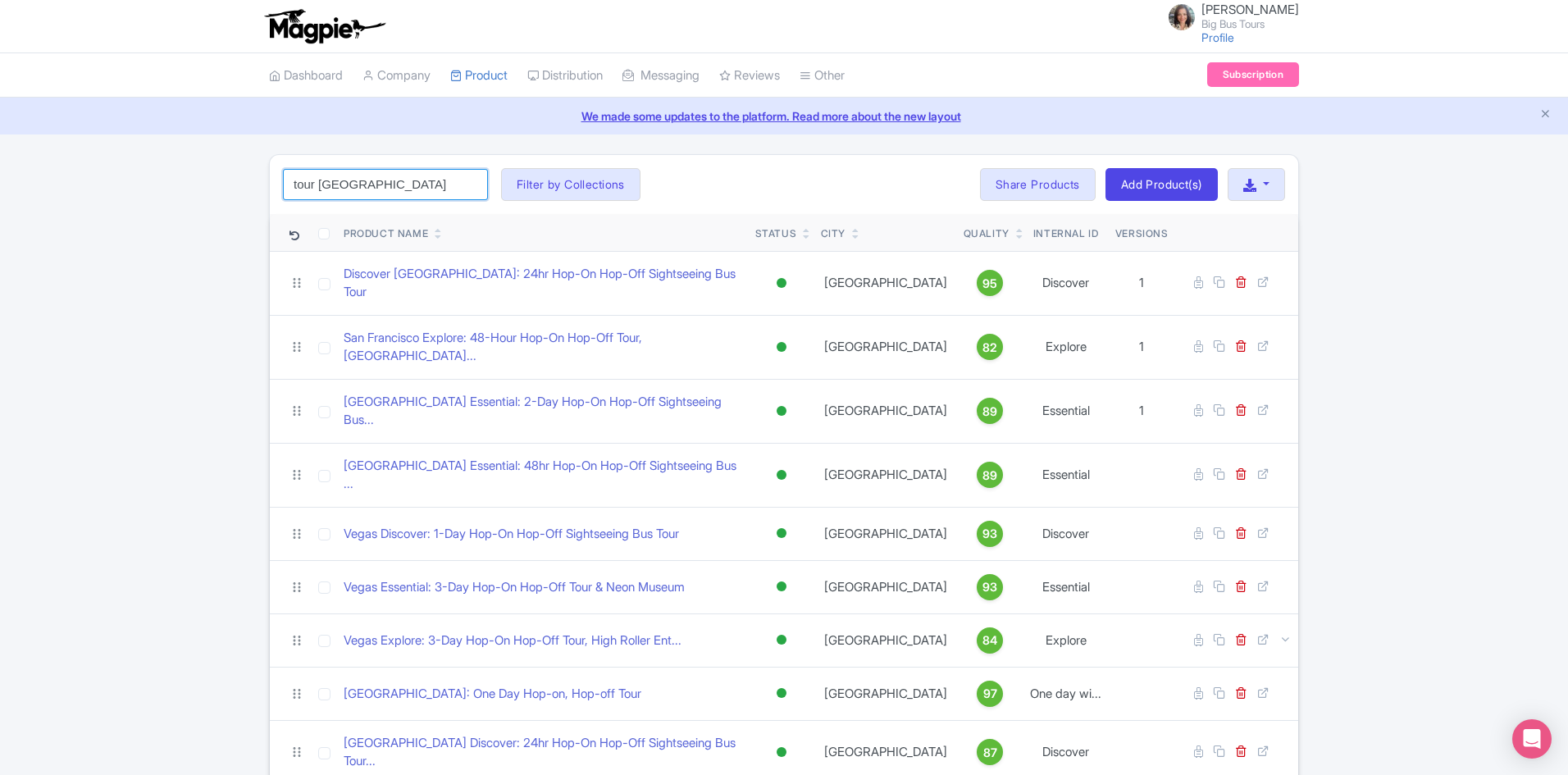
click at [396, 183] on input "tour dubai" at bounding box center [385, 185] width 205 height 31
click button "Search" at bounding box center [0, 0] width 0 height 0
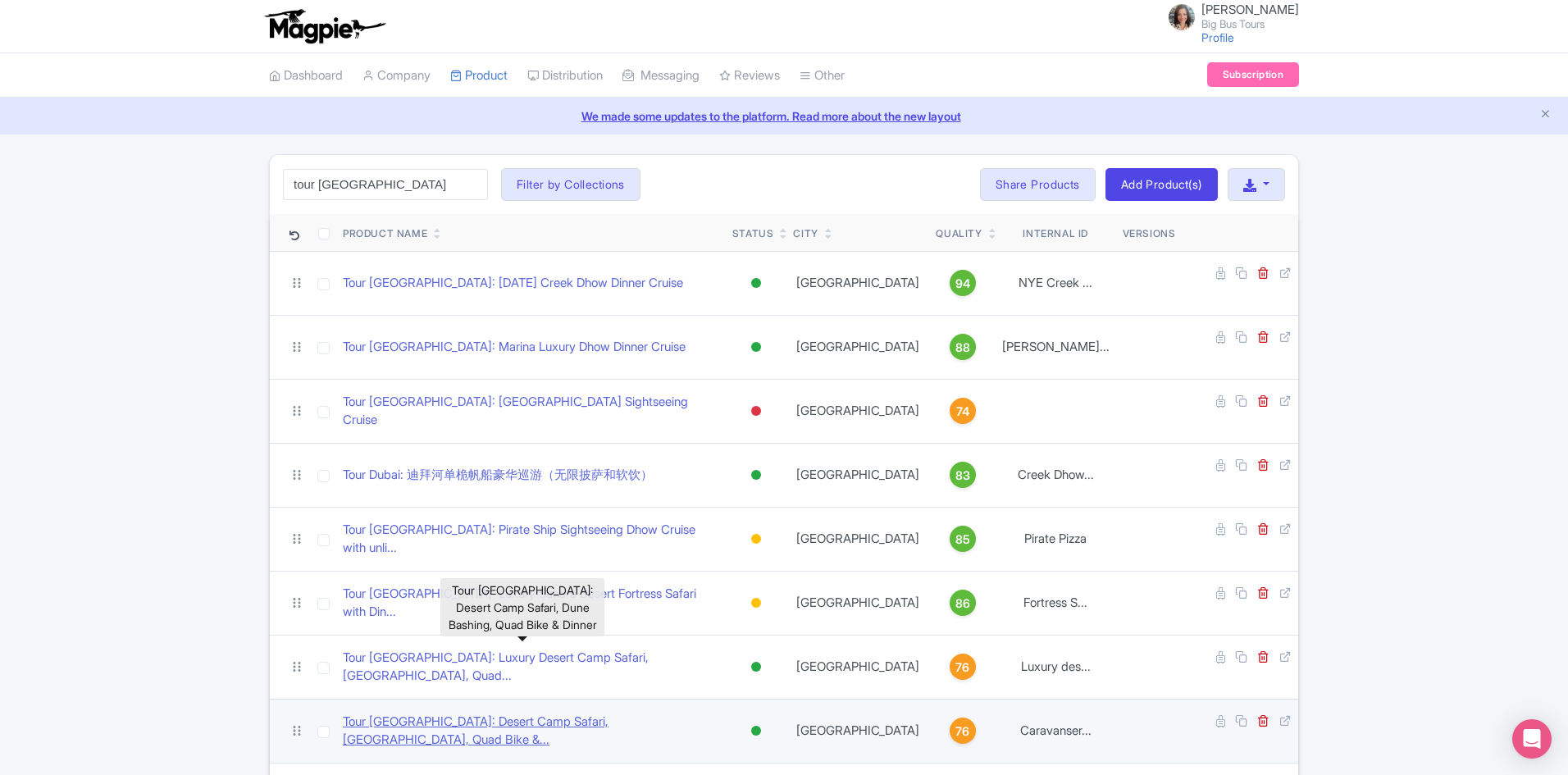
click at [581, 712] on link "Tour Dubai: Desert Camp Safari, Dune Bashing, Quad Bike &..." at bounding box center [532, 731] width 377 height 37
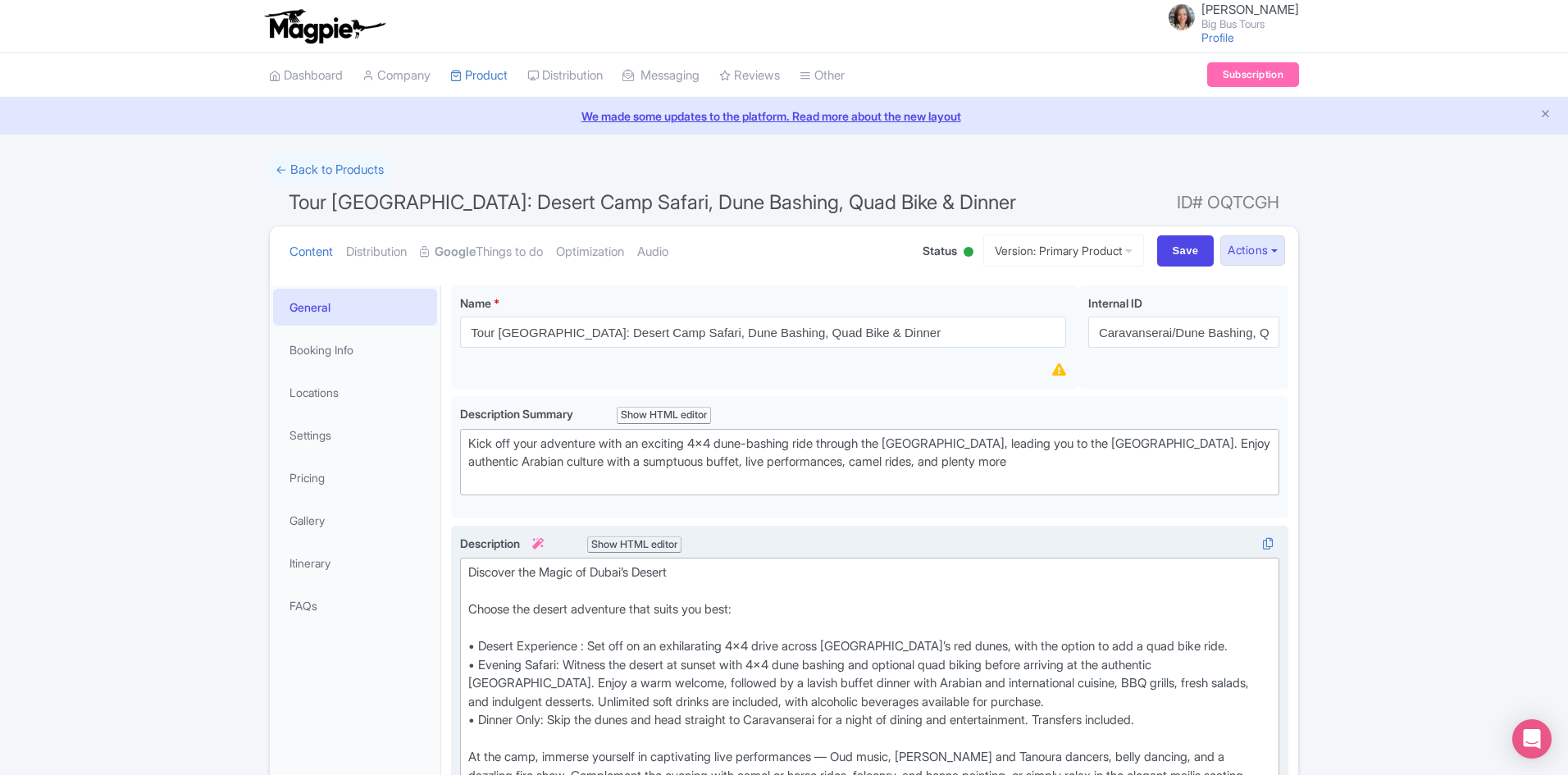
scroll to position [82, 0]
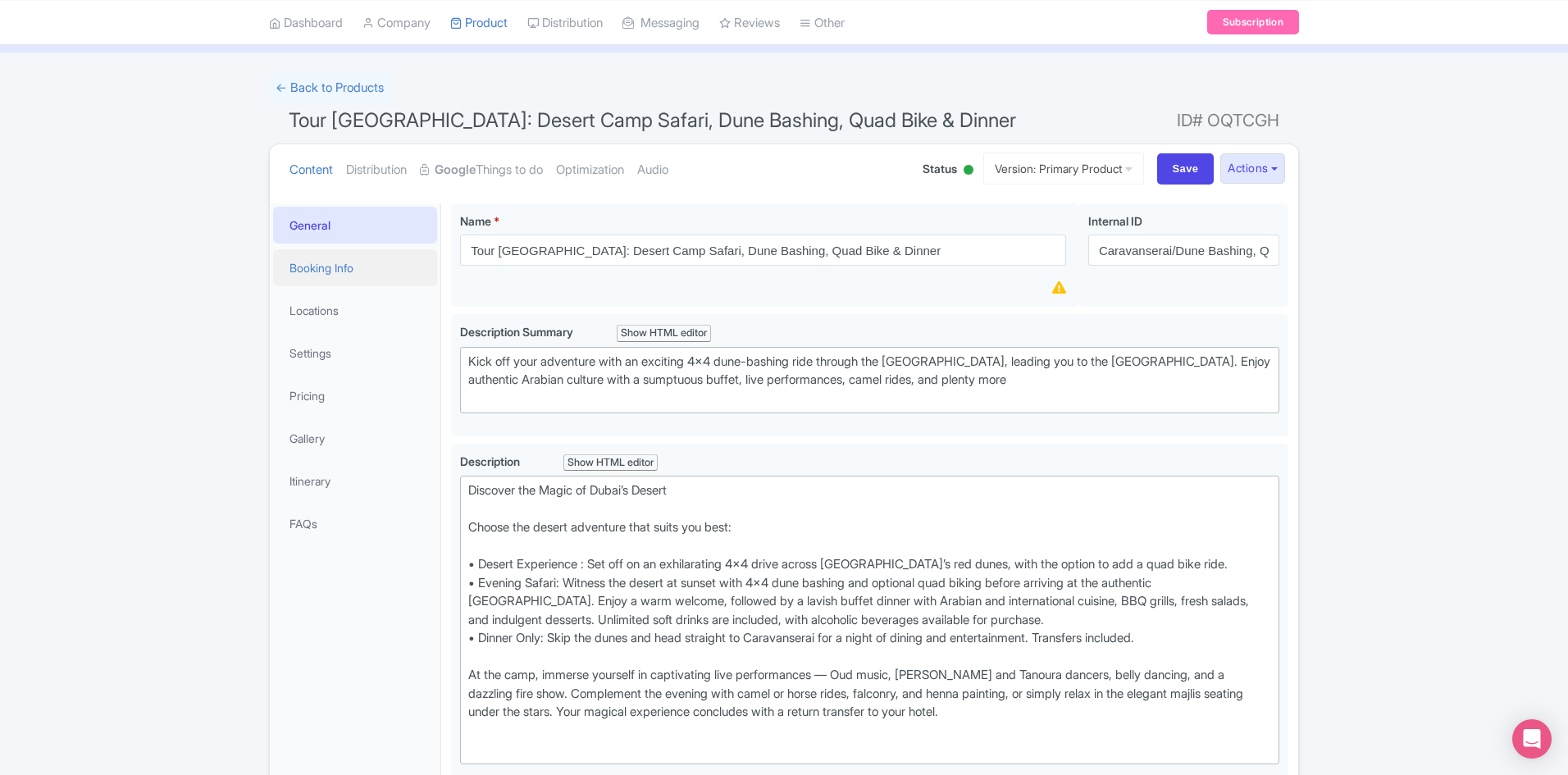
click at [340, 266] on link "Booking Info" at bounding box center [355, 267] width 164 height 37
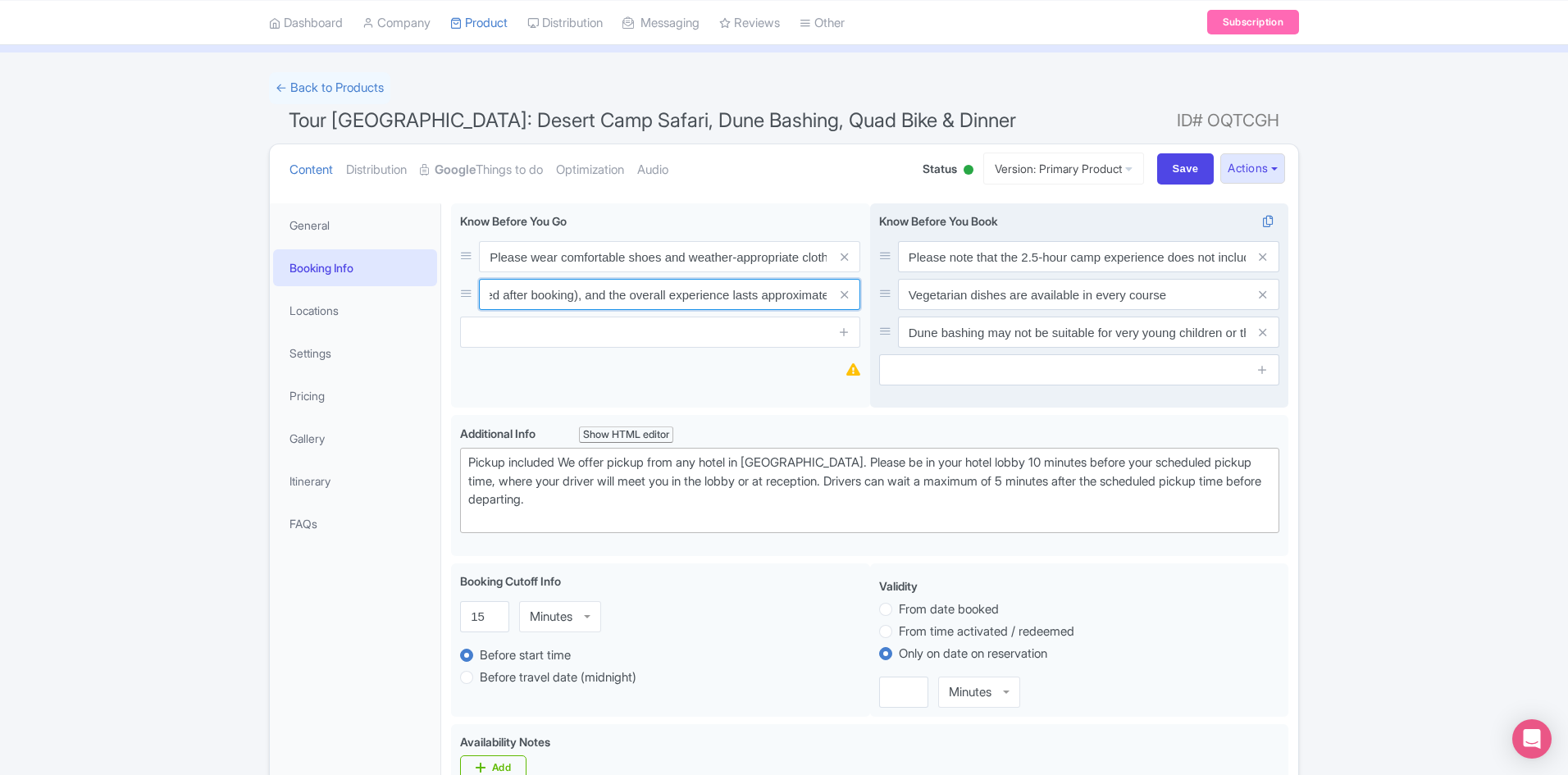
scroll to position [0, 428]
drag, startPoint x: 733, startPoint y: 300, endPoint x: 897, endPoint y: 289, distance: 164.4
click at [897, 289] on div "Please wear comfortable shoes and weather-appropriate clothing Pick-up is sched…" at bounding box center [869, 310] width 837 height 212
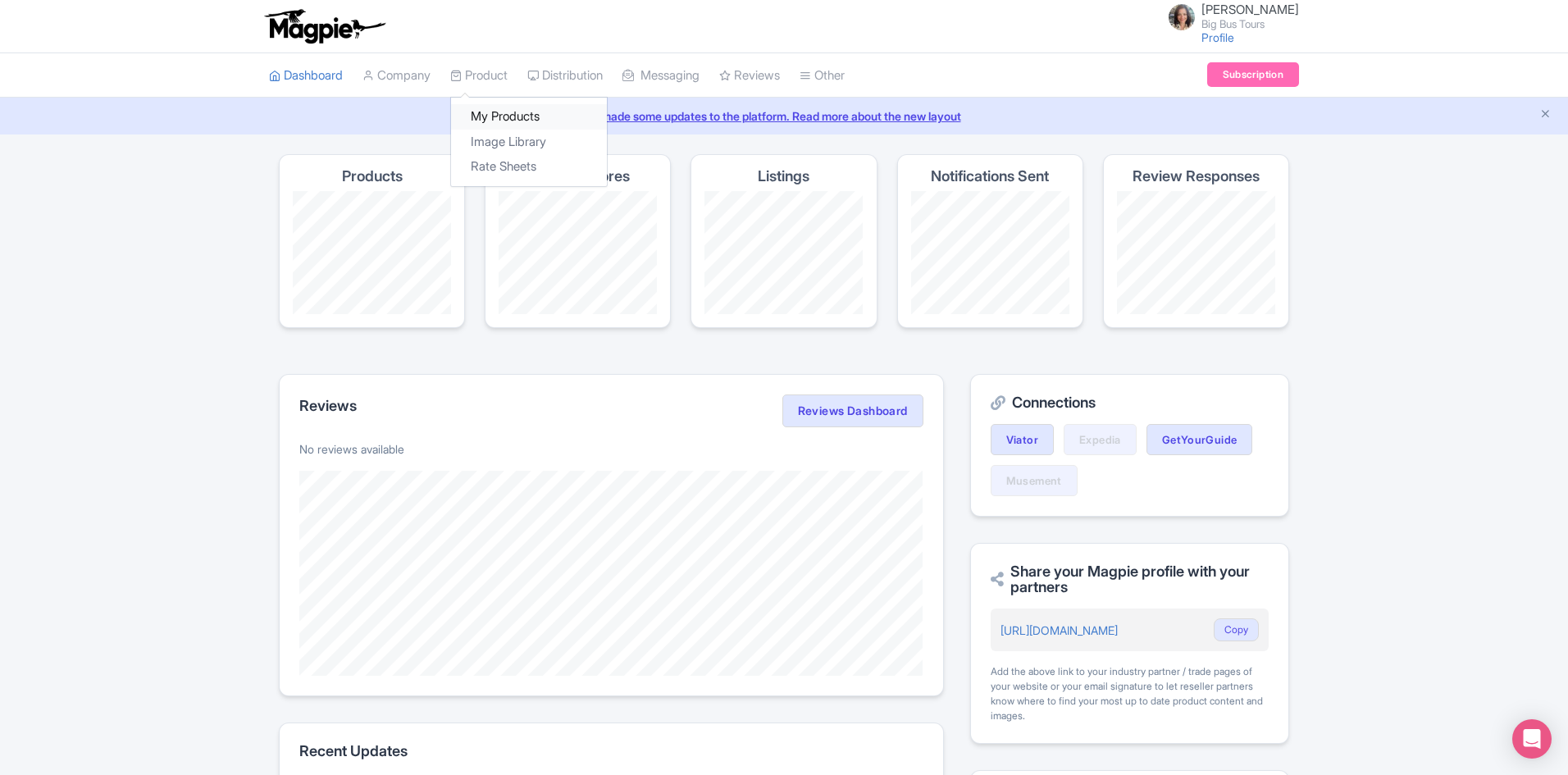
drag, startPoint x: 504, startPoint y: 123, endPoint x: 507, endPoint y: 105, distance: 18.2
click at [504, 123] on link "My Products" at bounding box center [529, 116] width 156 height 25
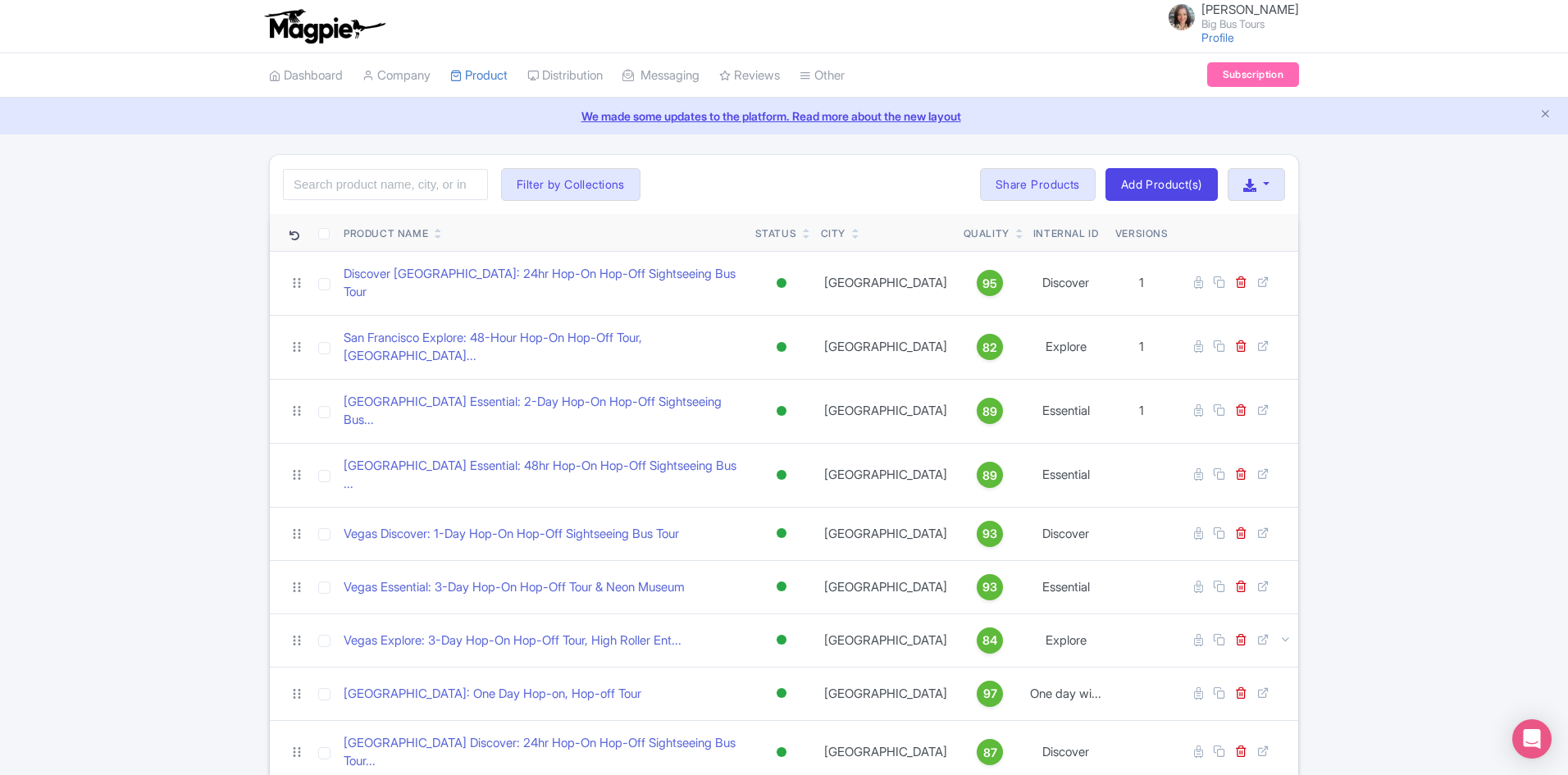
click at [377, 172] on input "search" at bounding box center [385, 185] width 205 height 31
click at [379, 180] on input "search" at bounding box center [385, 185] width 205 height 31
type input "tour [GEOGRAPHIC_DATA]"
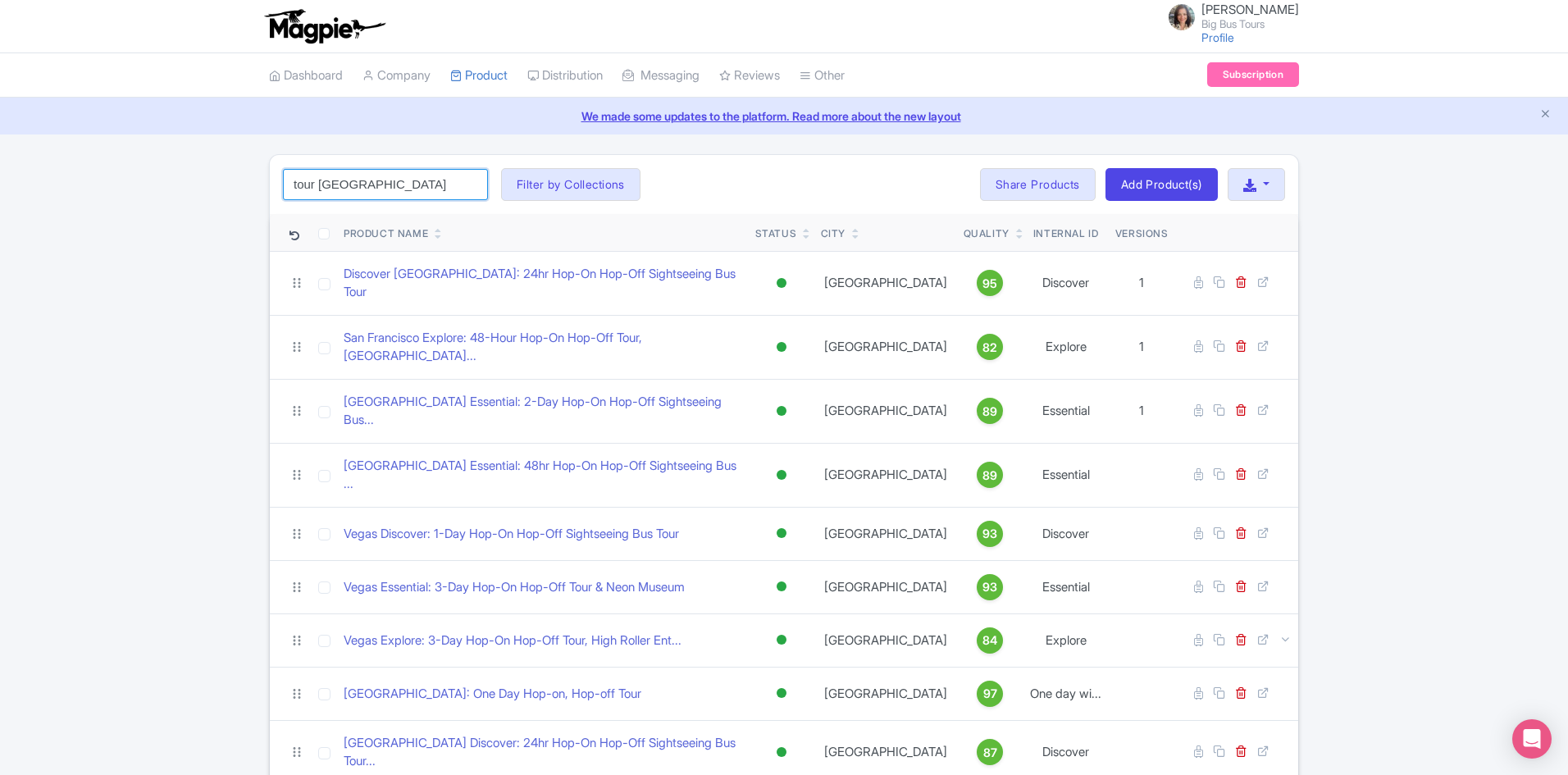
click button "Search" at bounding box center [0, 0] width 0 height 0
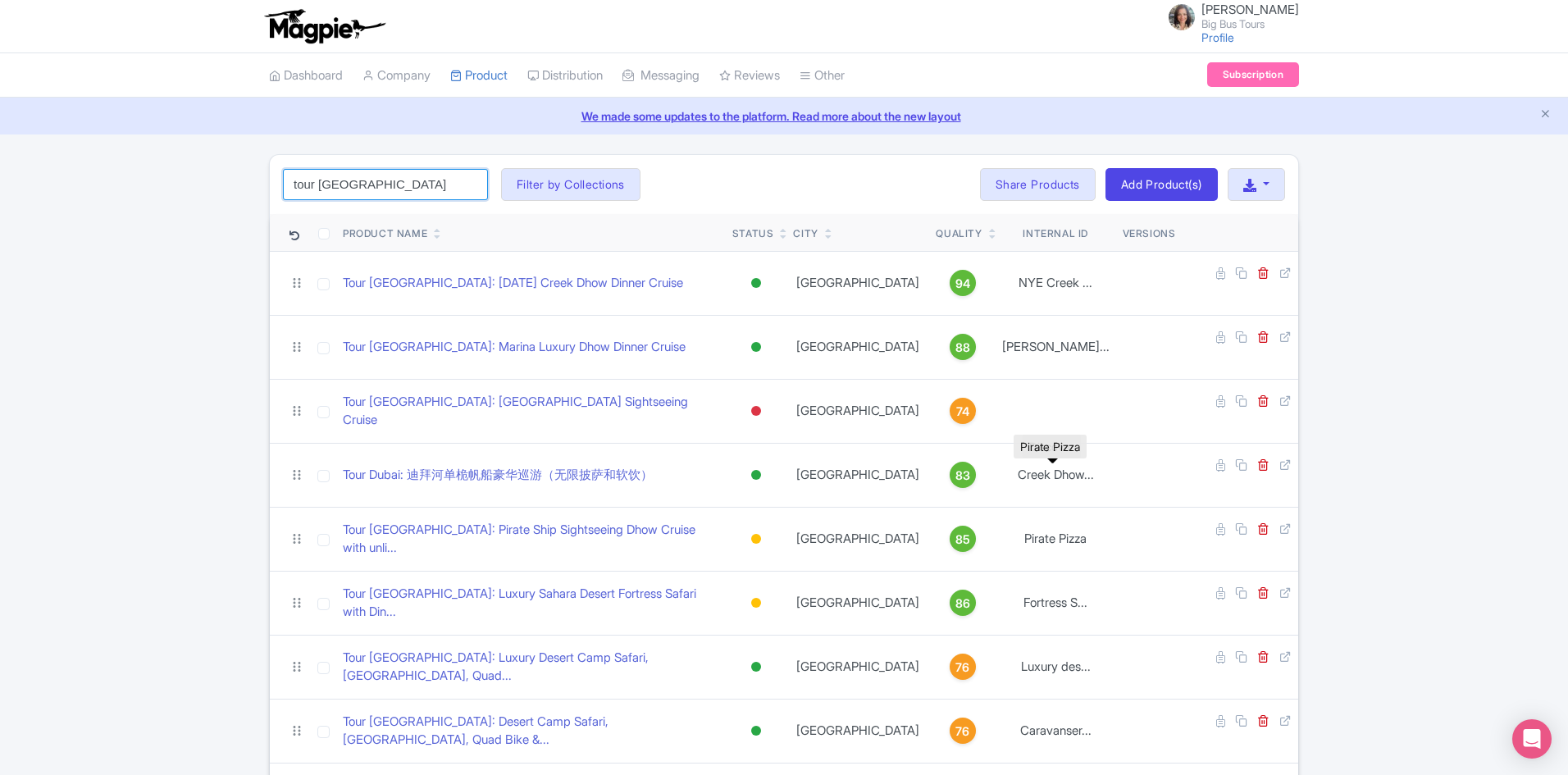
click at [389, 180] on input "tour [GEOGRAPHIC_DATA]" at bounding box center [385, 185] width 205 height 31
click button "Search" at bounding box center [0, 0] width 0 height 0
click at [375, 182] on input "tour [GEOGRAPHIC_DATA]" at bounding box center [385, 185] width 205 height 31
click button "Search" at bounding box center [0, 0] width 0 height 0
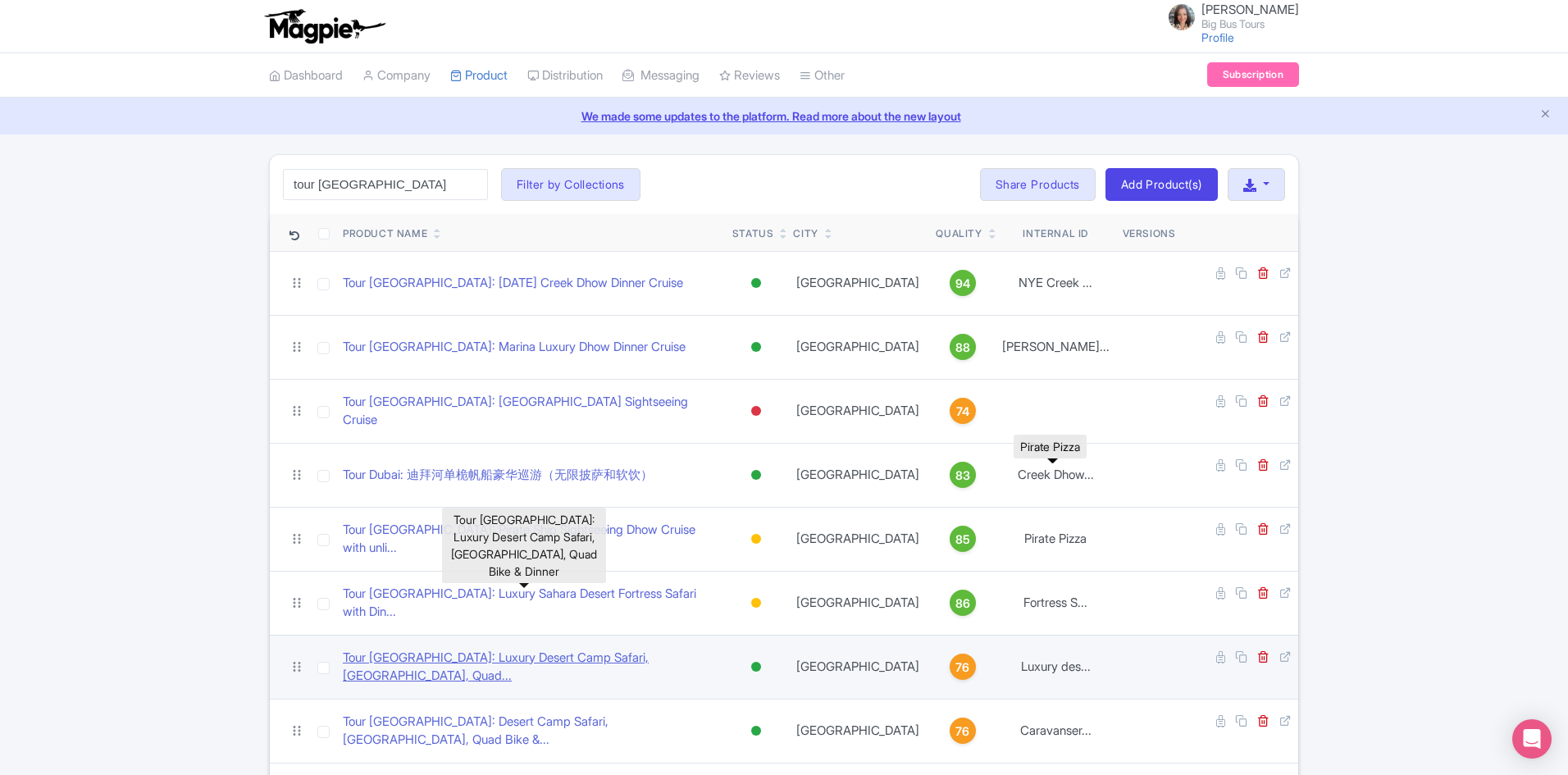
click at [557, 649] on link "Tour Dubai: Luxury Desert Camp Safari, Dune Bashing, Quad..." at bounding box center [532, 667] width 377 height 37
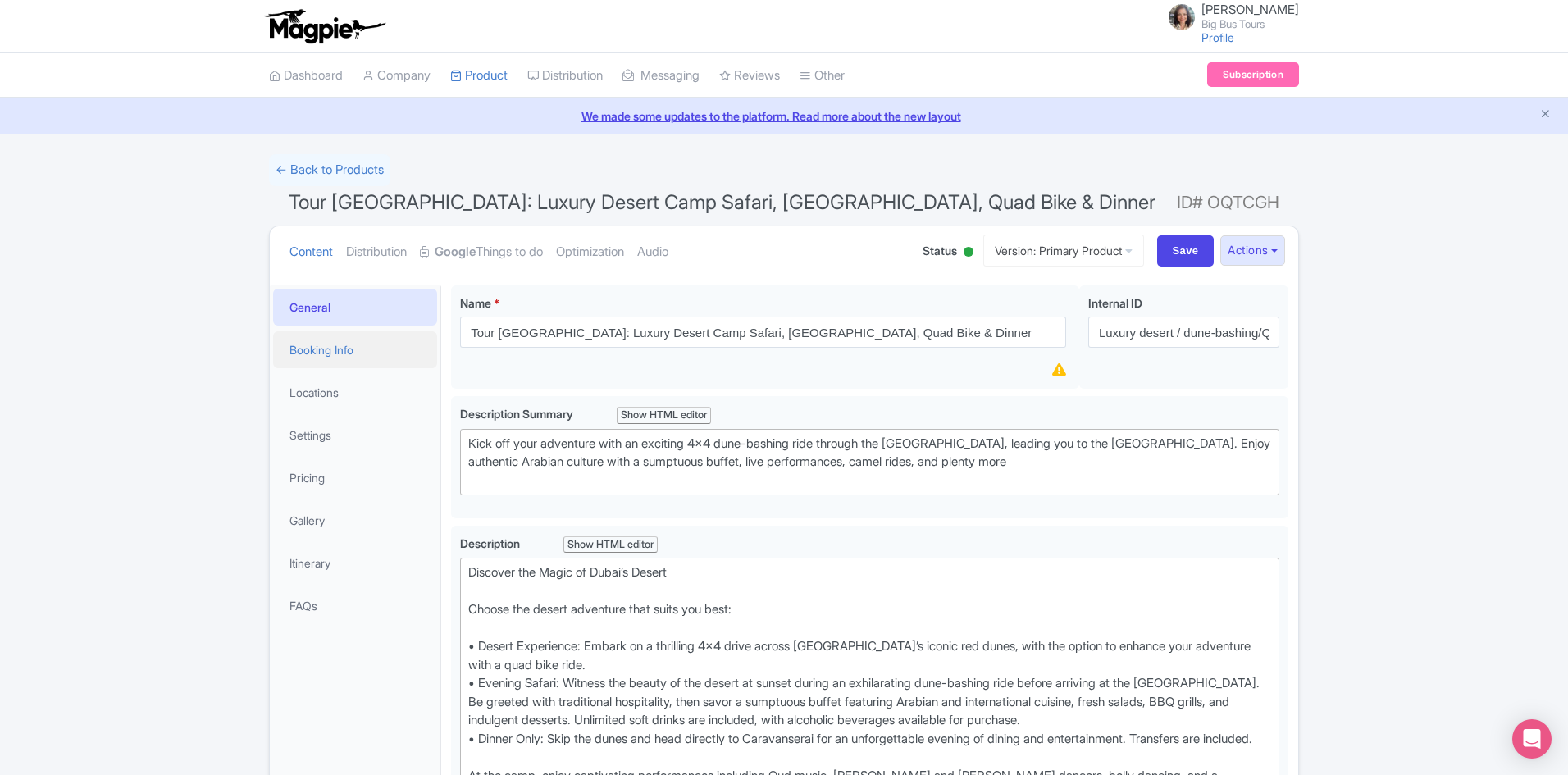
drag, startPoint x: 352, startPoint y: 343, endPoint x: 400, endPoint y: 356, distance: 49.7
click at [354, 343] on link "Booking Info" at bounding box center [355, 350] width 164 height 37
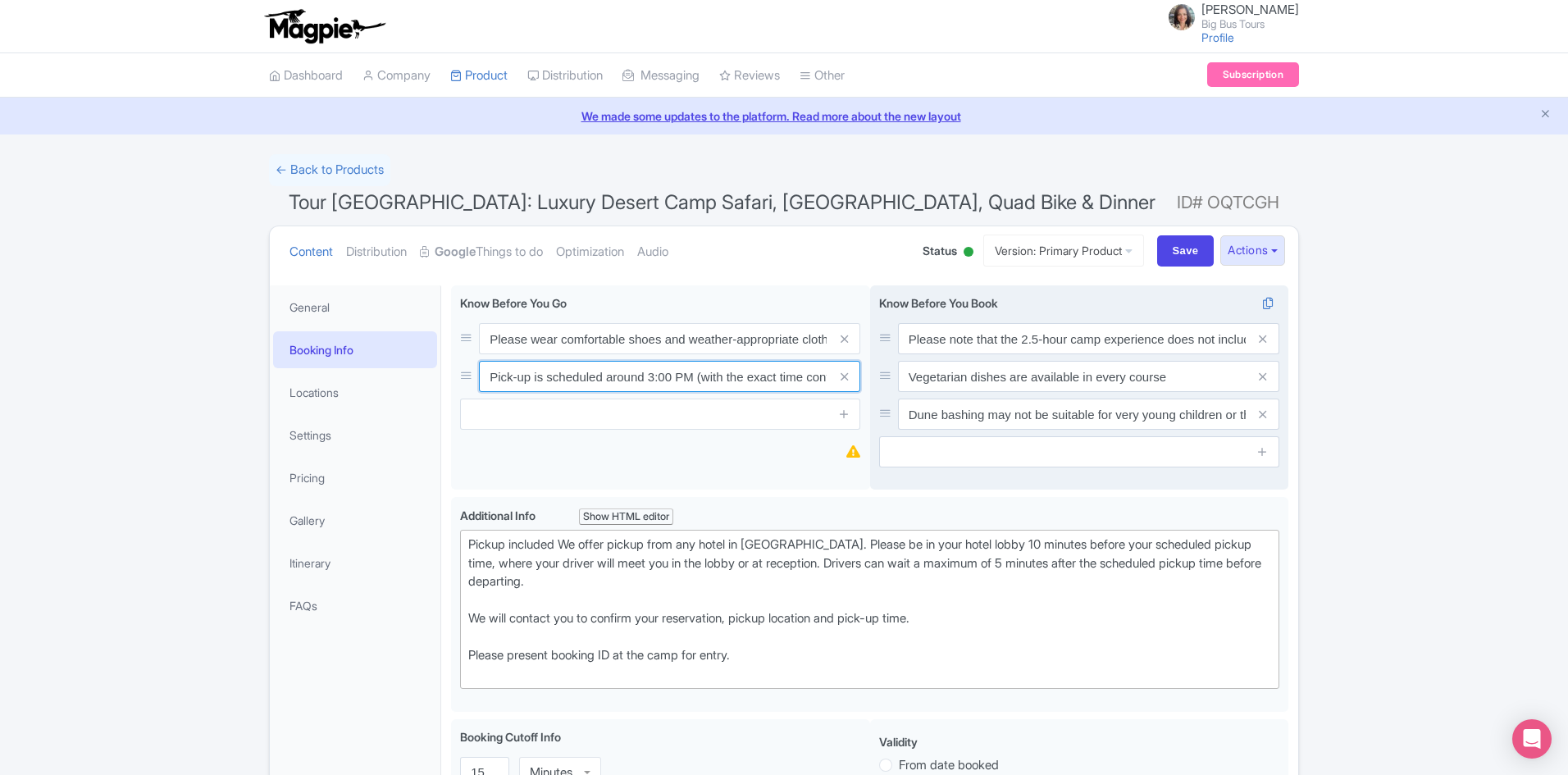
scroll to position [0, 428]
drag, startPoint x: 746, startPoint y: 380, endPoint x: 1094, endPoint y: 367, distance: 348.2
click at [1094, 367] on div "Please wear comfortable shoes and weather-appropriate clothing Pick-up is sched…" at bounding box center [869, 391] width 837 height 212
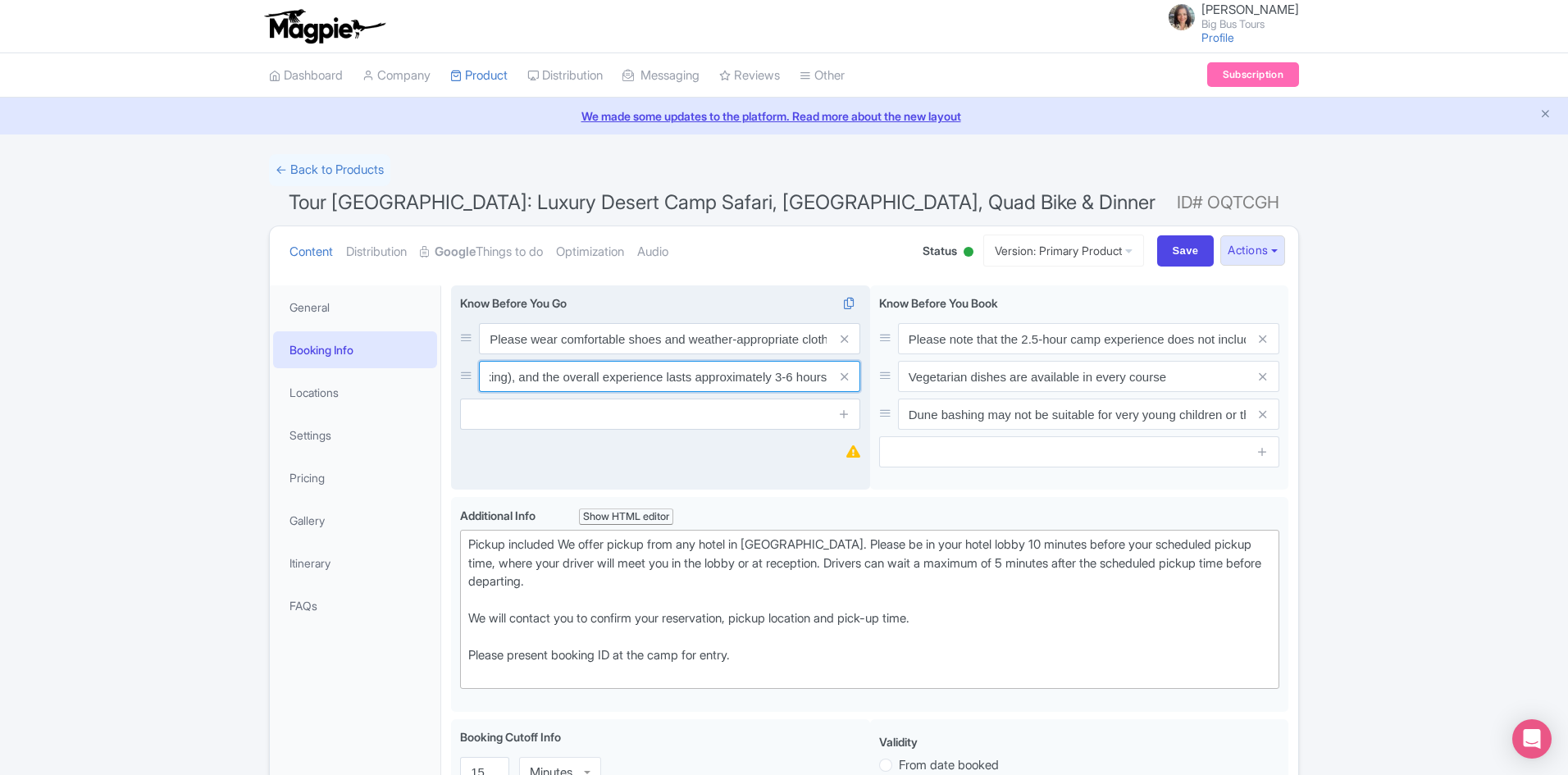
click at [790, 380] on input "Pick-up is scheduled around 3:00 PM (with the exact time confirmed after bookin…" at bounding box center [669, 376] width 382 height 31
click at [788, 374] on input "Pick-up is scheduled around 3:00 PM (with the exact time confirmed after bookin…" at bounding box center [669, 376] width 382 height 31
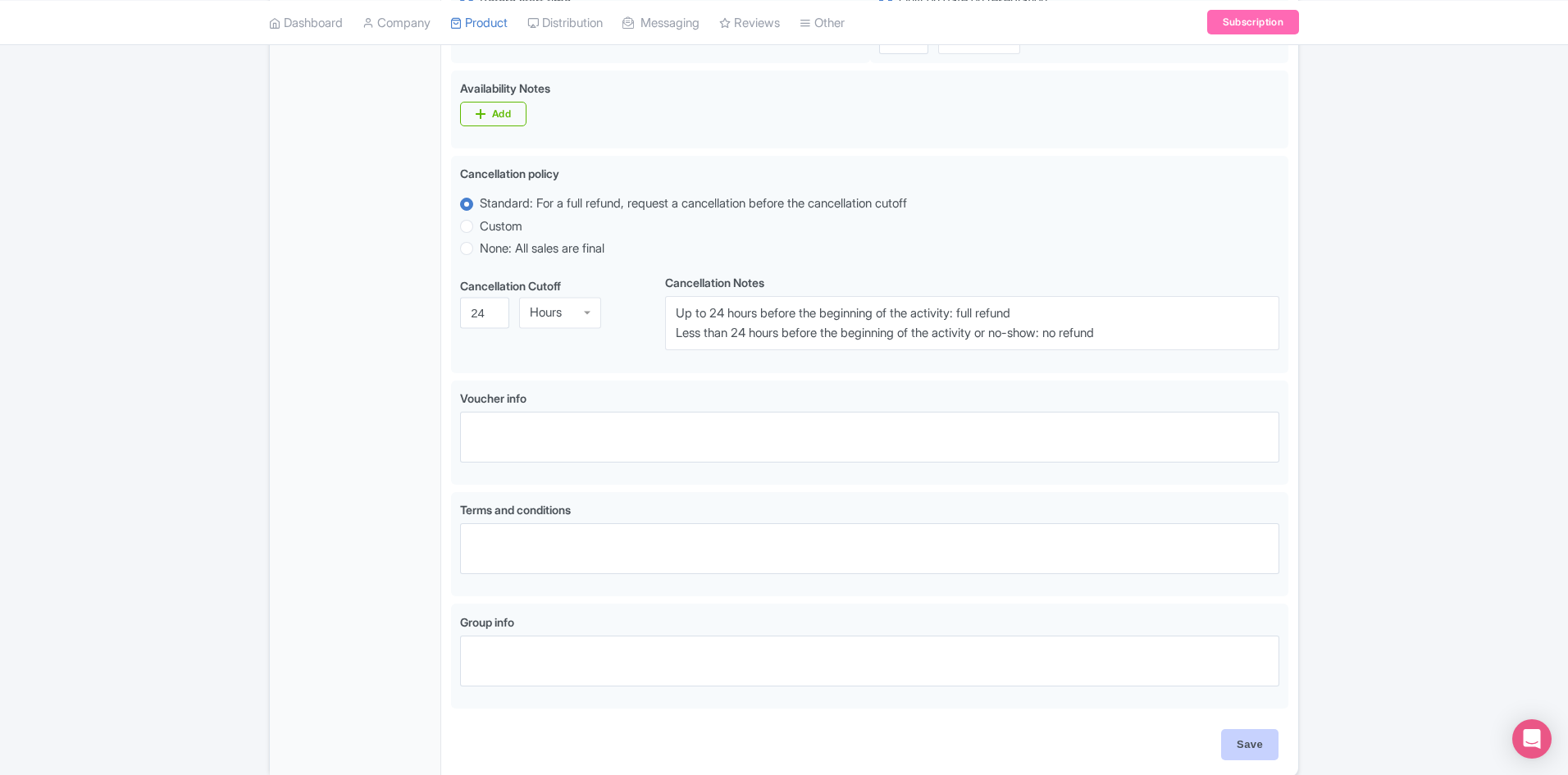
scroll to position [882, 0]
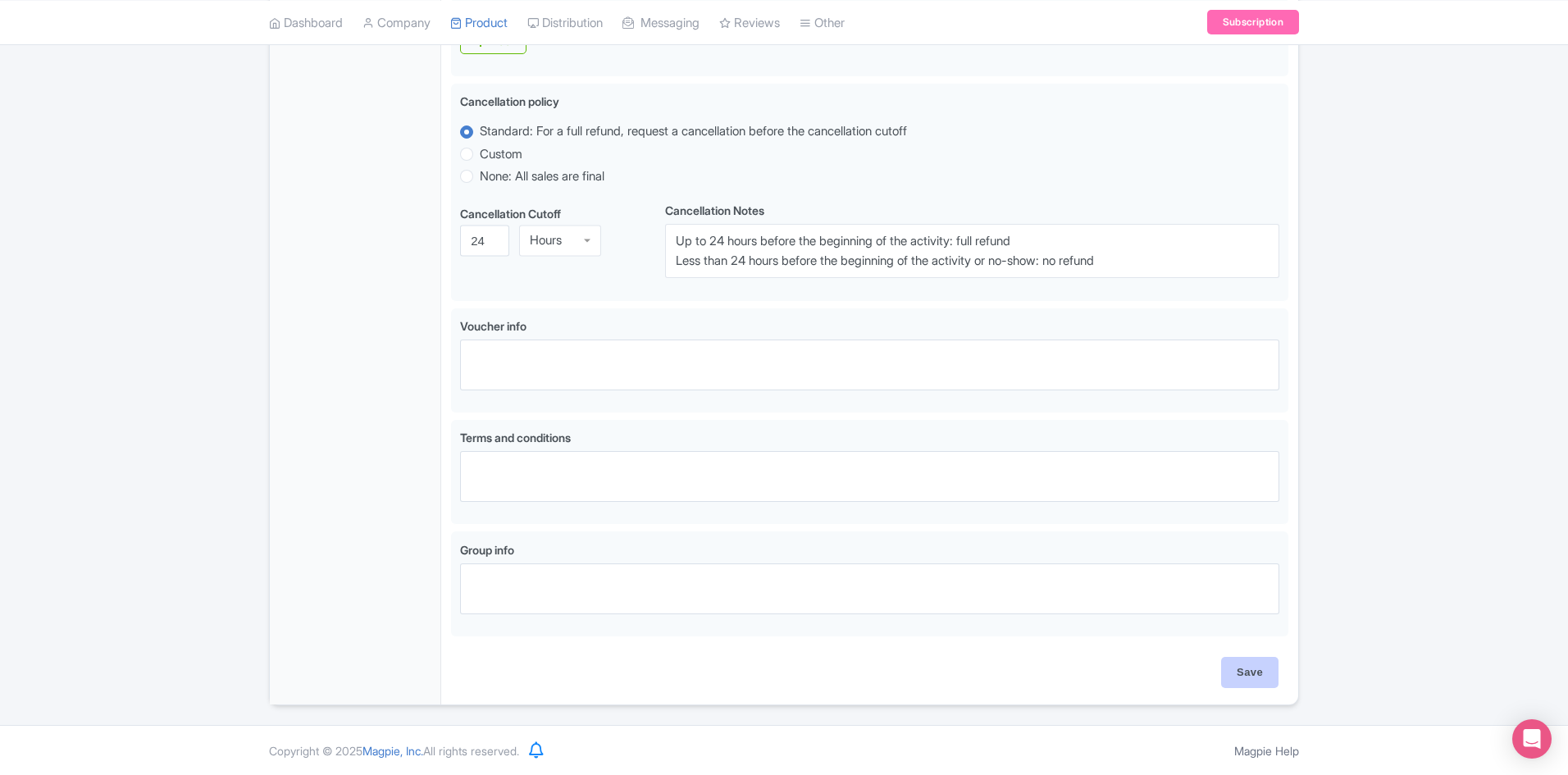
type input "Pick-up is scheduled around 3:00 PM (with the exact time confirmed after bookin…"
click at [1251, 673] on input "Save" at bounding box center [1251, 672] width 58 height 31
type input "Saving..."
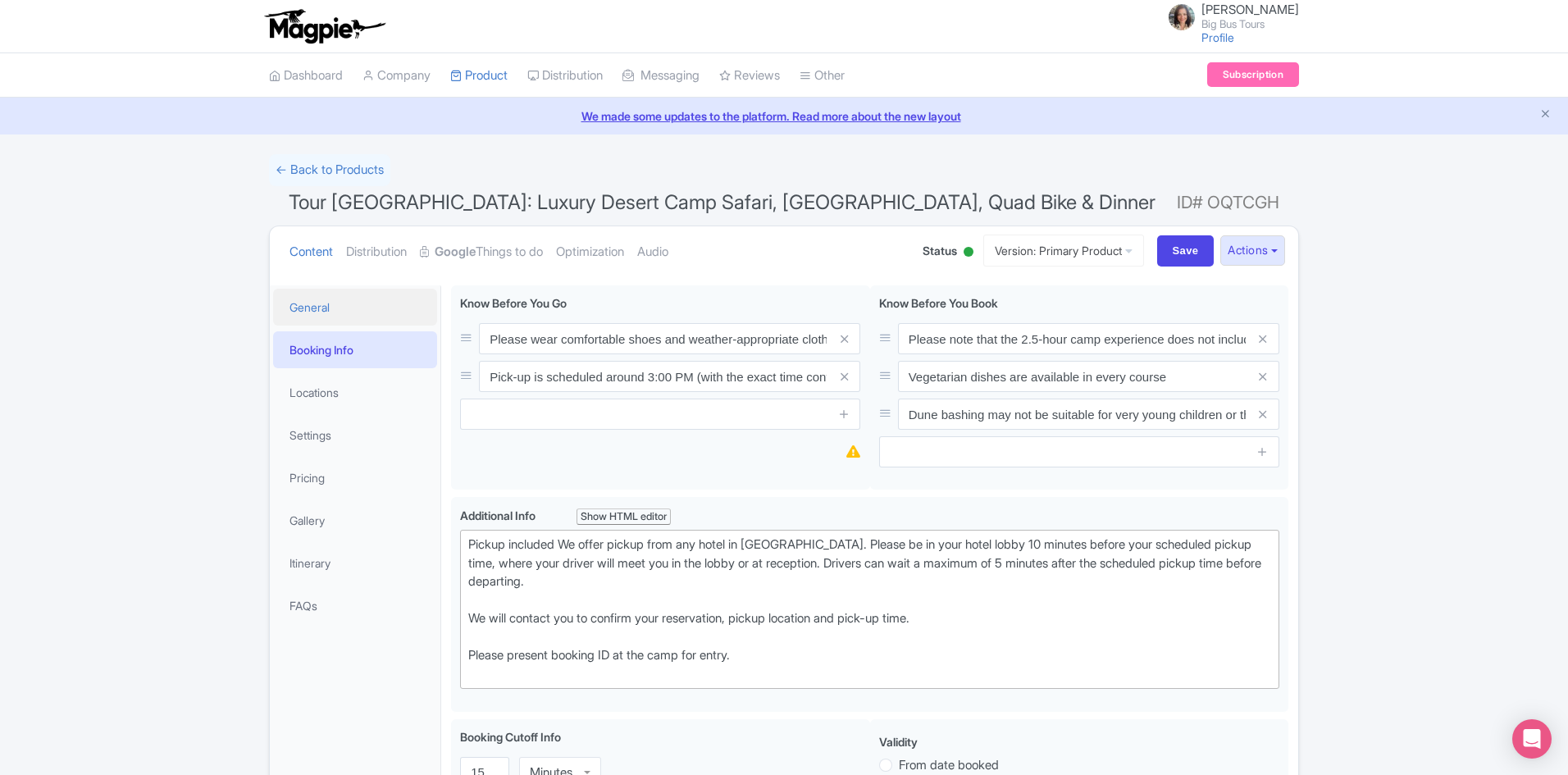
click at [311, 309] on link "General" at bounding box center [355, 307] width 164 height 37
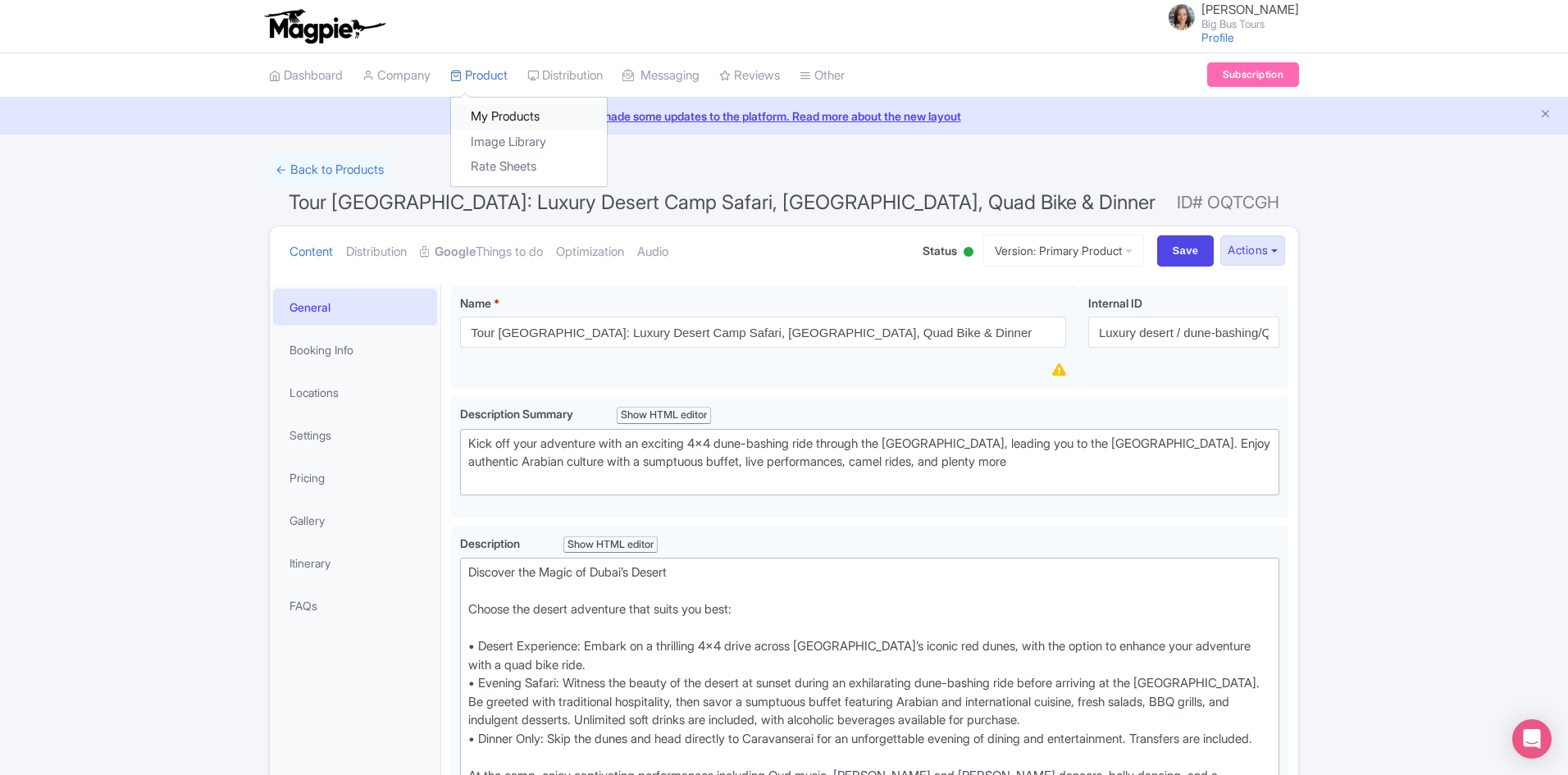
click at [493, 119] on link "My Products" at bounding box center [529, 116] width 156 height 25
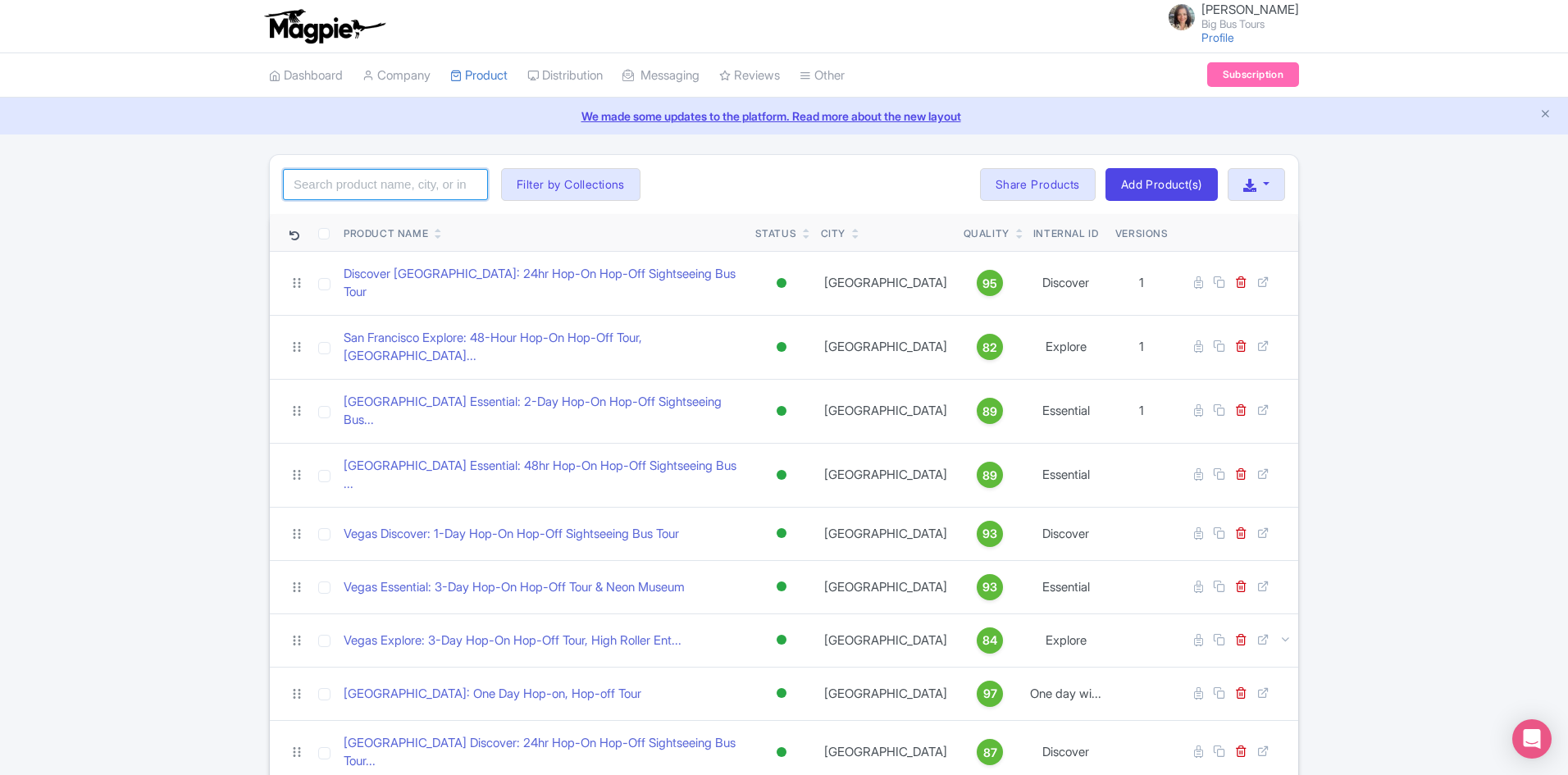
click at [322, 185] on input "search" at bounding box center [385, 185] width 205 height 31
click button "Search" at bounding box center [0, 0] width 0 height 0
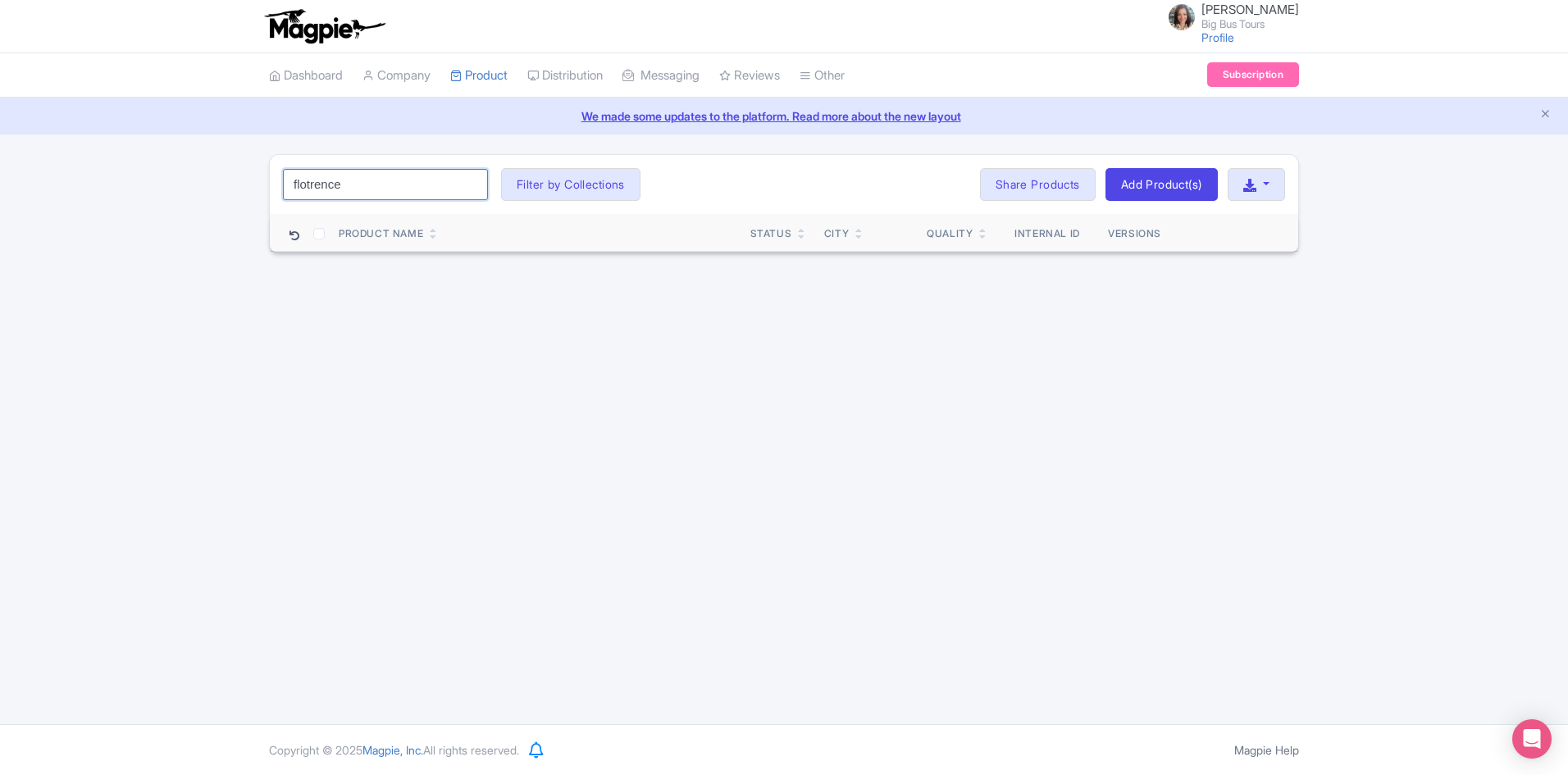
drag, startPoint x: 372, startPoint y: 183, endPoint x: 266, endPoint y: 176, distance: 106.2
click at [261, 176] on div "flotrence Search Filter by Collections Andrew Brand License Brian Combos Core P…" at bounding box center [784, 203] width 1050 height 98
type input "Florence"
click button "Search" at bounding box center [0, 0] width 0 height 0
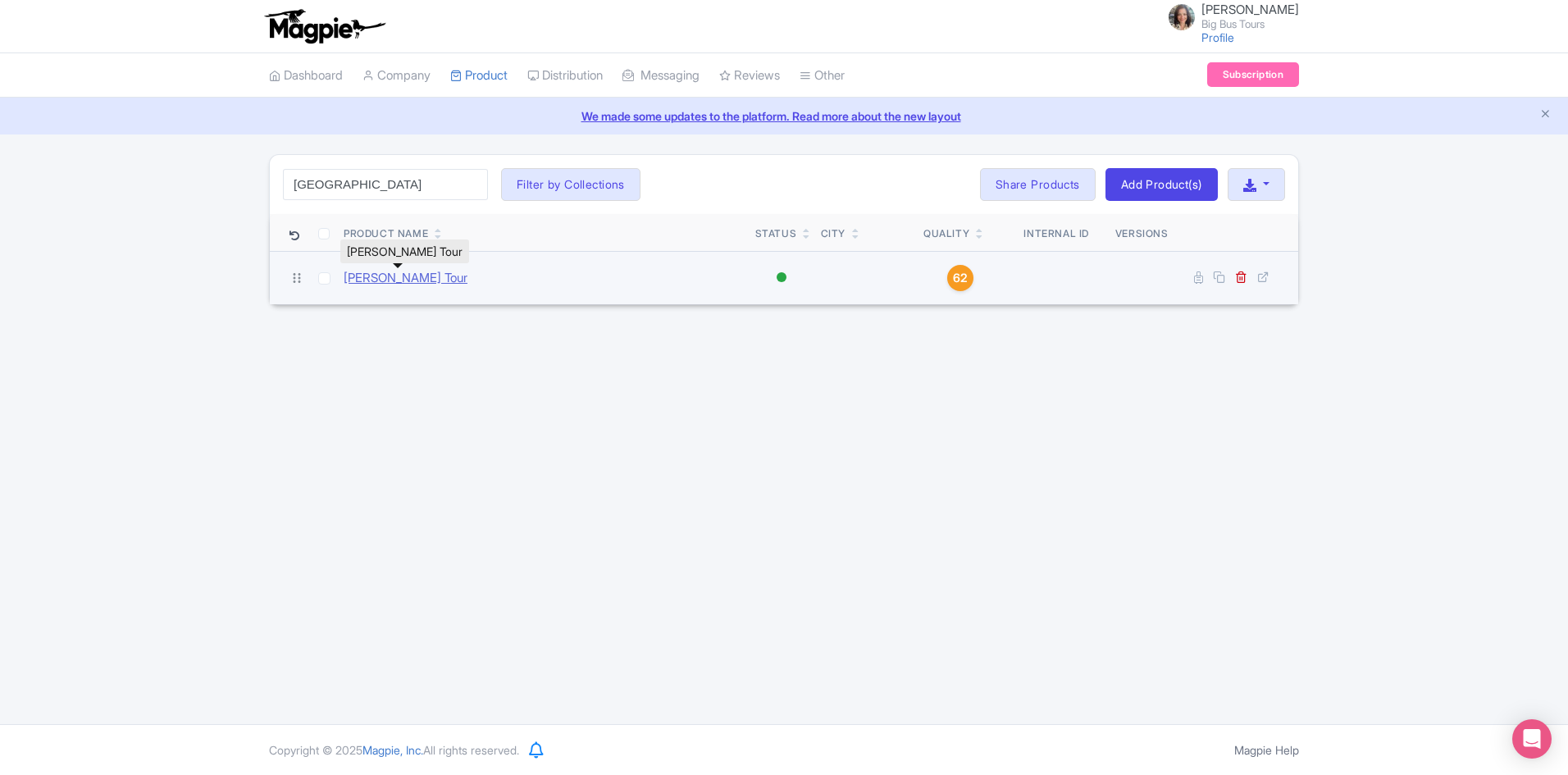
click at [372, 278] on link "[PERSON_NAME] Tour" at bounding box center [406, 279] width 124 height 19
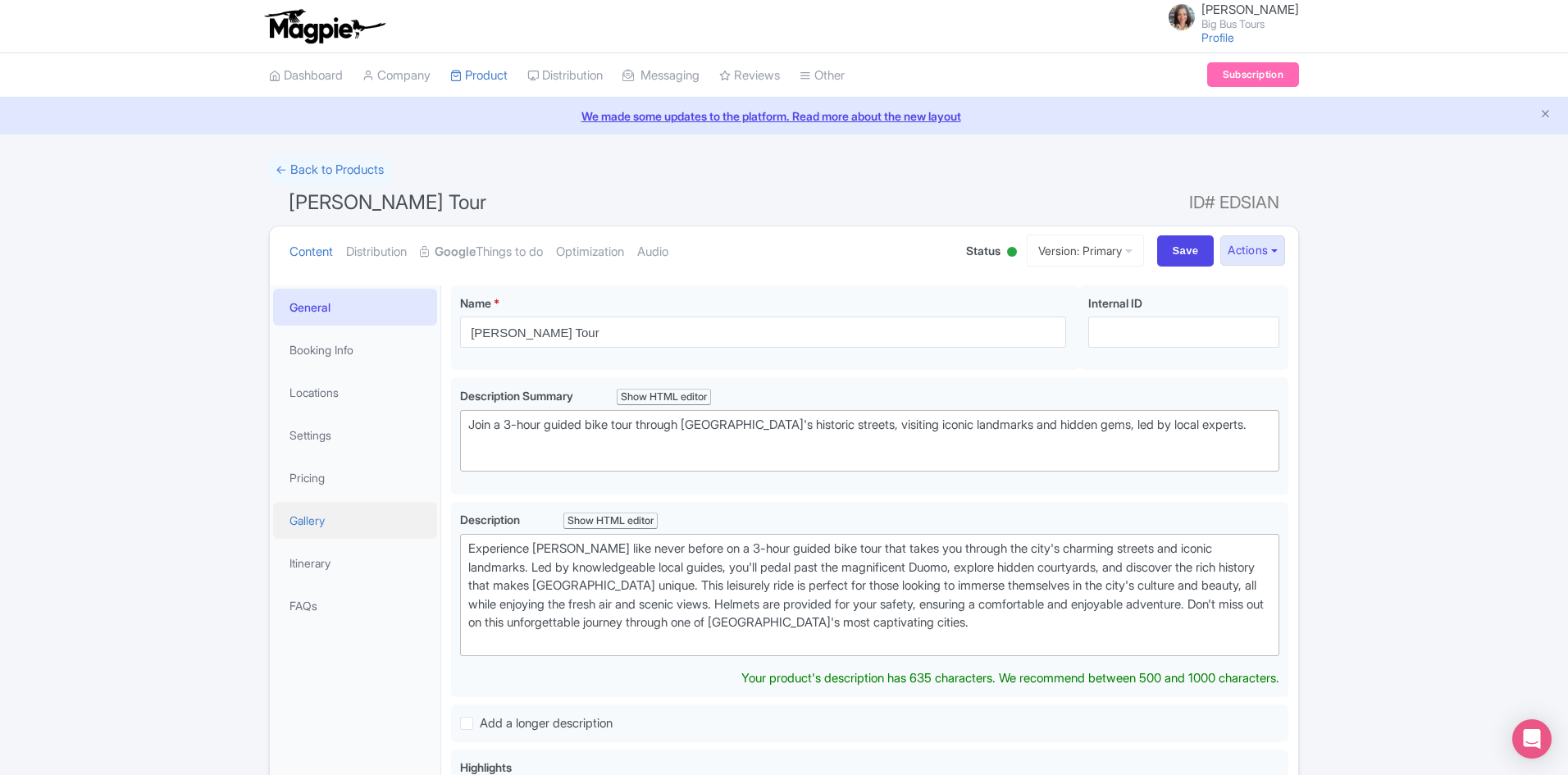
click at [313, 518] on link "Gallery" at bounding box center [355, 520] width 164 height 37
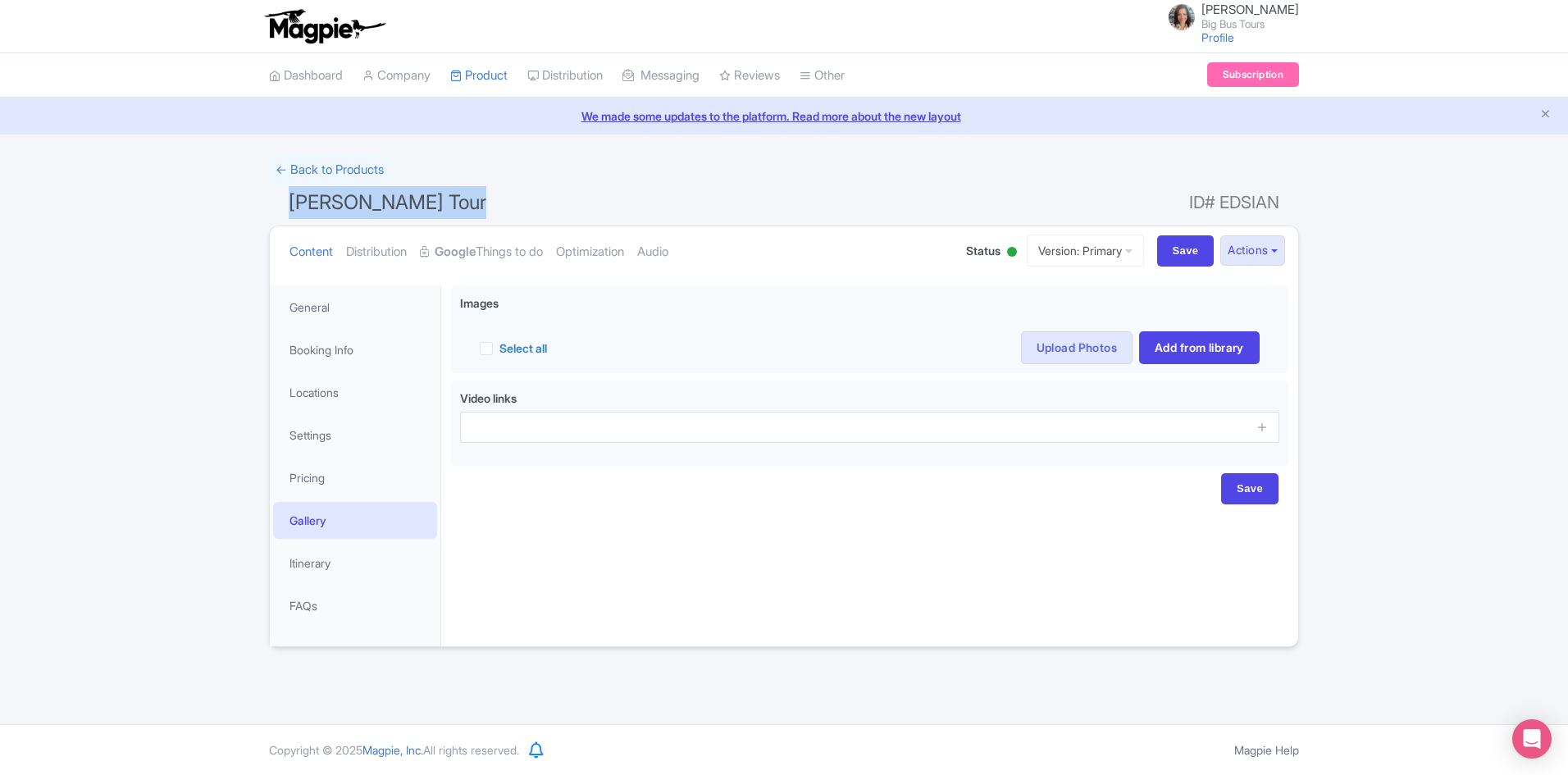
drag, startPoint x: 284, startPoint y: 204, endPoint x: 464, endPoint y: 204, distance: 180.0
click at [464, 204] on h1 "[PERSON_NAME] Tour ID# EDSIAN" at bounding box center [784, 206] width 1031 height 39
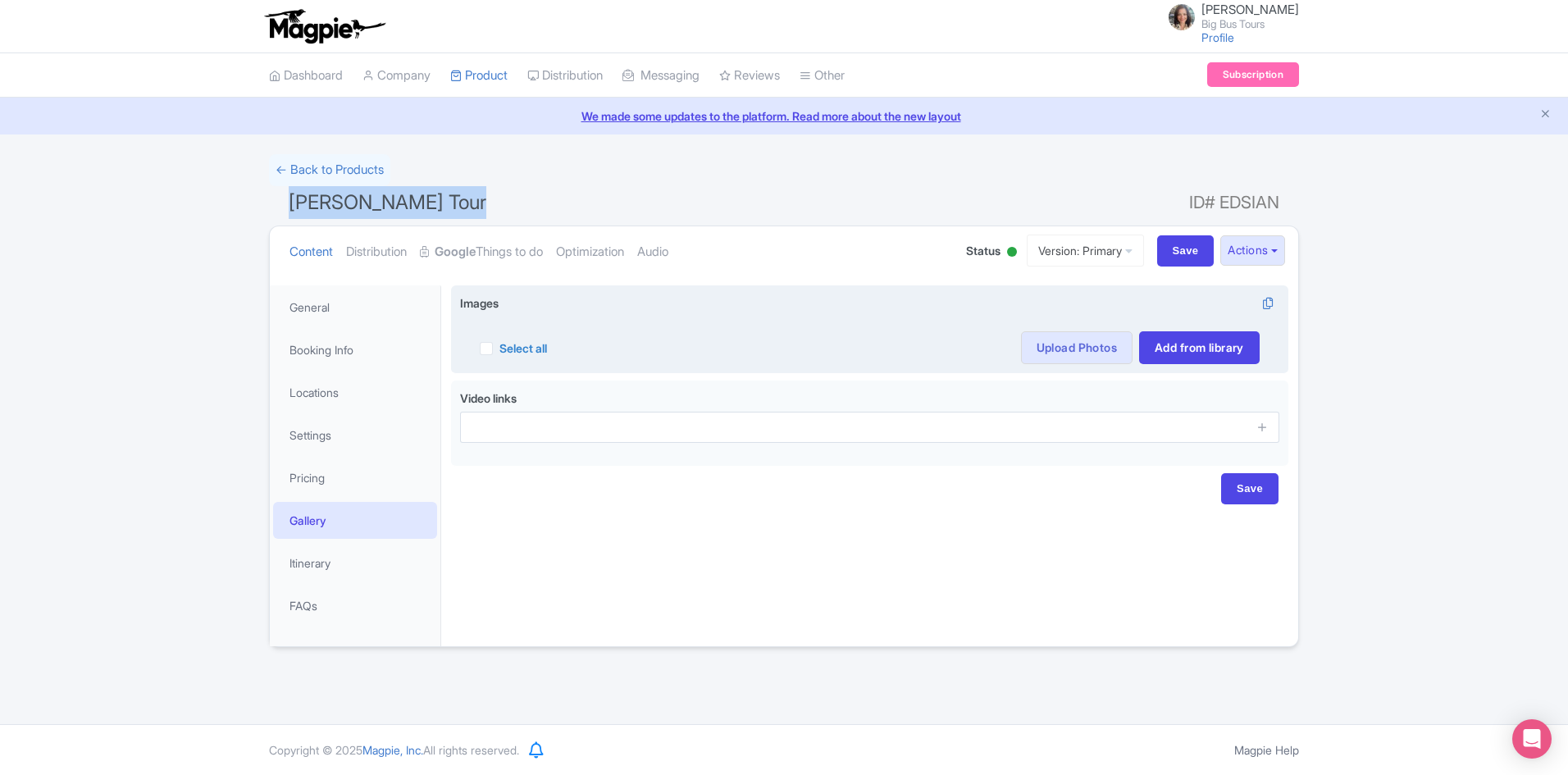
copy span "[PERSON_NAME] Tour"
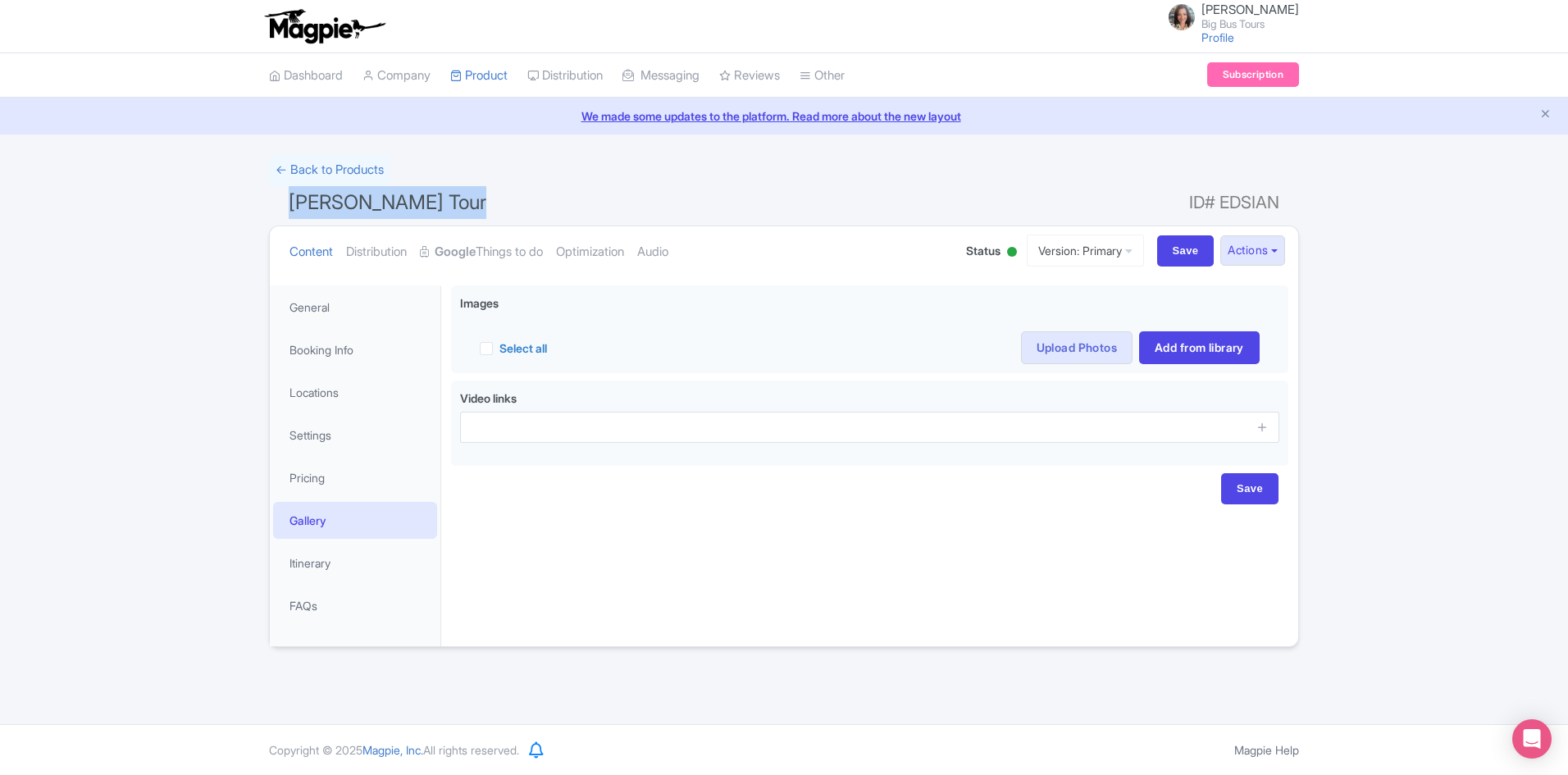
drag, startPoint x: 463, startPoint y: 196, endPoint x: 461, endPoint y: 210, distance: 14.1
click at [463, 197] on h1 "[PERSON_NAME] Tour ID# EDSIAN" at bounding box center [784, 206] width 1031 height 39
click at [457, 210] on h1 "[PERSON_NAME] Tour ID# EDSIAN" at bounding box center [784, 206] width 1031 height 39
click at [516, 212] on h1 "[PERSON_NAME] Tour ID# EDSIAN" at bounding box center [784, 206] width 1031 height 39
click at [317, 305] on link "General" at bounding box center [355, 307] width 164 height 37
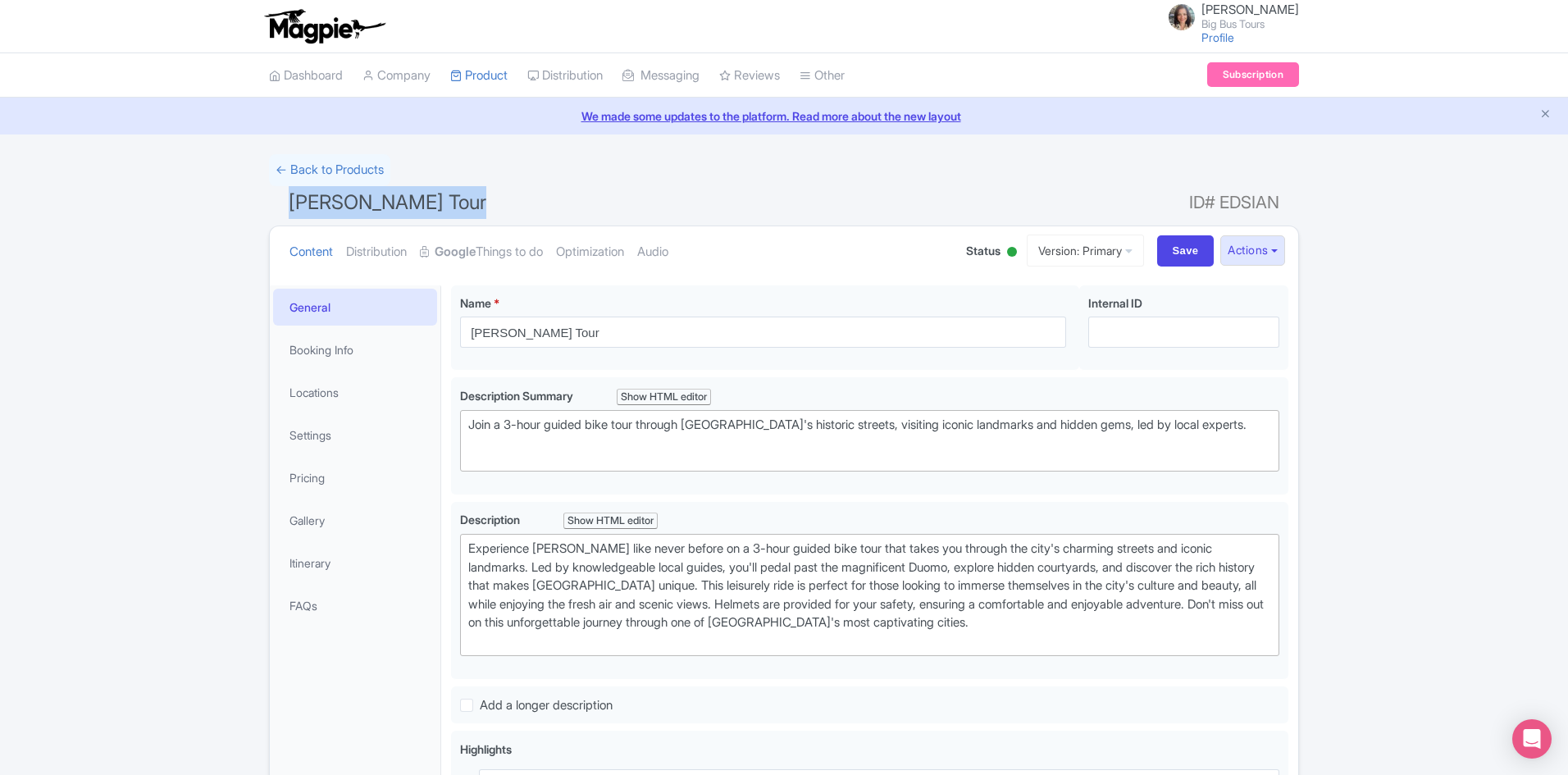
drag, startPoint x: 459, startPoint y: 194, endPoint x: 290, endPoint y: 204, distance: 169.3
click at [290, 204] on h1 "[PERSON_NAME] Tour ID# EDSIAN" at bounding box center [784, 206] width 1031 height 39
copy span "[PERSON_NAME] Tour"
